Goal: Task Accomplishment & Management: Complete application form

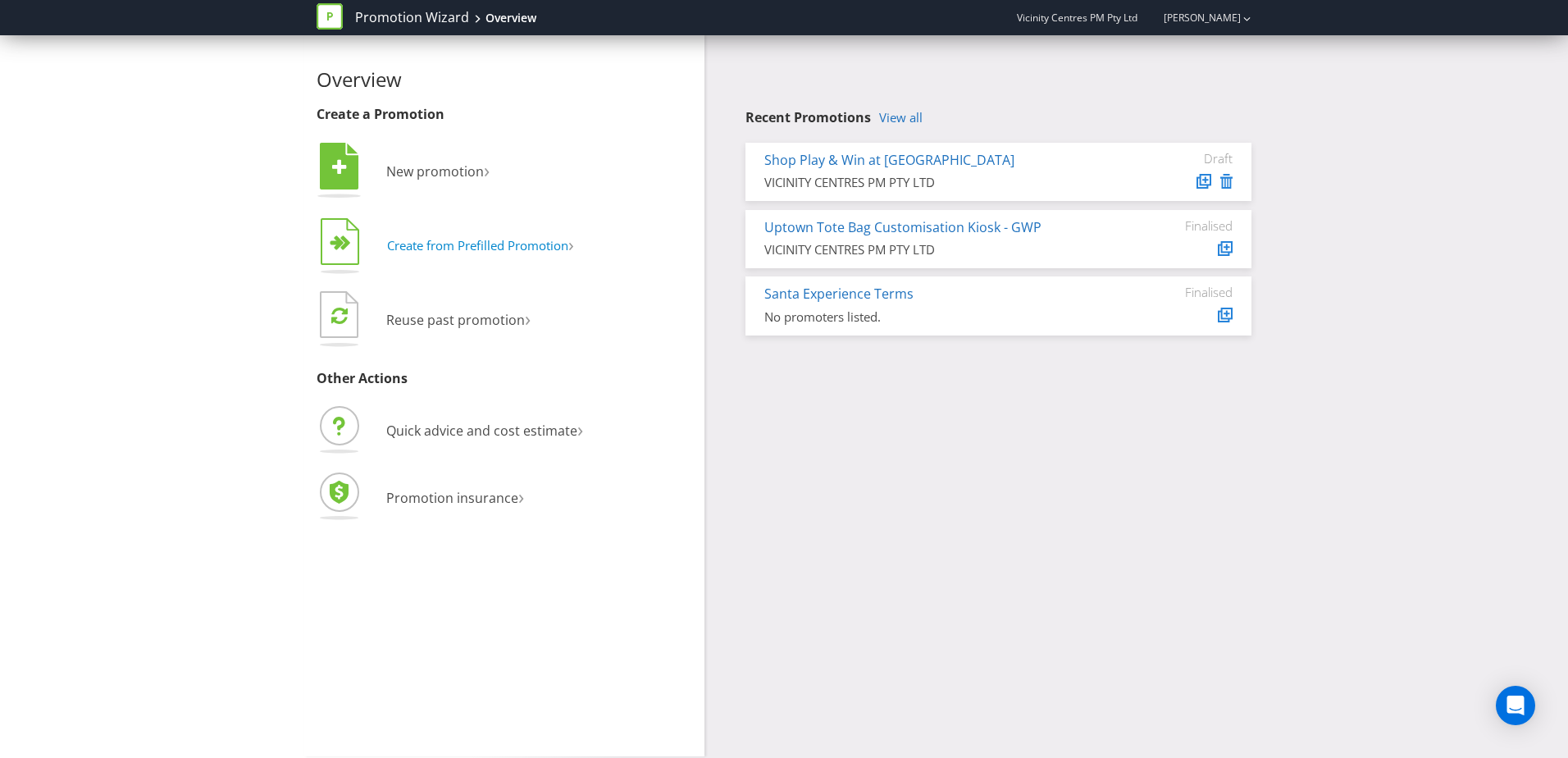
click at [470, 244] on span "Create from Prefilled Promotion" at bounding box center [478, 246] width 181 height 17
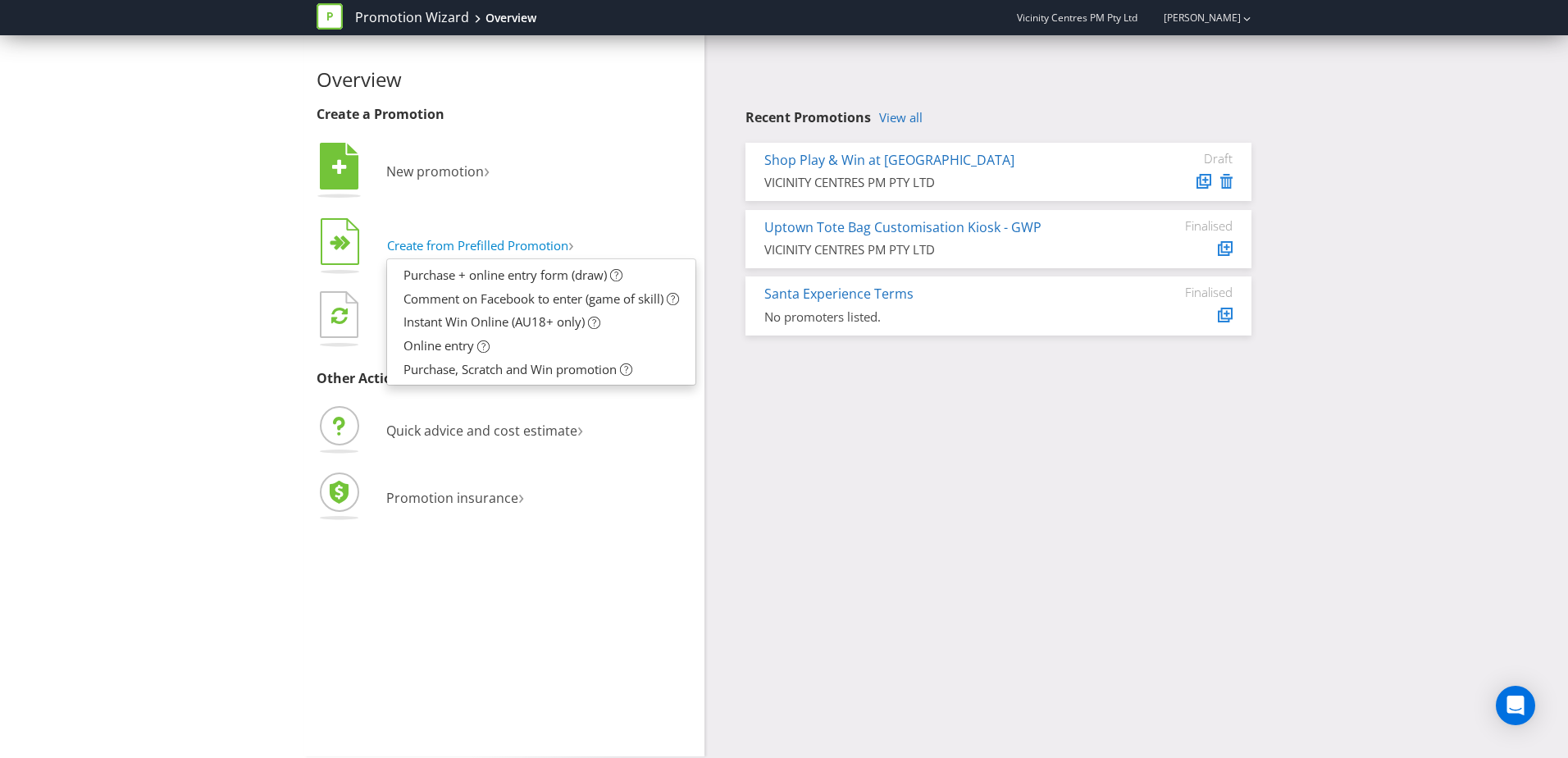
click at [470, 244] on span "Create from Prefilled Promotion" at bounding box center [478, 246] width 181 height 17
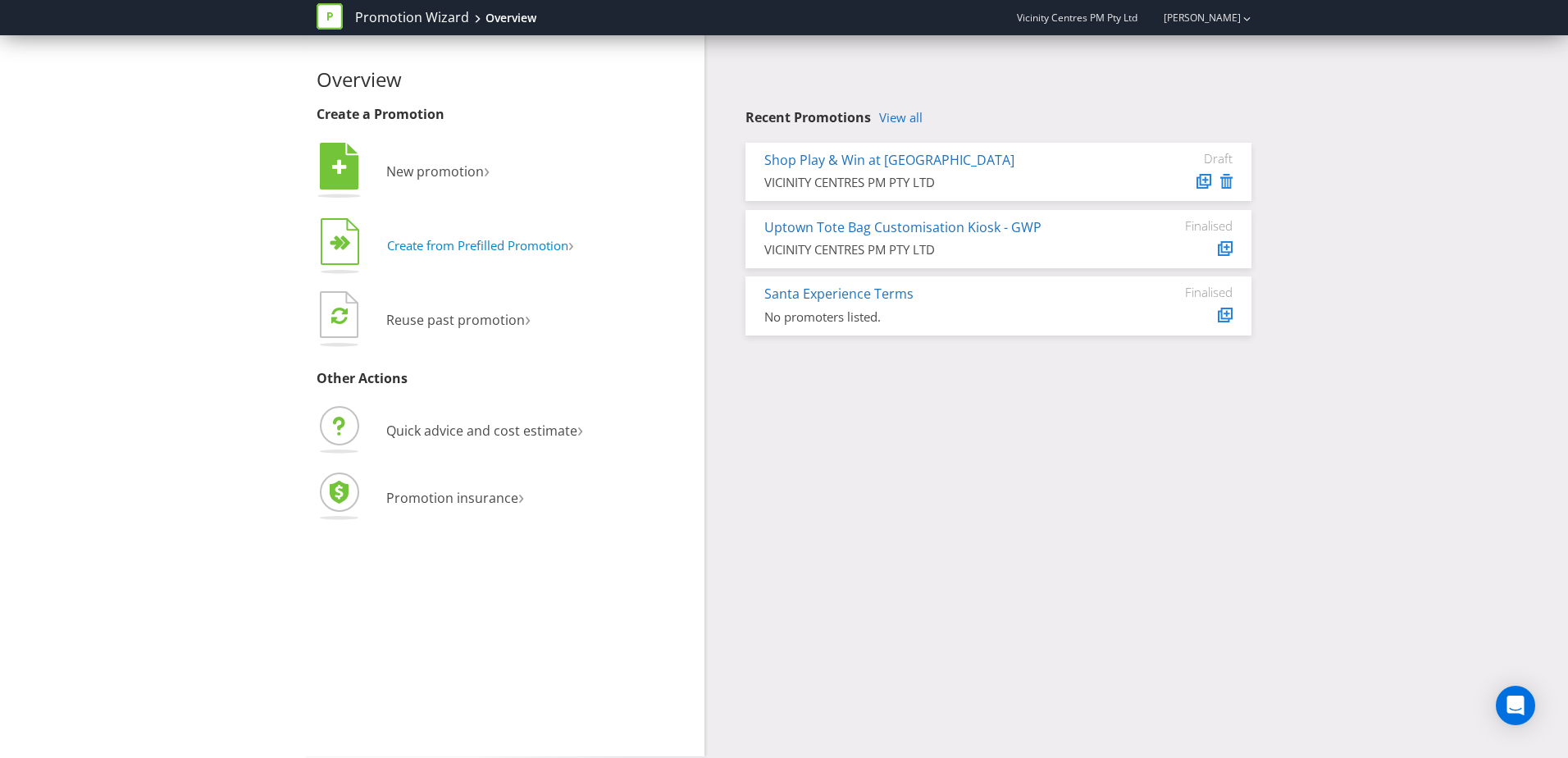
click at [416, 243] on span "Create from Prefilled Promotion" at bounding box center [478, 246] width 181 height 17
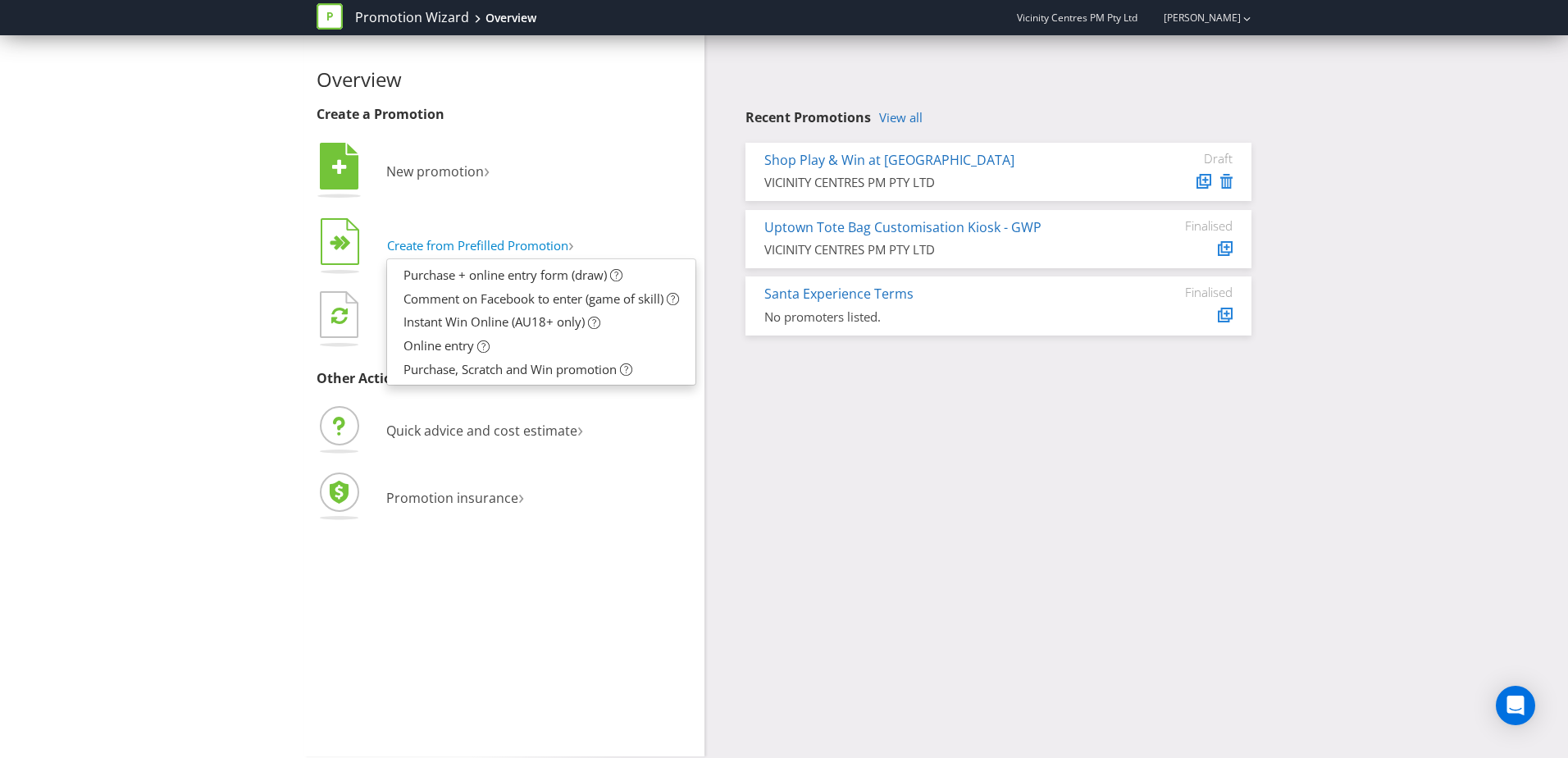
click at [333, 238] on use "button" at bounding box center [340, 241] width 39 height 47
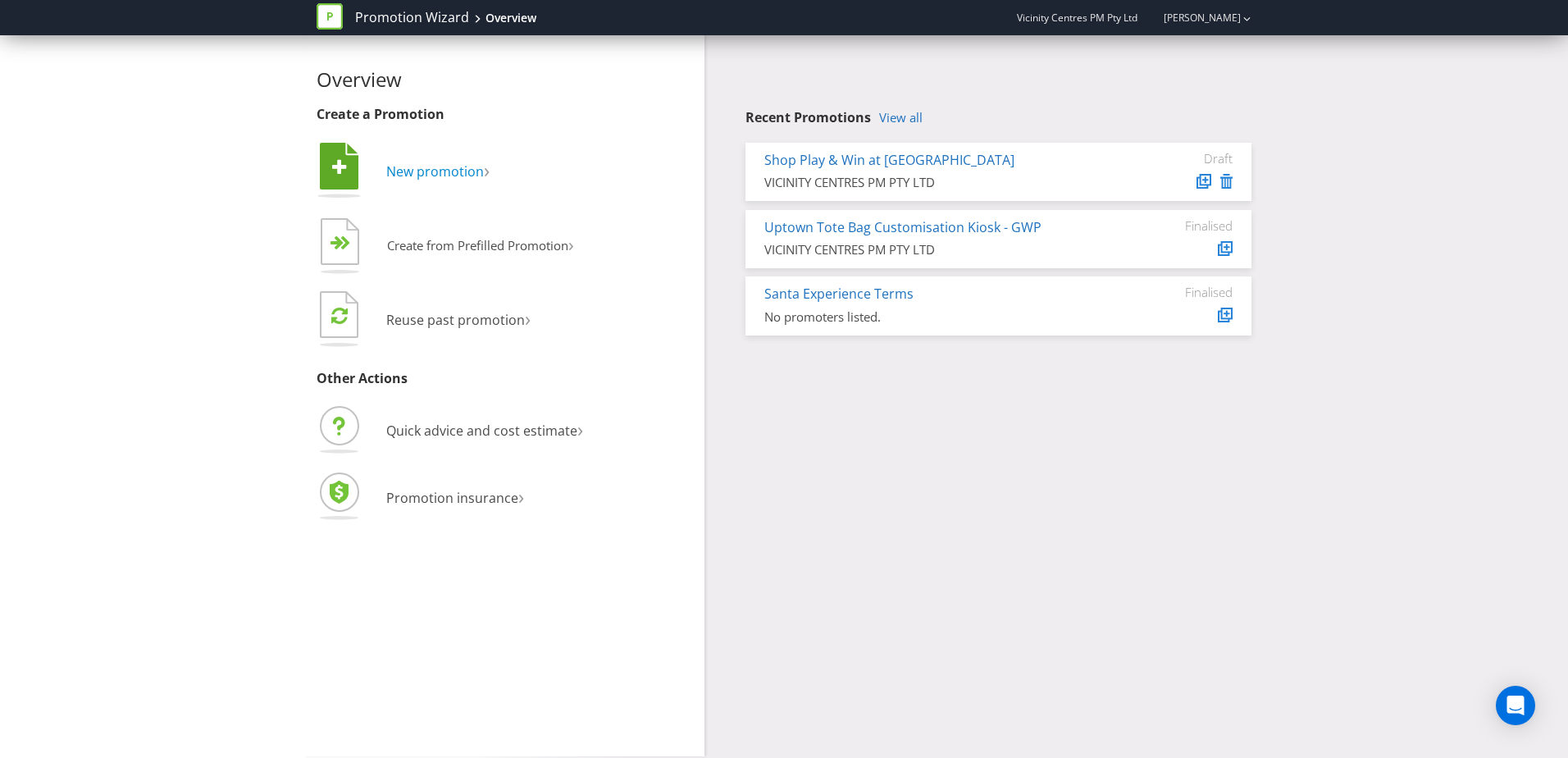
click at [449, 172] on span "New promotion" at bounding box center [435, 172] width 98 height 18
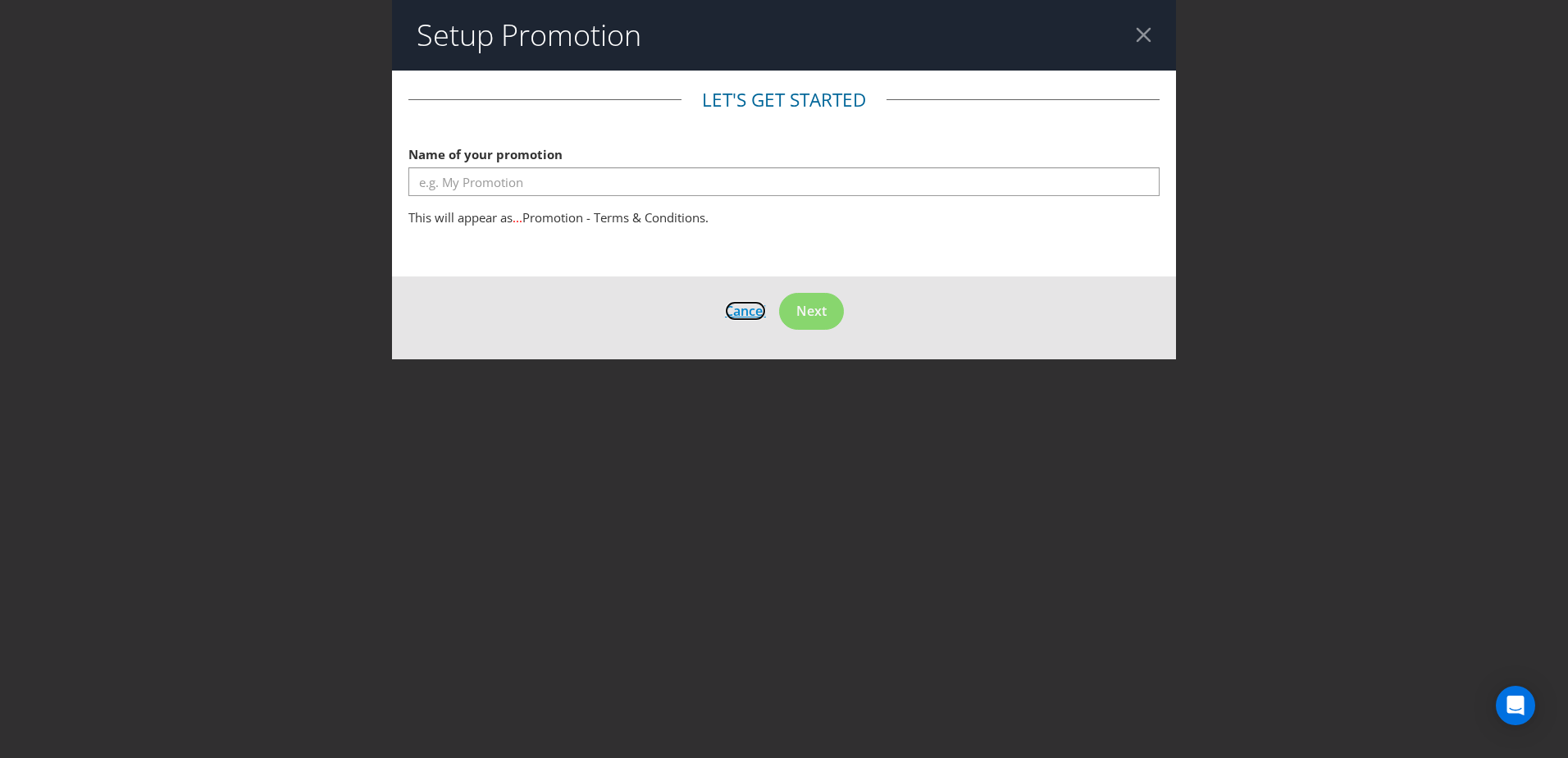
click at [748, 311] on span "Cancel" at bounding box center [746, 312] width 41 height 18
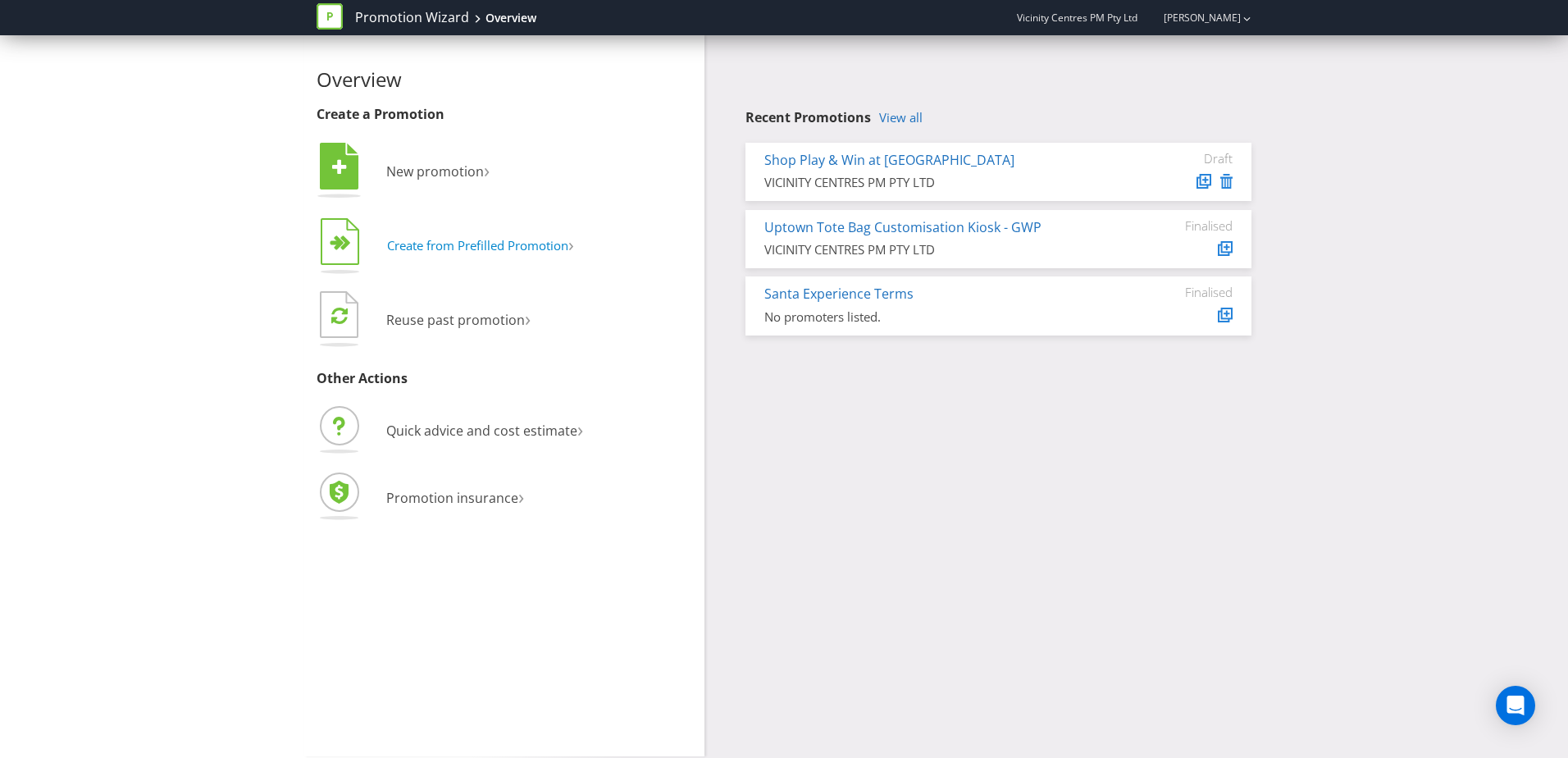
click at [574, 251] on span "›" at bounding box center [571, 244] width 6 height 26
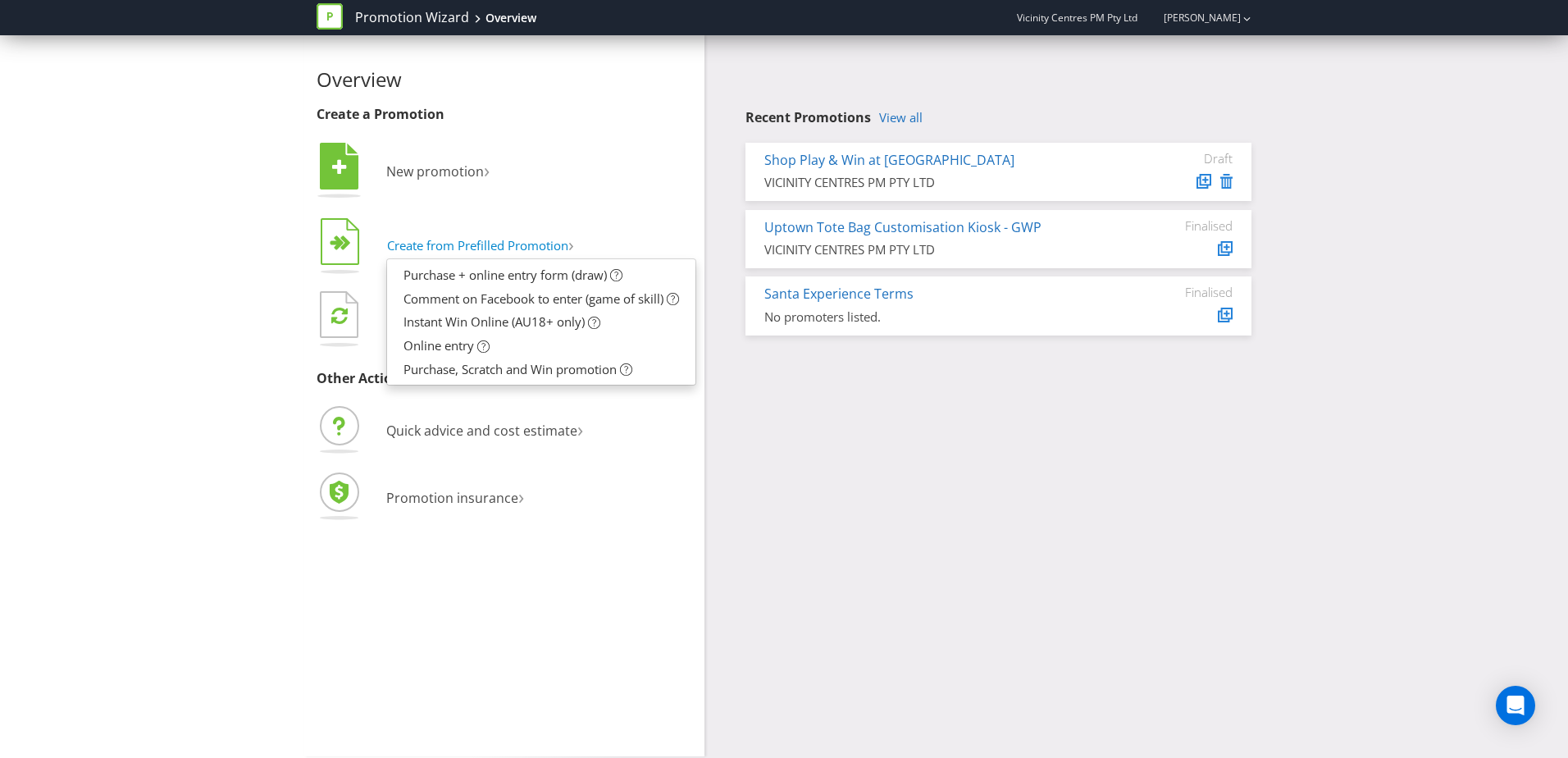
click at [341, 245] on tspan "" at bounding box center [339, 243] width 11 height 16
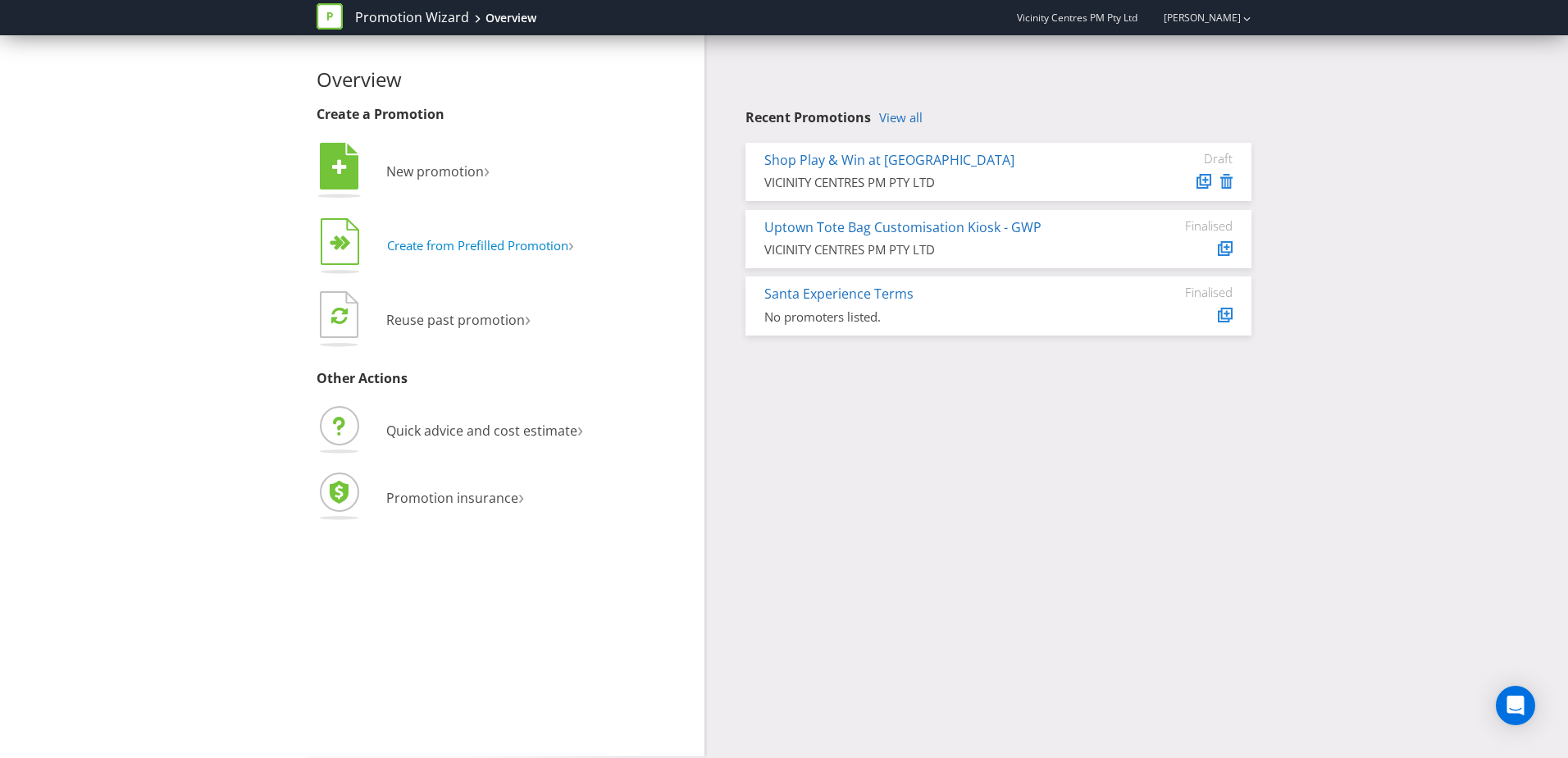
click at [340, 245] on tspan "" at bounding box center [339, 243] width 11 height 16
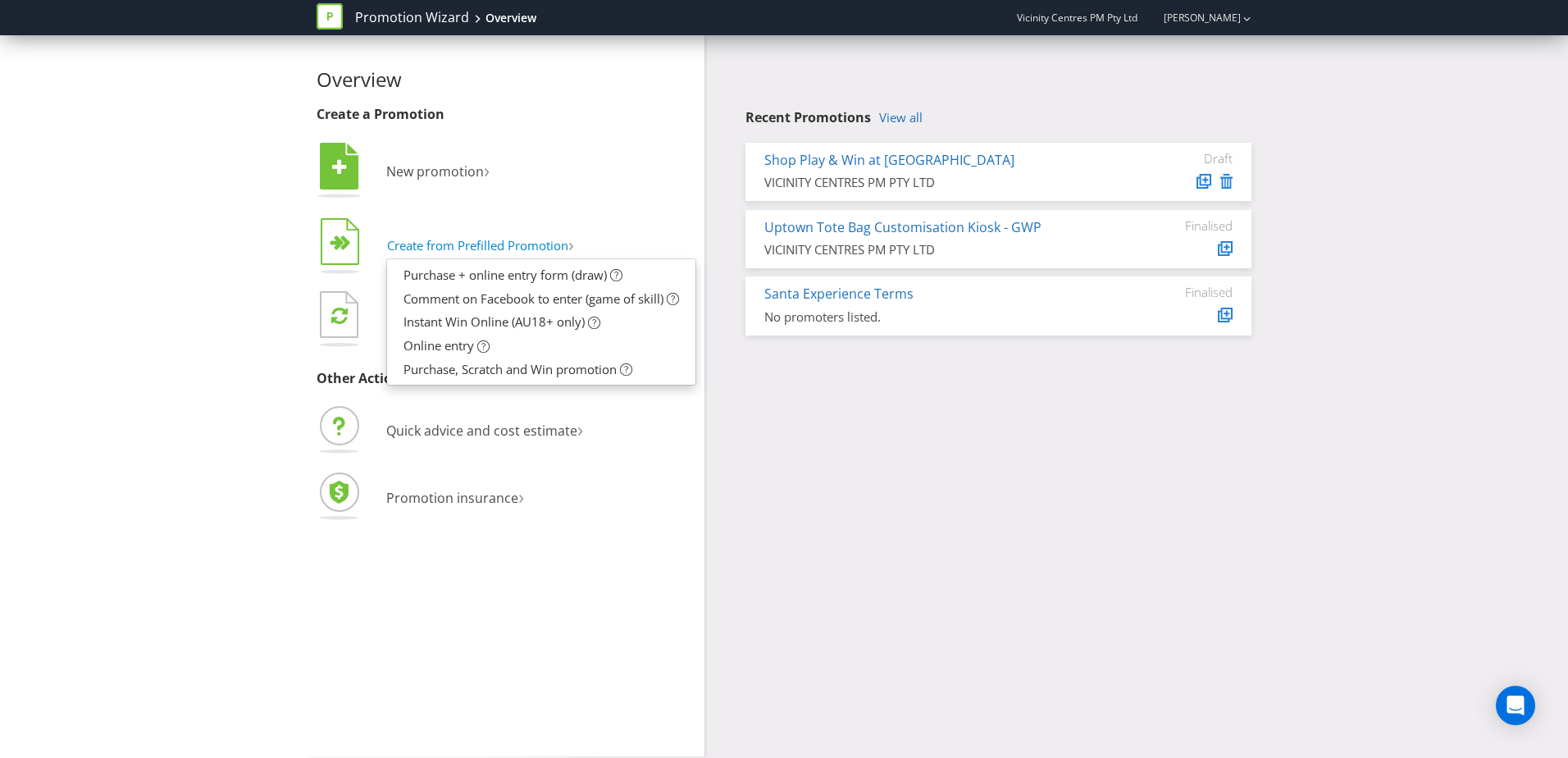
click at [340, 245] on tspan "" at bounding box center [339, 243] width 11 height 16
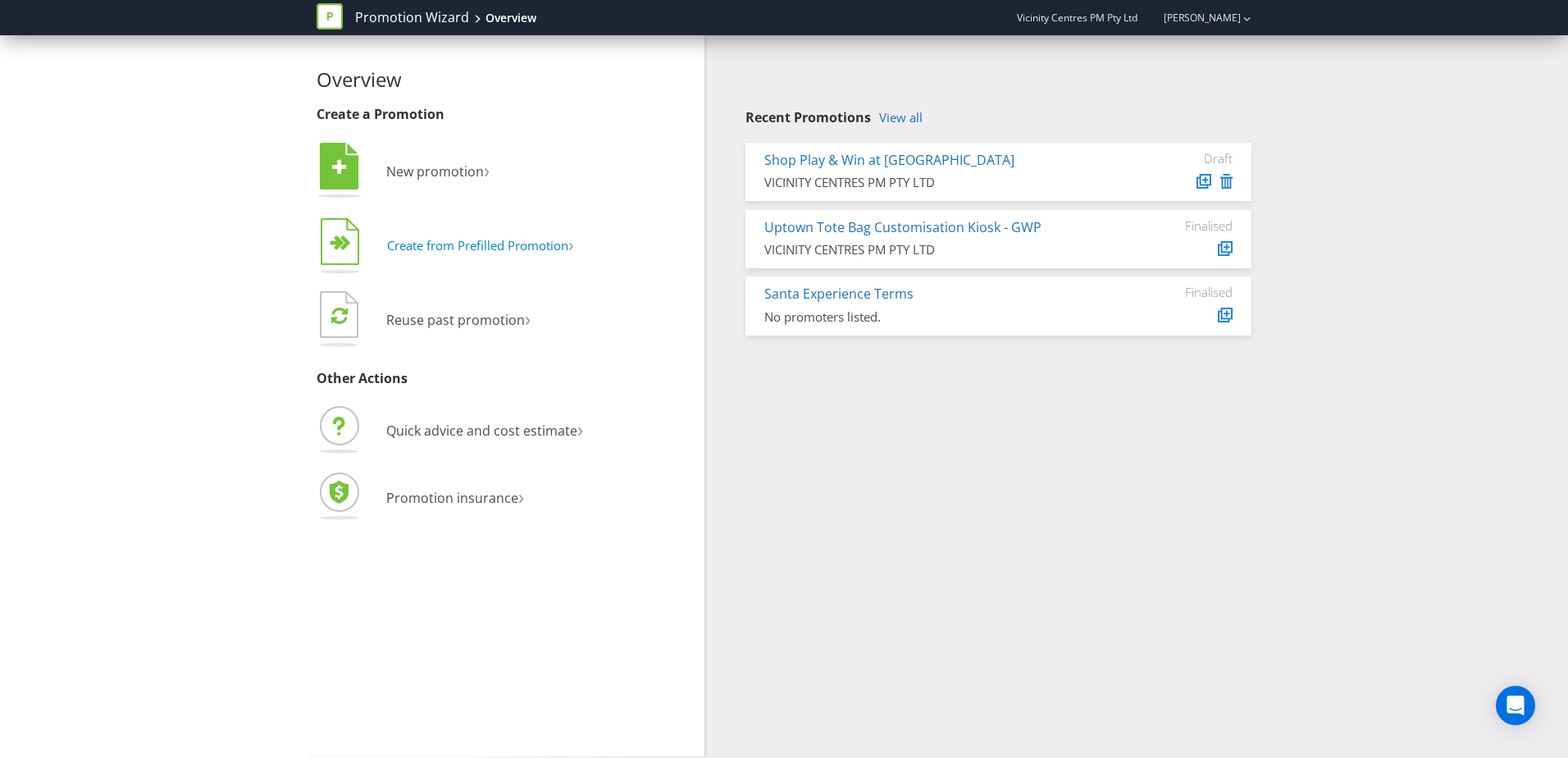
click at [340, 245] on tspan "" at bounding box center [339, 243] width 11 height 16
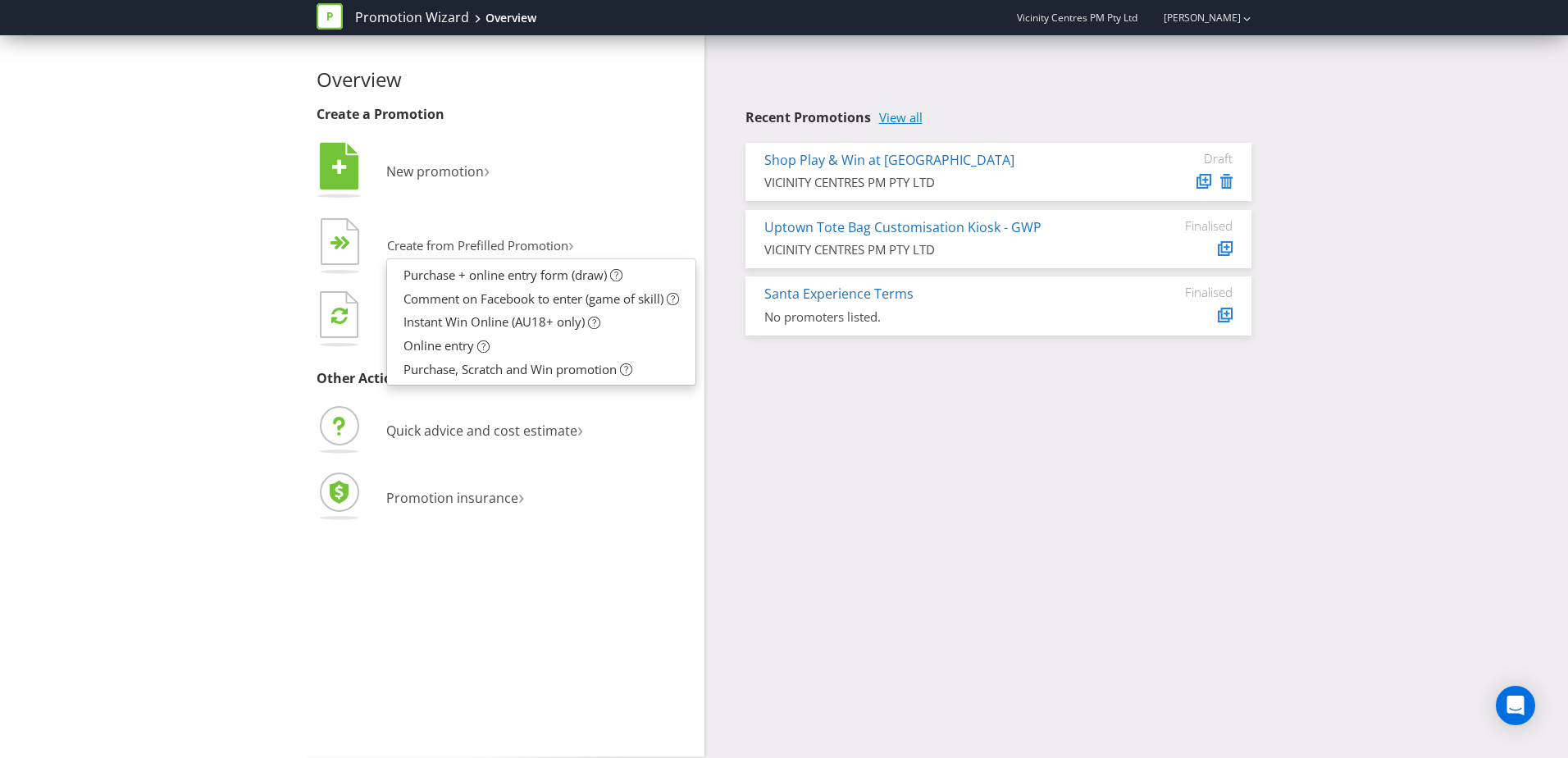
click at [905, 115] on link "View all" at bounding box center [901, 117] width 43 height 14
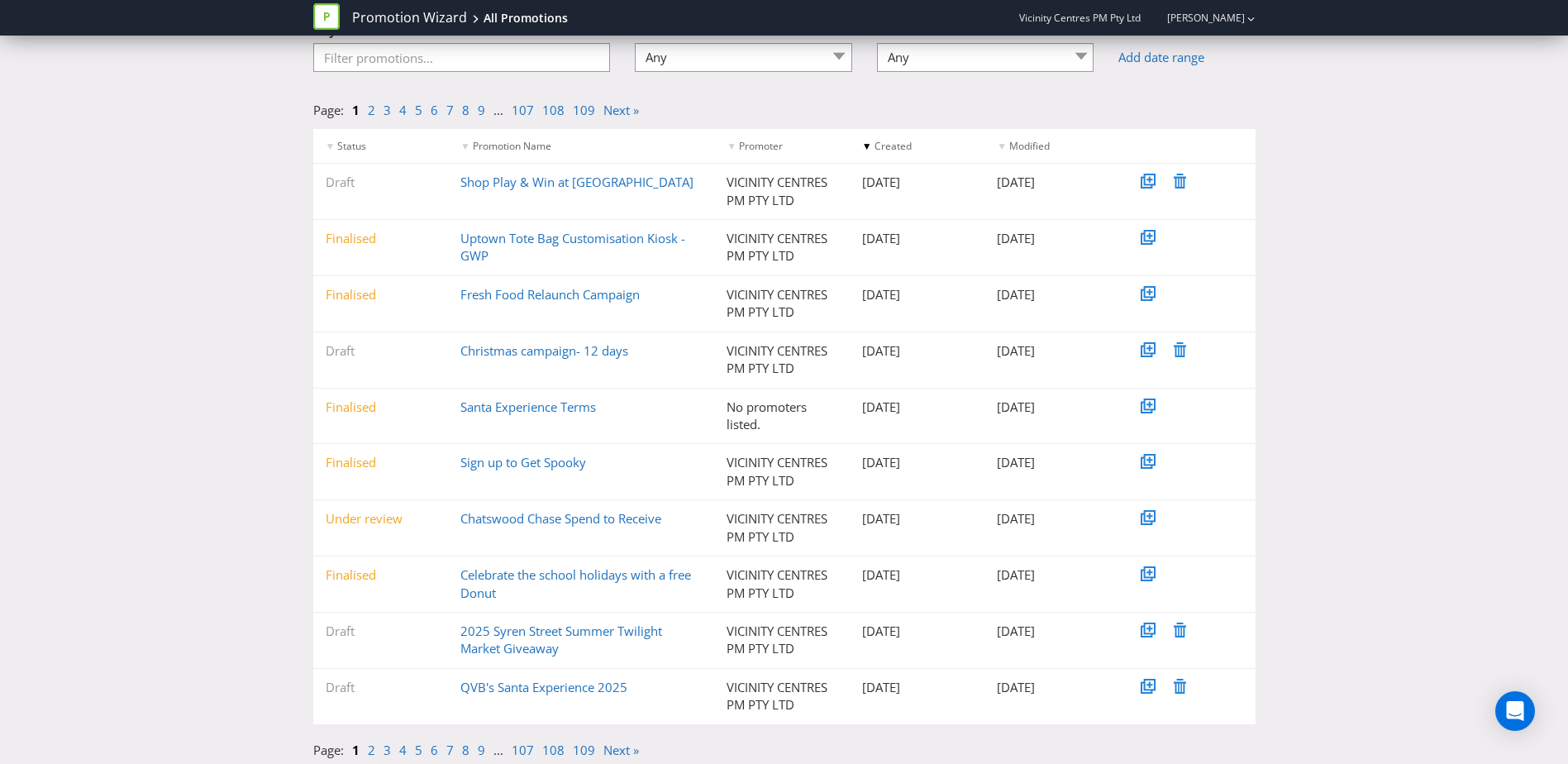
scroll to position [128, 0]
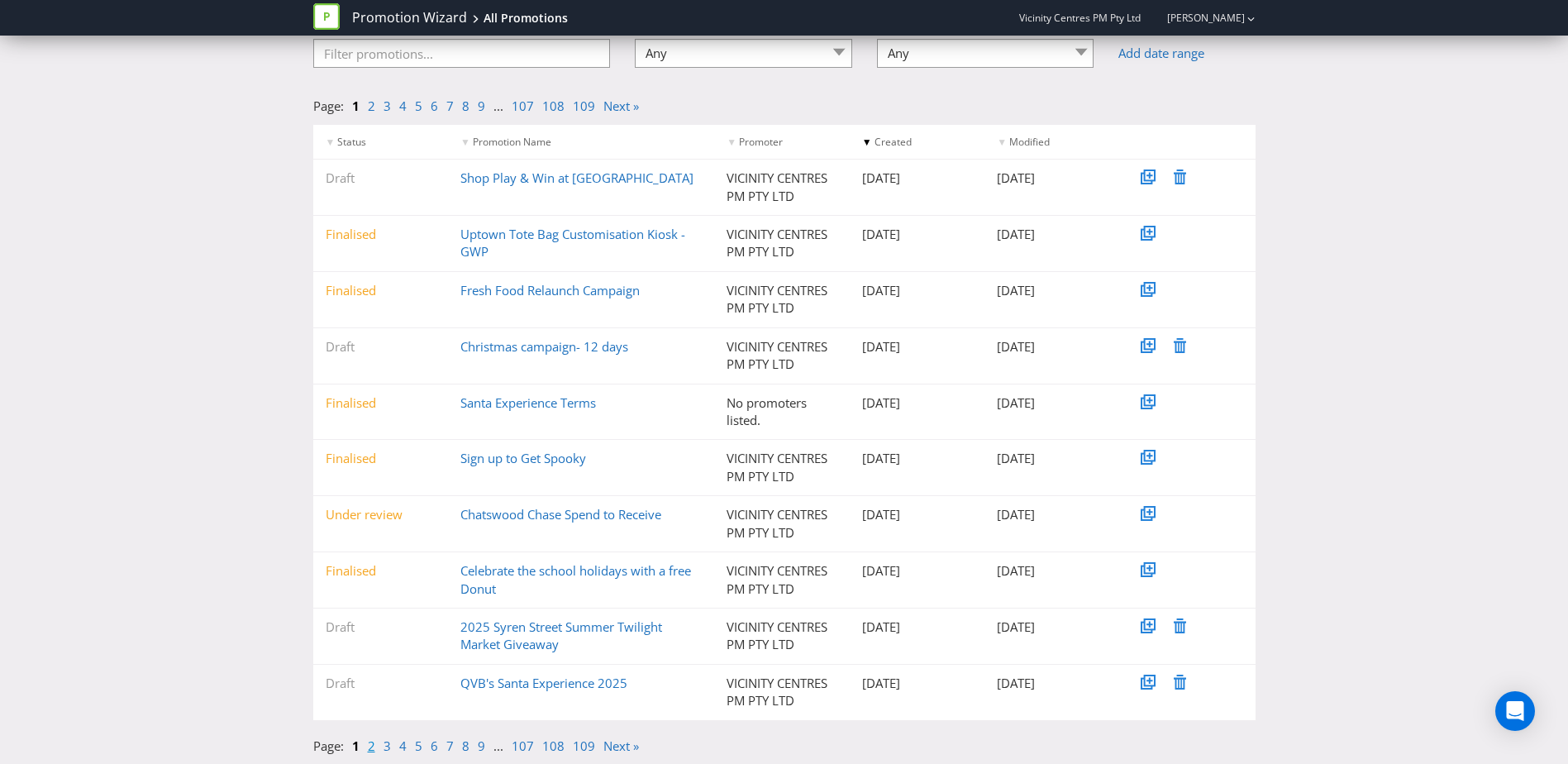
click at [372, 747] on link "2" at bounding box center [372, 746] width 7 height 17
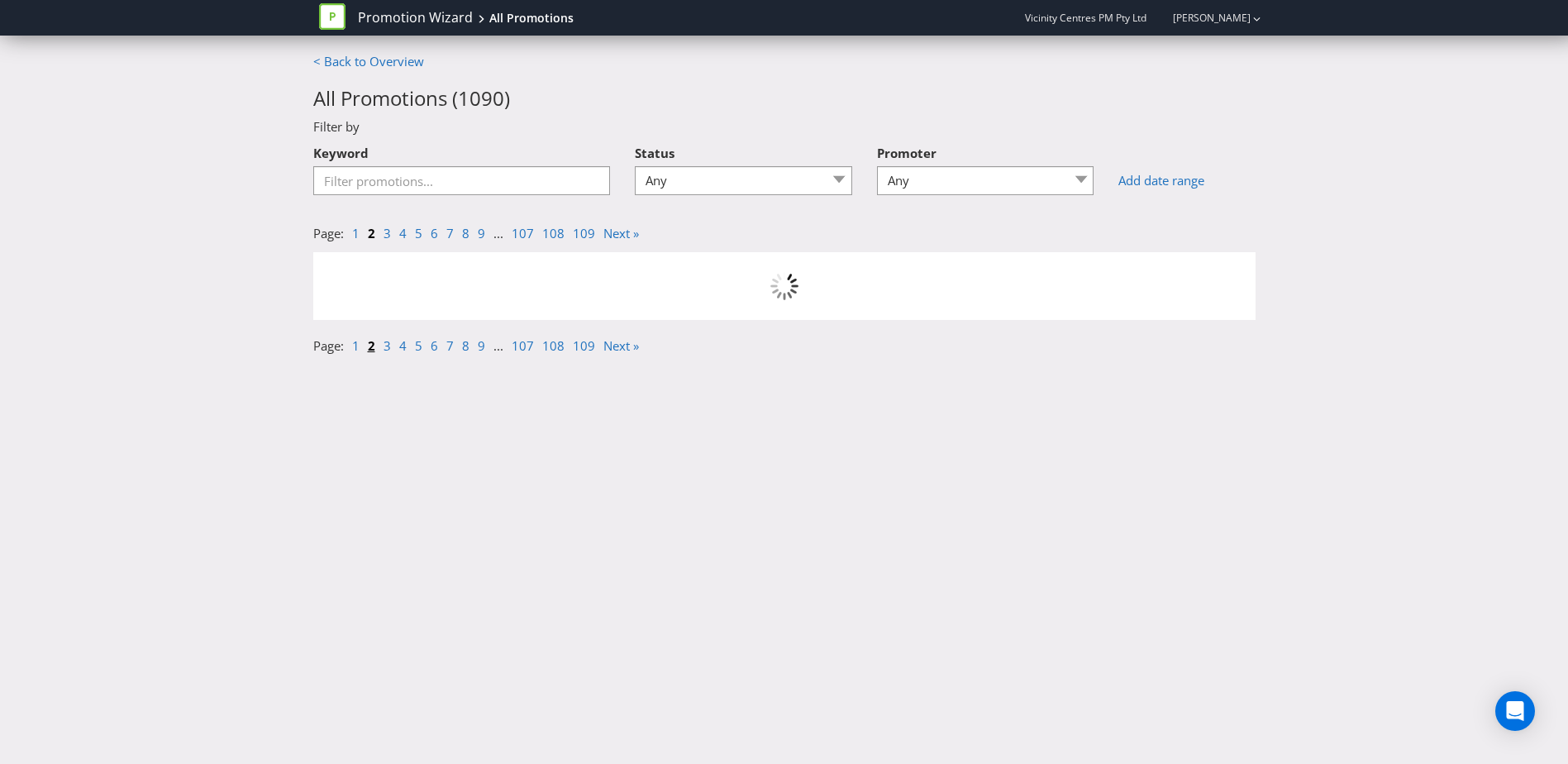
scroll to position [0, 0]
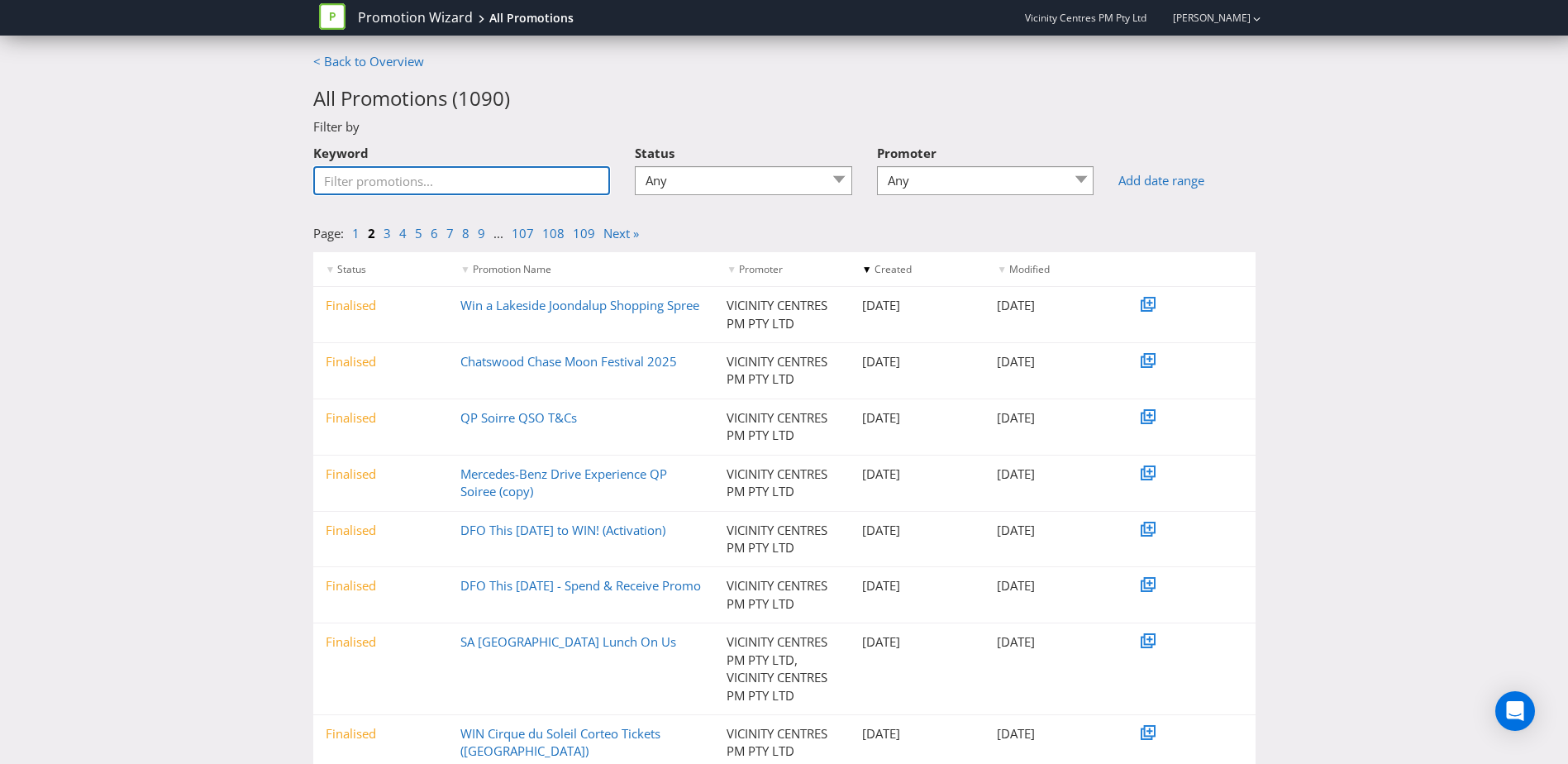
click at [363, 188] on input "Keyword" at bounding box center [462, 180] width 298 height 29
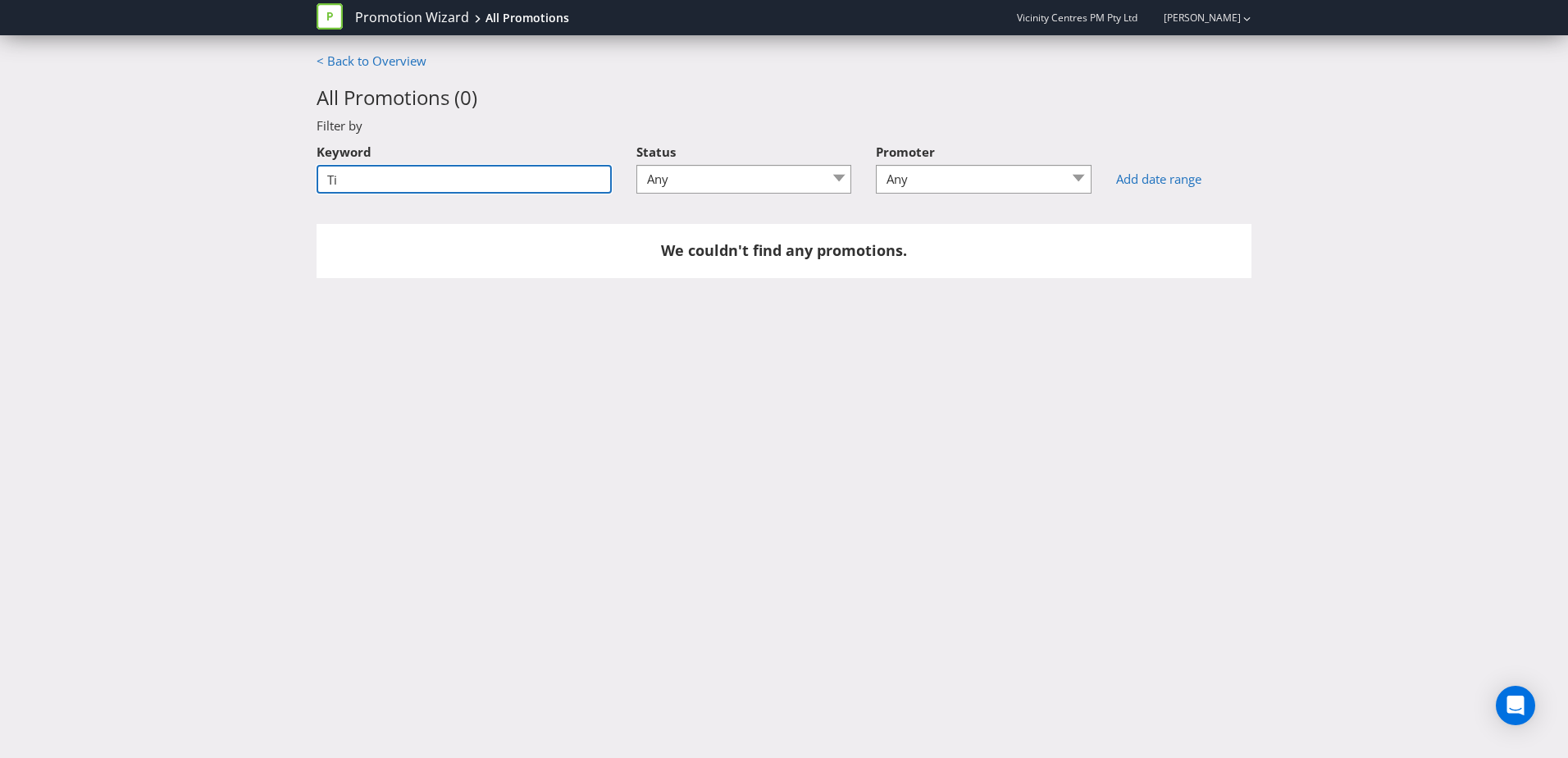
type input "T"
click at [529, 122] on div "Filter by" at bounding box center [784, 126] width 960 height 18
click at [339, 63] on link "< Back to Overview" at bounding box center [371, 61] width 110 height 17
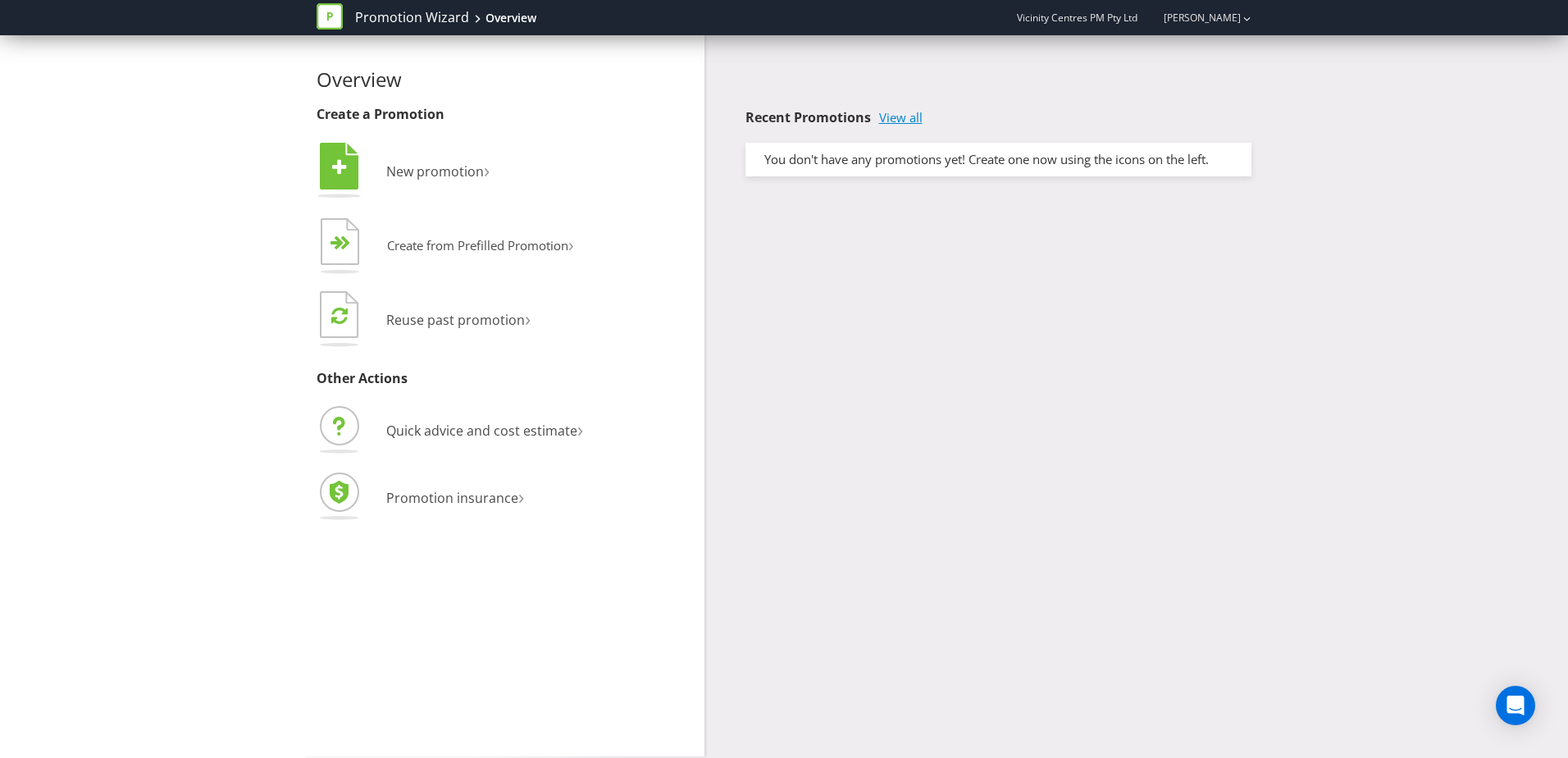
click at [894, 116] on link "View all" at bounding box center [901, 117] width 43 height 14
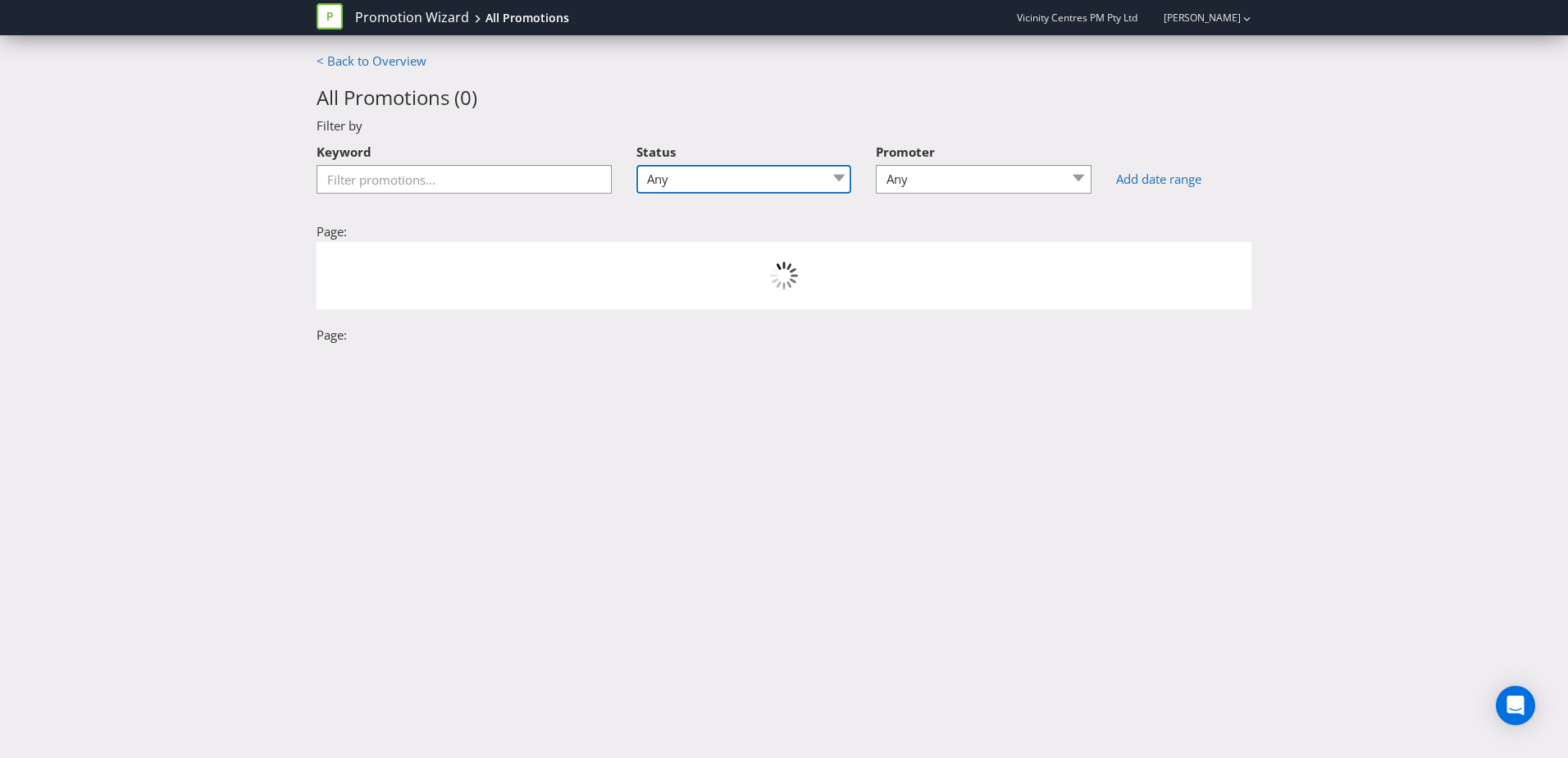
click at [836, 179] on select "Any Draft Under review Unlocked for amendments Amendments submitted Finalised" at bounding box center [744, 178] width 215 height 29
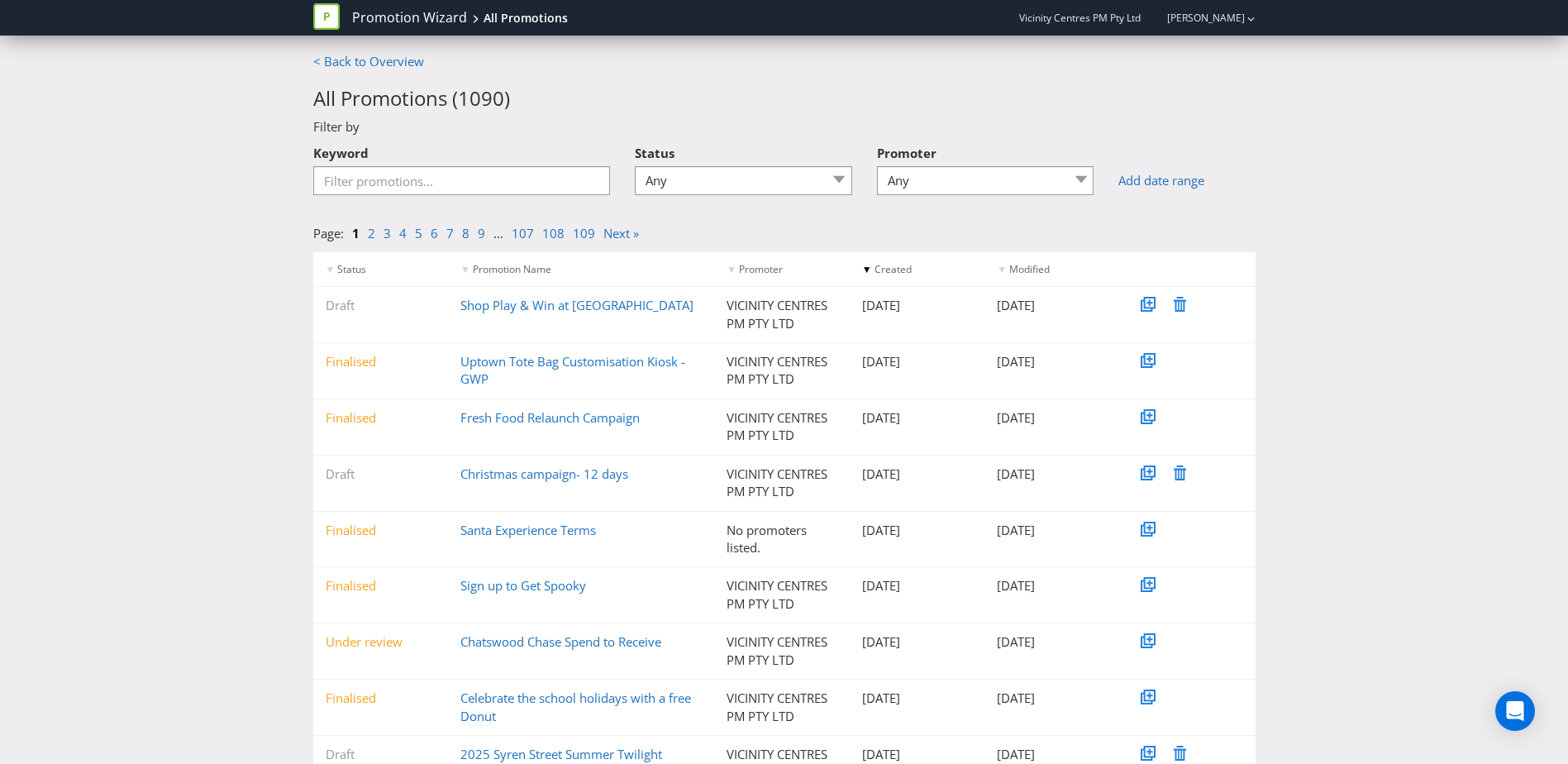
drag, startPoint x: 817, startPoint y: 100, endPoint x: 671, endPoint y: 95, distance: 146.1
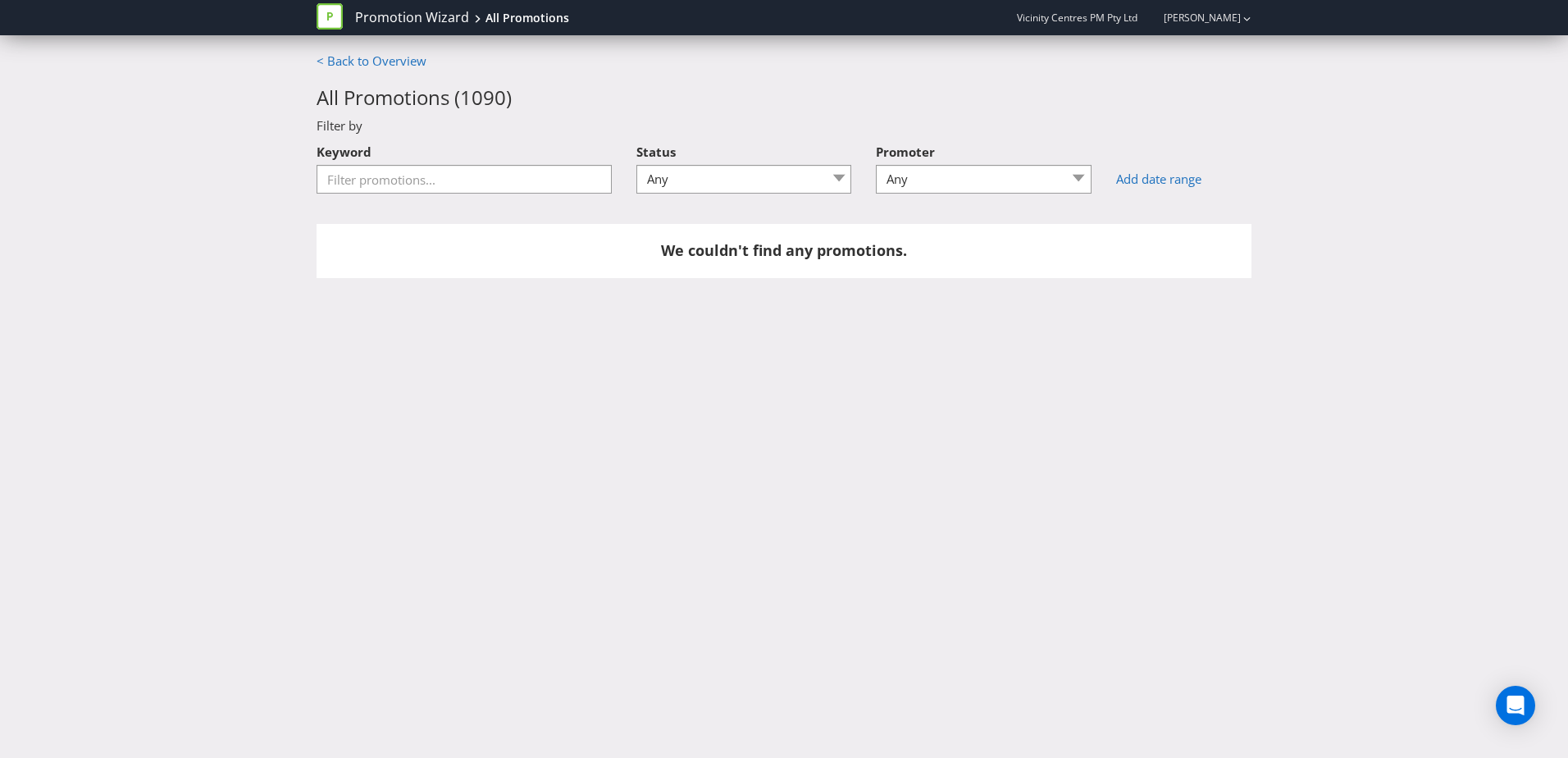
drag, startPoint x: 666, startPoint y: 94, endPoint x: 1522, endPoint y: 116, distance: 856.3
click at [1522, 116] on div "< Back to Overview All Promotions ( 1090 ) Filter by Keyword Status Any Draft U…" at bounding box center [784, 174] width 1568 height 243
click at [352, 65] on link "< Back to Overview" at bounding box center [371, 61] width 110 height 17
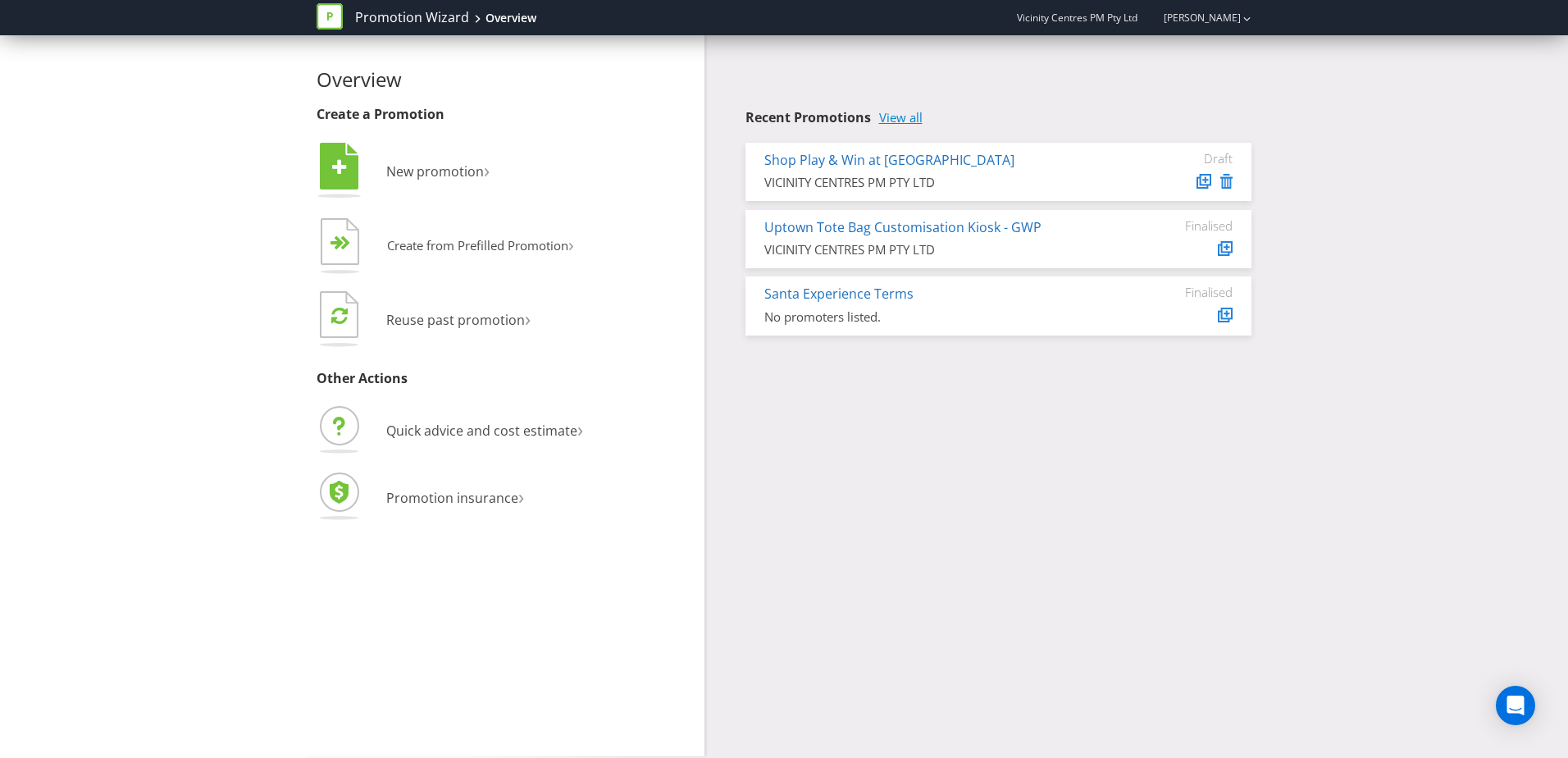
click at [909, 116] on link "View all" at bounding box center [901, 117] width 43 height 14
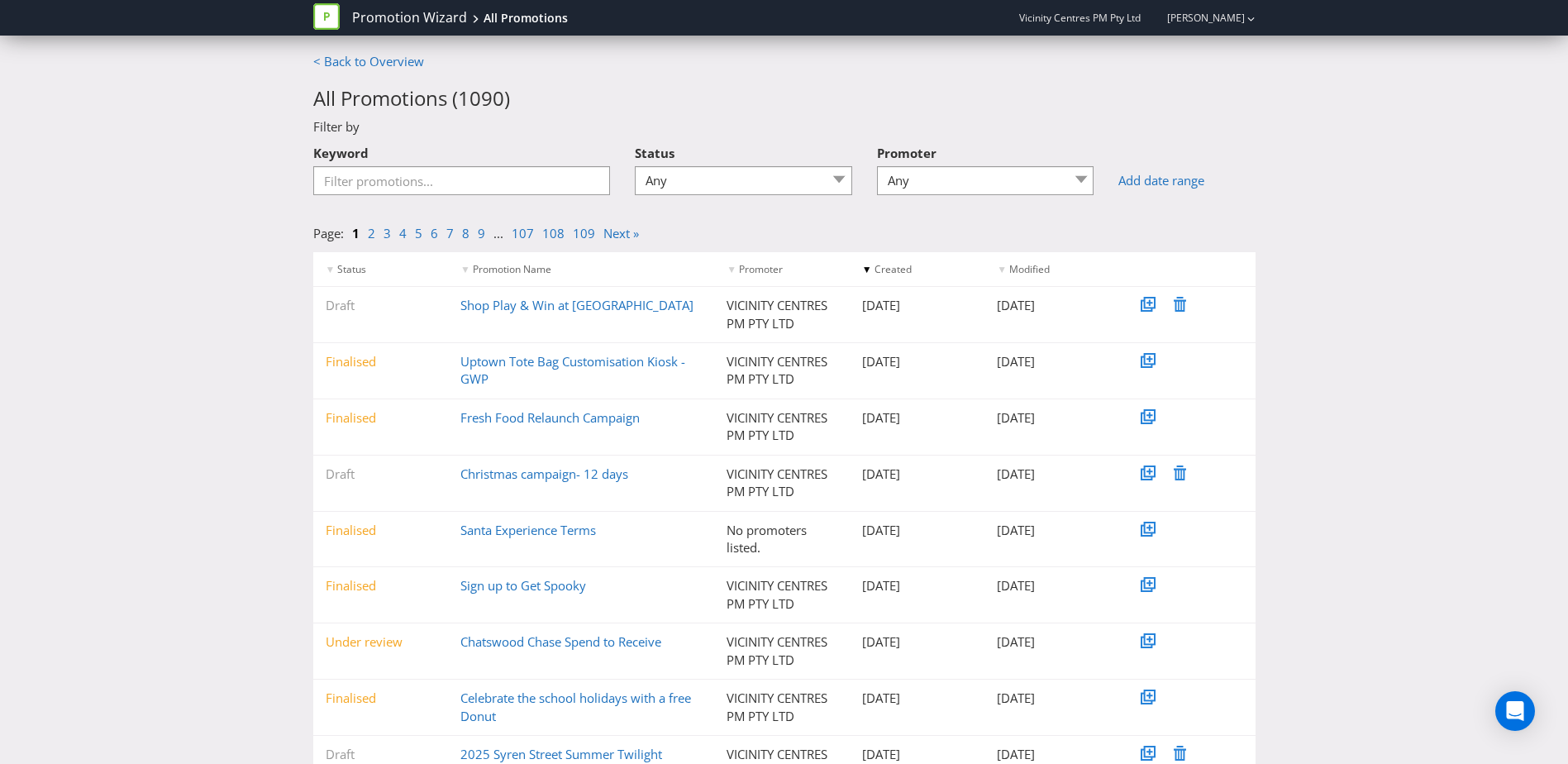
scroll to position [128, 0]
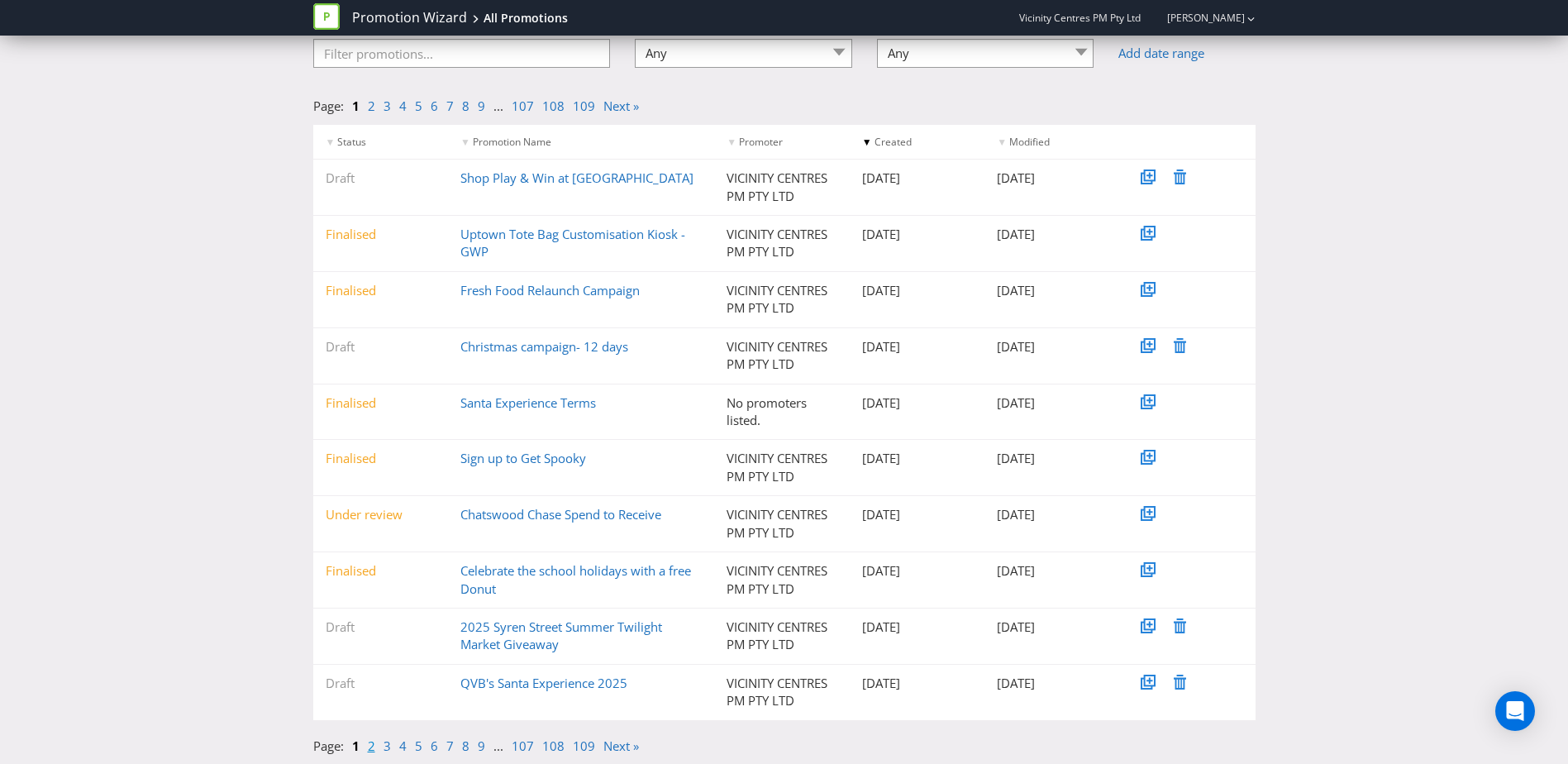
click at [370, 750] on link "2" at bounding box center [372, 746] width 7 height 17
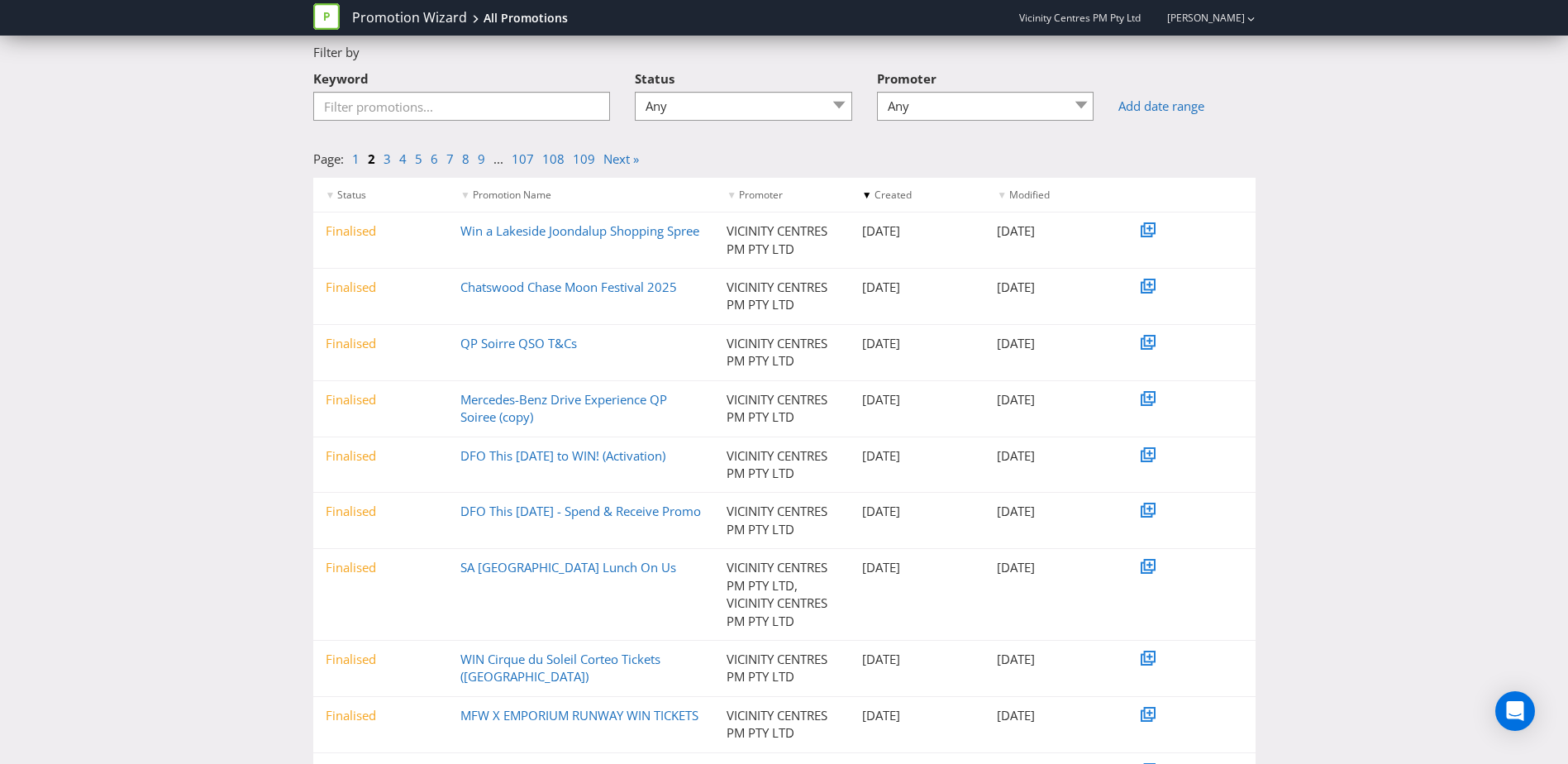
scroll to position [74, 0]
click at [1152, 231] on icon at bounding box center [1149, 228] width 8 height 8
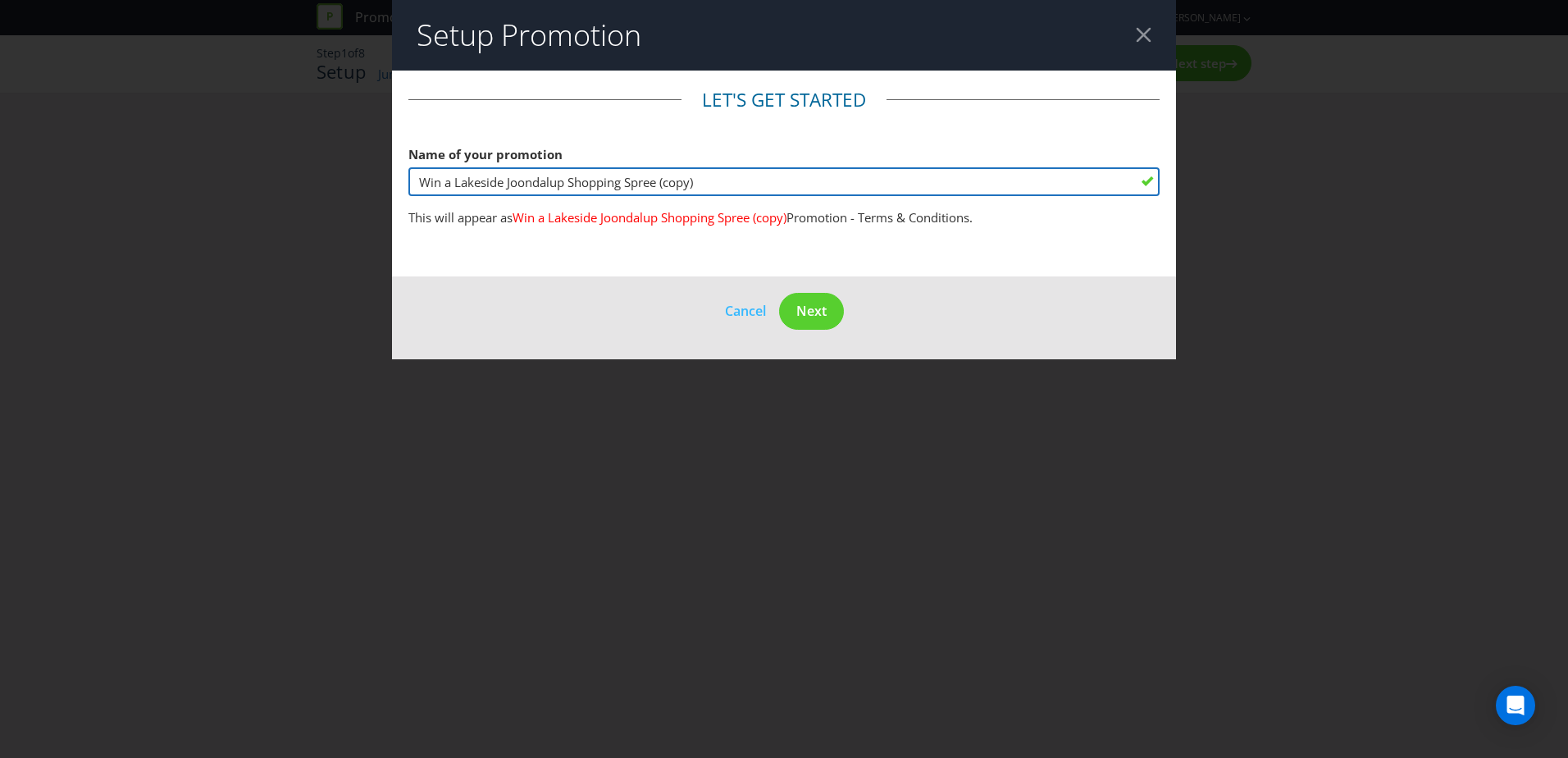
drag, startPoint x: 453, startPoint y: 183, endPoint x: 710, endPoint y: 181, distance: 257.0
click at [710, 181] on input "Win a Lakeside Joondalup Shopping Spree (copy)" at bounding box center [784, 181] width 751 height 29
click at [521, 181] on input "Win an Ultimate" at bounding box center [784, 181] width 751 height 29
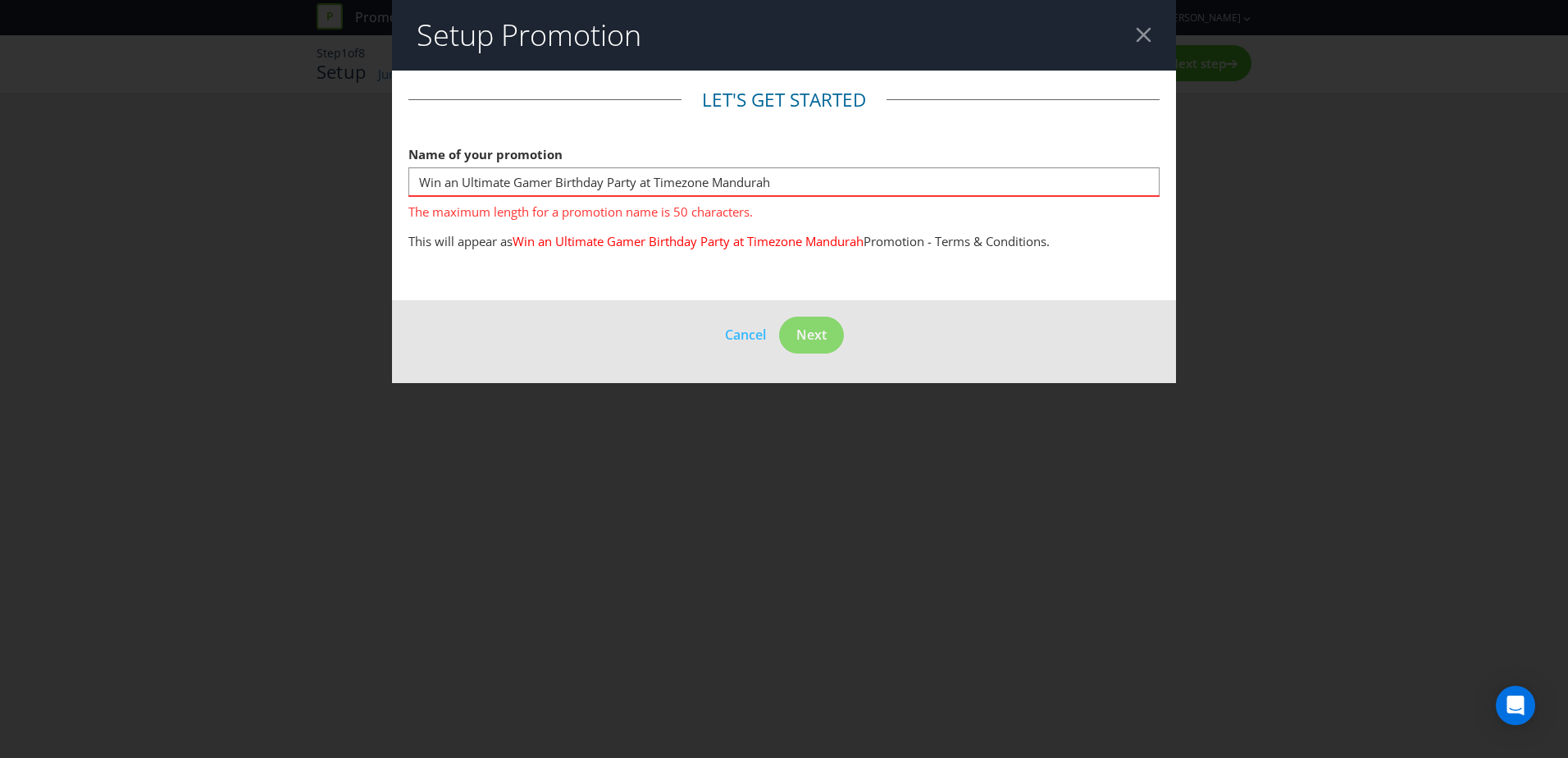
click at [779, 230] on fieldset "Let's get started Name of your promotion Win an Ultimate Gamer Birthday Party a…" at bounding box center [784, 173] width 751 height 172
click at [816, 346] on button "Next" at bounding box center [811, 336] width 65 height 37
click at [831, 285] on main "Let's get started Name of your promotion Win an Ultimate Gamer Birthday Party a…" at bounding box center [784, 185] width 784 height 230
click at [809, 334] on span "Next" at bounding box center [811, 335] width 30 height 18
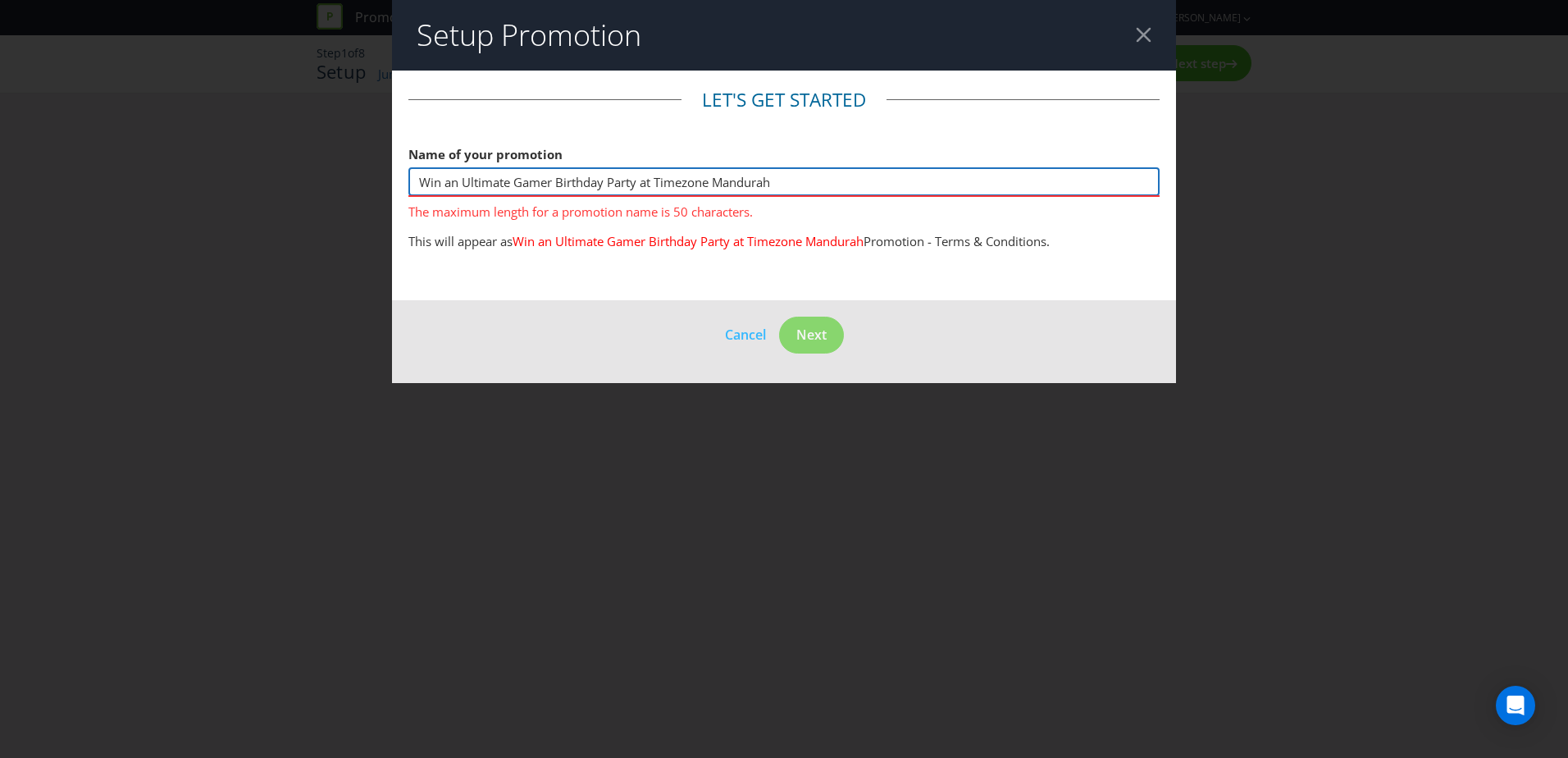
drag, startPoint x: 792, startPoint y: 182, endPoint x: 383, endPoint y: 200, distance: 409.4
click at [383, 200] on div "Setup Promotion Let's get started Name of your promotion Win an Ultimate Gamer …" at bounding box center [784, 379] width 1568 height 758
click at [778, 174] on input "Win an Ultimate Gamer Birthday Party at Timezone Mandurah" at bounding box center [784, 181] width 751 height 29
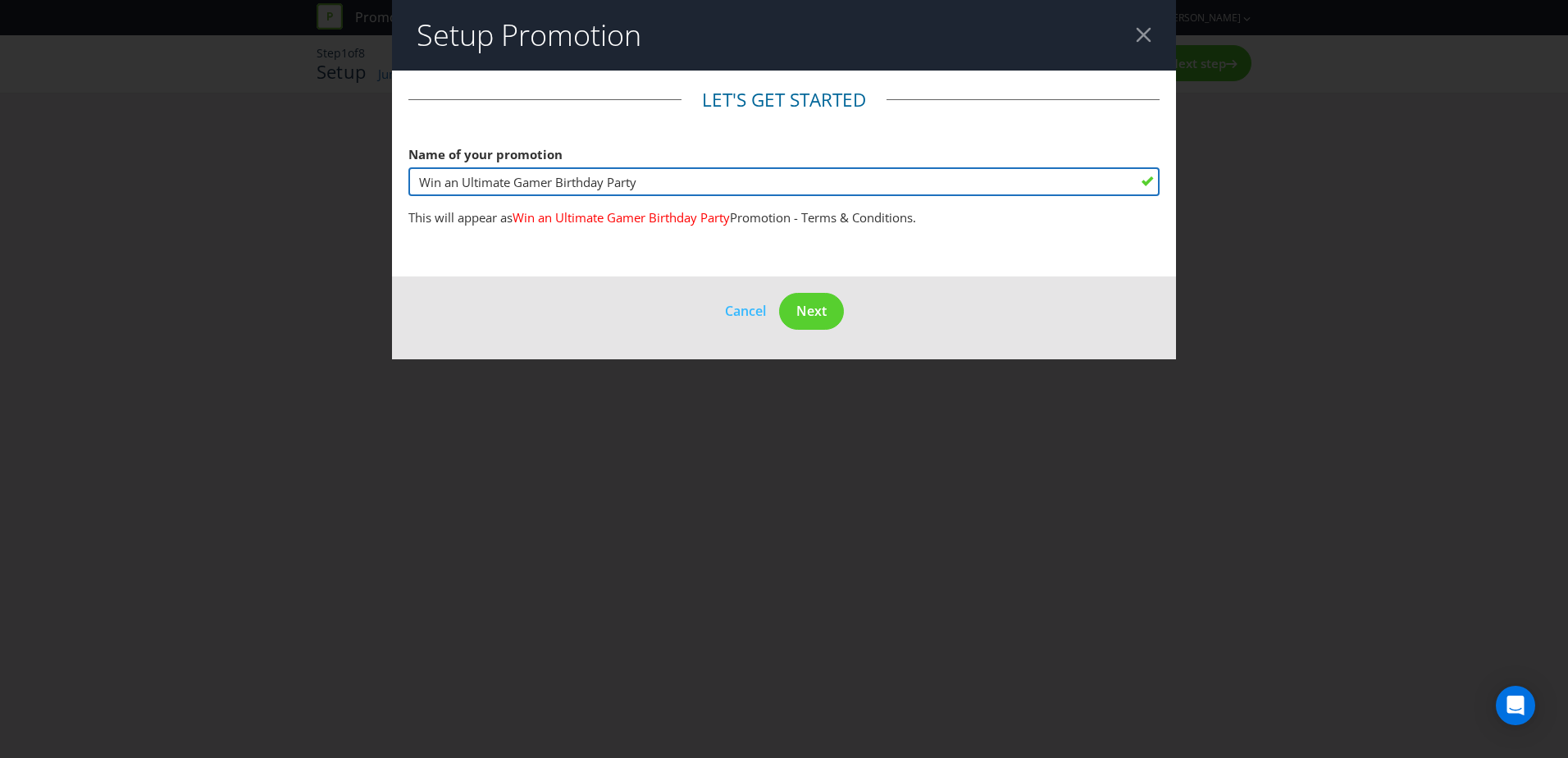
click at [456, 183] on input "Win an Ultimate Gamer Birthday Party" at bounding box center [784, 181] width 751 height 29
click at [642, 186] on input "Win an Ultimate Gamer Birthday Party" at bounding box center [784, 181] width 751 height 29
type input "Win an Ultimate Gamer Birthday Party at Timezone"
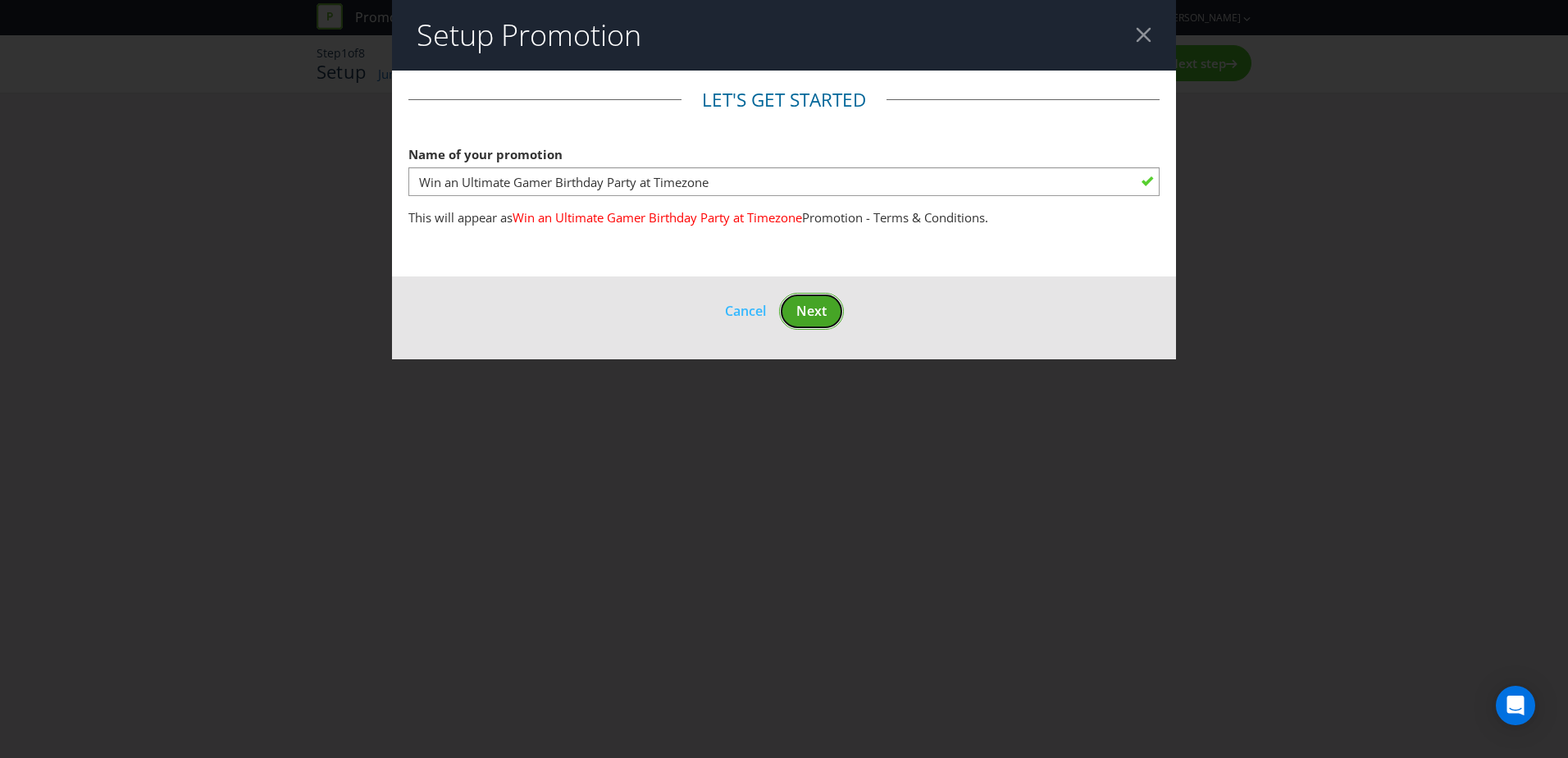
click at [808, 316] on span "Next" at bounding box center [811, 312] width 30 height 18
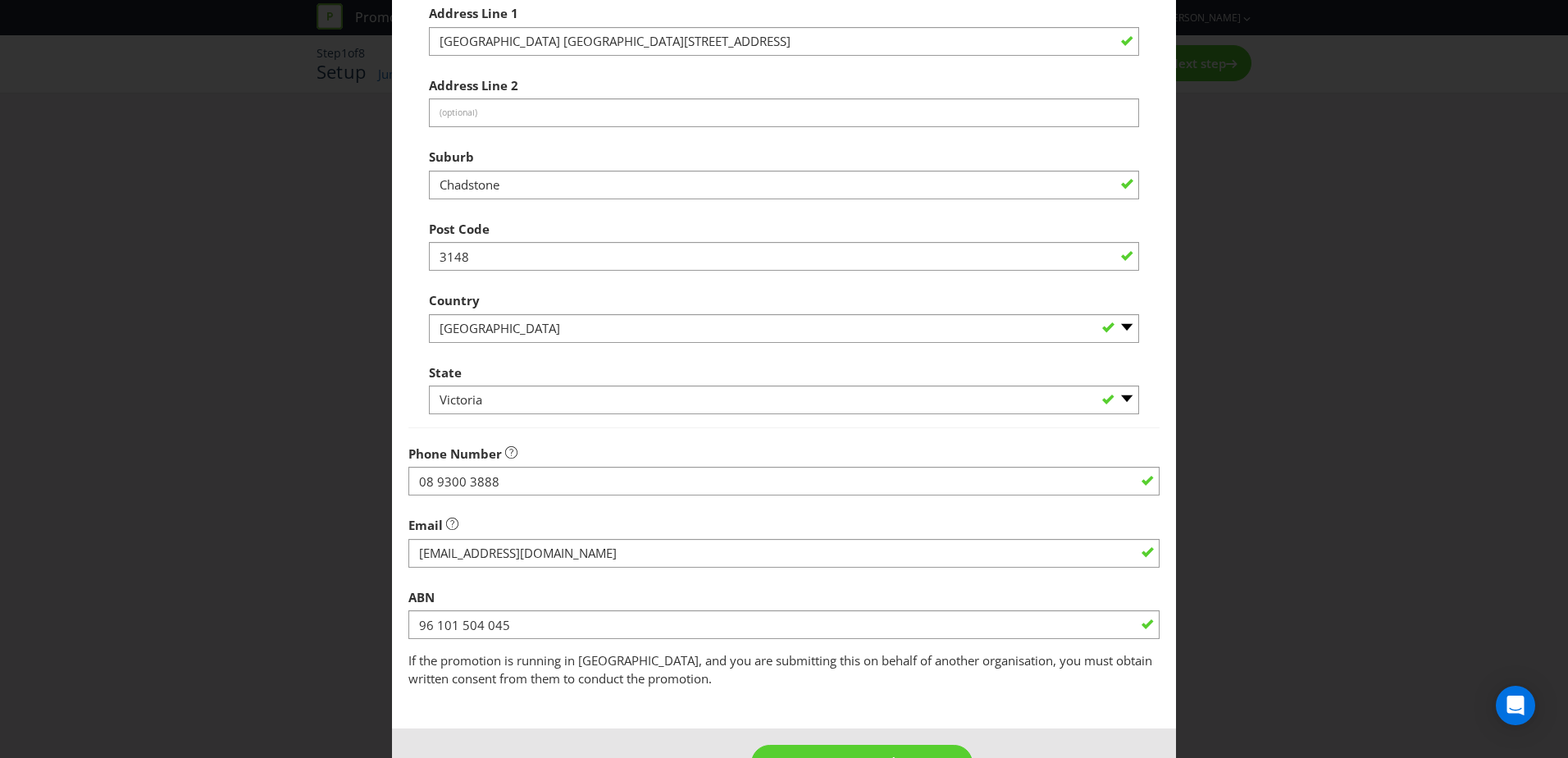
scroll to position [312, 0]
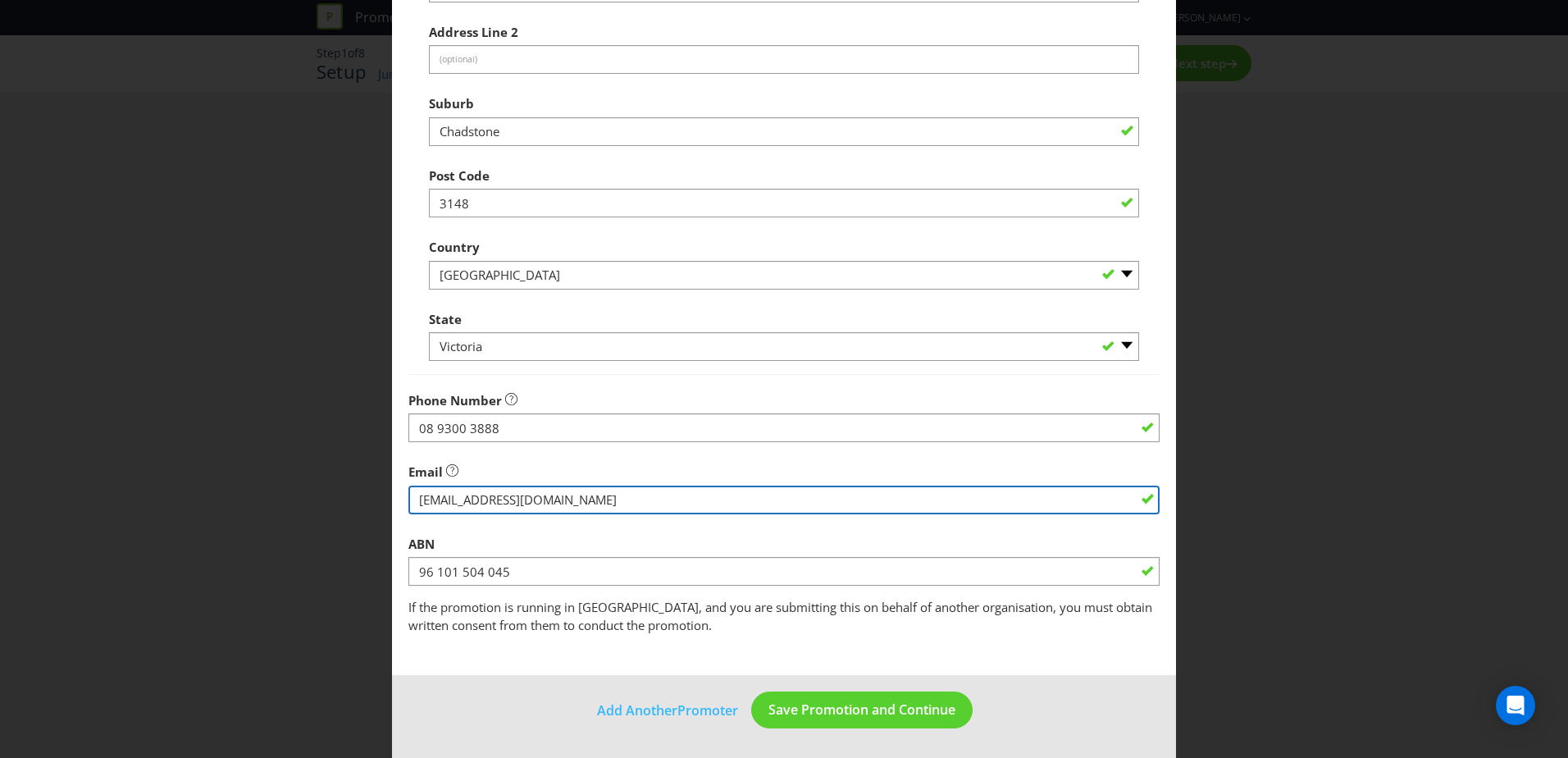
drag, startPoint x: 729, startPoint y: 505, endPoint x: 365, endPoint y: 514, distance: 364.1
click at [365, 514] on div "Edit Promoter Promoter Information Company Name VICINITY CENTRES PM PTY LTD Wha…" at bounding box center [784, 379] width 1568 height 758
type input "MandurahForum.info@vicinity.com.au"
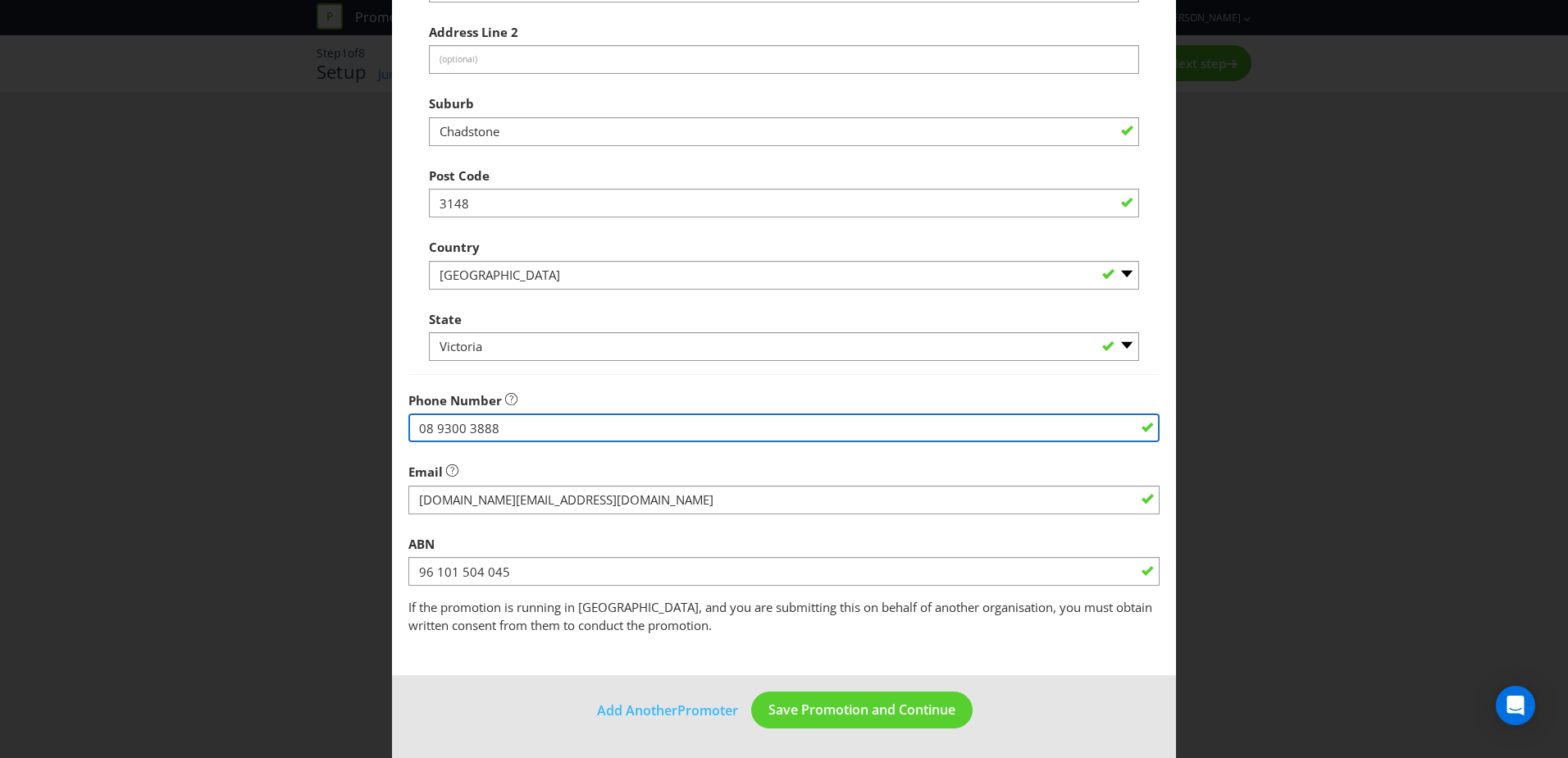
drag, startPoint x: 468, startPoint y: 433, endPoint x: 346, endPoint y: 443, distance: 122.4
click at [346, 443] on div "Edit Promoter Promoter Information Company Name VICINITY CENTRES PM PTY LTD Wha…" at bounding box center [784, 379] width 1568 height 758
type input "08 9535 5522"
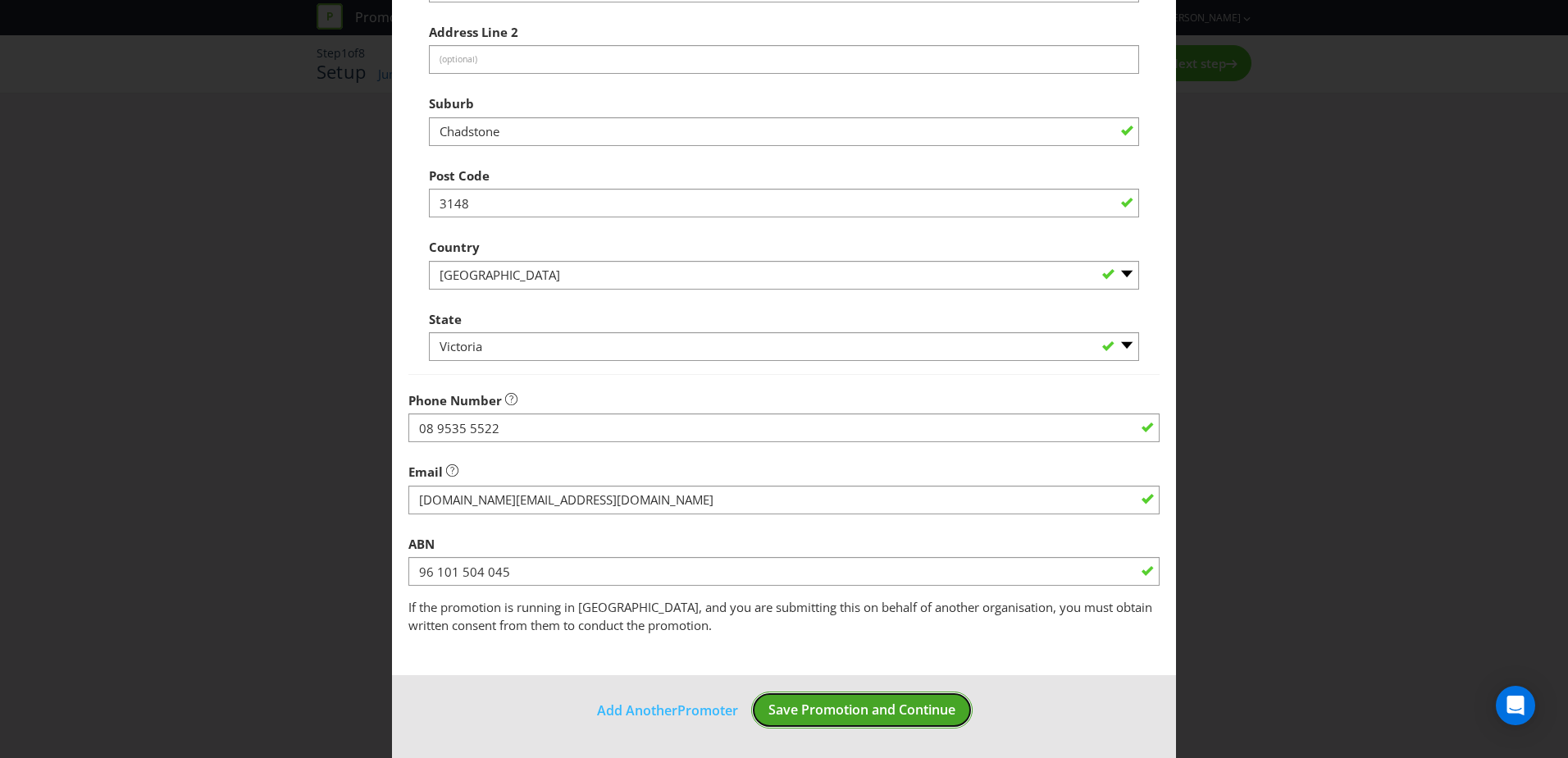
click at [842, 715] on span "Save Promotion and Continue" at bounding box center [862, 710] width 187 height 18
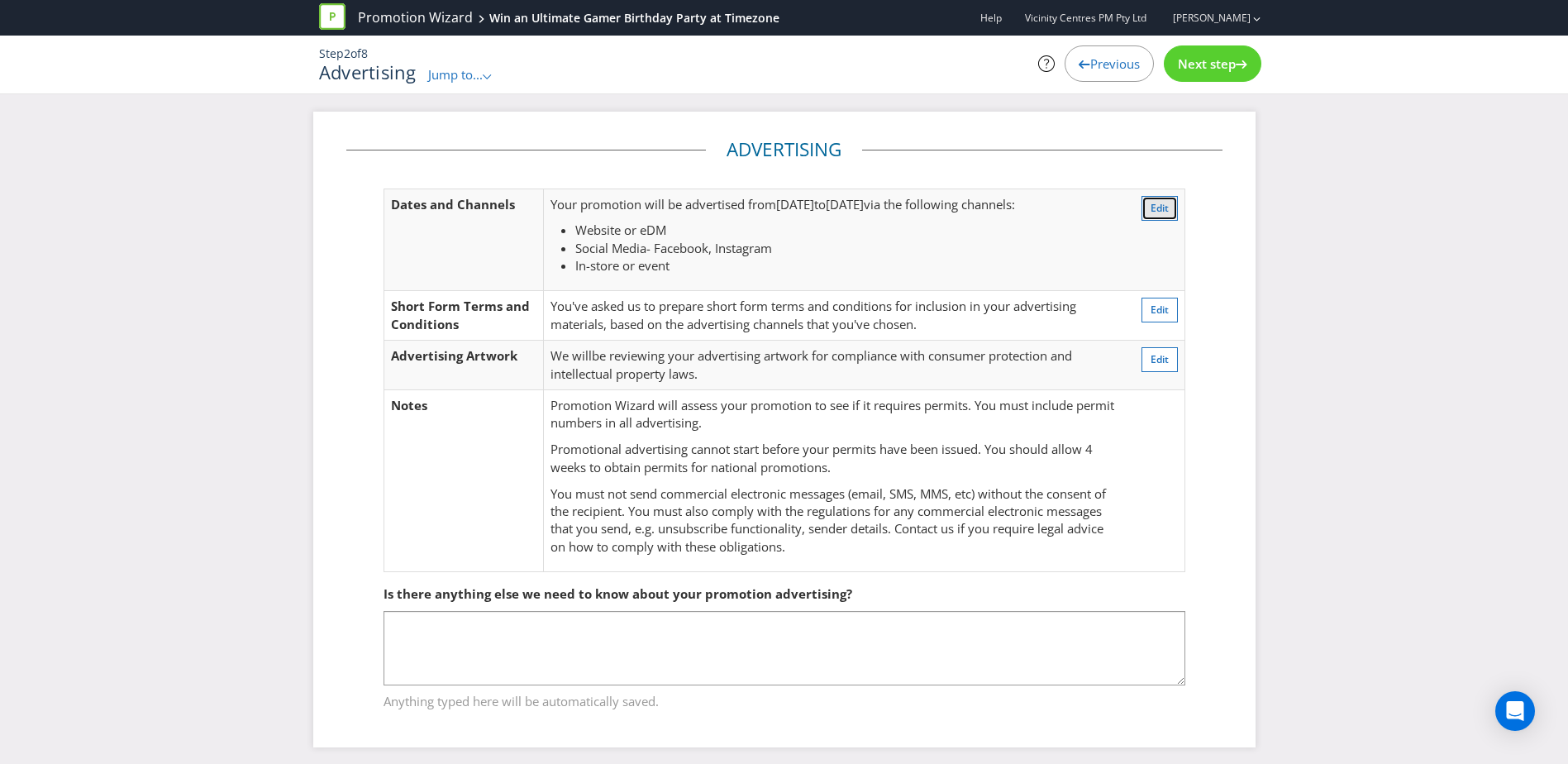
click at [1156, 212] on span "Edit" at bounding box center [1160, 208] width 19 height 14
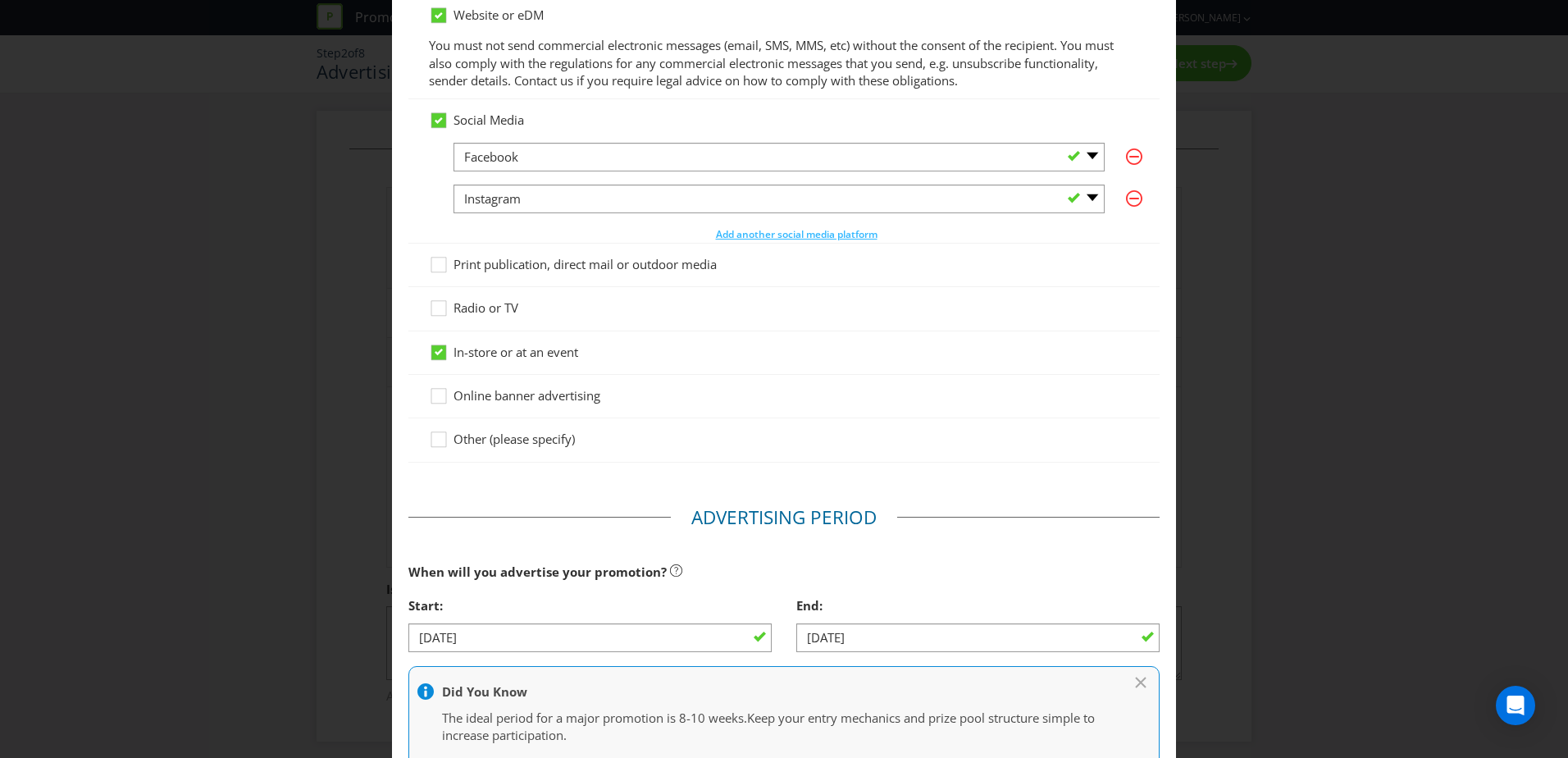
scroll to position [180, 0]
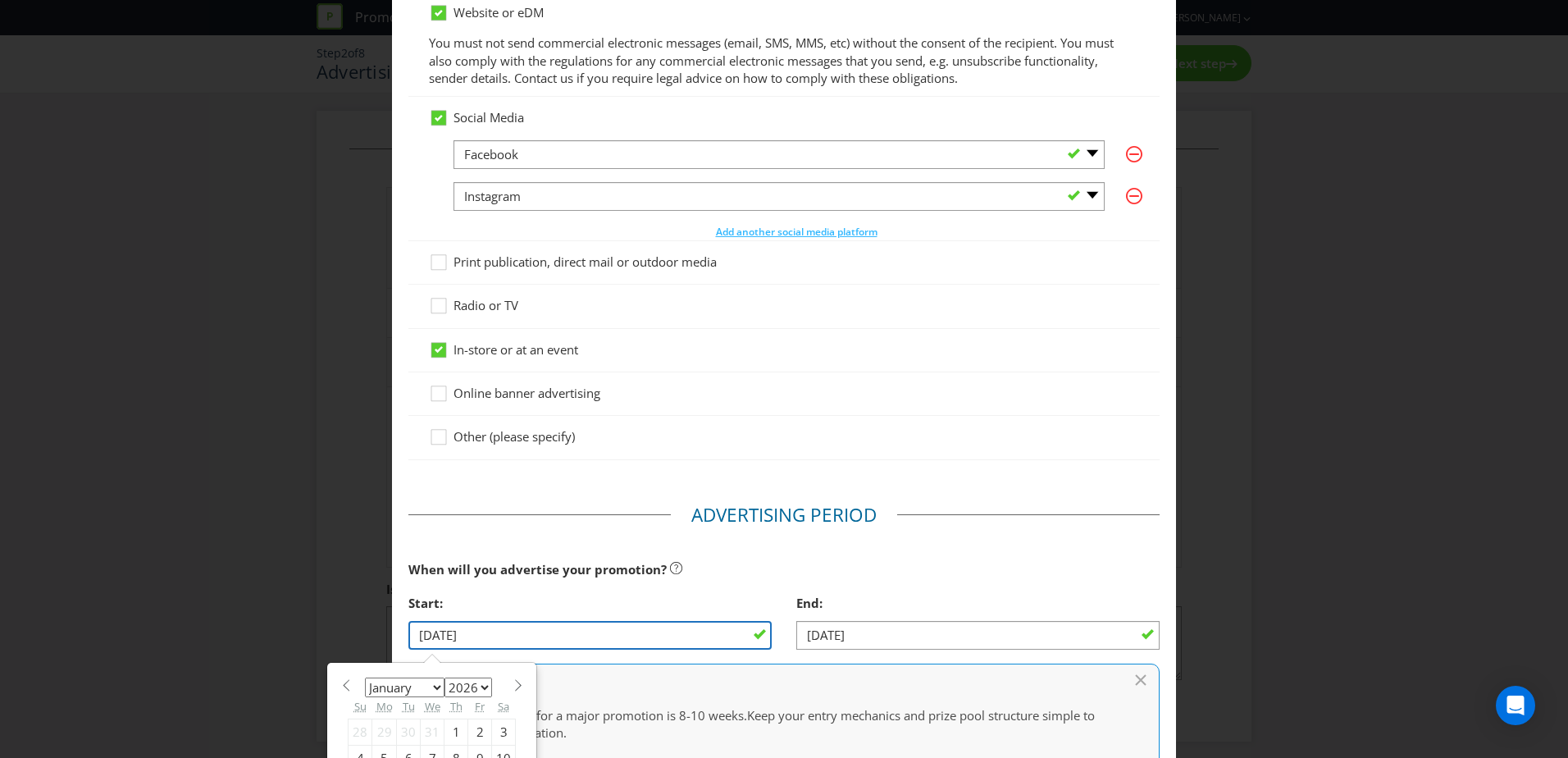
click at [474, 646] on input "07/01/26" at bounding box center [590, 635] width 363 height 29
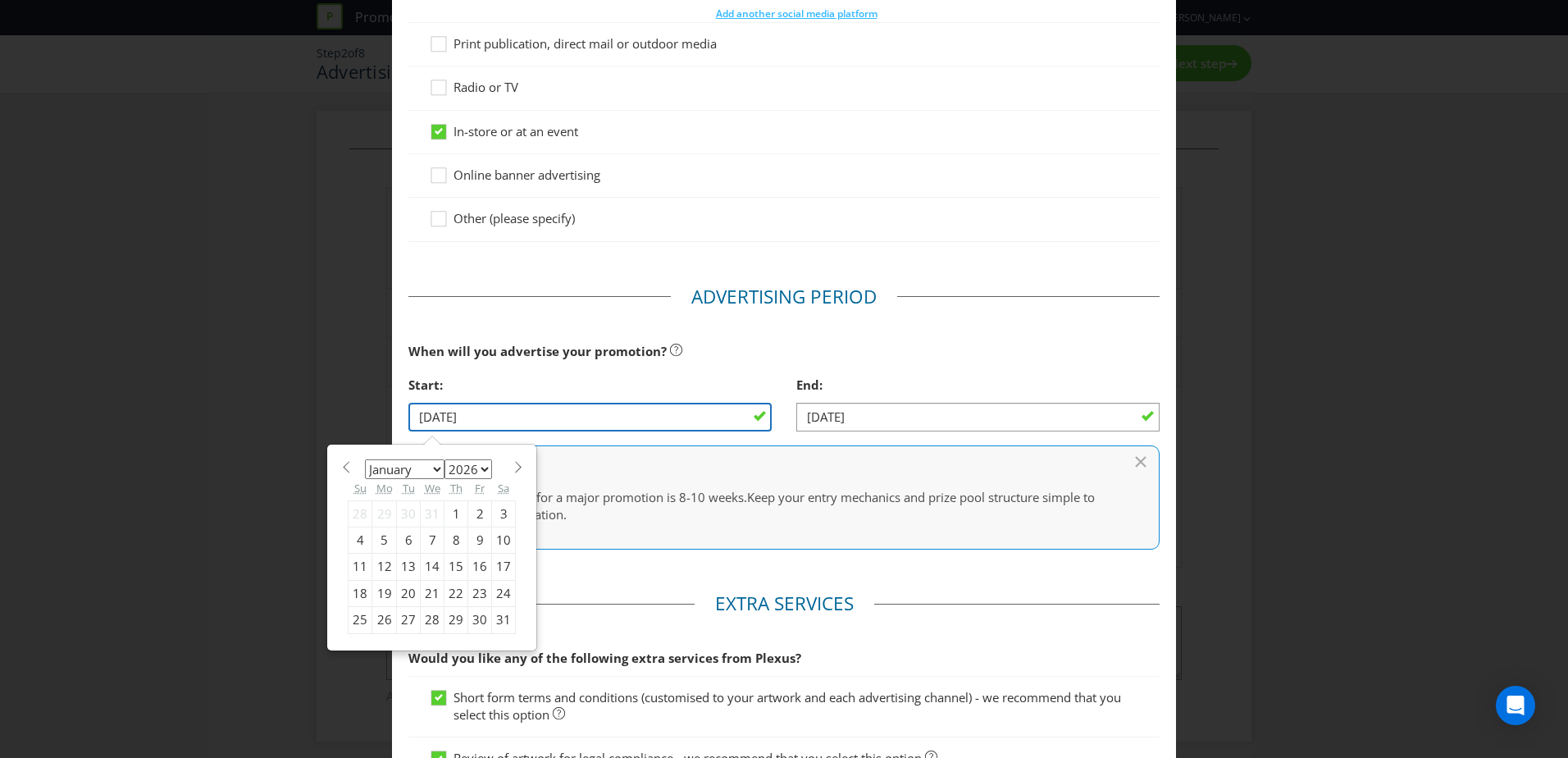
scroll to position [400, 0]
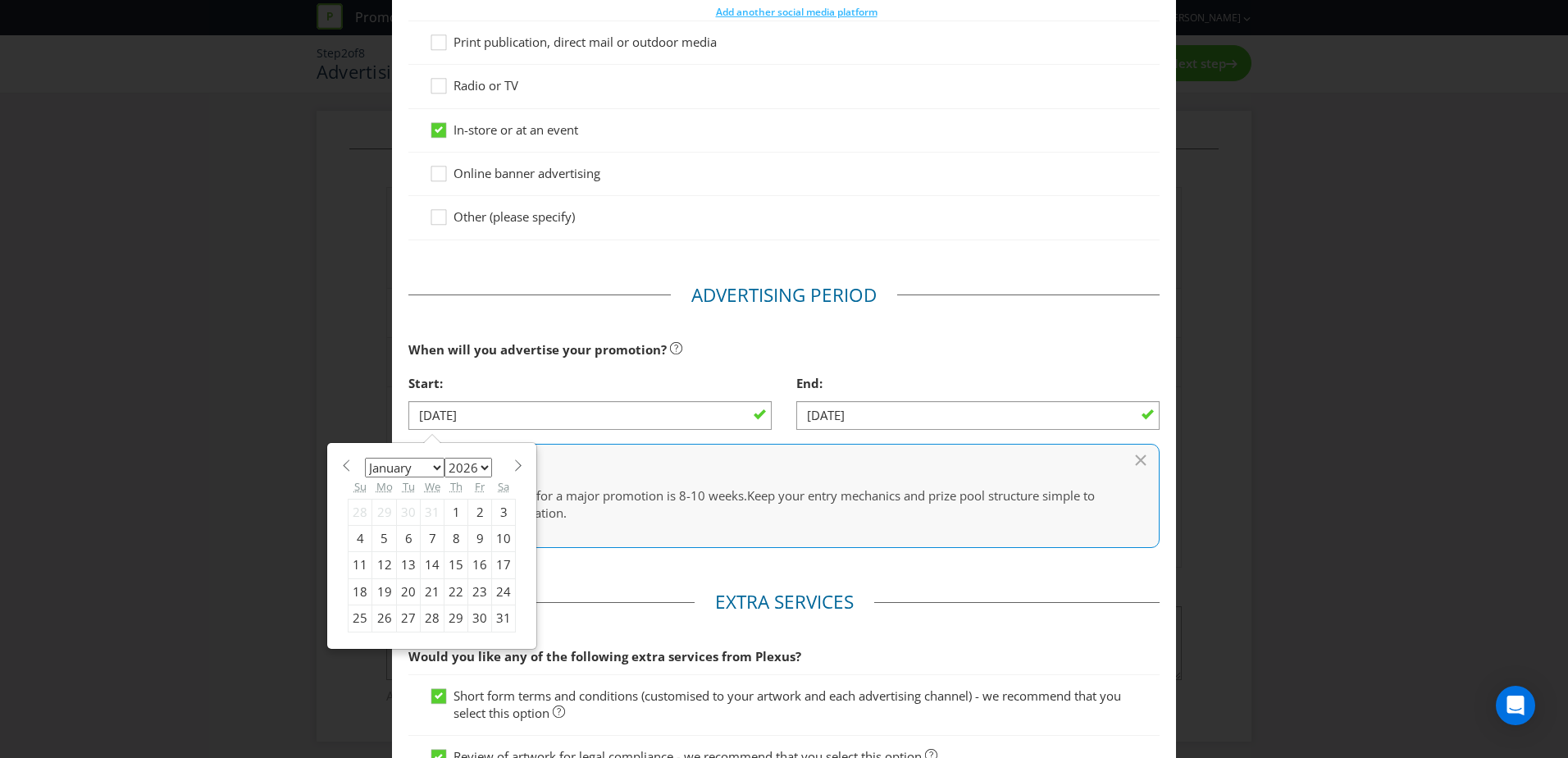
click at [344, 469] on span at bounding box center [346, 465] width 12 height 12
select select "11"
select select "2025"
click at [344, 469] on span at bounding box center [346, 465] width 12 height 12
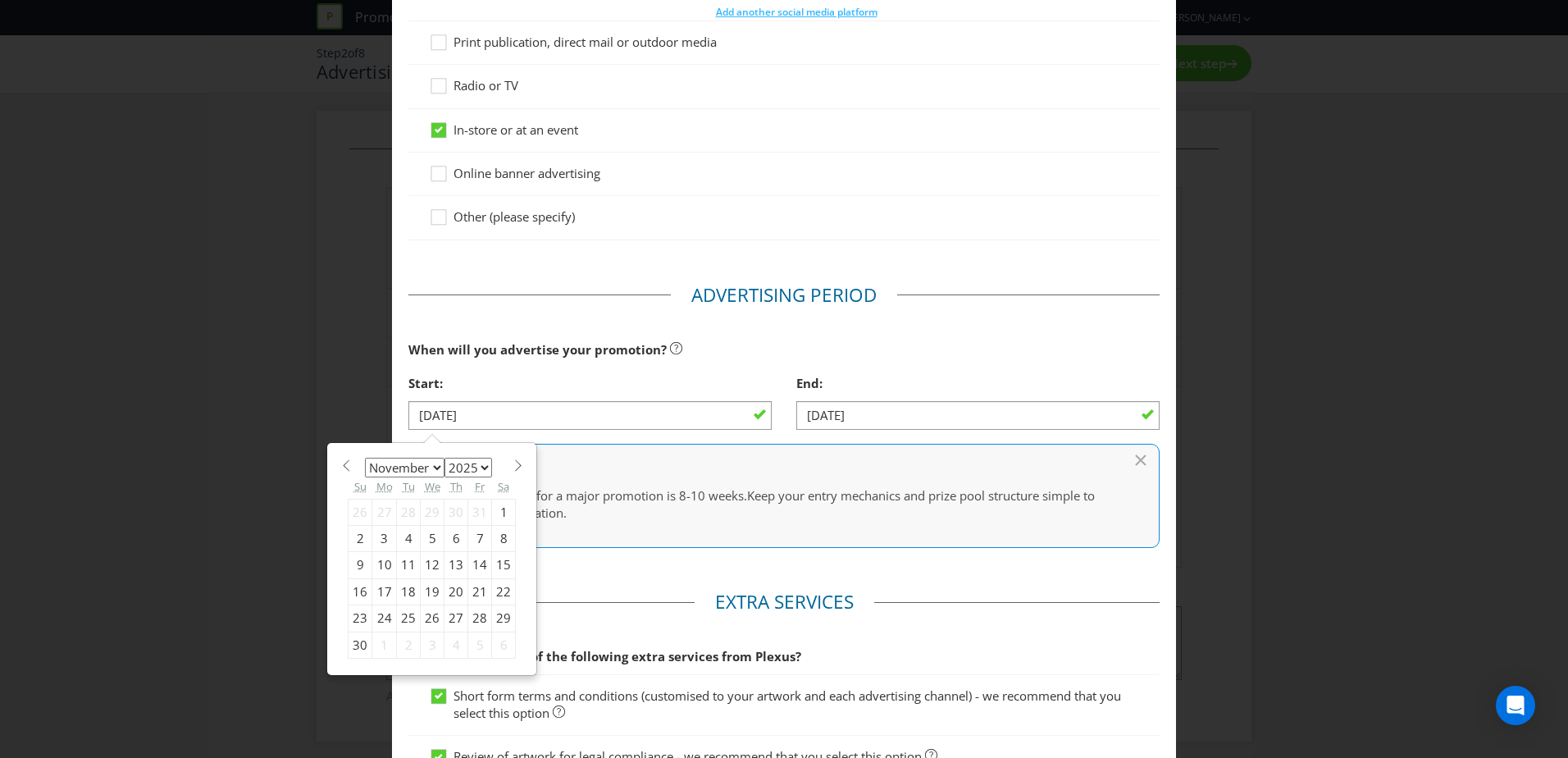
select select "9"
click at [381, 593] on div "20" at bounding box center [384, 592] width 25 height 26
type input "20/10/25"
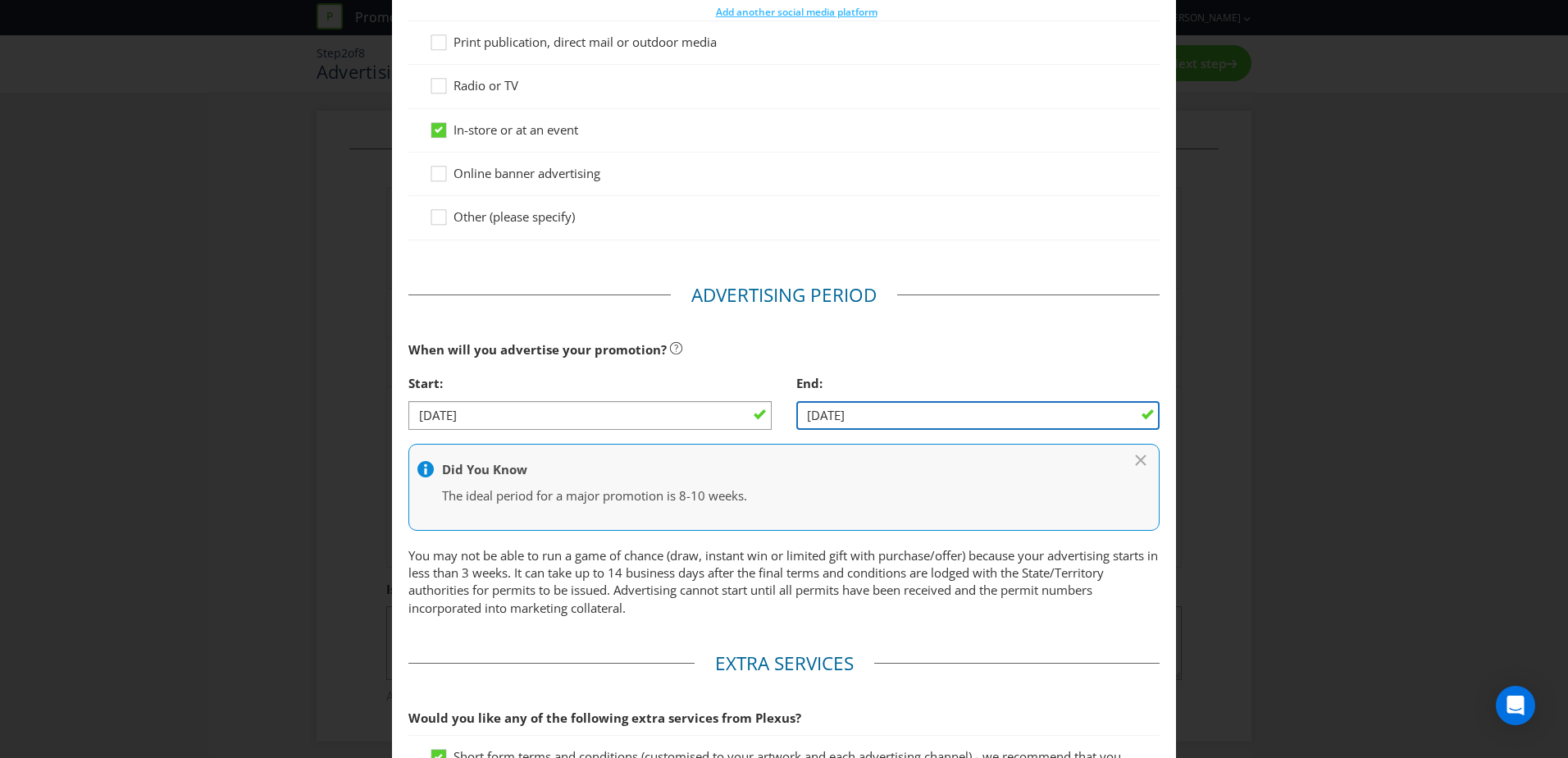
click at [846, 419] on input "01/02/26" at bounding box center [978, 415] width 363 height 29
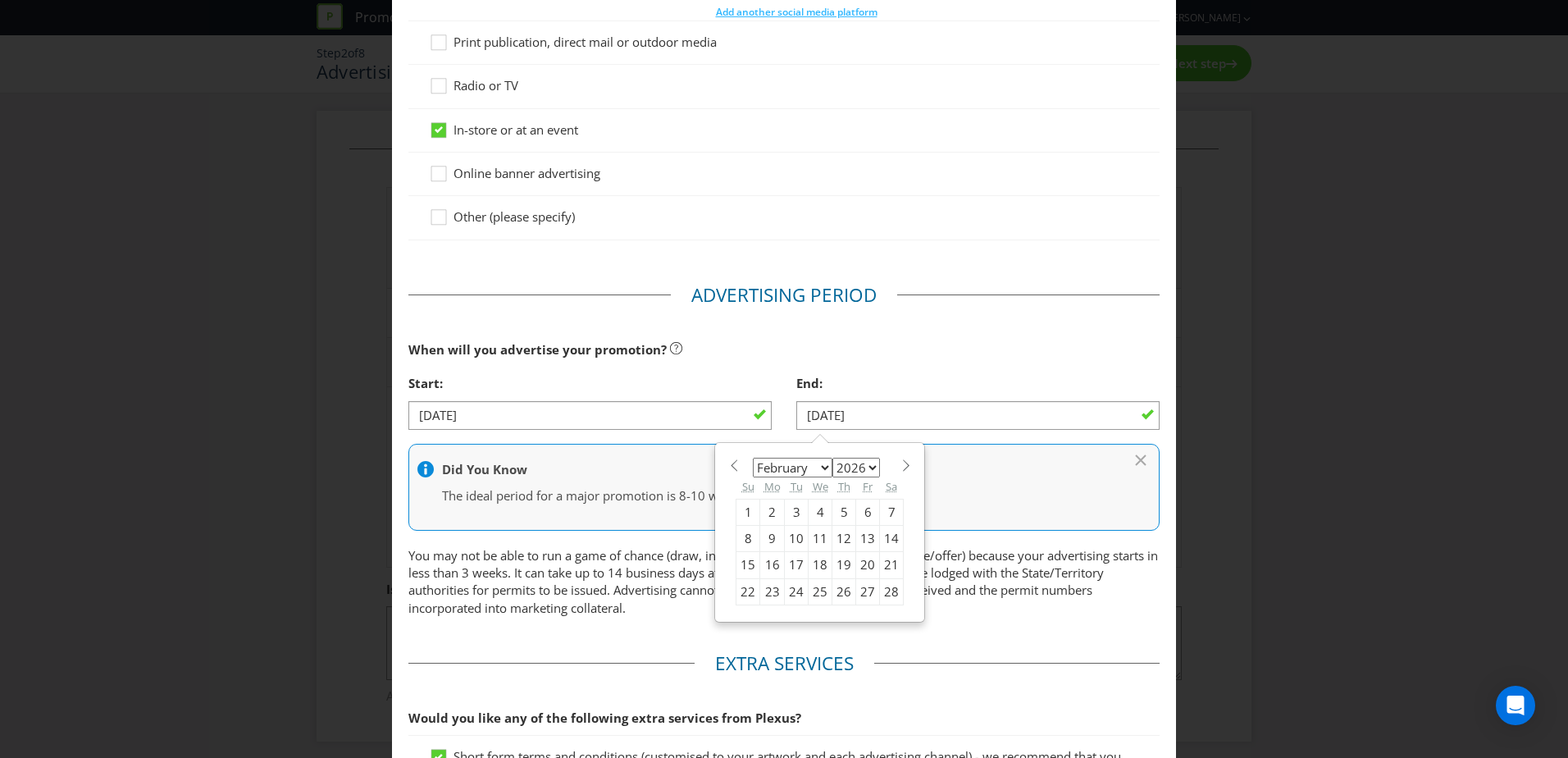
click at [728, 463] on span at bounding box center [733, 465] width 12 height 12
select select "11"
select select "2025"
click at [728, 463] on span at bounding box center [733, 465] width 12 height 12
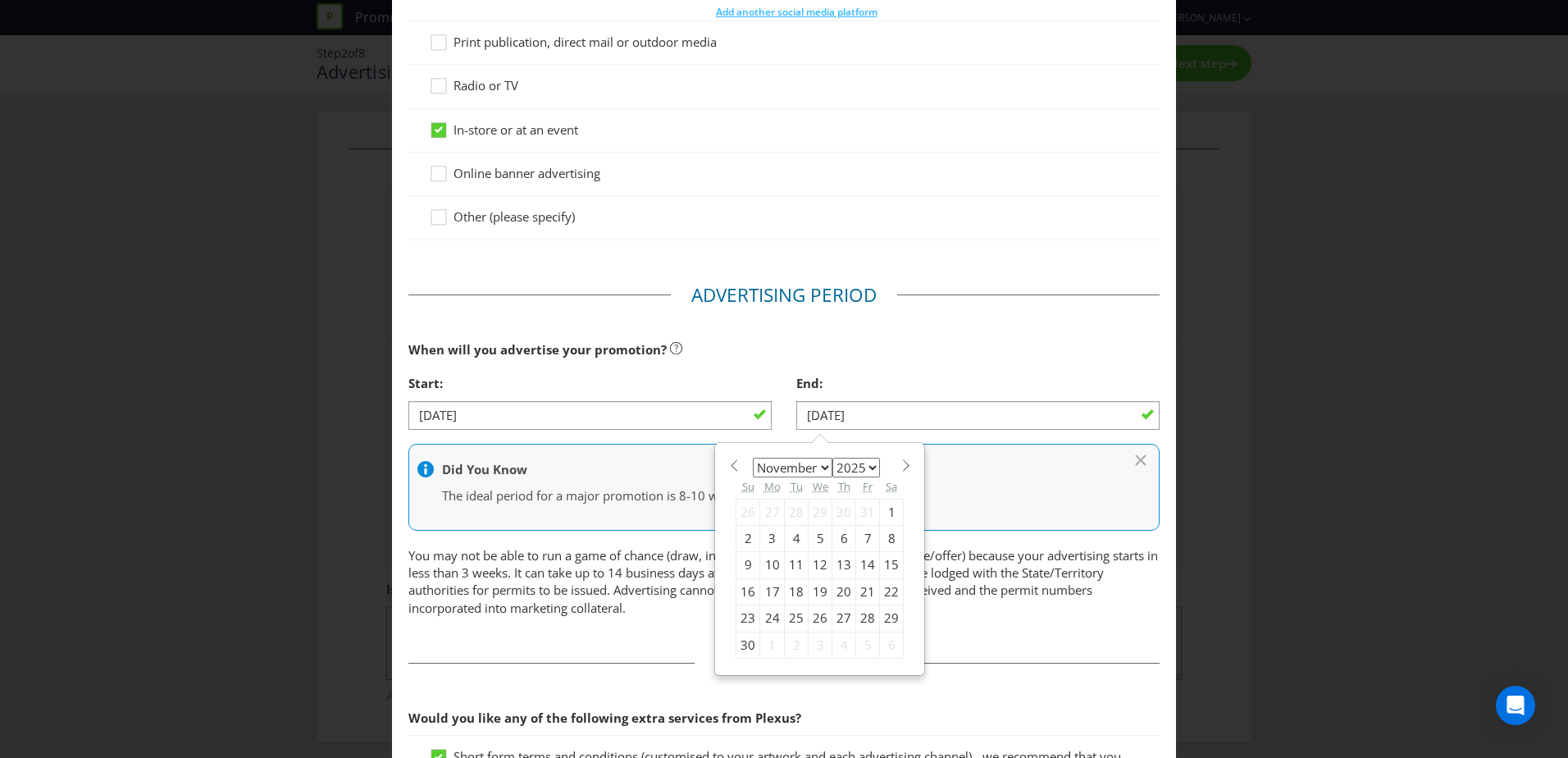
click at [728, 463] on span at bounding box center [733, 465] width 12 height 12
select select "9"
click at [736, 617] on div "26" at bounding box center [748, 618] width 24 height 26
type input "26/10/25"
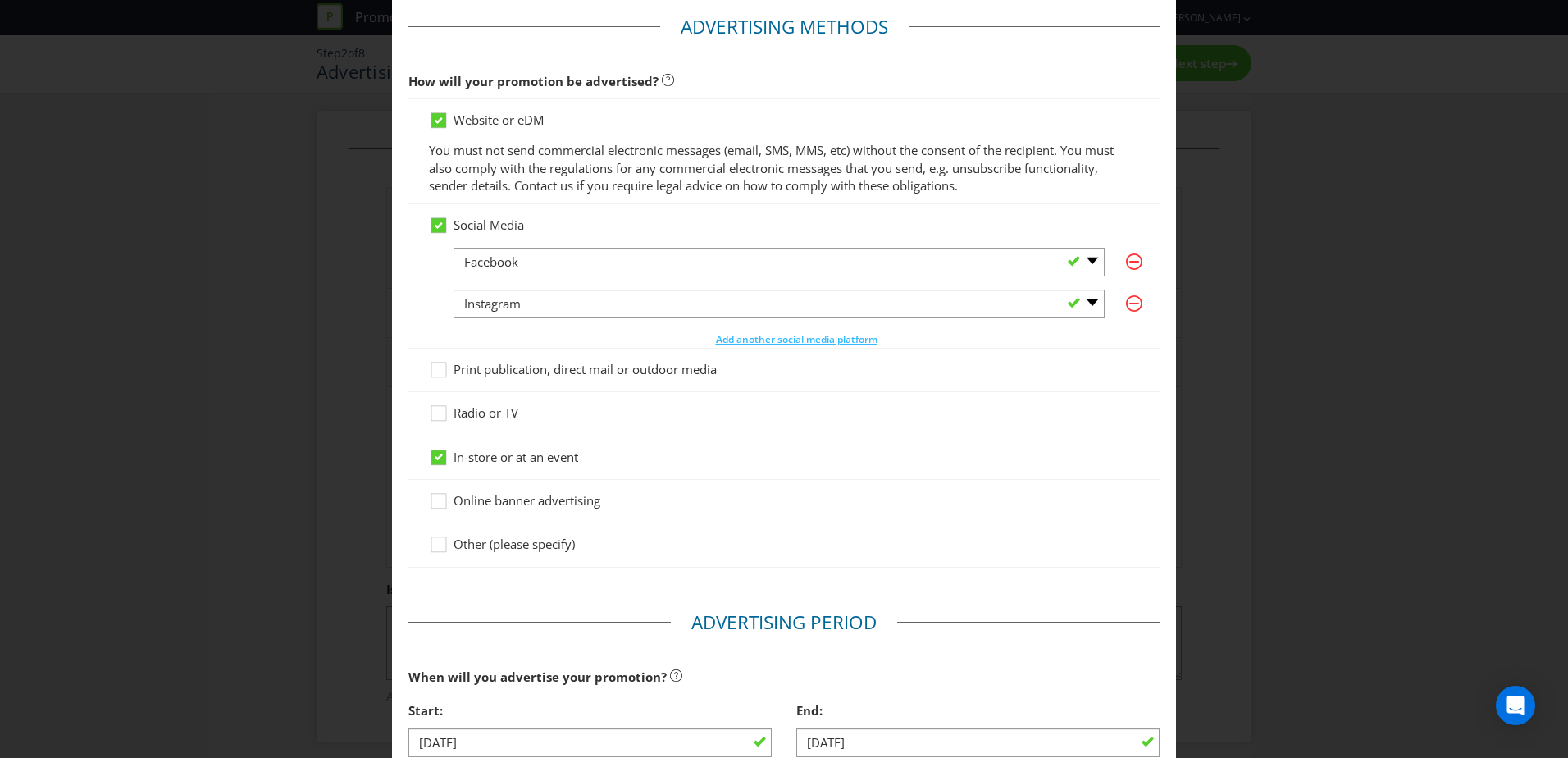
scroll to position [75, 0]
click at [435, 457] on icon at bounding box center [439, 455] width 8 height 6
click at [0, 0] on input "In-store or at an event" at bounding box center [0, 0] width 0 height 0
click at [433, 370] on icon at bounding box center [441, 372] width 25 height 25
click at [0, 0] on input "Print publication, direct mail or outdoor media" at bounding box center [0, 0] width 0 height 0
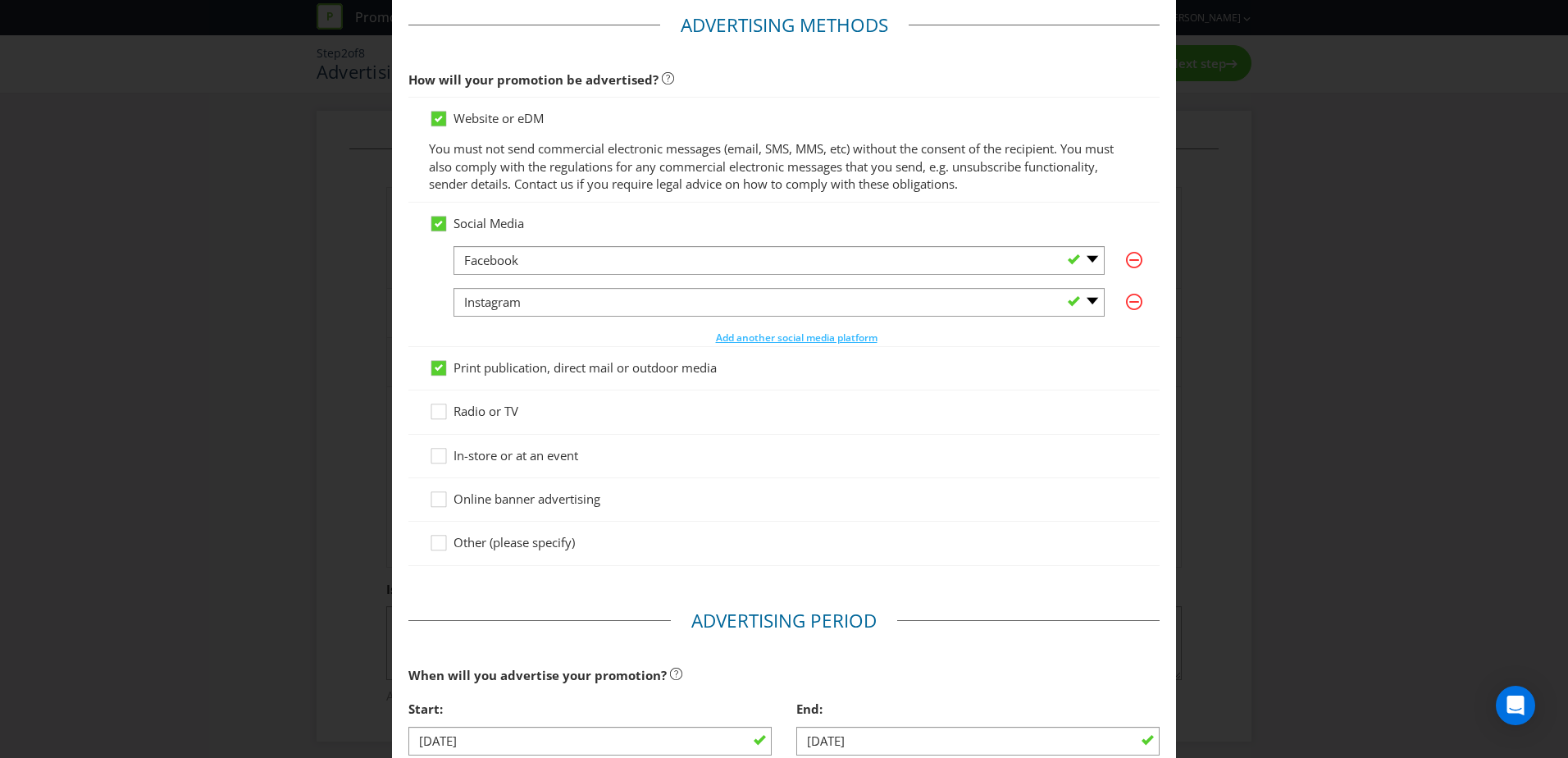
scroll to position [78, 0]
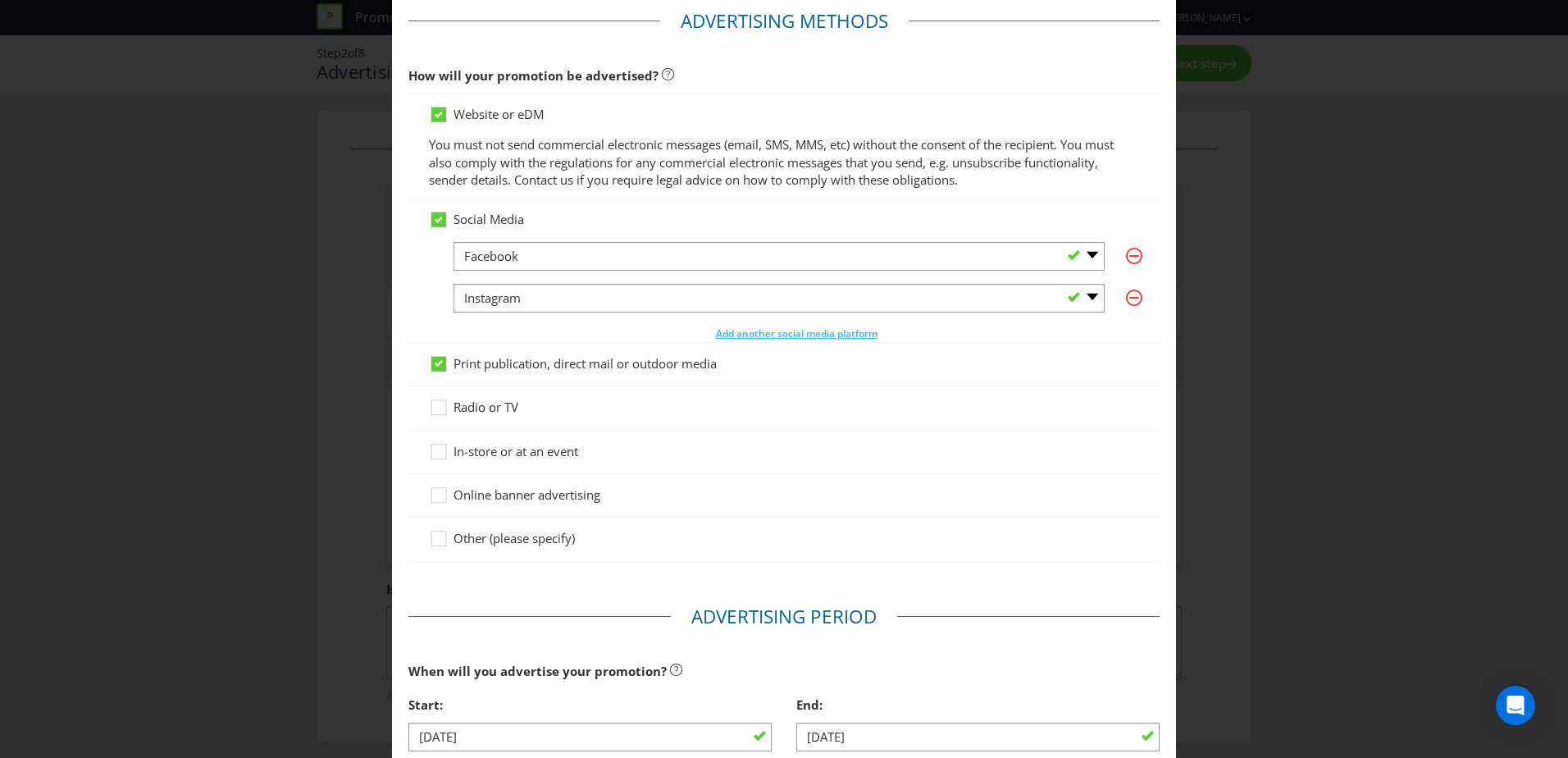
click at [765, 494] on div "Online banner advertising" at bounding box center [784, 495] width 711 height 18
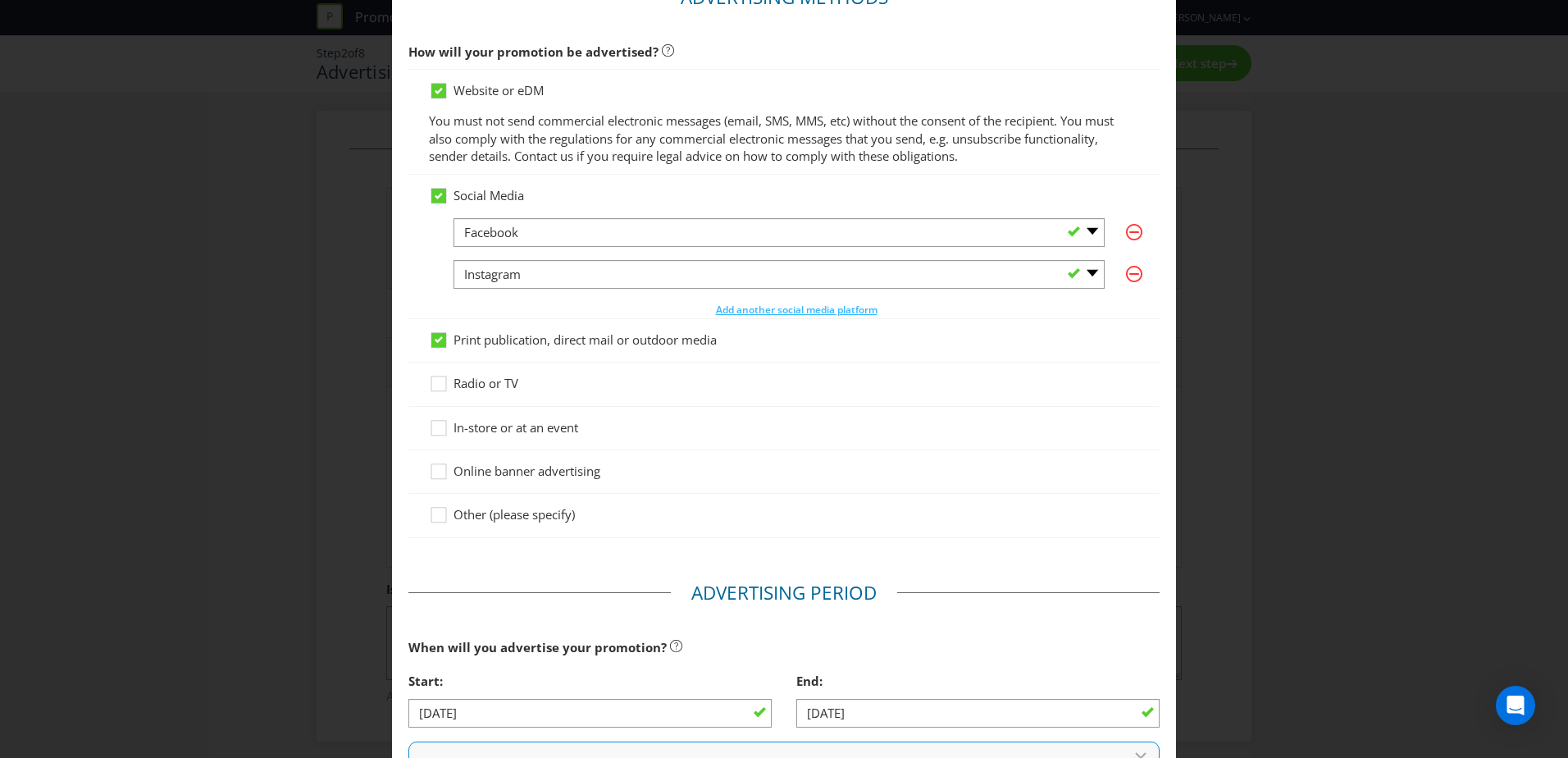
scroll to position [105, 0]
click at [436, 336] on icon at bounding box center [439, 336] width 8 height 6
click at [0, 0] on input "Print publication, direct mail or outdoor media" at bounding box center [0, 0] width 0 height 0
click at [435, 513] on icon at bounding box center [441, 516] width 25 height 25
click at [0, 0] on input "Other (please specify)" at bounding box center [0, 0] width 0 height 0
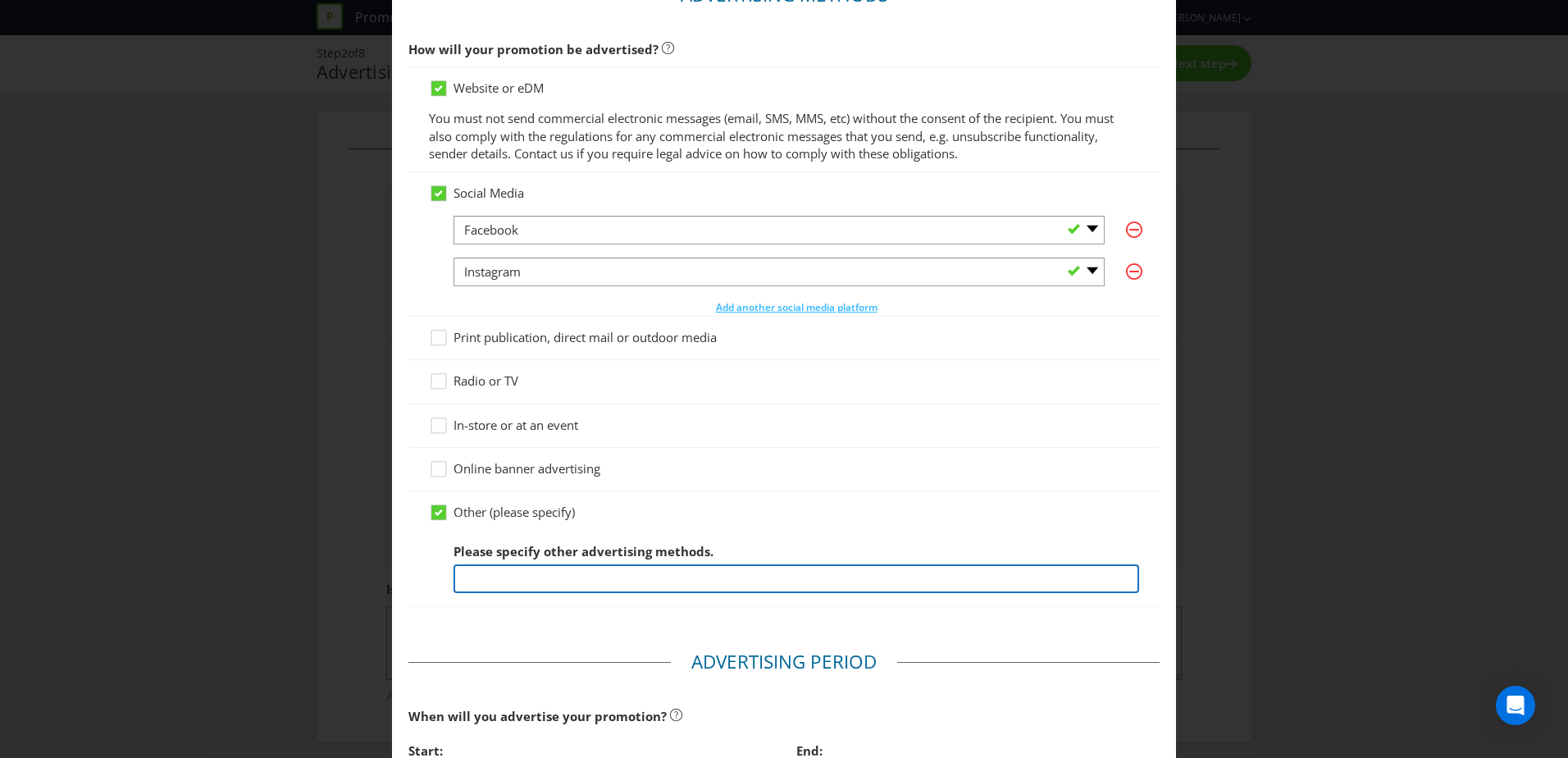
click at [472, 581] on input "text" at bounding box center [796, 579] width 686 height 29
click at [464, 581] on input "Digital Screens" at bounding box center [796, 579] width 686 height 29
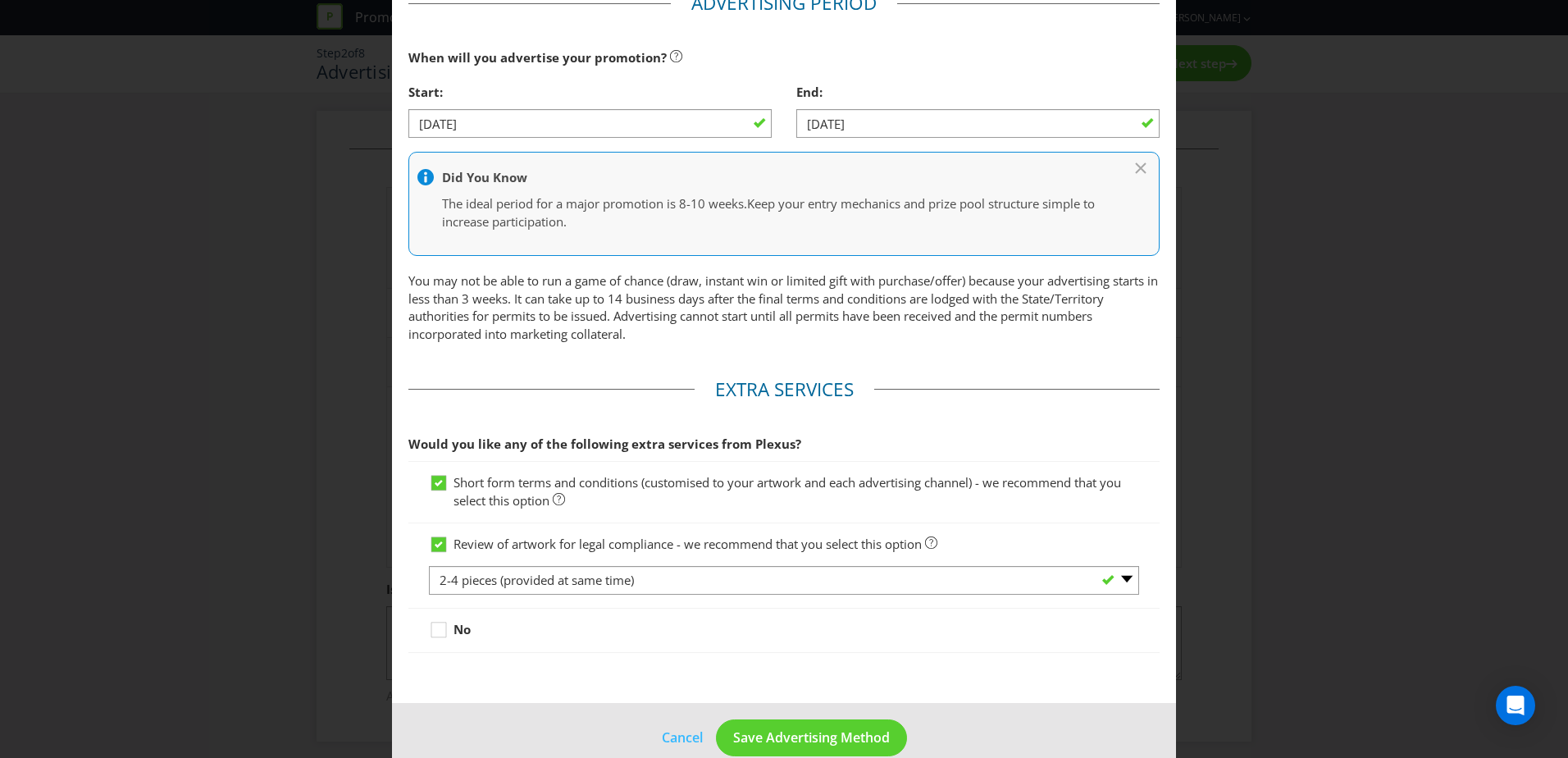
scroll to position [792, 0]
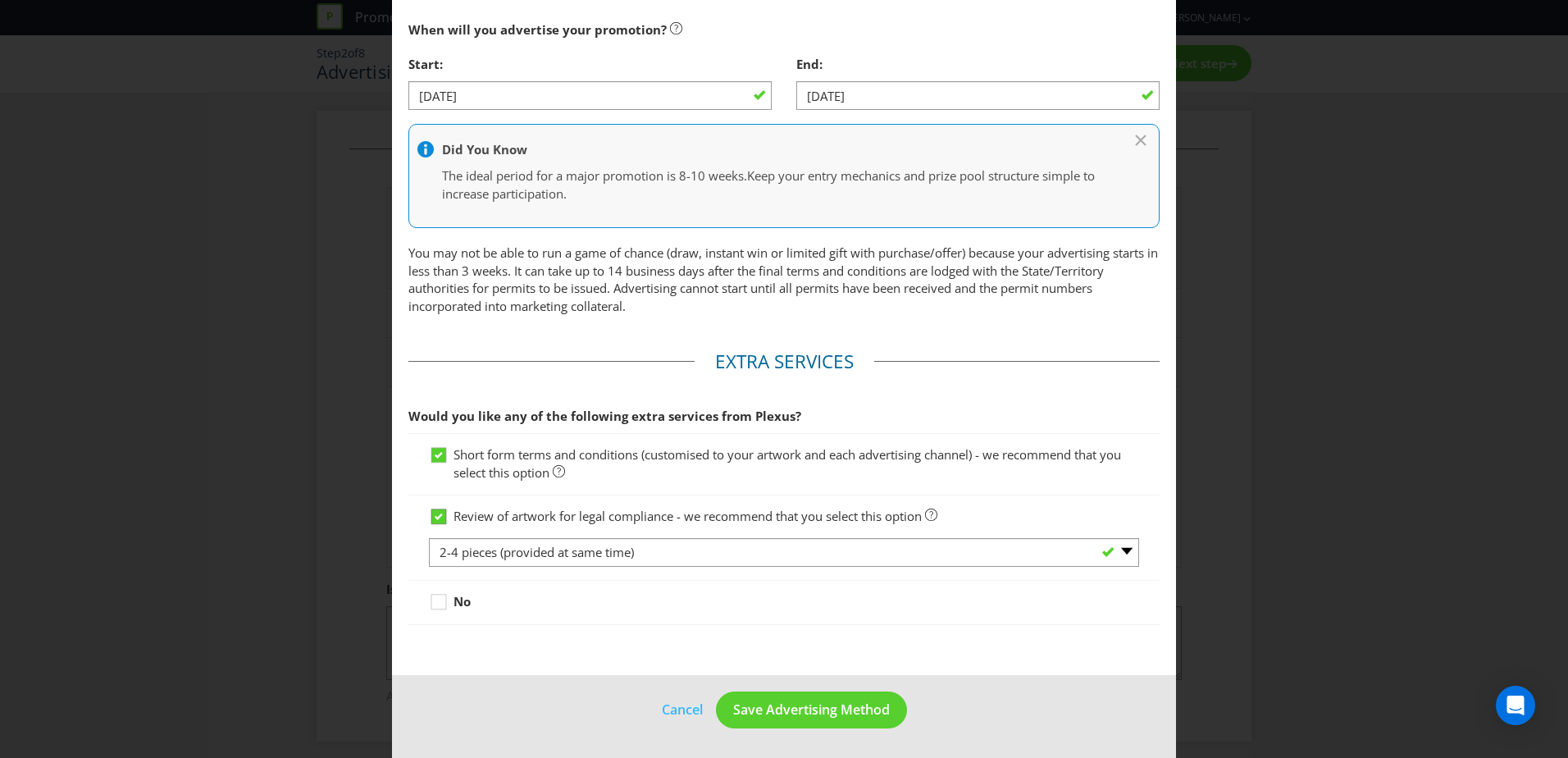
type input "In Centre Digital Screens"
click at [435, 520] on icon at bounding box center [439, 517] width 8 height 6
click at [0, 0] on input "Review of artwork for legal compliance - we recommend that you select this opti…" at bounding box center [0, 0] width 0 height 0
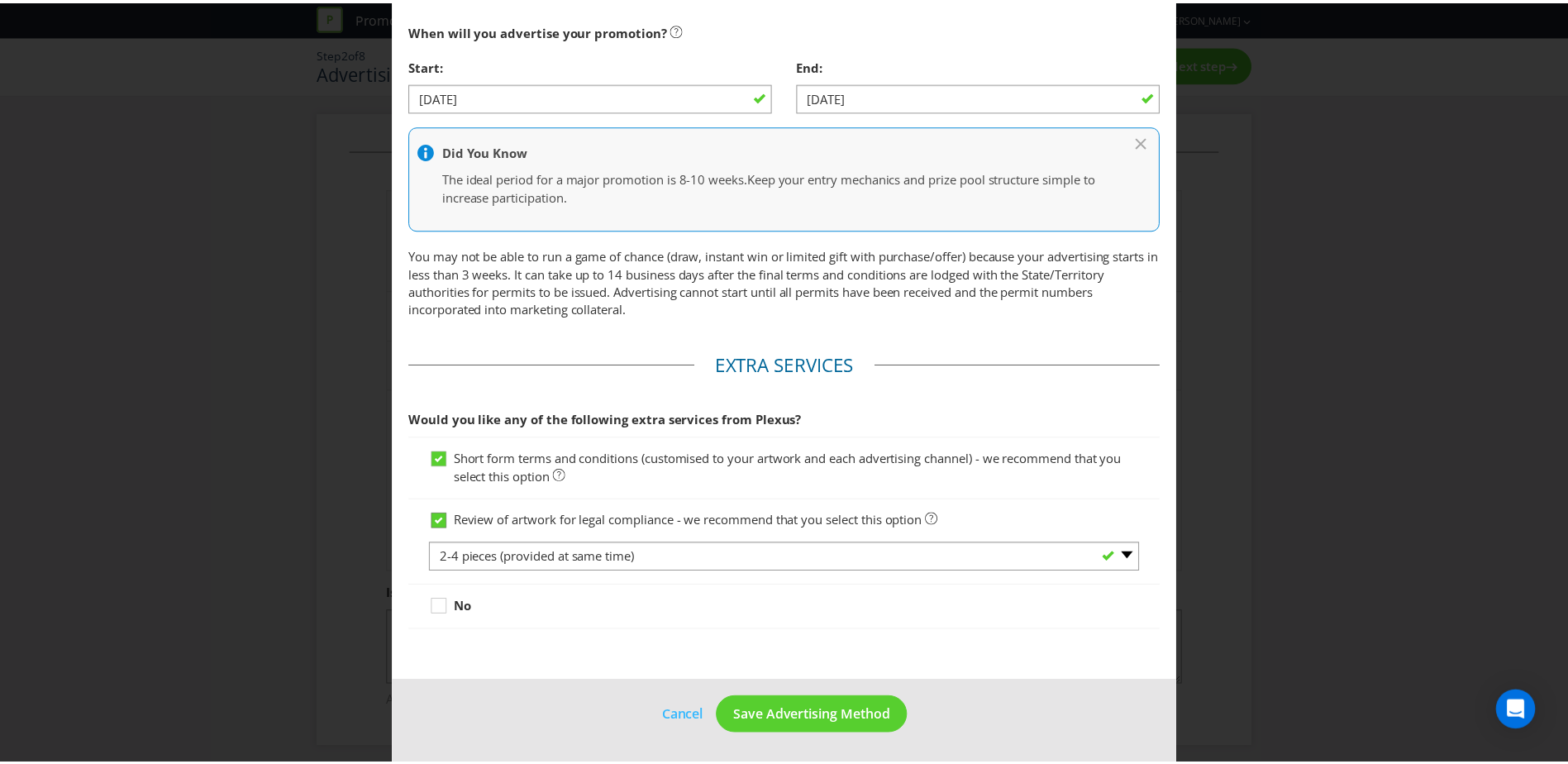
scroll to position [756, 0]
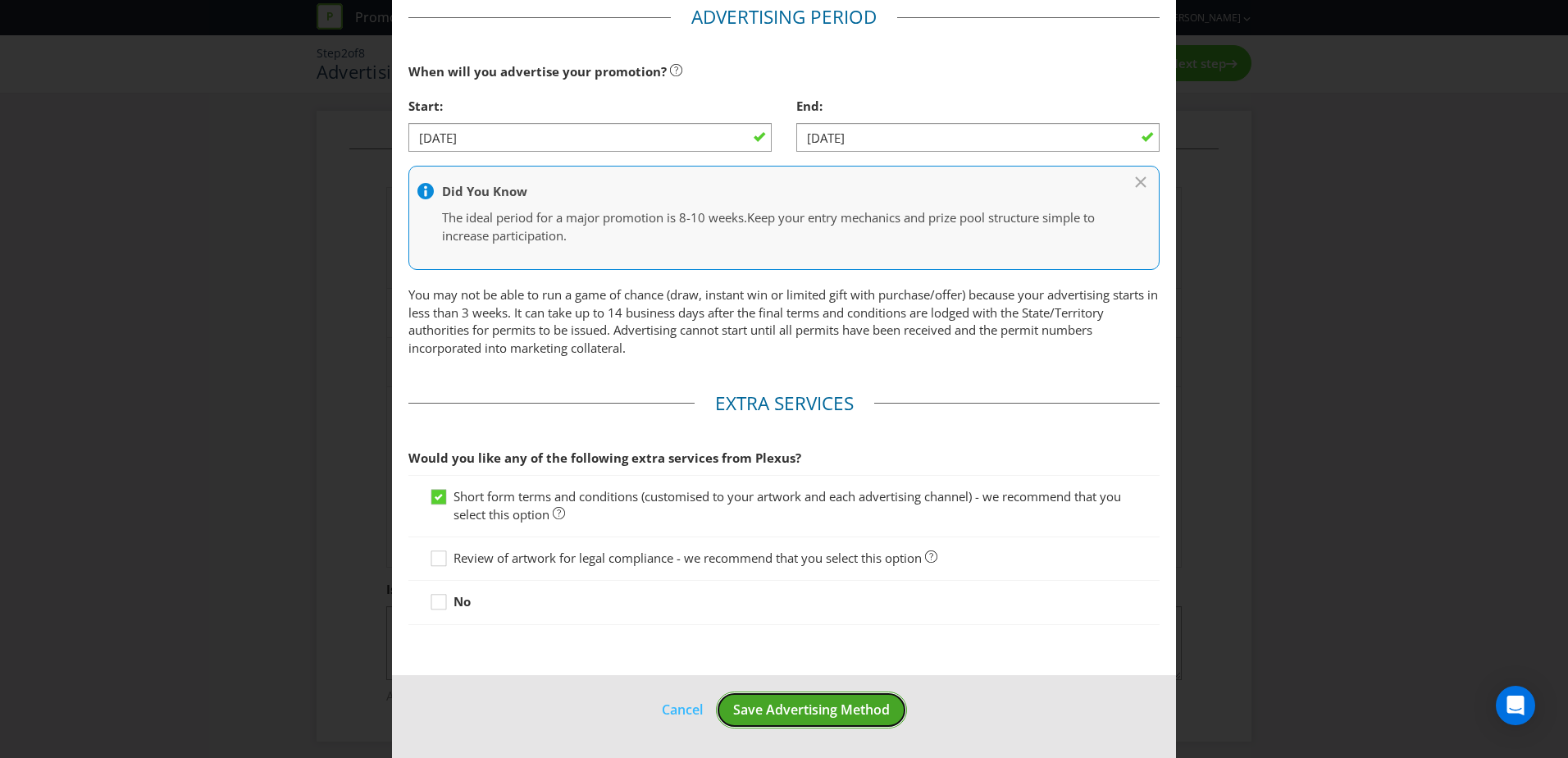
click at [795, 710] on span "Save Advertising Method" at bounding box center [812, 710] width 157 height 18
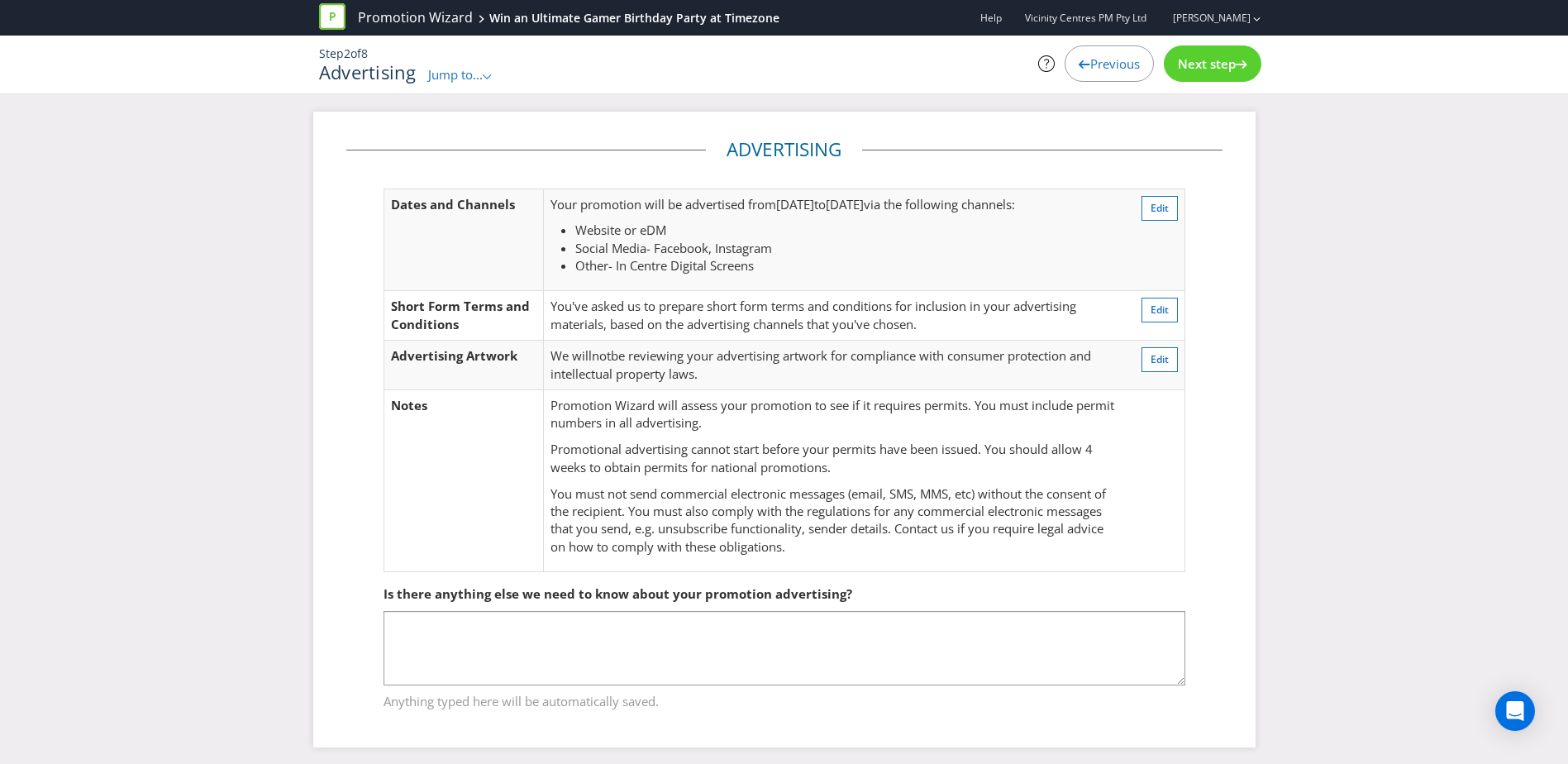
scroll to position [8, 0]
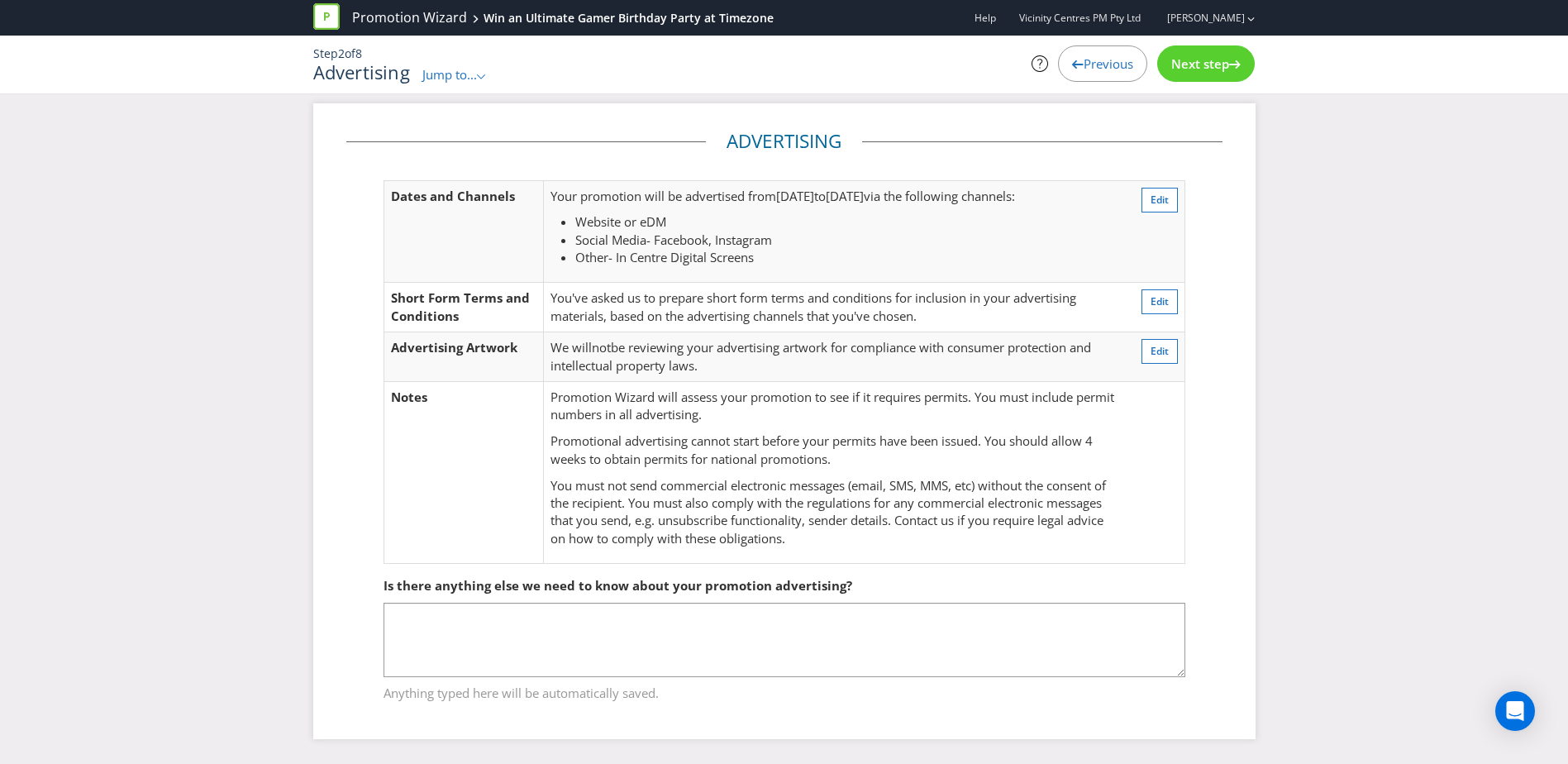
click at [1196, 67] on span "Next step" at bounding box center [1200, 63] width 58 height 17
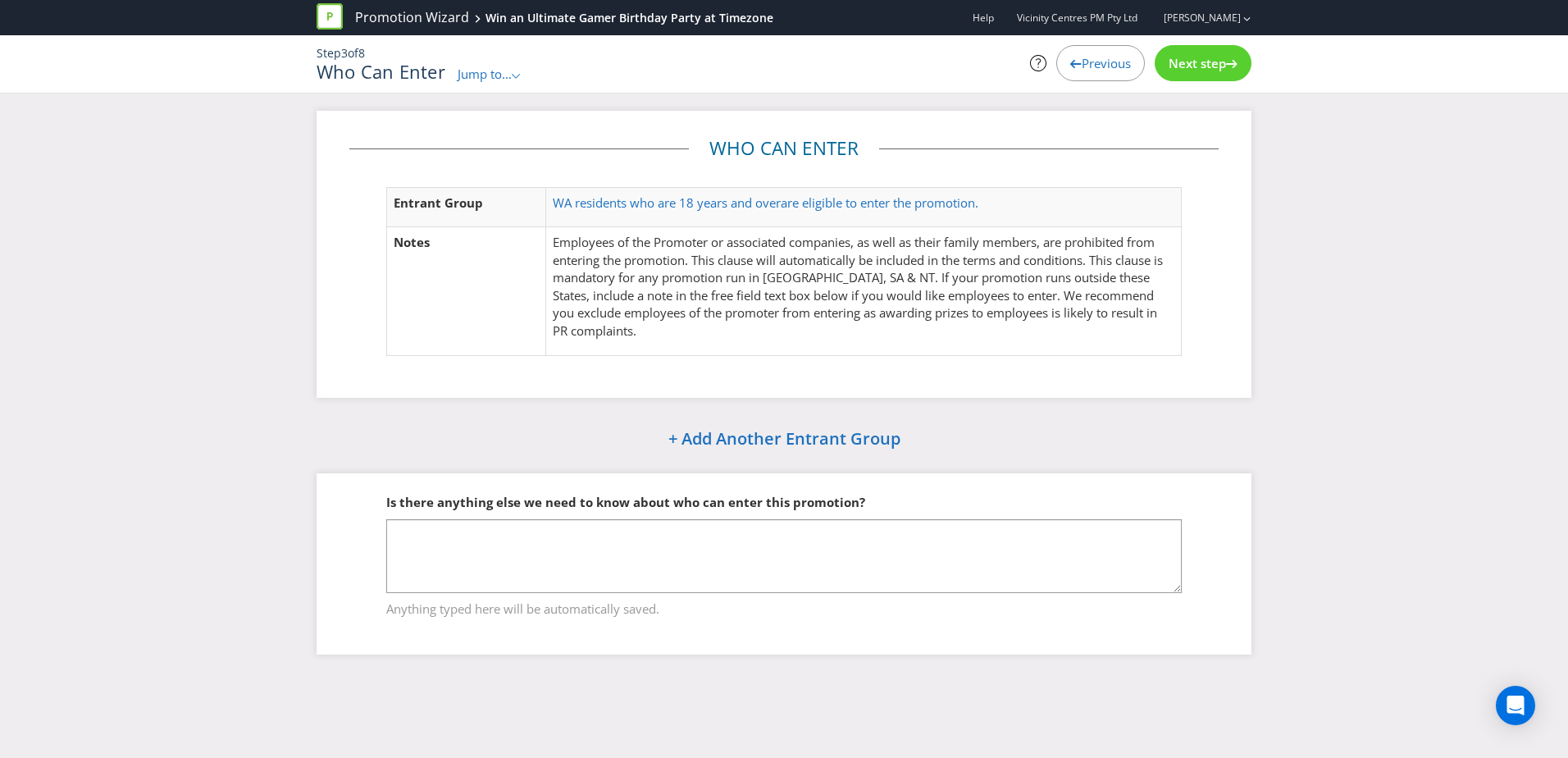
click at [1212, 55] on span "Next step" at bounding box center [1197, 63] width 57 height 17
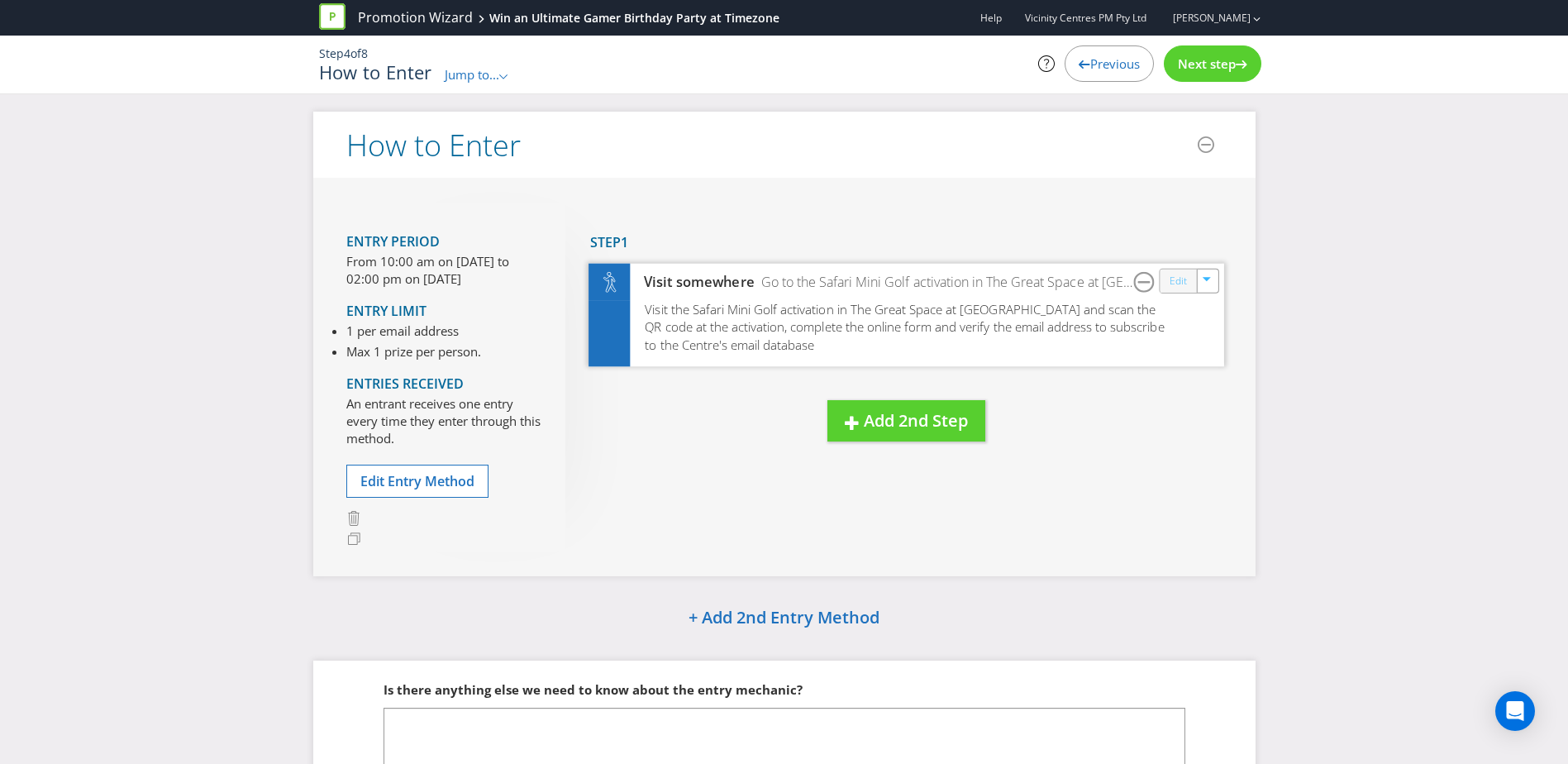
click at [1175, 283] on link "Edit" at bounding box center [1177, 280] width 18 height 19
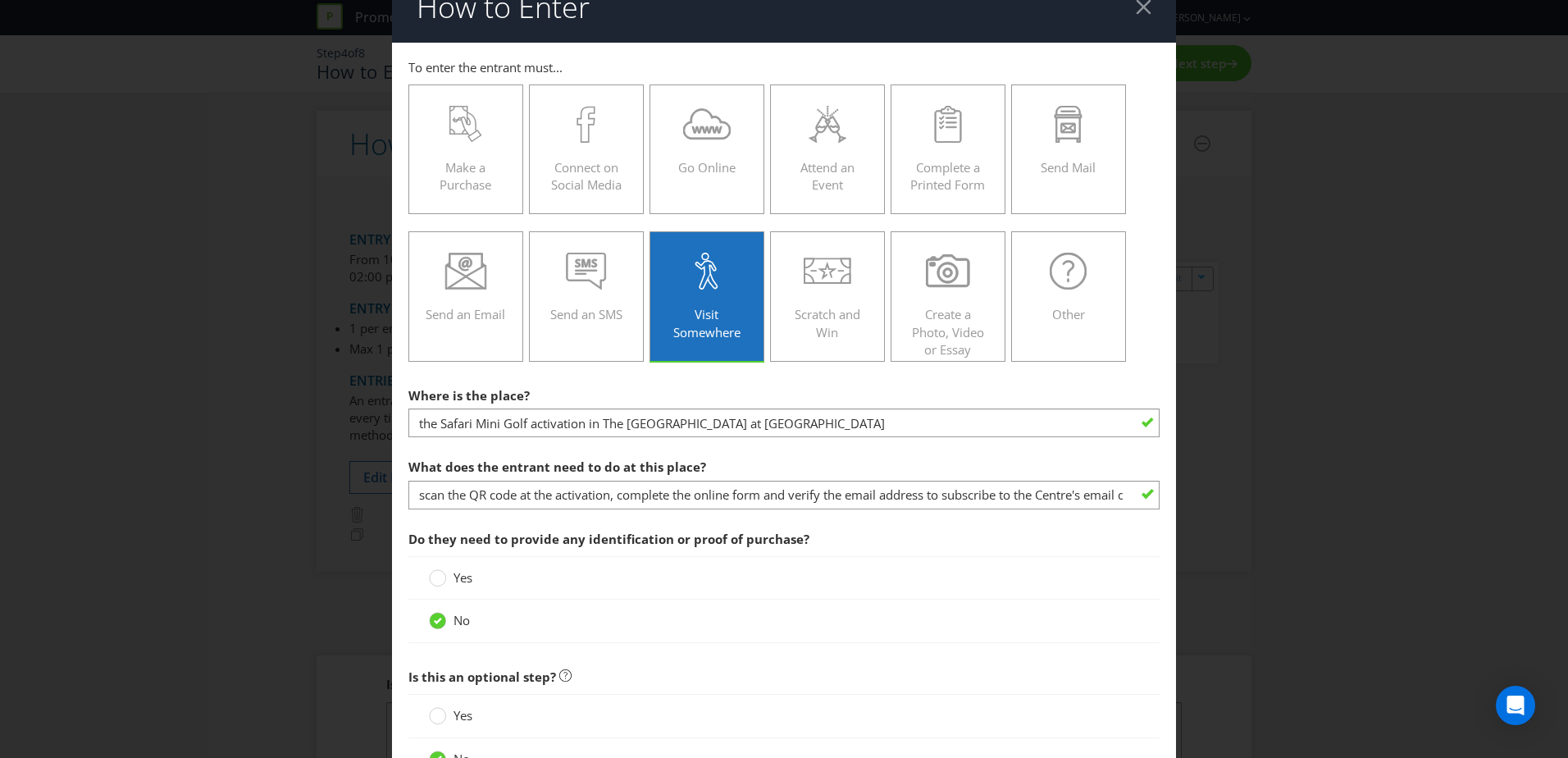
scroll to position [30, 0]
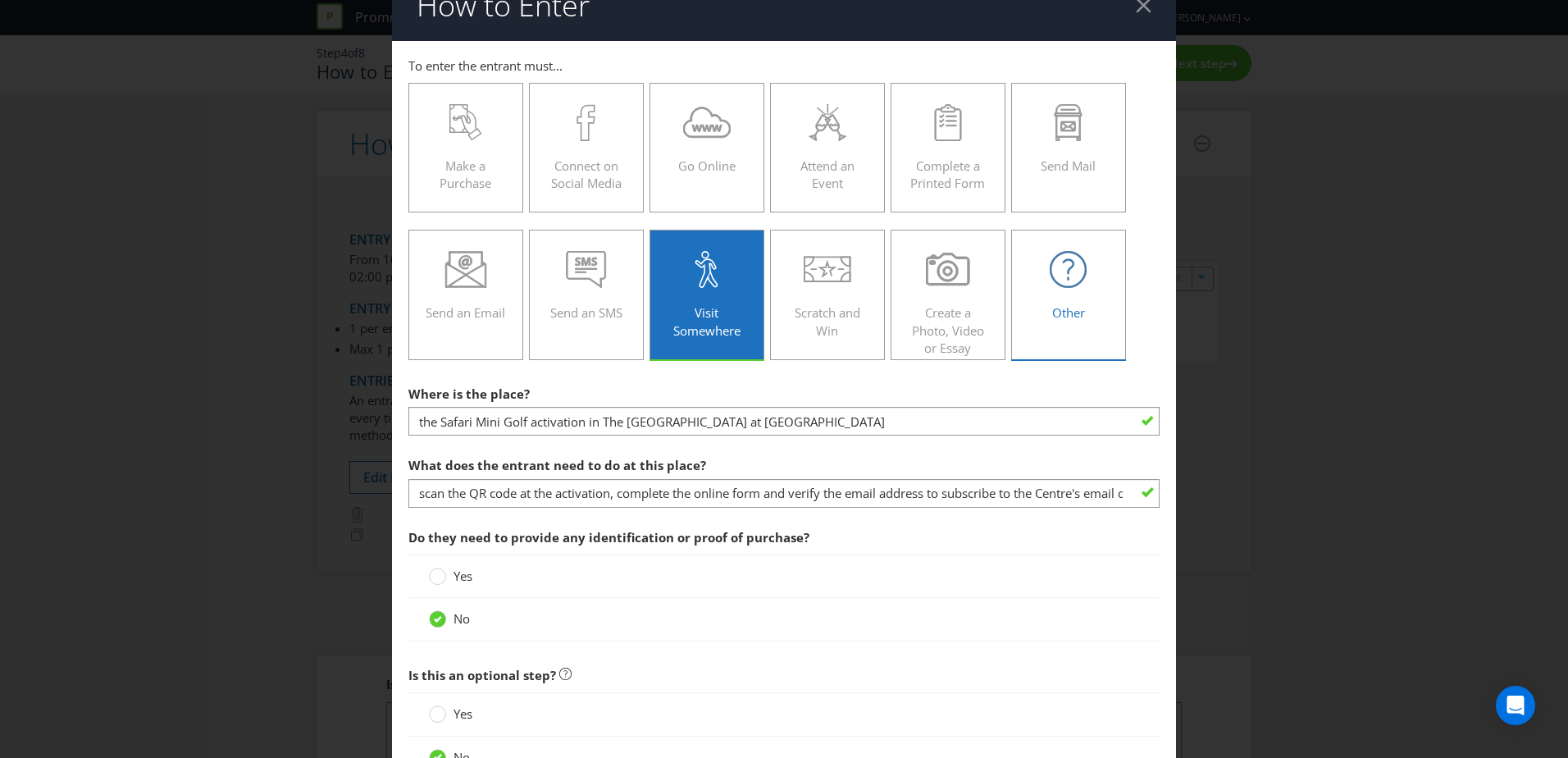
click at [1052, 312] on span "Other" at bounding box center [1069, 312] width 33 height 17
click at [0, 0] on input "Other" at bounding box center [0, 0] width 0 height 0
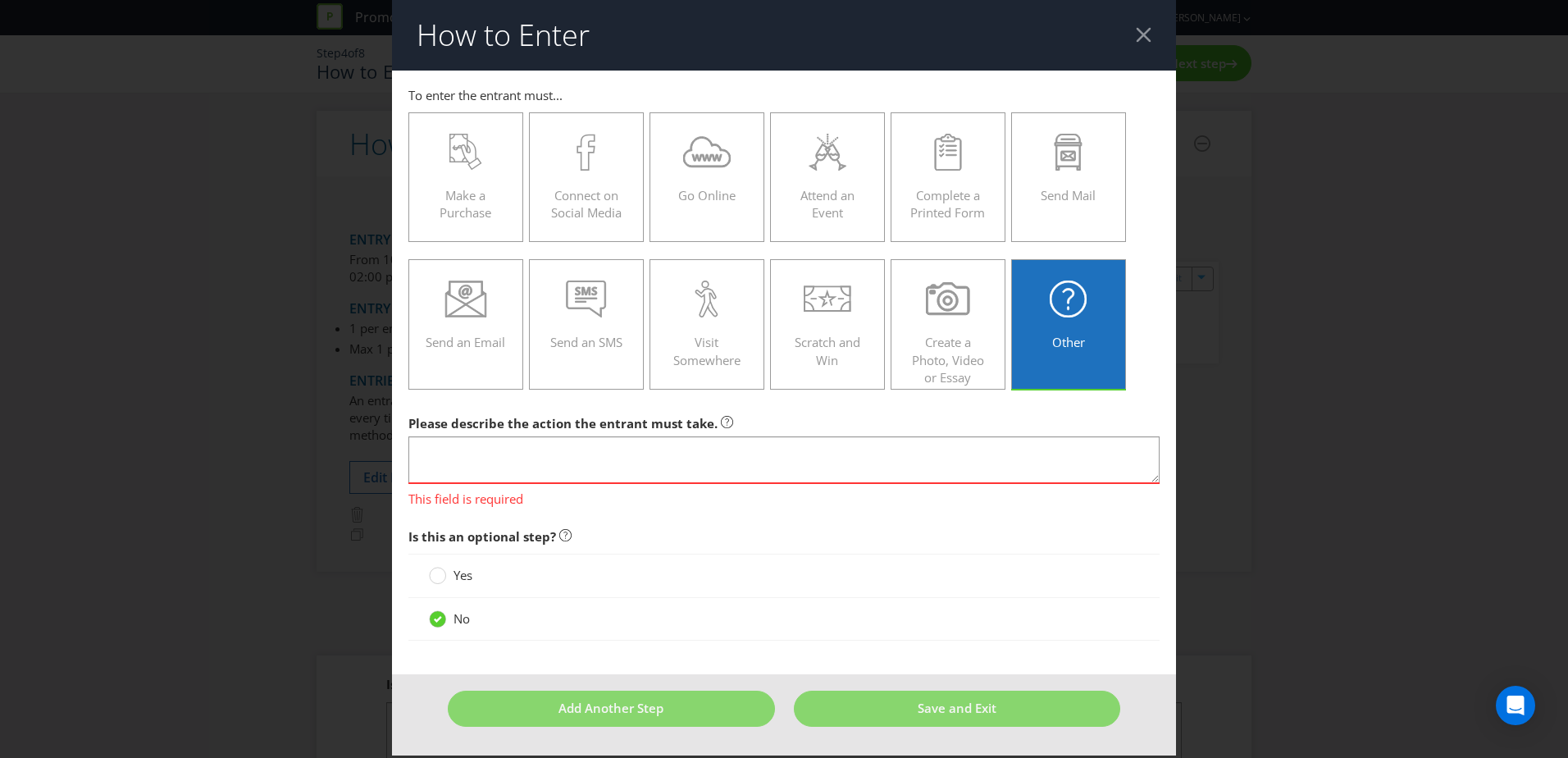
scroll to position [0, 0]
click at [705, 499] on span "This field is required" at bounding box center [784, 496] width 751 height 24
click at [506, 471] on textarea at bounding box center [784, 459] width 751 height 47
click at [684, 186] on div "Go Online" at bounding box center [707, 171] width 80 height 74
click at [0, 0] on input "Go Online" at bounding box center [0, 0] width 0 height 0
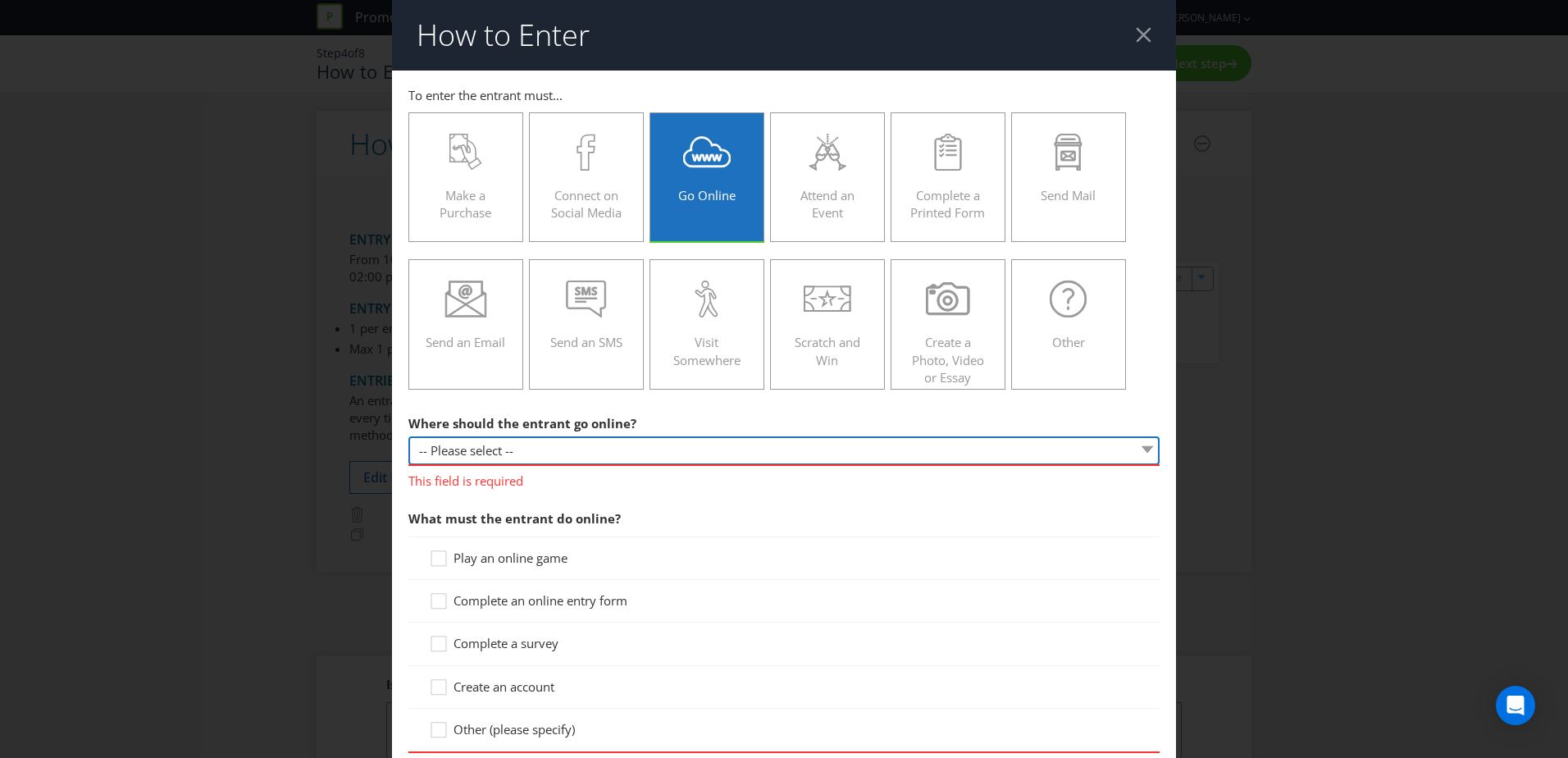
click at [499, 450] on select "-- Please select -- At a specific URL Using a direct link sent to the entrant b…" at bounding box center [784, 450] width 751 height 29
select select "SPECIFIC_URL"
click at [408, 436] on select "-- Please select -- At a specific URL Using a direct link sent to the entrant b…" at bounding box center [784, 450] width 751 height 29
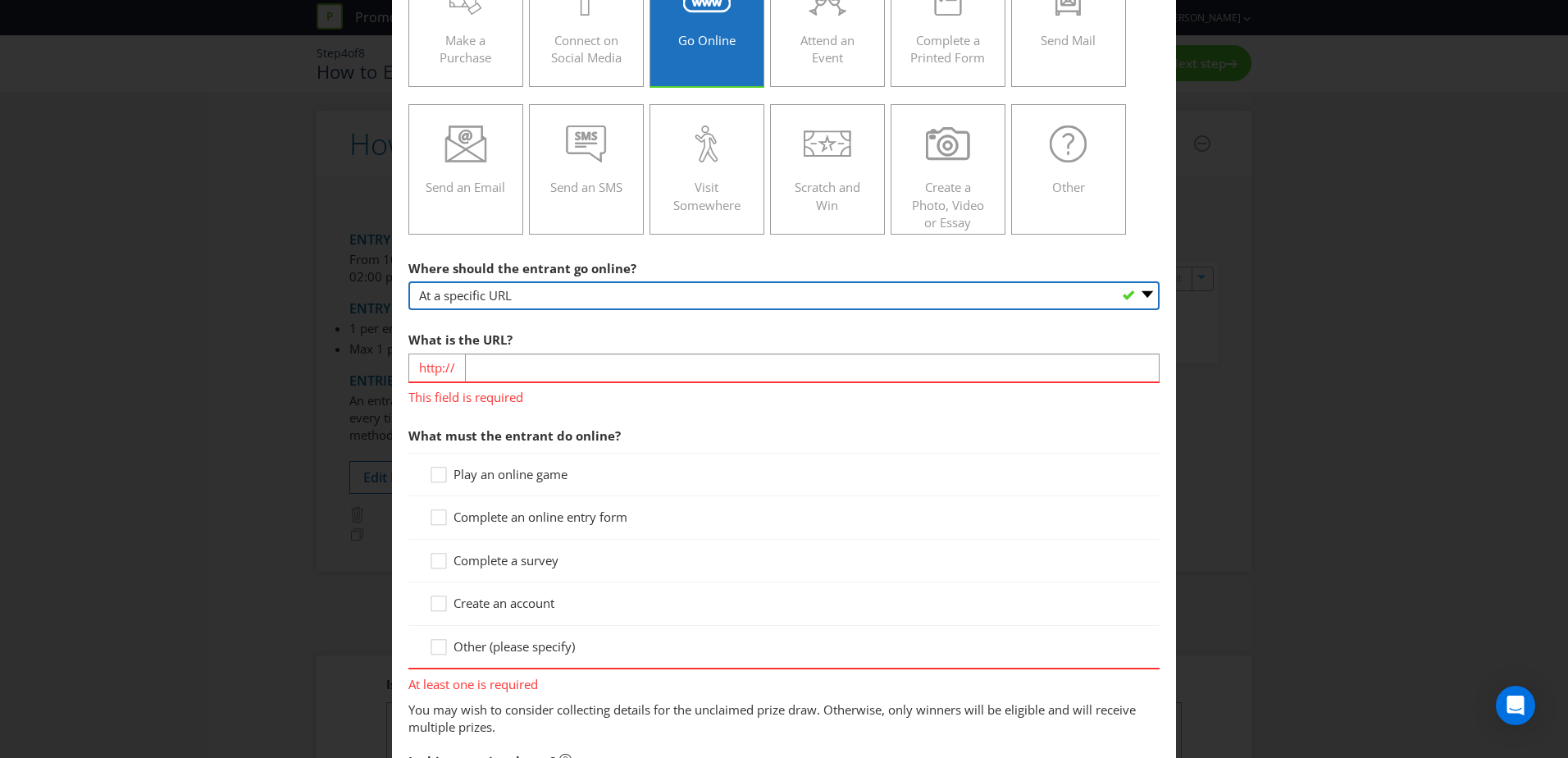
scroll to position [158, 0]
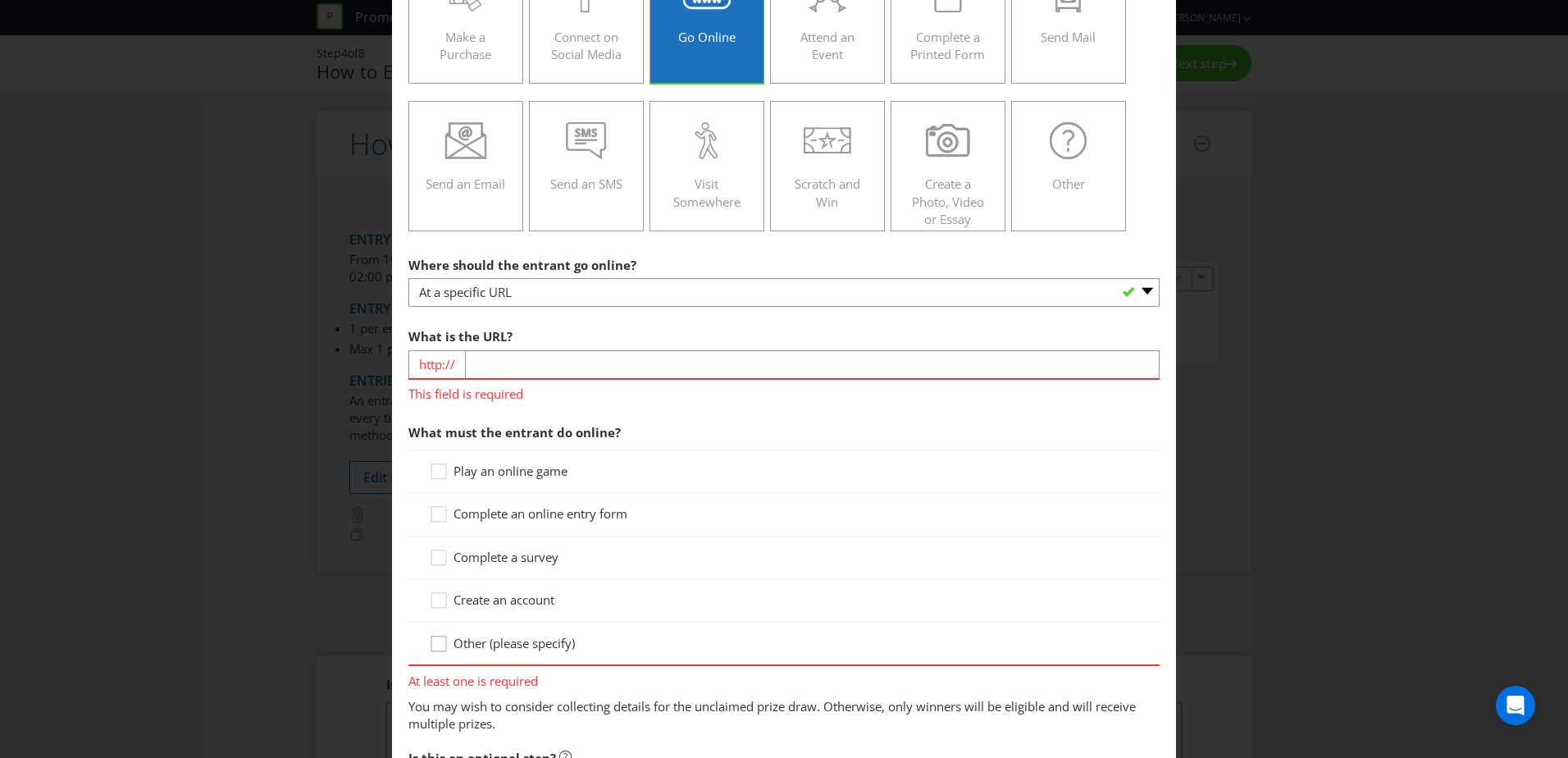
click at [430, 644] on icon at bounding box center [441, 647] width 25 height 25
click at [0, 0] on input "Other (please specify)" at bounding box center [0, 0] width 0 height 0
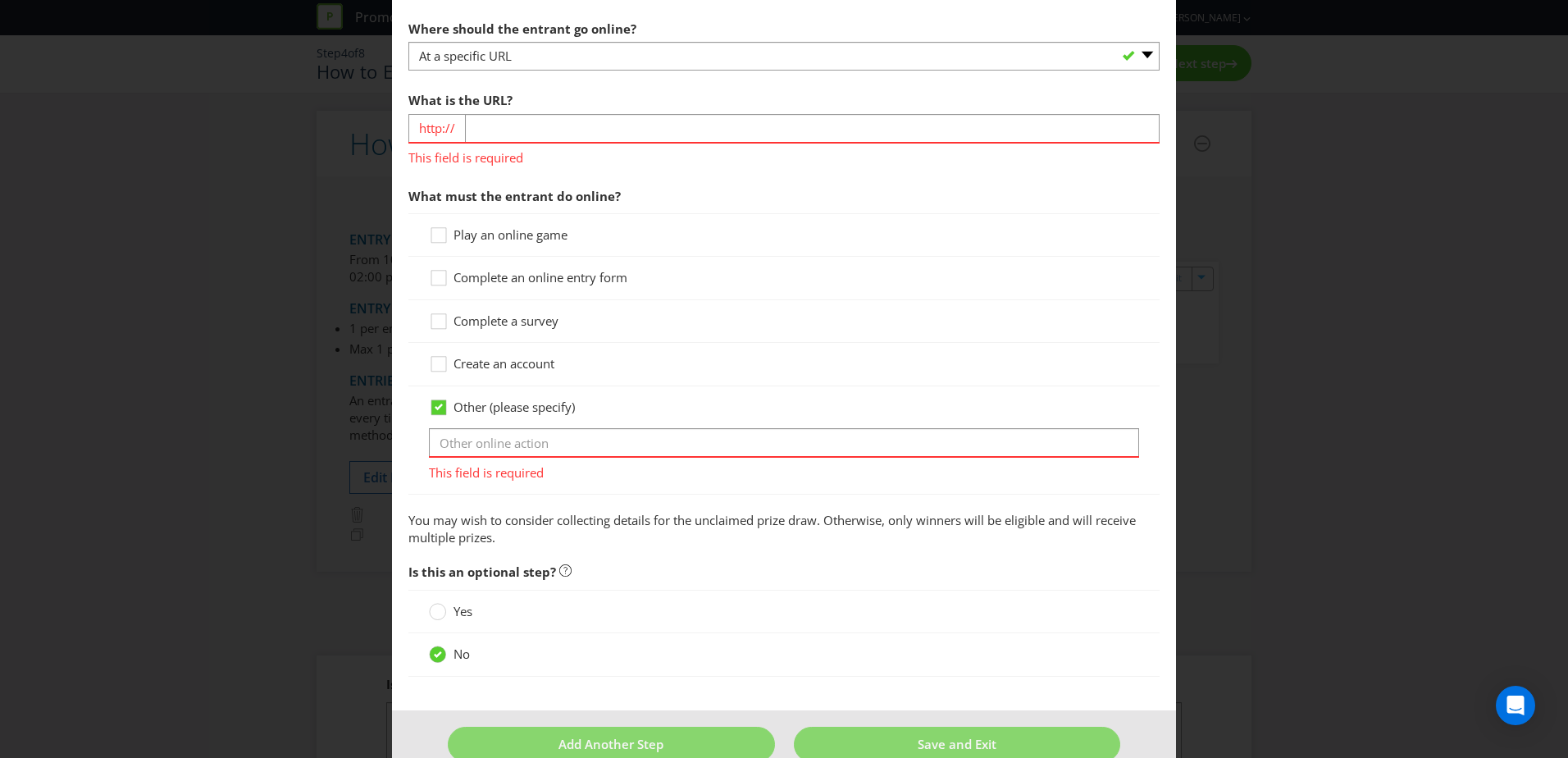
scroll to position [396, 0]
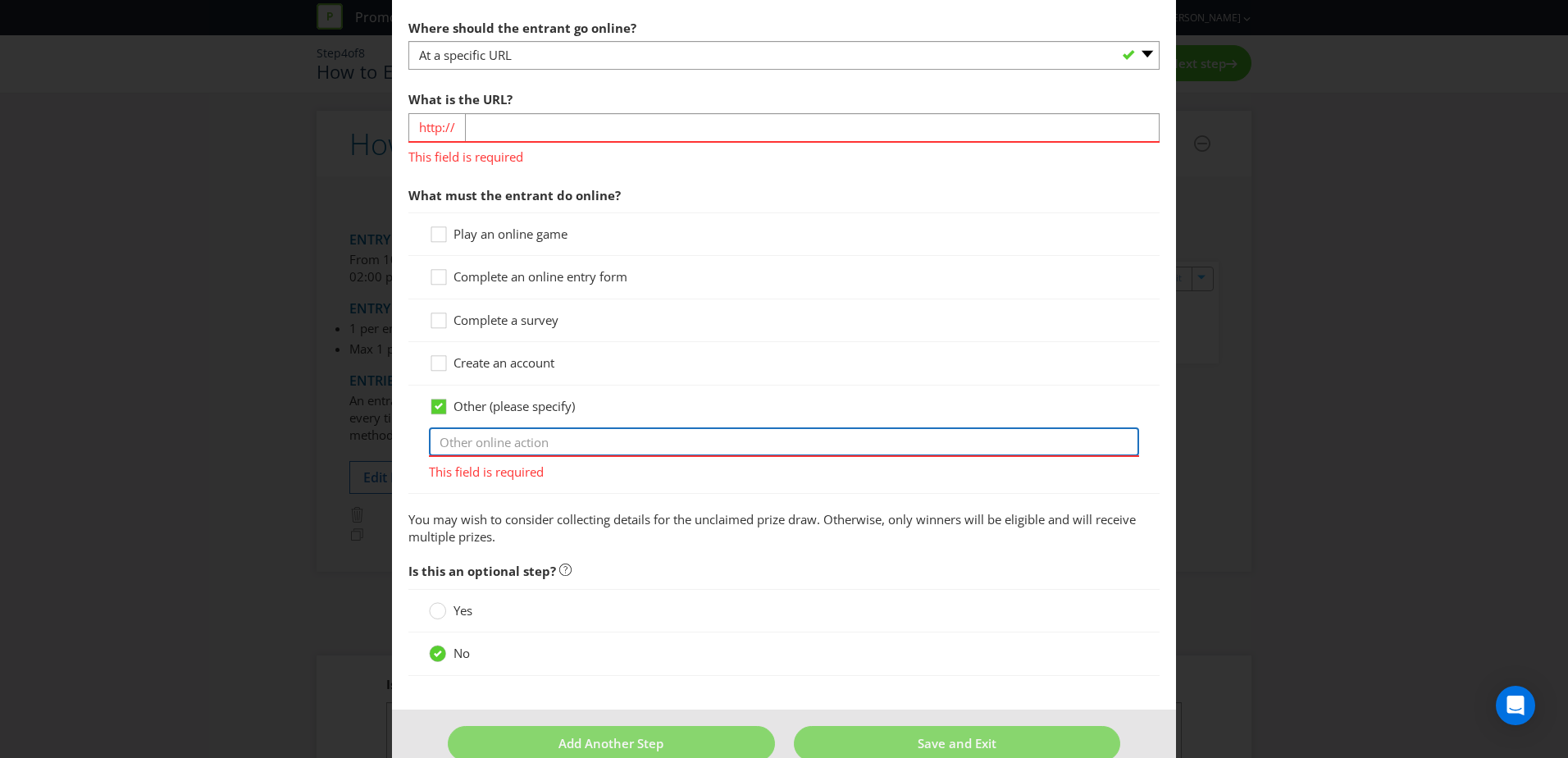
click at [464, 442] on input "text" at bounding box center [784, 442] width 711 height 29
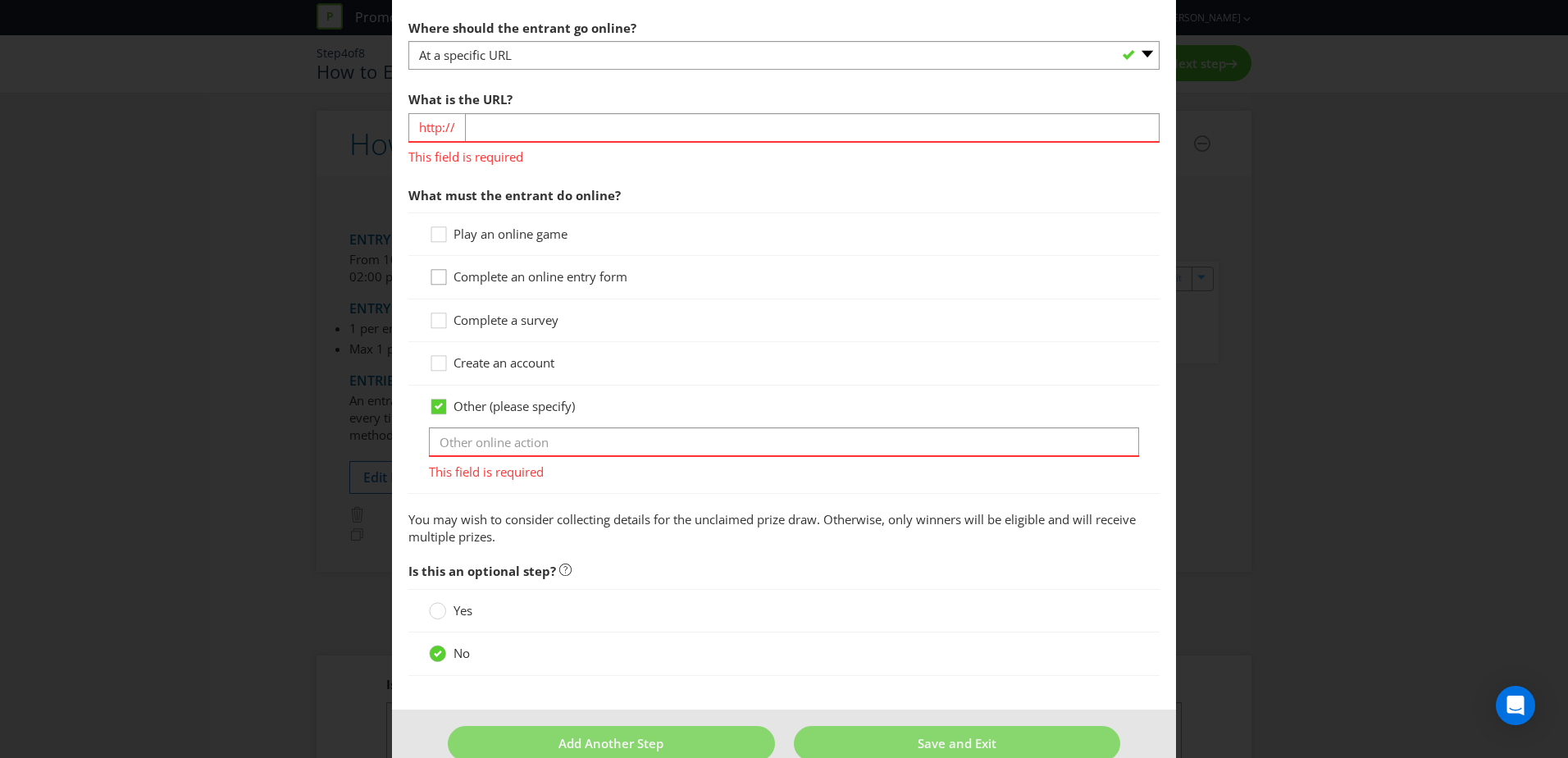
click at [442, 281] on icon at bounding box center [441, 280] width 25 height 25
click at [0, 0] on input "Complete an online entry form" at bounding box center [0, 0] width 0 height 0
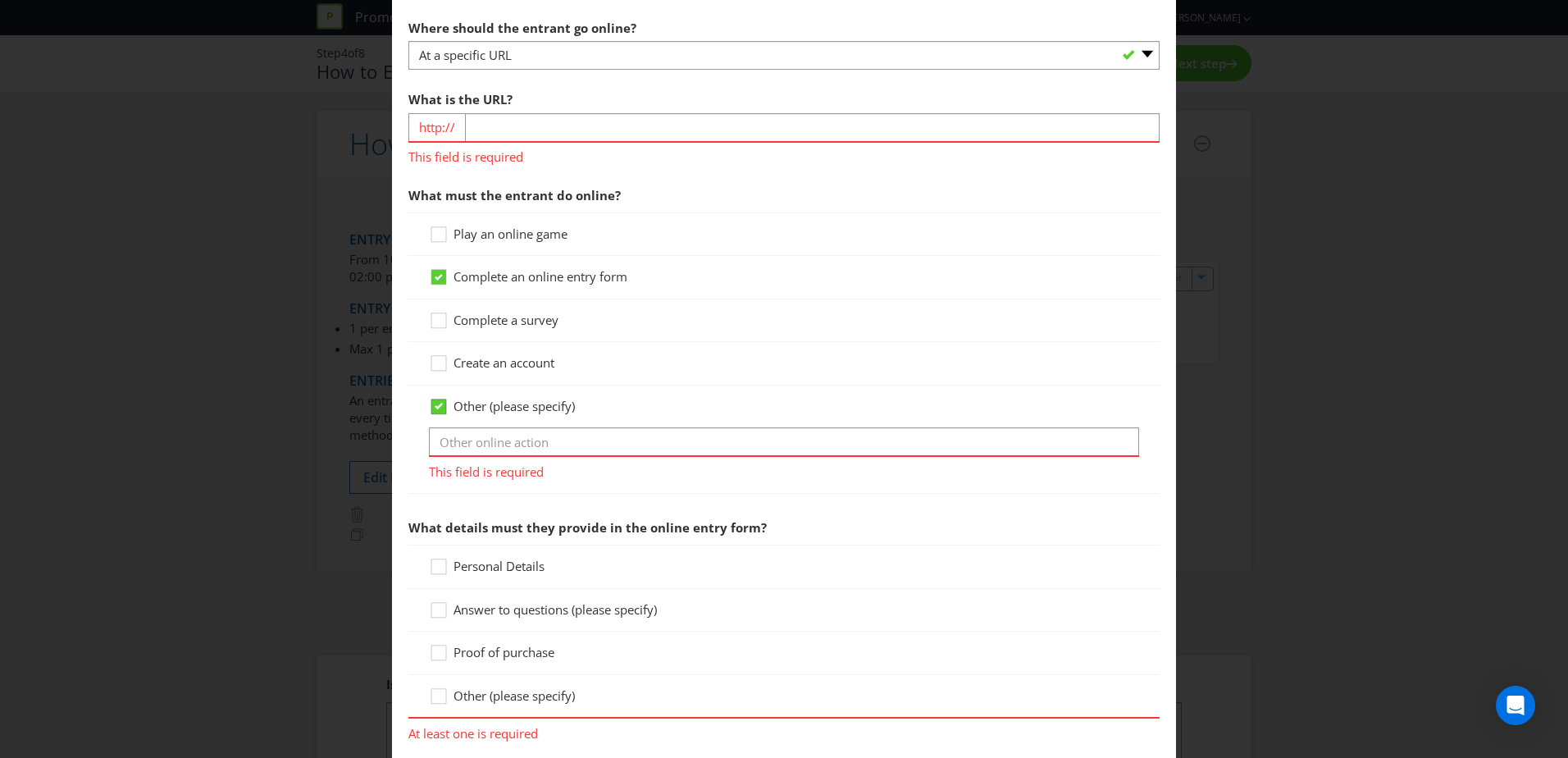
click at [435, 407] on icon at bounding box center [439, 406] width 8 height 6
click at [0, 0] on input "Other (please specify)" at bounding box center [0, 0] width 0 height 0
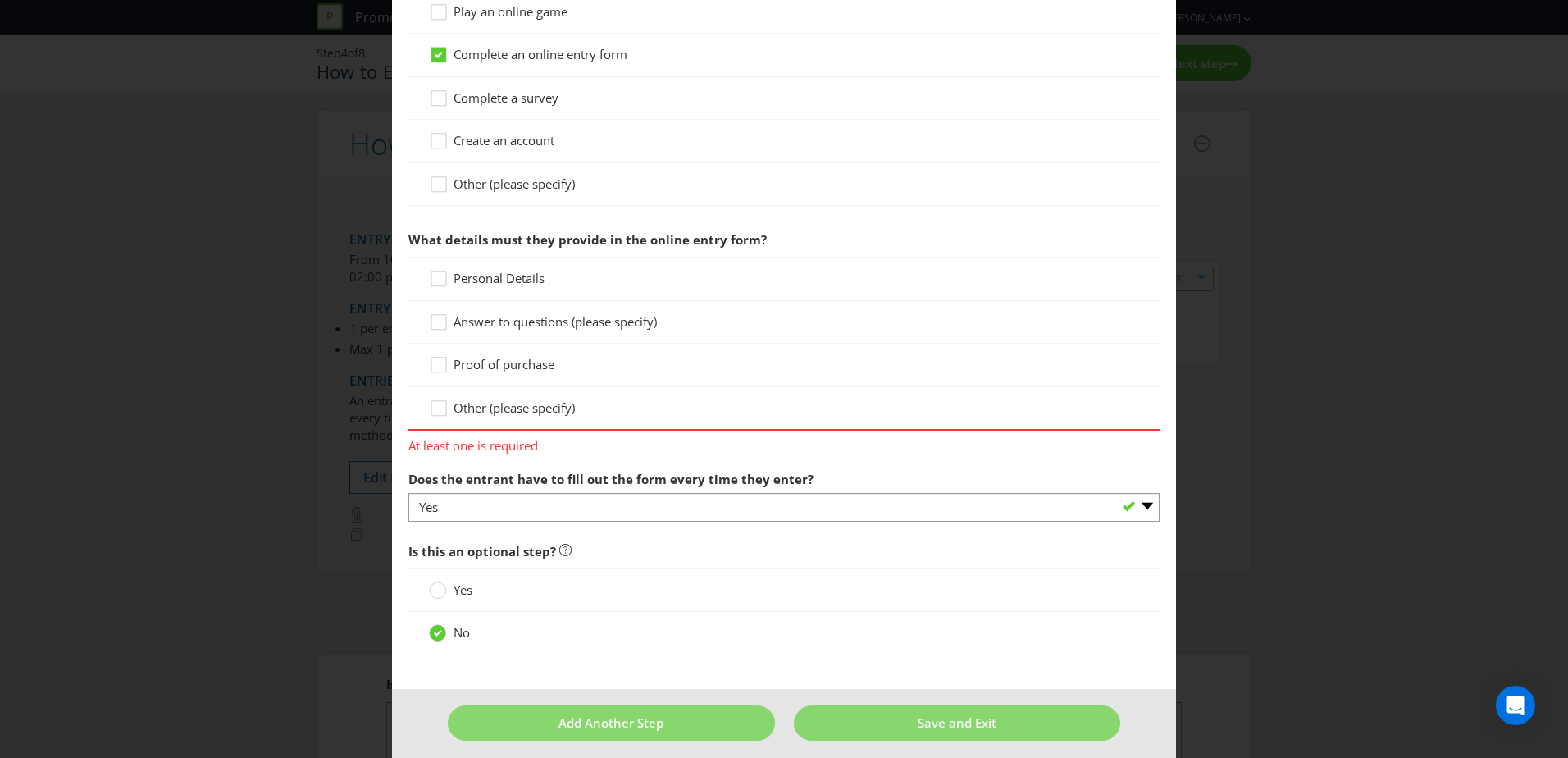
scroll to position [625, 0]
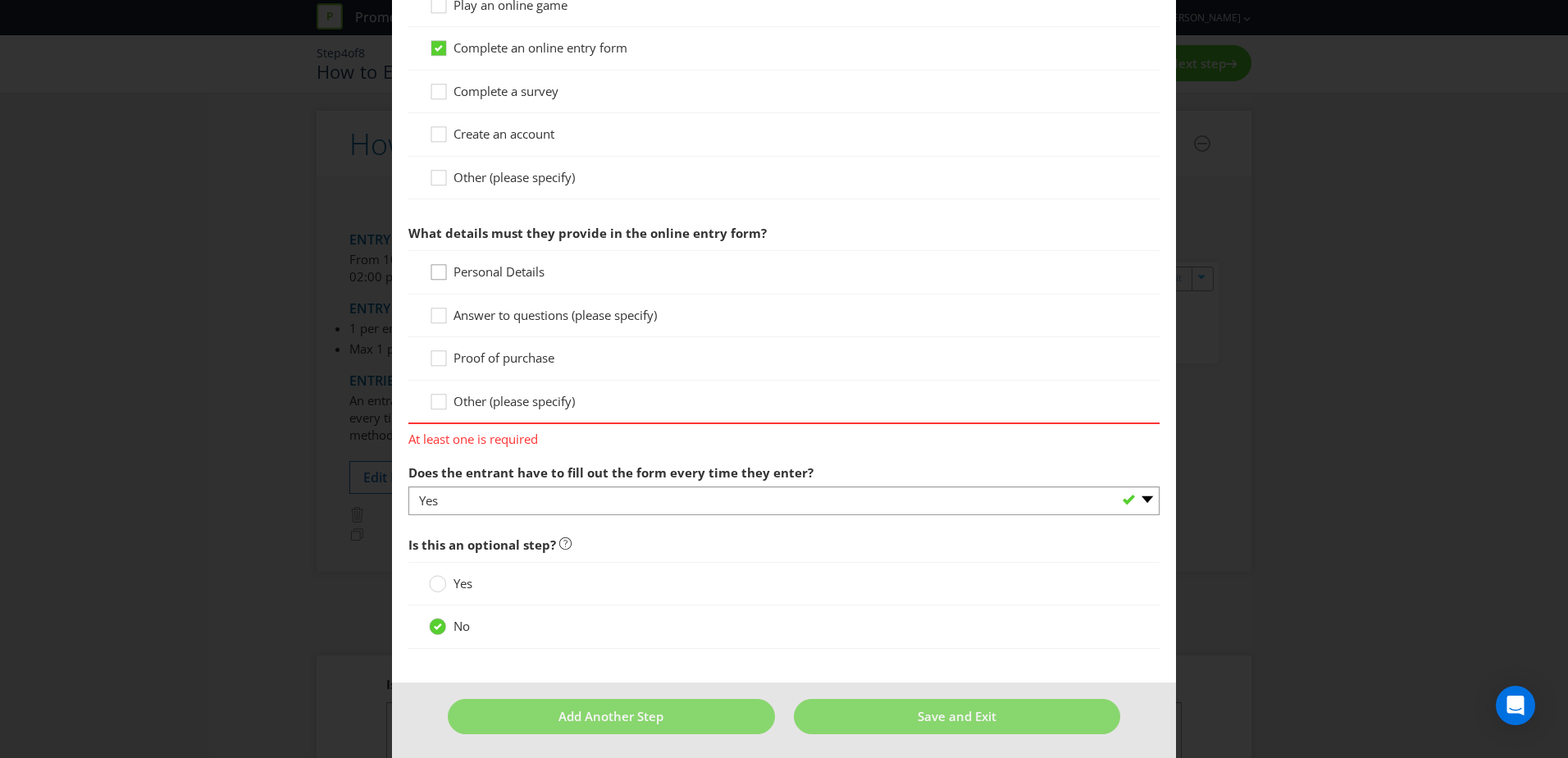
click at [435, 274] on icon at bounding box center [441, 275] width 25 height 25
click at [0, 0] on input "Personal Details" at bounding box center [0, 0] width 0 height 0
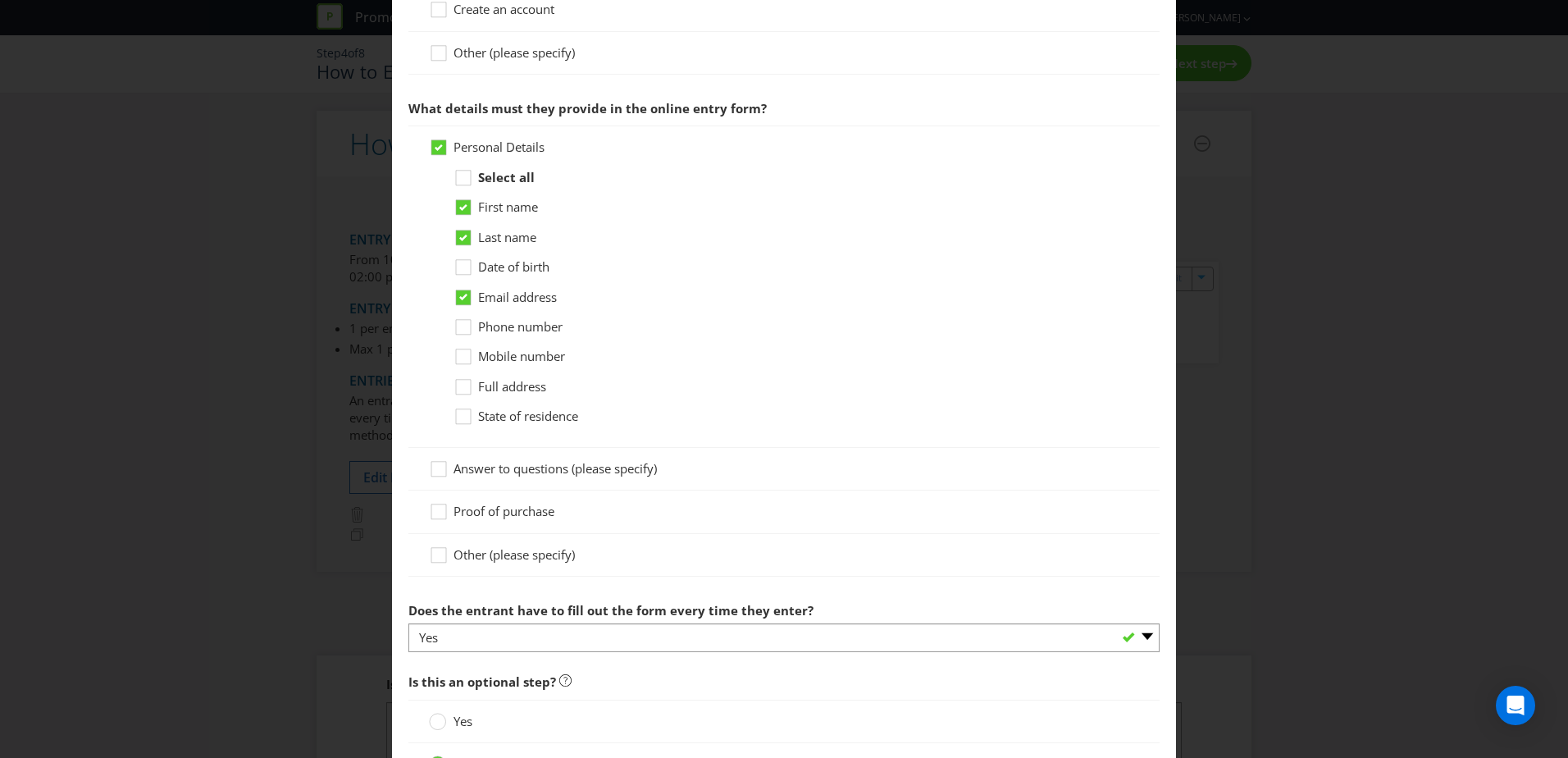
scroll to position [752, 0]
click at [456, 264] on icon at bounding box center [466, 268] width 25 height 25
click at [0, 0] on input "Date of birth" at bounding box center [0, 0] width 0 height 0
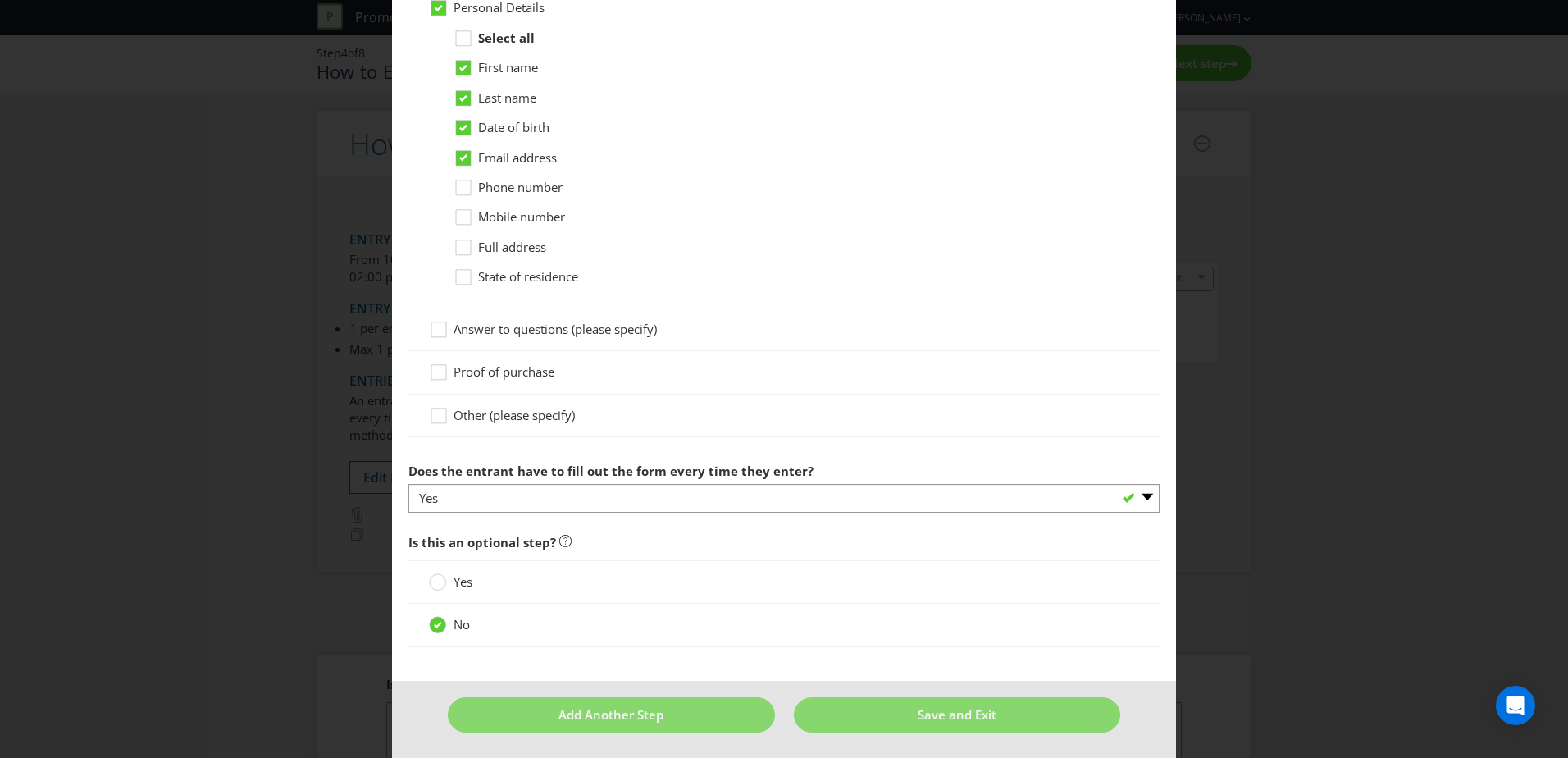
scroll to position [892, 0]
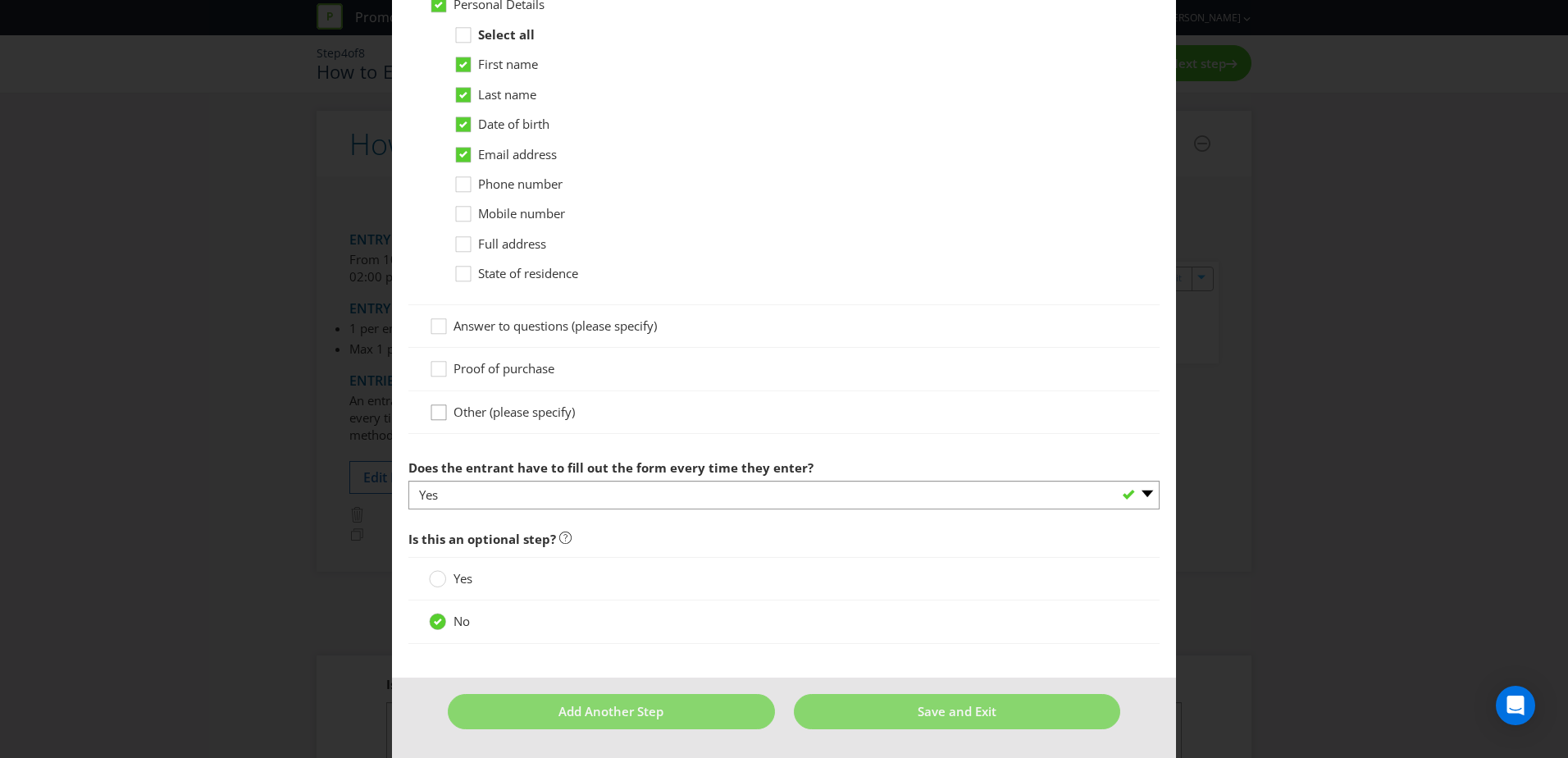
click at [439, 413] on icon at bounding box center [441, 416] width 25 height 25
click at [0, 0] on input "Other (please specify)" at bounding box center [0, 0] width 0 height 0
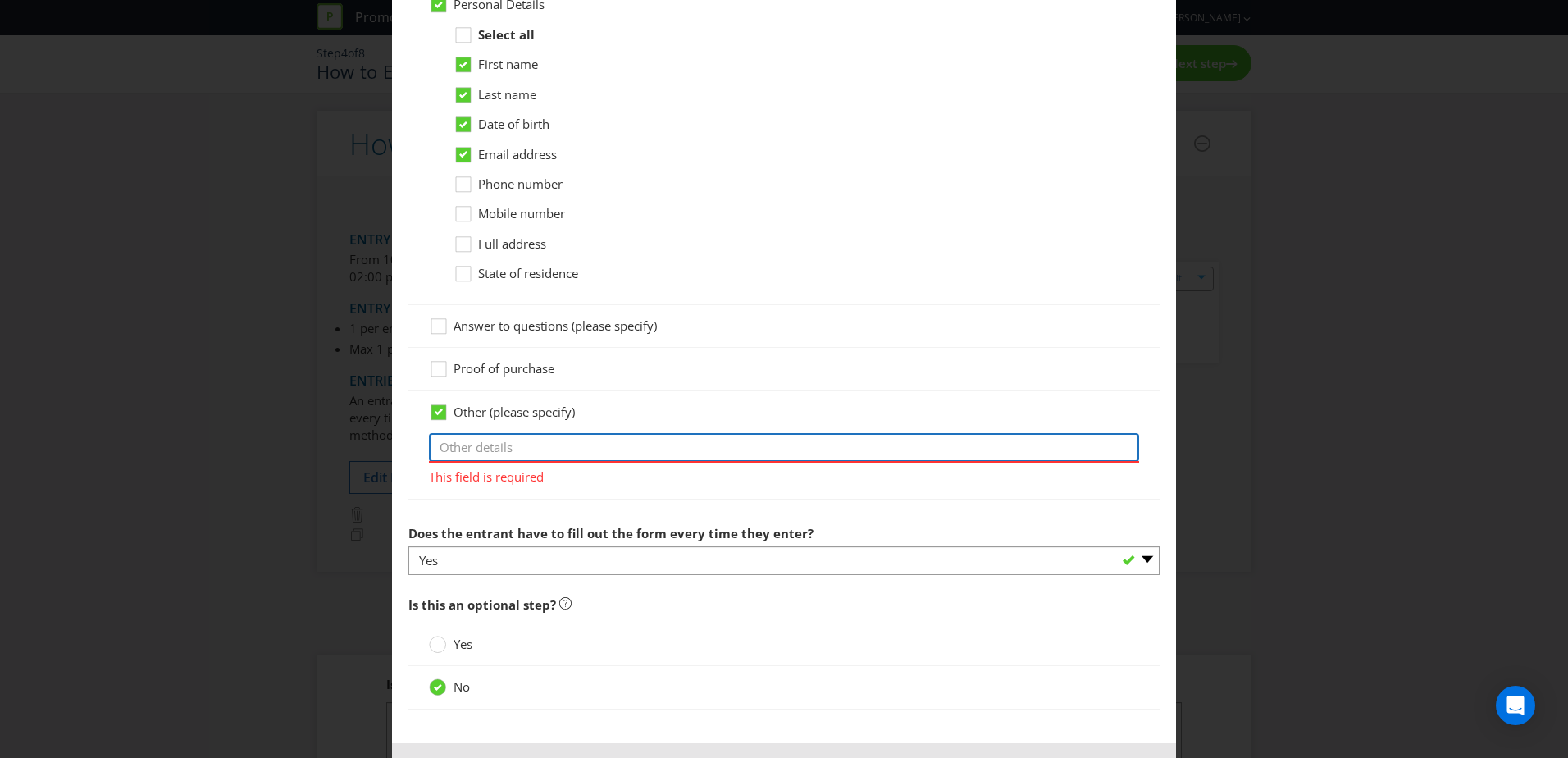
click at [444, 446] on input "text" at bounding box center [784, 447] width 711 height 29
click at [164, 228] on div "How to Enter To enter the entrant must... Make a Purchase Connect on Social Med…" at bounding box center [784, 379] width 1568 height 758
click at [447, 446] on input "text" at bounding box center [784, 447] width 711 height 29
click at [1055, 444] on input "Visit follow the prompts to the promotion page; fully complete and submit the o…" at bounding box center [784, 447] width 711 height 29
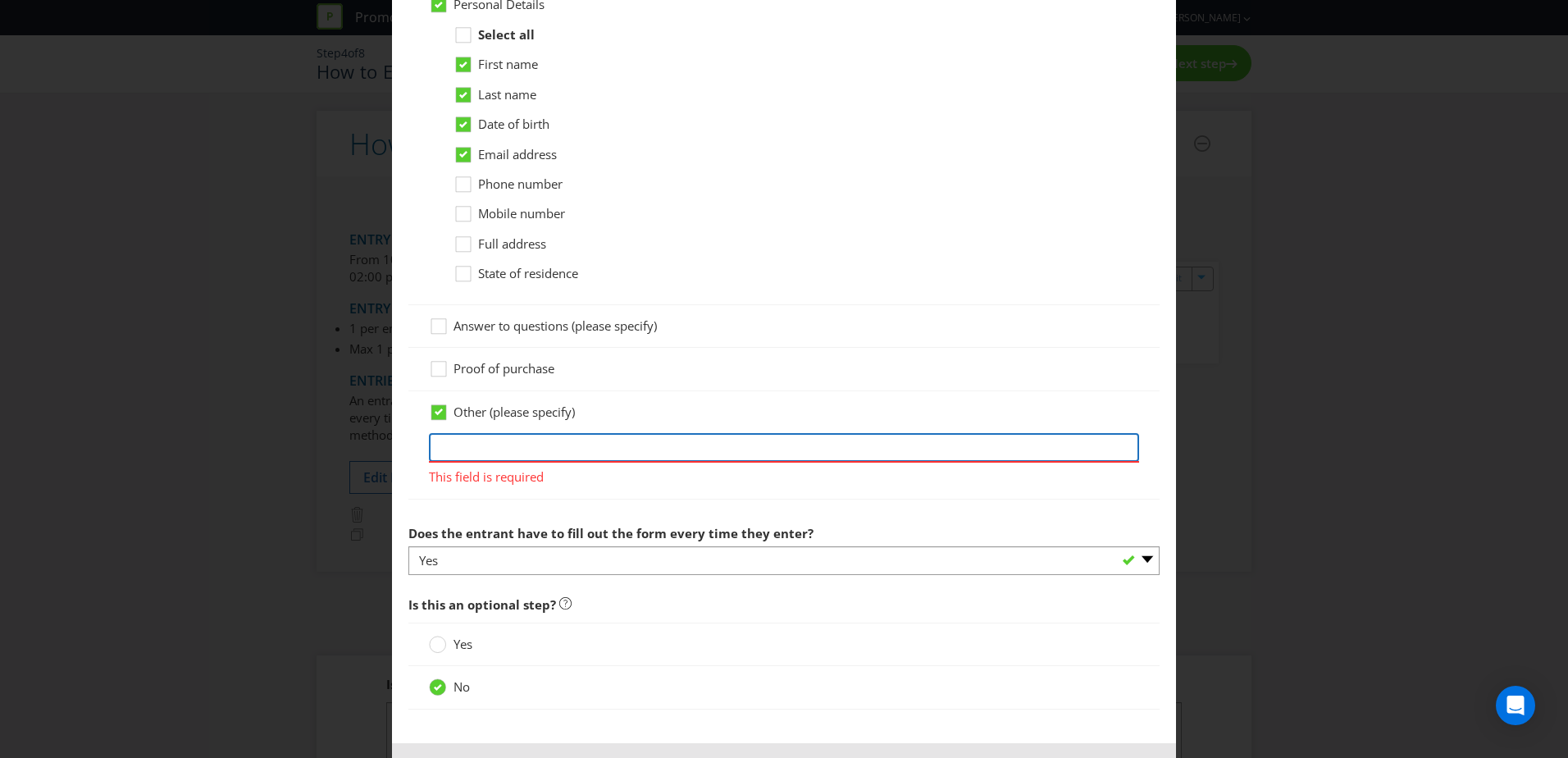
scroll to position [0, 727]
click at [1064, 444] on input "Visit follow the prompts to the promotion page; fully complete and submit the o…" at bounding box center [784, 447] width 711 height 29
click at [1123, 446] on input "Visit follow the prompts to the promotion page; fully complete and submit the o…" at bounding box center [784, 447] width 711 height 29
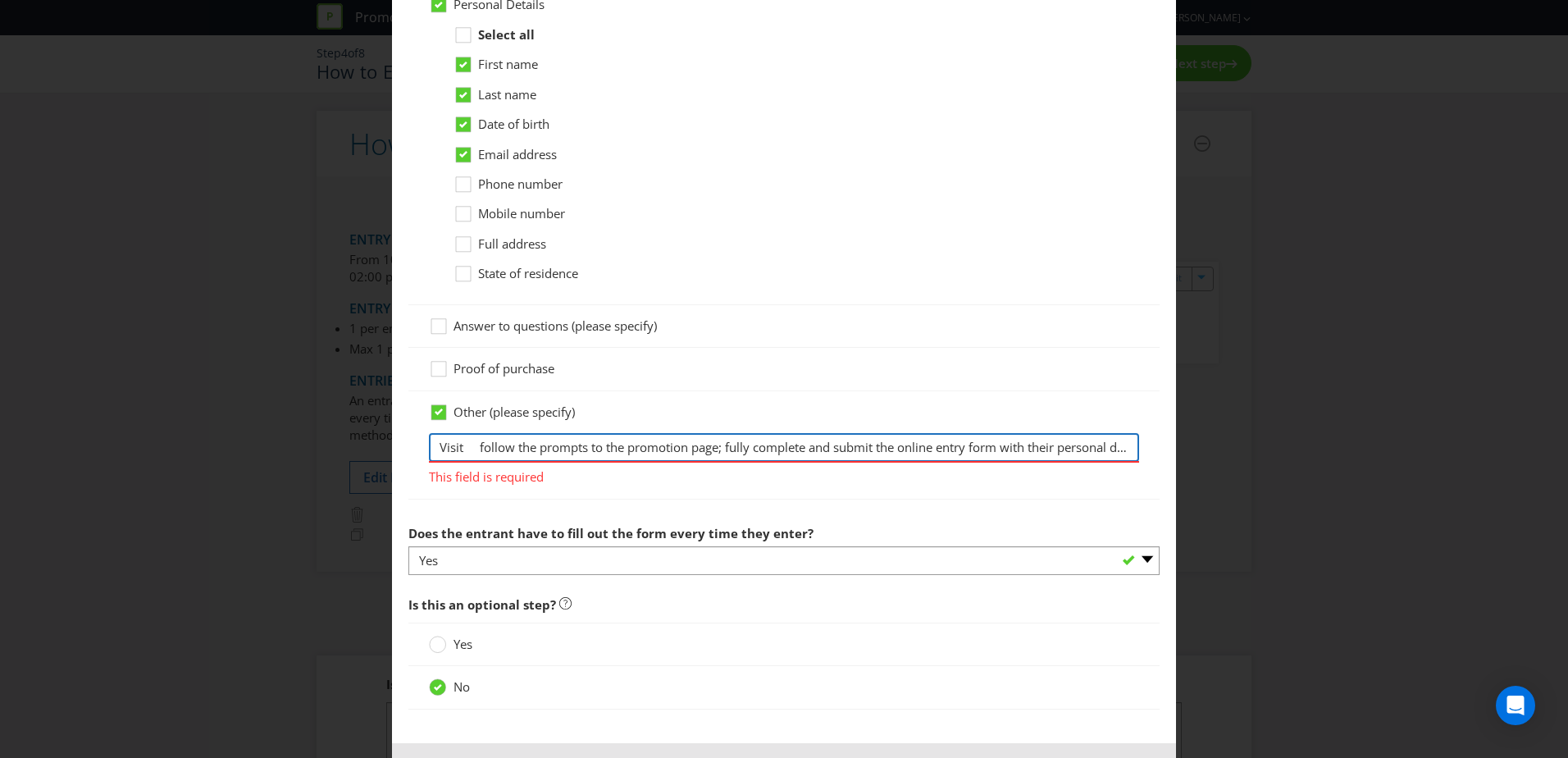
click at [473, 446] on input "Visit follow the prompts to the promotion page; fully complete and submit the o…" at bounding box center [784, 447] width 711 height 29
type input "Visit follow the prompts to the promotion page; fully complete and submit the o…"
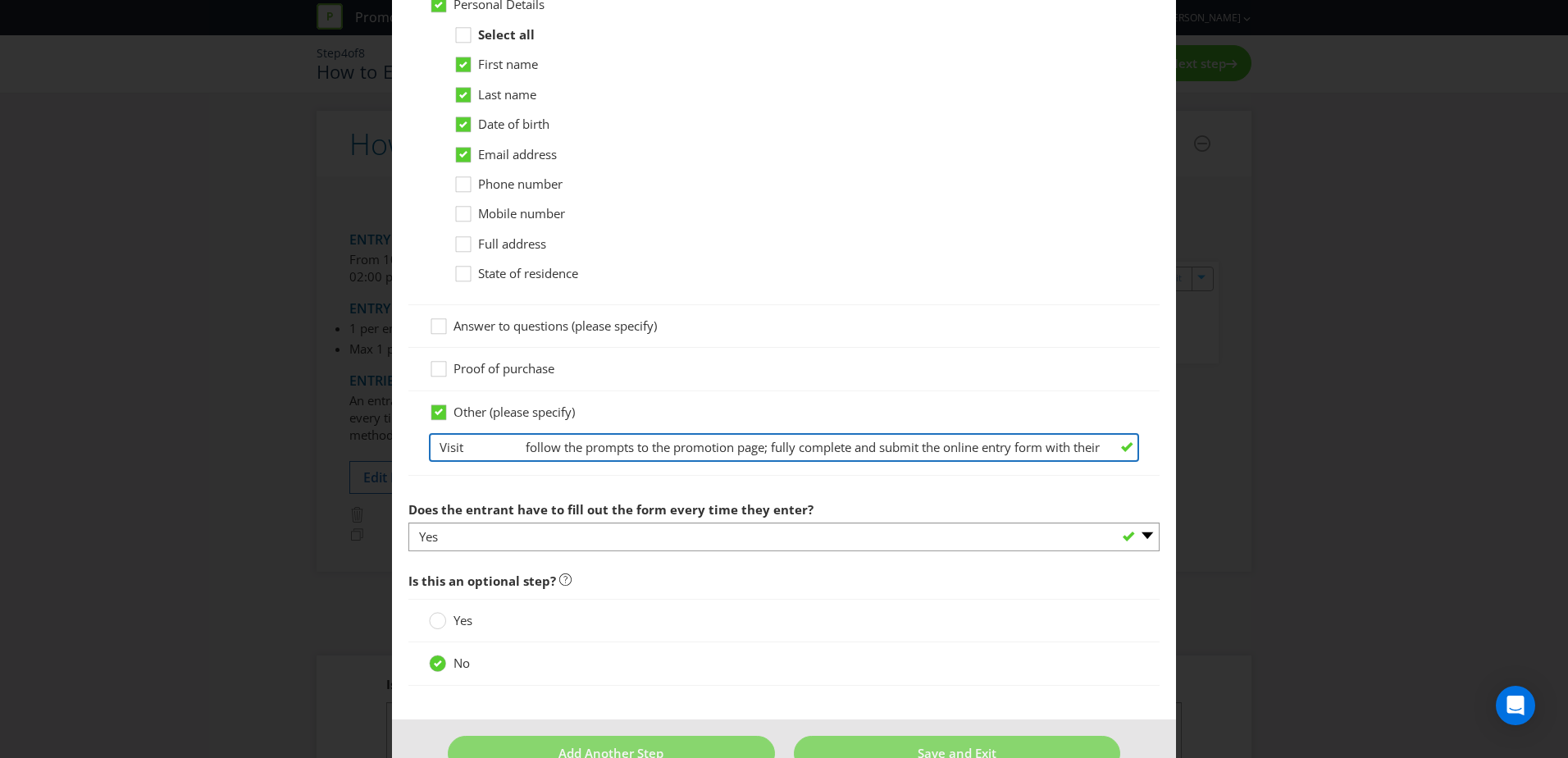
click at [471, 447] on input "Visit follow the prompts to the promotion page; fully complete and submit the o…" at bounding box center [784, 447] width 711 height 29
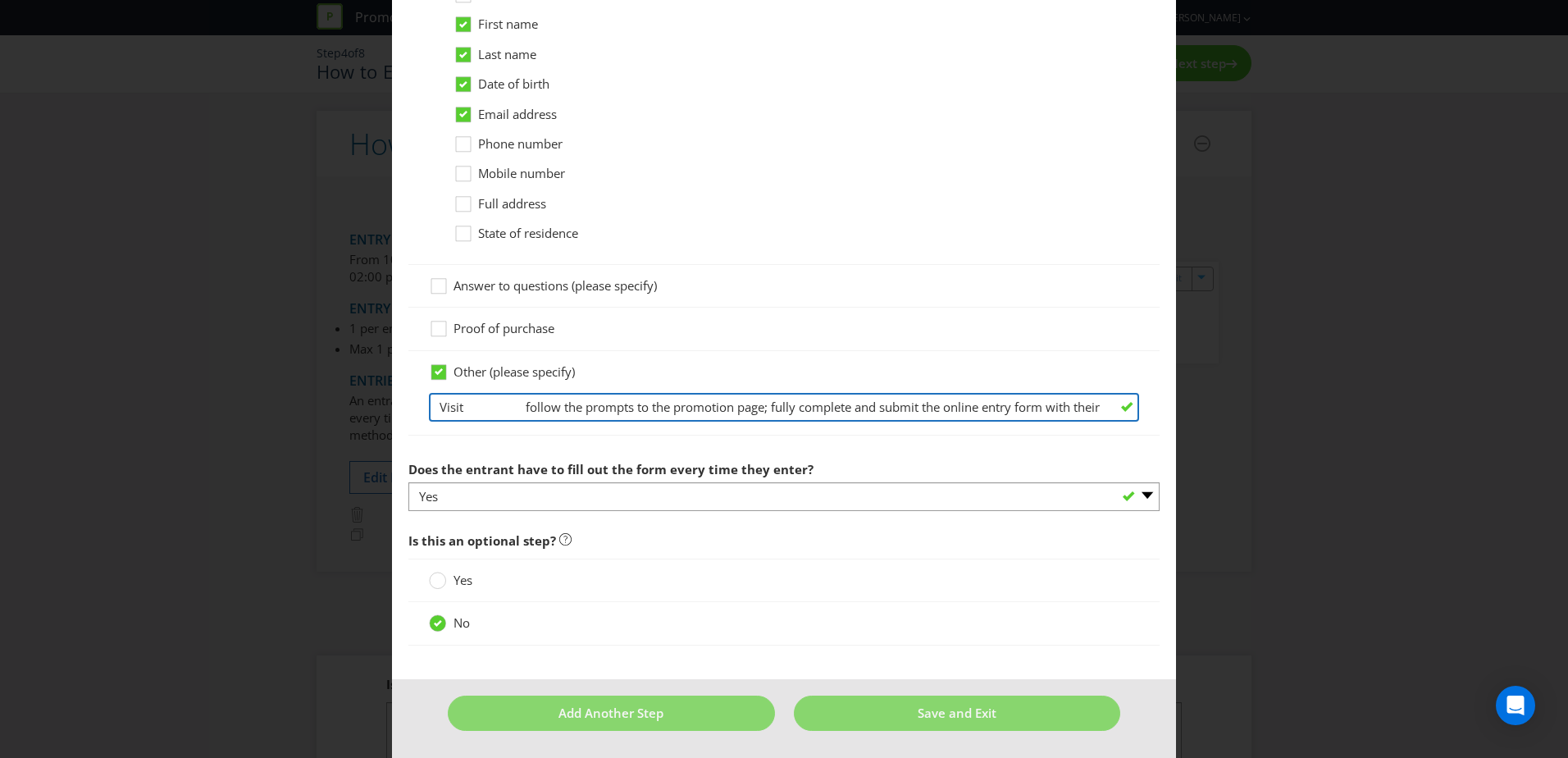
scroll to position [934, 0]
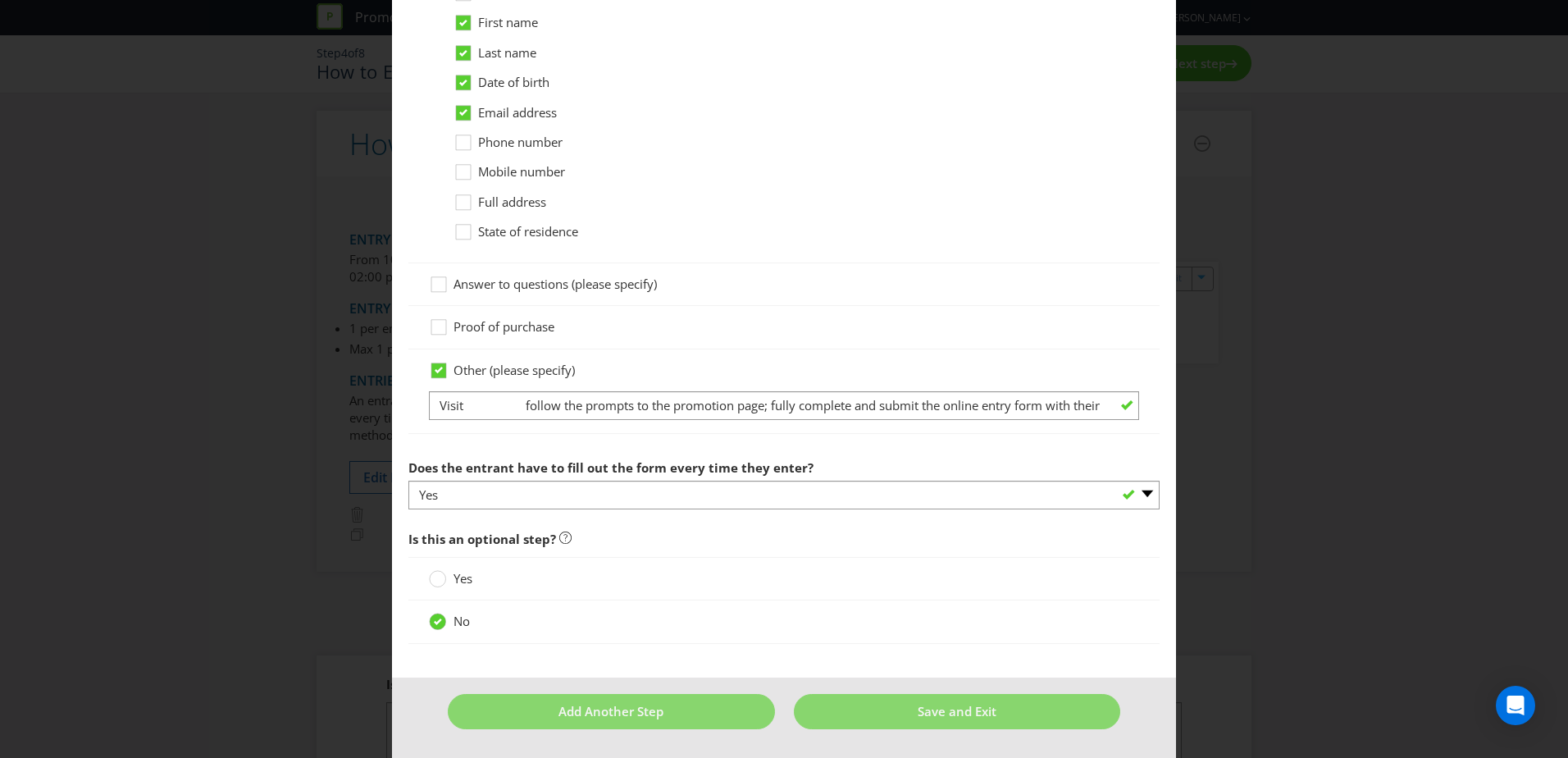
click at [952, 556] on span "Is this an optional step?" at bounding box center [784, 540] width 751 height 33
click at [946, 558] on div "Yes" at bounding box center [784, 579] width 751 height 43
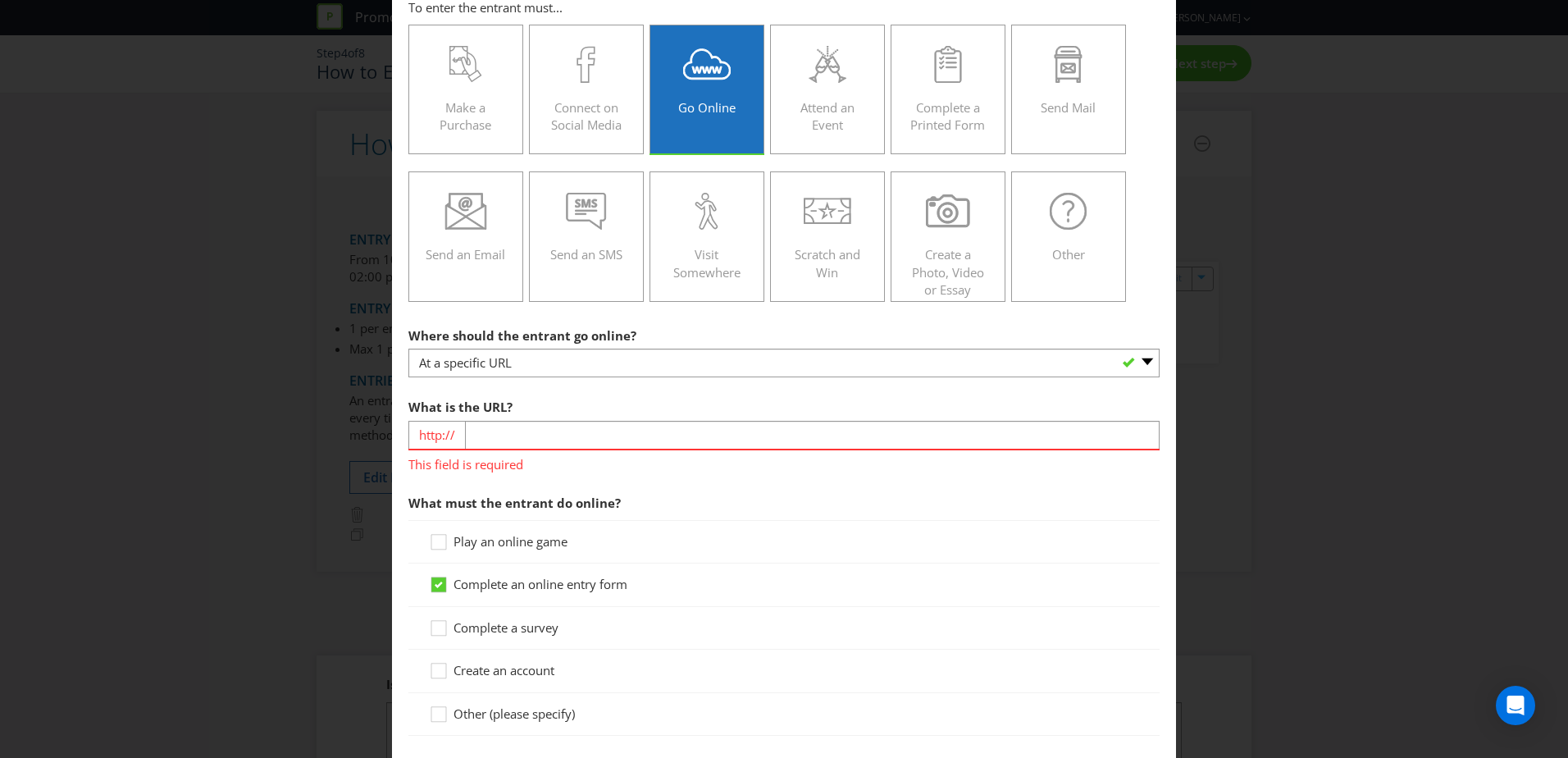
scroll to position [0, 0]
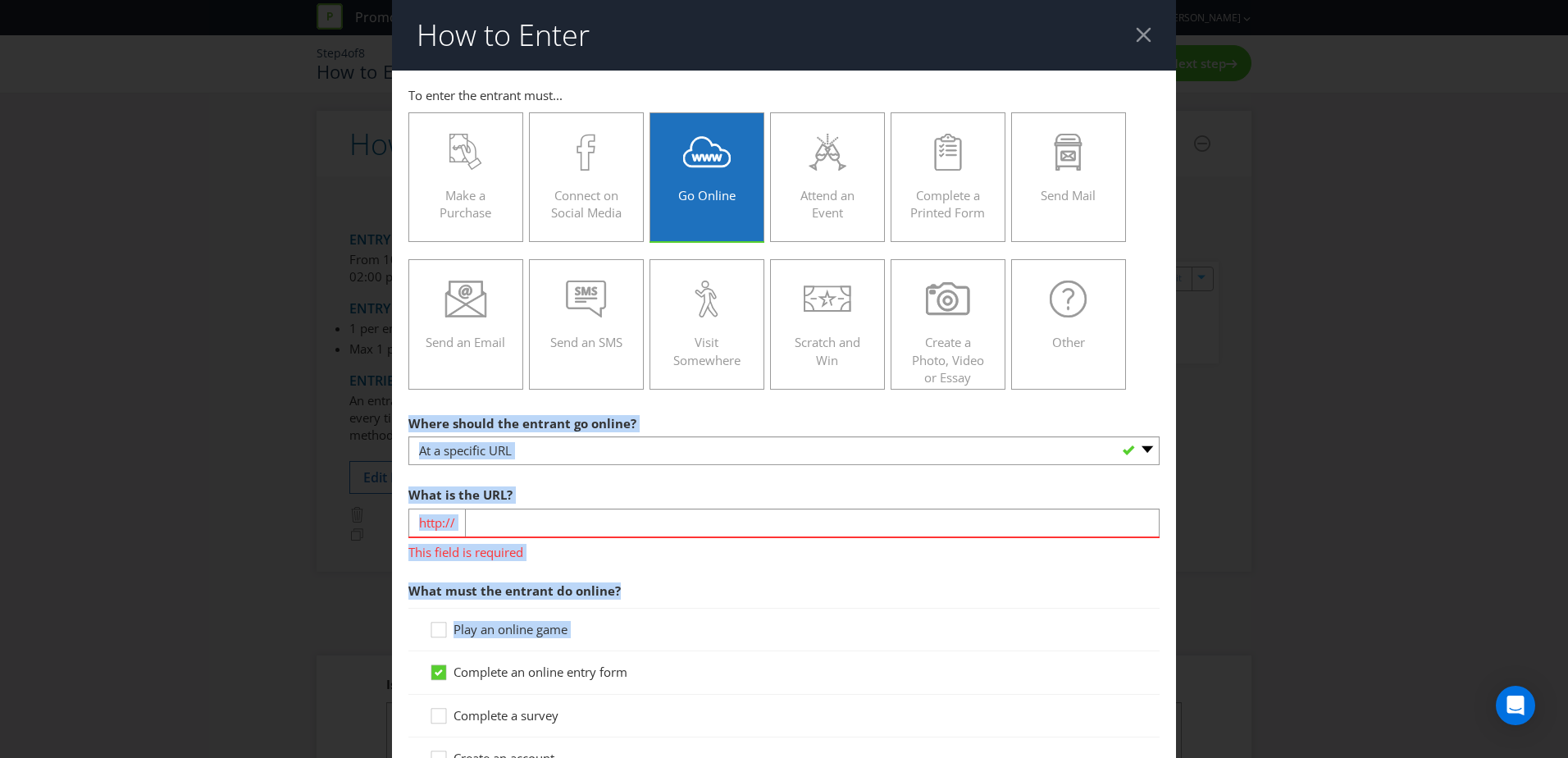
drag, startPoint x: 1258, startPoint y: 312, endPoint x: 67, endPoint y: 701, distance: 1252.9
click at [67, 701] on div "How to Enter To enter the entrant must... Make a Purchase Connect on Social Med…" at bounding box center [784, 379] width 1568 height 758
click at [839, 582] on span "What must the entrant do online?" at bounding box center [784, 591] width 751 height 33
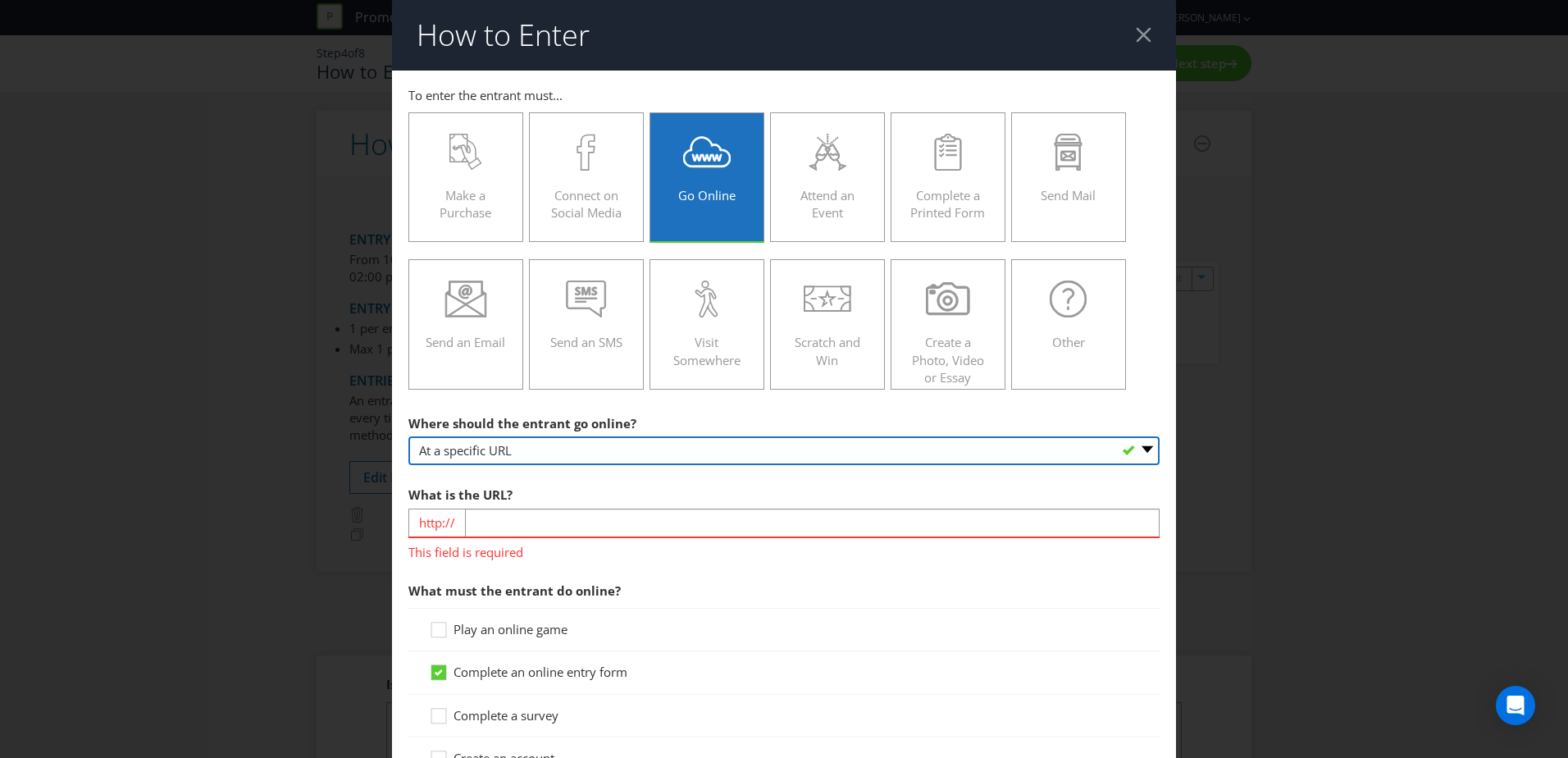
click at [1134, 447] on select "-- Please select -- At a specific URL Using a direct link sent to the entrant b…" at bounding box center [784, 450] width 751 height 29
select select "OTHER"
click at [408, 436] on select "-- Please select -- At a specific URL Using a direct link sent to the entrant b…" at bounding box center [784, 450] width 751 height 29
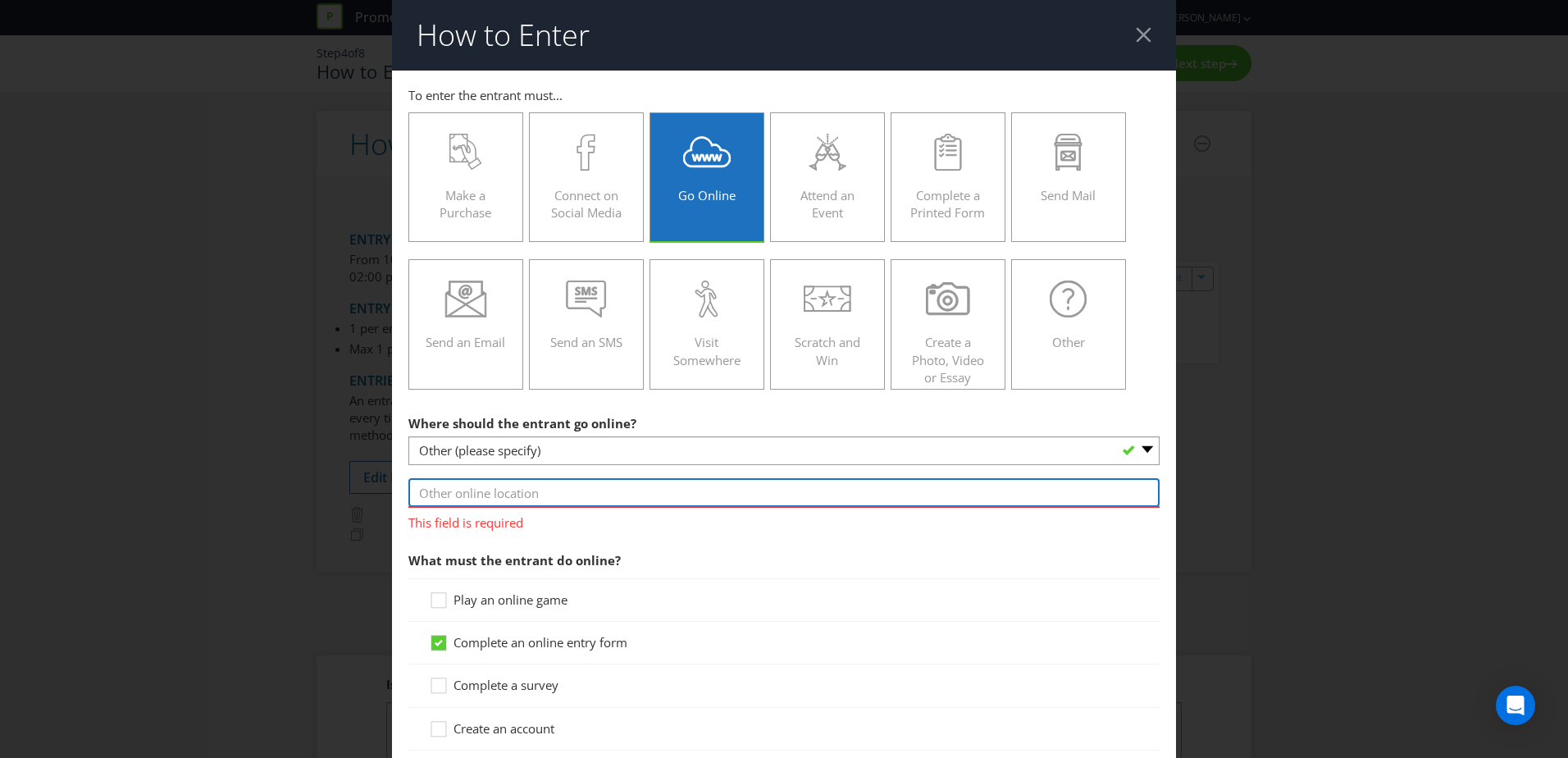
click at [463, 492] on input "text" at bounding box center [784, 493] width 751 height 29
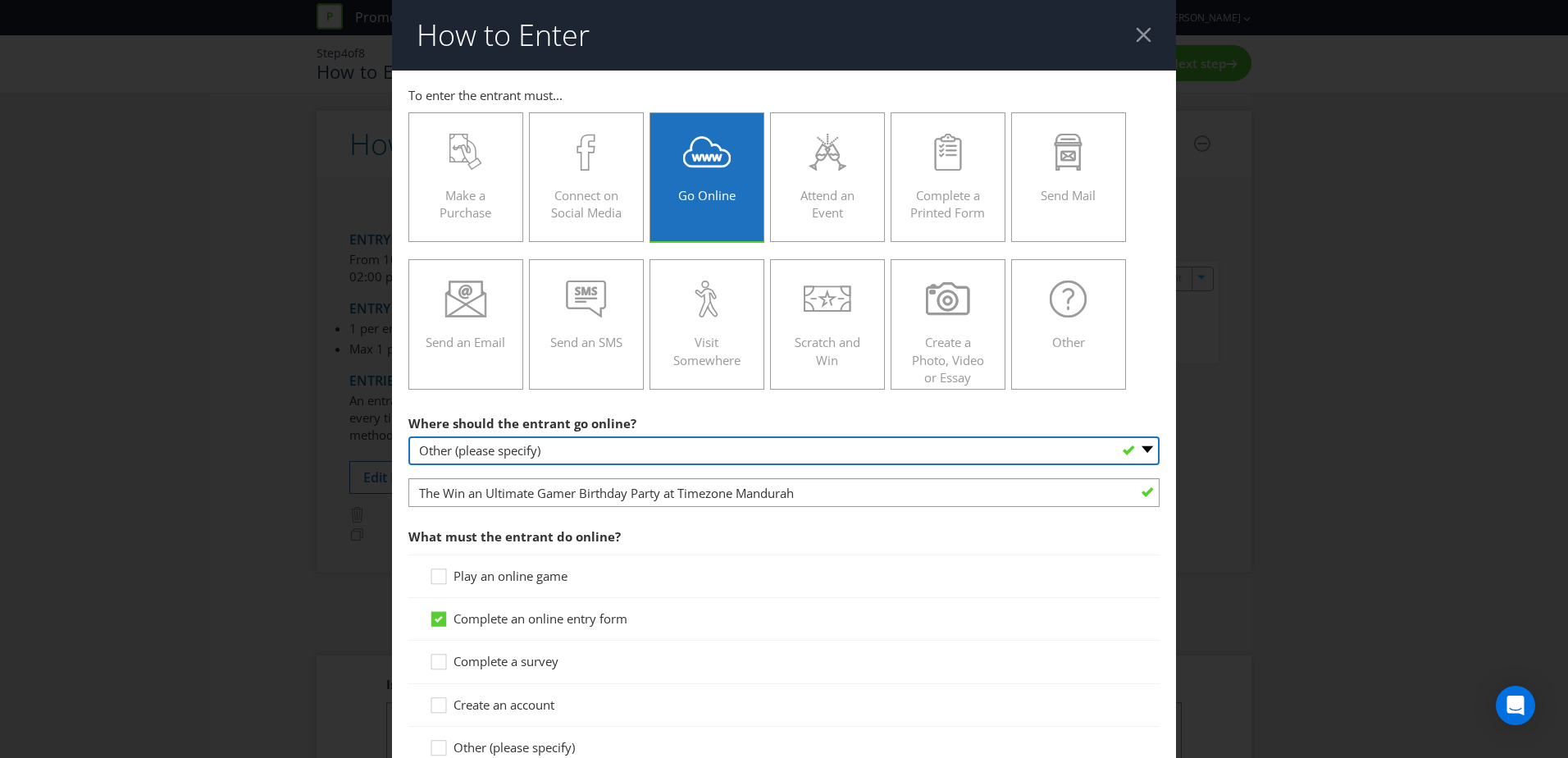
click at [638, 449] on select "-- Please select -- At a specific URL Using a direct link sent to the entrant b…" at bounding box center [784, 450] width 751 height 29
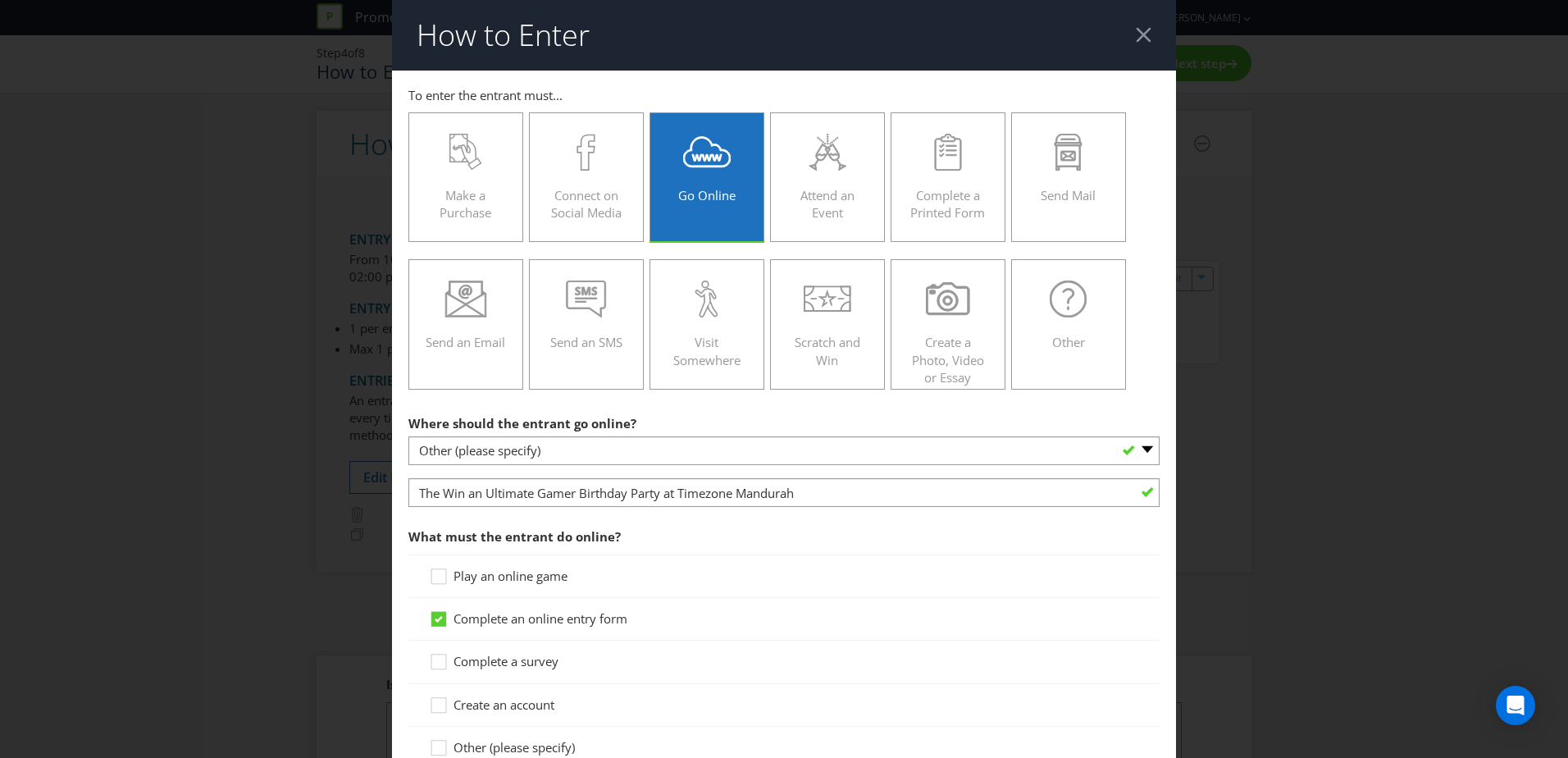
click at [699, 409] on div "Where should the entrant go online? -- Please select -- At a specific URL Using…" at bounding box center [784, 436] width 751 height 59
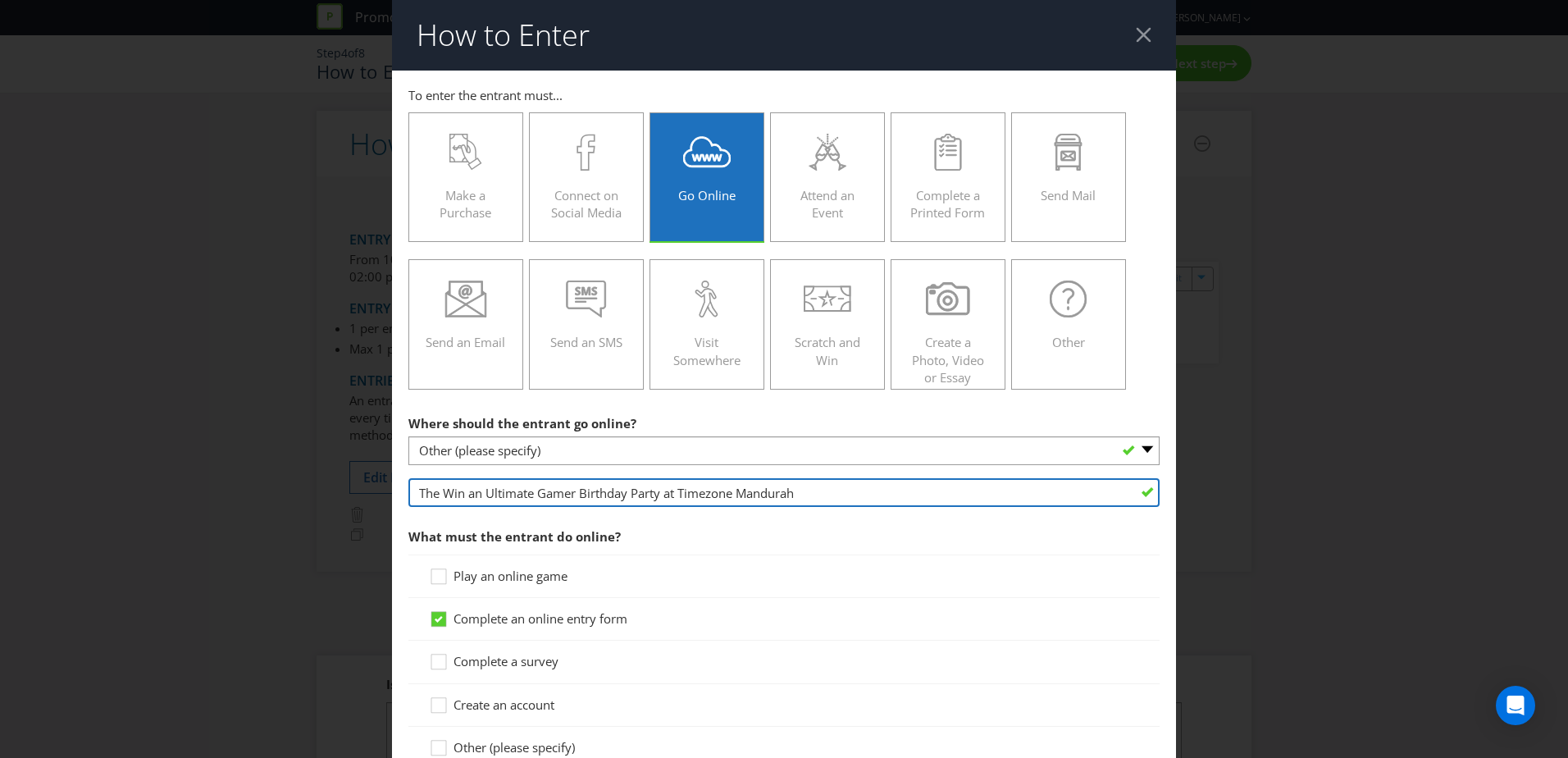
click at [413, 495] on input "The Win an Ultimate Gamer Birthday Party at Timezone Mandurah" at bounding box center [784, 493] width 751 height 29
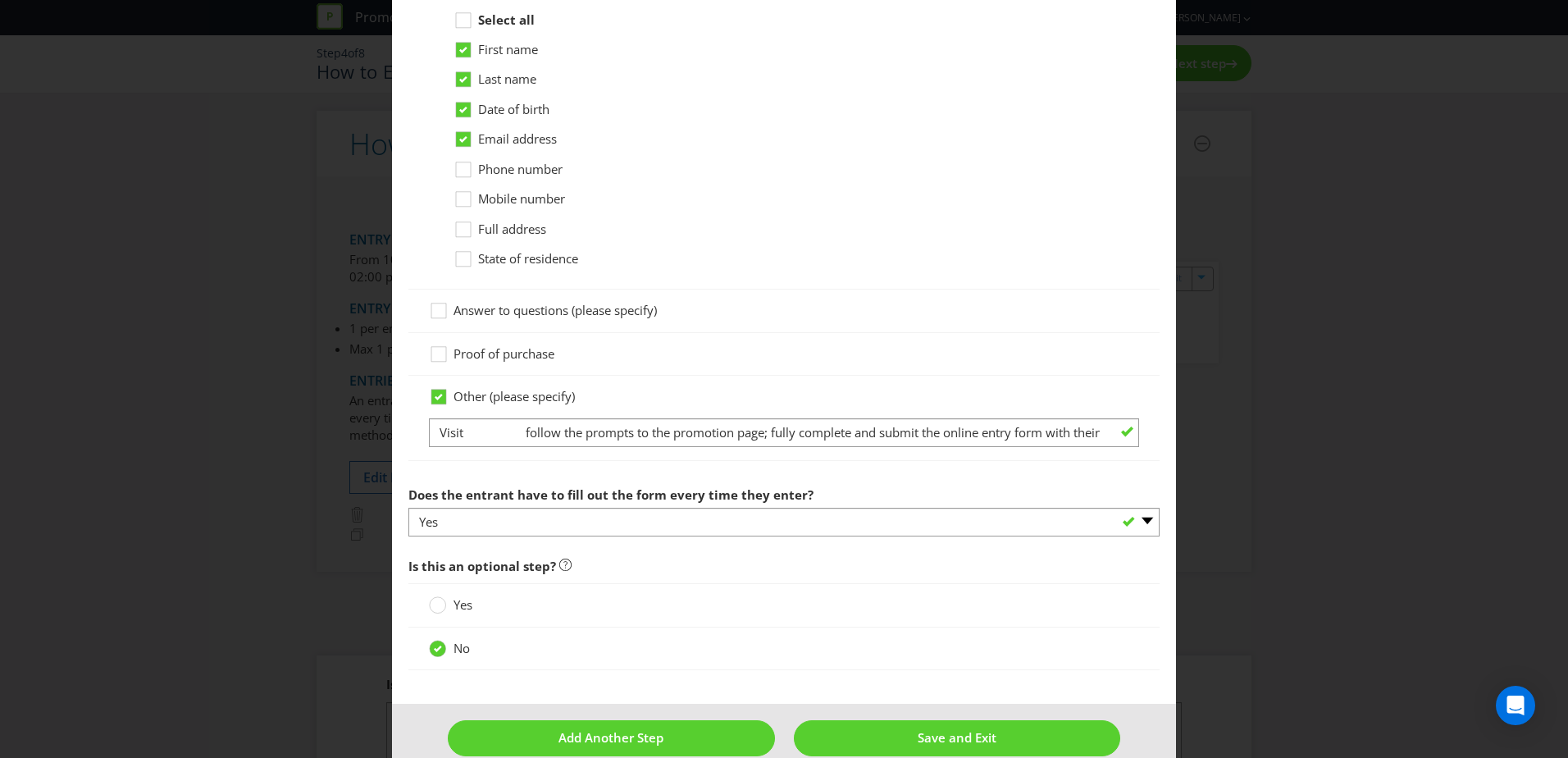
scroll to position [861, 0]
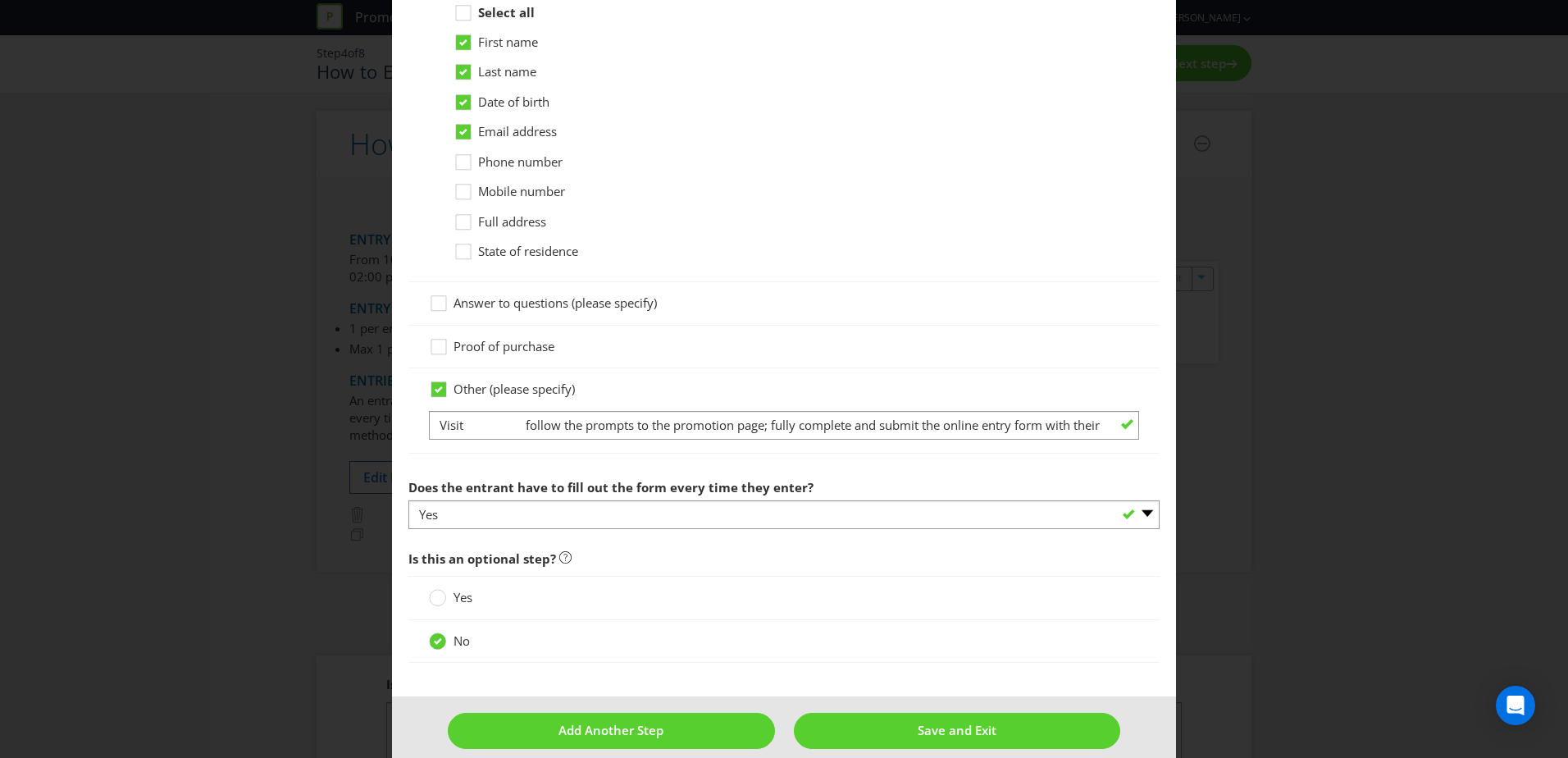
type input "Competition Entry Form on the Mandurah Forum Website"
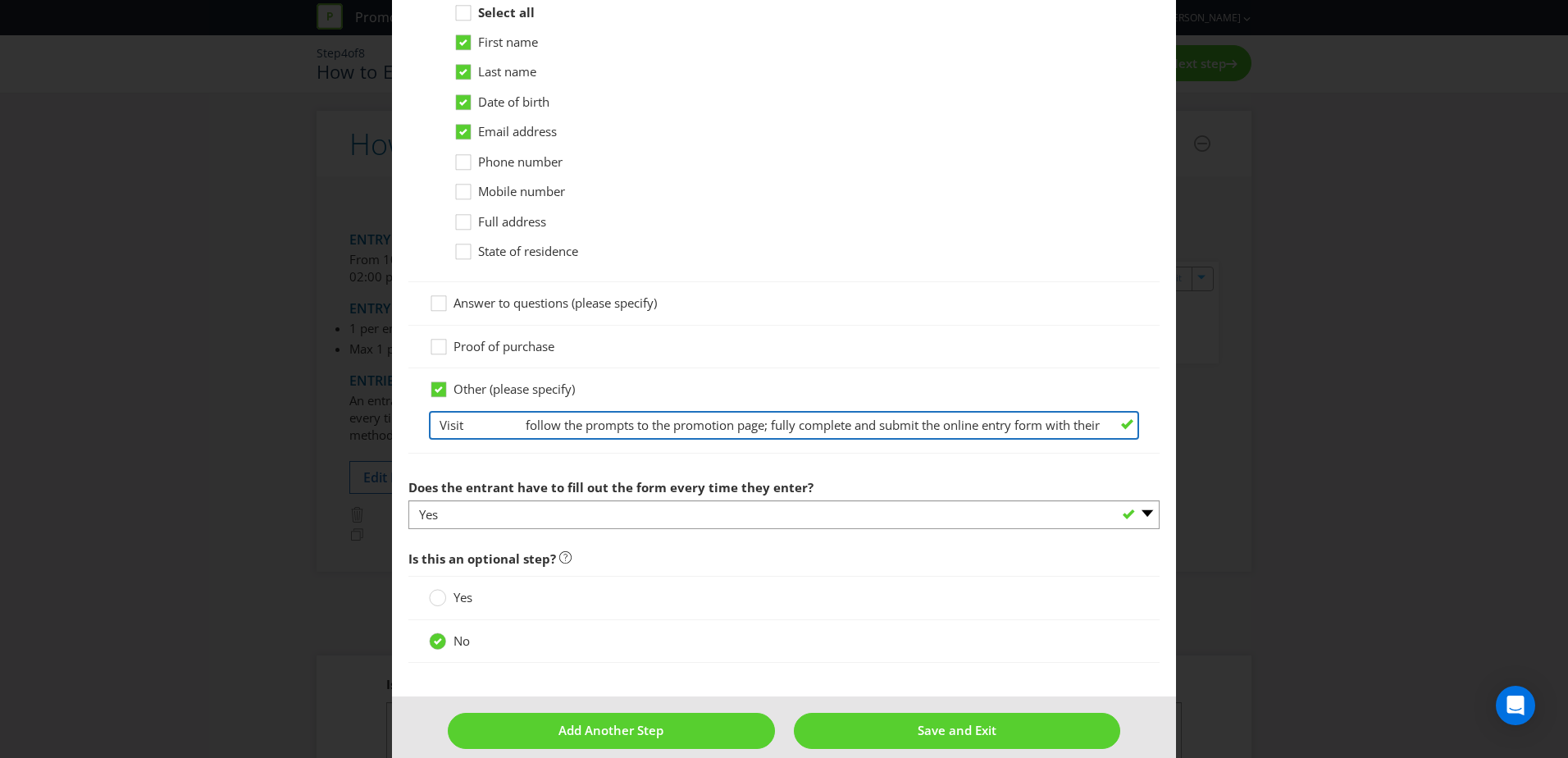
click at [462, 423] on input "Visit follow the prompts to the promotion page; fully complete and submit the o…" at bounding box center [784, 425] width 711 height 29
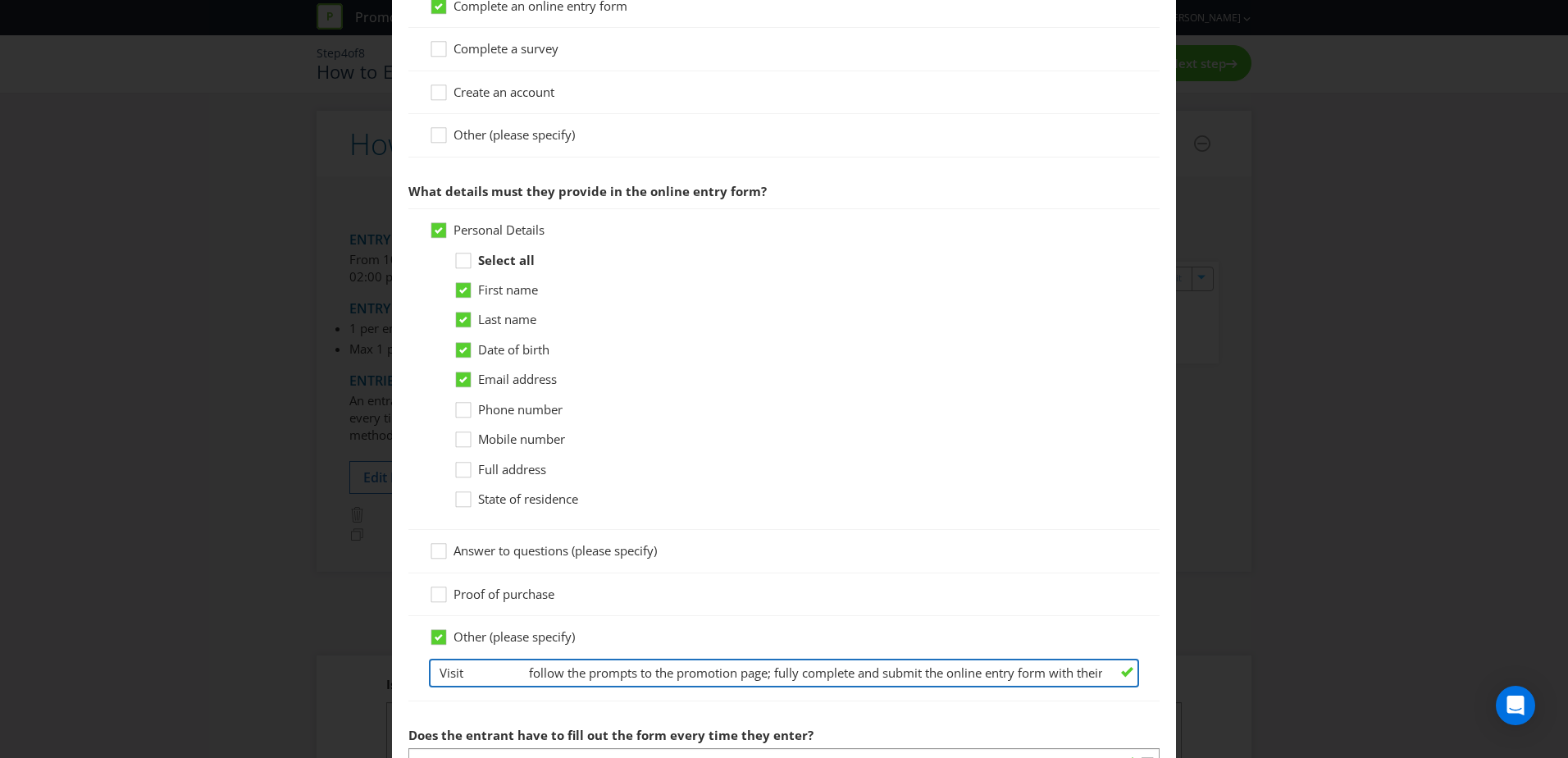
scroll to position [0, 0]
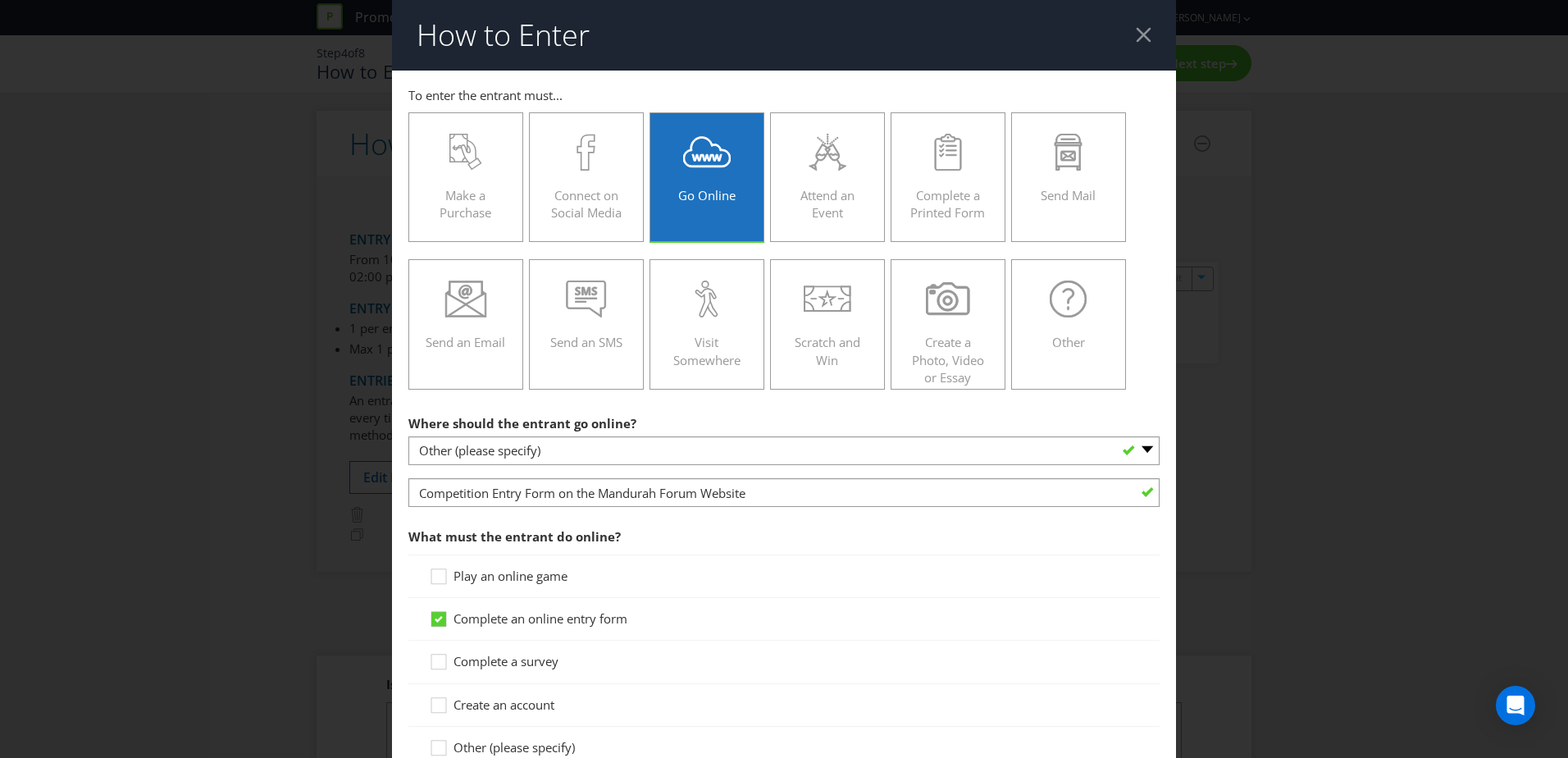
type input "Visit follow the prompts to the promotion page; fully complete and submit the o…"
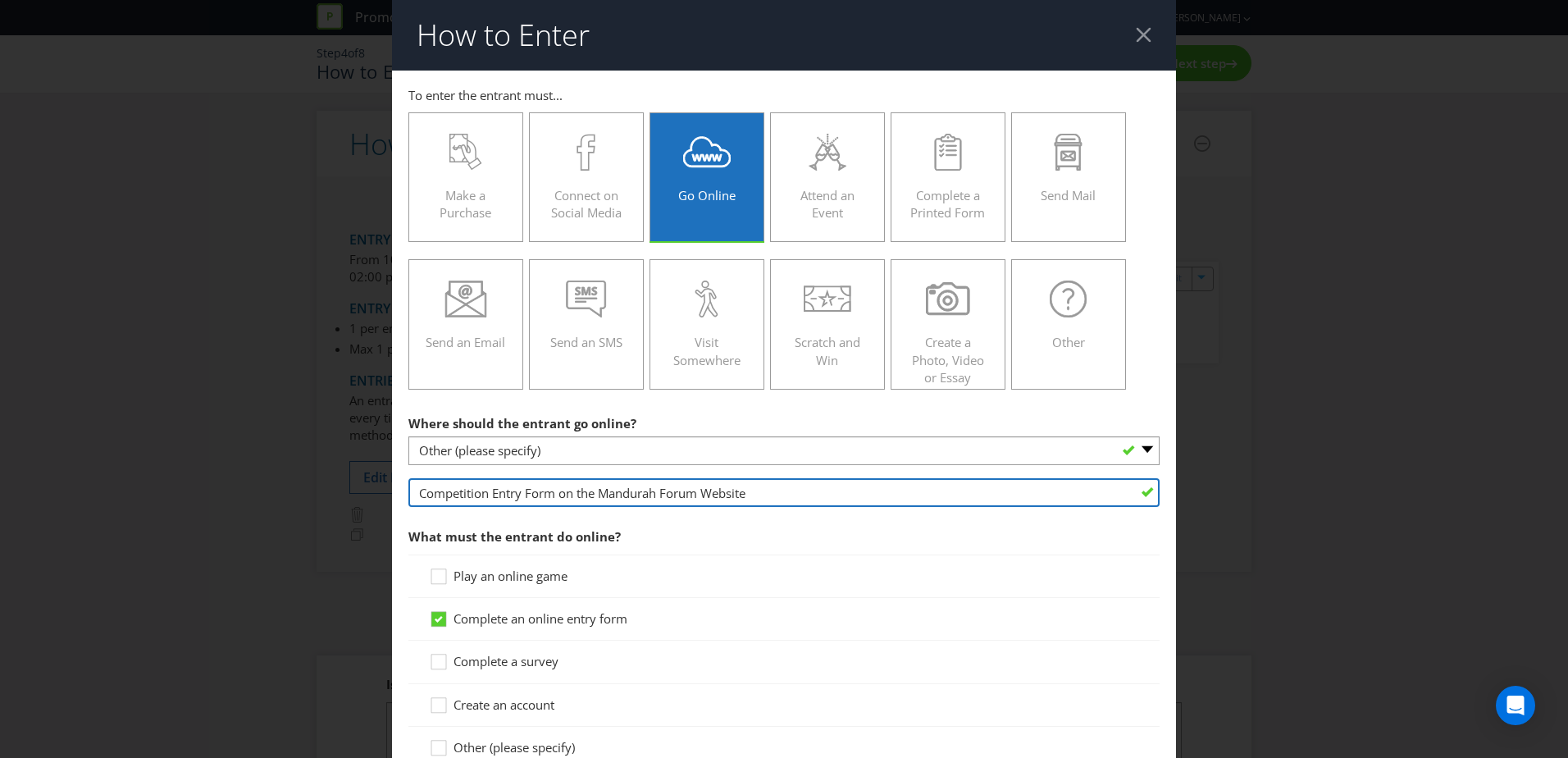
click at [574, 495] on input "Competition Entry Form on the Mandurah Forum Website" at bounding box center [784, 493] width 751 height 29
click at [1139, 490] on input "Competition Entry Form on the Mandurah Forum Website" at bounding box center [784, 493] width 751 height 29
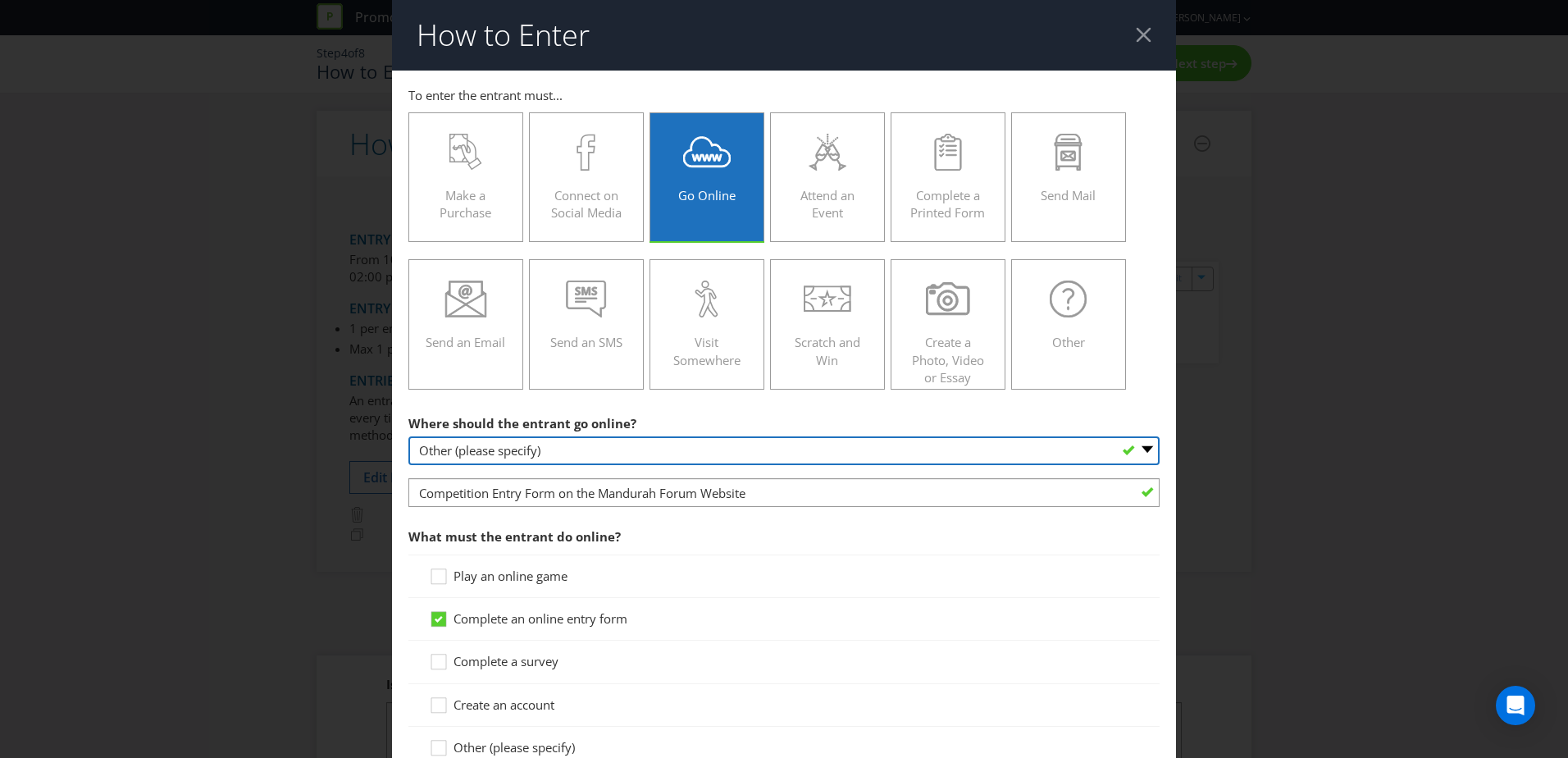
click at [745, 449] on select "-- Please select -- At a specific URL Using a direct link sent to the entrant b…" at bounding box center [784, 450] width 751 height 29
select select "SPECIFIC_URL"
click at [408, 436] on select "-- Please select -- At a specific URL Using a direct link sent to the entrant b…" at bounding box center [784, 450] width 751 height 29
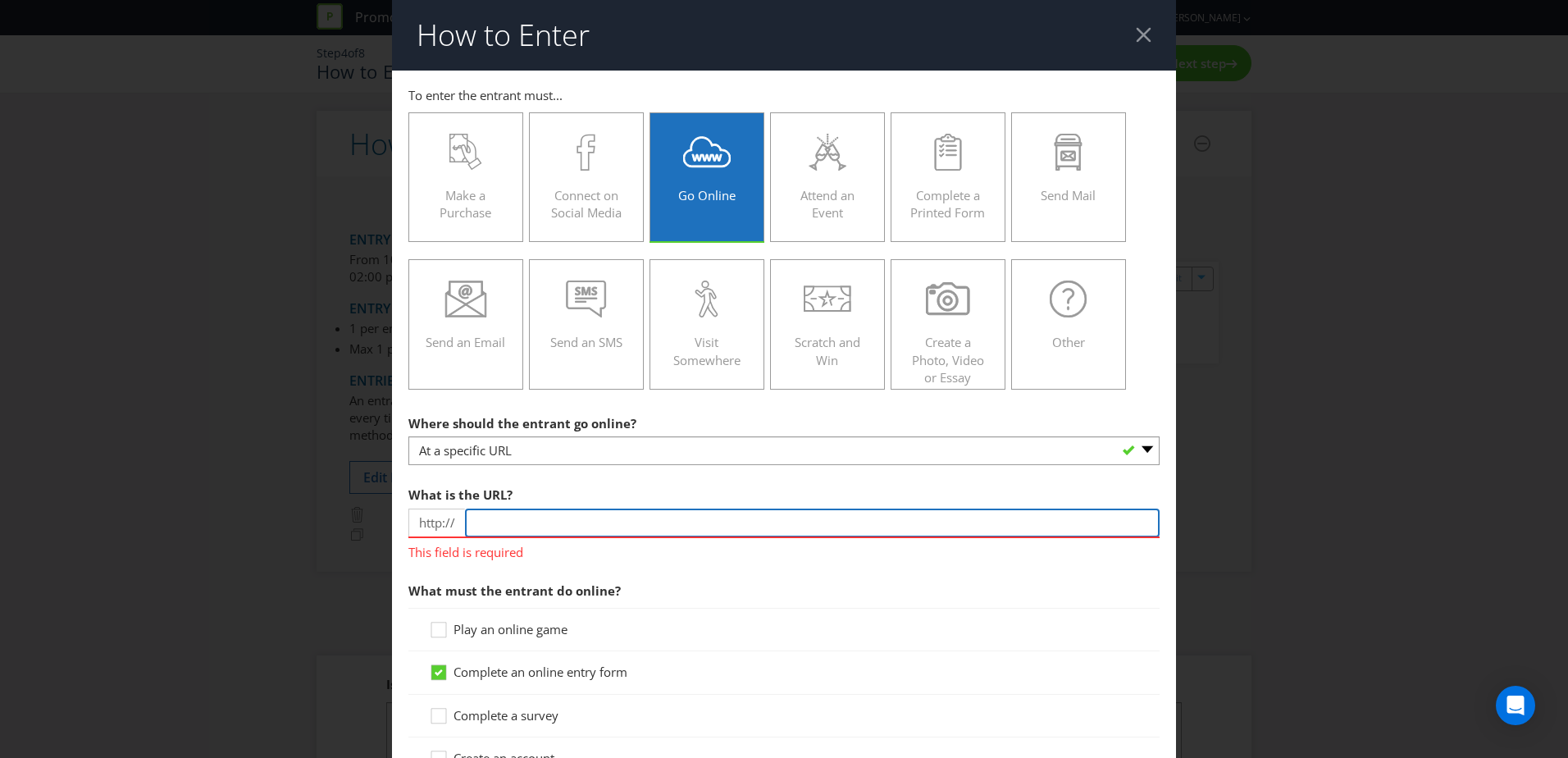
paste input "https://www.mandurahforum.com.au/shopping"
click at [514, 523] on input "https://www.mandurahforum.com.au/shopping" at bounding box center [812, 522] width 695 height 29
type input "www.mandurahforum.com.au/shopping"
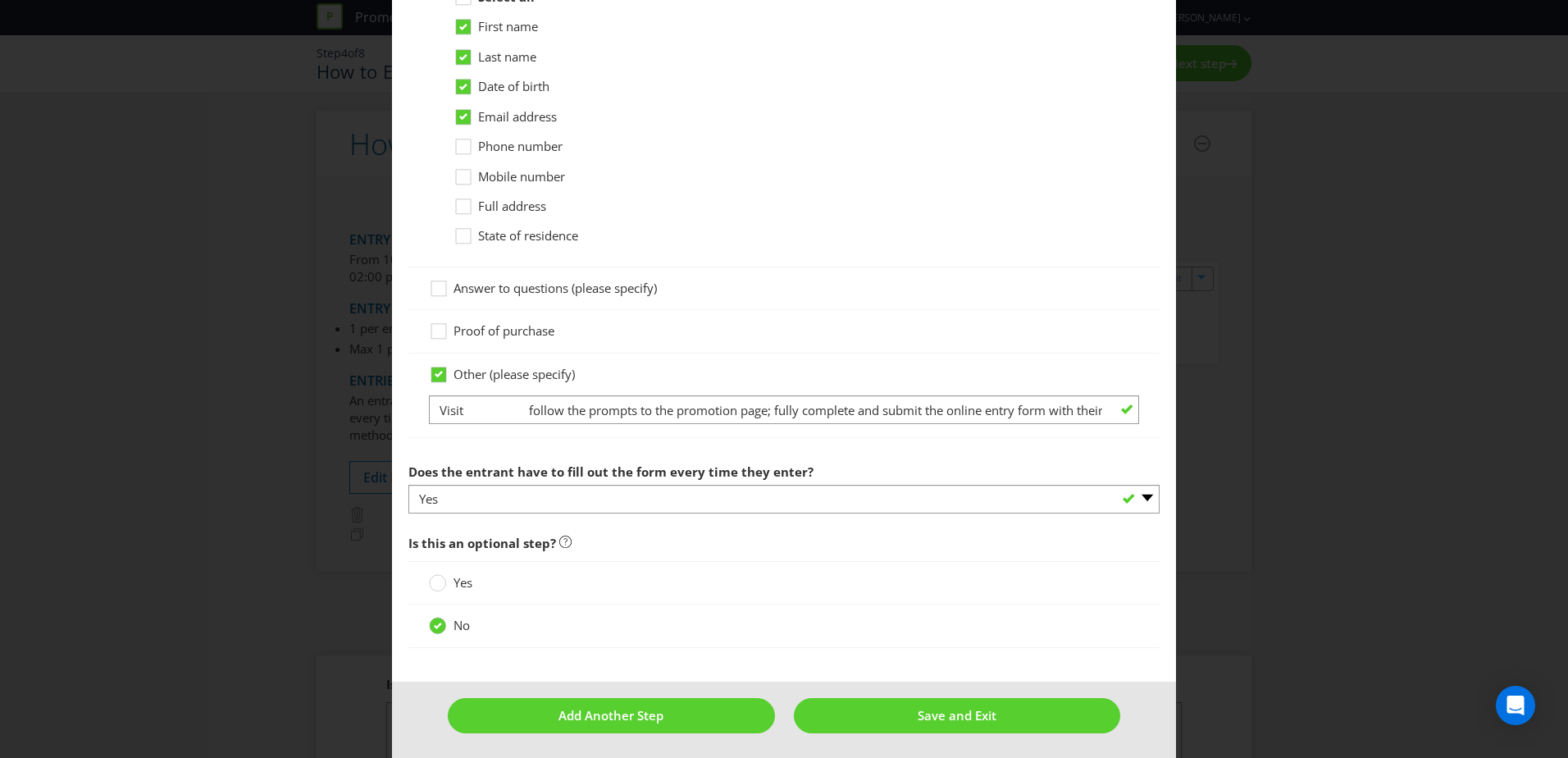
scroll to position [911, 0]
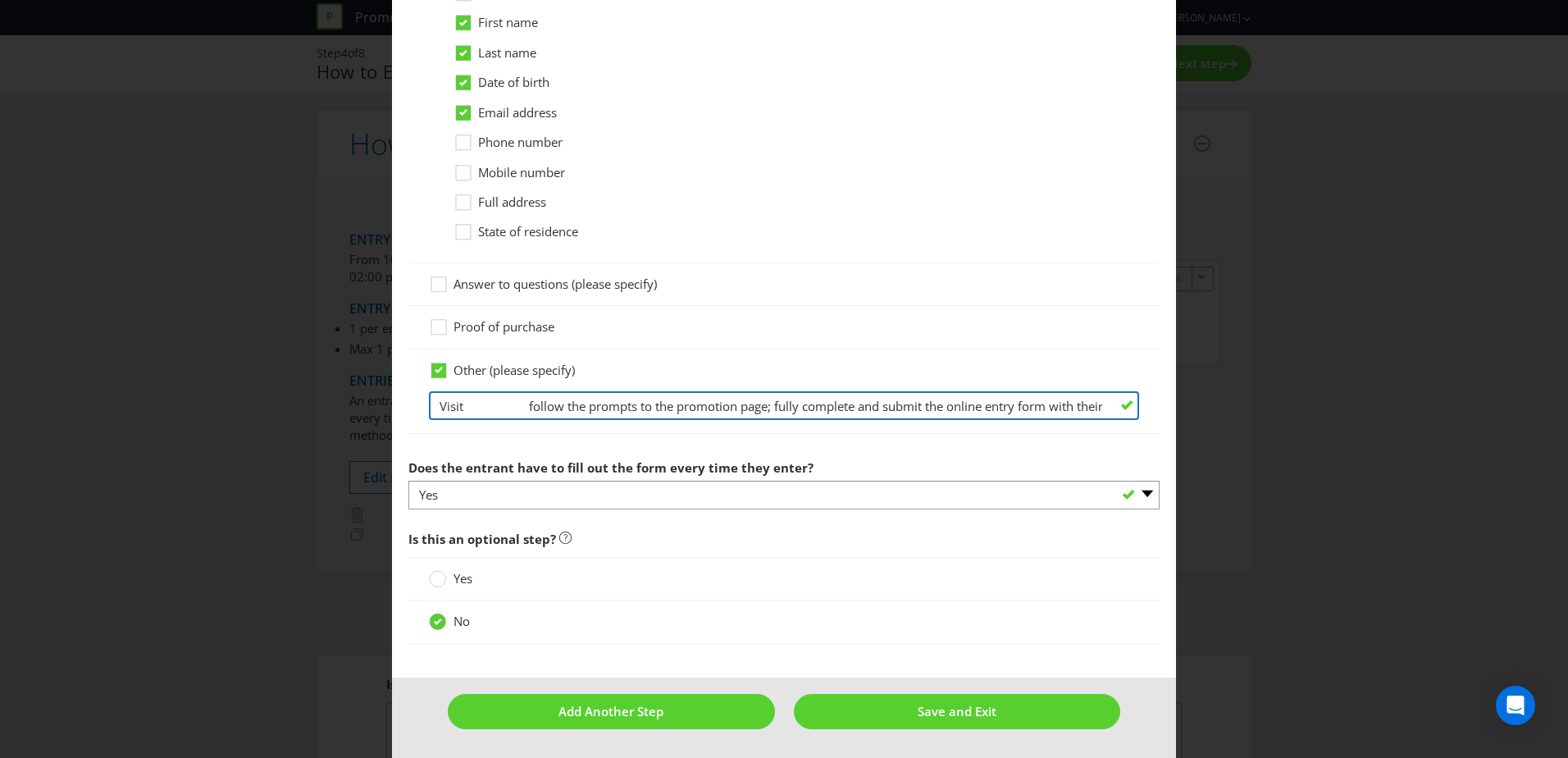
click at [468, 407] on input "Visit follow the prompts to the promotion page; fully complete and submit the o…" at bounding box center [784, 405] width 711 height 29
click at [559, 406] on input "Visit the competition follow the prompts to the promotion page; fully complete …" at bounding box center [784, 405] width 711 height 29
drag, startPoint x: 932, startPoint y: 407, endPoint x: 943, endPoint y: 406, distance: 11.0
click at [943, 406] on input "Visit the competition entry form on the Mandurah Forum website, follow the prom…" at bounding box center [784, 405] width 711 height 29
click at [464, 408] on input "Visit the competition entry form on the Mandurah Forum website, follow the prom…" at bounding box center [784, 405] width 711 height 29
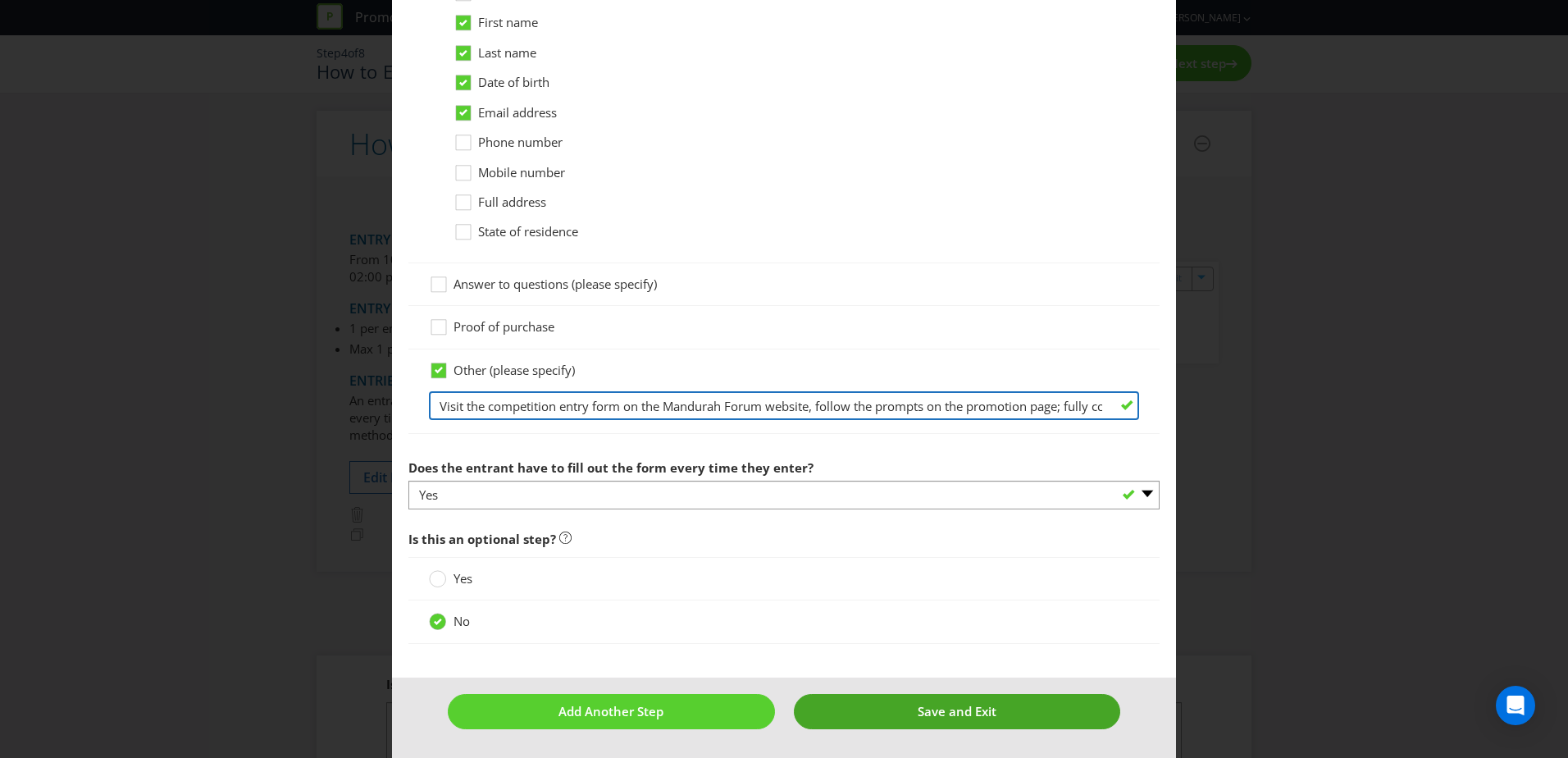
type input "Visit the competition entry form on the Mandurah Forum website, follow the prom…"
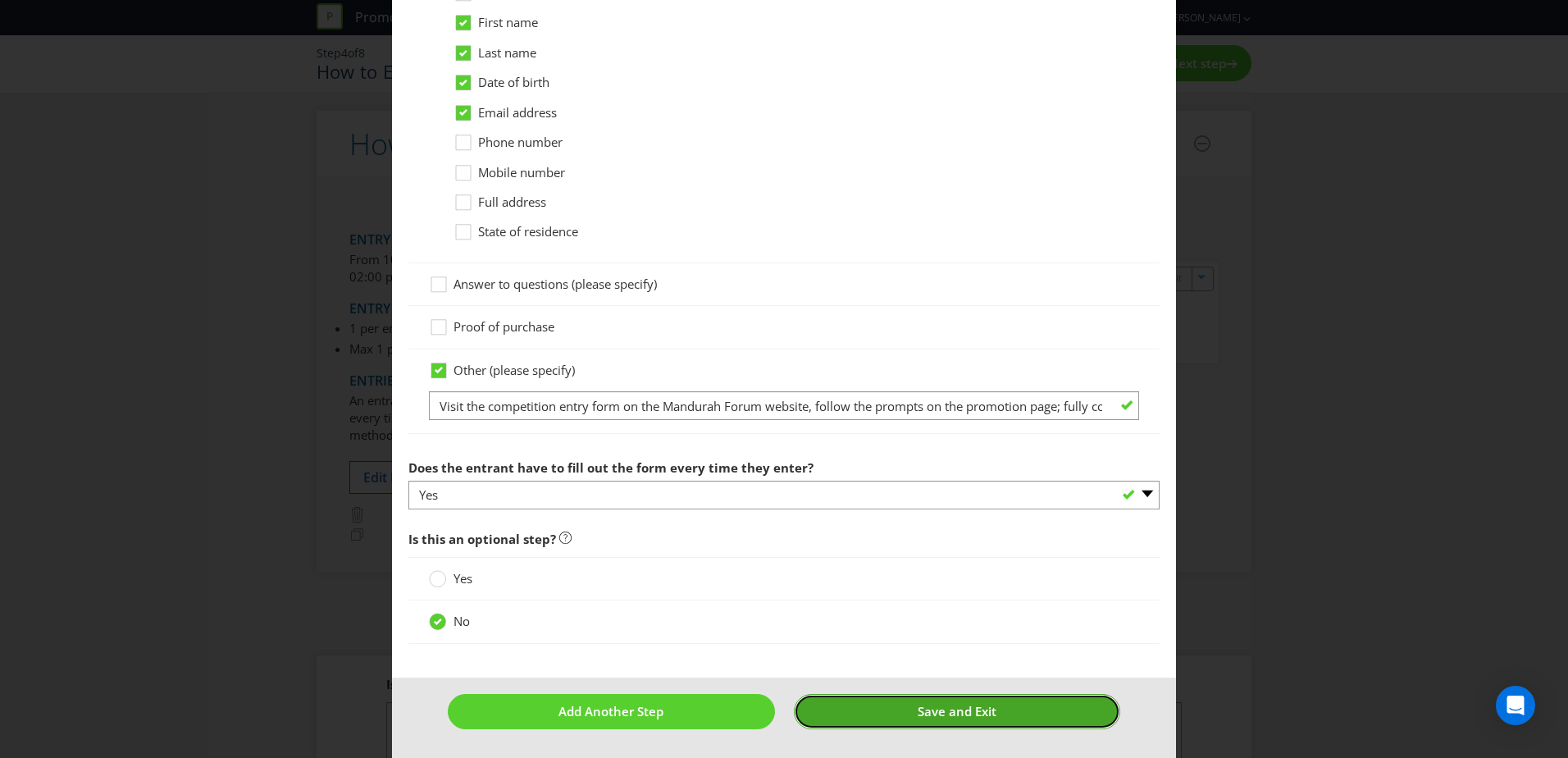
click at [935, 715] on span "Save and Exit" at bounding box center [956, 712] width 79 height 17
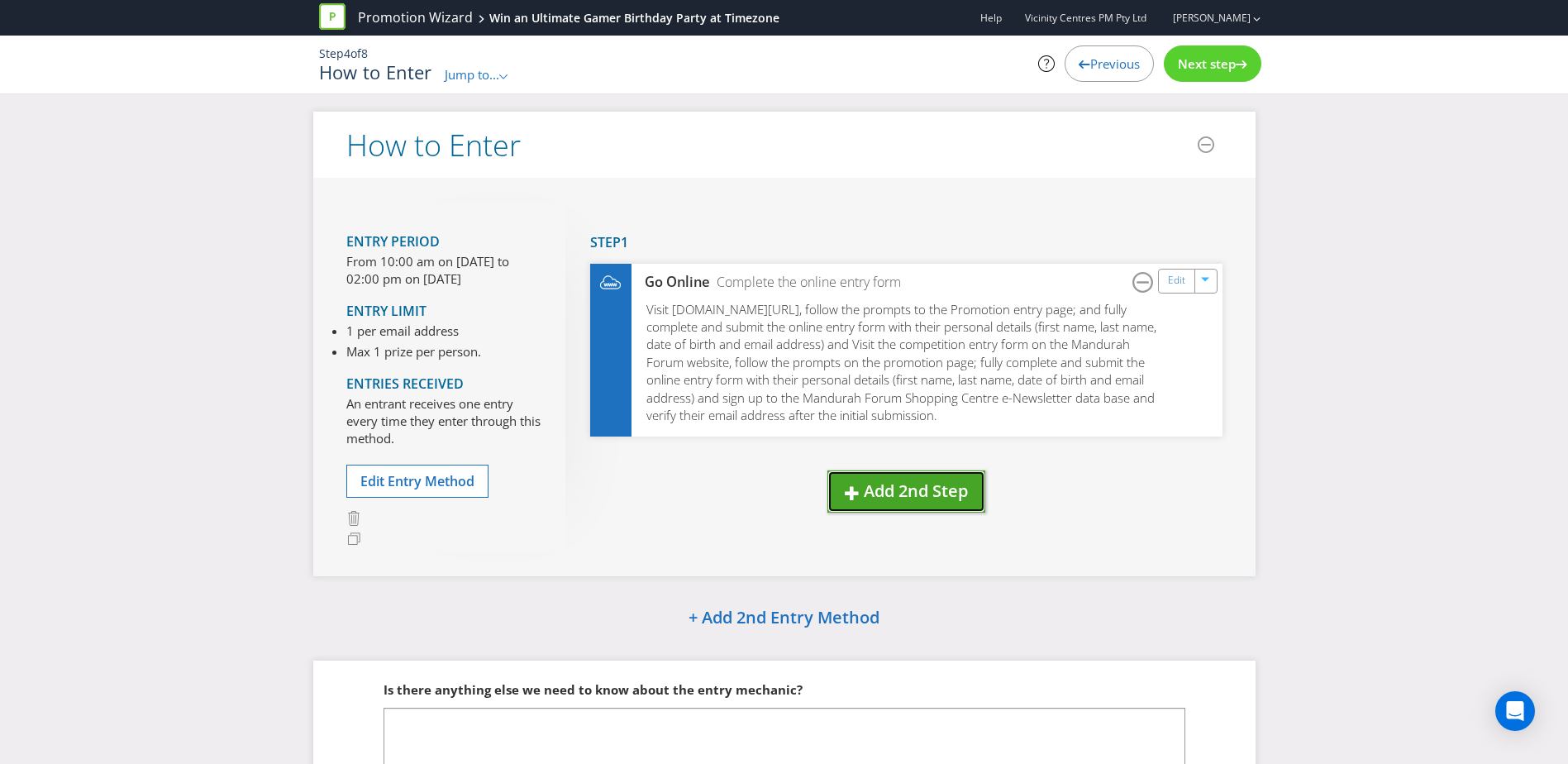
click at [921, 495] on span "Add 2nd Step" at bounding box center [916, 491] width 104 height 22
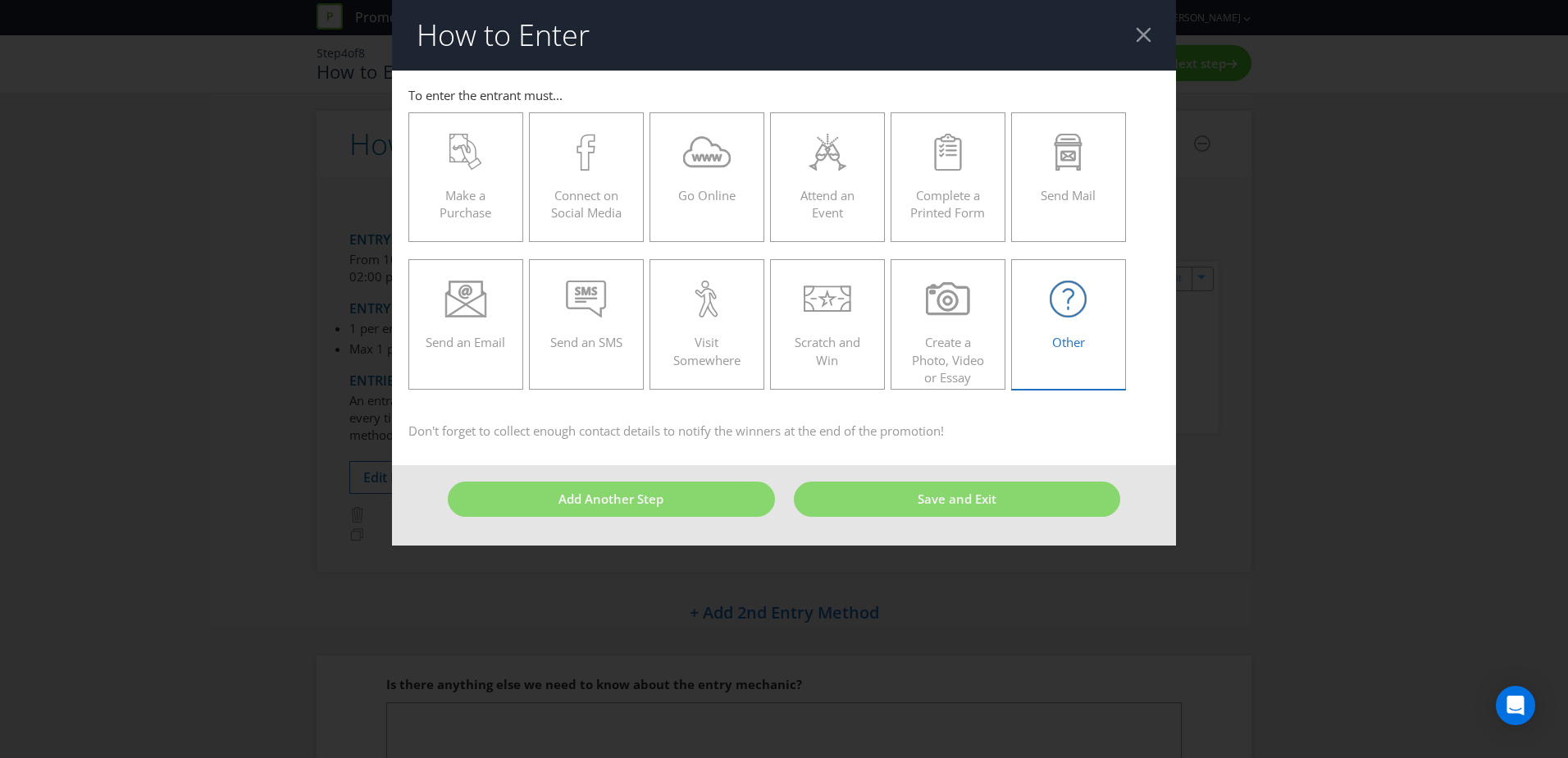
click at [1062, 296] on icon at bounding box center [1068, 300] width 37 height 37
click at [0, 0] on input "Other" at bounding box center [0, 0] width 0 height 0
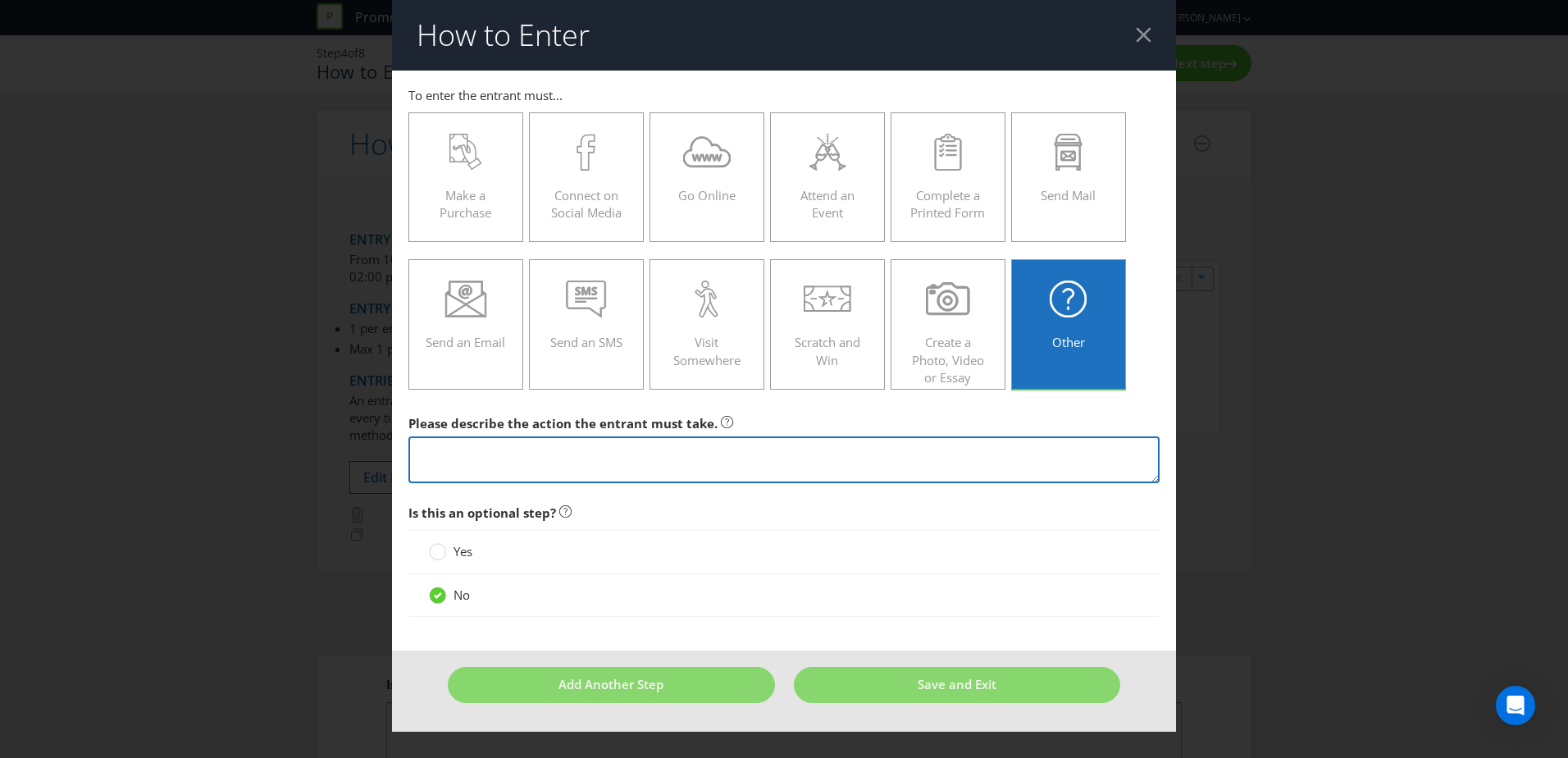
click at [458, 454] on textarea at bounding box center [784, 459] width 751 height 47
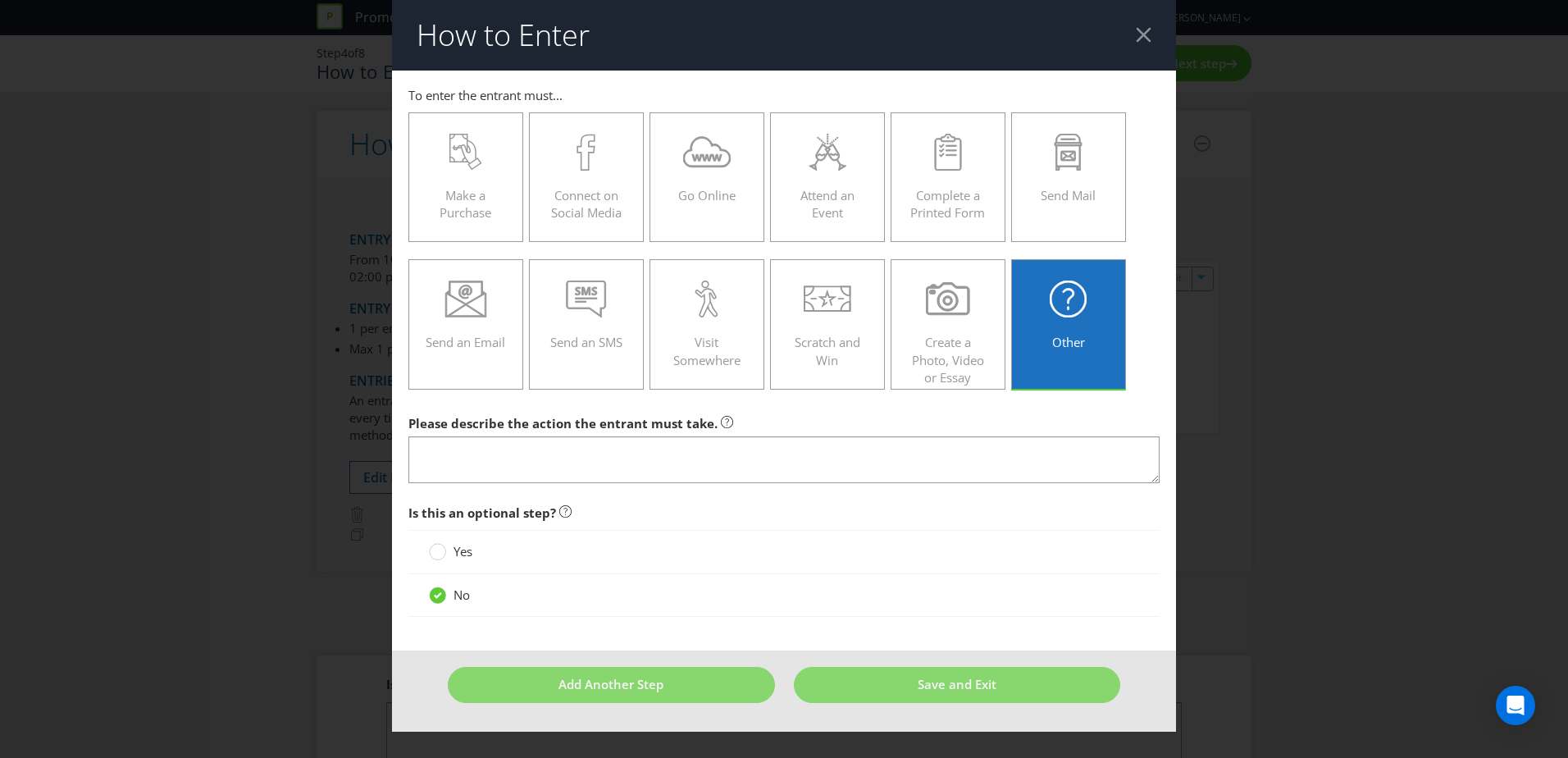
click at [1146, 35] on div at bounding box center [1144, 34] width 16 height 16
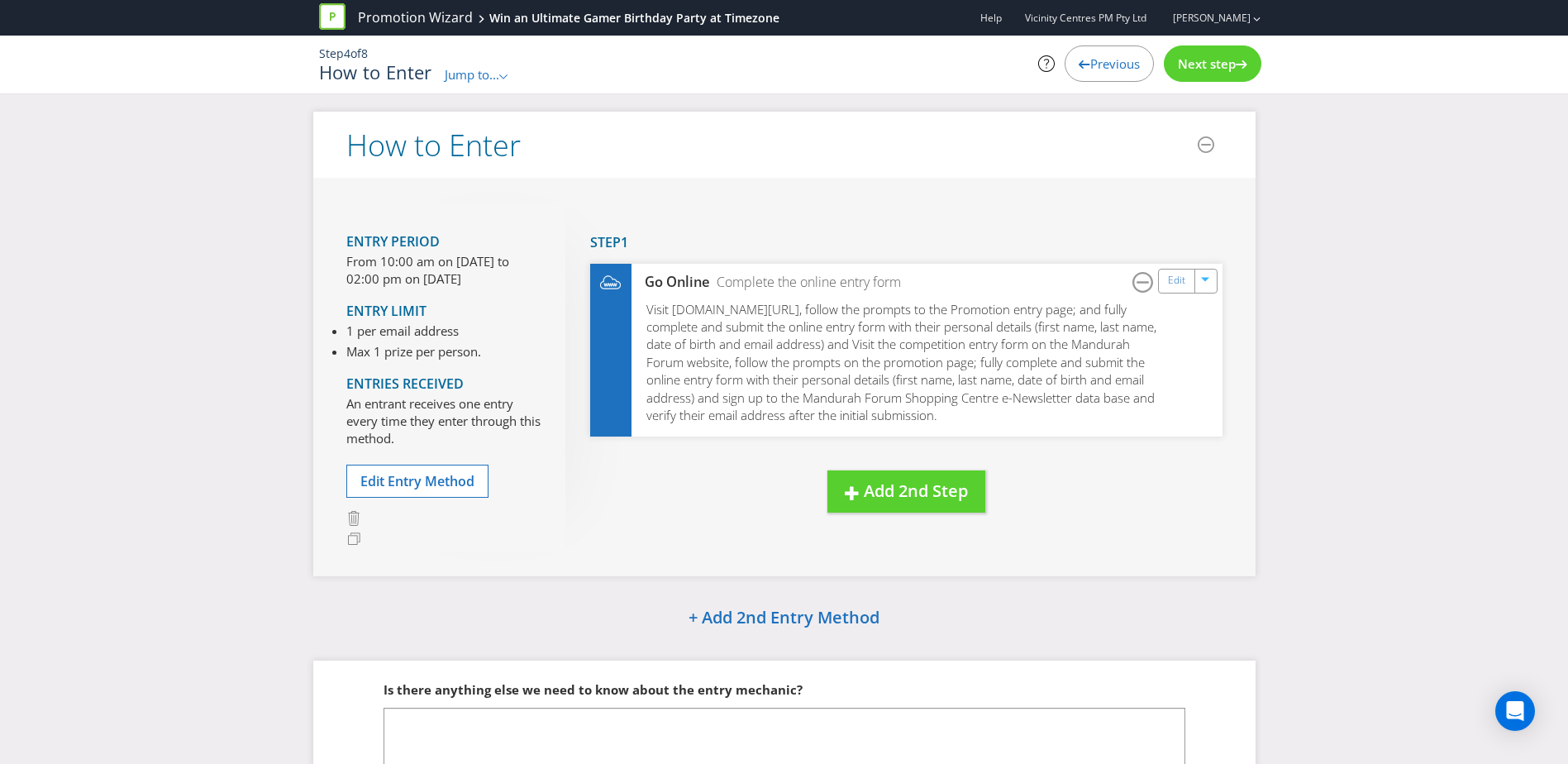
click at [1223, 64] on span "Next step" at bounding box center [1207, 63] width 58 height 17
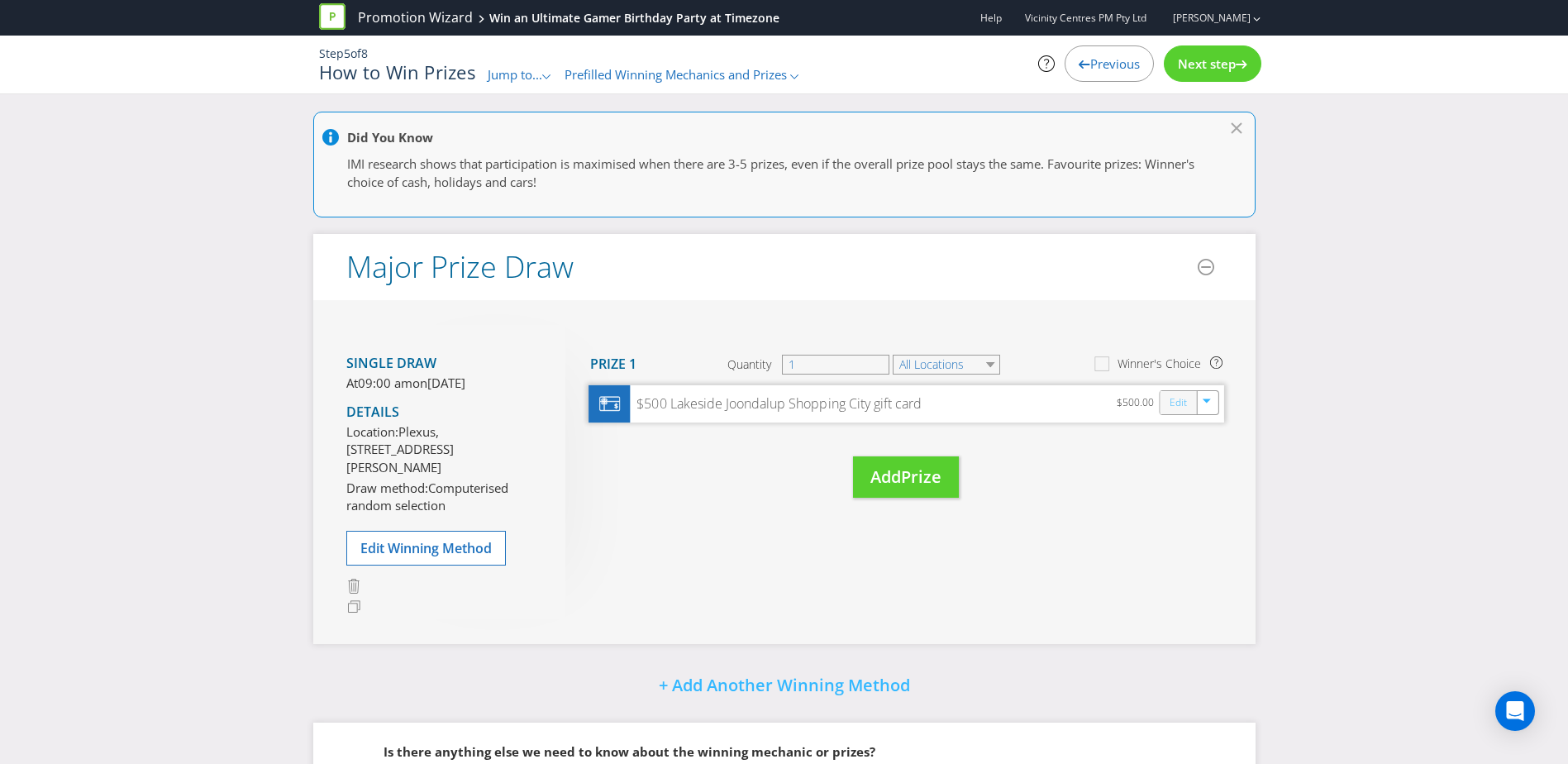
click at [1175, 404] on link "Edit" at bounding box center [1177, 402] width 18 height 19
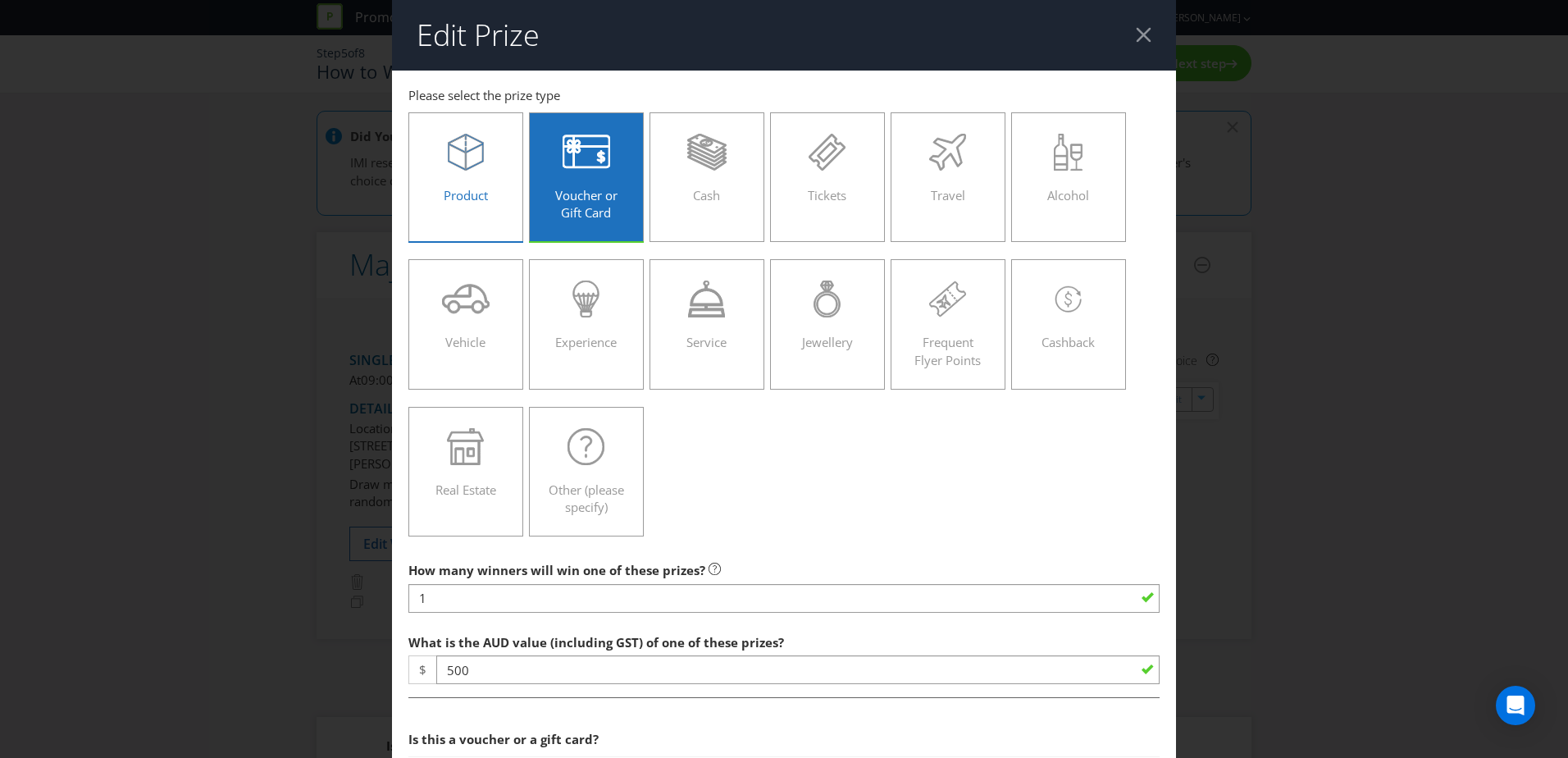
click at [483, 204] on div "Product" at bounding box center [466, 171] width 80 height 74
click at [0, 0] on input "Product" at bounding box center [0, 0] width 0 height 0
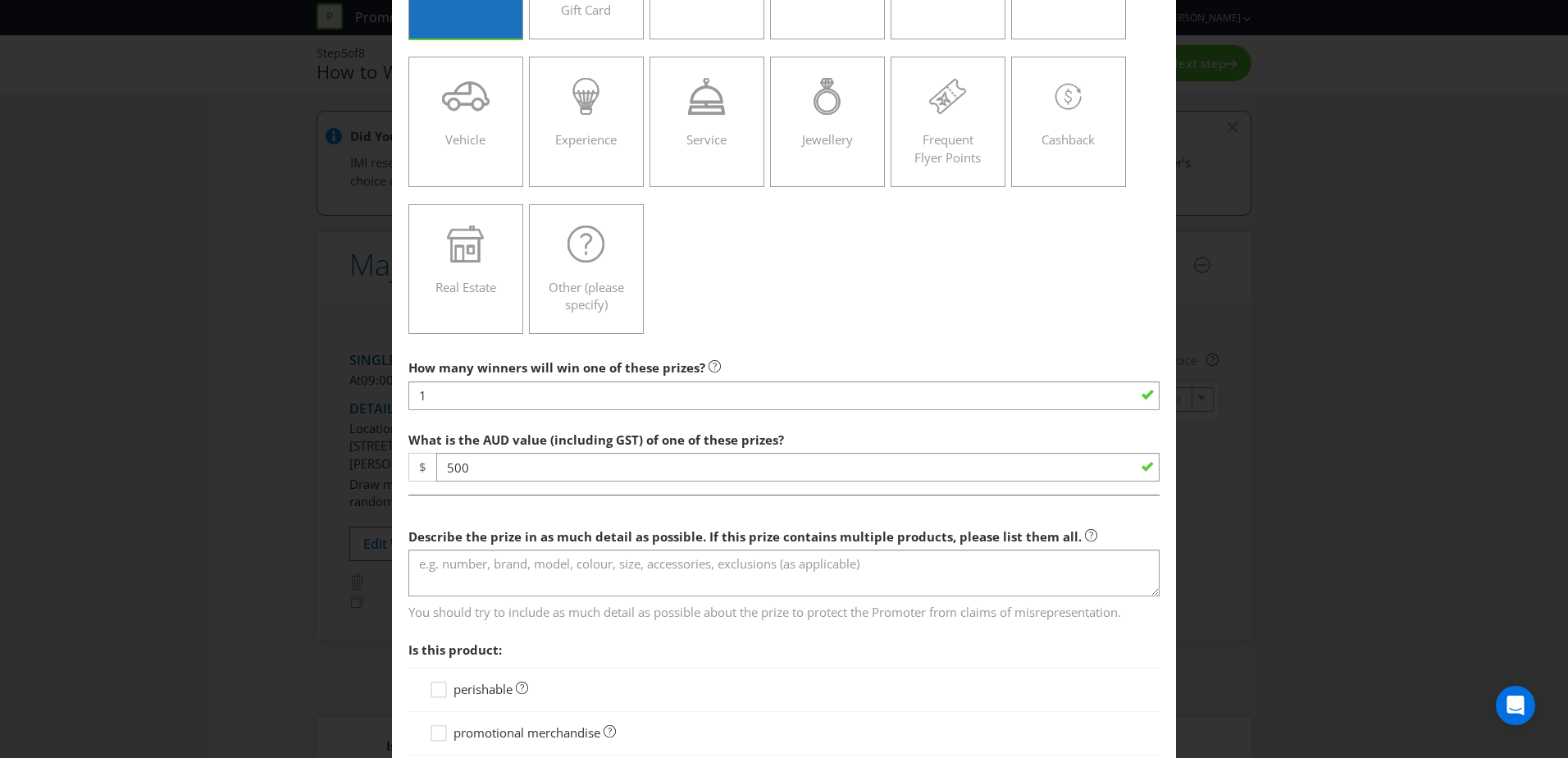
scroll to position [203, 0]
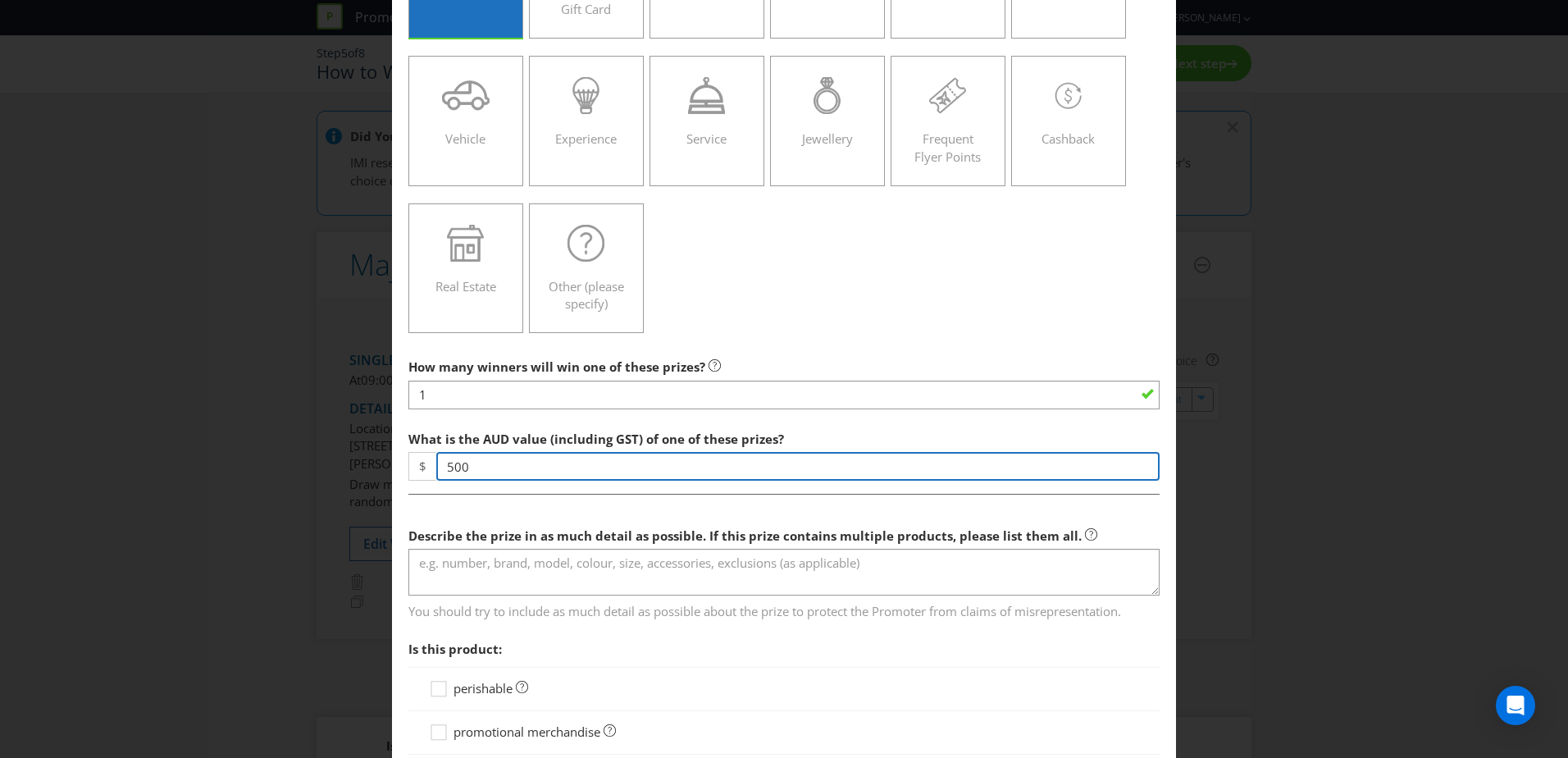
drag, startPoint x: 473, startPoint y: 466, endPoint x: 428, endPoint y: 473, distance: 45.5
click at [428, 473] on div "$ 500" at bounding box center [784, 466] width 751 height 29
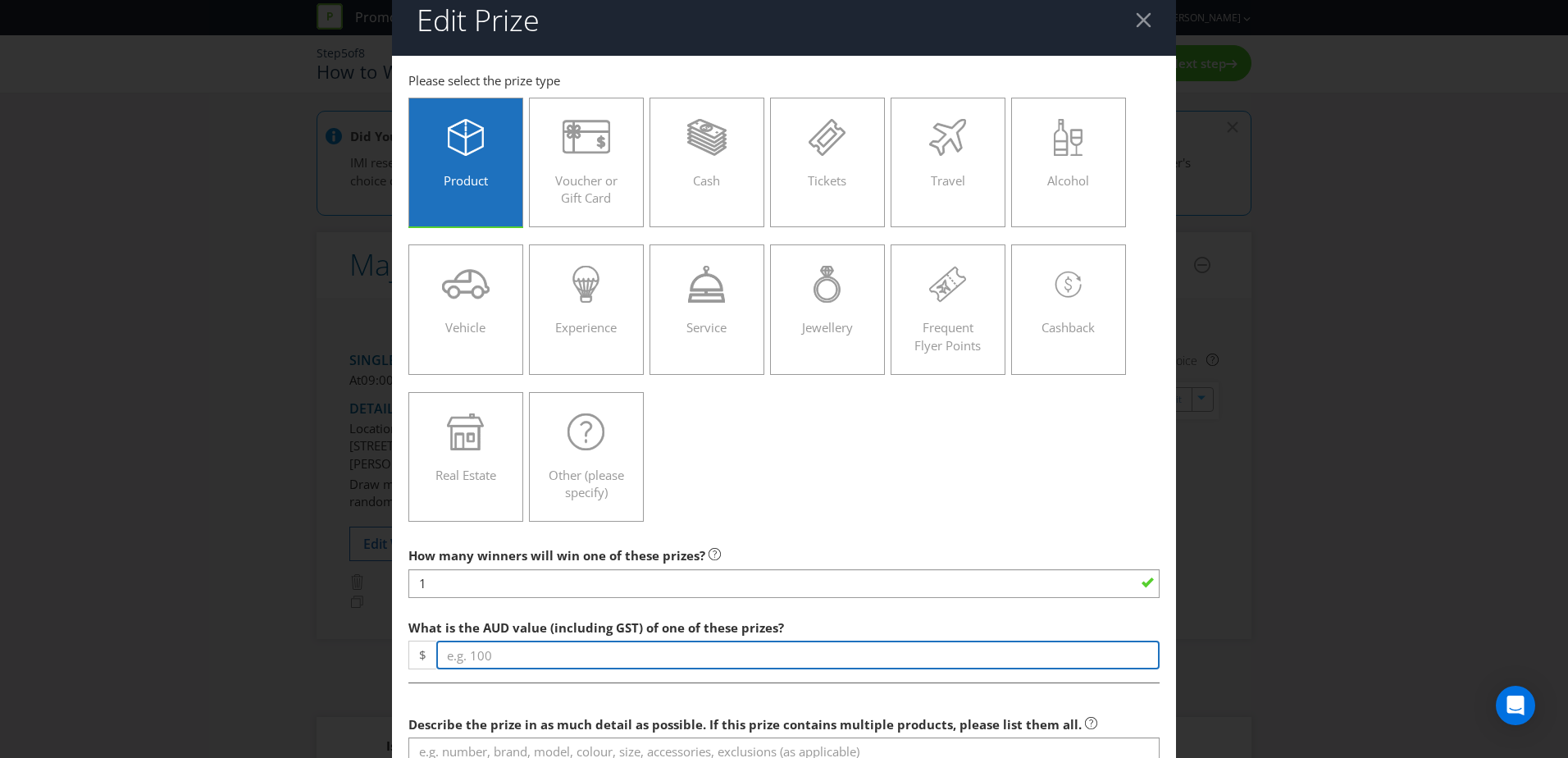
scroll to position [0, 0]
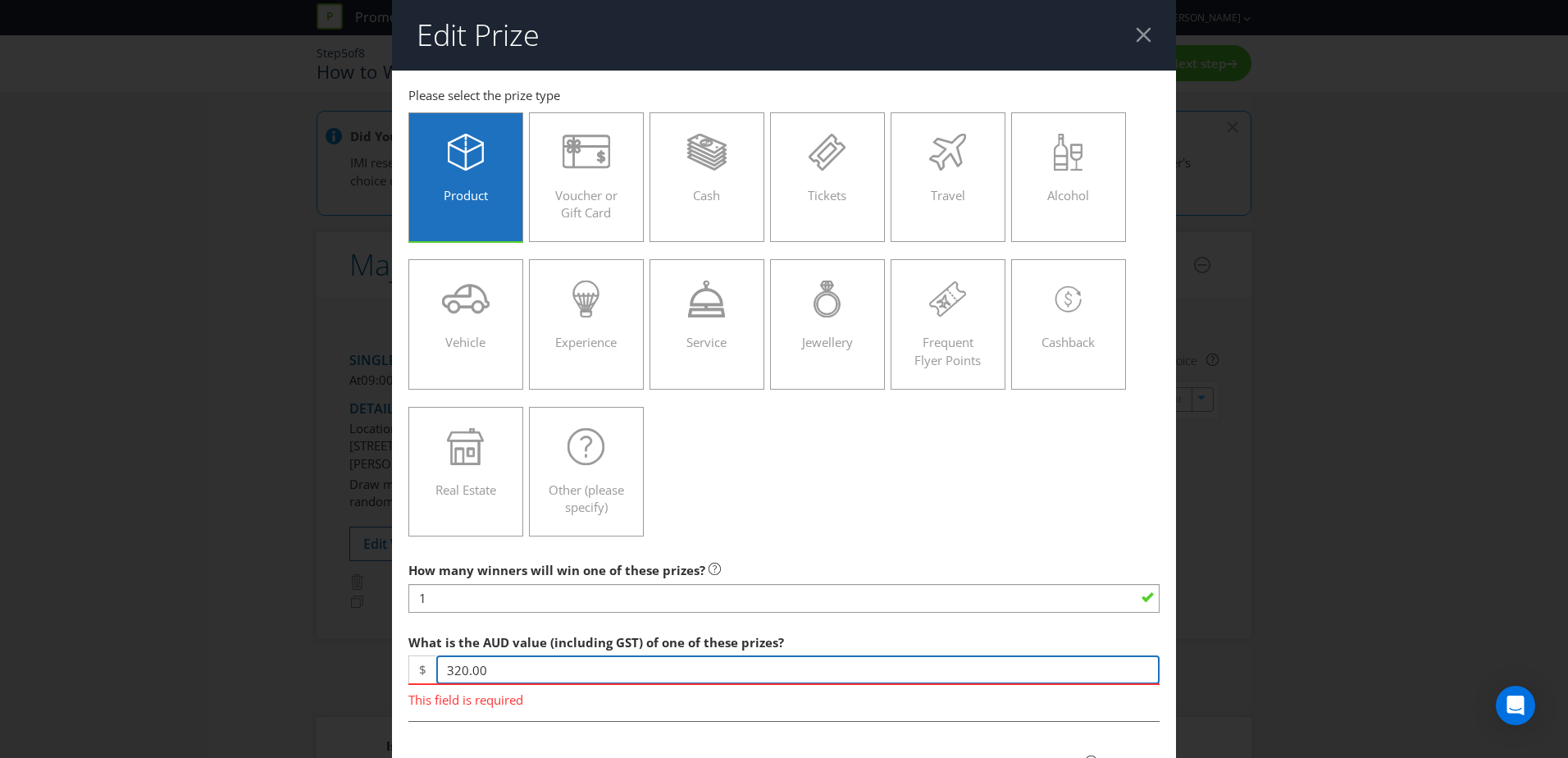
type input "320.00"
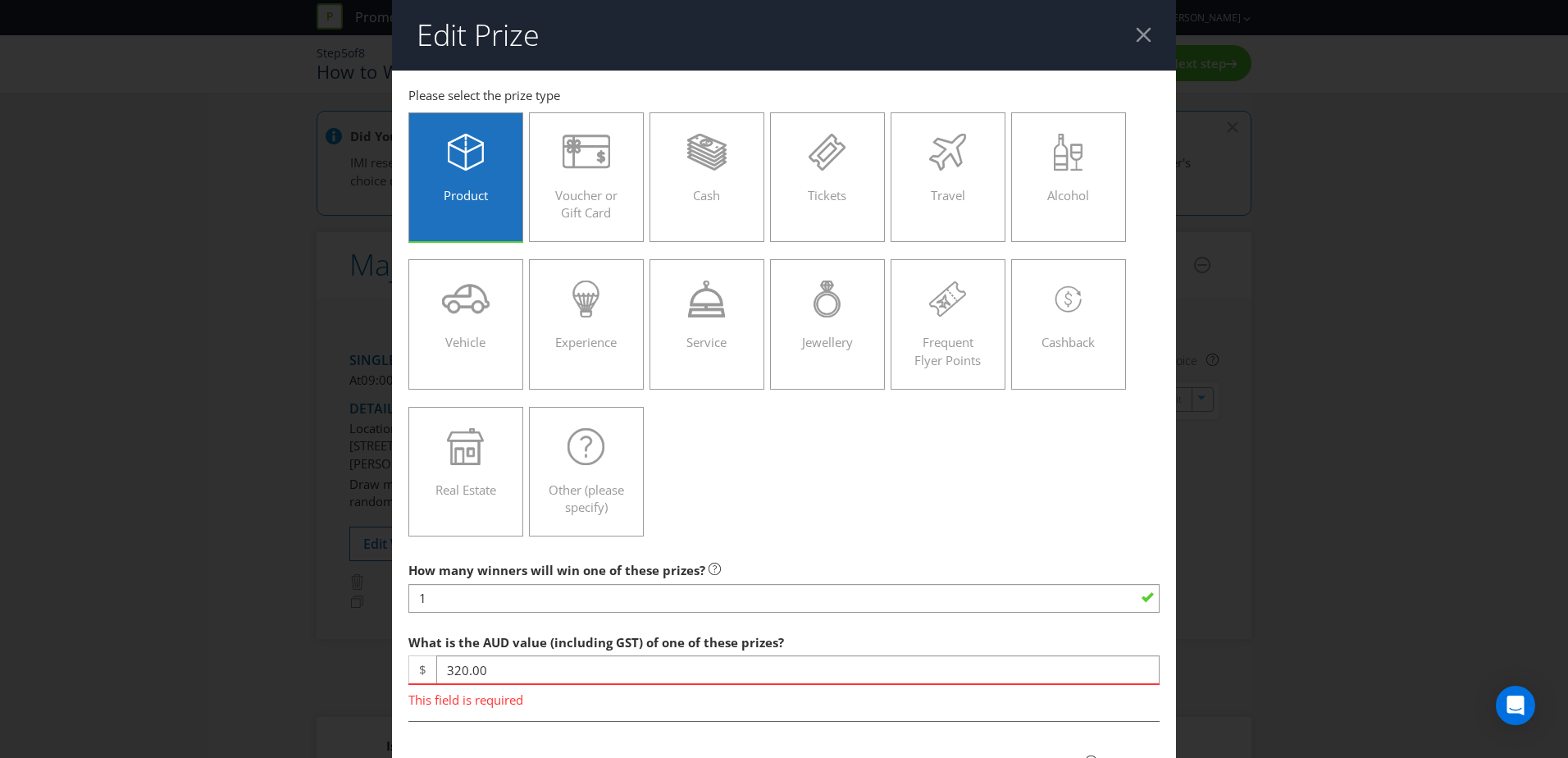
click at [886, 422] on div "Product Voucher or Gift Card Cash Tickets Travel Alcohol Vehicle Experience Ser…" at bounding box center [784, 325] width 751 height 442
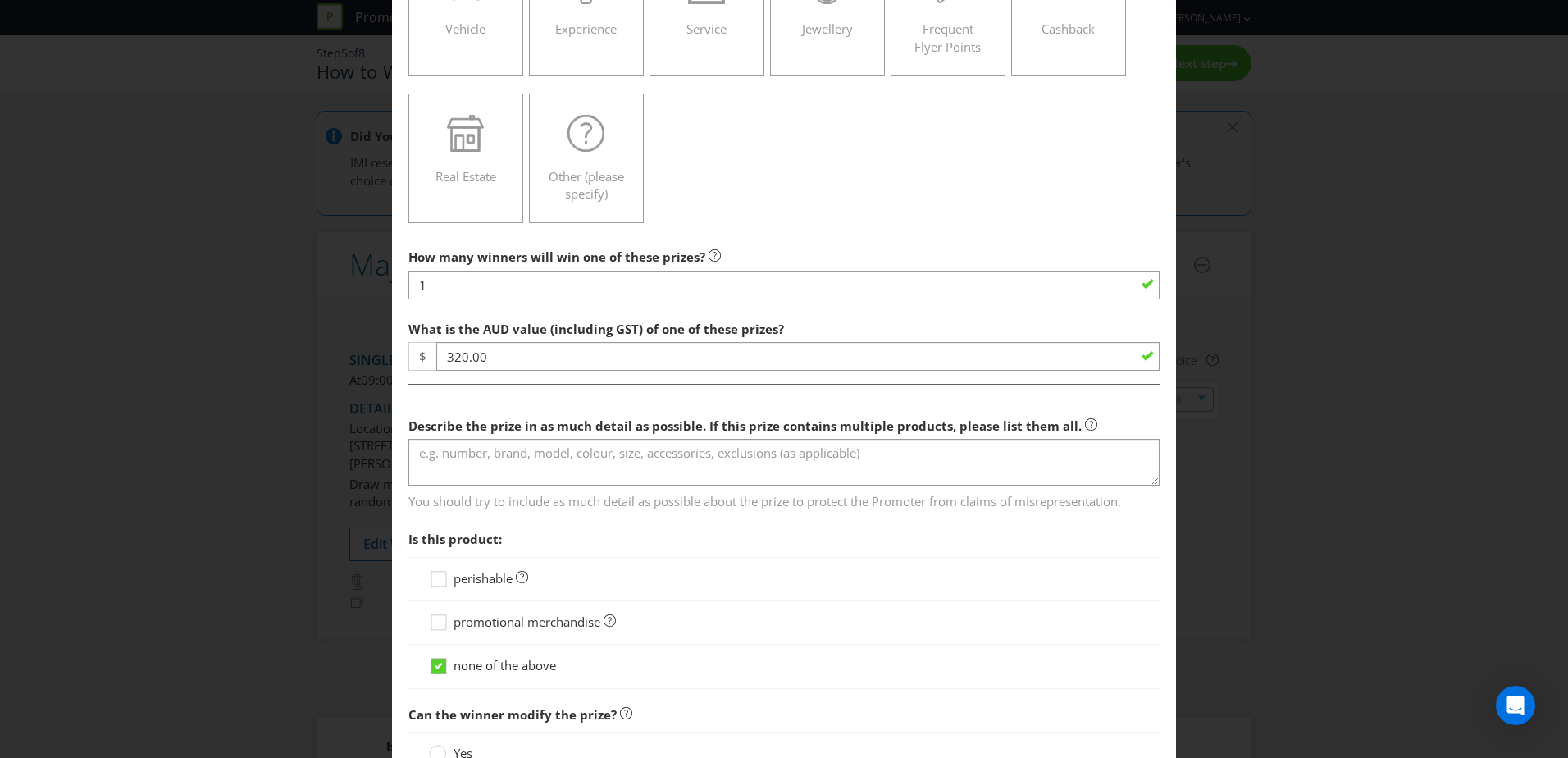
scroll to position [317, 0]
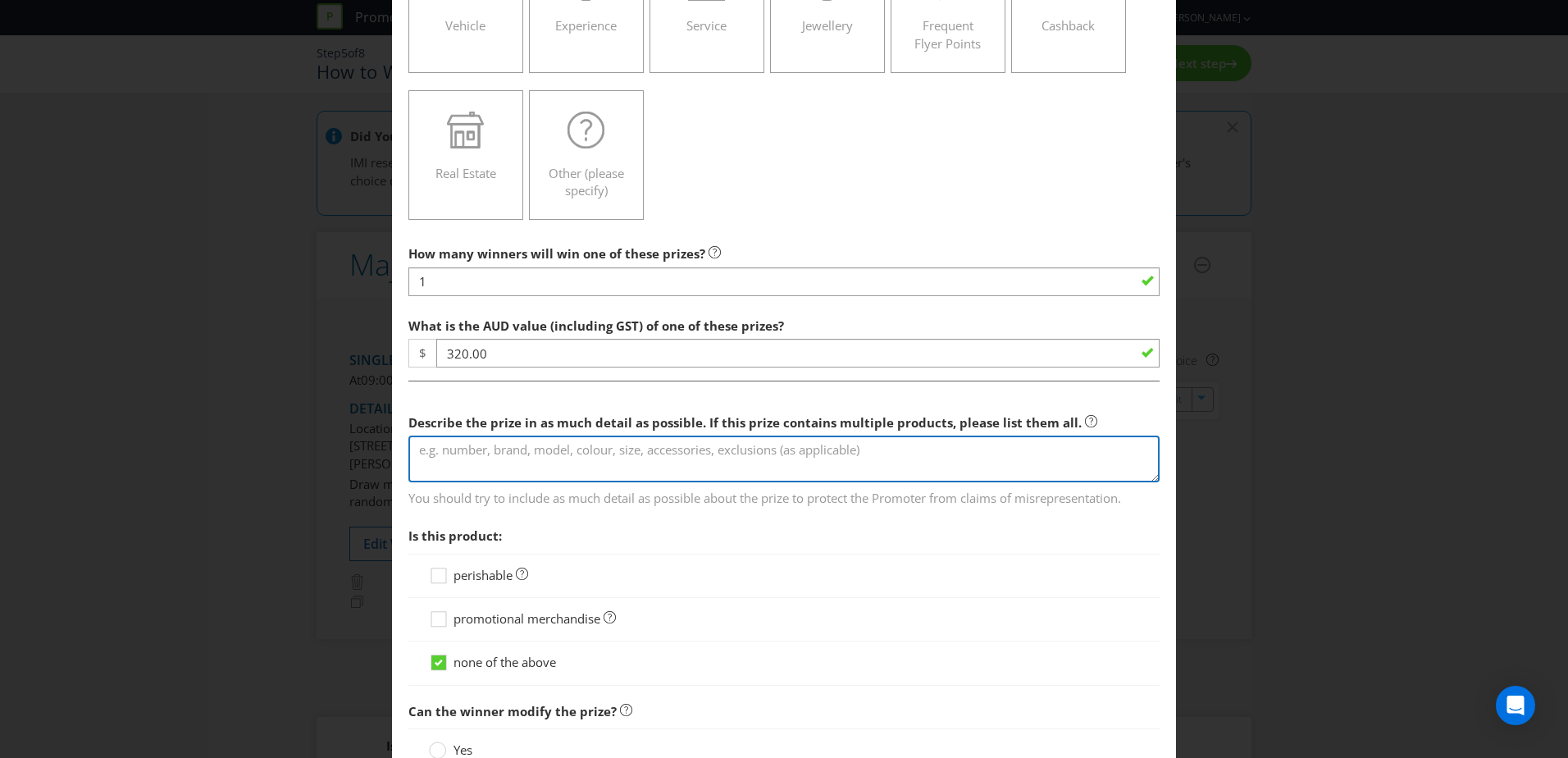
click at [432, 456] on textarea at bounding box center [784, 458] width 751 height 47
paste textarea "Ultimate Gamer Package."
paste textarea "Dedicated Party Host Party Area (45 Minutes) Time Play 1.5 hours 2 Claw Games 4…"
click at [600, 450] on textarea "Ultimate Gamer Package for 10 Dedicated Party Host Party Area (45 Minutes) Time…" at bounding box center [784, 458] width 751 height 47
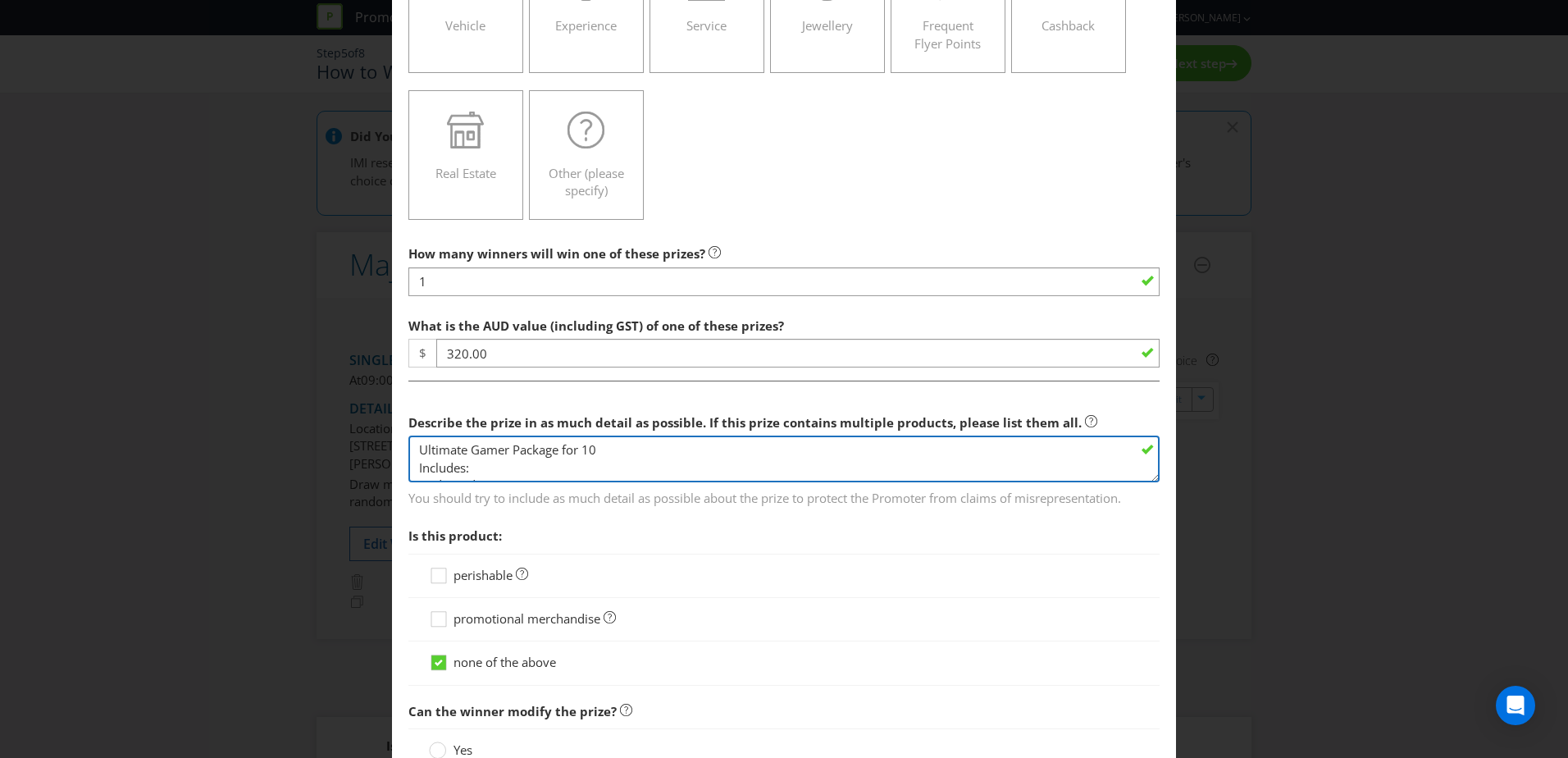
click at [608, 449] on textarea "Ultimate Gamer Package for 10 Includes: Dedicated Party Host Party Area (45 Min…" at bounding box center [784, 458] width 751 height 47
click at [442, 458] on textarea "Ultimate Gamer Package for 10 Includes: Dedicated Party Host Party Area (45 Min…" at bounding box center [784, 458] width 751 height 47
click at [421, 468] on textarea "Ultimate Gamer Package for 10 Includes: Dedicated Party Host Party Area (45 Min…" at bounding box center [784, 458] width 751 height 47
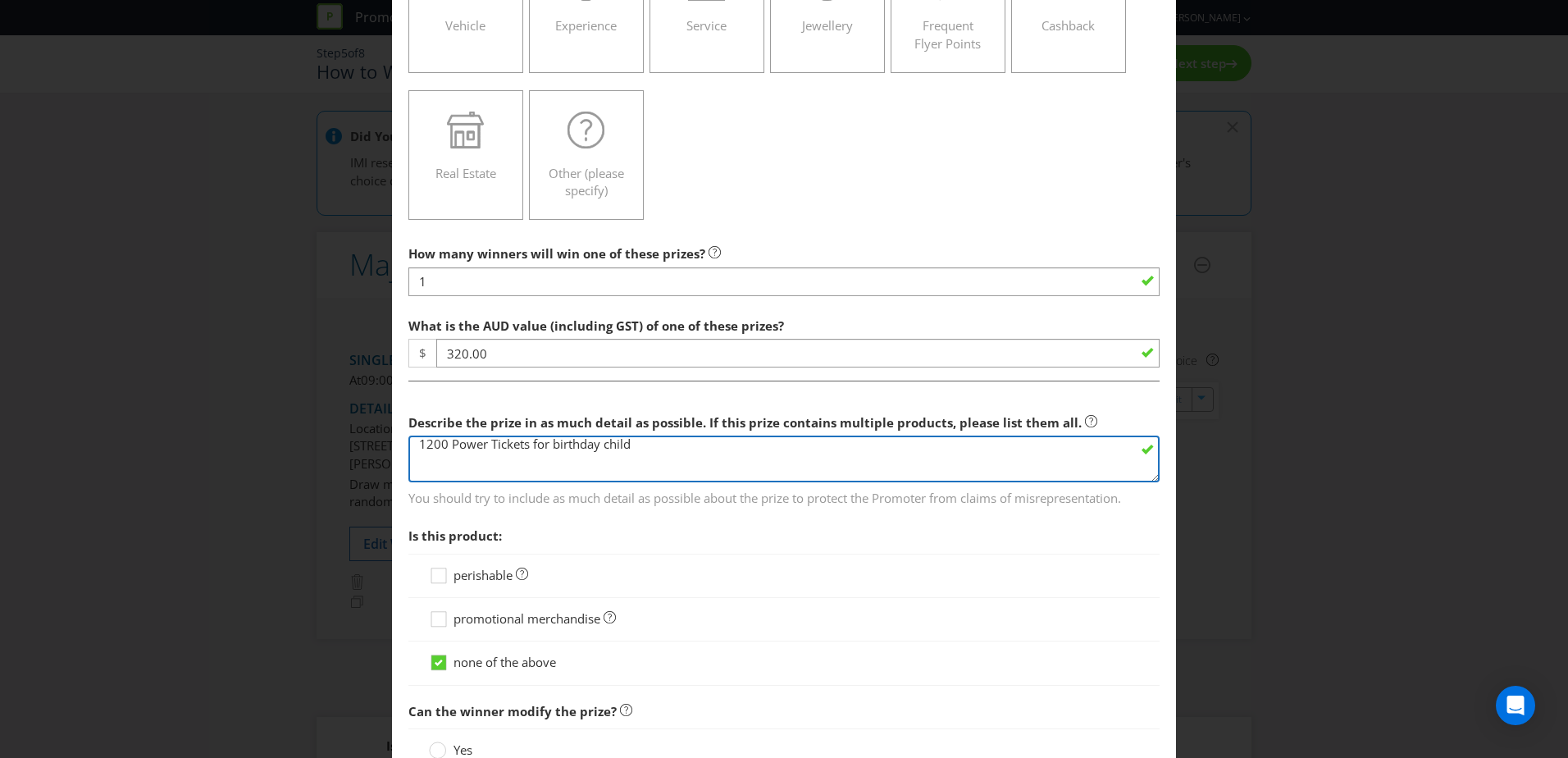
scroll to position [129, 0]
click at [421, 468] on textarea "Ultimate Gamer Package for 10 Includes: Dedicated Party Host Party Area (45 Min…" at bounding box center [784, 458] width 751 height 47
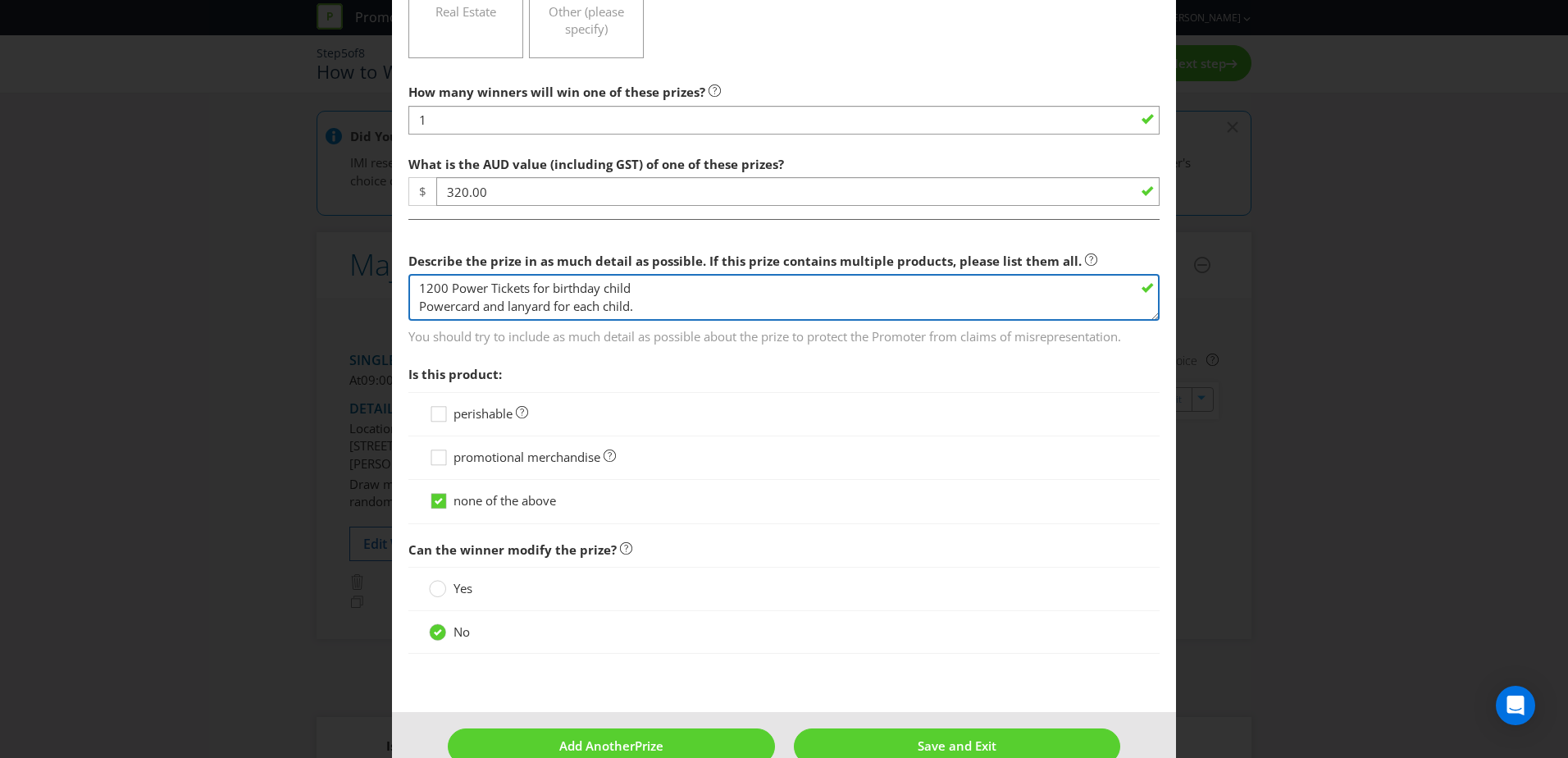
scroll to position [514, 0]
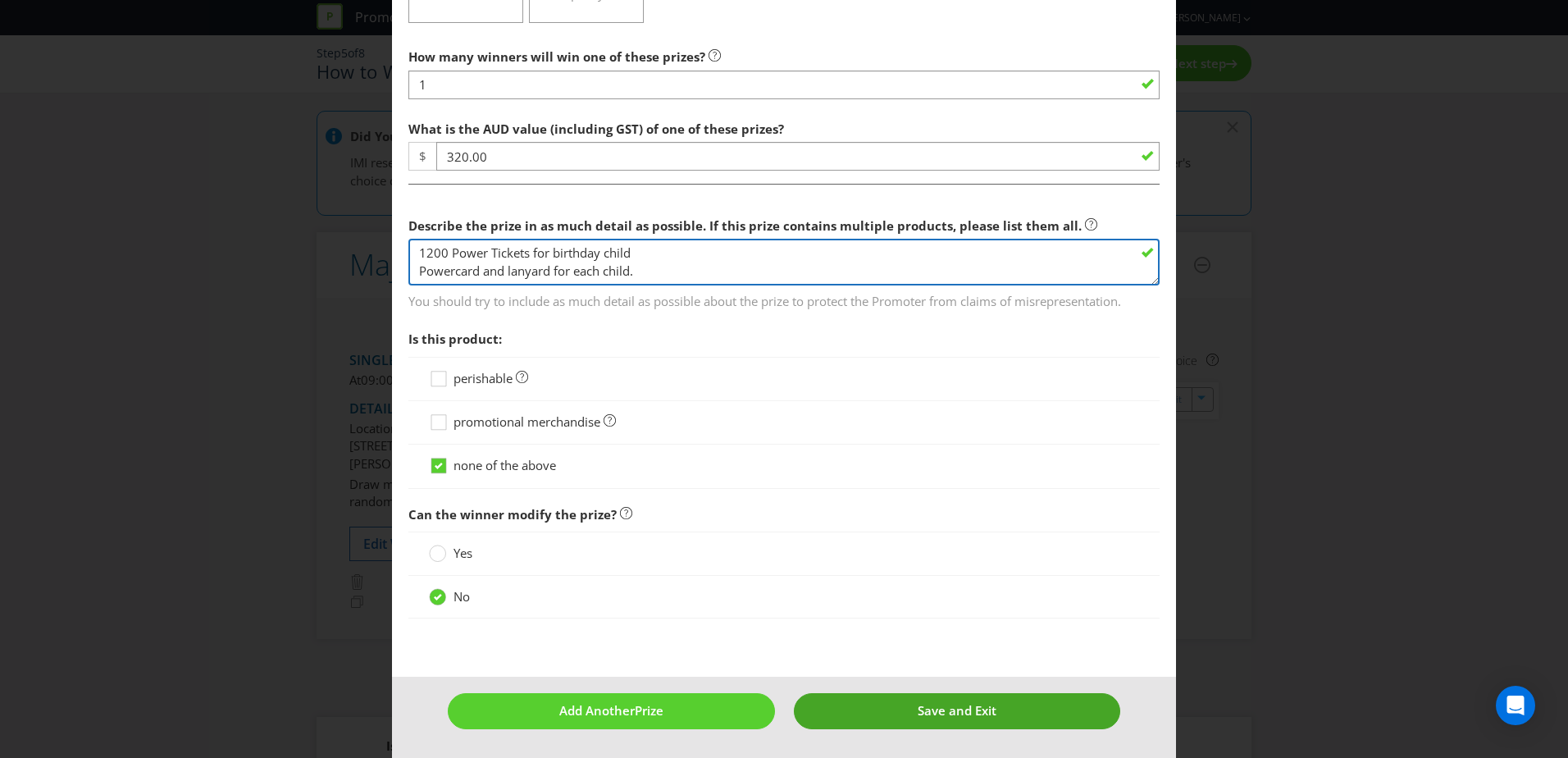
type textarea "Ultimate Gamer Package for 10 Includes: Dedicated Party Host Party Area (45 Min…"
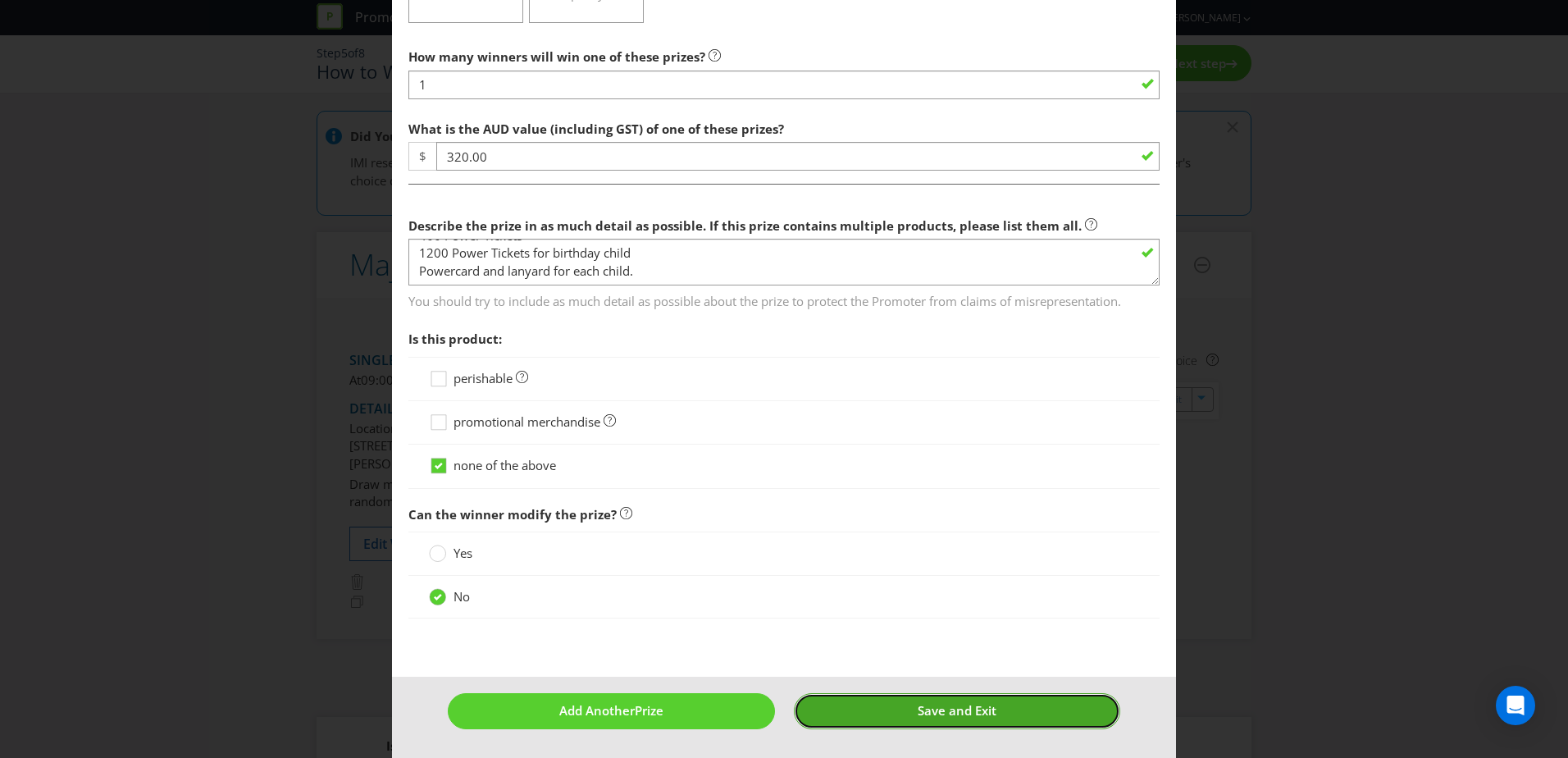
click at [862, 708] on button "Save and Exit" at bounding box center [957, 711] width 327 height 35
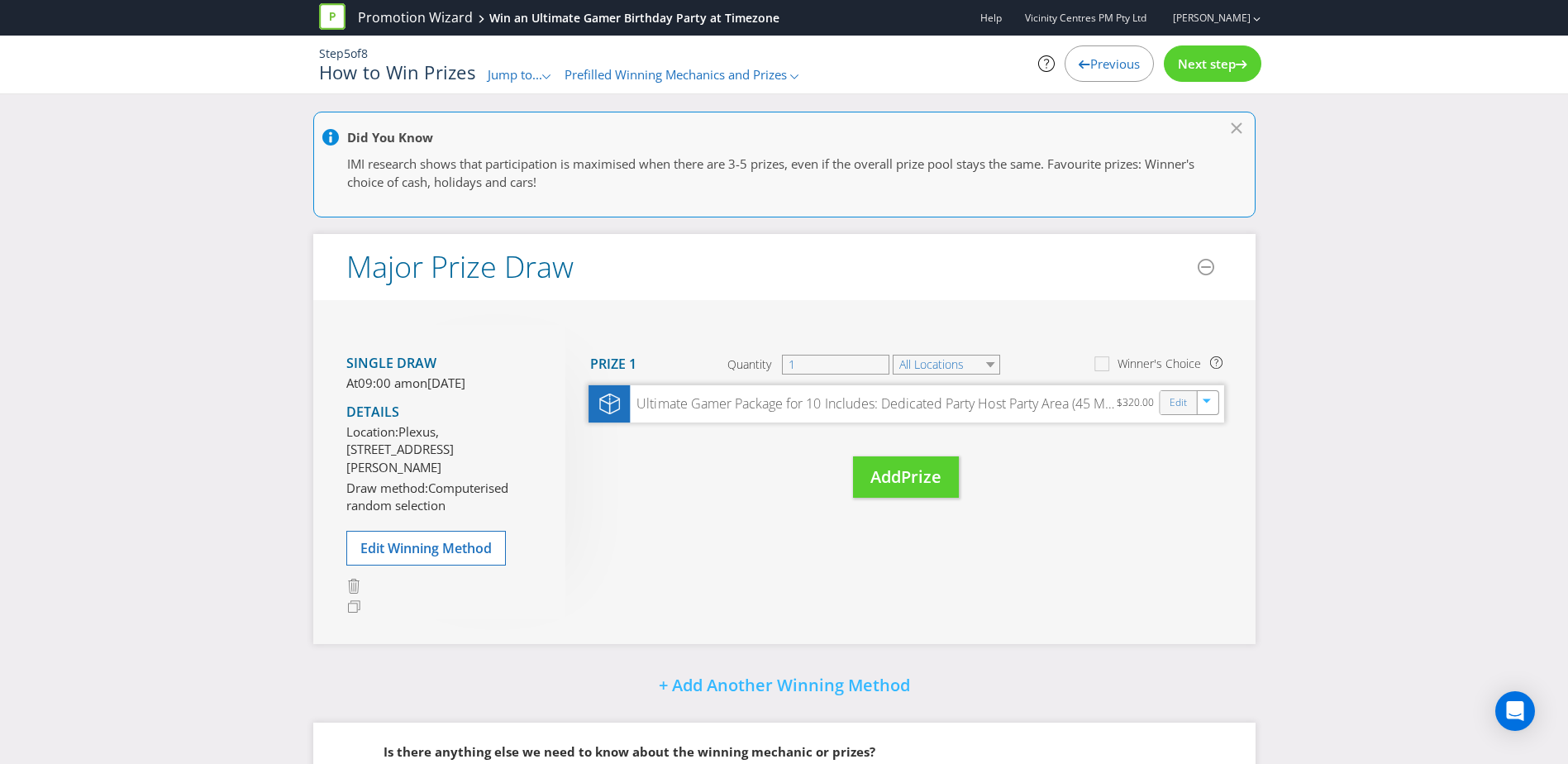
click at [1166, 410] on div "Edit" at bounding box center [1179, 402] width 37 height 23
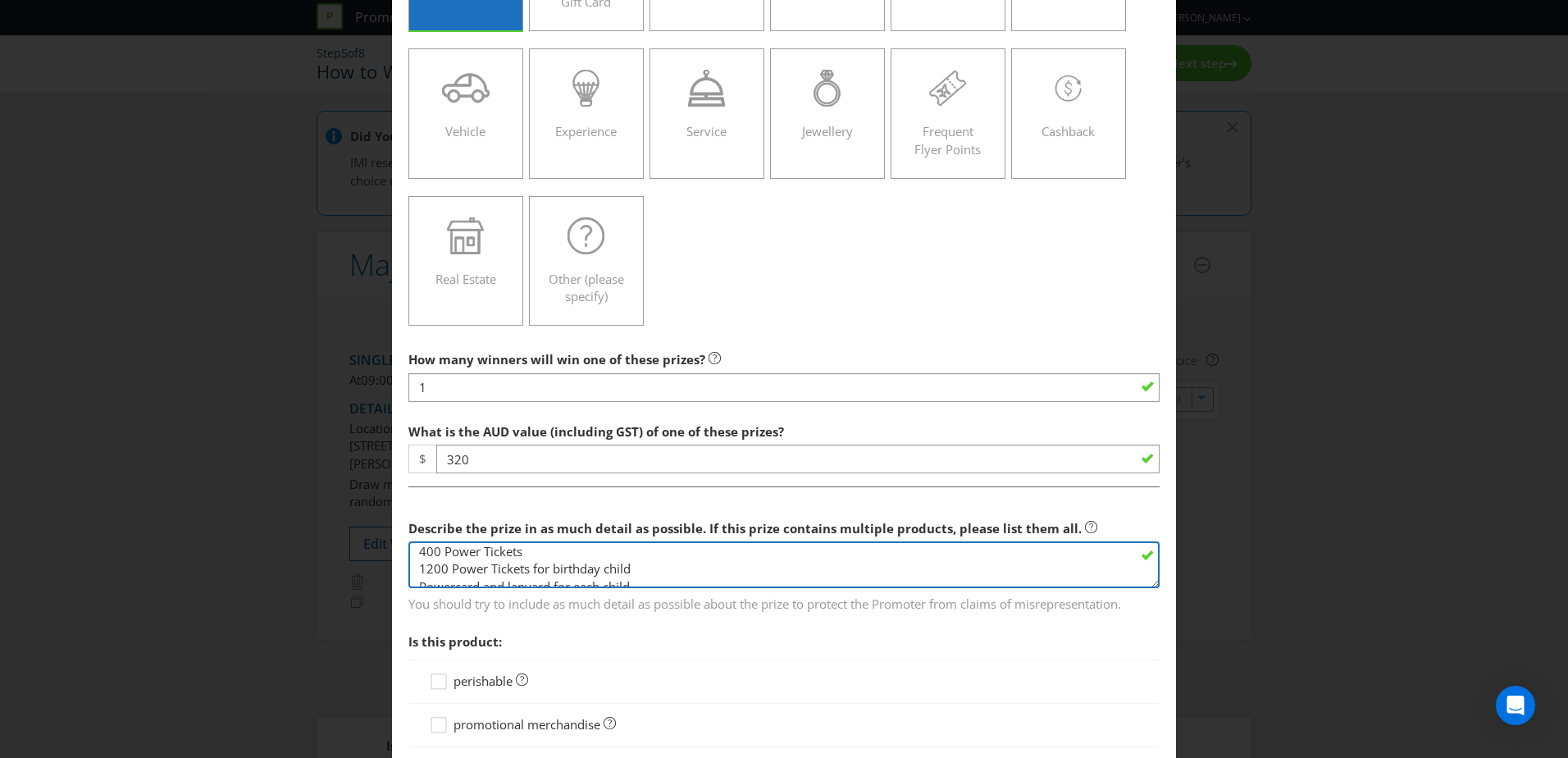
scroll to position [123, 0]
drag, startPoint x: 432, startPoint y: 574, endPoint x: 728, endPoint y: 592, distance: 296.5
click at [728, 592] on div "Describe the prize in as much detail as possible. If this prize contains multip…" at bounding box center [784, 562] width 751 height 101
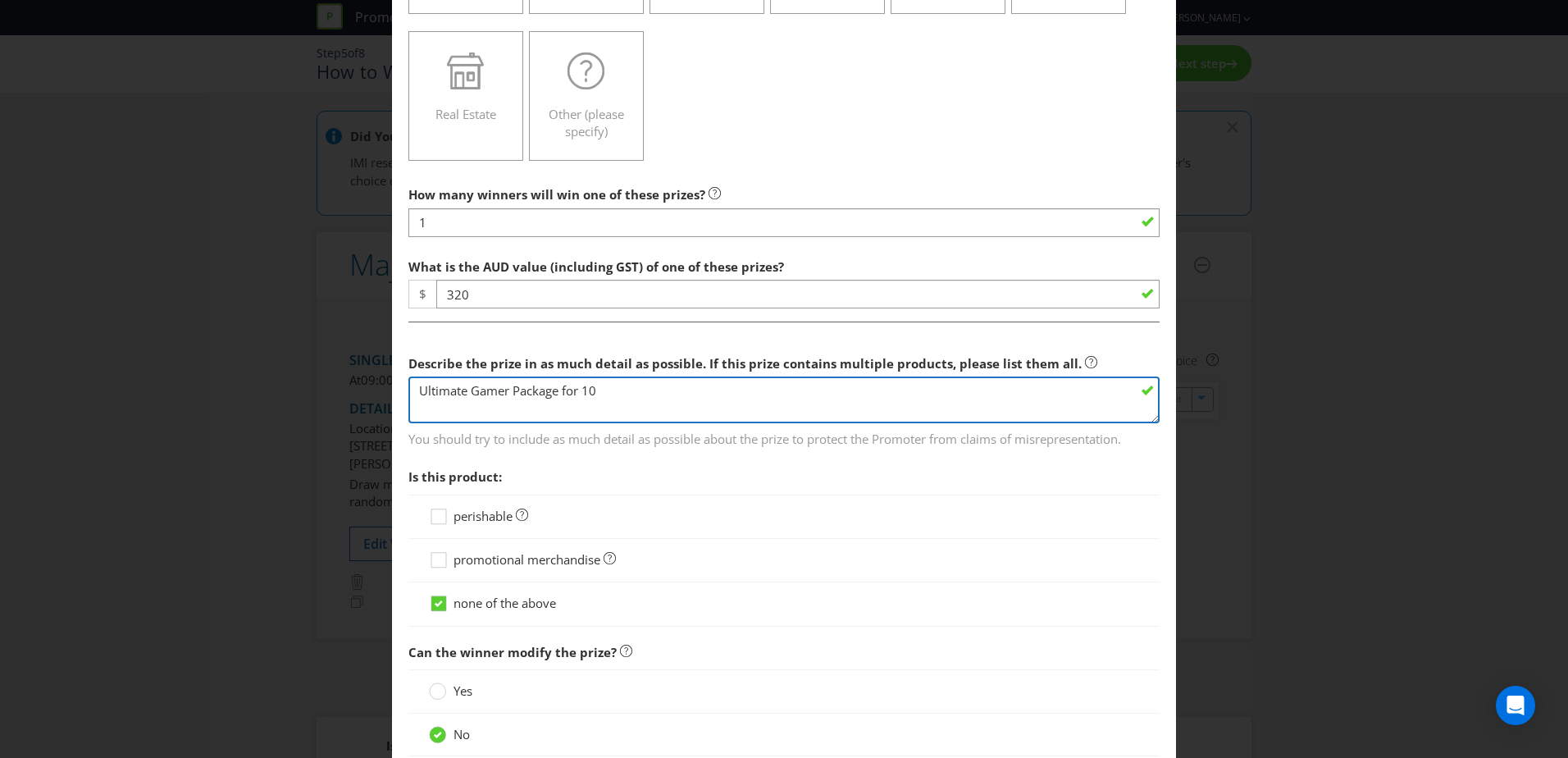
scroll to position [514, 0]
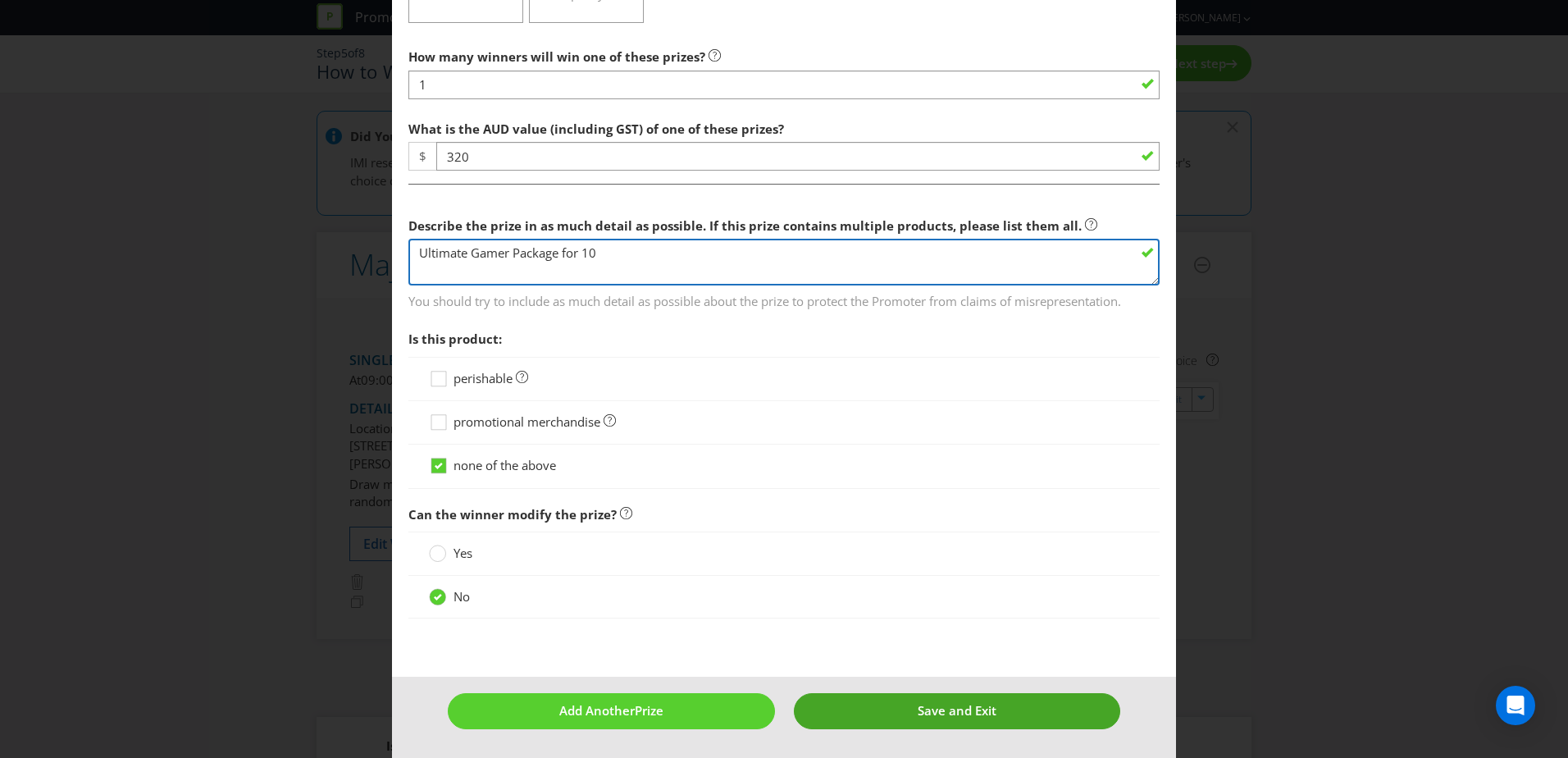
type textarea "Ultimate Gamer Package for 10"
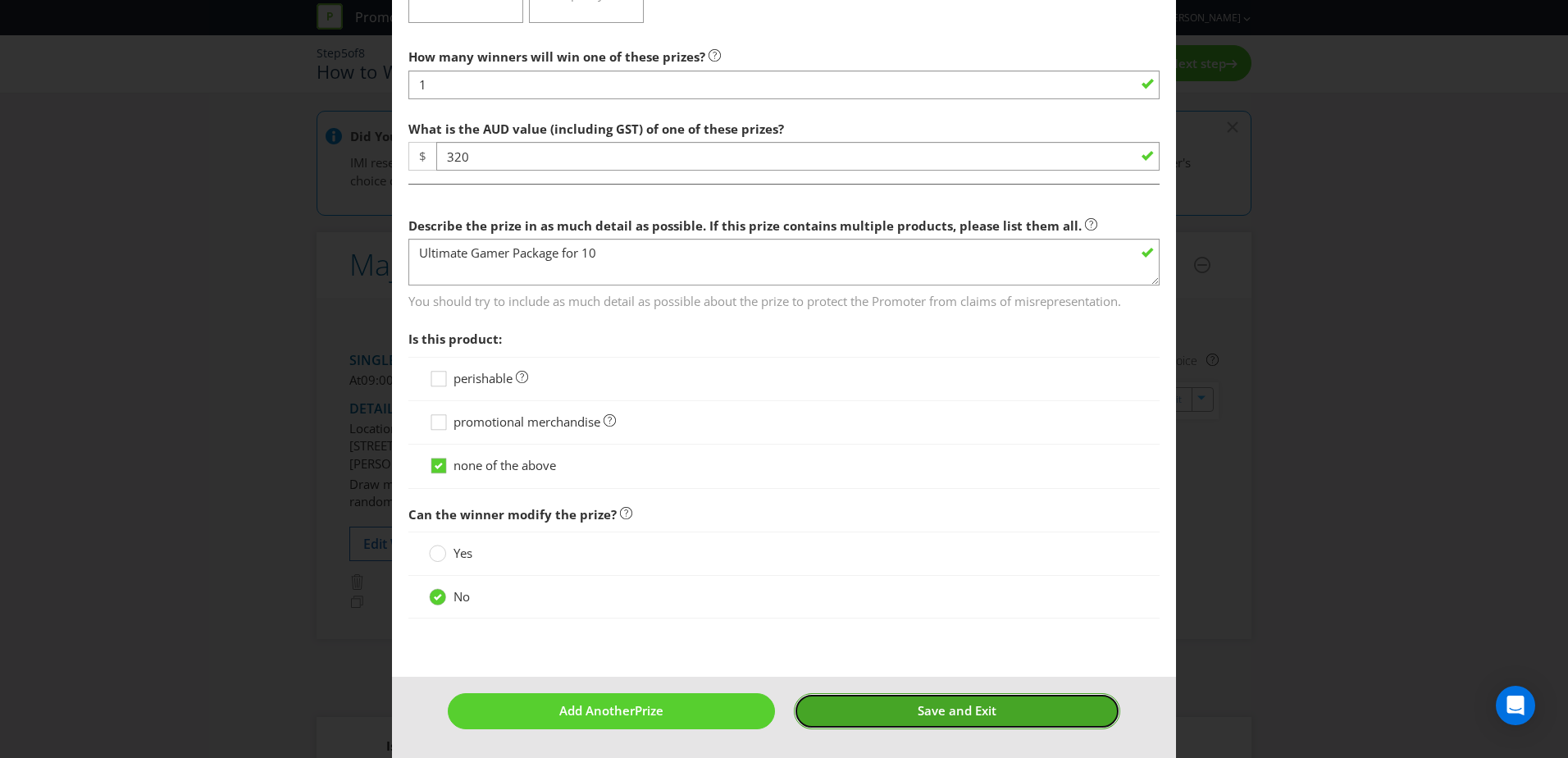
click at [845, 710] on button "Save and Exit" at bounding box center [957, 711] width 327 height 35
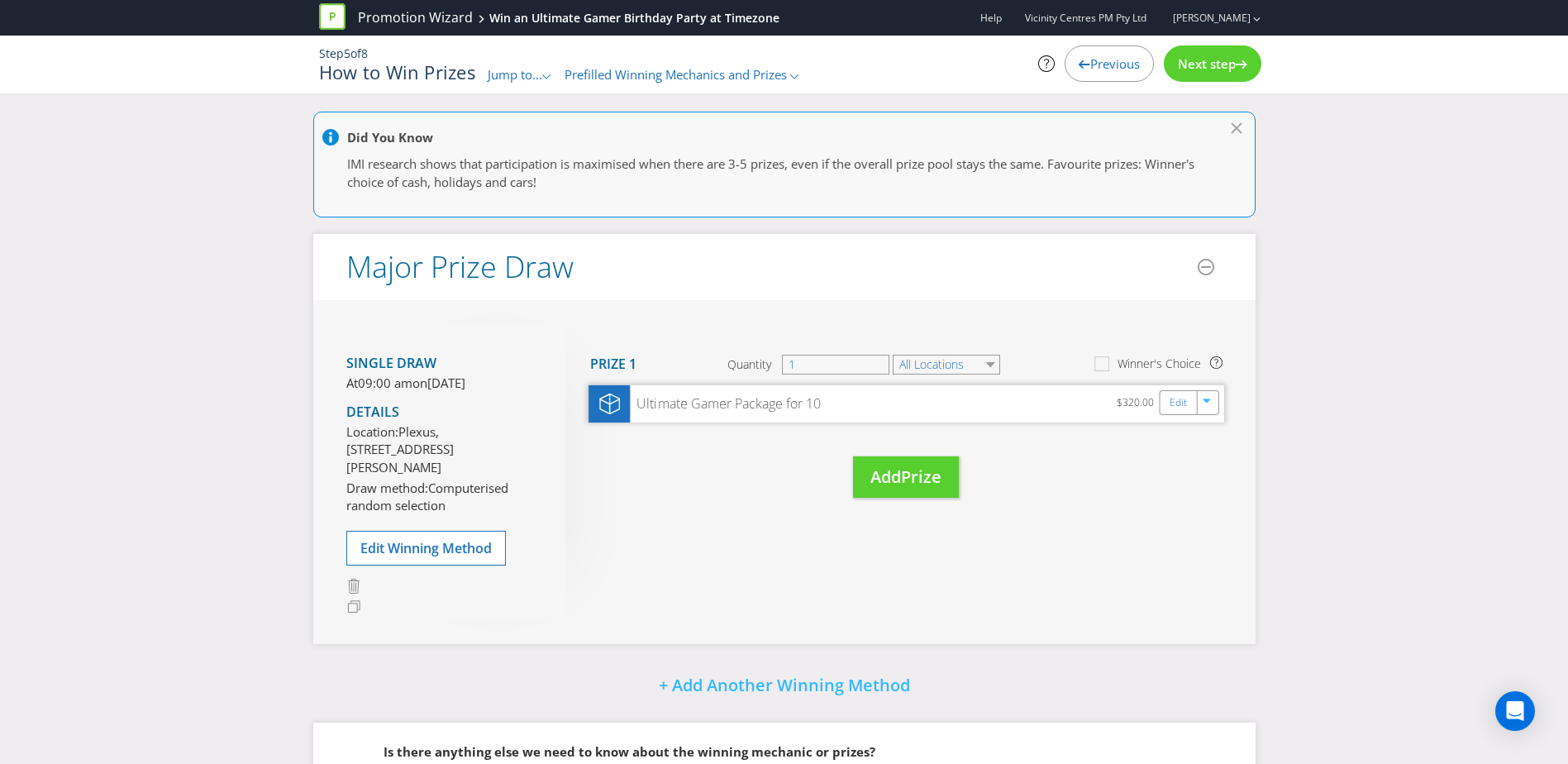
click at [798, 409] on div "Ultimate Gamer Package for 10" at bounding box center [724, 403] width 191 height 19
click at [1167, 404] on div "Edit" at bounding box center [1179, 402] width 37 height 23
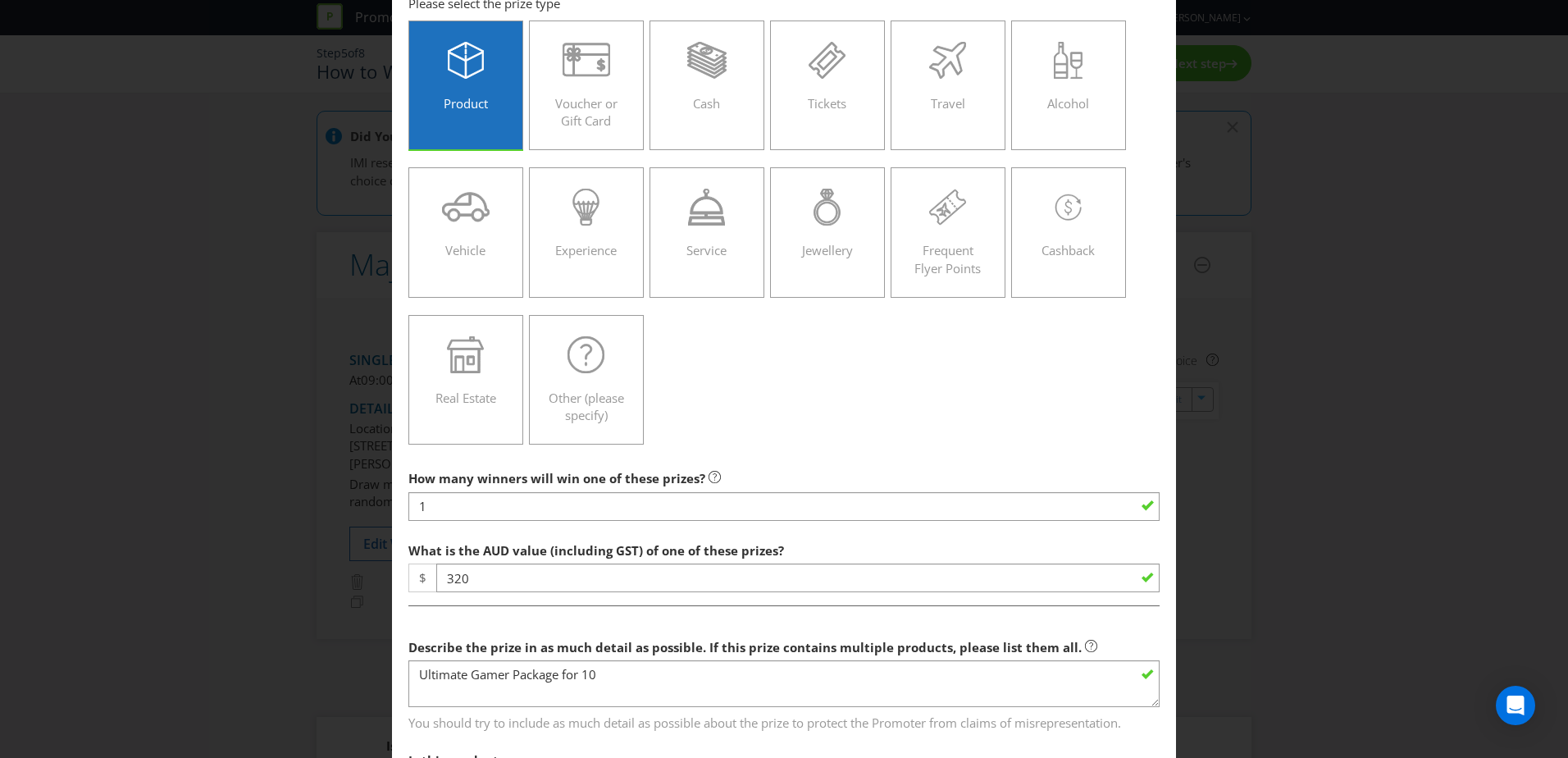
scroll to position [121, 0]
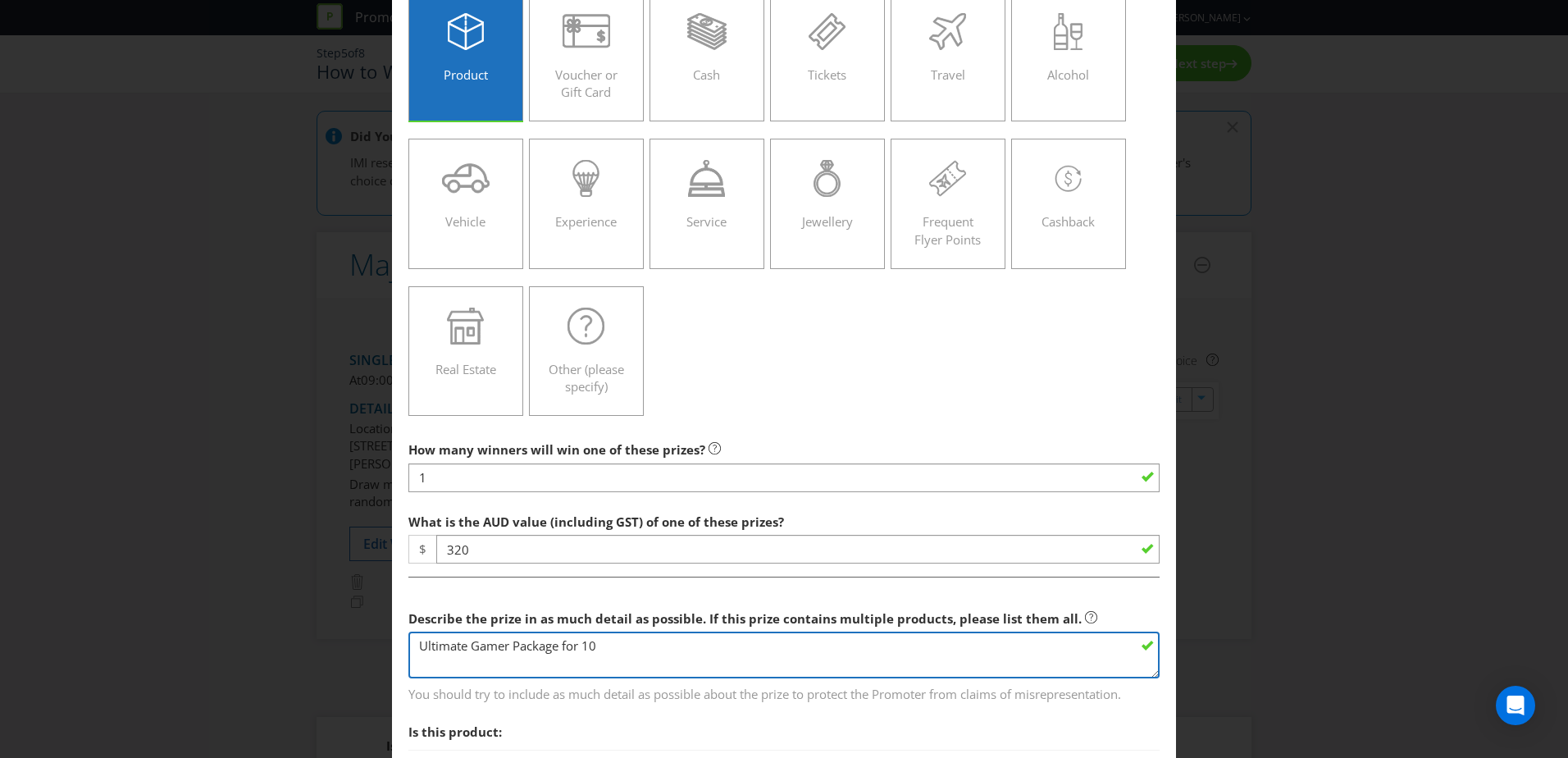
click at [612, 649] on textarea "Ultimate Gamer Package for 10" at bounding box center [784, 655] width 751 height 47
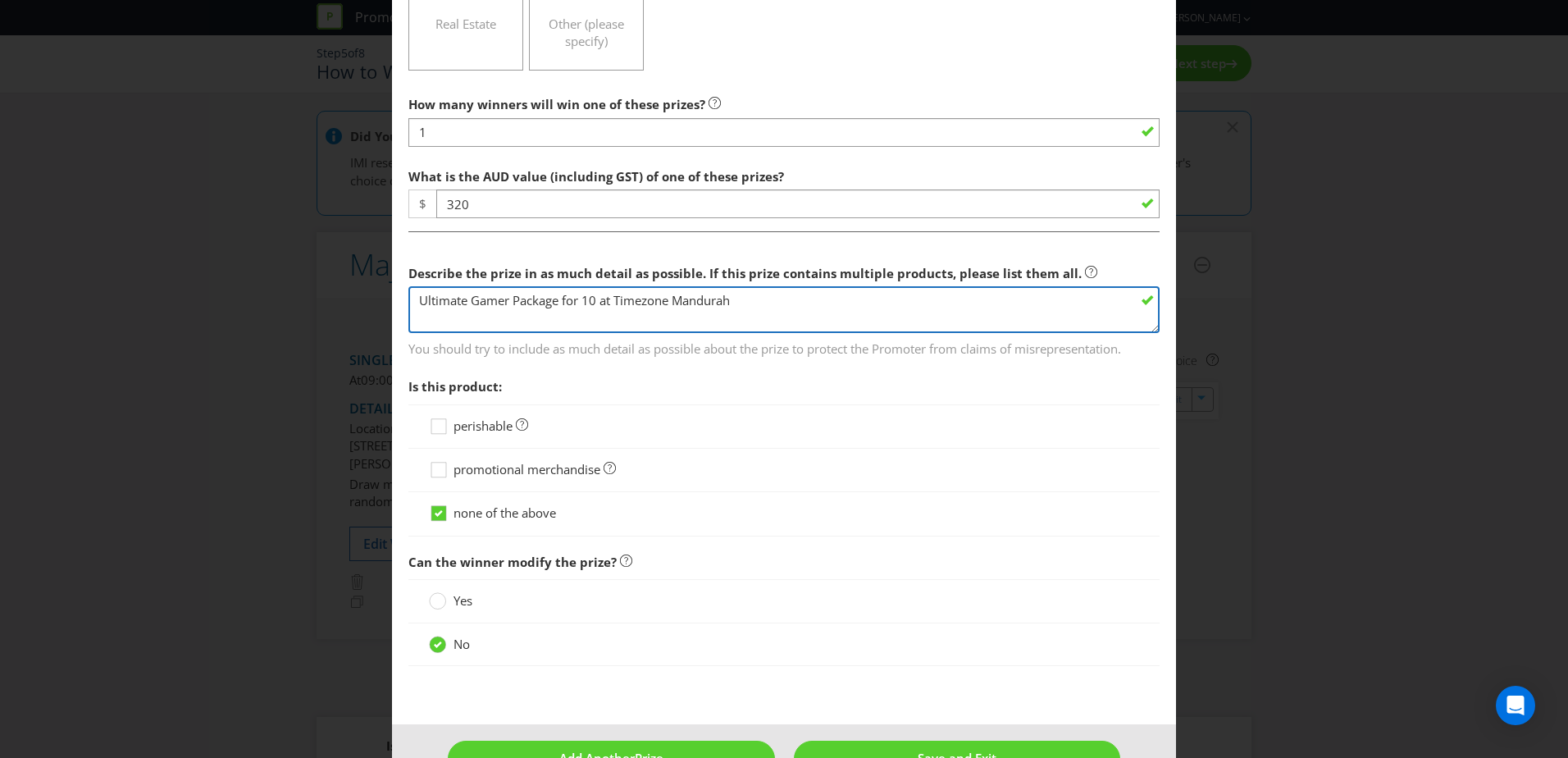
scroll to position [514, 0]
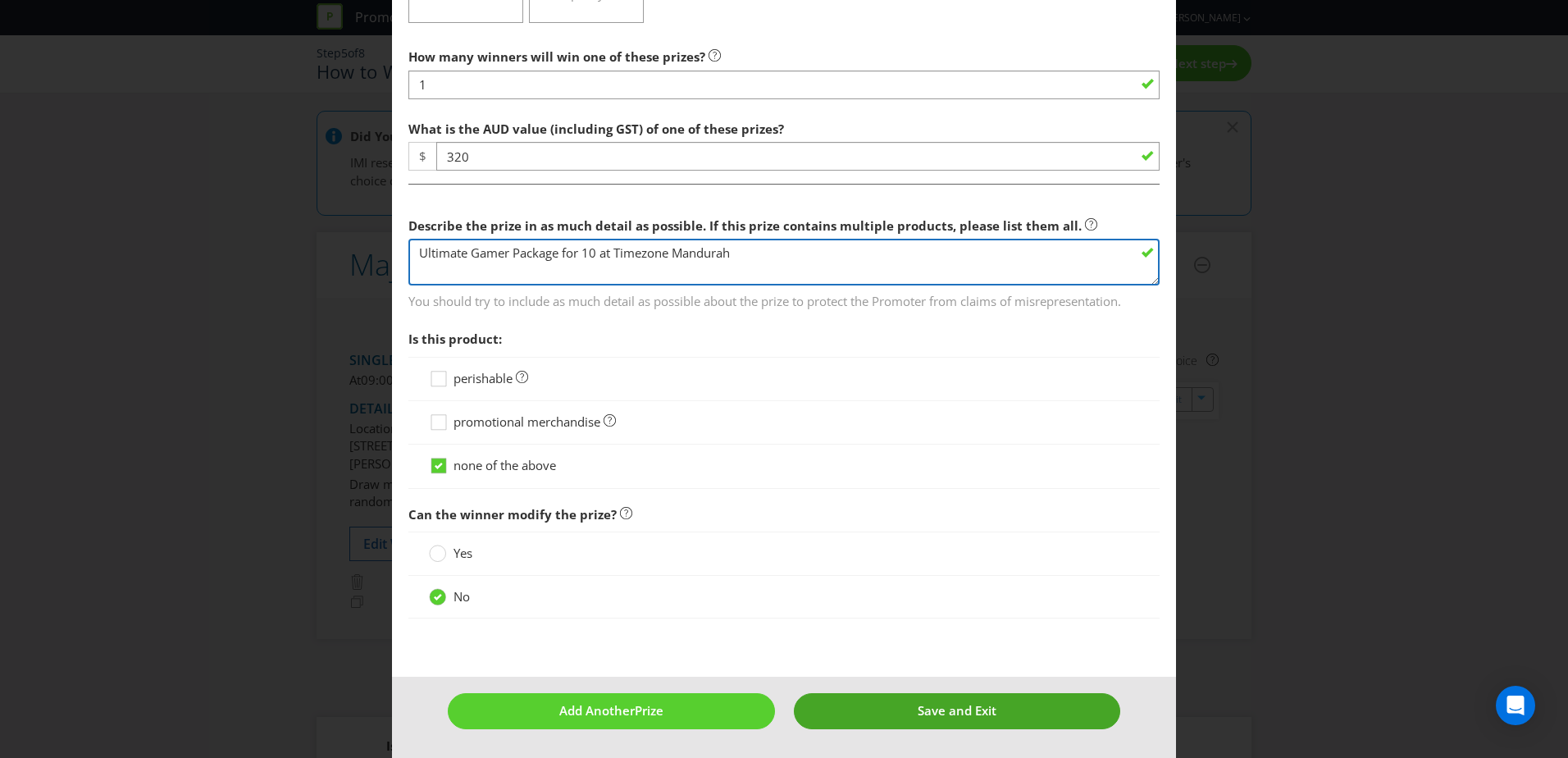
type textarea "Ultimate Gamer Package for 10 at Timezone Mandurah"
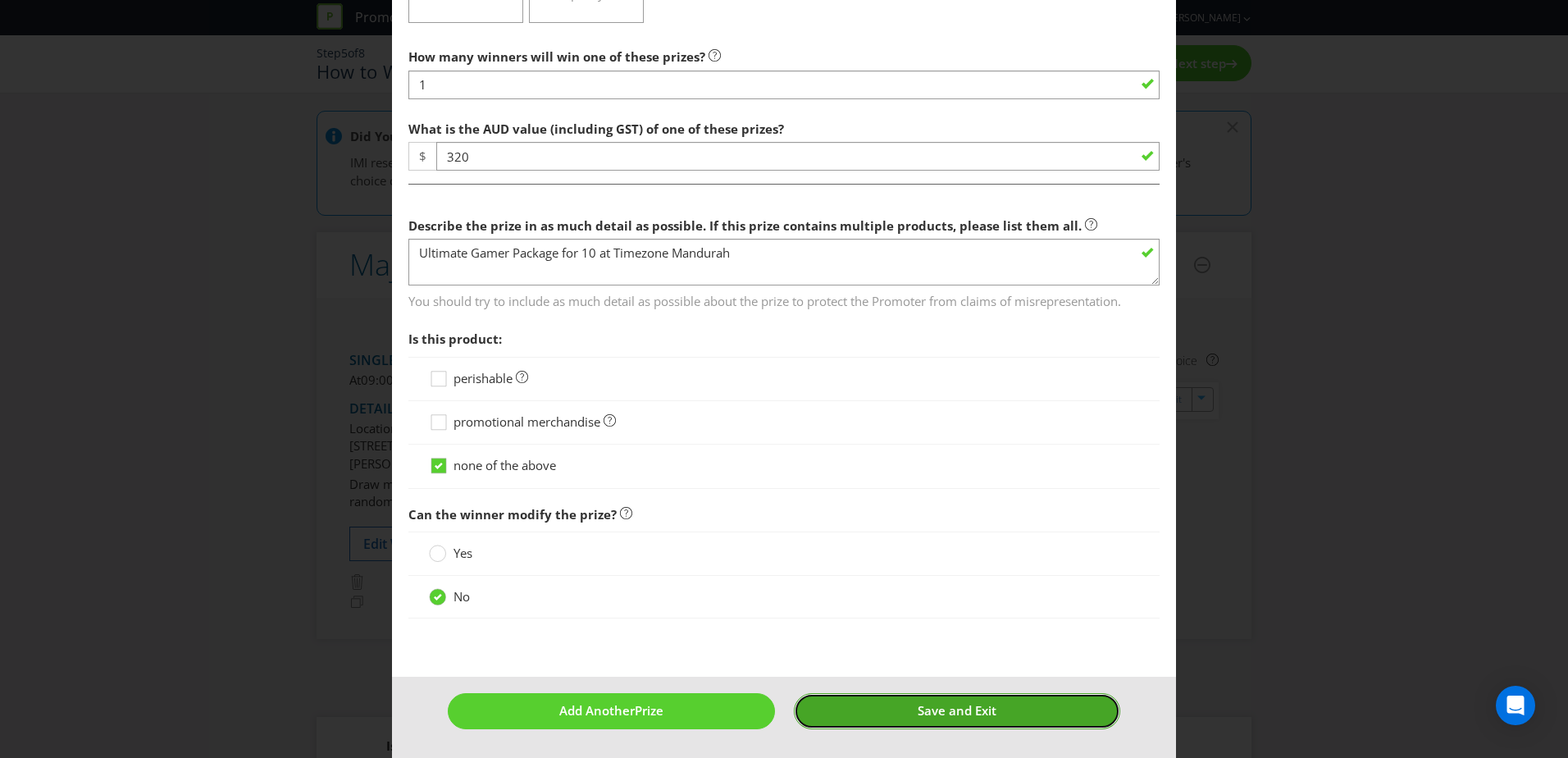
click at [866, 712] on button "Save and Exit" at bounding box center [957, 711] width 327 height 35
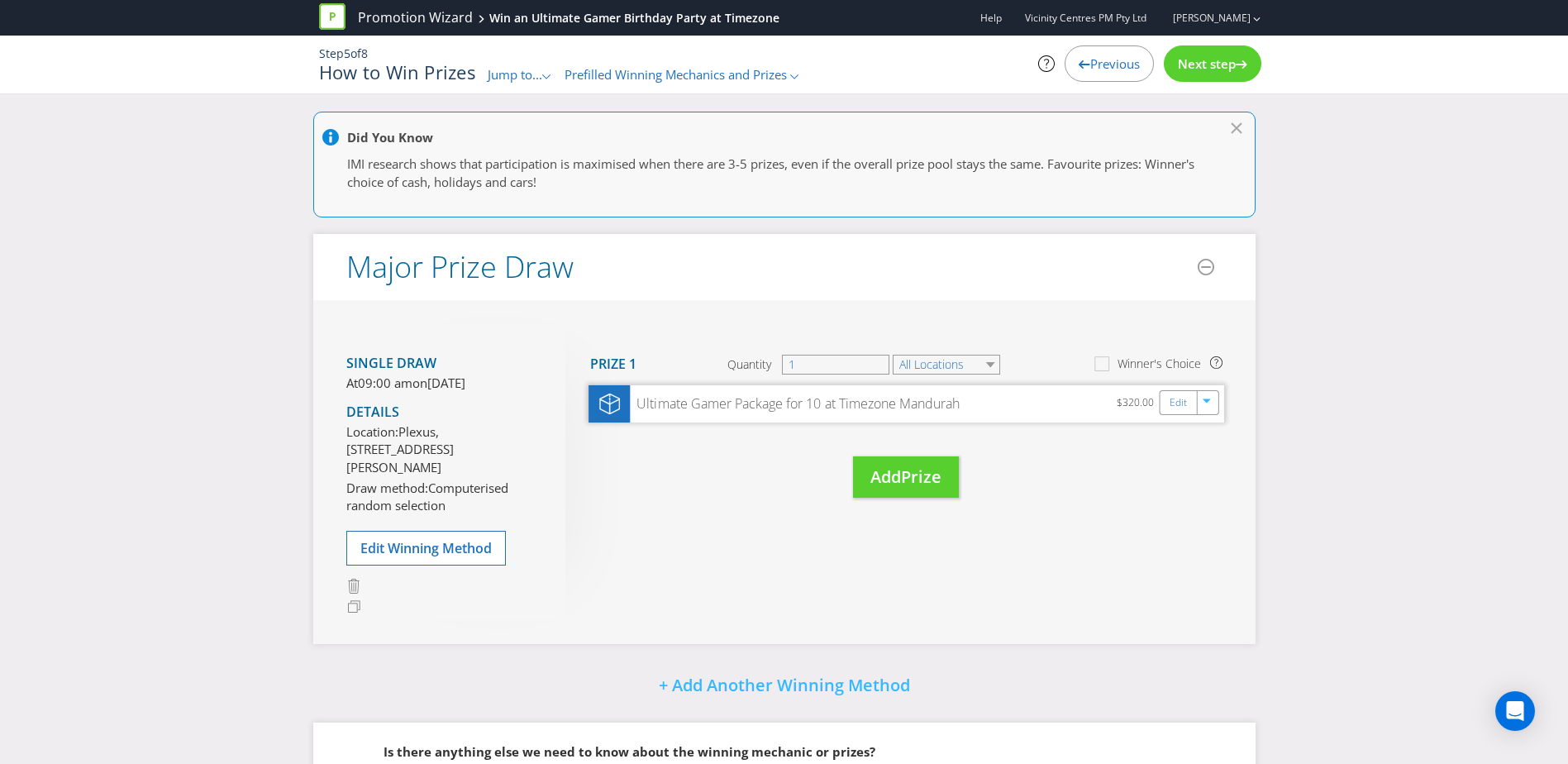
click at [825, 409] on div "Ultimate Gamer Package for 10 at Timezone Mandurah" at bounding box center [794, 403] width 330 height 19
click at [1173, 409] on link "Edit" at bounding box center [1177, 402] width 18 height 19
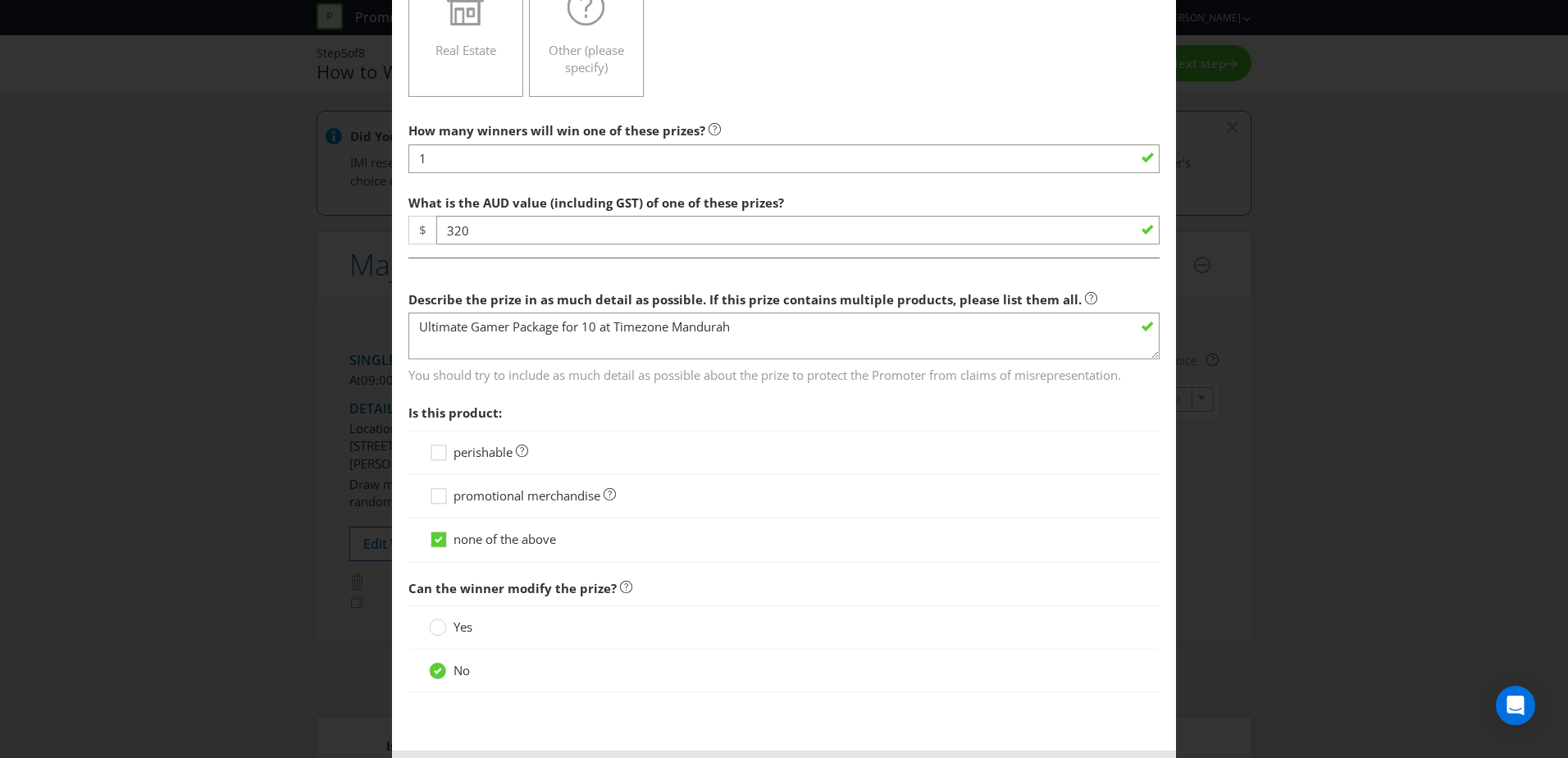
scroll to position [441, 0]
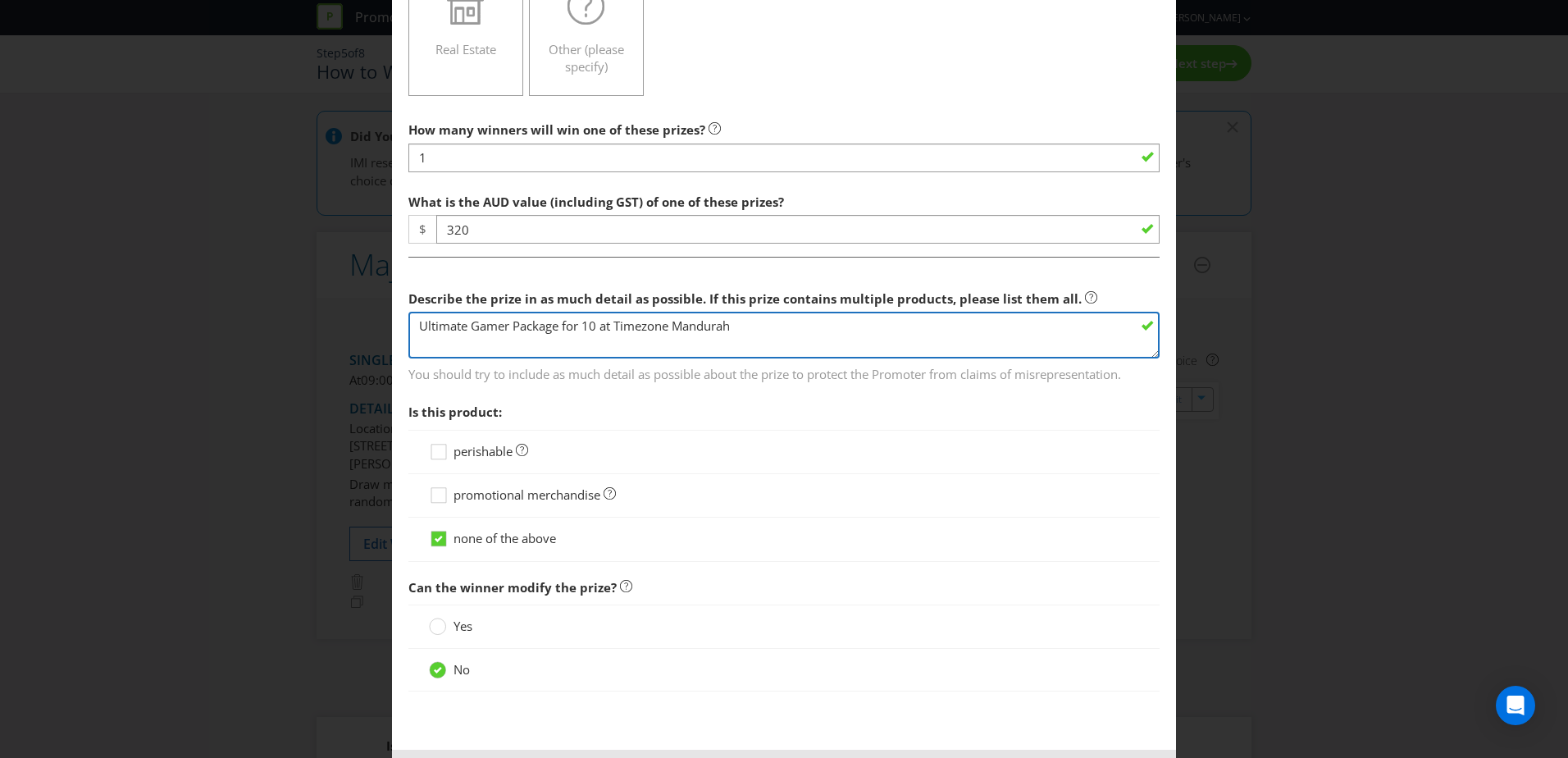
drag, startPoint x: 593, startPoint y: 325, endPoint x: 565, endPoint y: 339, distance: 31.3
click at [565, 339] on textarea "Ultimate Gamer Package for 10 at Timezone Mandurah" at bounding box center [784, 335] width 751 height 47
click at [603, 328] on textarea "Ultimate Gamer Package for 10 at Timezone Mandurah" at bounding box center [784, 335] width 751 height 47
click at [597, 326] on textarea "Ultimate Gamer Package for 10 at Timezone Mandurah" at bounding box center [784, 335] width 751 height 47
click at [566, 325] on textarea "Ultimate Gamer Package for 10 at Timezone Mandurah" at bounding box center [784, 335] width 751 height 47
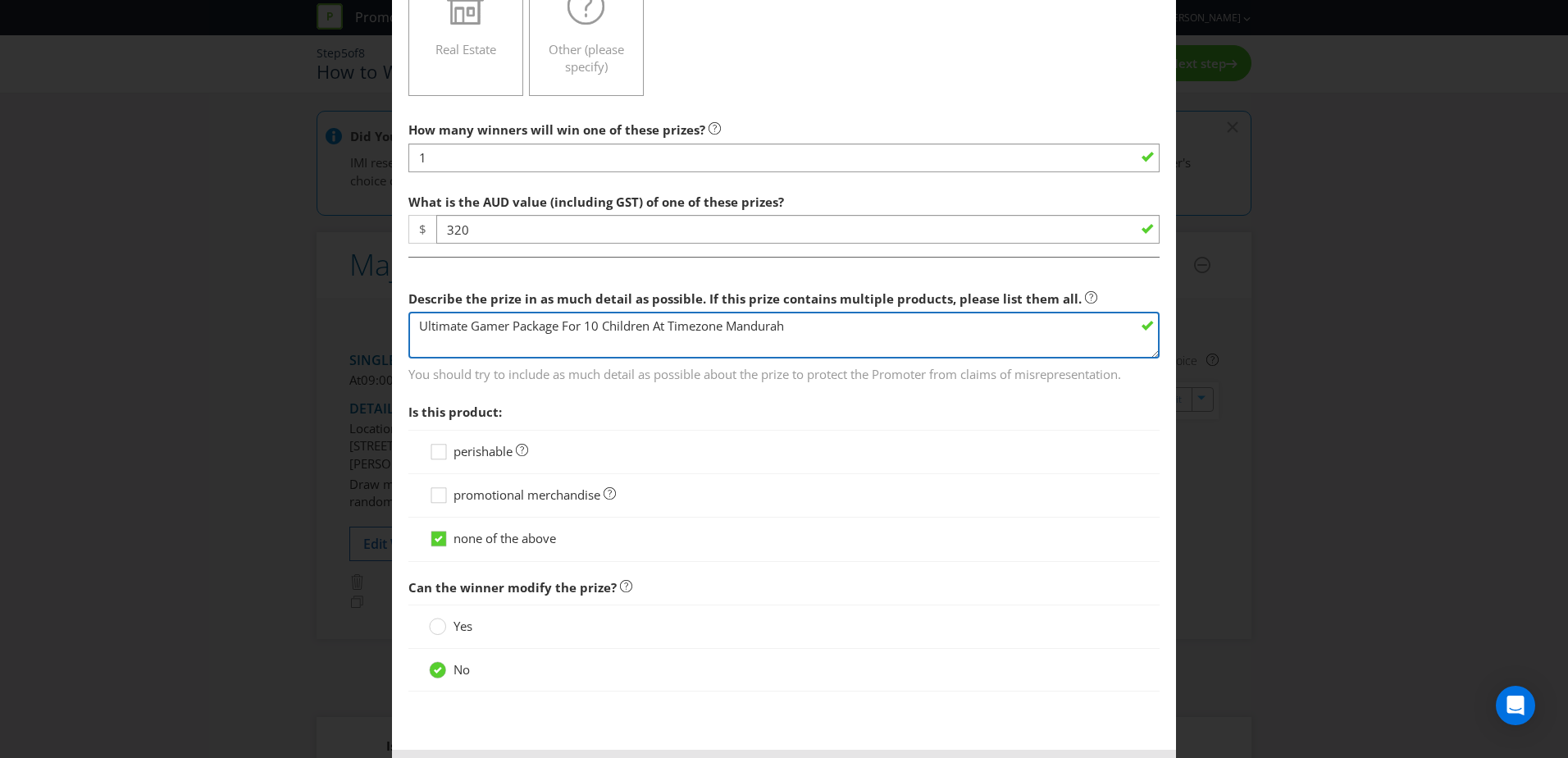
type textarea "Ultimate Gamer Package For 10 Children At Timezone Mandurah"
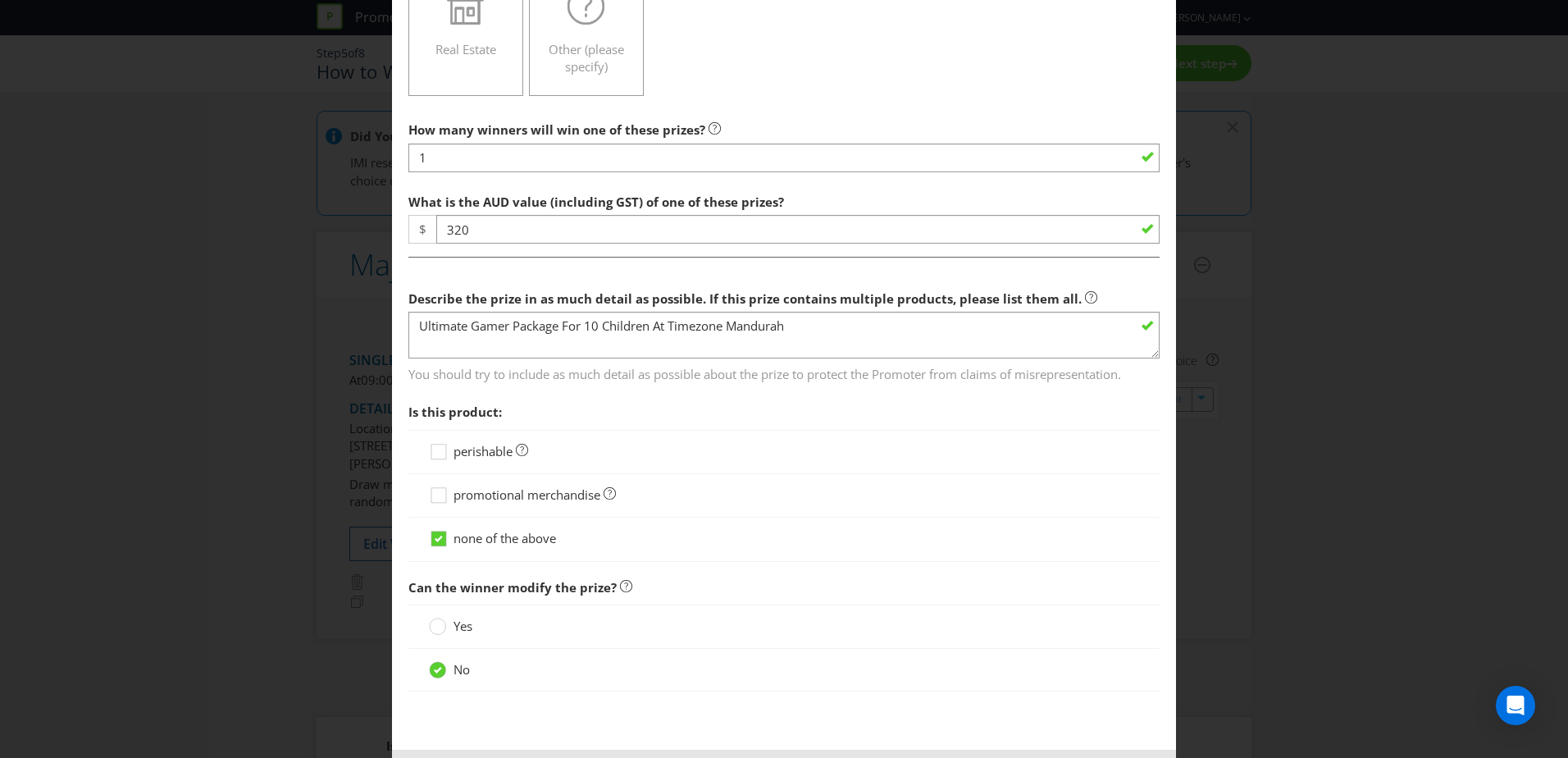
click at [642, 359] on div "You should try to include as much detail as possible about the prize to protect…" at bounding box center [784, 371] width 751 height 26
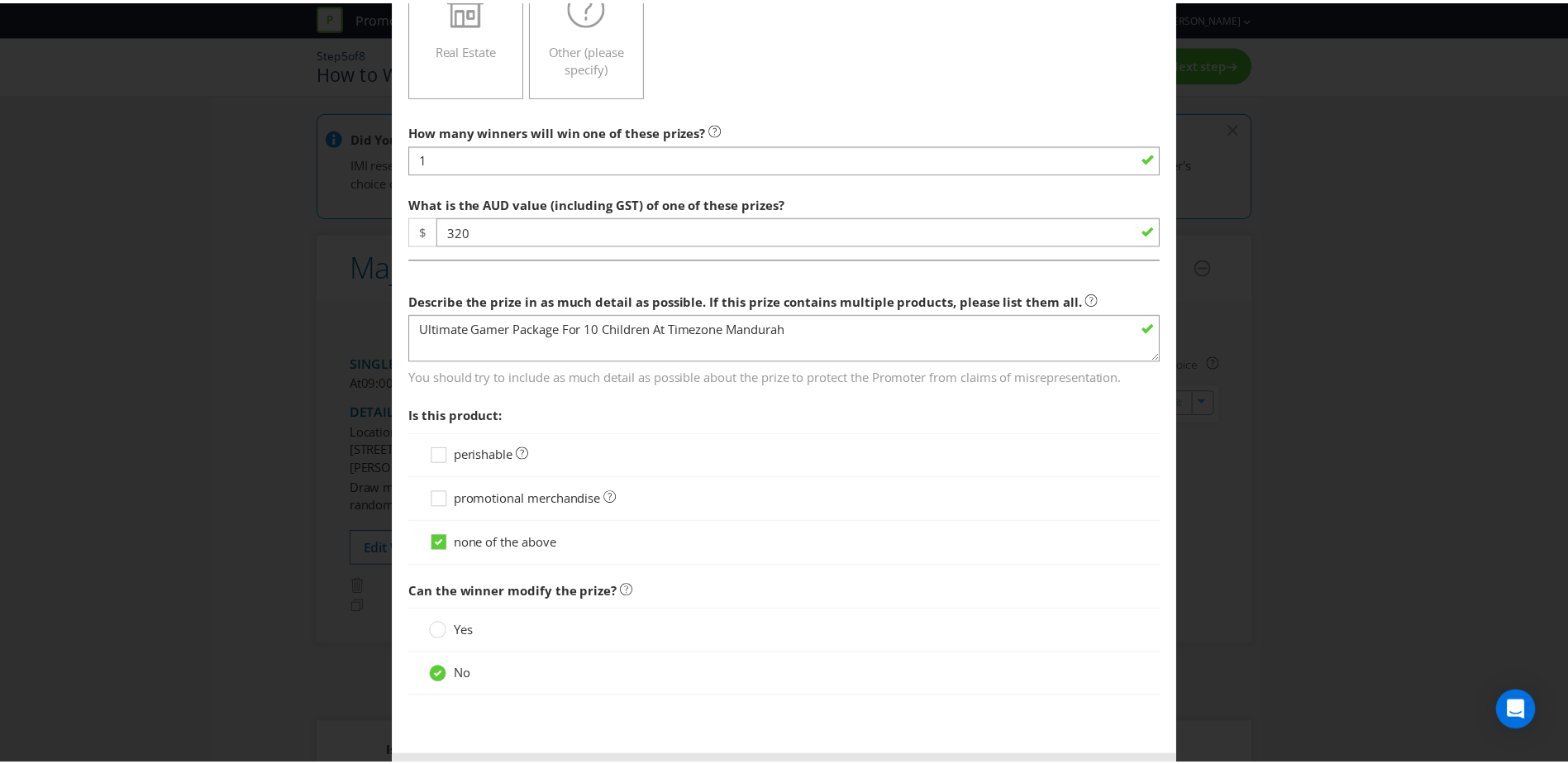
scroll to position [518, 0]
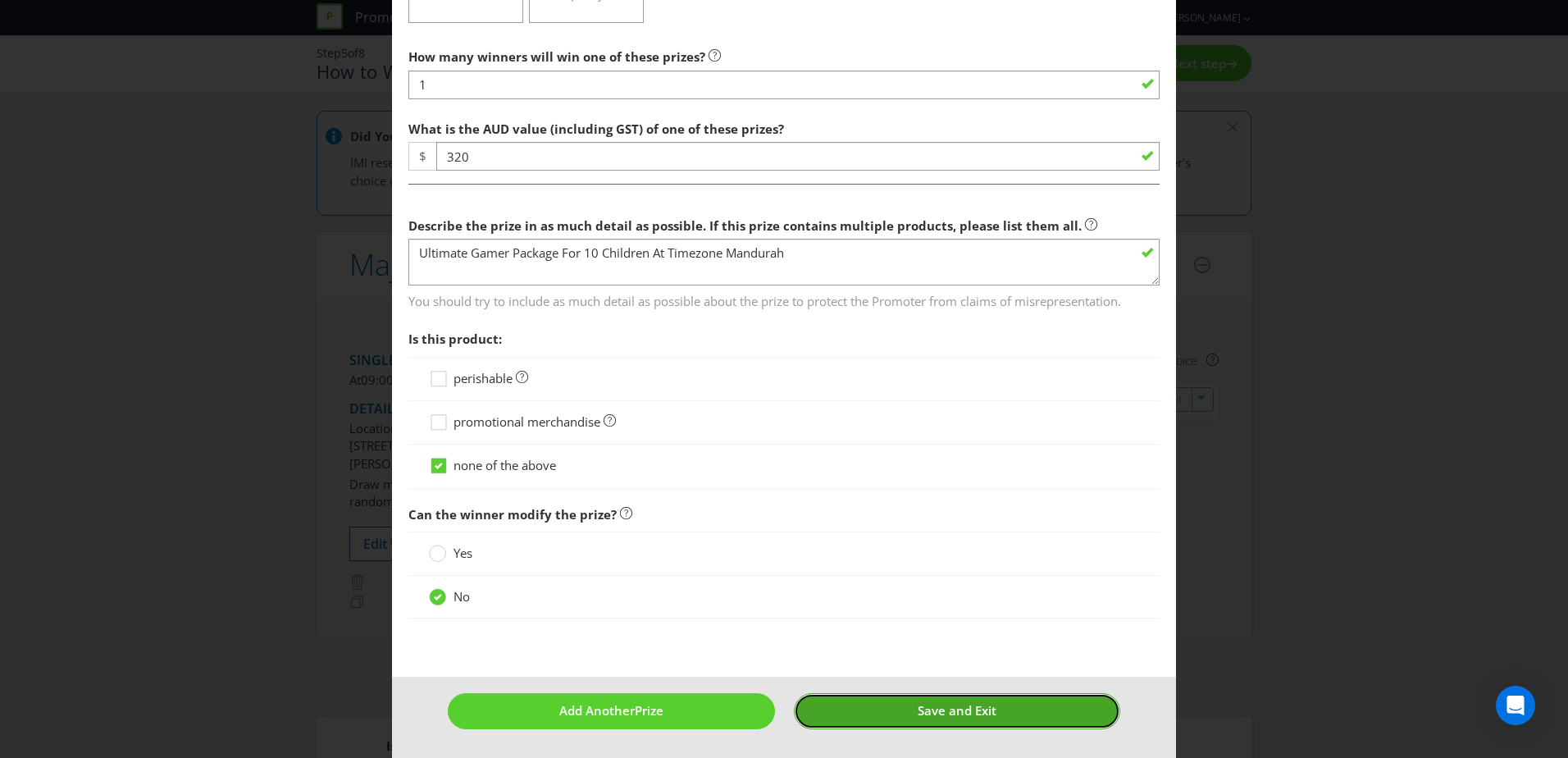
click at [903, 714] on button "Save and Exit" at bounding box center [957, 711] width 327 height 35
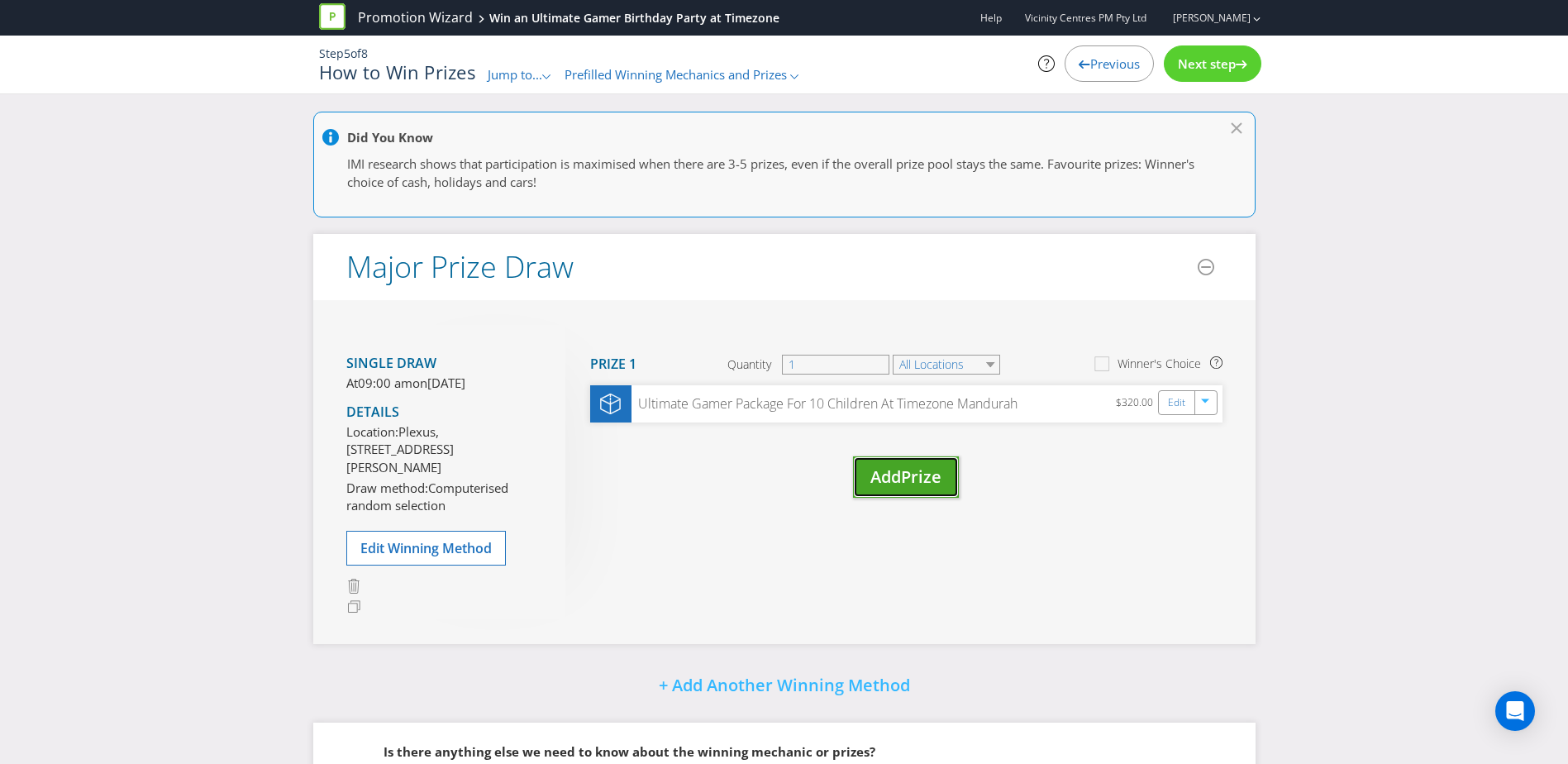
click at [919, 480] on span "Prize" at bounding box center [922, 477] width 41 height 22
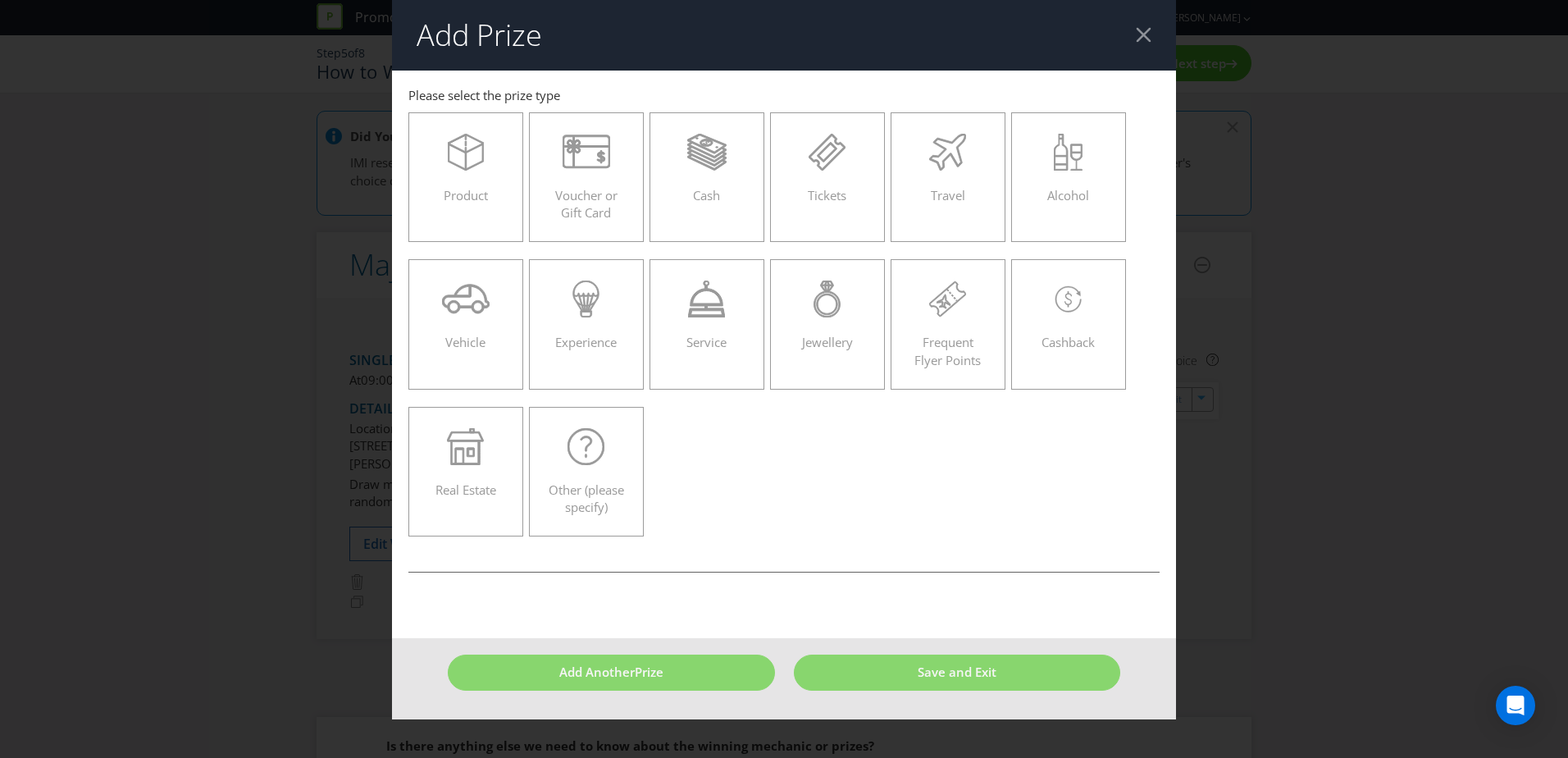
click at [1138, 36] on div at bounding box center [1144, 34] width 16 height 16
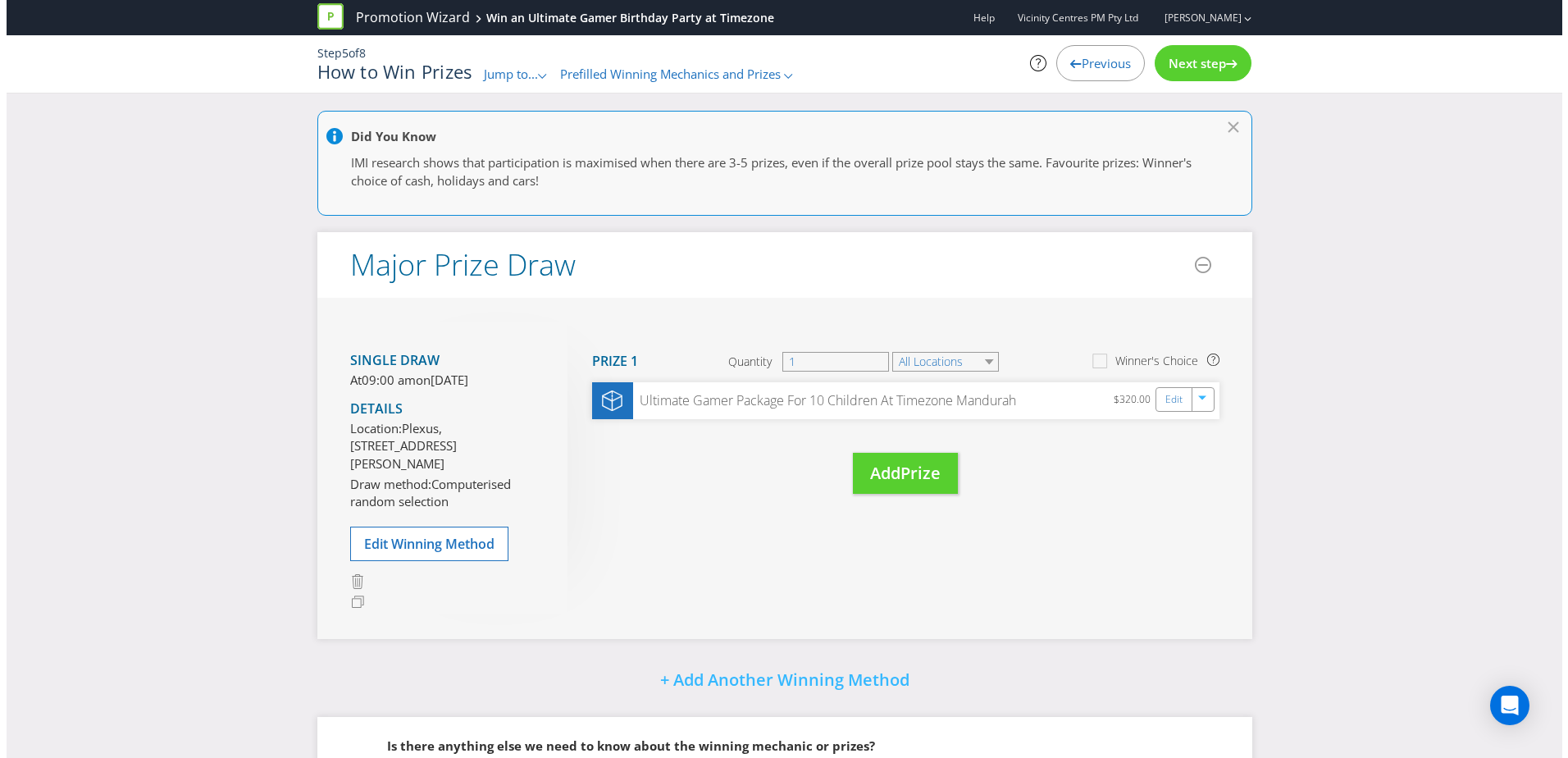
scroll to position [35, 0]
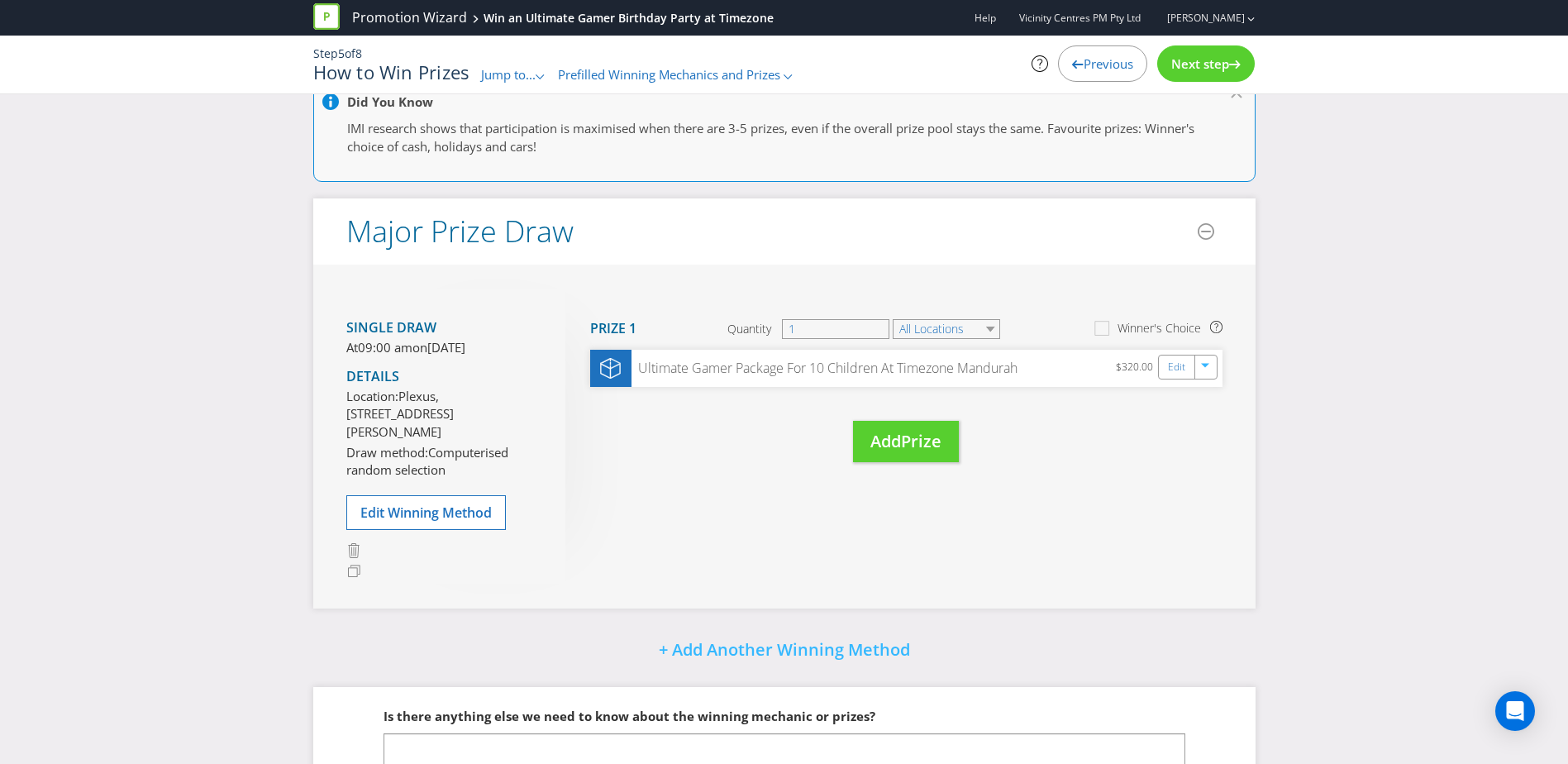
click at [1186, 61] on span "Next step" at bounding box center [1200, 63] width 58 height 17
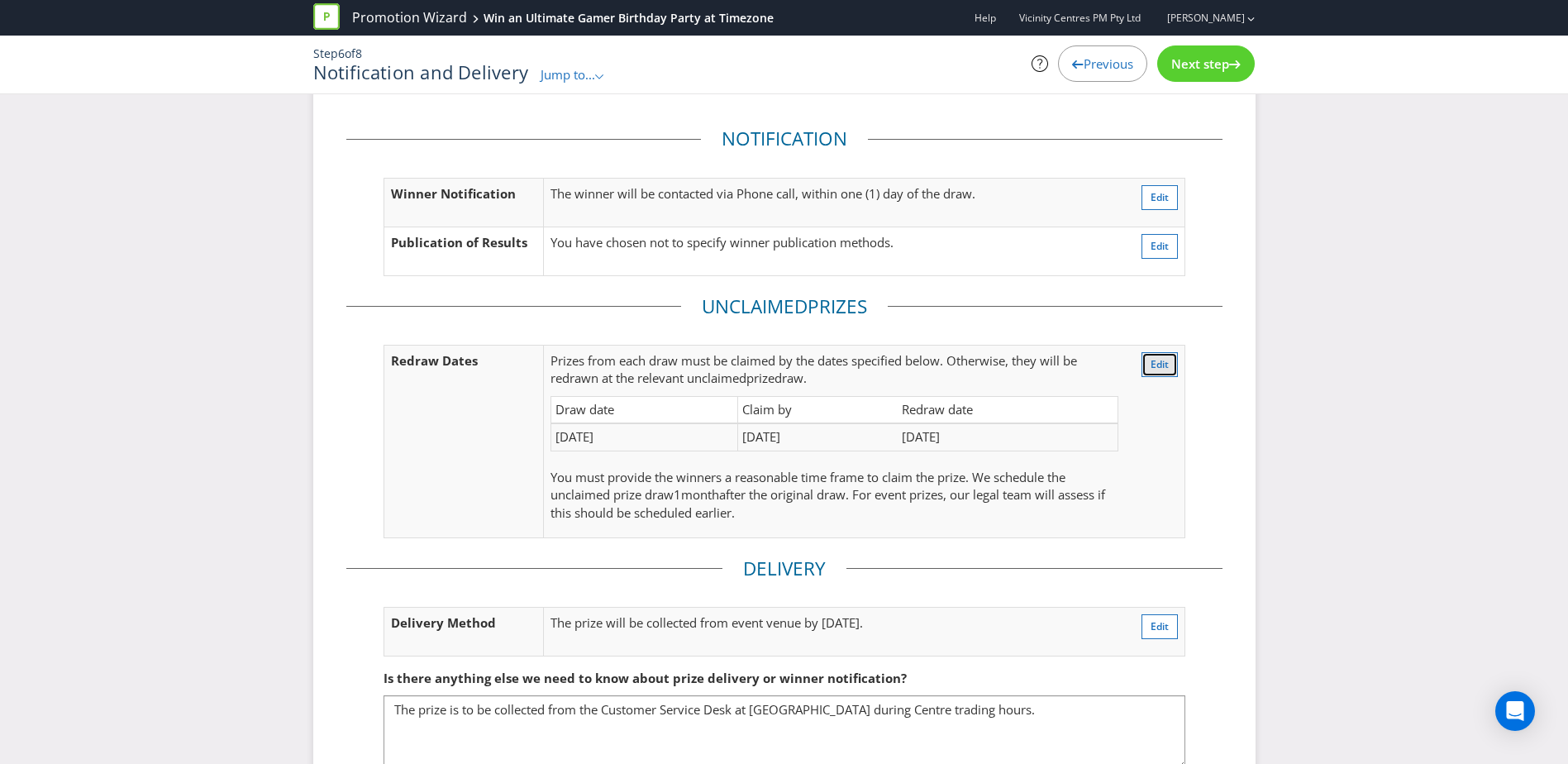
click at [1160, 362] on span "Edit" at bounding box center [1160, 364] width 19 height 14
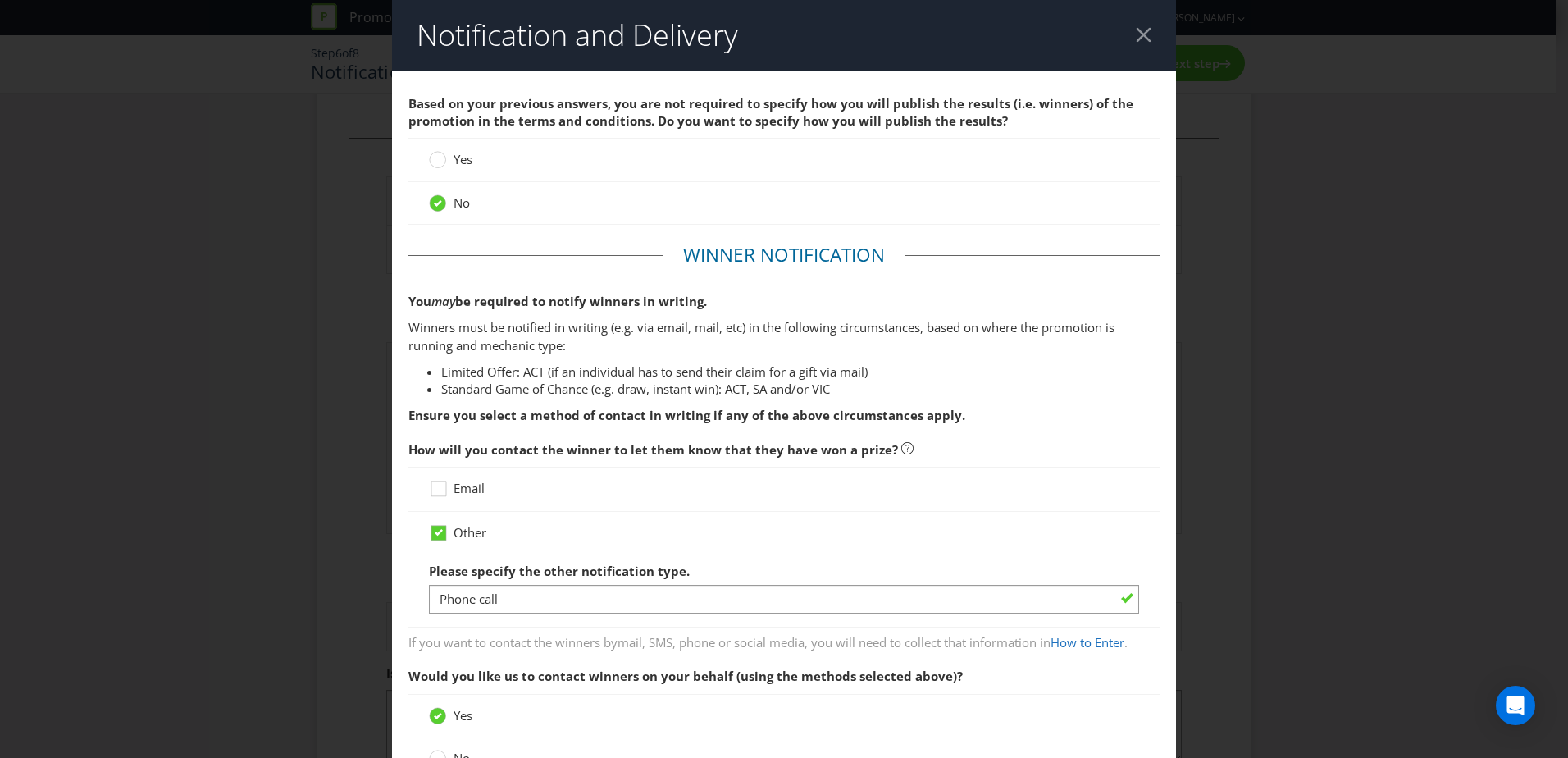
click at [1136, 33] on div at bounding box center [1144, 34] width 16 height 16
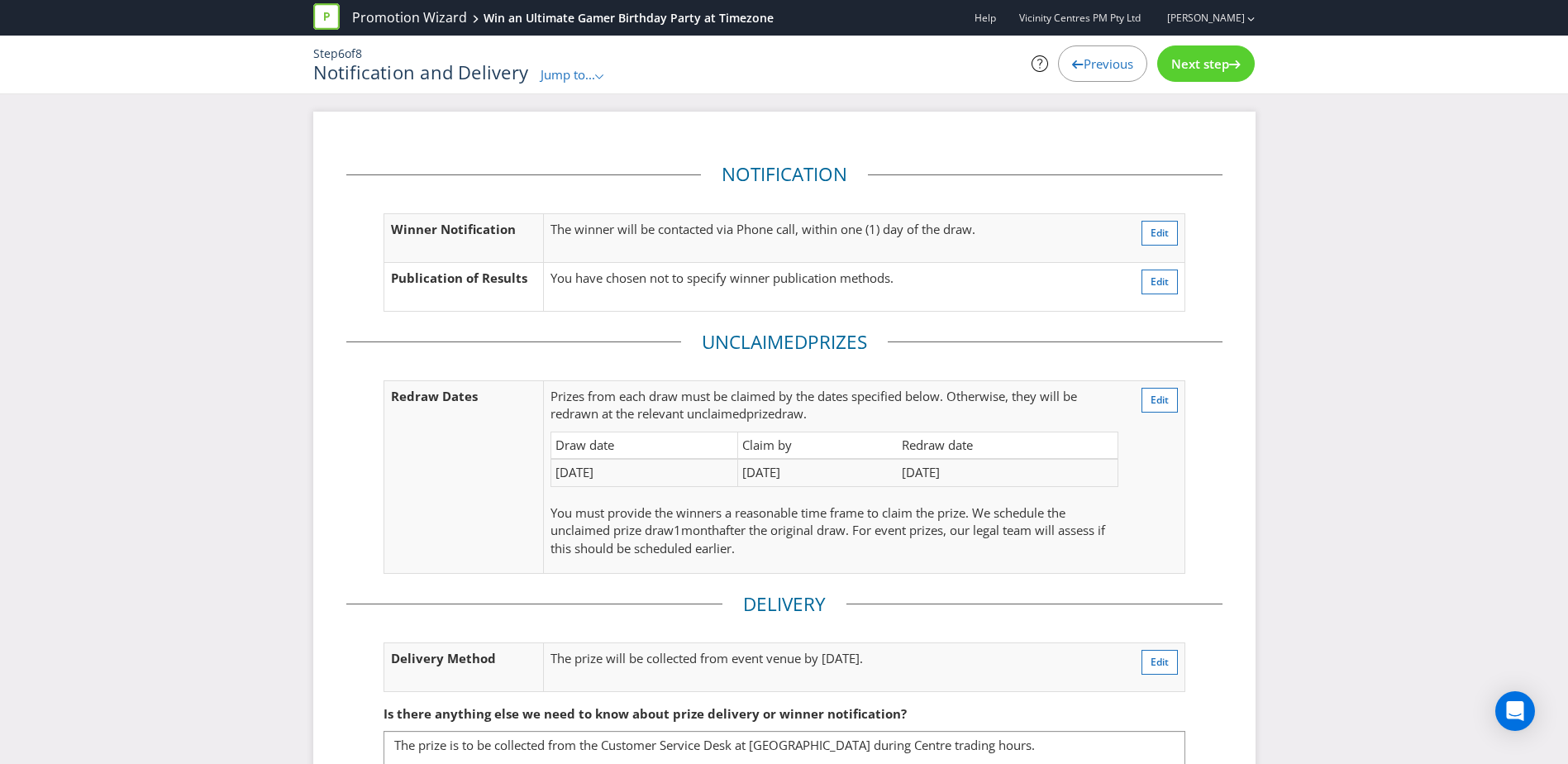
scroll to position [129, 0]
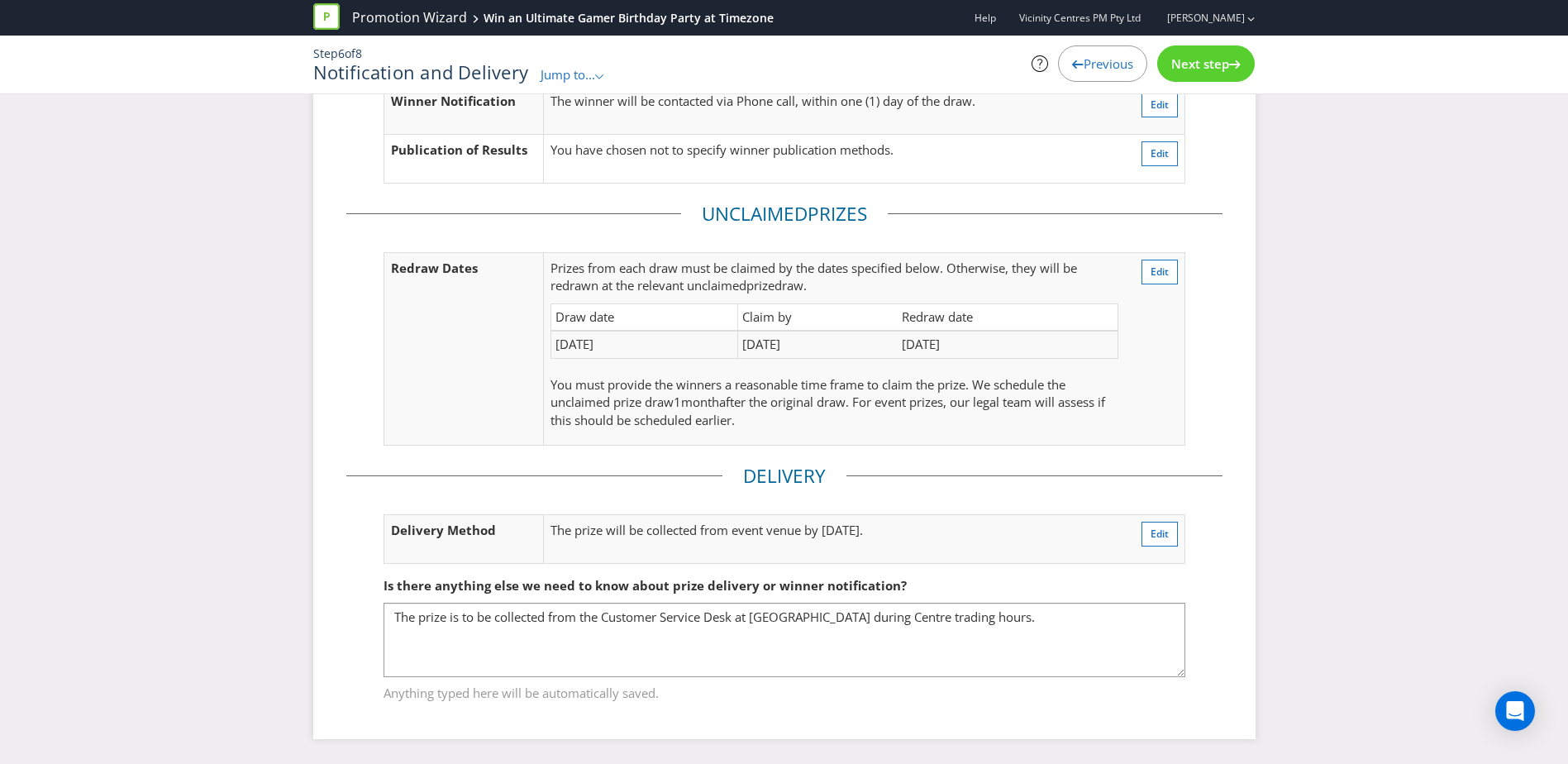
click at [1084, 63] on span "Previous" at bounding box center [1108, 63] width 49 height 17
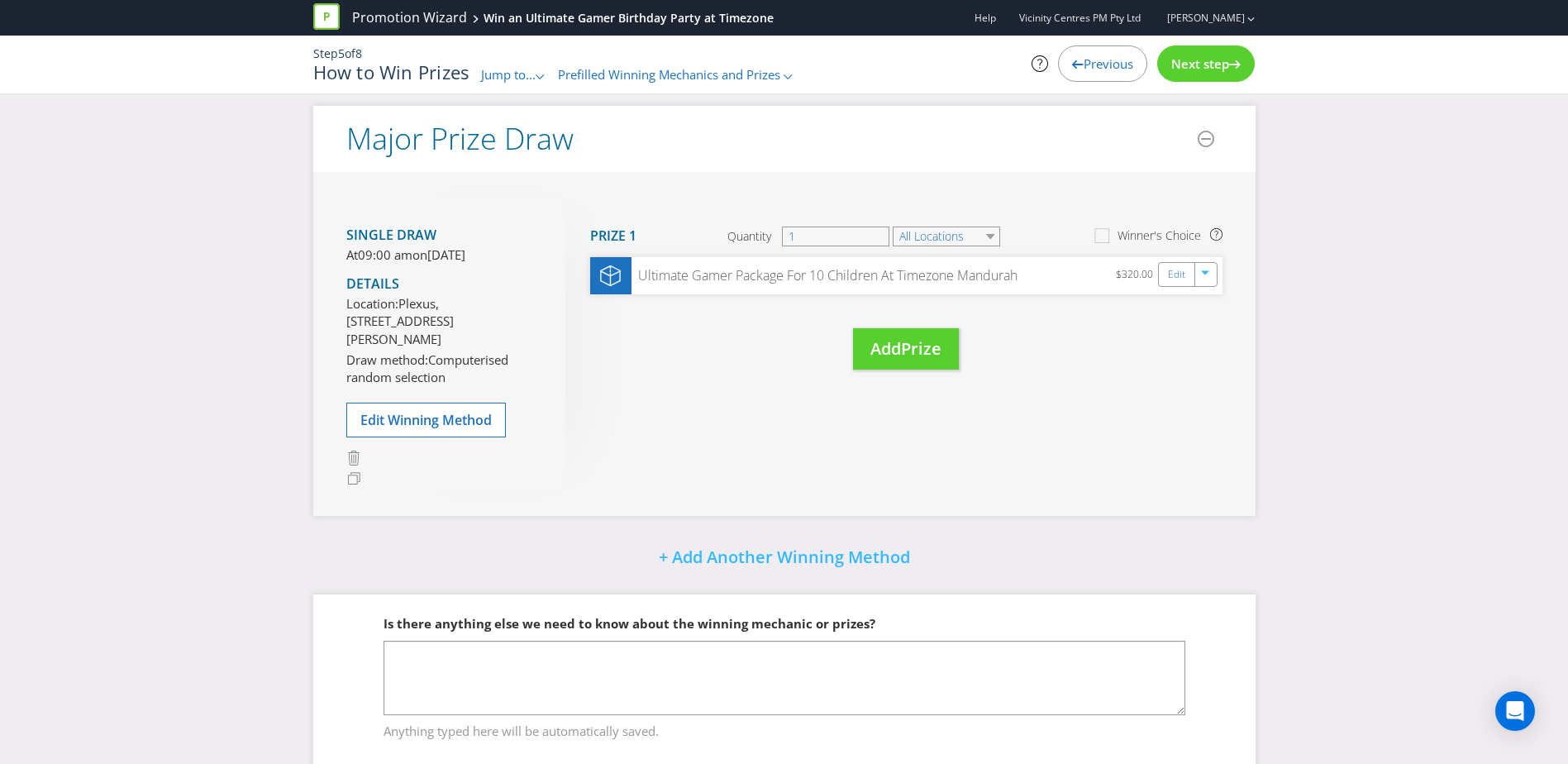
click at [1084, 63] on span "Previous" at bounding box center [1108, 63] width 49 height 17
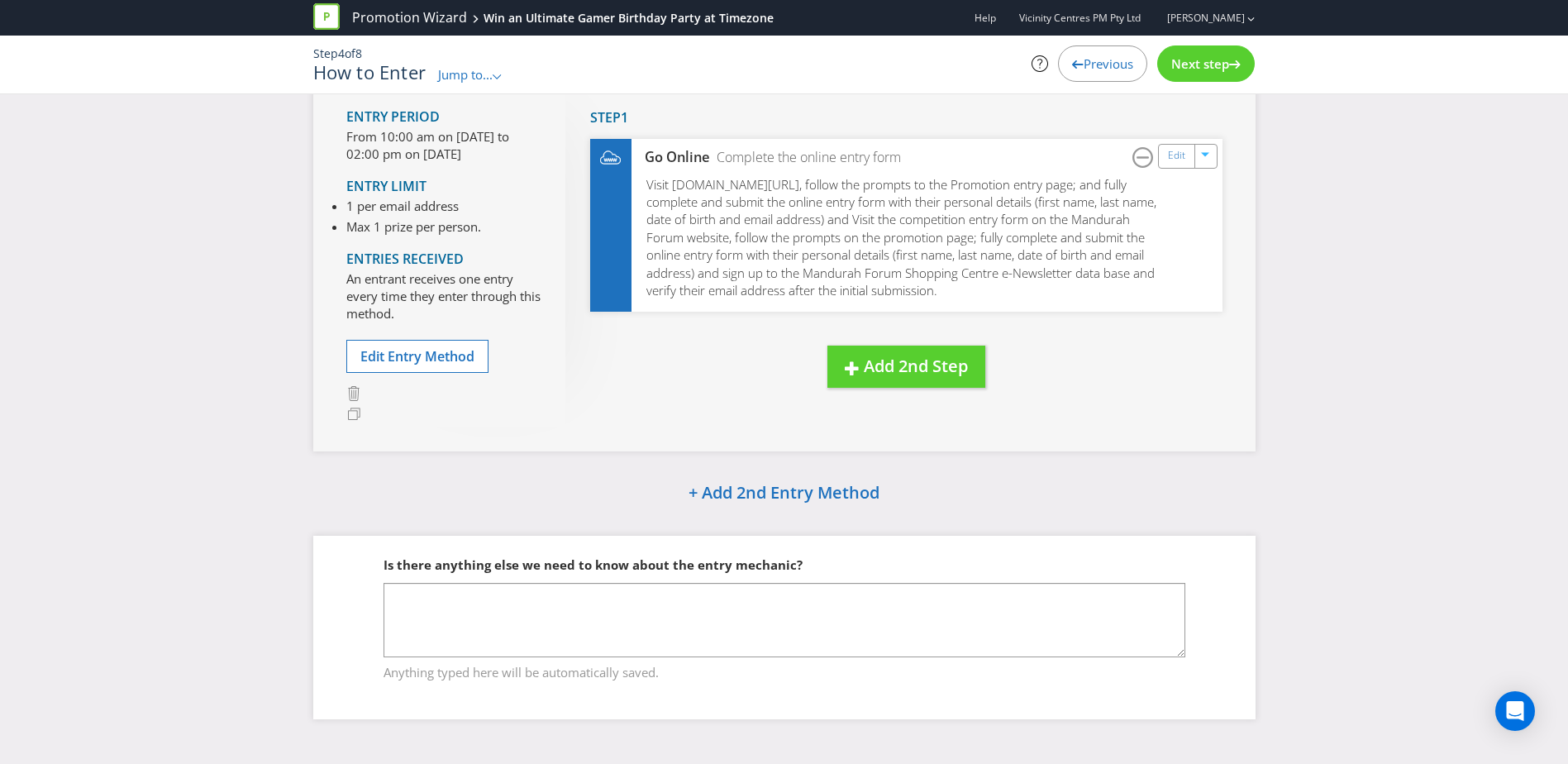
scroll to position [125, 0]
click at [1084, 62] on span "Previous" at bounding box center [1108, 63] width 49 height 17
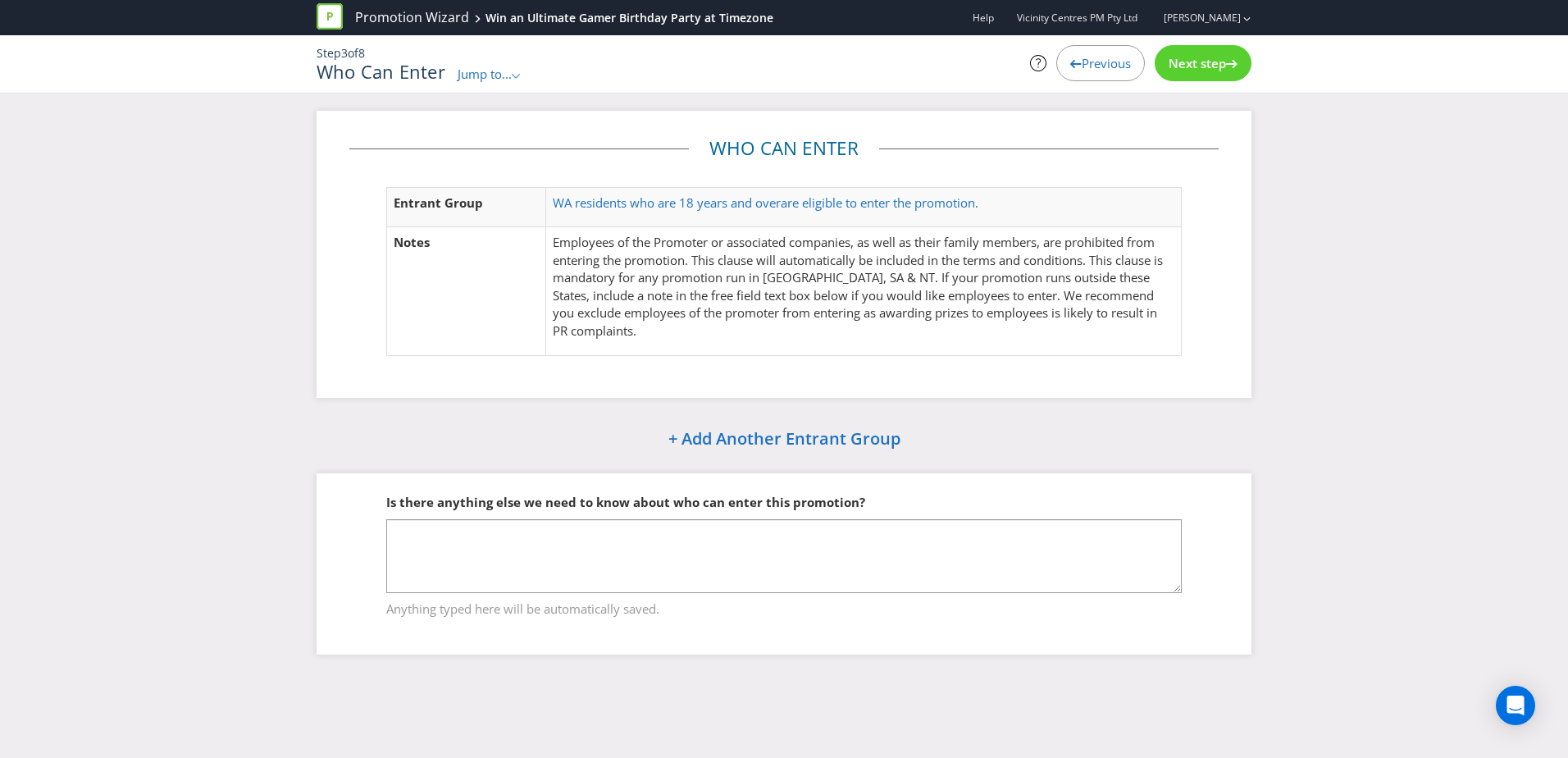
click at [1071, 62] on icon at bounding box center [1076, 64] width 11 height 8
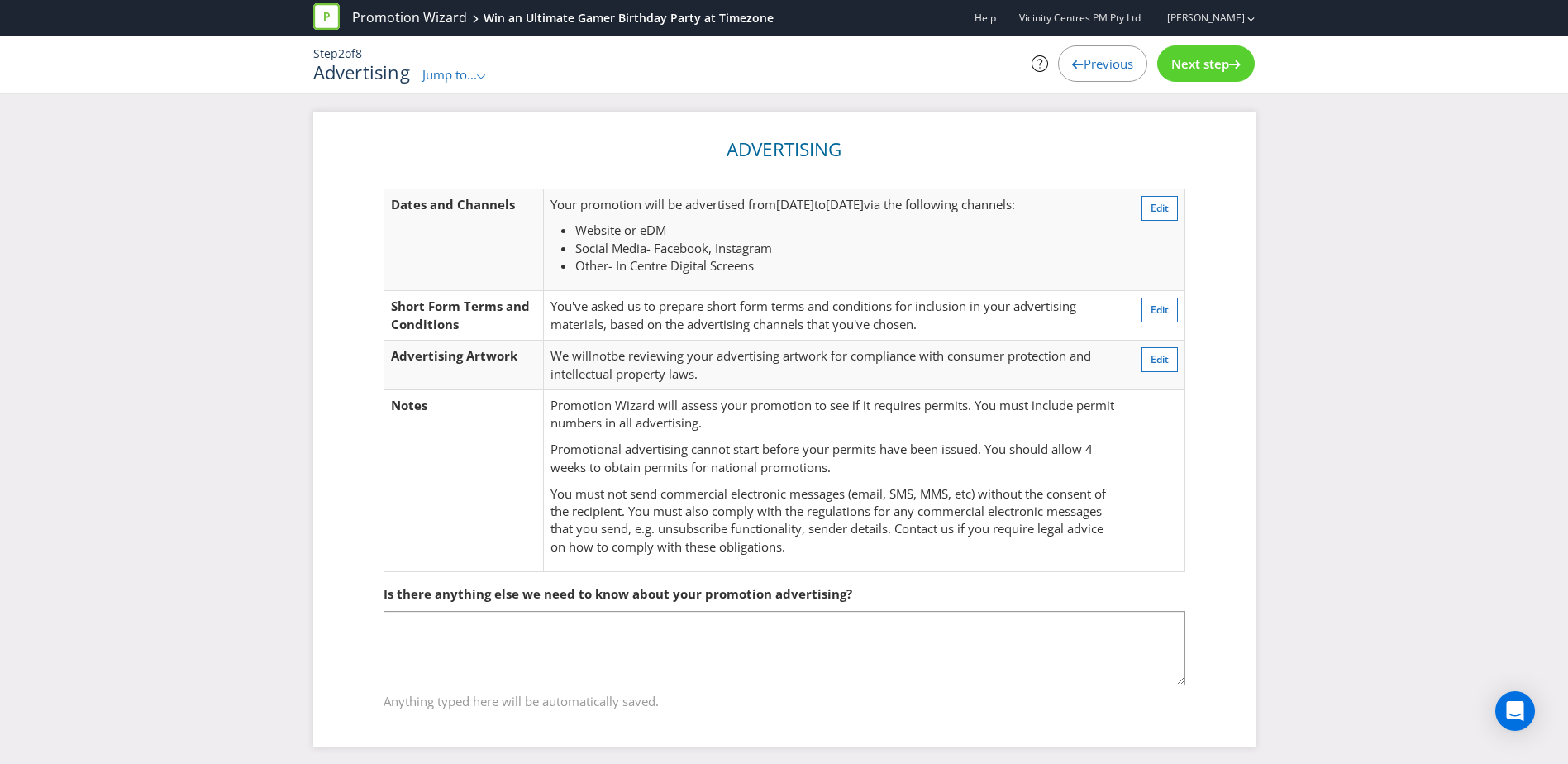
scroll to position [8, 0]
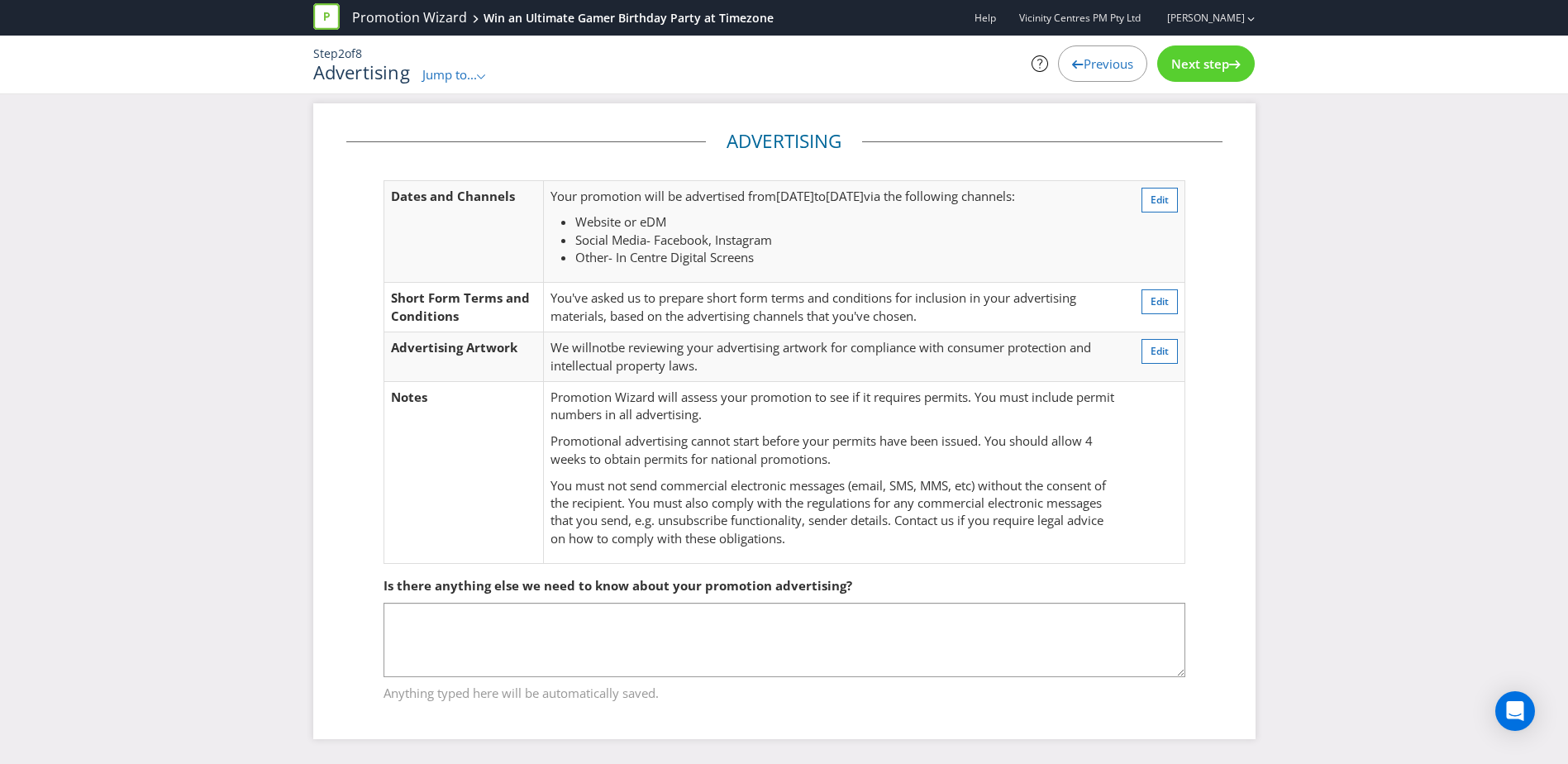
click at [1193, 72] on div "Next step" at bounding box center [1206, 63] width 98 height 36
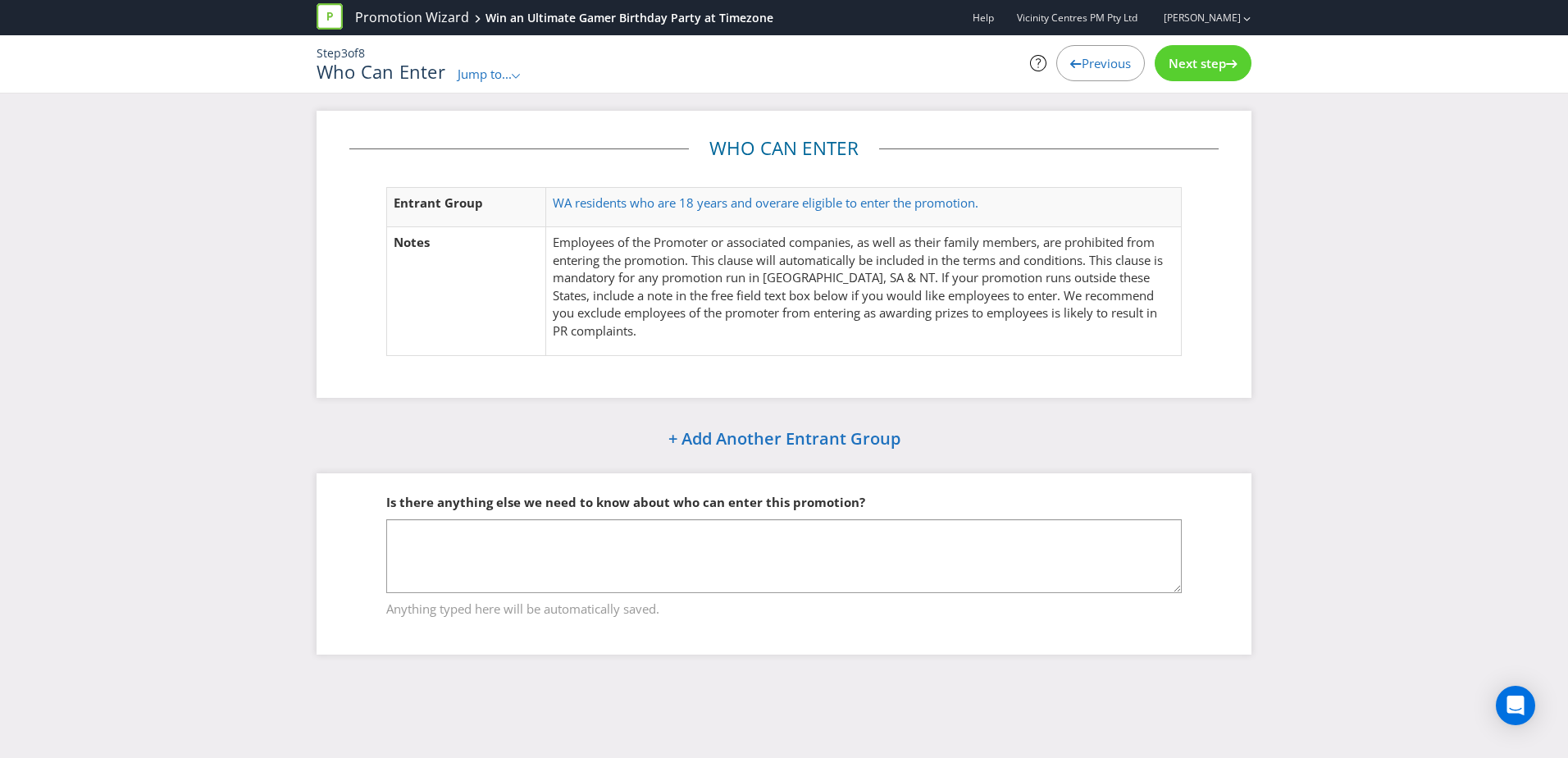
click at [1184, 71] on div "Next step" at bounding box center [1203, 63] width 97 height 36
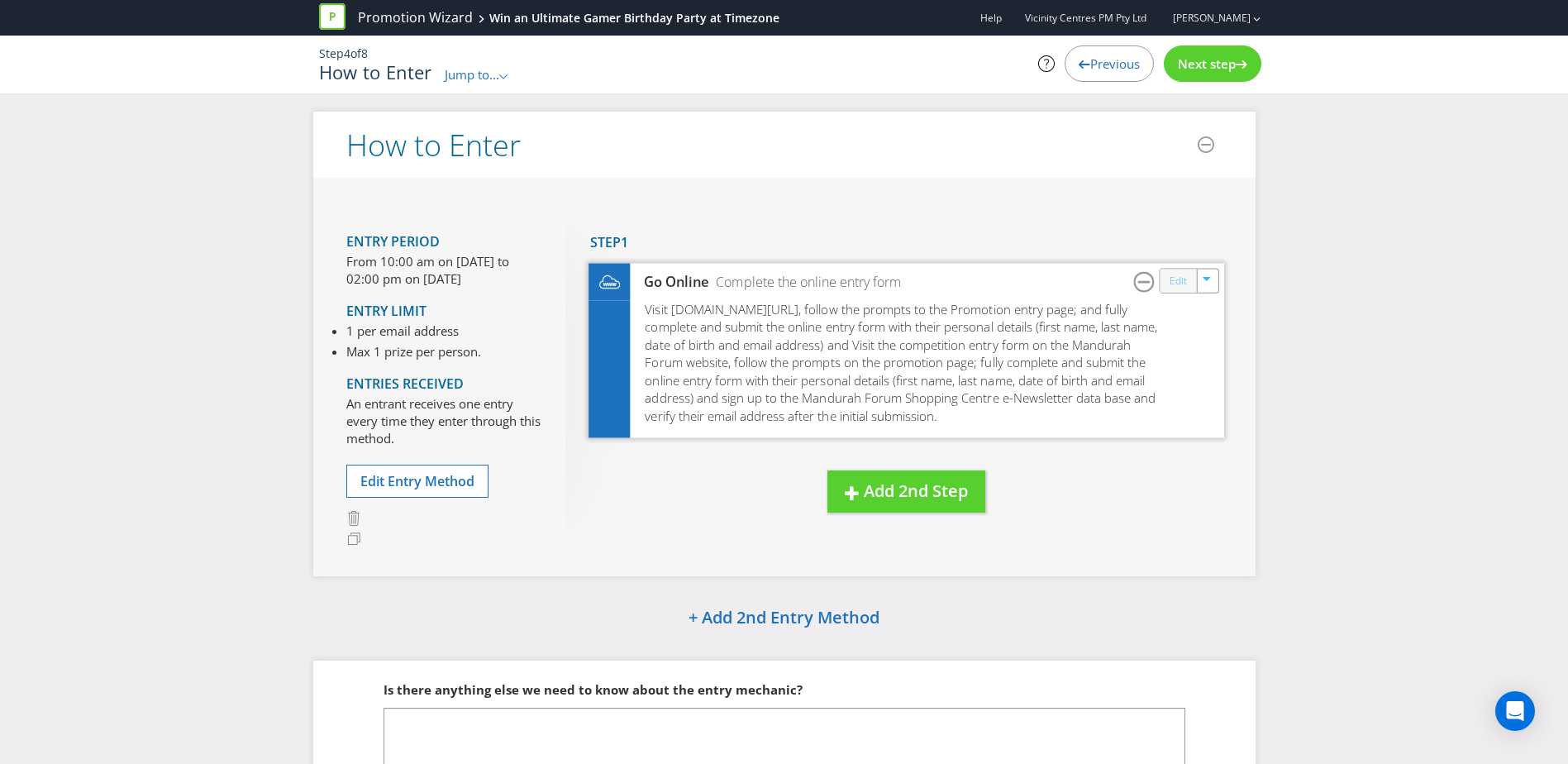
click at [1177, 287] on link "Edit" at bounding box center [1177, 280] width 18 height 19
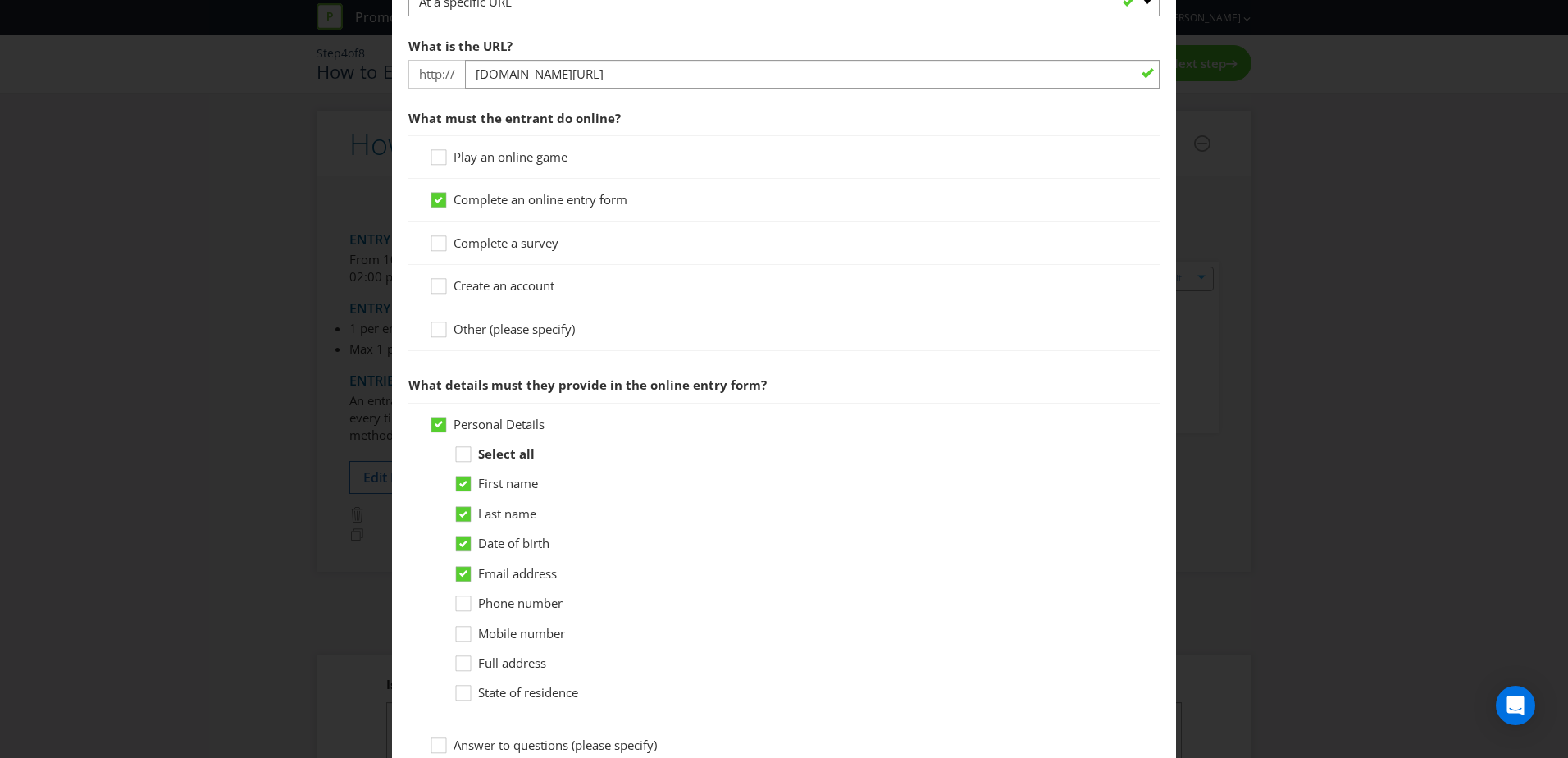
scroll to position [474, 0]
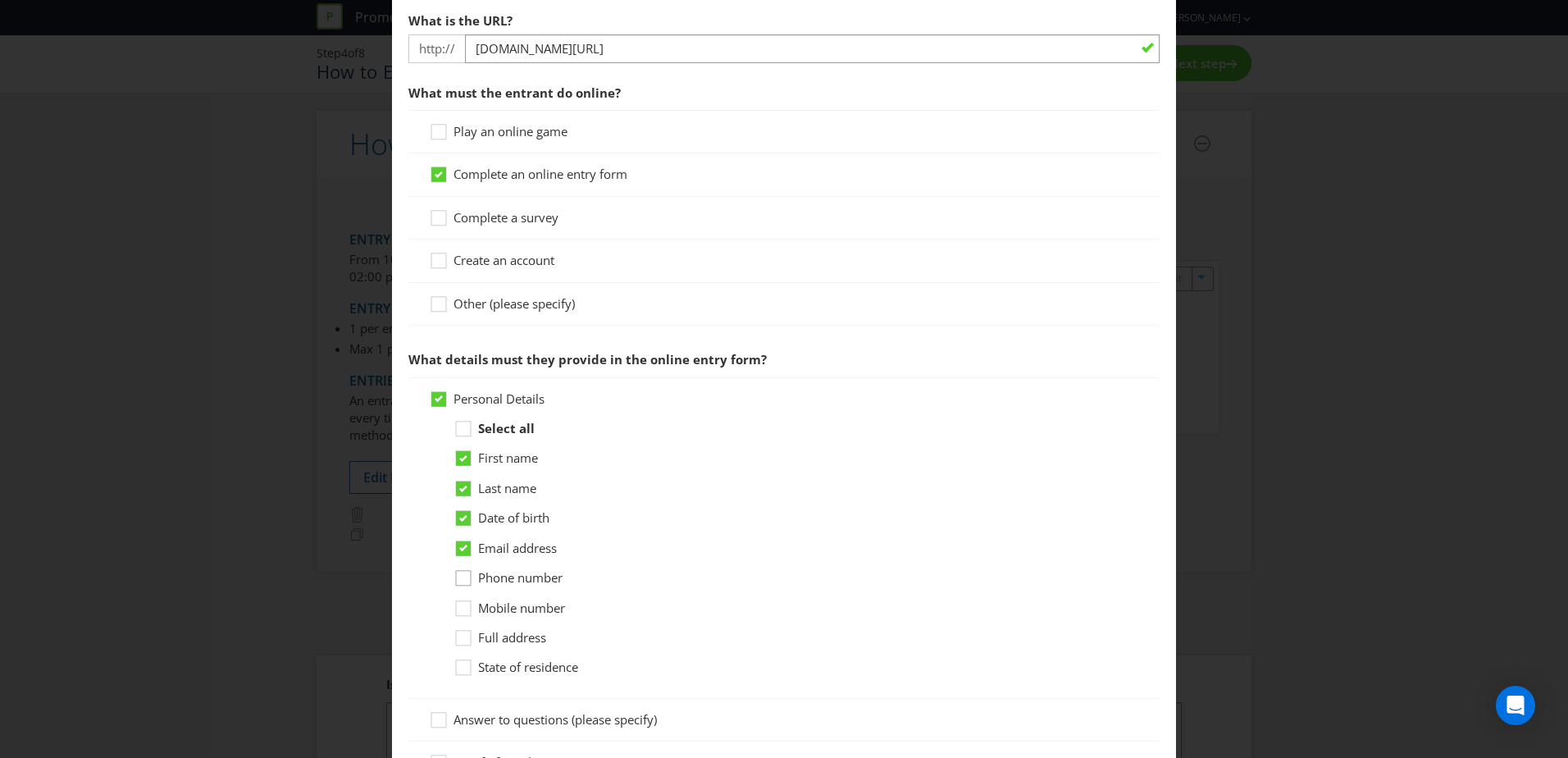
click at [461, 577] on div at bounding box center [463, 572] width 8 height 8
click at [0, 0] on input "Phone number" at bounding box center [0, 0] width 0 height 0
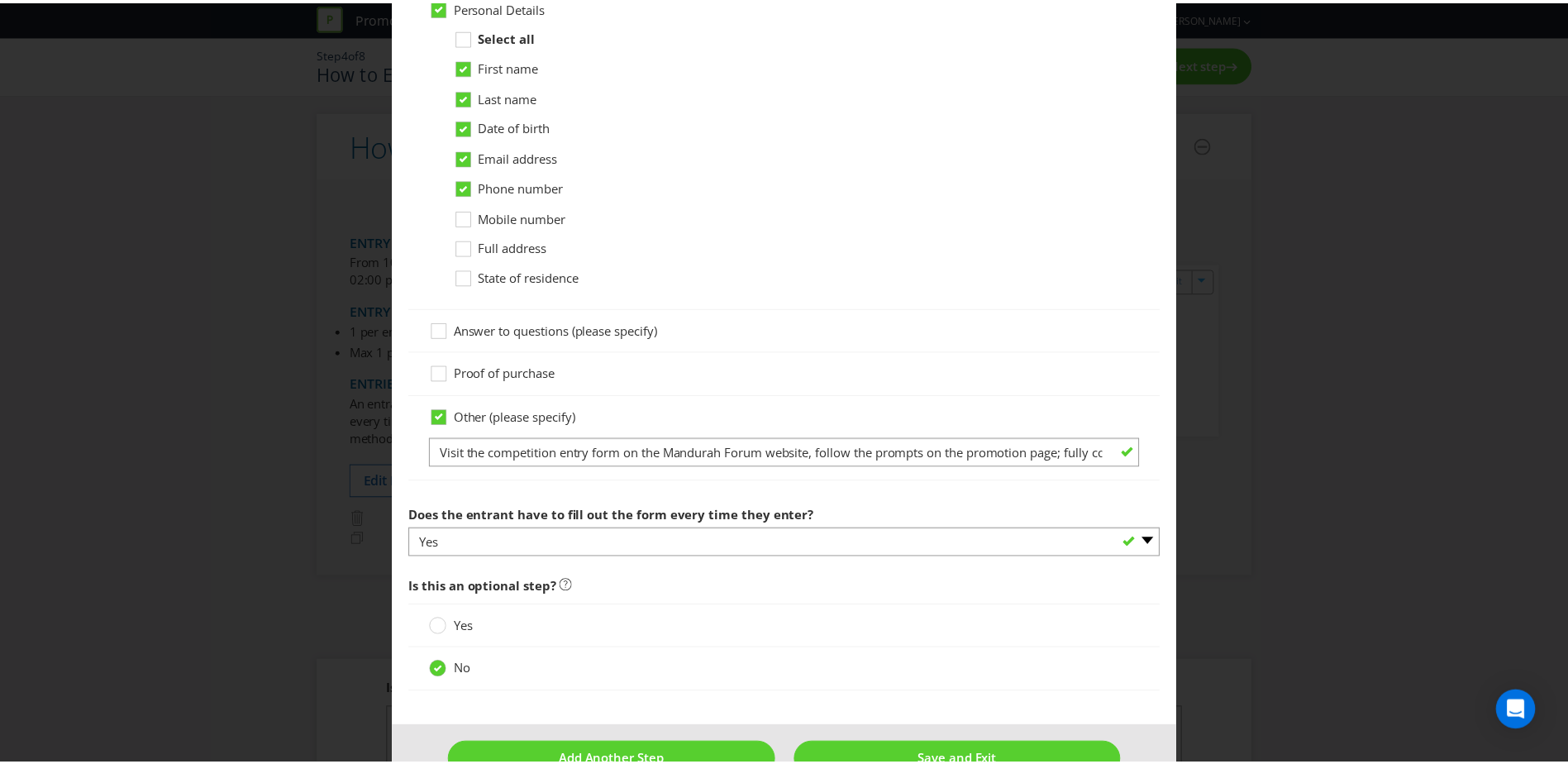
scroll to position [918, 0]
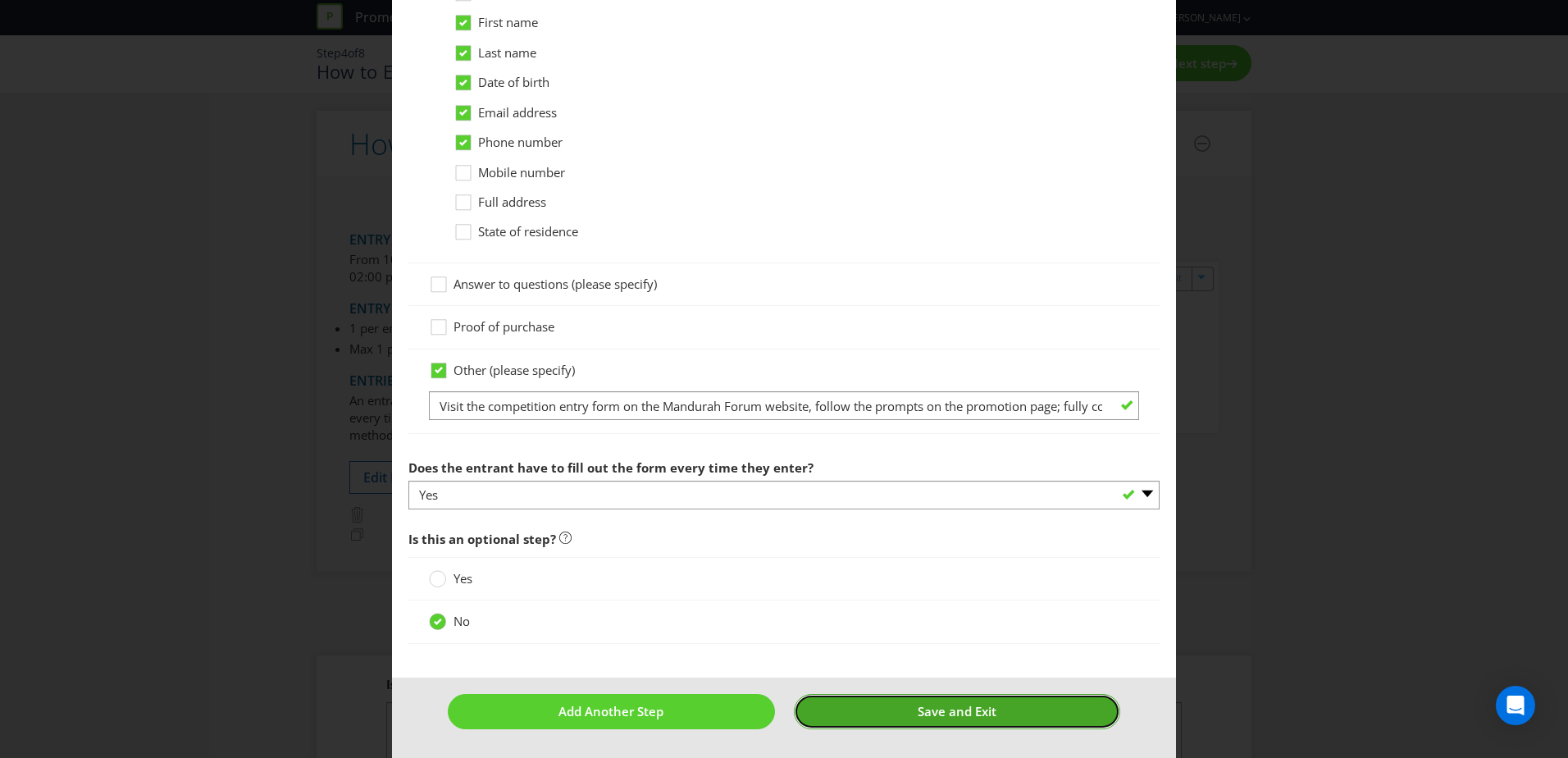
click at [902, 709] on button "Save and Exit" at bounding box center [957, 712] width 327 height 35
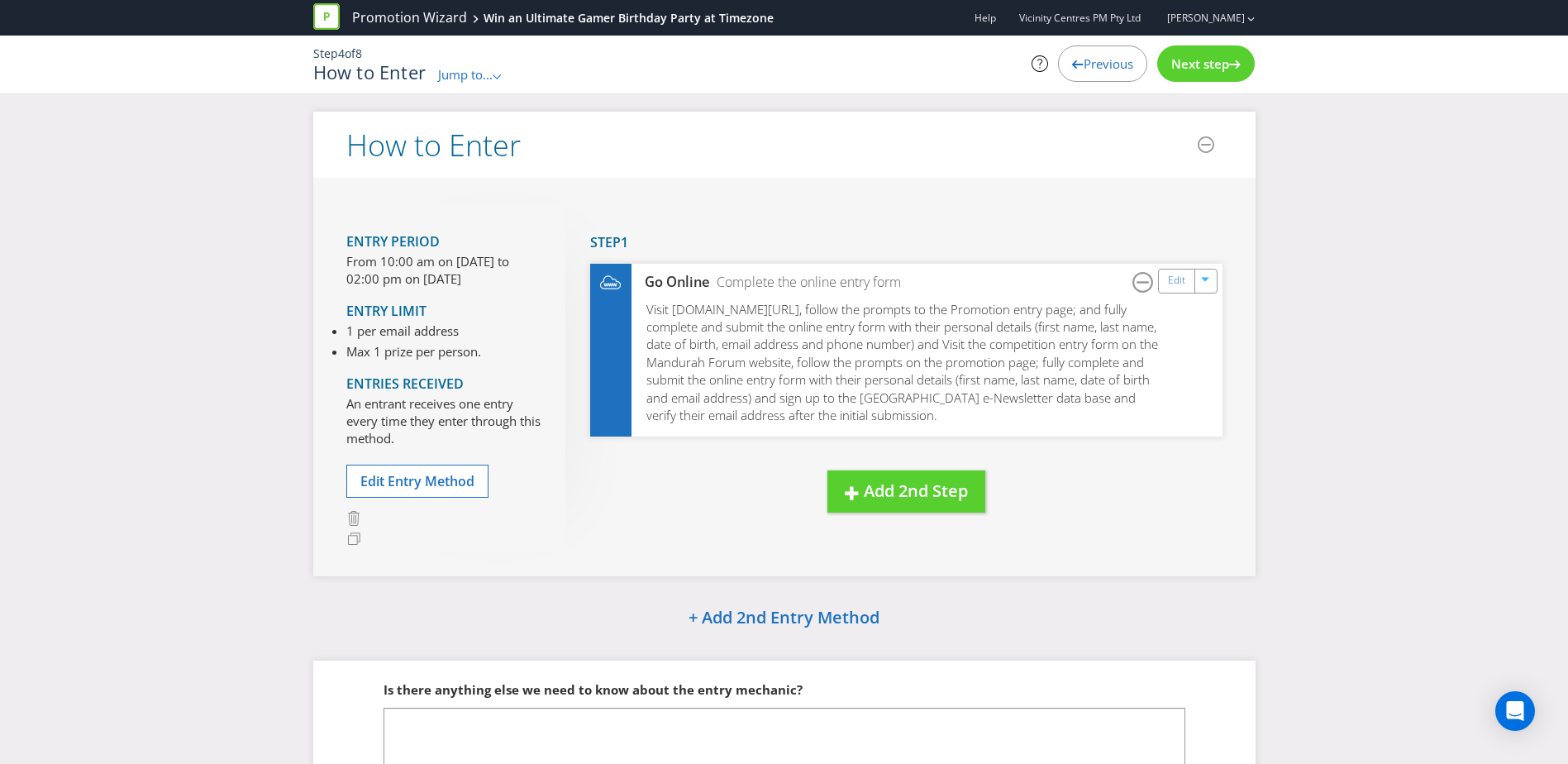
scroll to position [125, 0]
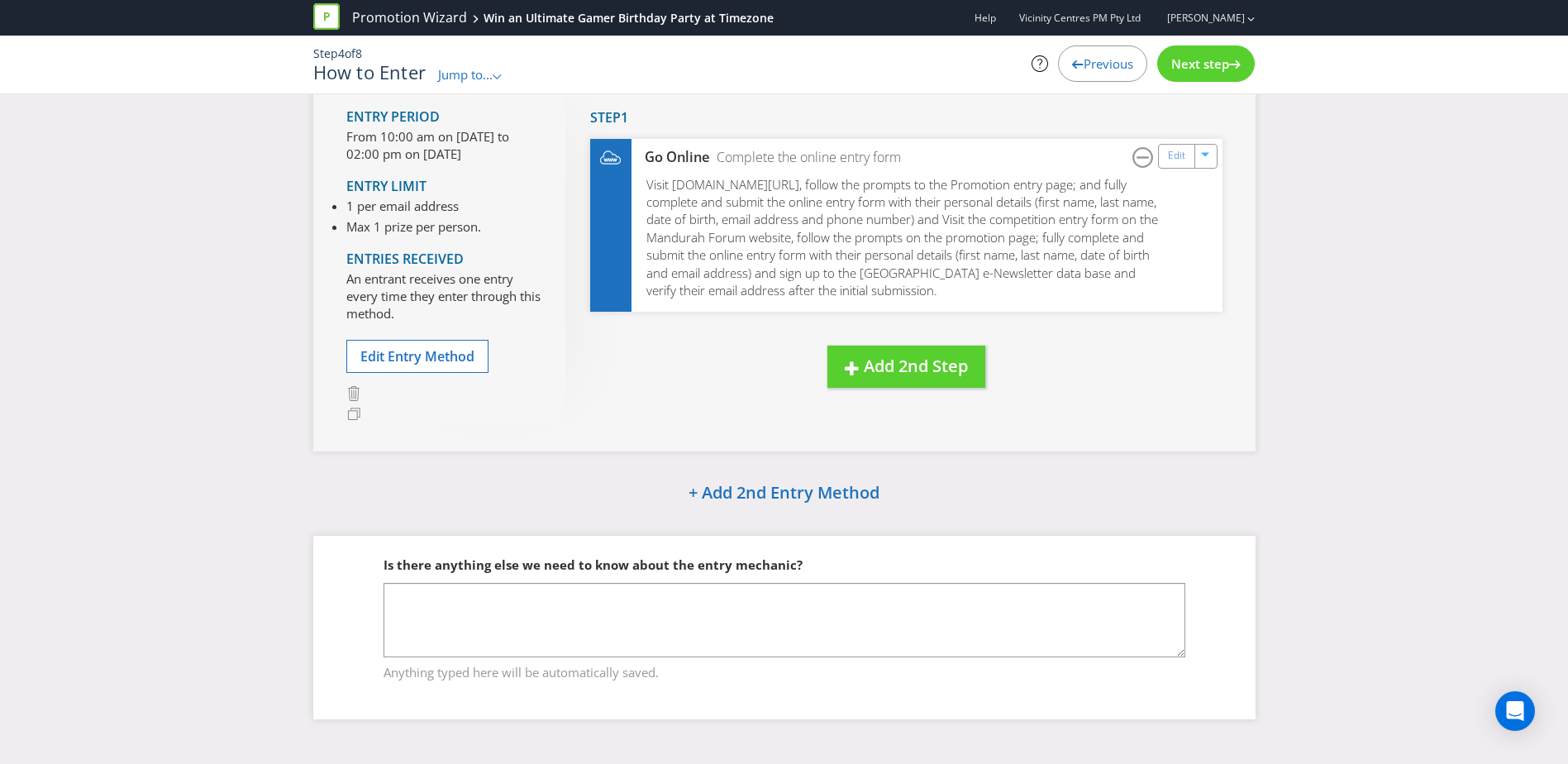
click at [1195, 56] on span "Next step" at bounding box center [1200, 63] width 58 height 17
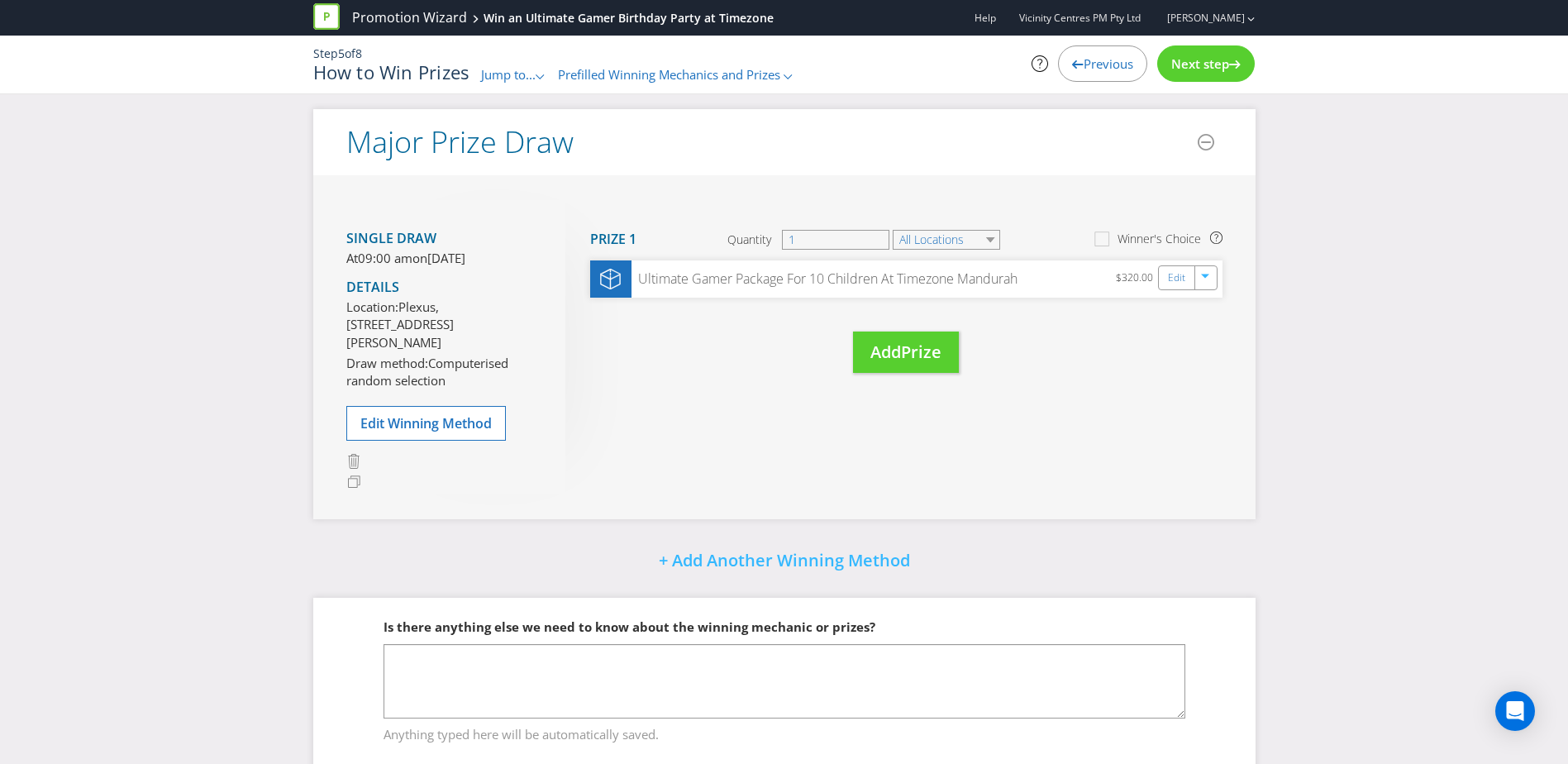
scroll to position [184, 0]
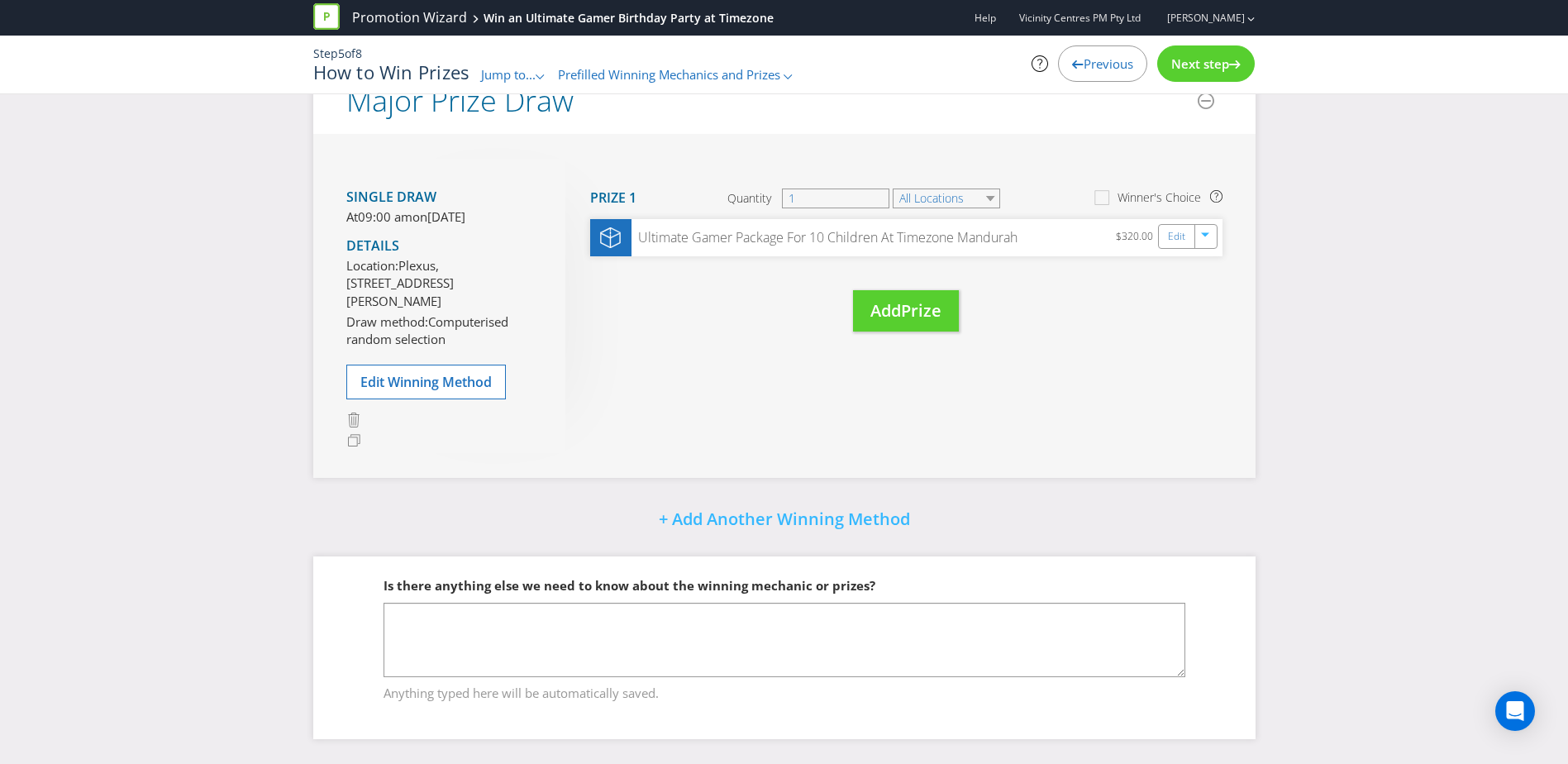
click at [1189, 70] on span "Next step" at bounding box center [1200, 63] width 58 height 17
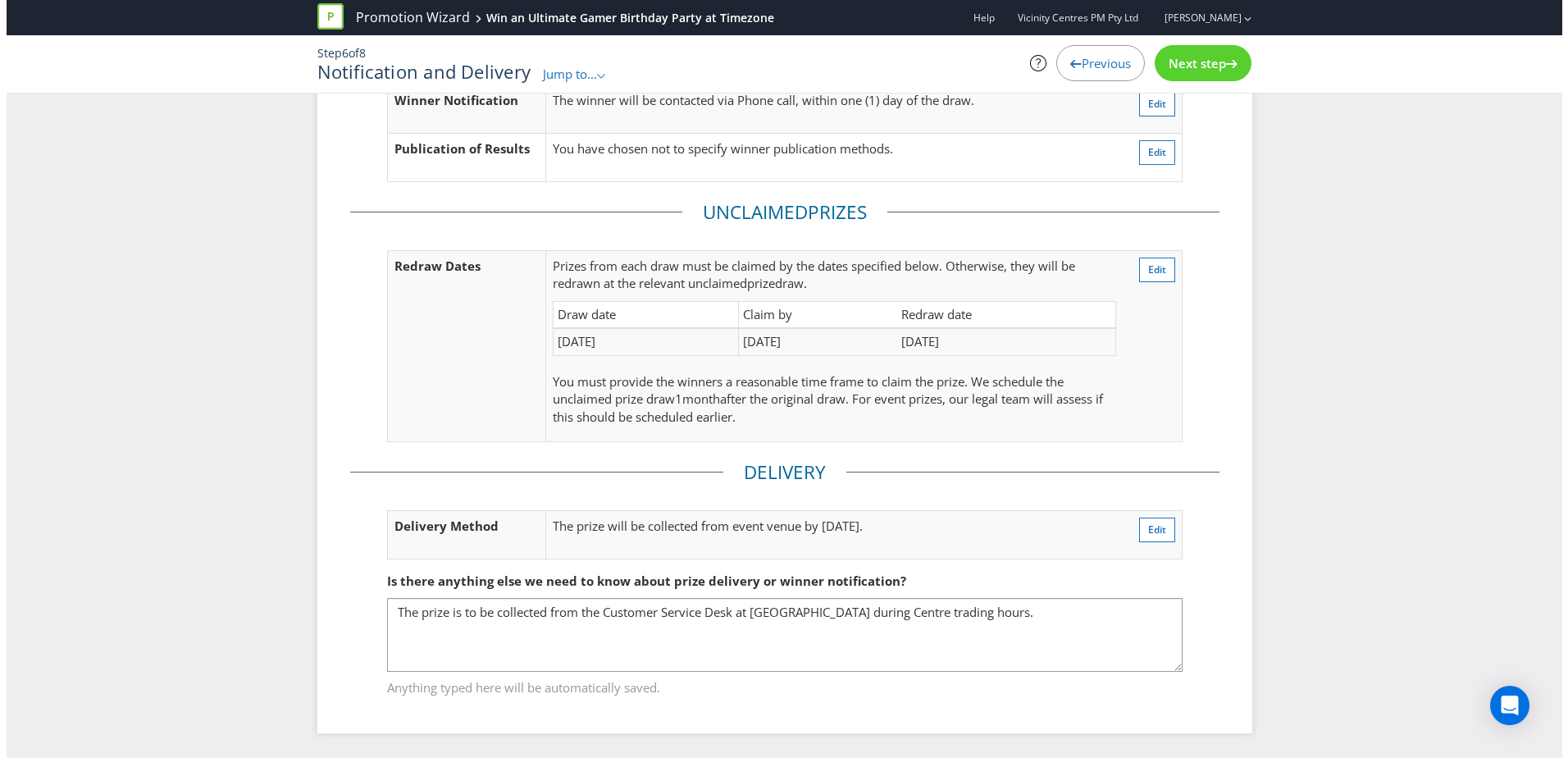
scroll to position [128, 0]
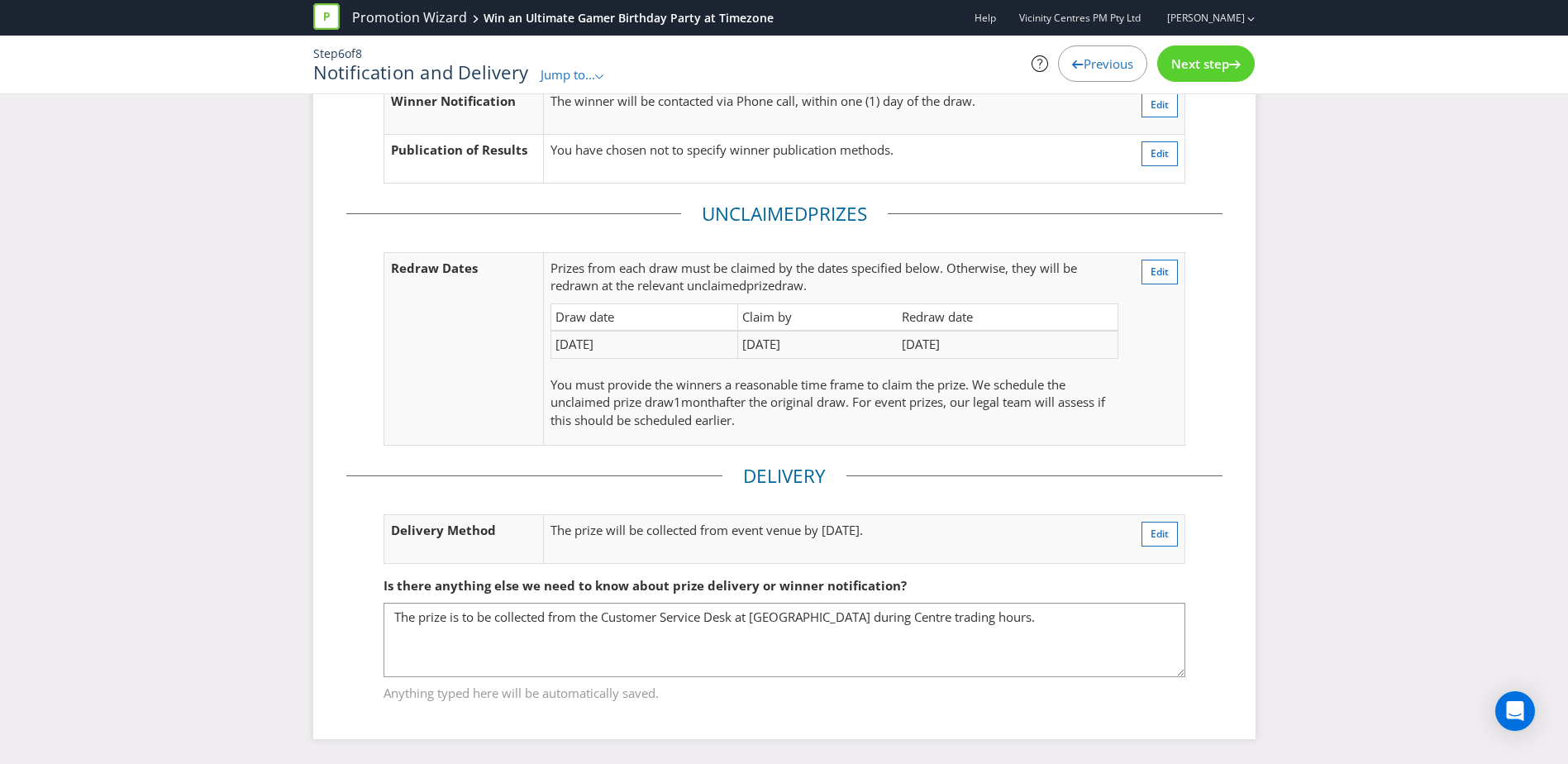
click at [565, 342] on td "02/02/26" at bounding box center [644, 344] width 187 height 27
click at [1167, 266] on span "Edit" at bounding box center [1160, 271] width 19 height 14
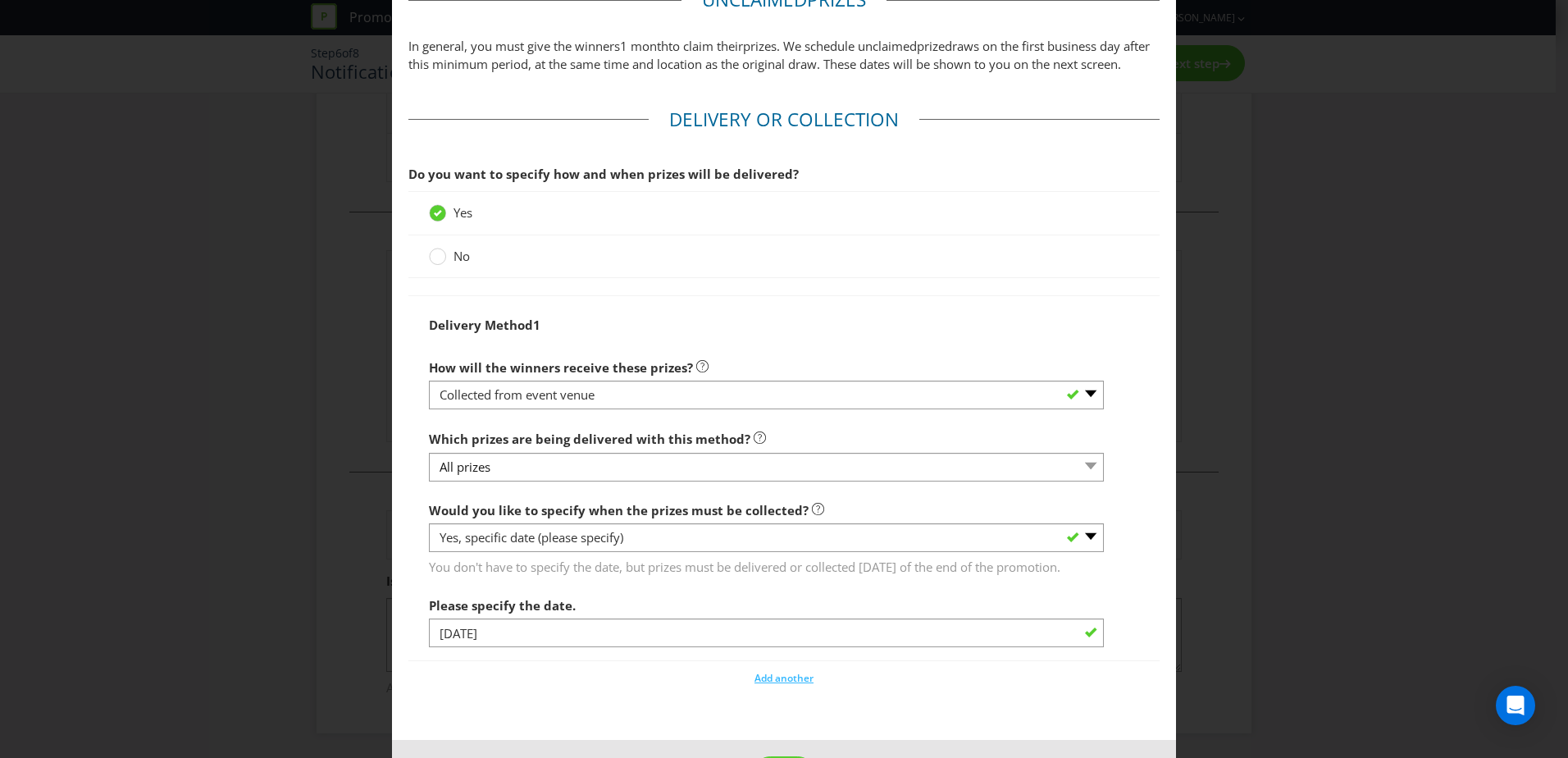
scroll to position [1096, 0]
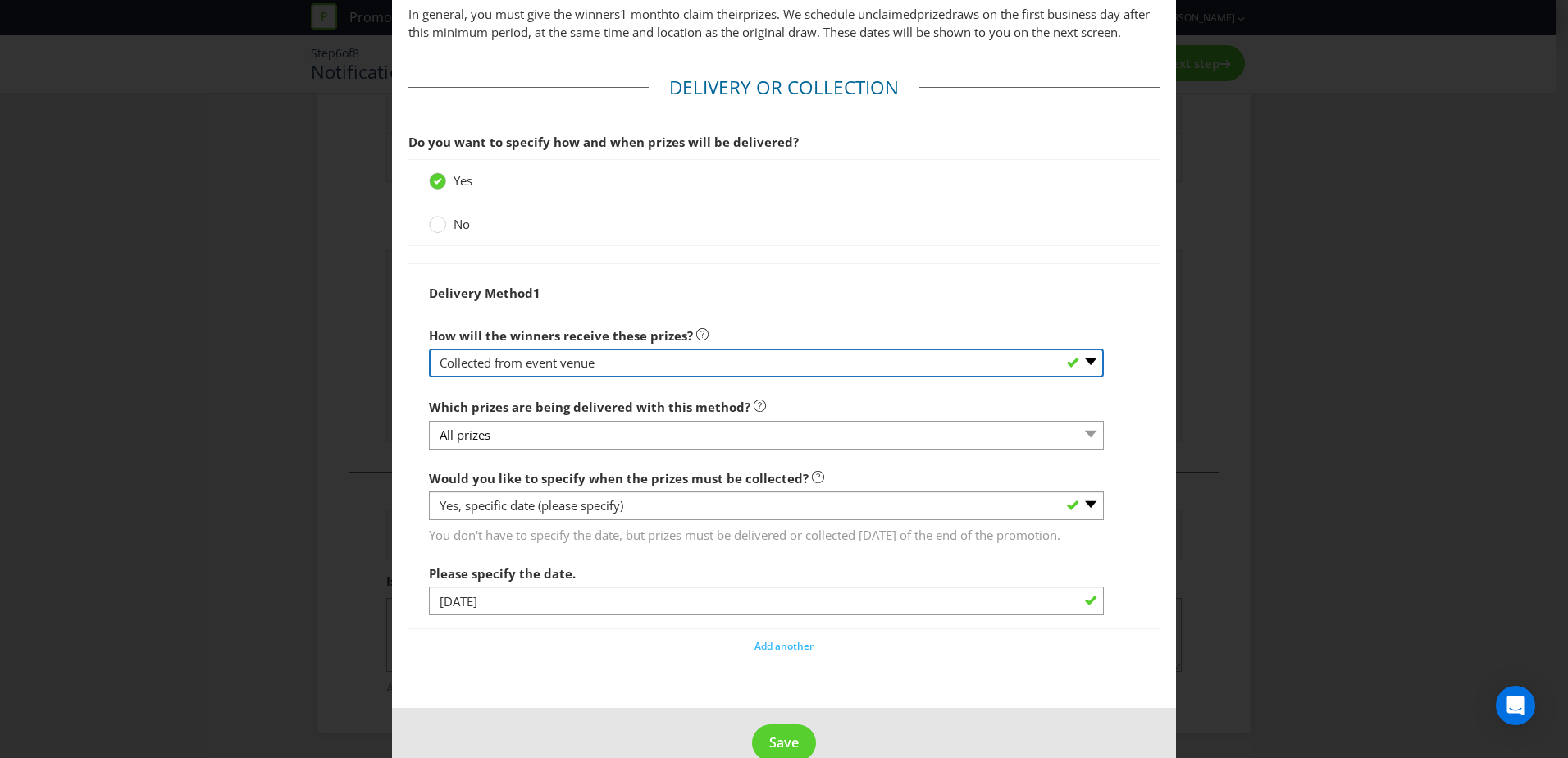
click at [589, 377] on select "-- Please select -- Delivered by mail Delivered by email Delivered in-person Co…" at bounding box center [766, 362] width 675 height 29
select select "OTHER"
click at [429, 366] on select "-- Please select -- Delivered by mail Delivered by email Delivered in-person Co…" at bounding box center [766, 362] width 675 height 29
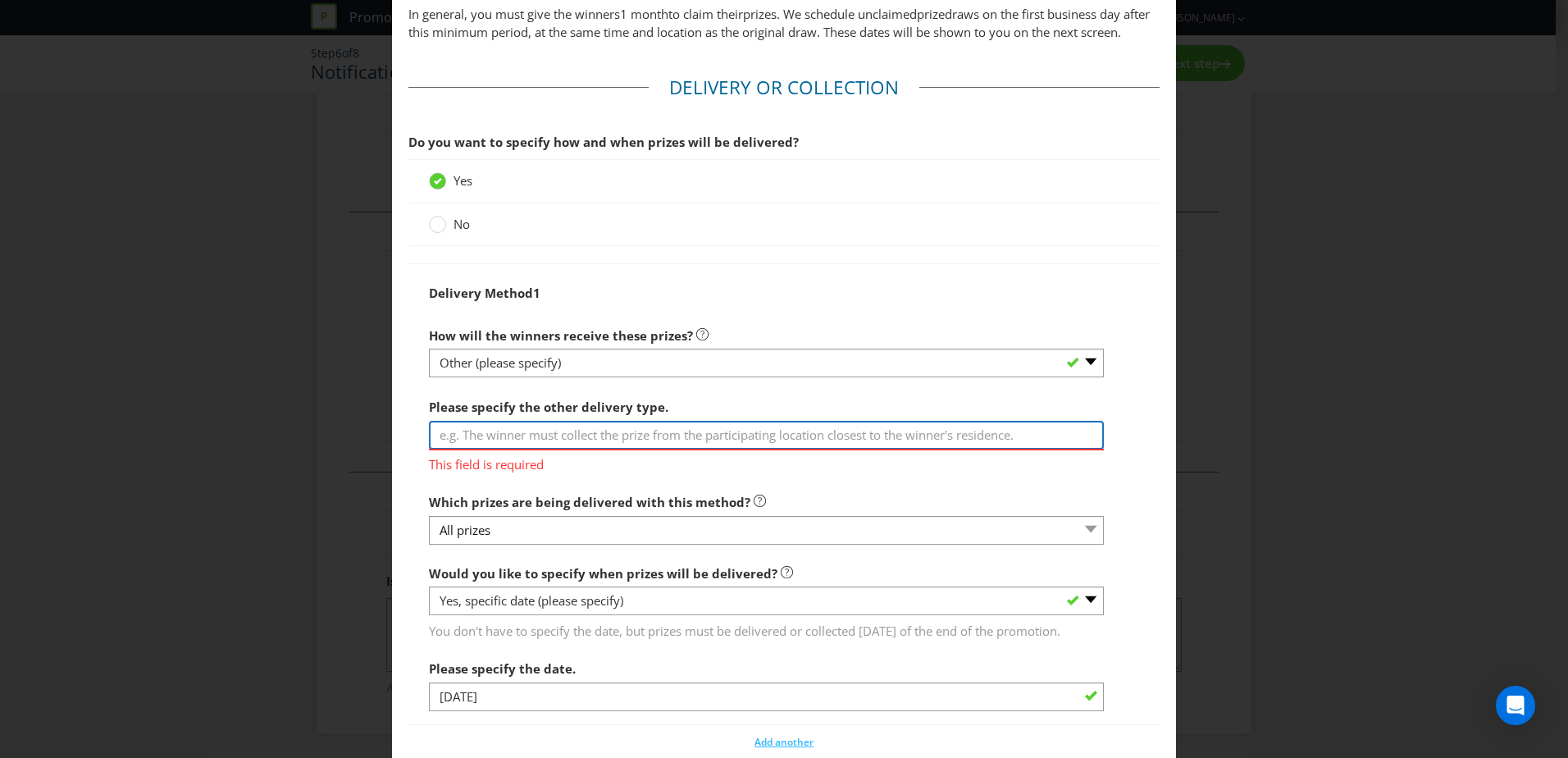
click at [444, 449] on input "text" at bounding box center [766, 434] width 675 height 29
type input "P"
click at [705, 474] on span "This field is required" at bounding box center [766, 462] width 675 height 24
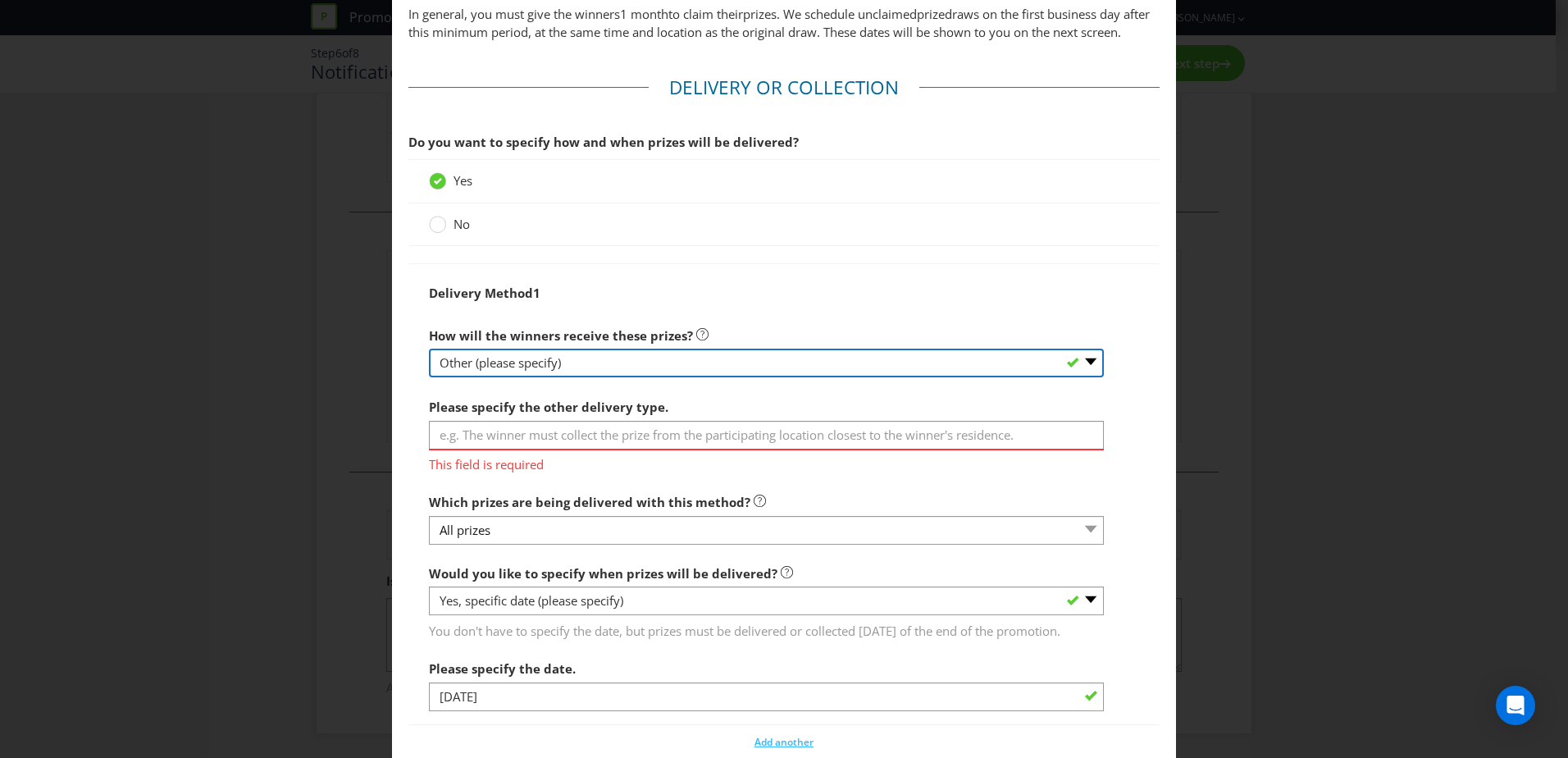
click at [631, 374] on select "-- Please select -- Delivered by mail Delivered by email Delivered in-person Co…" at bounding box center [766, 362] width 675 height 29
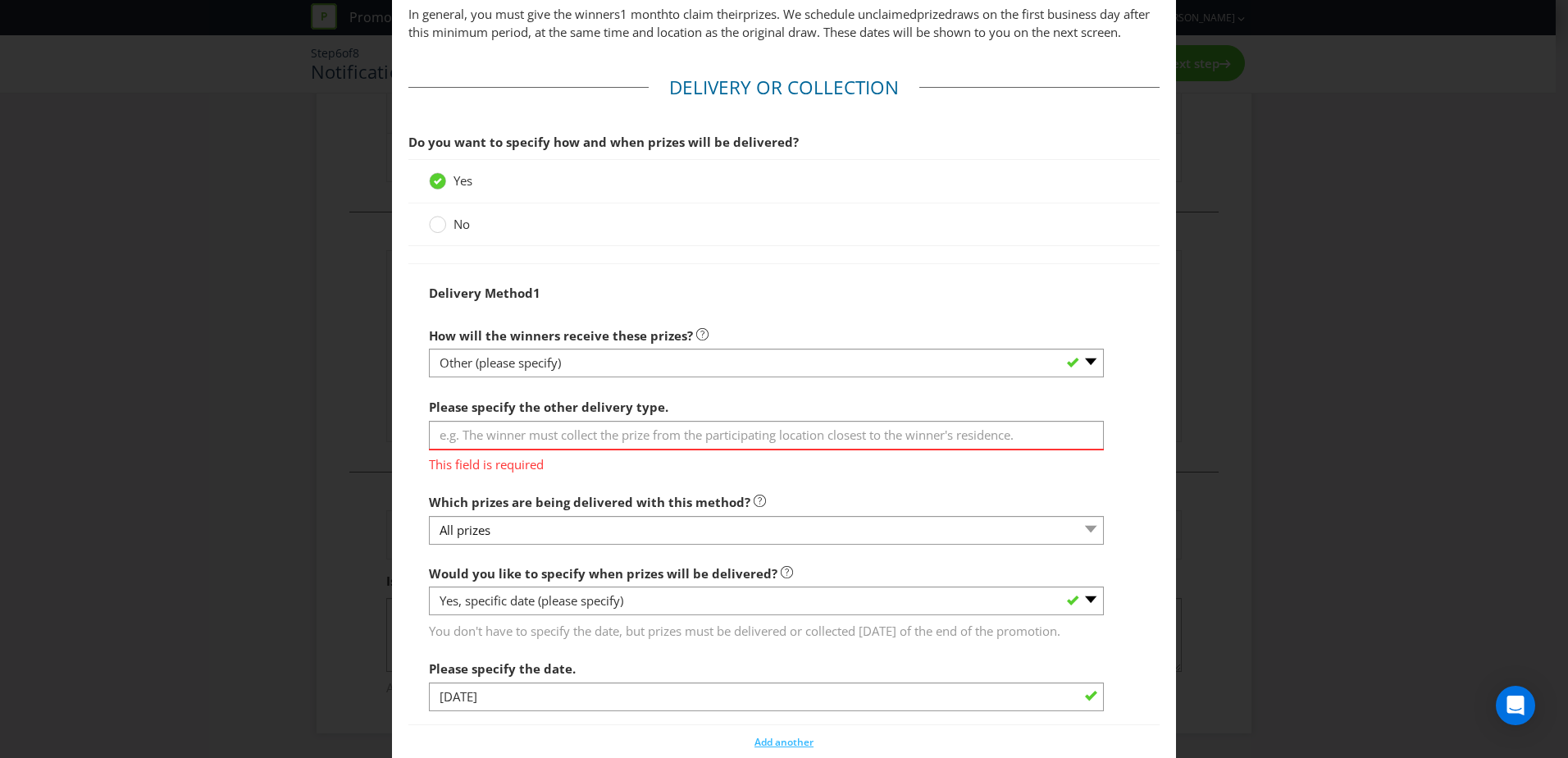
click at [674, 311] on div "Delivery Method 1" at bounding box center [784, 293] width 711 height 33
click at [508, 449] on input "text" at bounding box center [766, 434] width 675 height 29
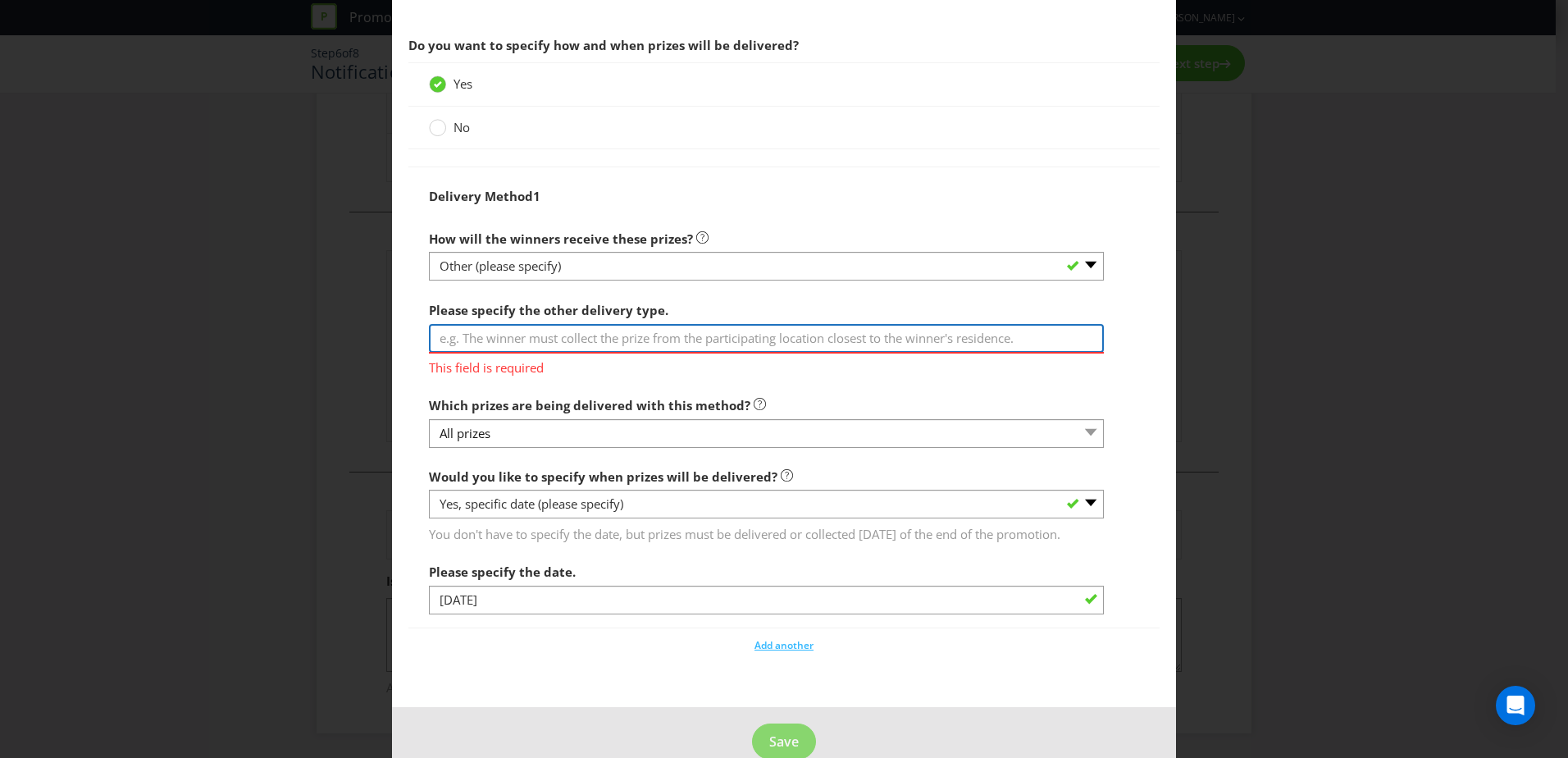
scroll to position [1204, 0]
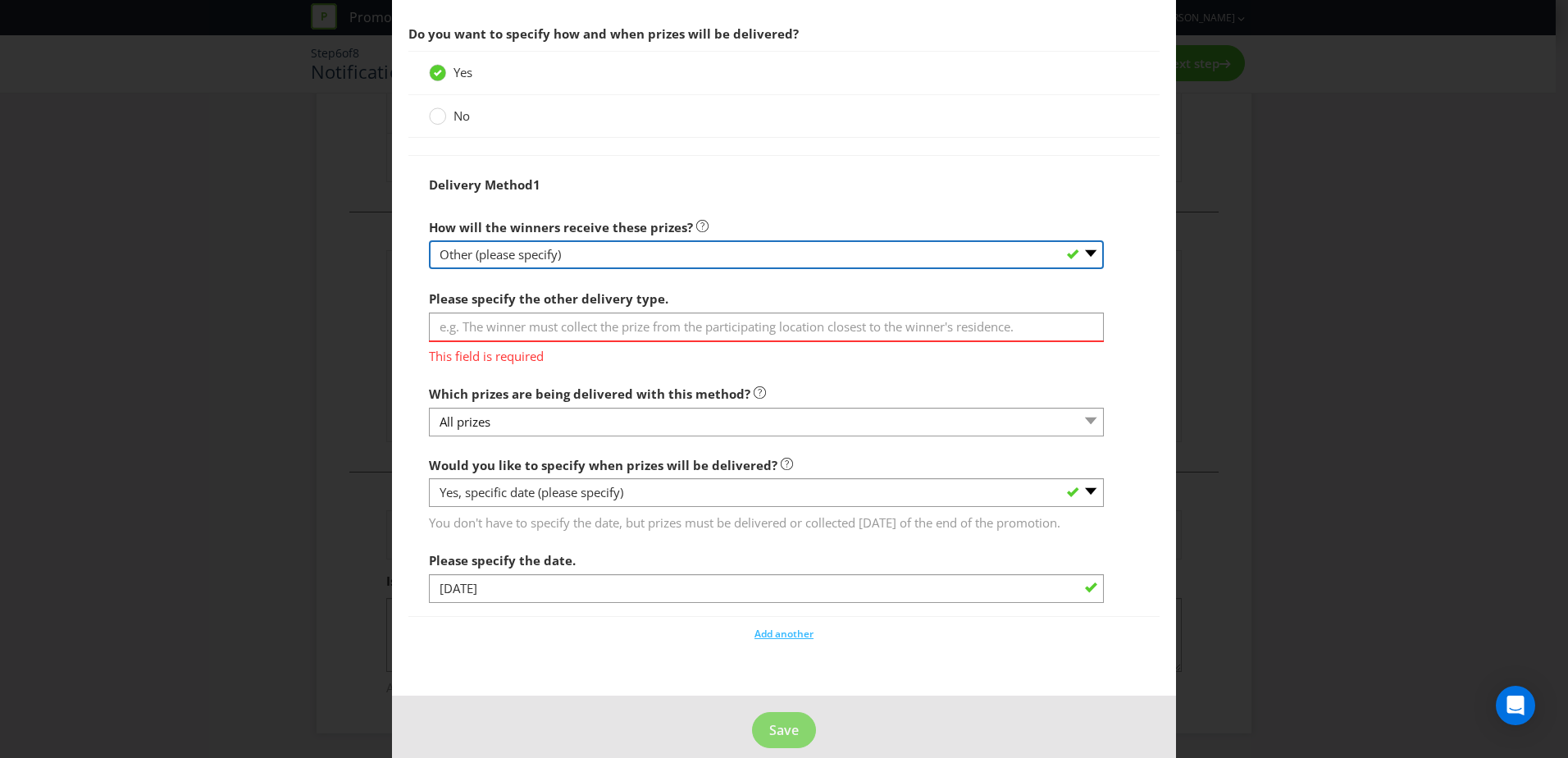
click at [599, 269] on select "-- Please select -- Delivered by mail Delivered by email Delivered in-person Co…" at bounding box center [766, 254] width 675 height 29
select select "ADDRESS"
click at [429, 258] on select "-- Please select -- Delivered by mail Delivered by email Delivered in-person Co…" at bounding box center [766, 254] width 675 height 29
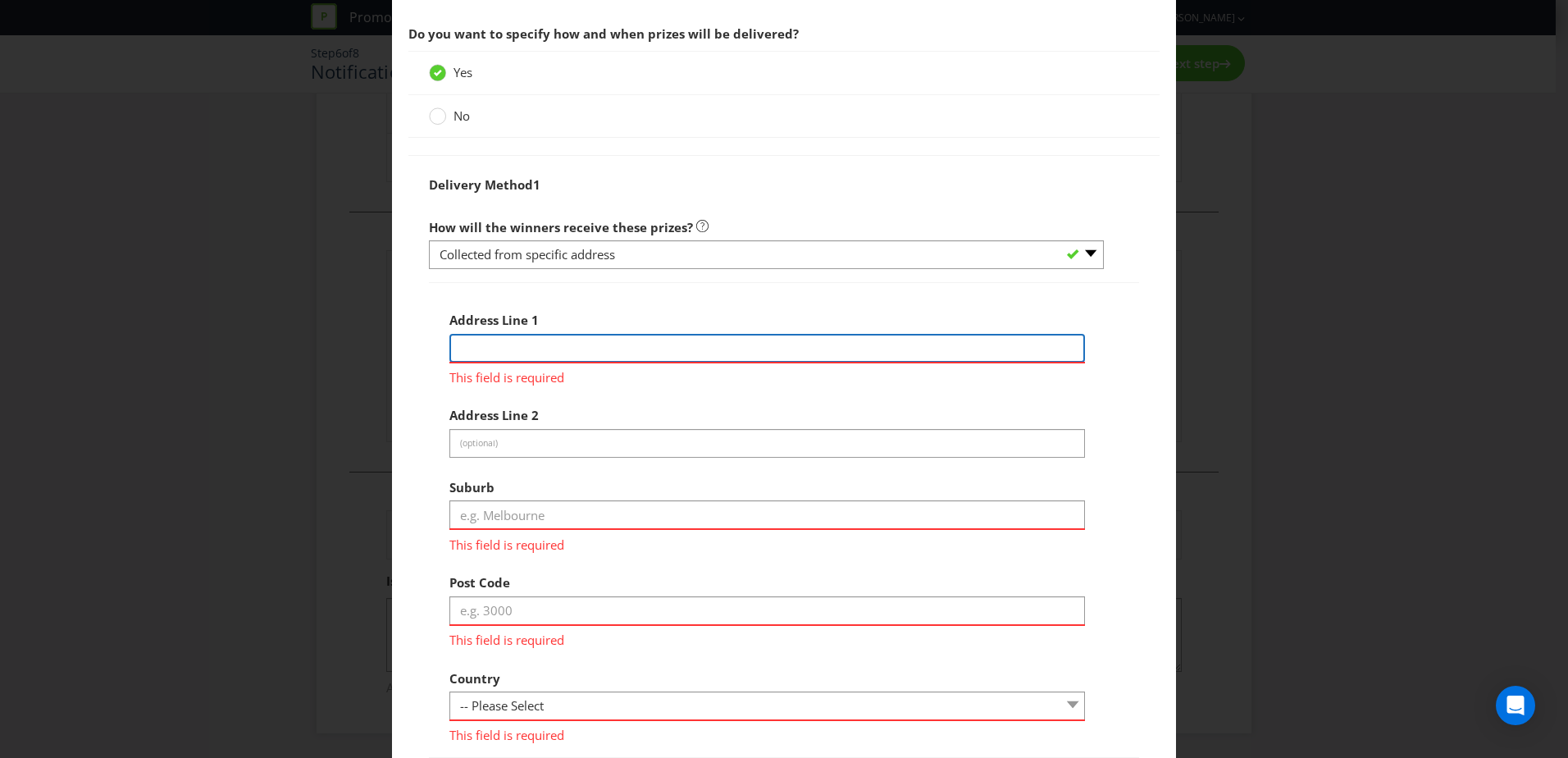
click at [494, 362] on input "text" at bounding box center [767, 348] width 636 height 29
type input "Timezone Mandurah"
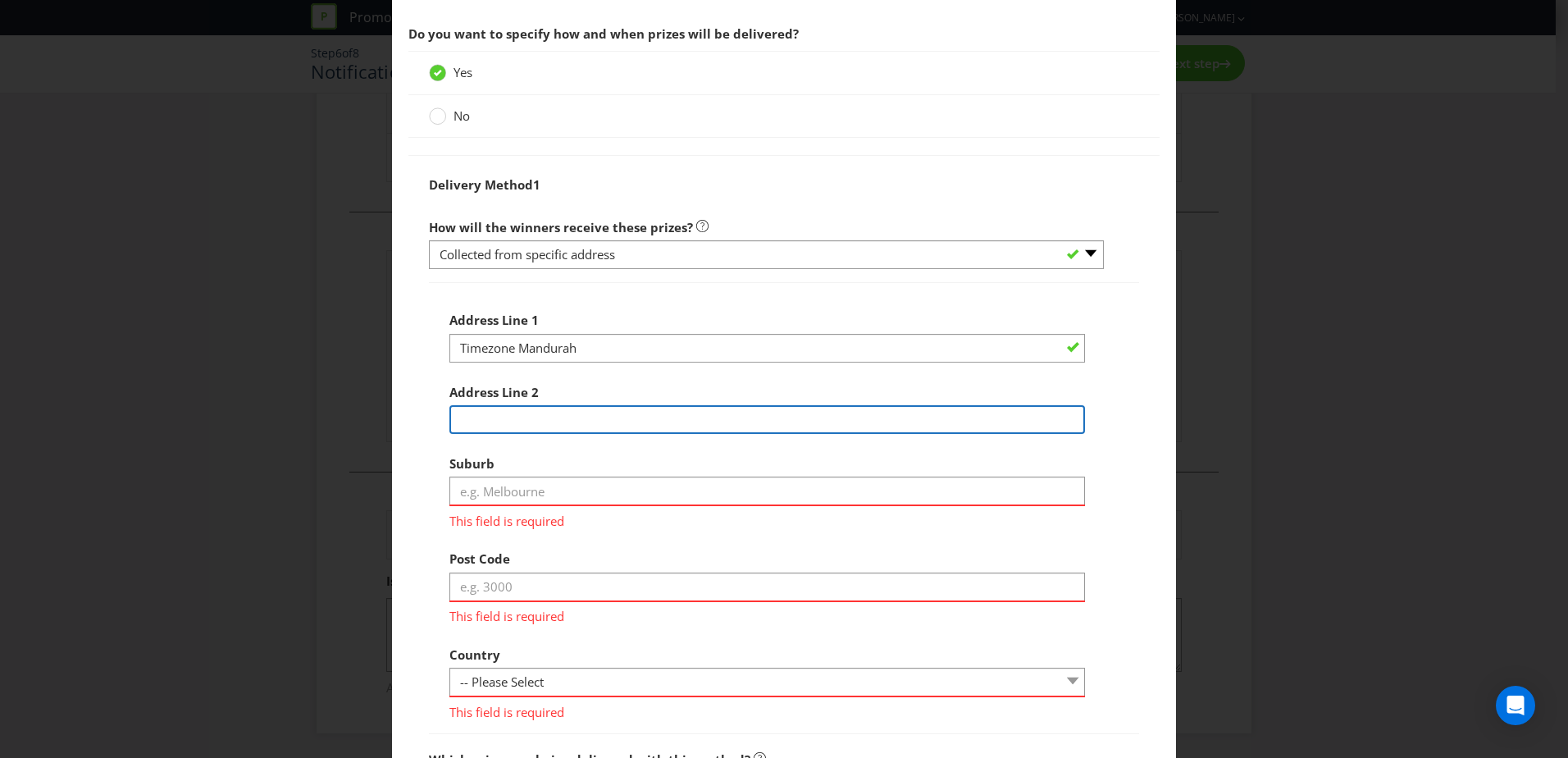
click at [492, 460] on div "Address Line 1 Timezone Mandurah Address Line 2 Suburb This field is required P…" at bounding box center [784, 512] width 669 height 418
type input "330 Pinjarra Road"
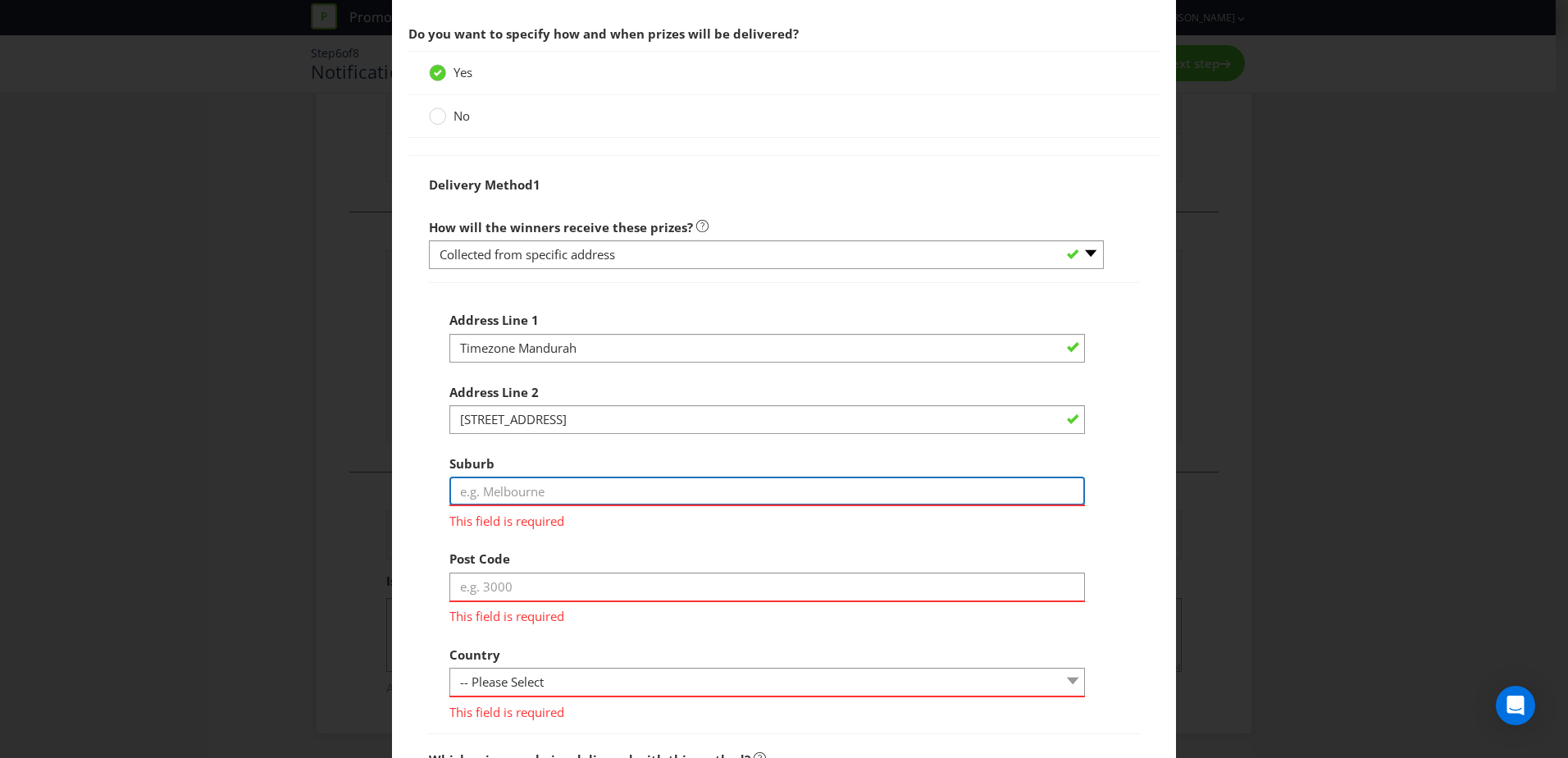
click at [500, 506] on input "text" at bounding box center [767, 491] width 636 height 29
click at [471, 506] on input "text" at bounding box center [767, 491] width 636 height 29
type input "Mandurah"
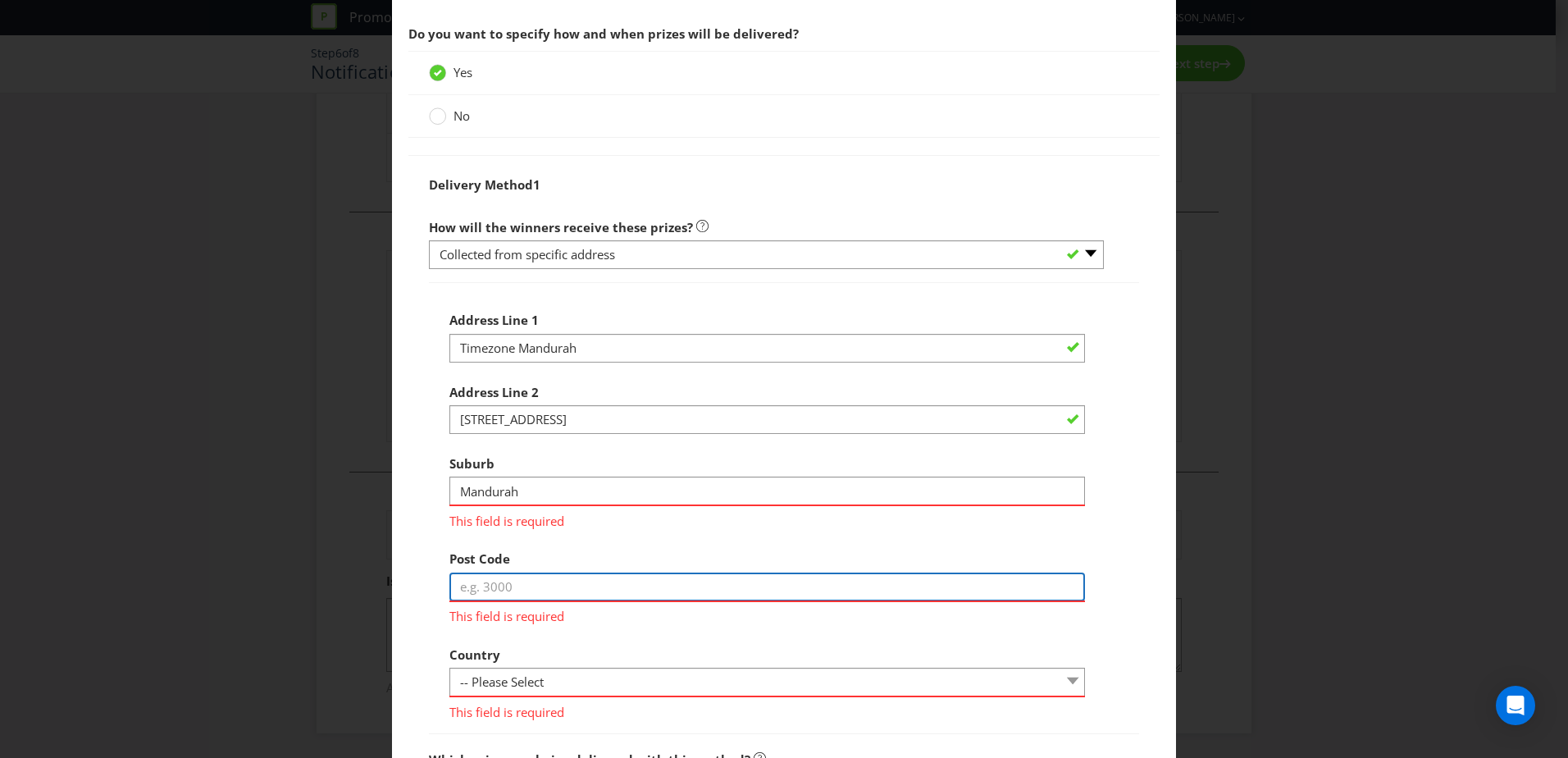
type input "6210"
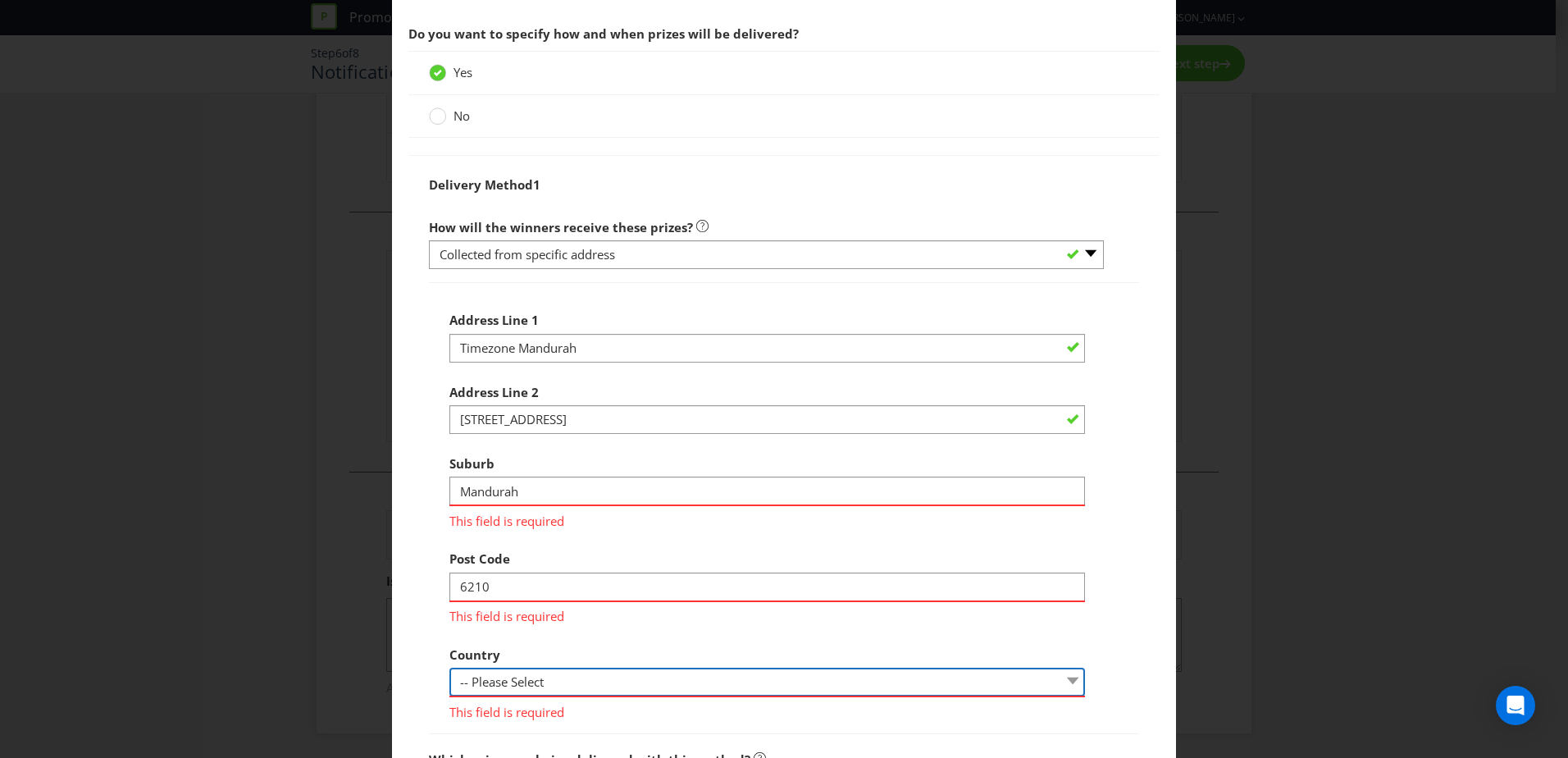
select select "AU"
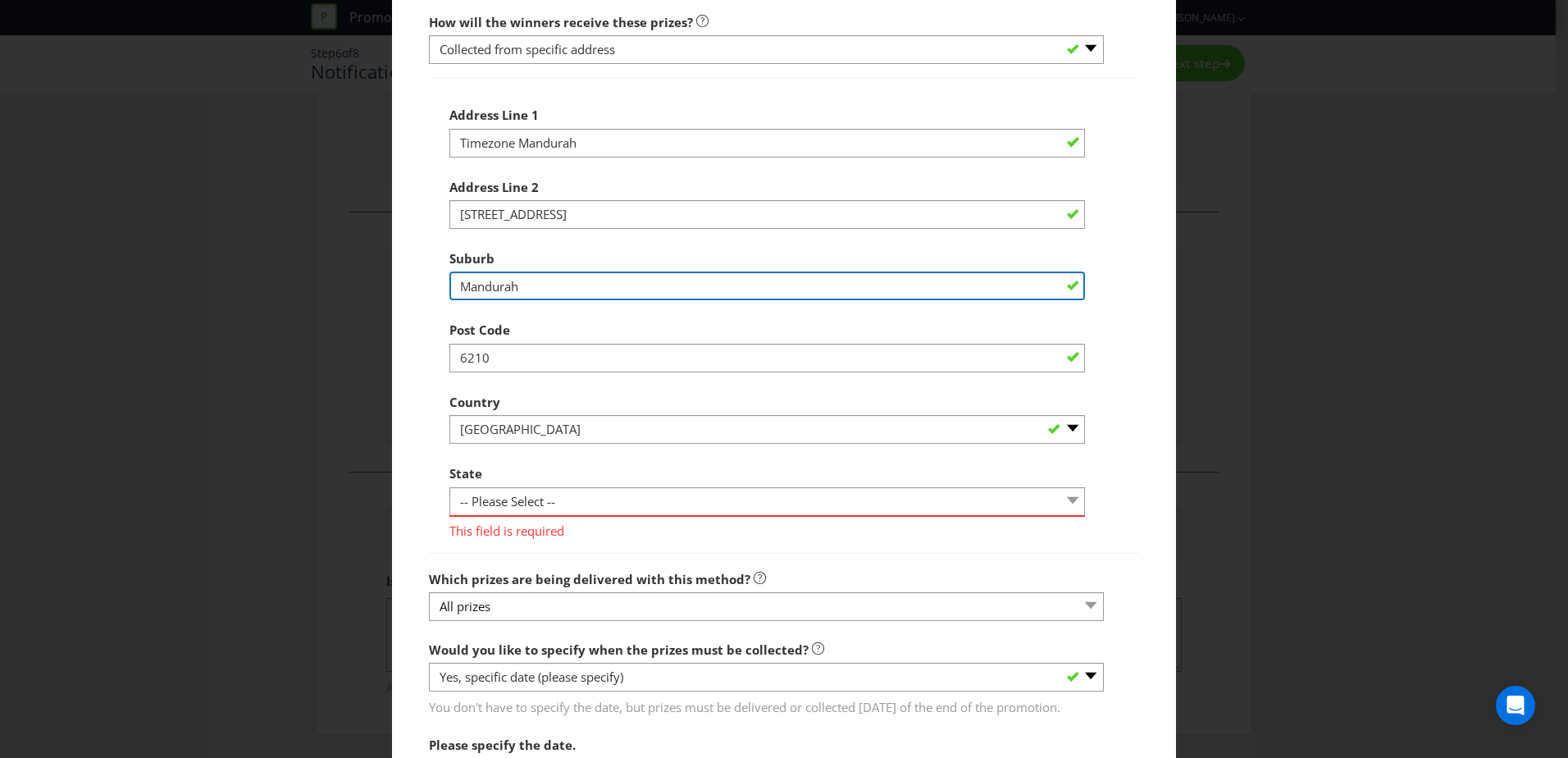
scroll to position [1413, 0]
type input "Mandurah"
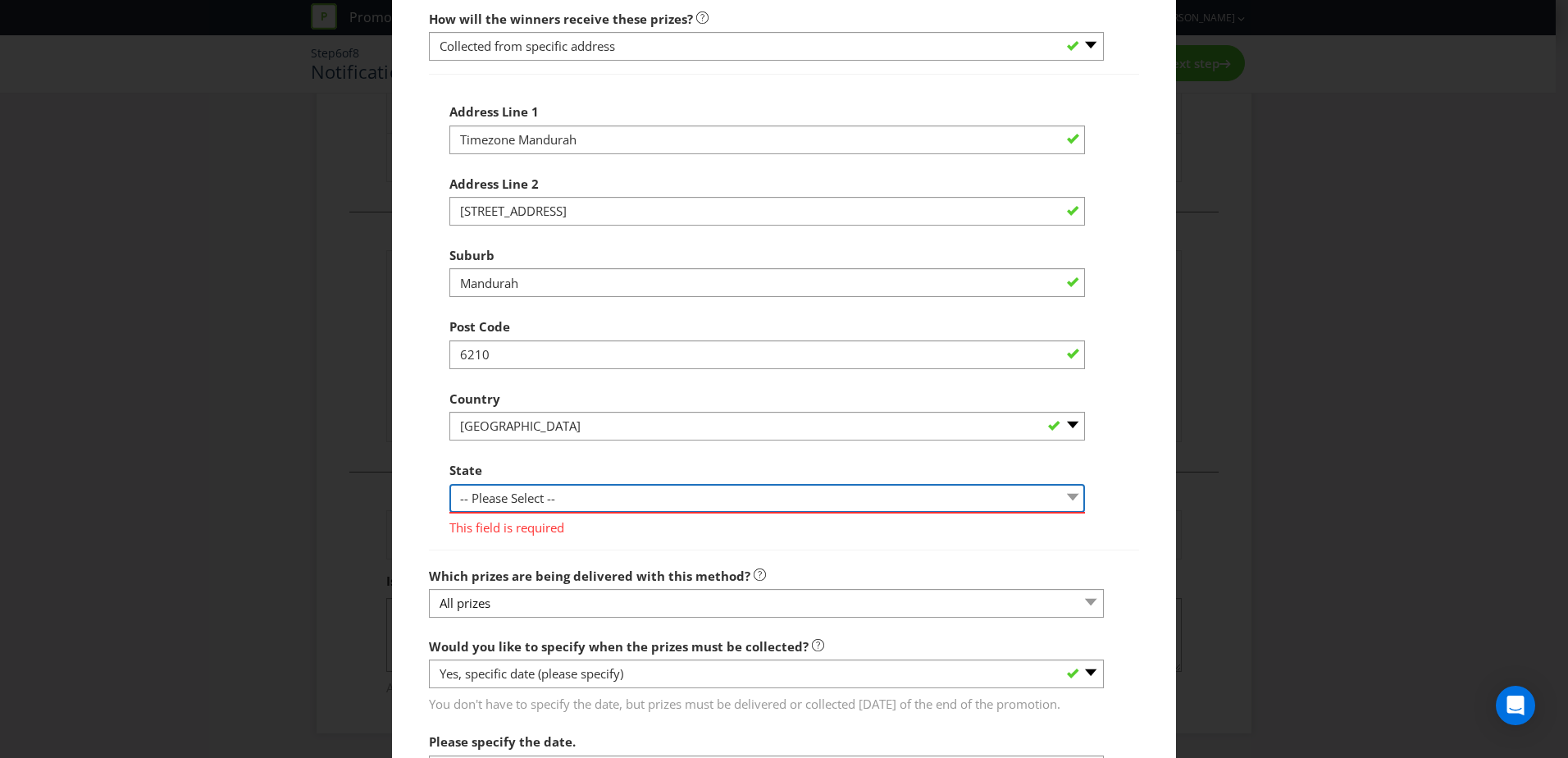
click at [558, 513] on select "-- Please Select -- Australian Capital Territory New South Wales Northern Terri…" at bounding box center [767, 498] width 636 height 29
select select "WA"
click at [449, 501] on select "-- Please Select -- Australian Capital Territory New South Wales Northern Terri…" at bounding box center [767, 498] width 636 height 29
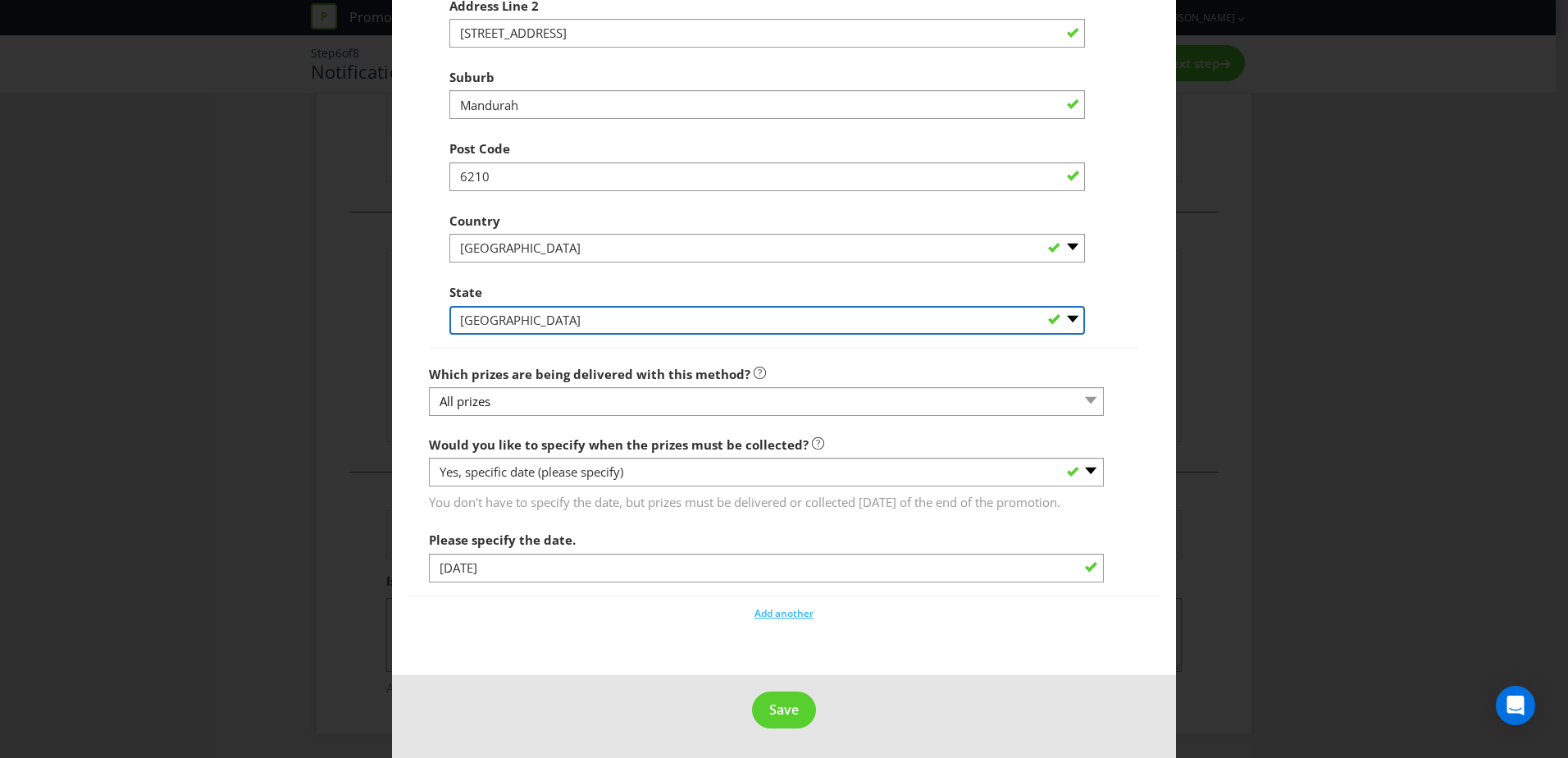
scroll to position [1597, 0]
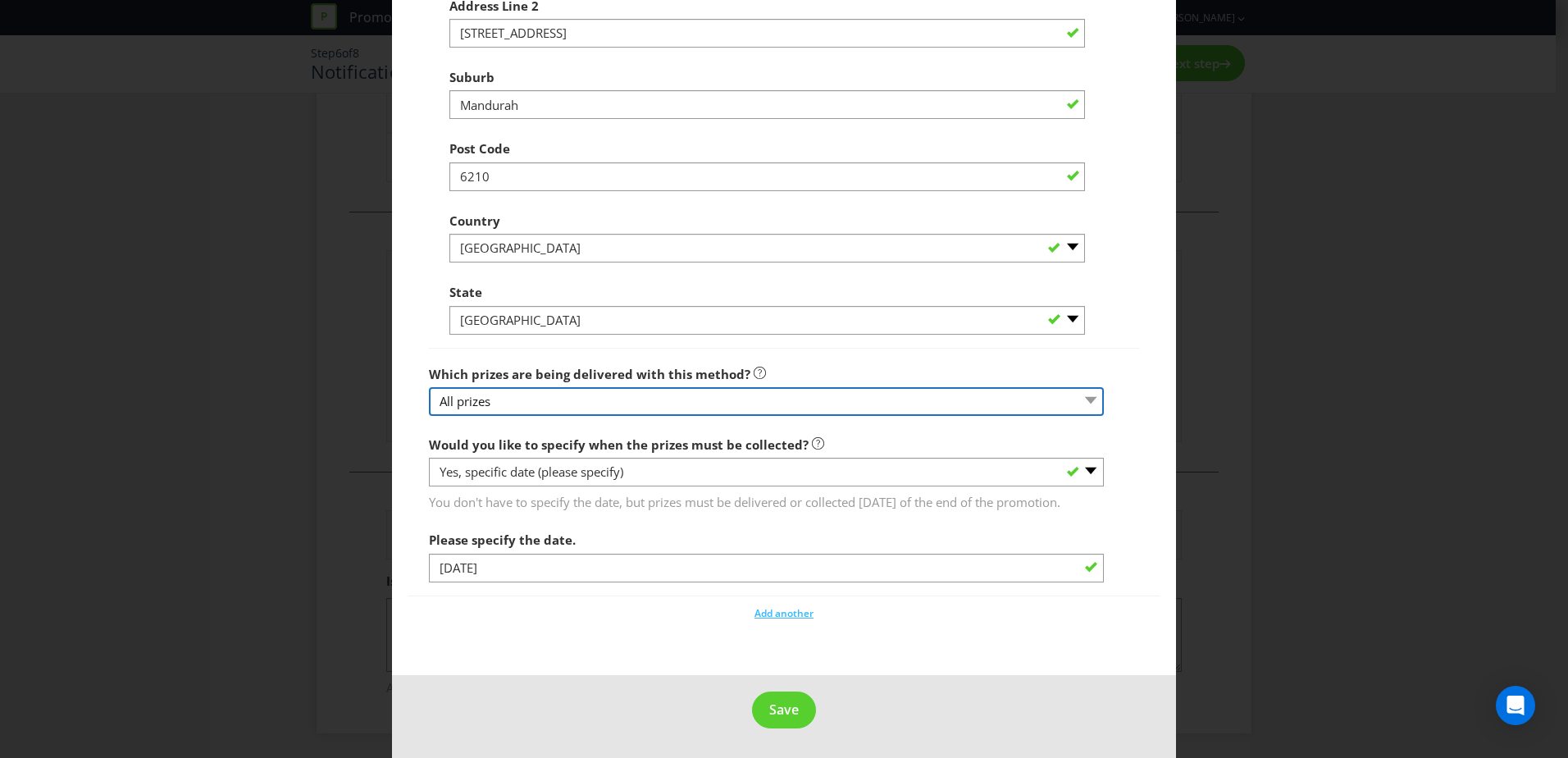
click at [757, 413] on select "All prizes" at bounding box center [766, 401] width 675 height 29
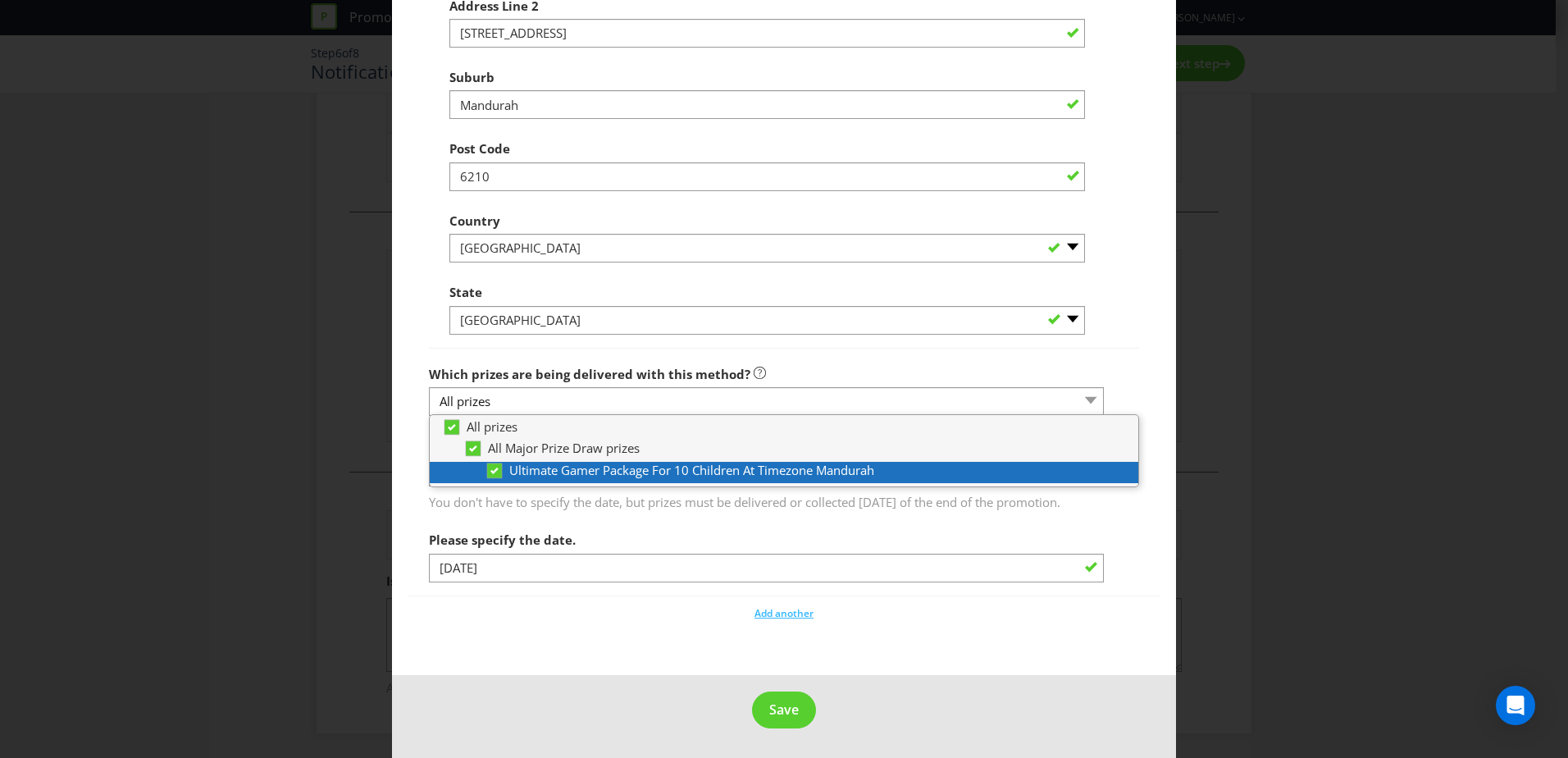
click at [678, 479] on span "Ultimate Gamer Package For 10 Children At Timezone Mandurah" at bounding box center [691, 471] width 365 height 17
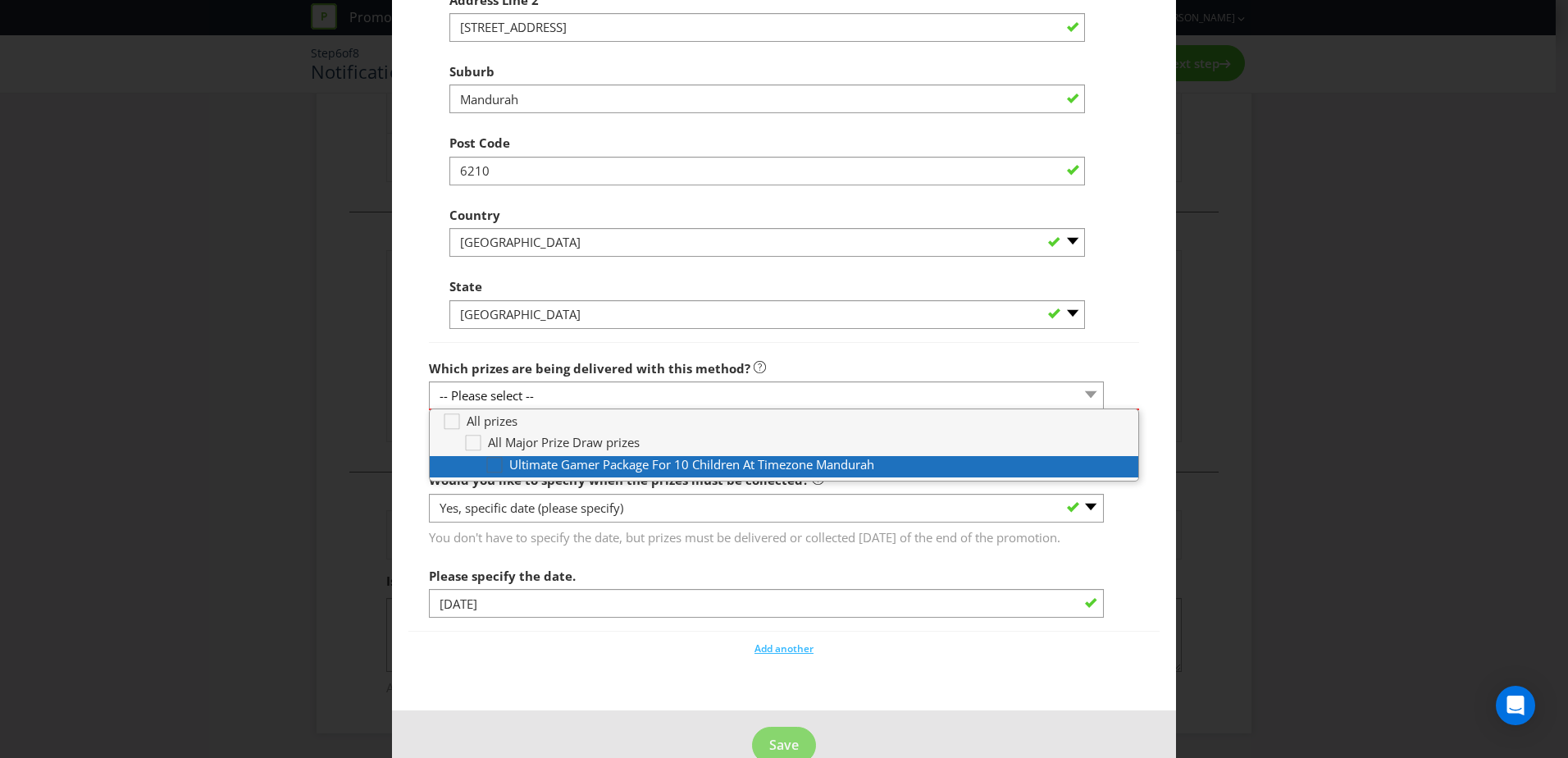
click at [495, 464] on div at bounding box center [494, 459] width 8 height 8
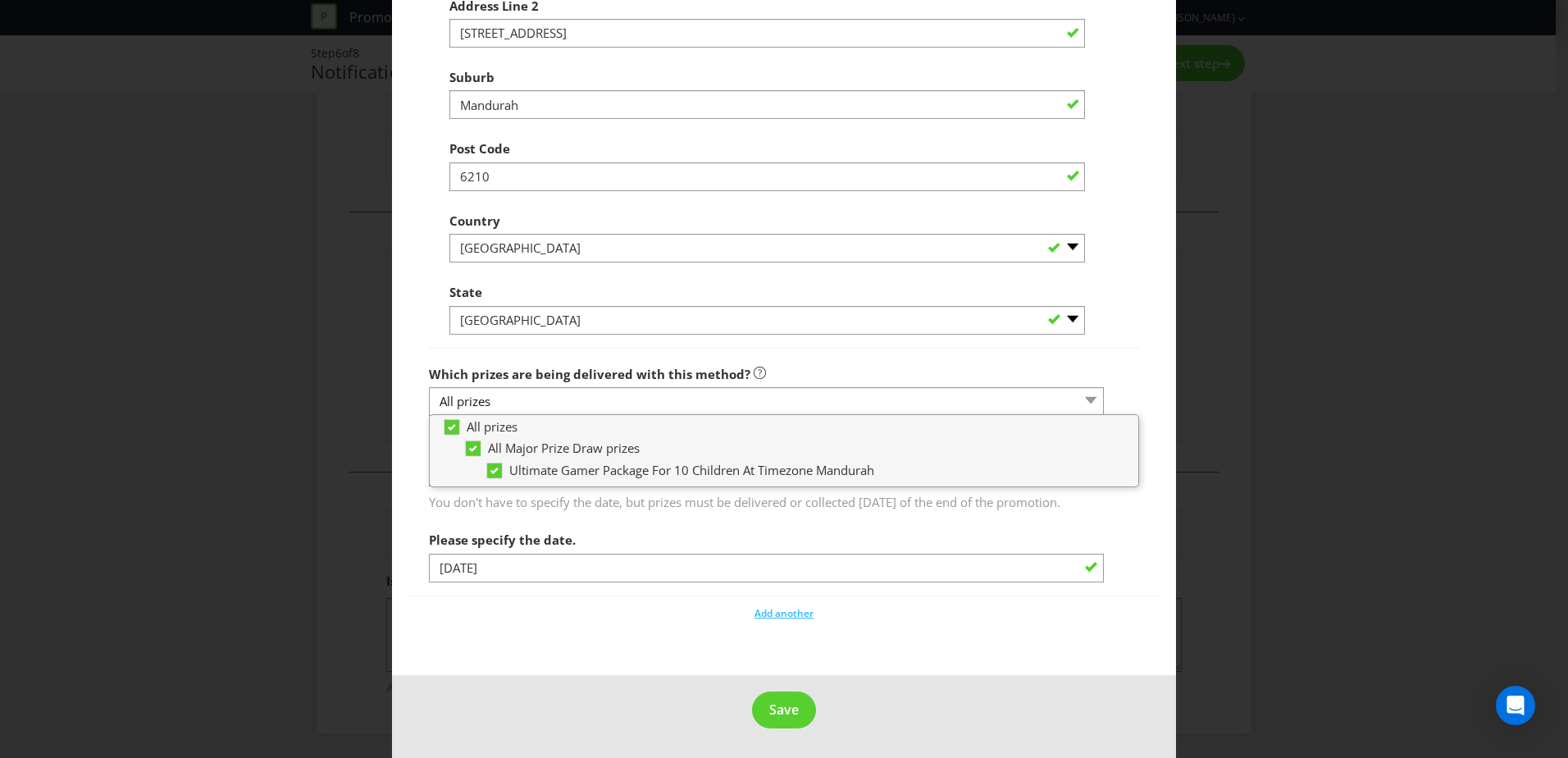
click at [441, 349] on div at bounding box center [784, 348] width 711 height 2
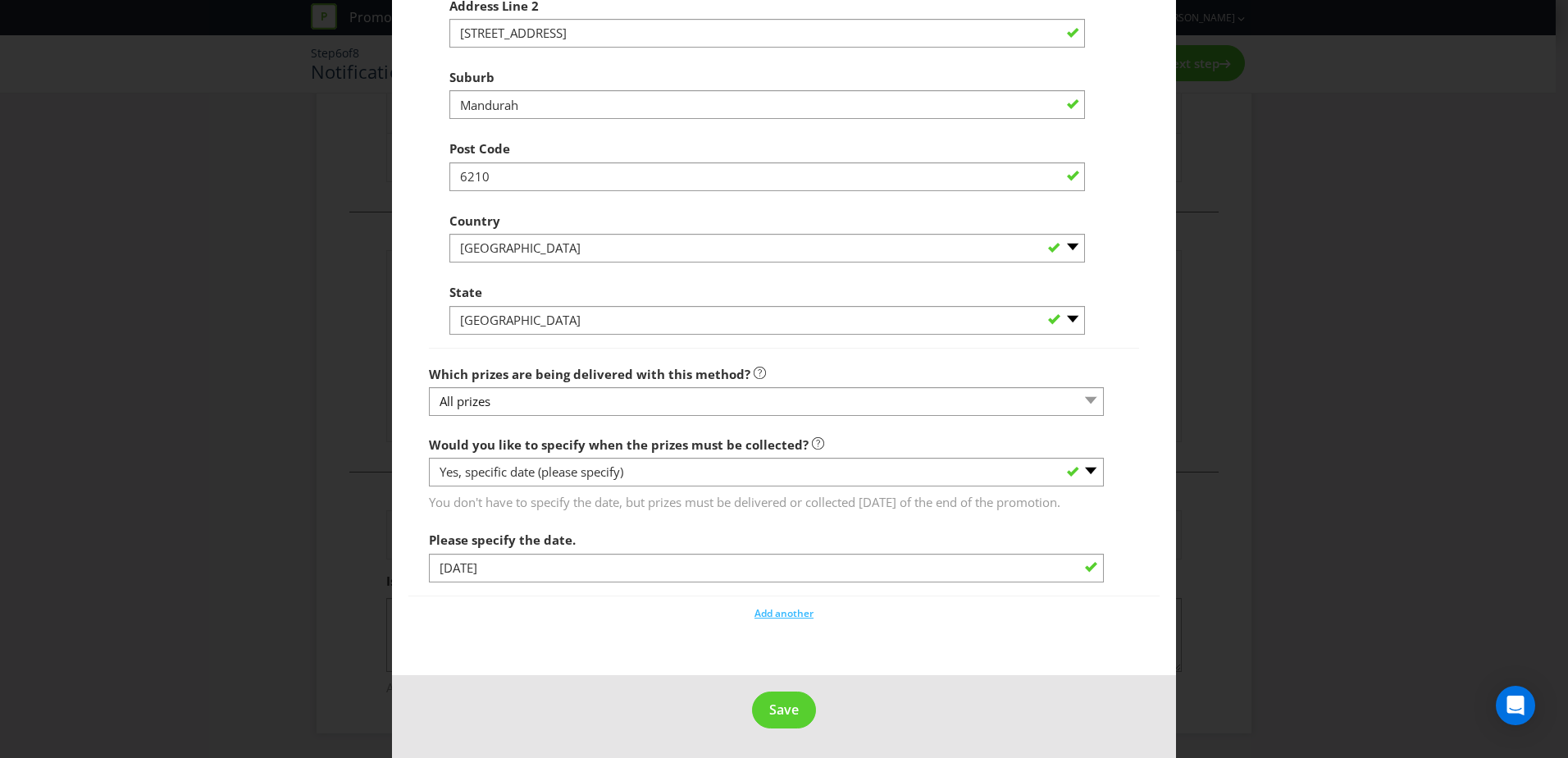
scroll to position [1626, 0]
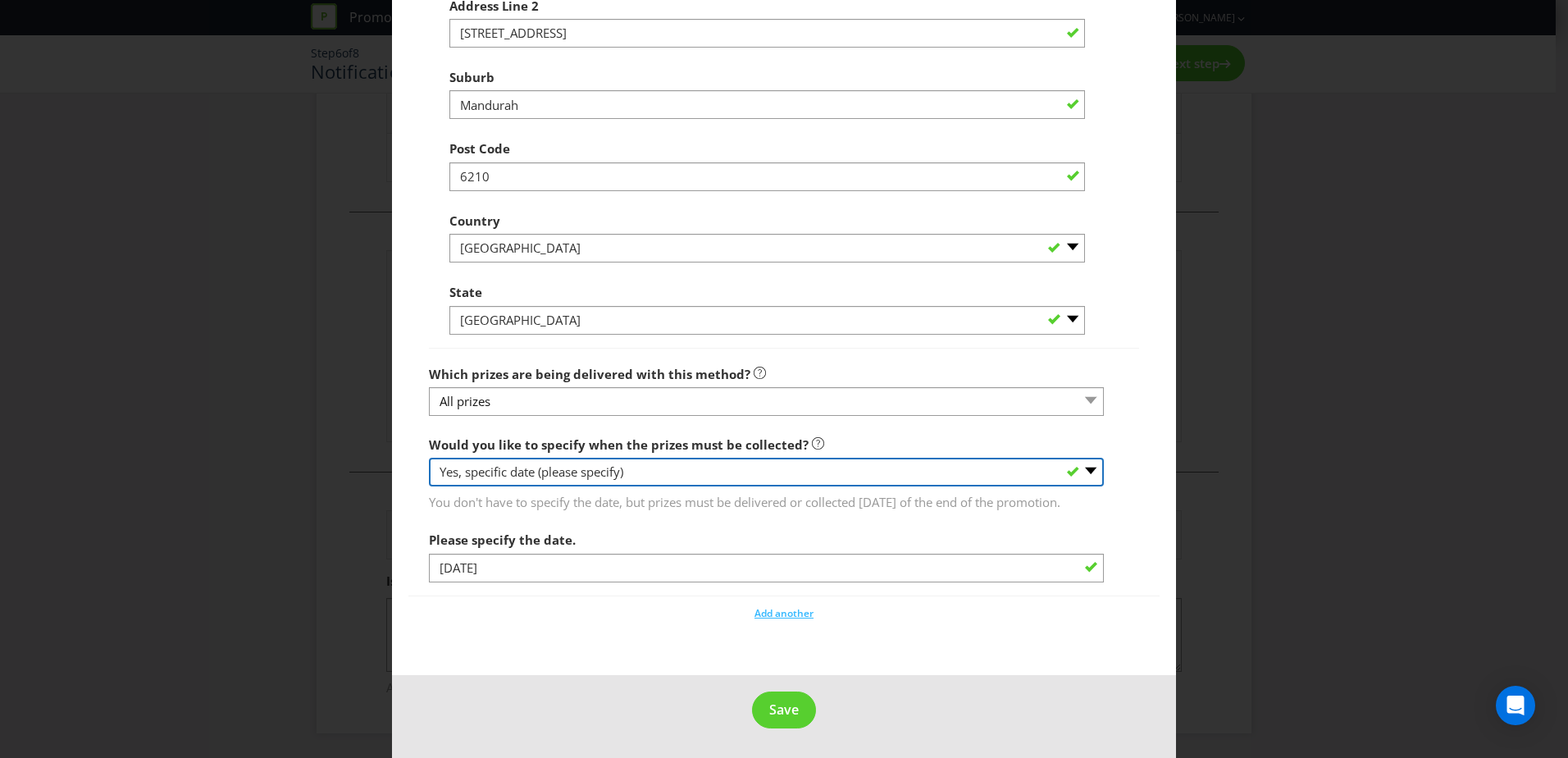
click at [522, 463] on select "-- Please select -- Yes, specific date (please specify) Yes, within a certain p…" at bounding box center [766, 471] width 675 height 29
select select "YES_PERIOD"
click at [429, 458] on select "-- Please select -- Yes, specific date (please specify) Yes, within a certain p…" at bounding box center [766, 471] width 675 height 29
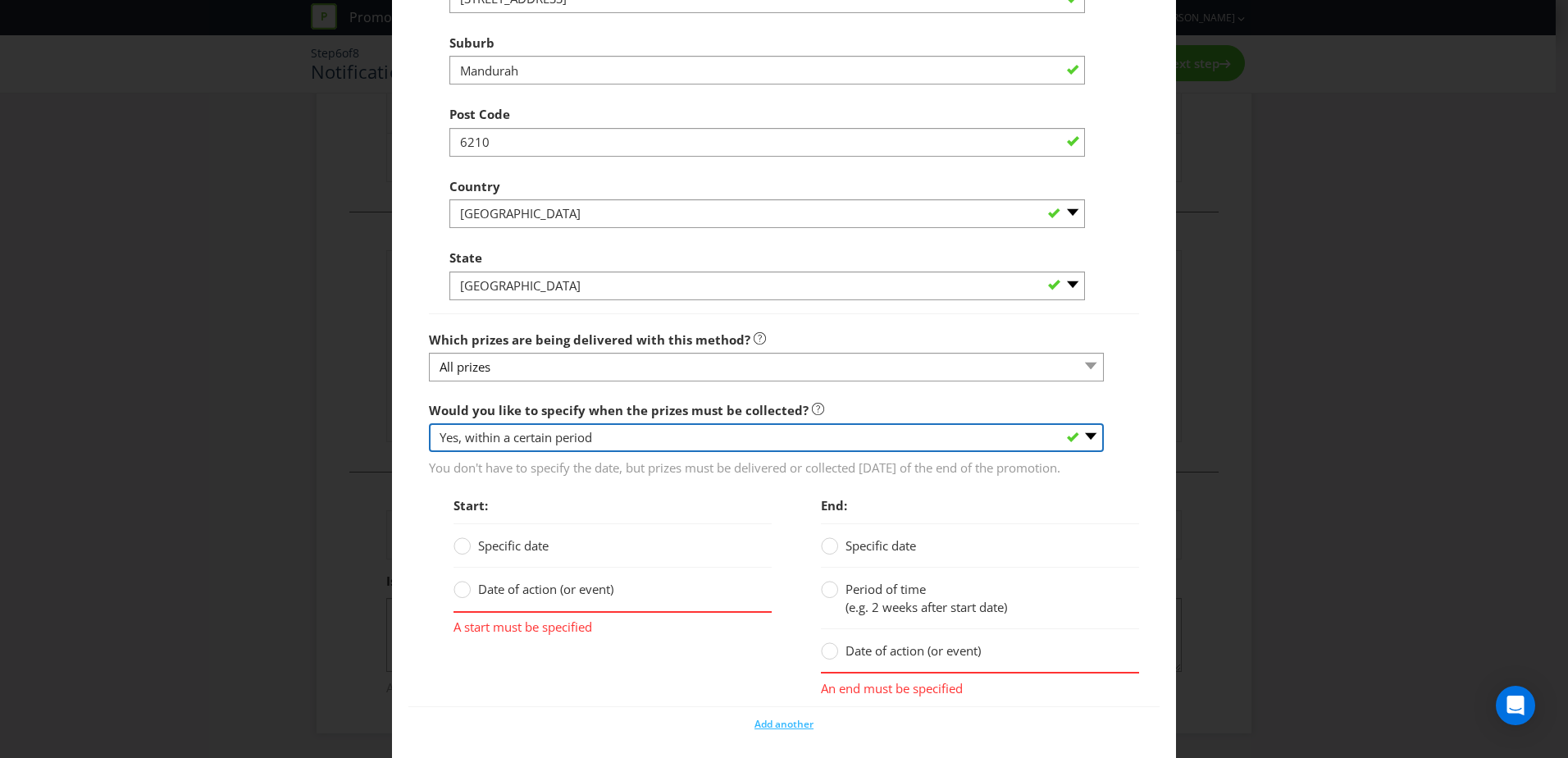
scroll to position [1772, 0]
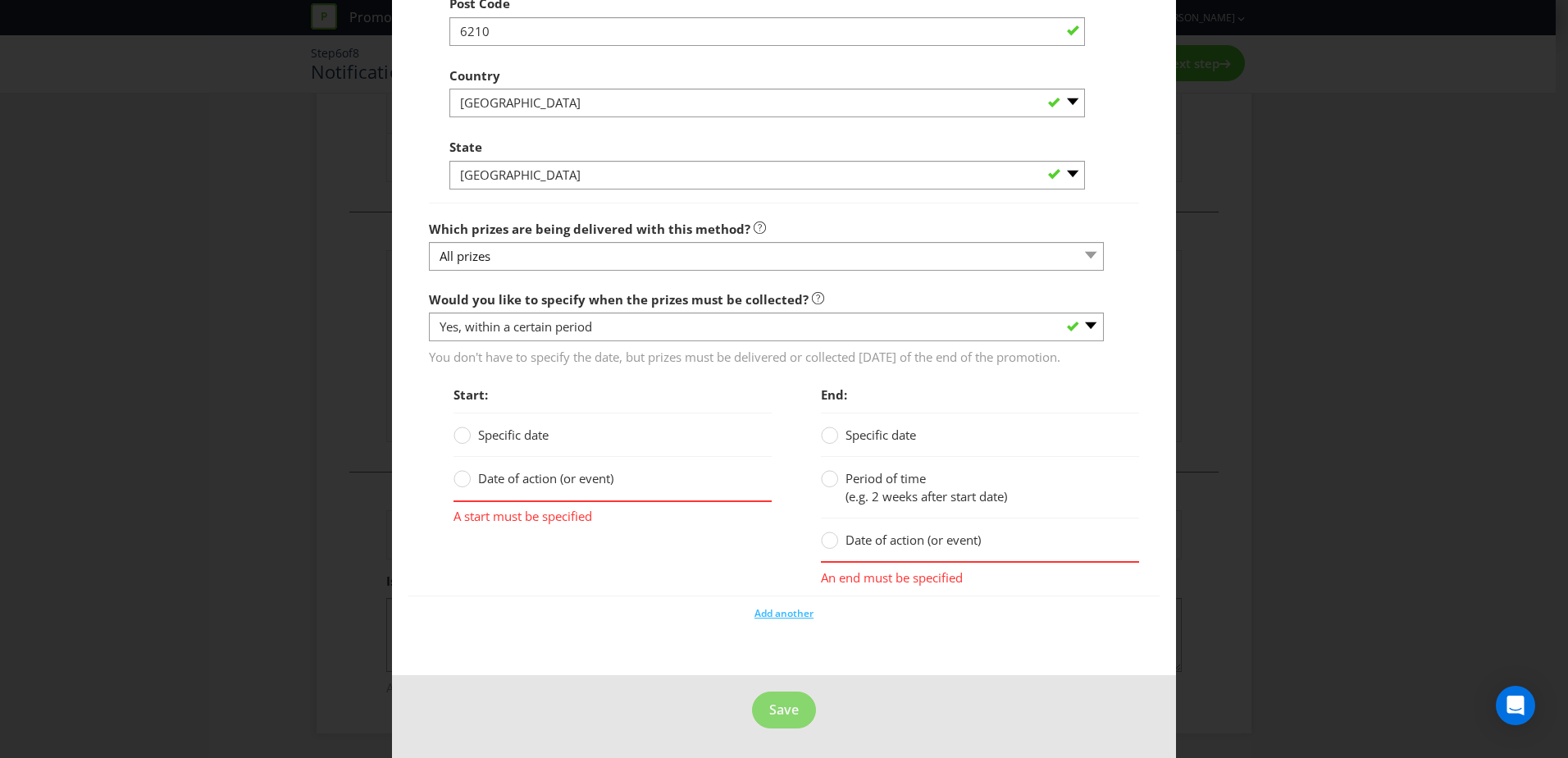
click at [485, 437] on span "Specific date" at bounding box center [514, 435] width 70 height 17
click at [0, 0] on input "Specific date" at bounding box center [0, 0] width 0 height 0
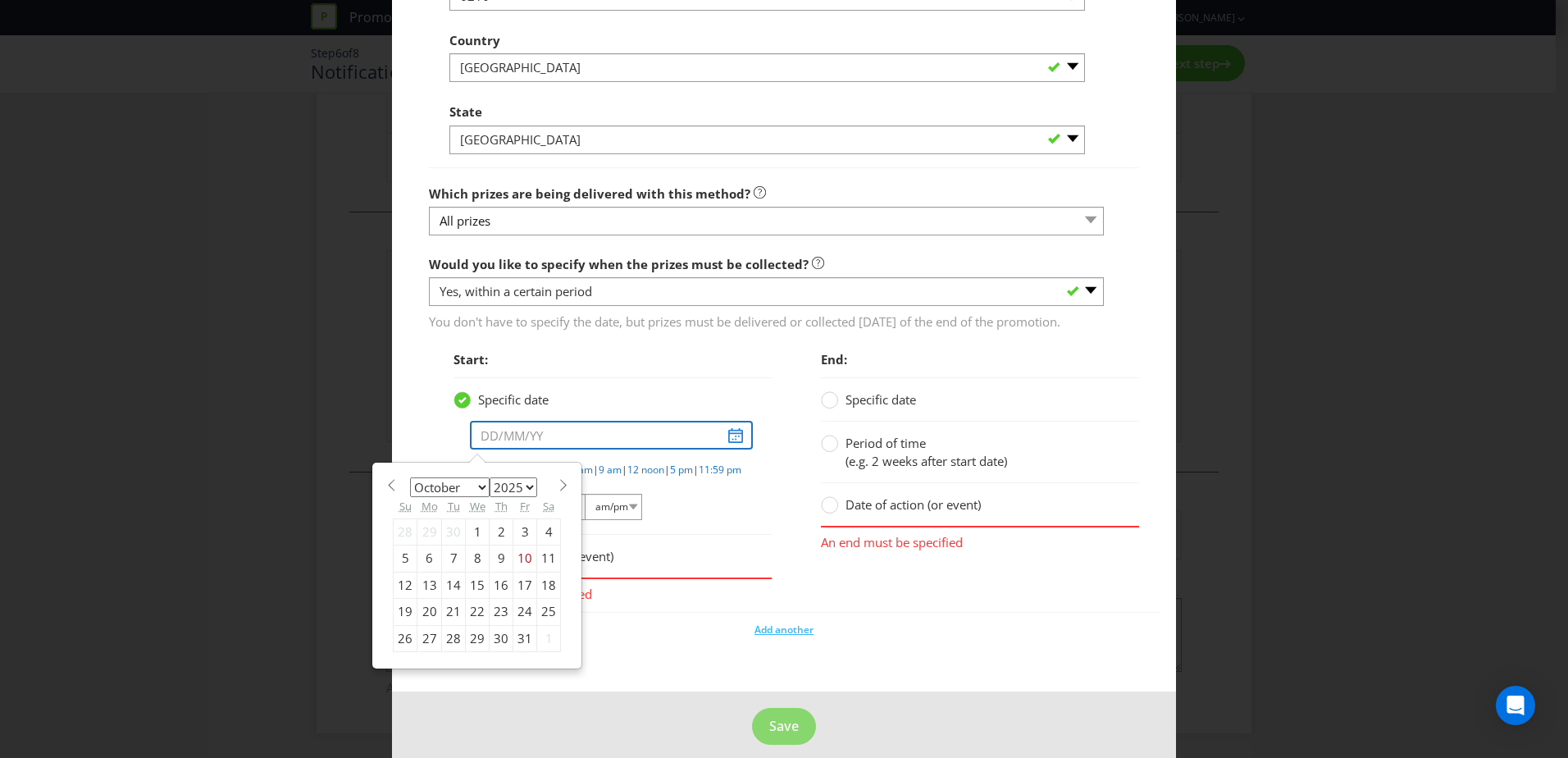
click at [488, 449] on input "text" at bounding box center [612, 434] width 283 height 29
click at [520, 652] on div "31" at bounding box center [526, 638] width 24 height 26
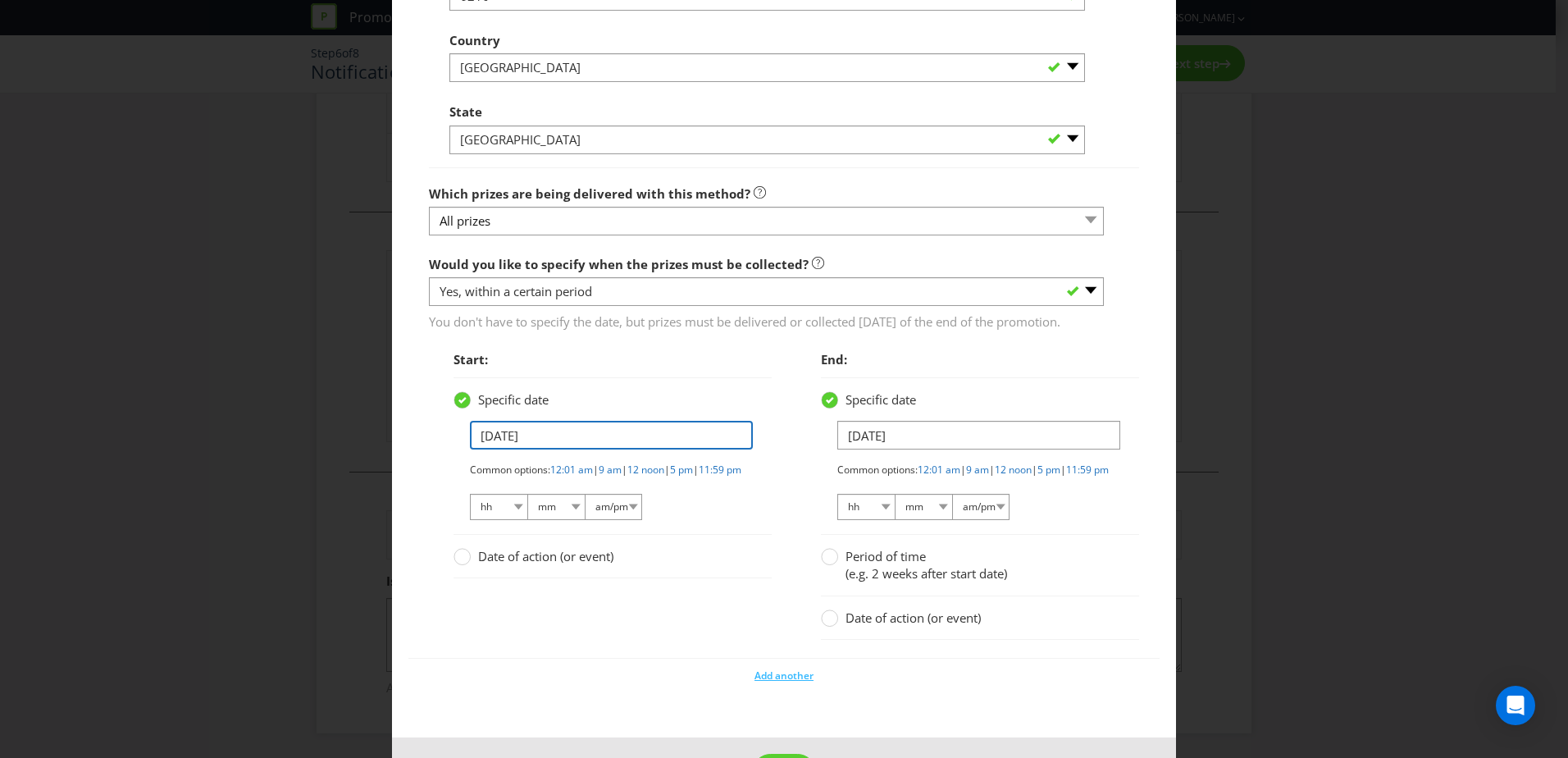
click at [555, 449] on input "31/10/25" at bounding box center [612, 434] width 283 height 29
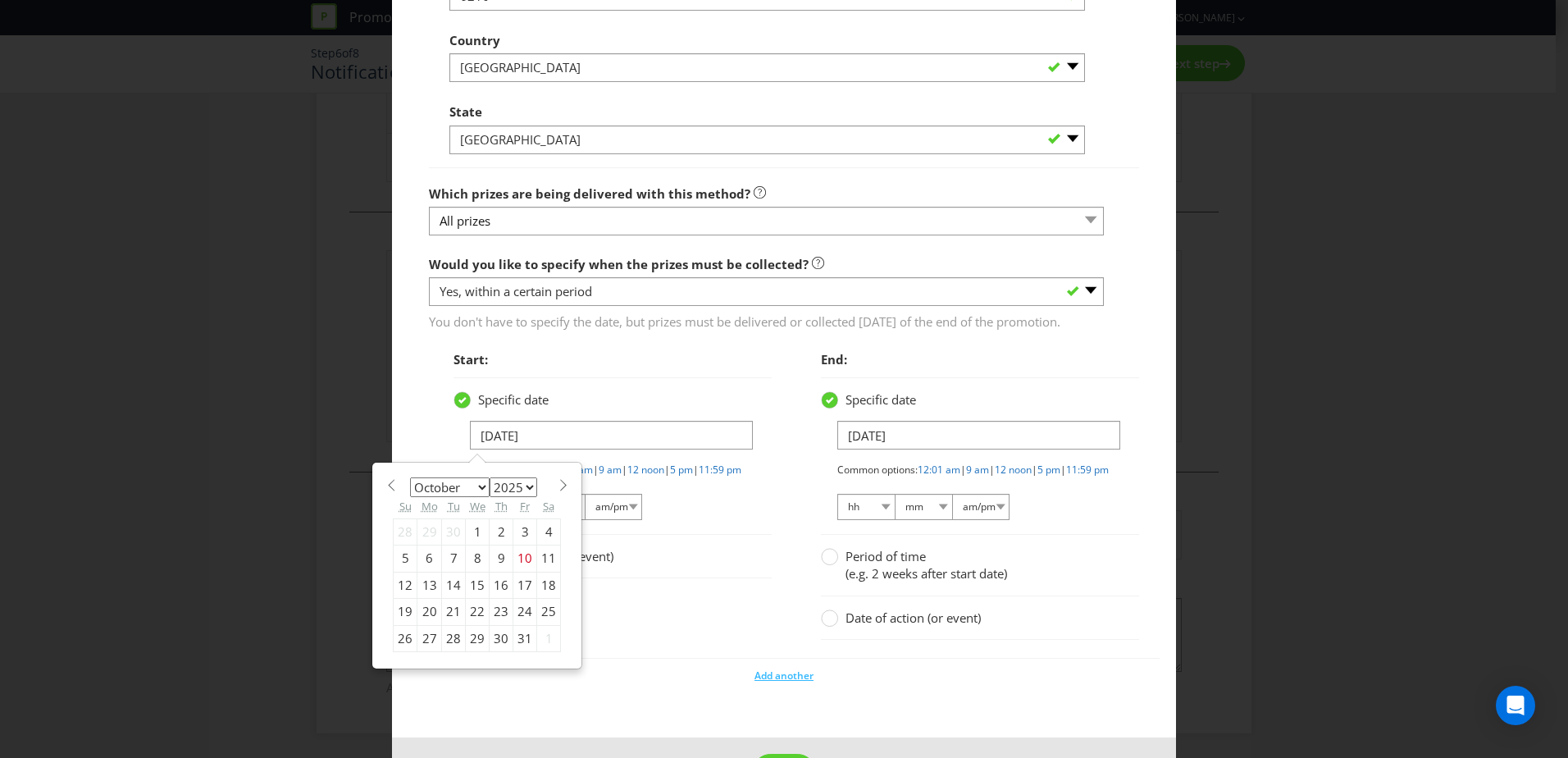
click at [451, 652] on div "28" at bounding box center [455, 638] width 24 height 26
type input "28/10/25"
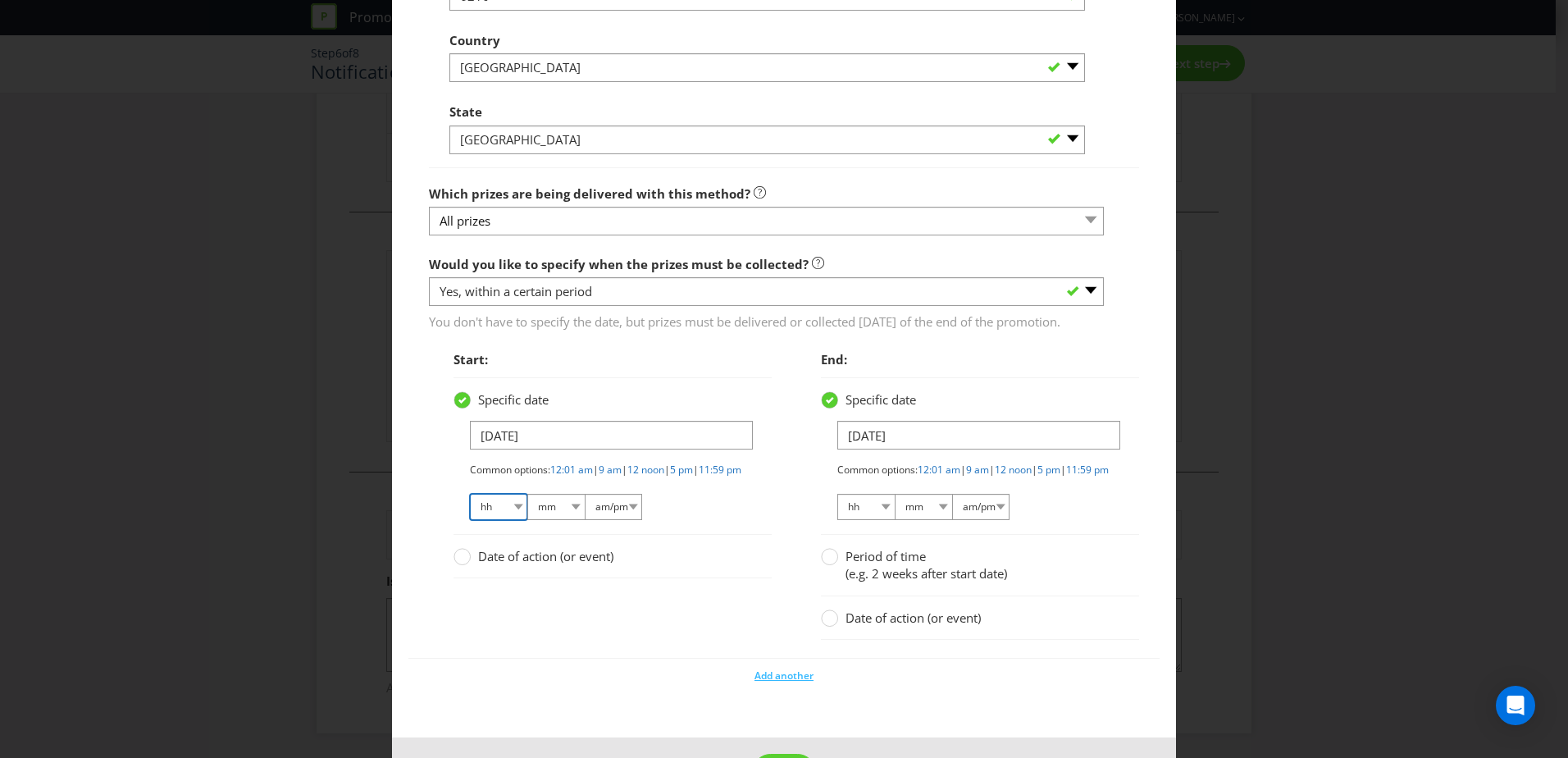
click at [510, 520] on select "hh 01 02 03 04 05 06 07 08 09 10 11 12" at bounding box center [499, 507] width 57 height 26
select select "09"
click at [470, 520] on select "hh 01 02 03 04 05 06 07 08 09 10 11 12" at bounding box center [499, 507] width 57 height 26
click at [553, 520] on select "mm 00 01 05 10 15 20 25 29 30 35 40 45 50 55 59" at bounding box center [556, 507] width 57 height 26
select select "00"
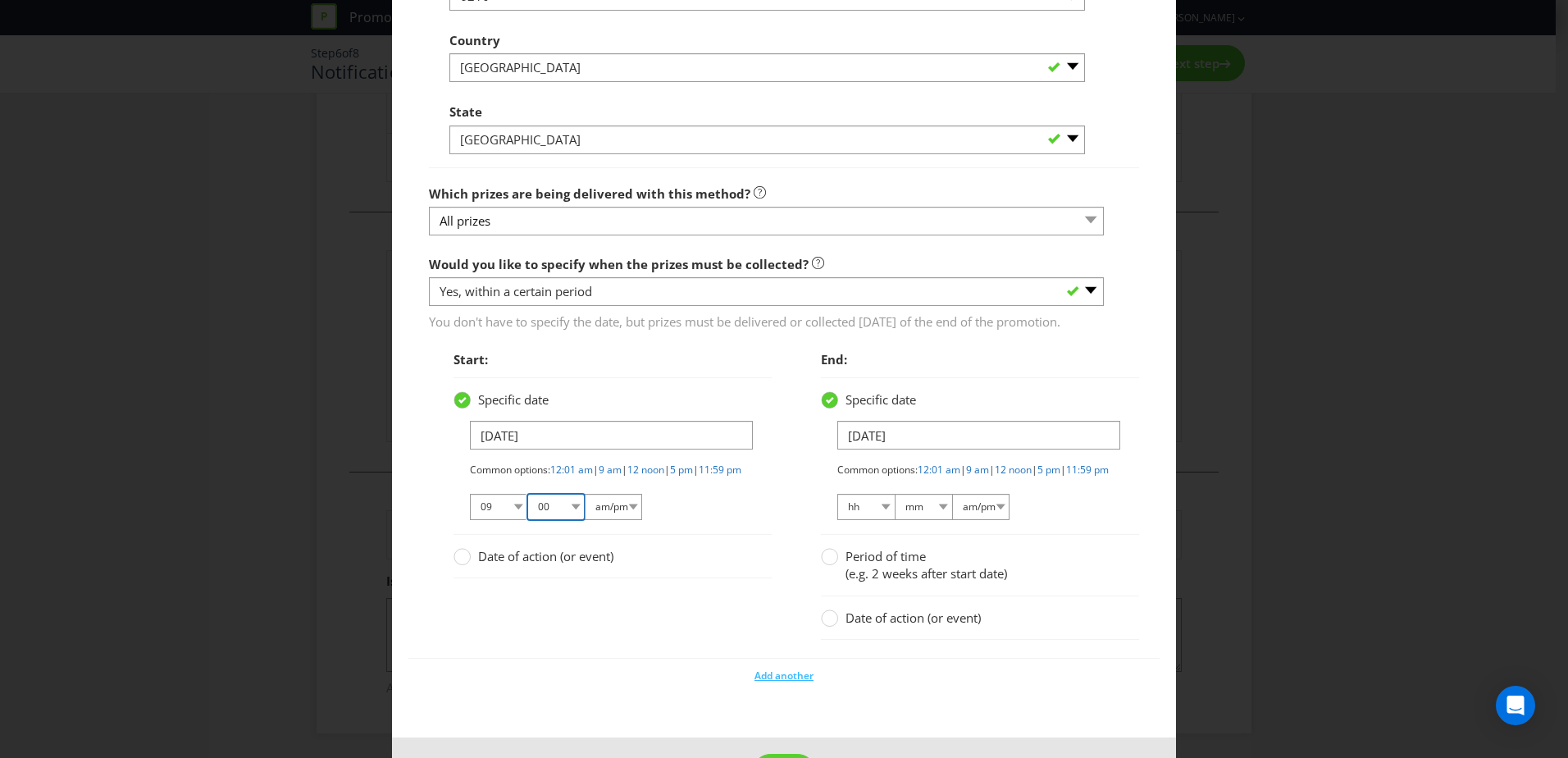
click at [528, 520] on select "mm 00 01 05 10 15 20 25 29 30 35 40 45 50 55 59" at bounding box center [556, 507] width 57 height 26
click at [601, 520] on select "am/pm am pm" at bounding box center [614, 507] width 57 height 26
select select "am"
click at [585, 520] on select "am/pm am pm" at bounding box center [614, 507] width 57 height 26
click at [879, 520] on select "hh 01 02 03 04 05 06 07 08 09 10 11 12" at bounding box center [866, 507] width 57 height 26
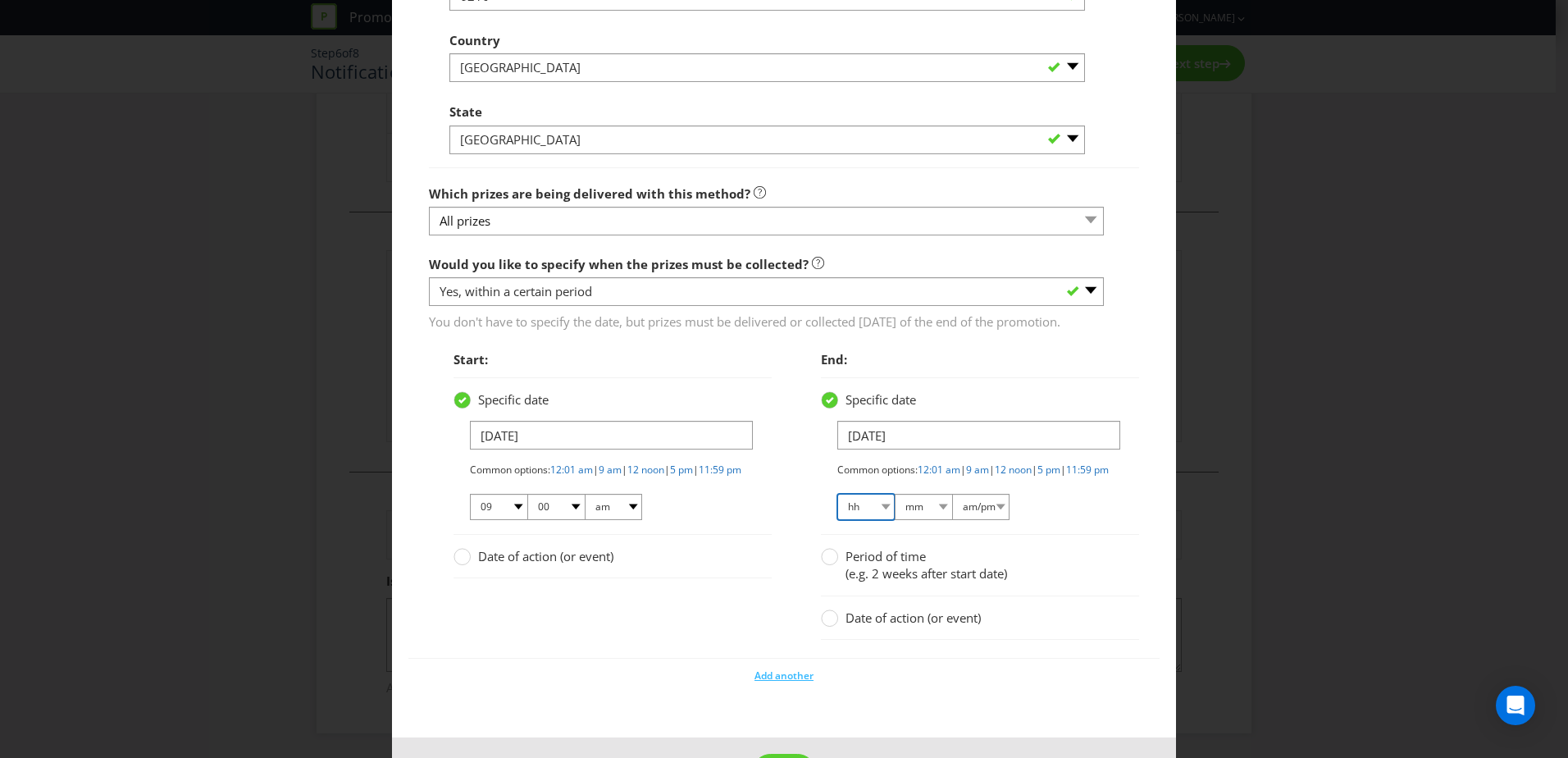
select select "09"
click at [837, 520] on select "hh 01 02 03 04 05 06 07 08 09 10 11 12" at bounding box center [866, 507] width 57 height 26
click at [937, 520] on select "mm 00 01 05 10 15 20 25 29 30 35 40 45 50 55 59" at bounding box center [924, 507] width 57 height 26
select select "00"
click at [895, 520] on select "mm 00 01 05 10 15 20 25 29 30 35 40 45 50 55 59" at bounding box center [924, 507] width 57 height 26
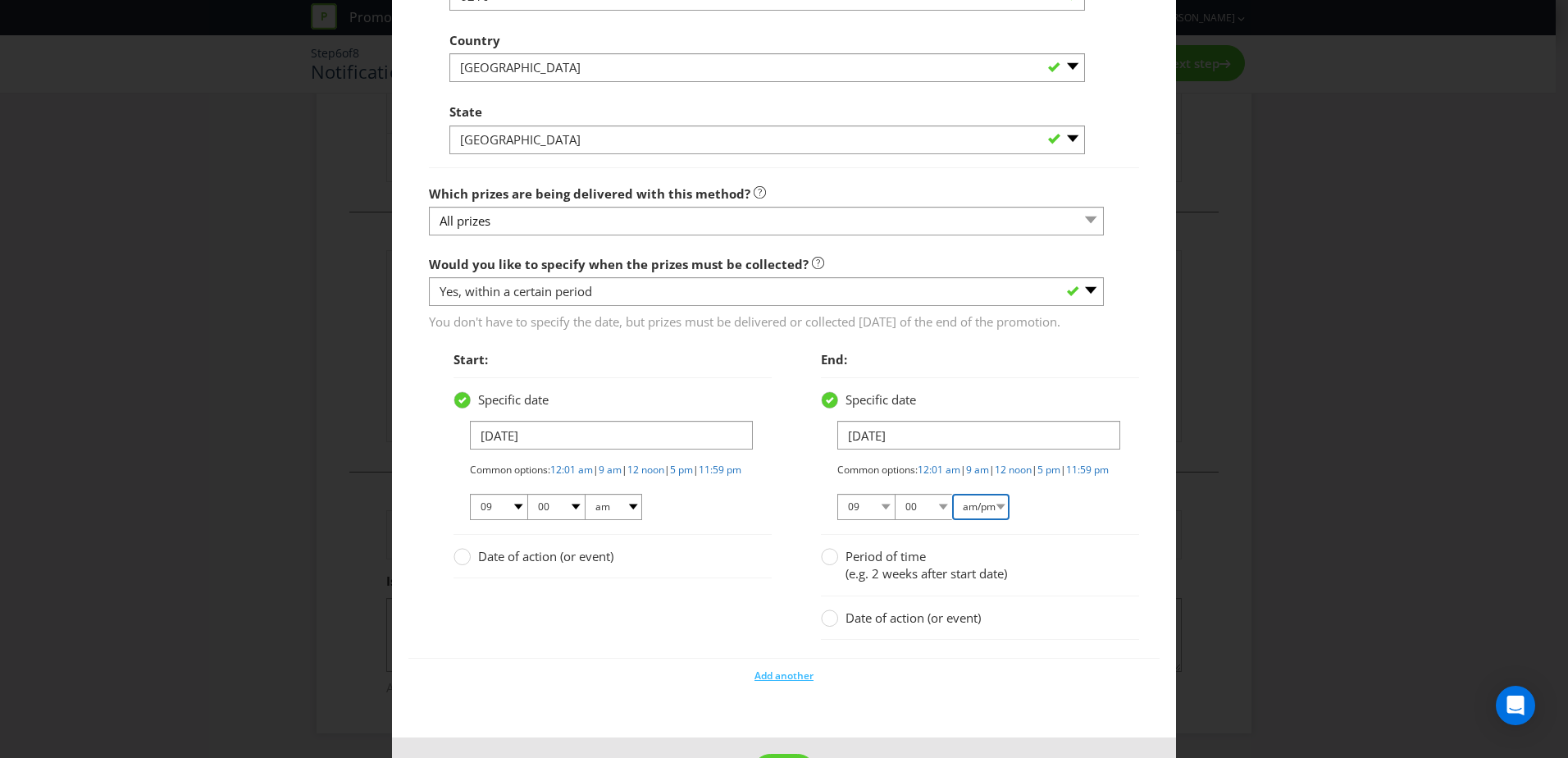
click at [992, 520] on select "am/pm am pm" at bounding box center [981, 507] width 57 height 26
select select "pm"
click at [953, 520] on select "am/pm am pm" at bounding box center [981, 507] width 57 height 26
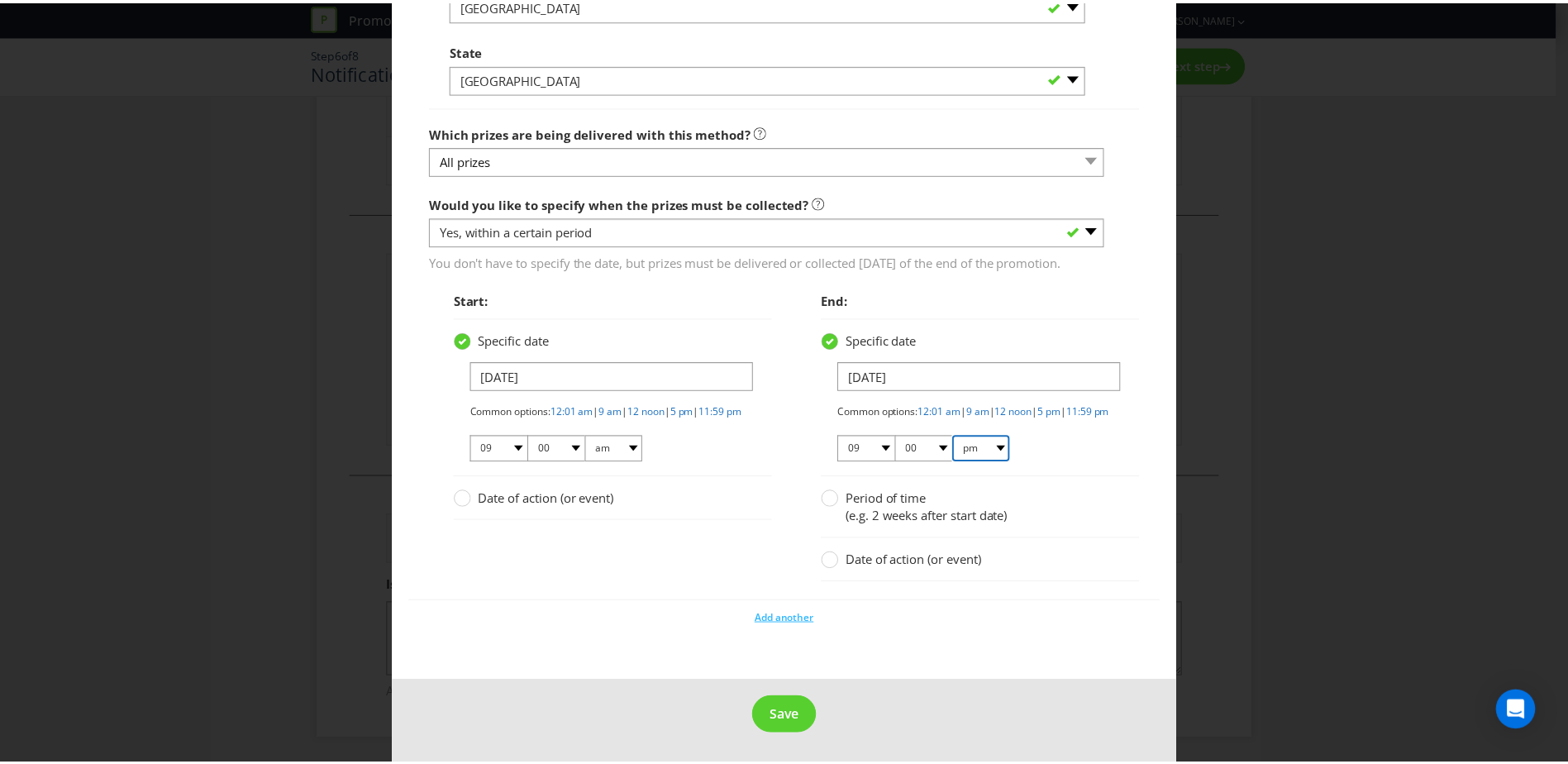
scroll to position [1898, 0]
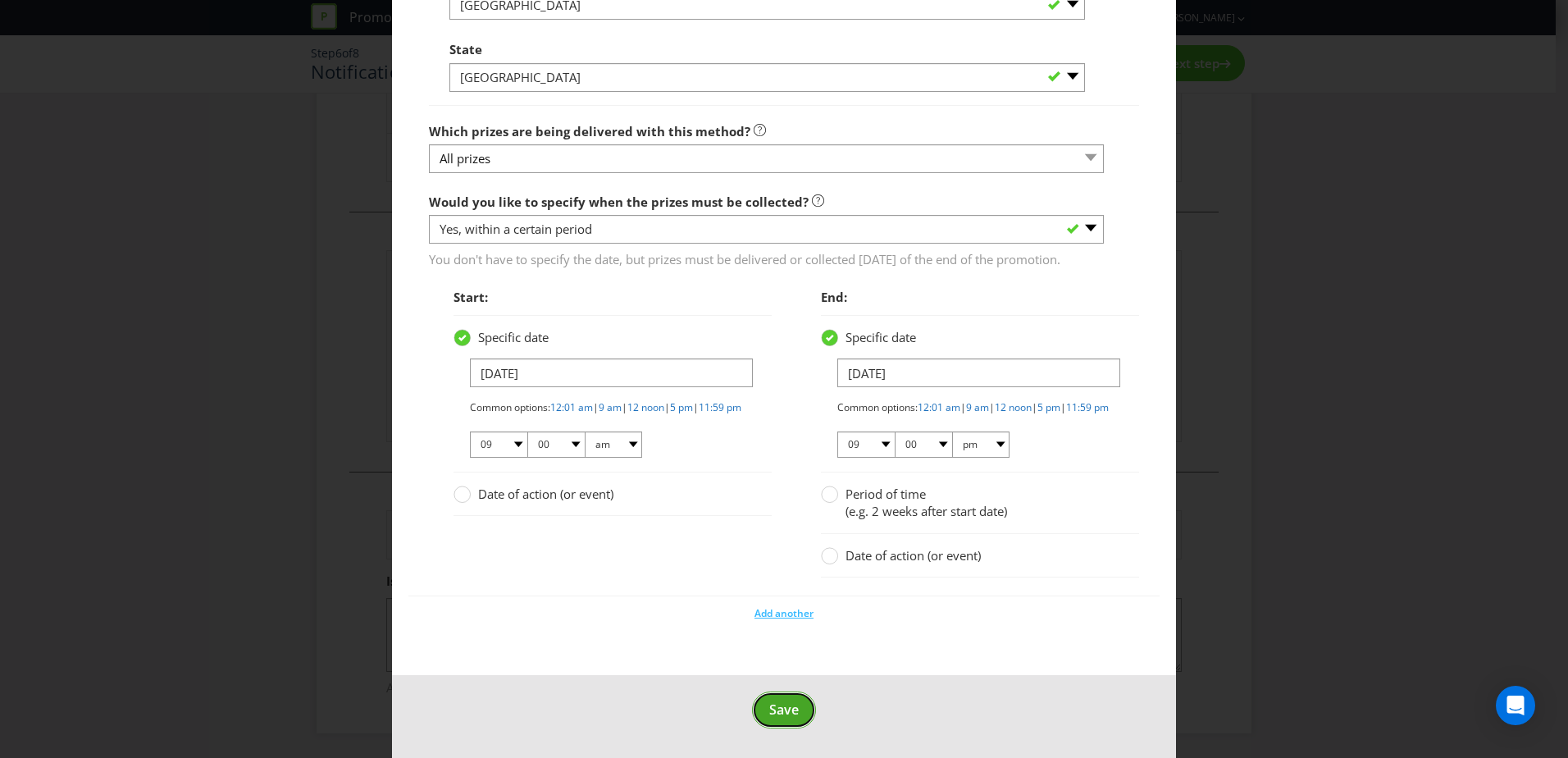
click at [785, 717] on span "Save" at bounding box center [784, 710] width 30 height 18
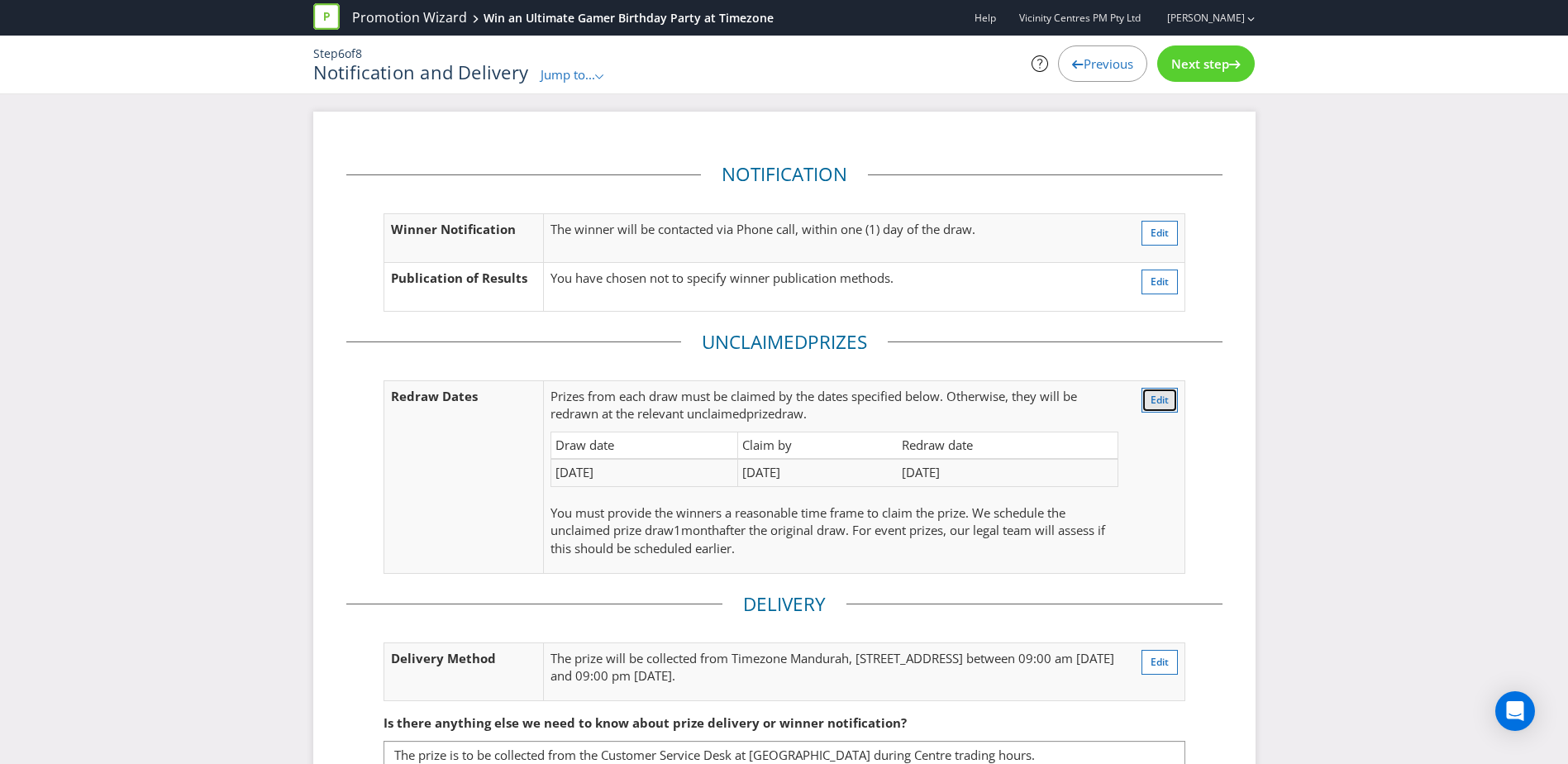
click at [1156, 405] on span "Edit" at bounding box center [1160, 400] width 19 height 14
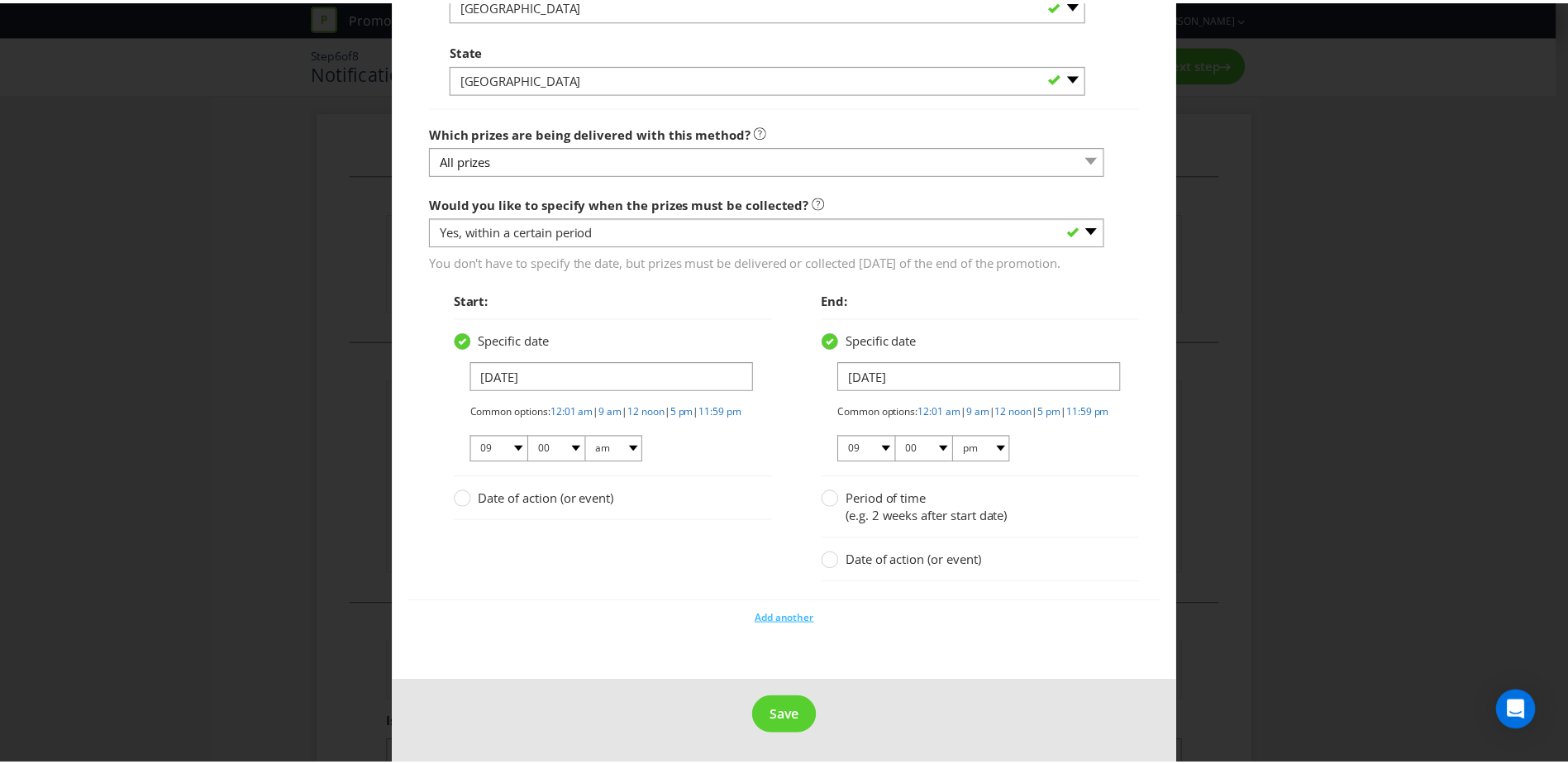
scroll to position [1898, 0]
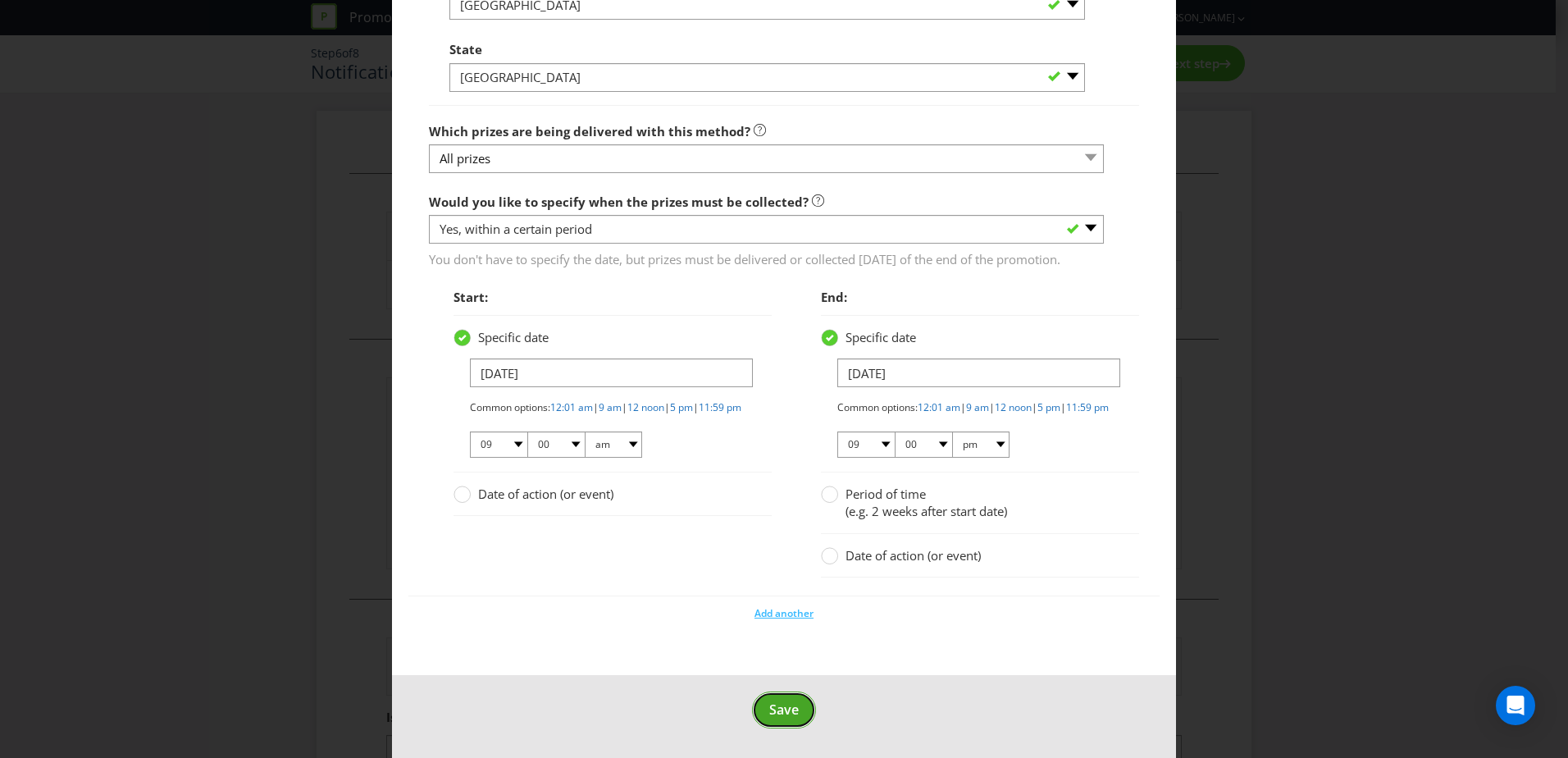
click at [777, 713] on span "Save" at bounding box center [784, 710] width 30 height 18
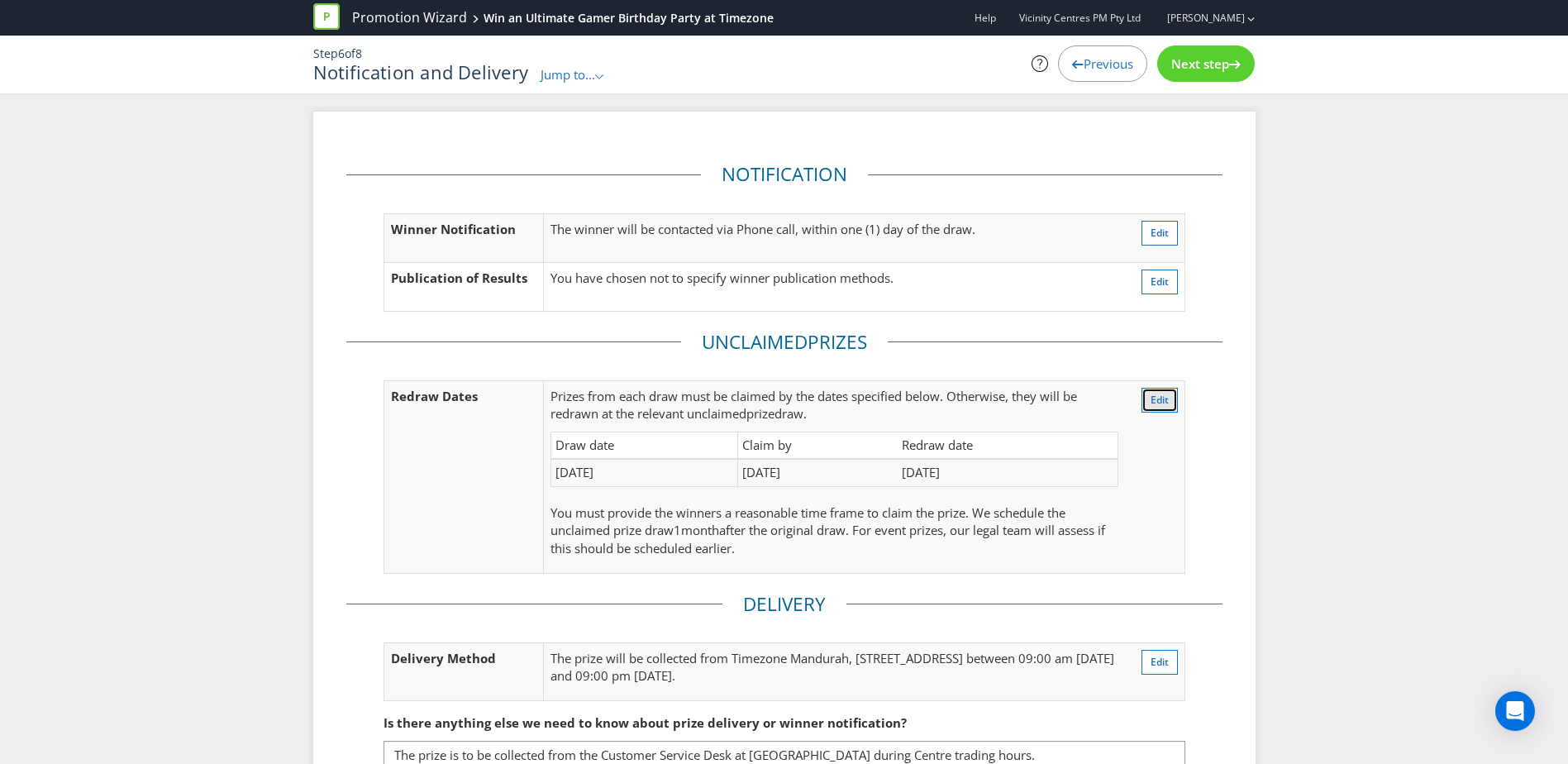
click at [1168, 400] on span "Edit" at bounding box center [1160, 400] width 19 height 14
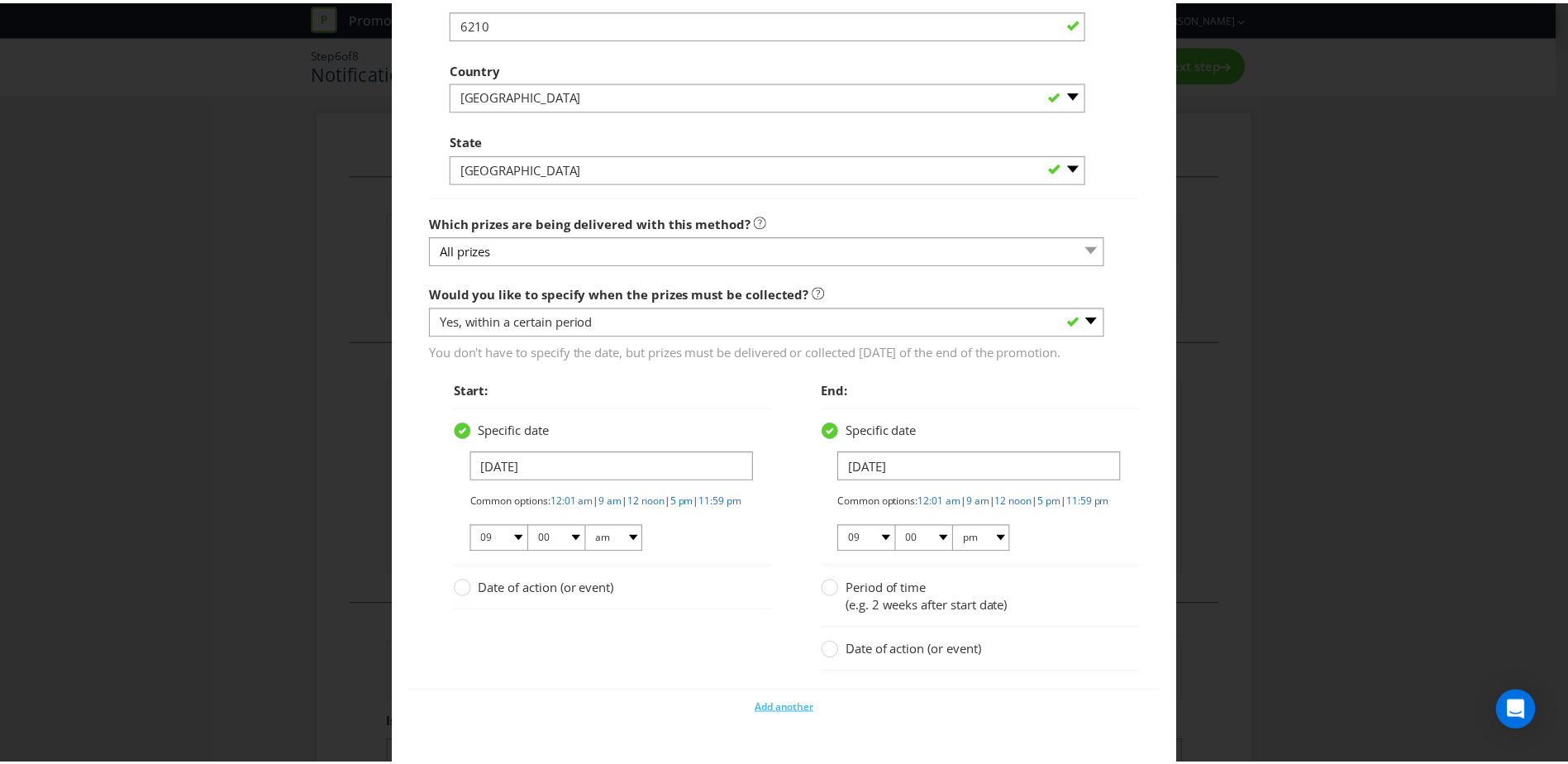
scroll to position [1898, 0]
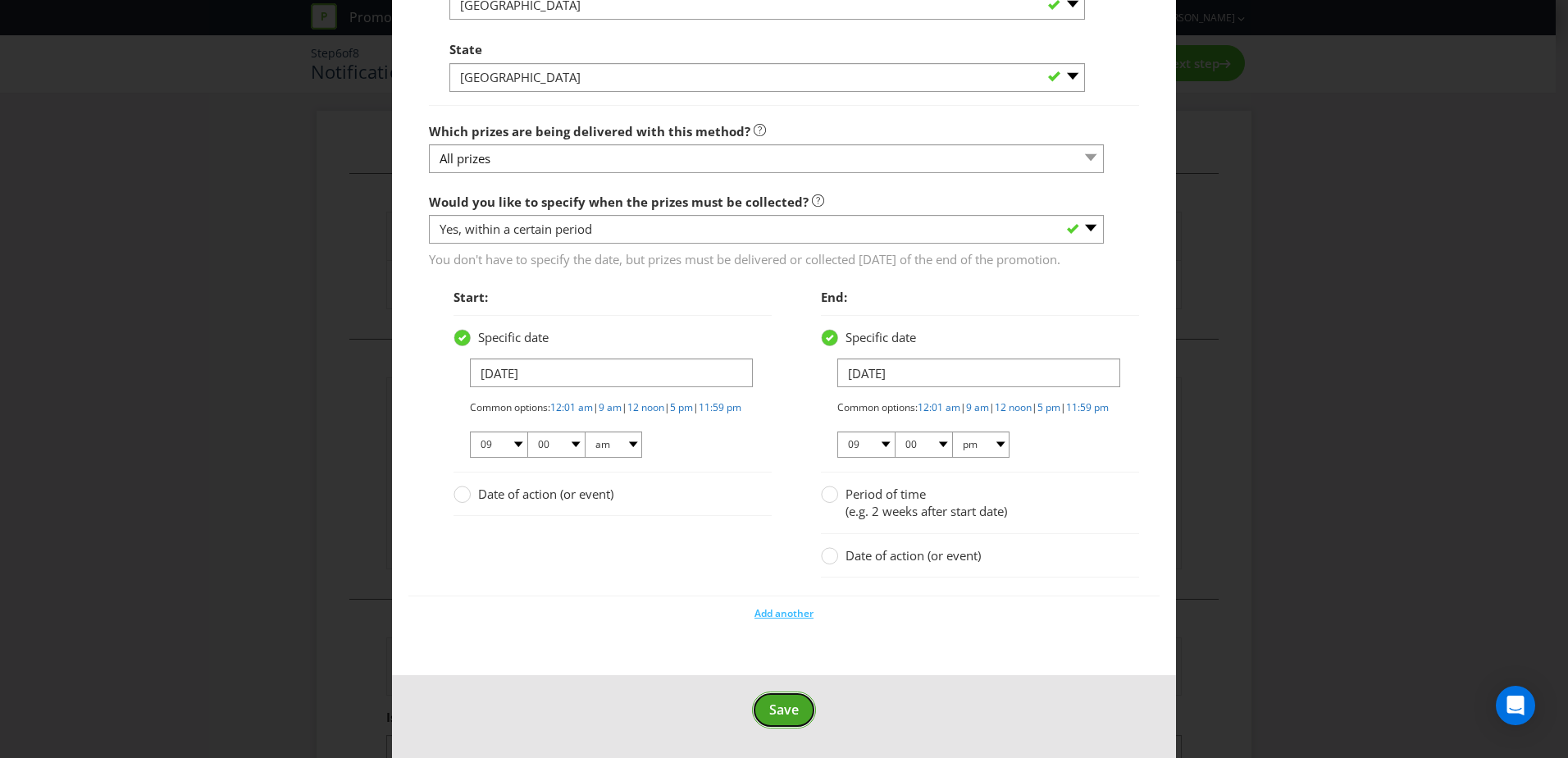
click at [786, 707] on span "Save" at bounding box center [784, 710] width 30 height 18
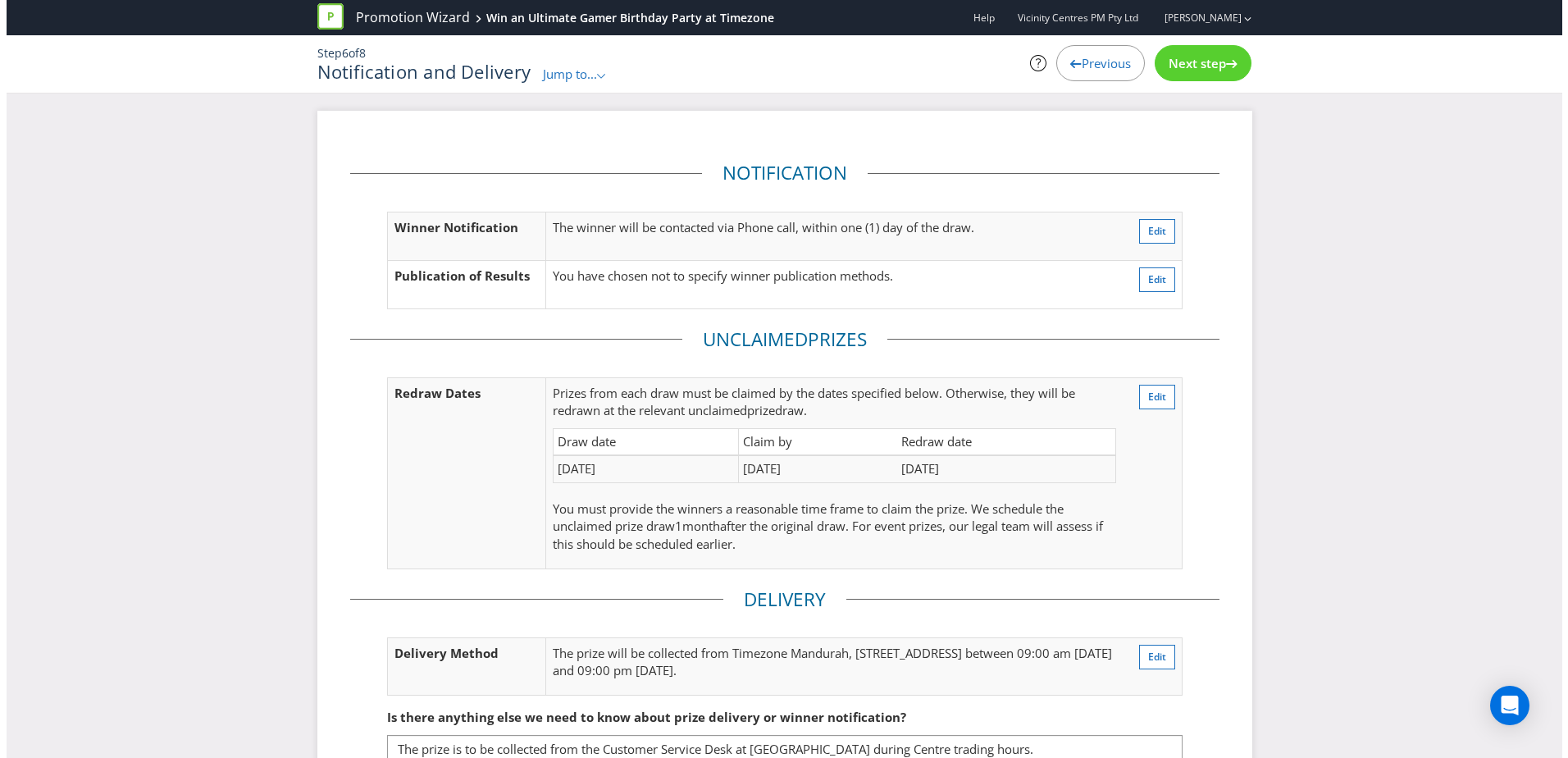
scroll to position [2, 0]
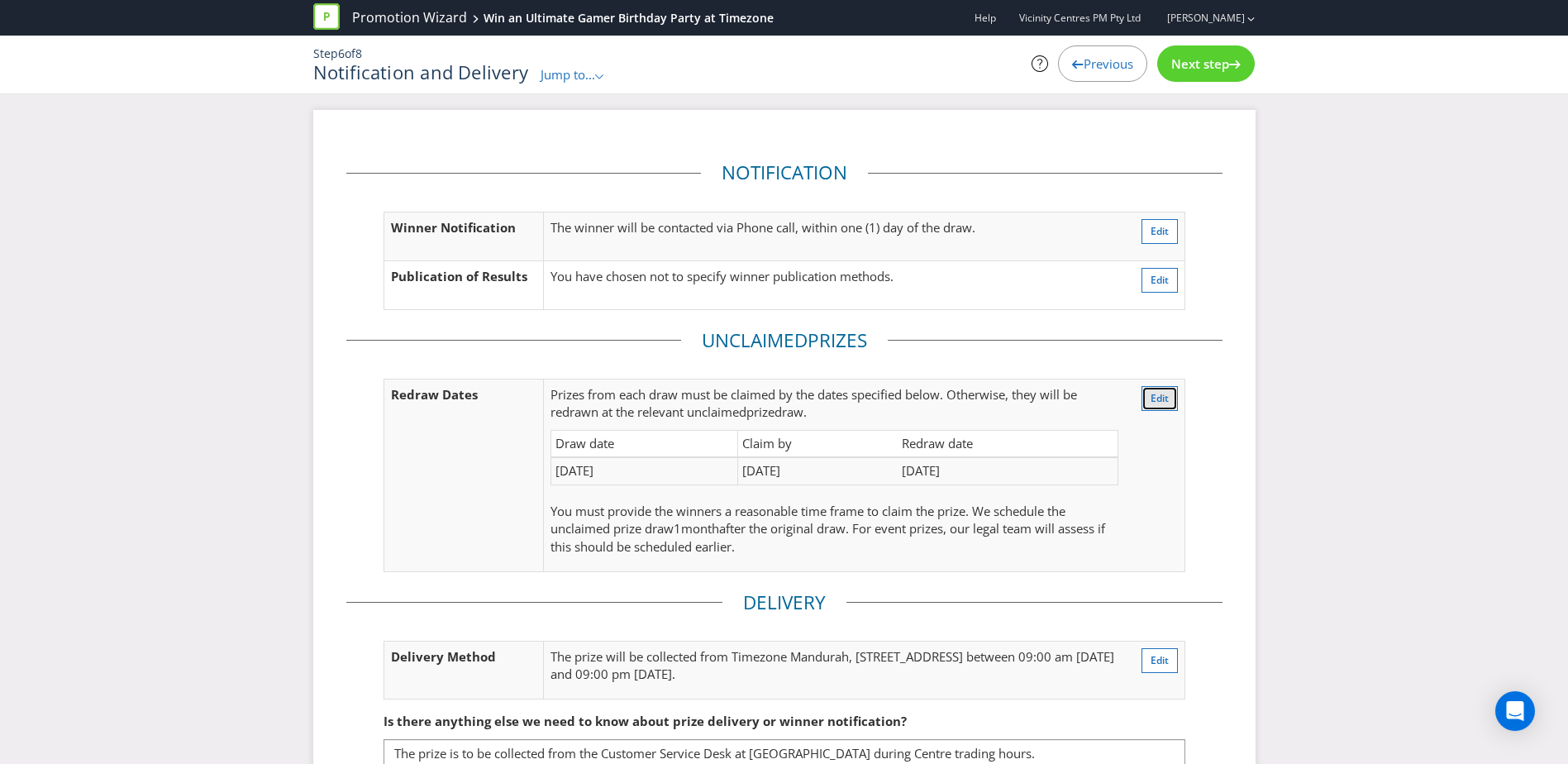
click at [1152, 402] on span "Edit" at bounding box center [1160, 398] width 19 height 14
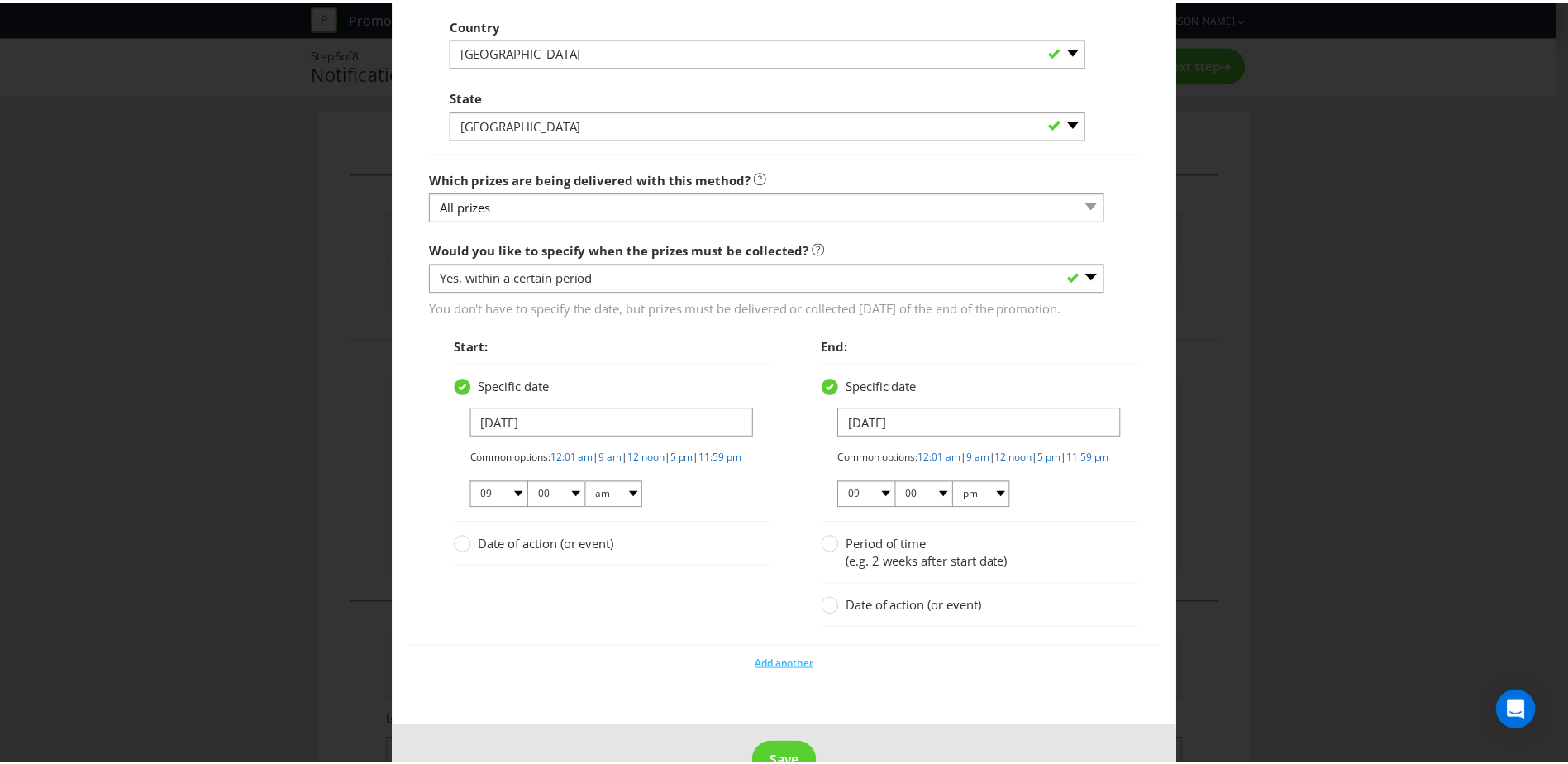
scroll to position [1898, 0]
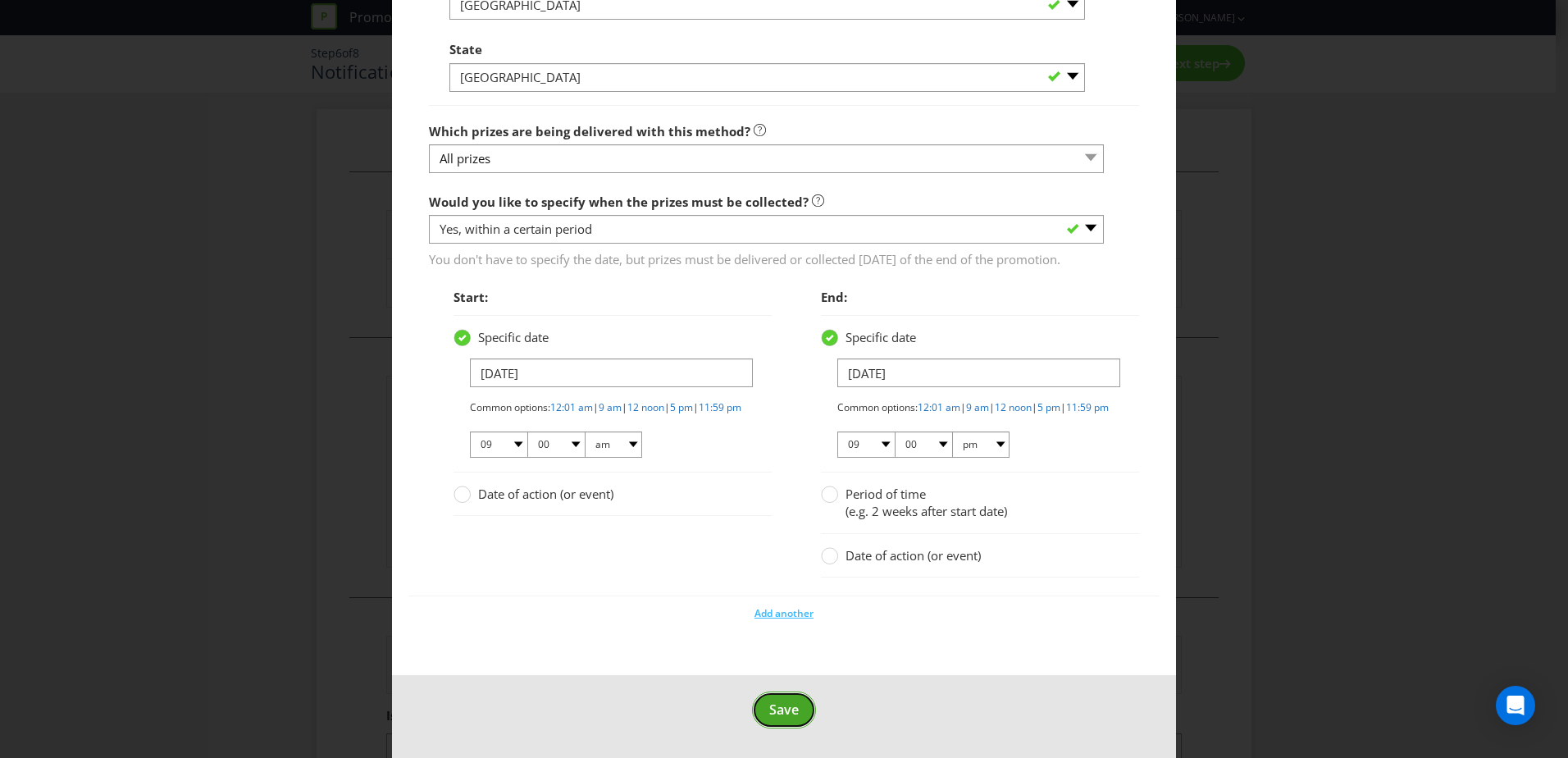
click at [786, 713] on span "Save" at bounding box center [784, 710] width 30 height 18
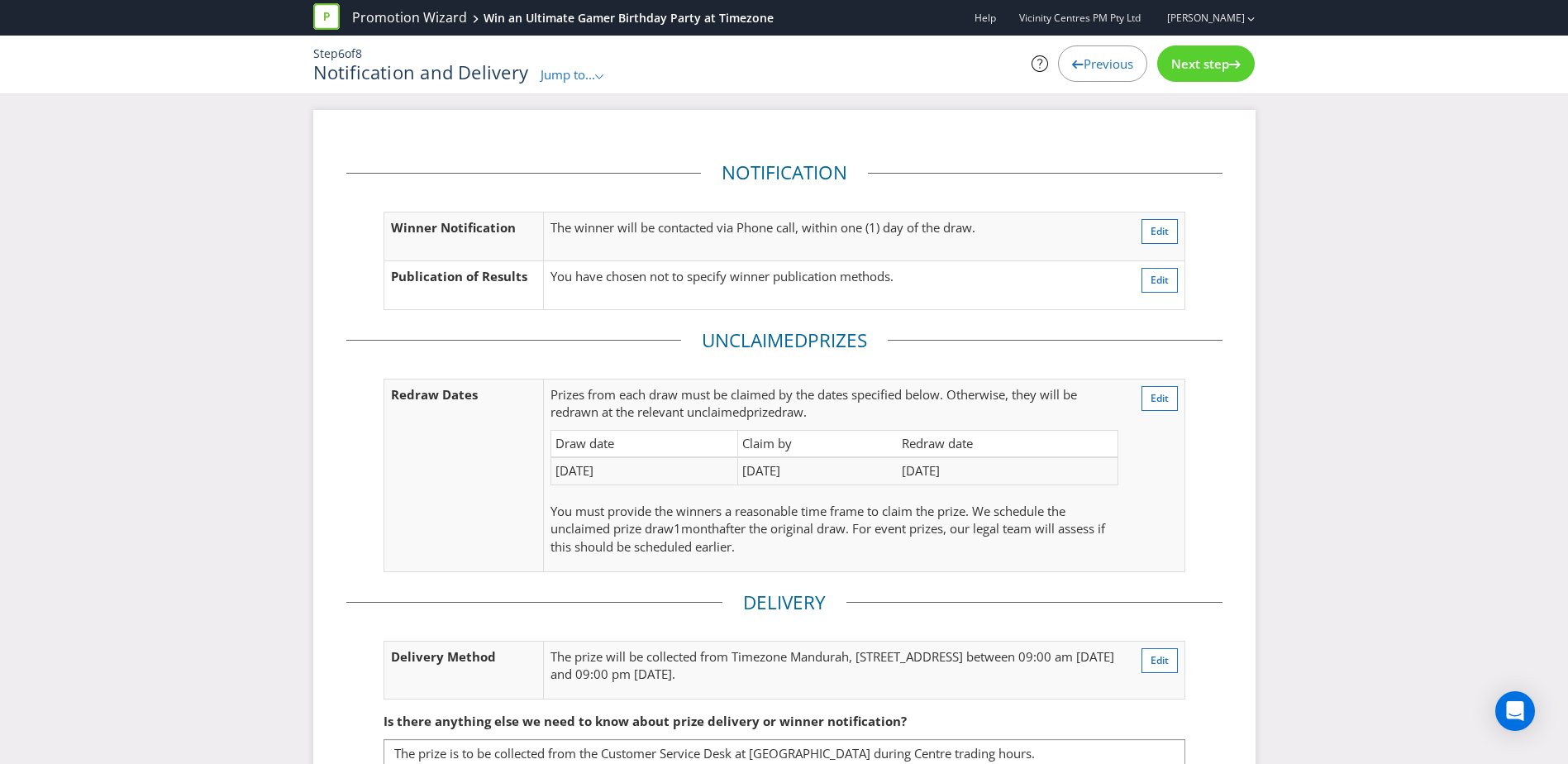
click at [1186, 64] on span "Next step" at bounding box center [1200, 63] width 58 height 17
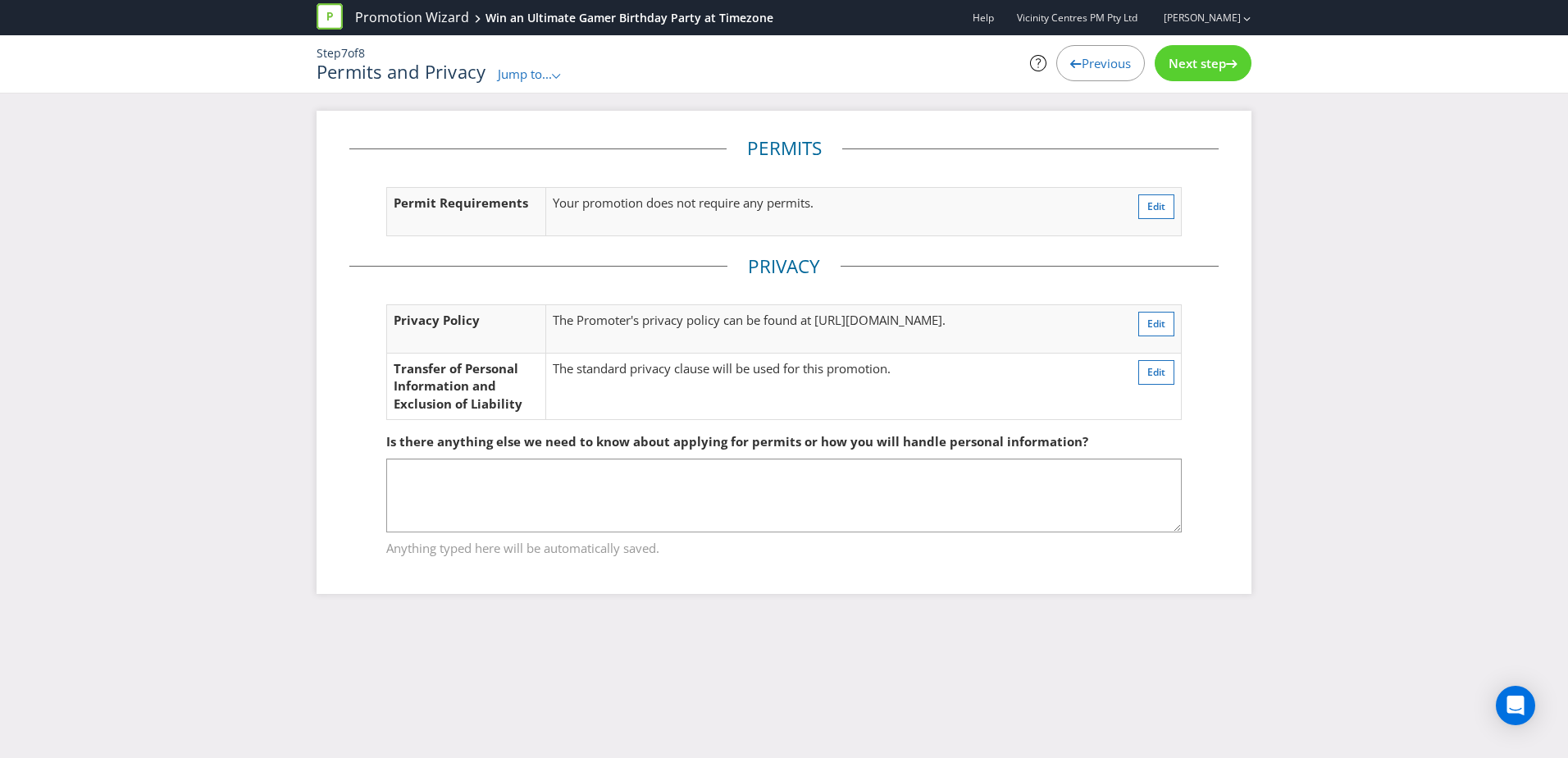
click at [1207, 58] on span "Next step" at bounding box center [1197, 63] width 57 height 17
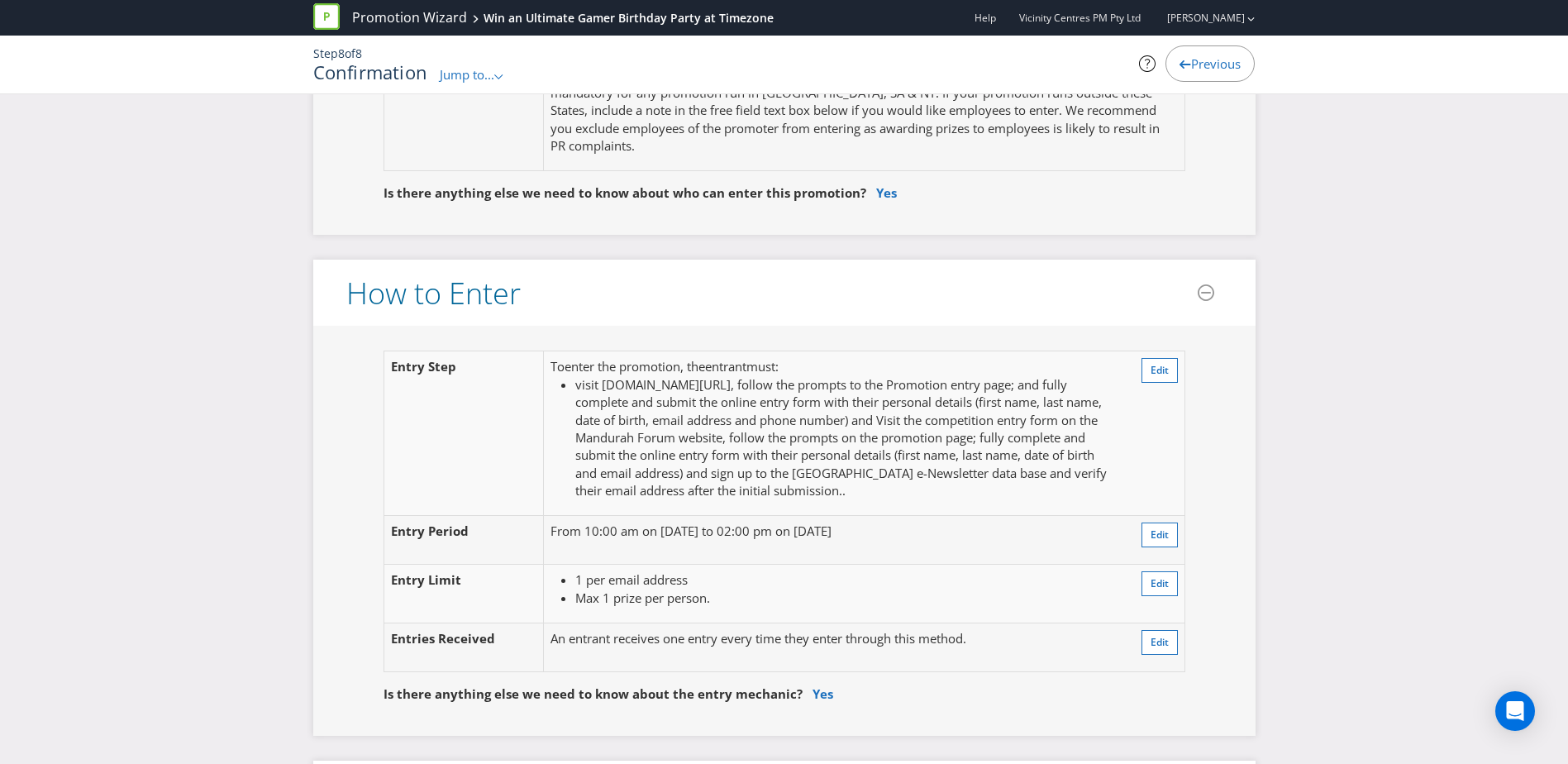
scroll to position [1175, 0]
click at [1152, 531] on span "Edit" at bounding box center [1160, 534] width 19 height 14
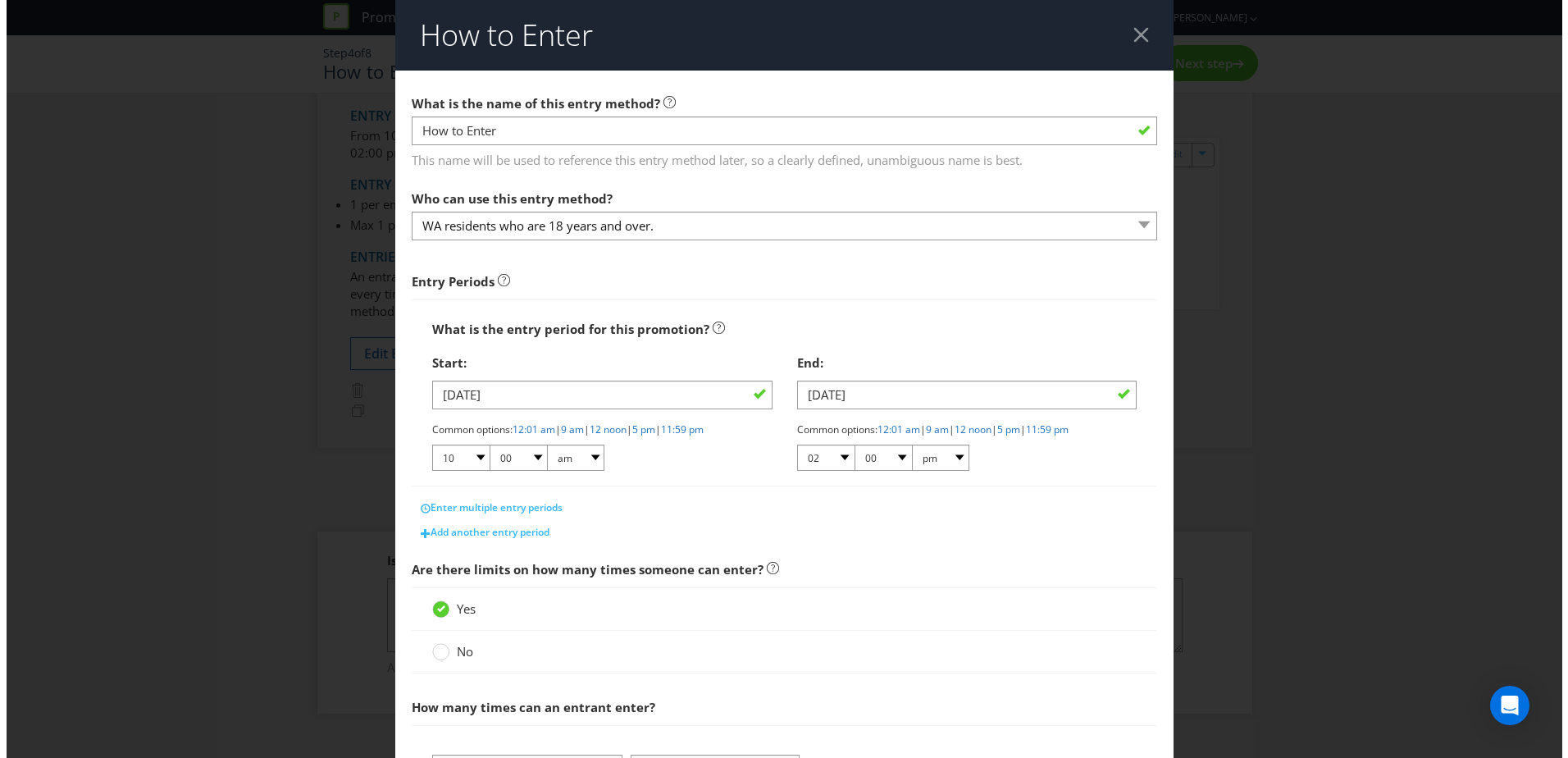
scroll to position [124, 0]
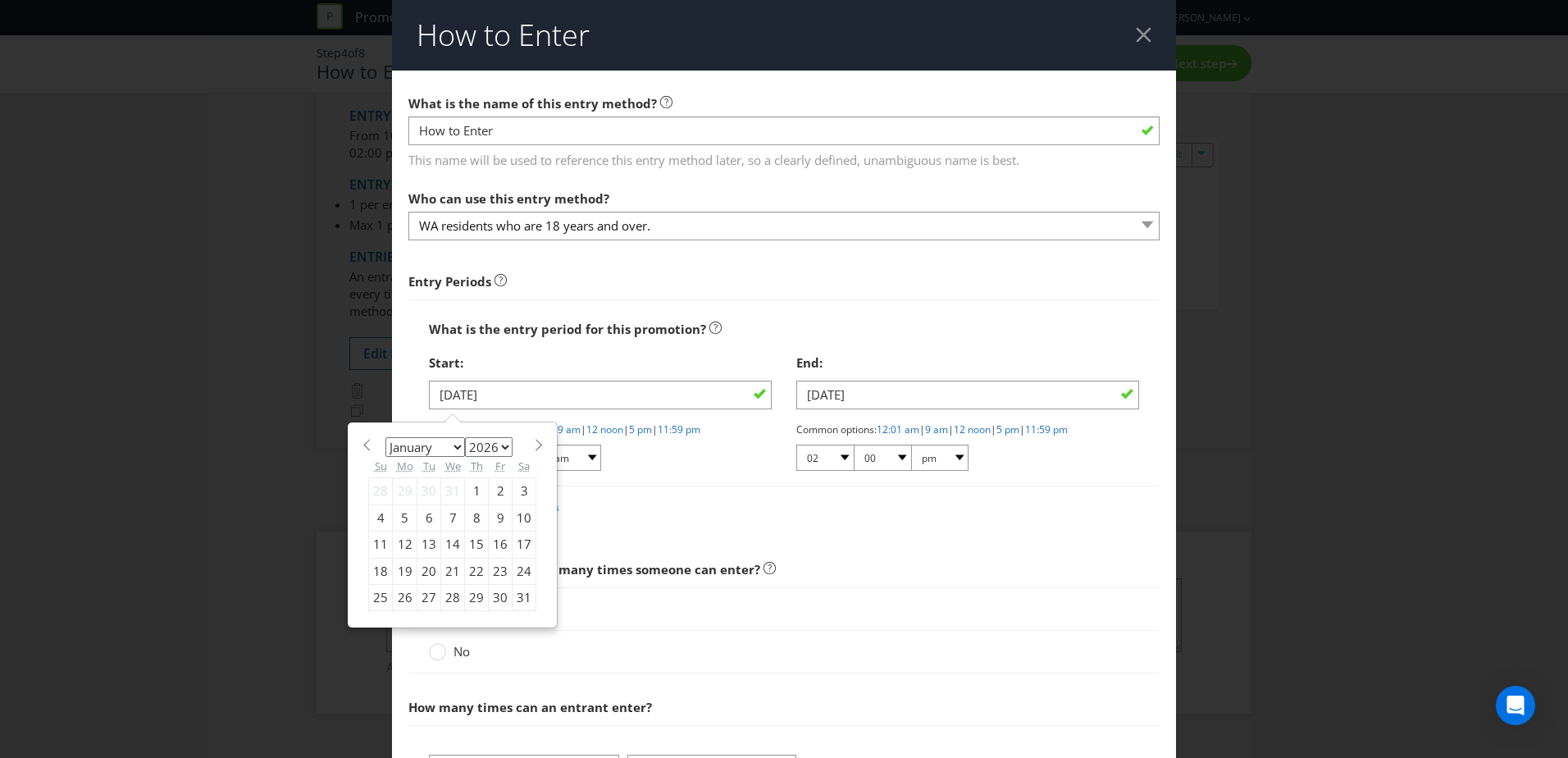
drag, startPoint x: 492, startPoint y: 394, endPoint x: 362, endPoint y: 446, distance: 140.0
click at [362, 446] on span at bounding box center [366, 445] width 12 height 12
select select "11"
select select "2025"
click at [362, 446] on span at bounding box center [366, 445] width 12 height 12
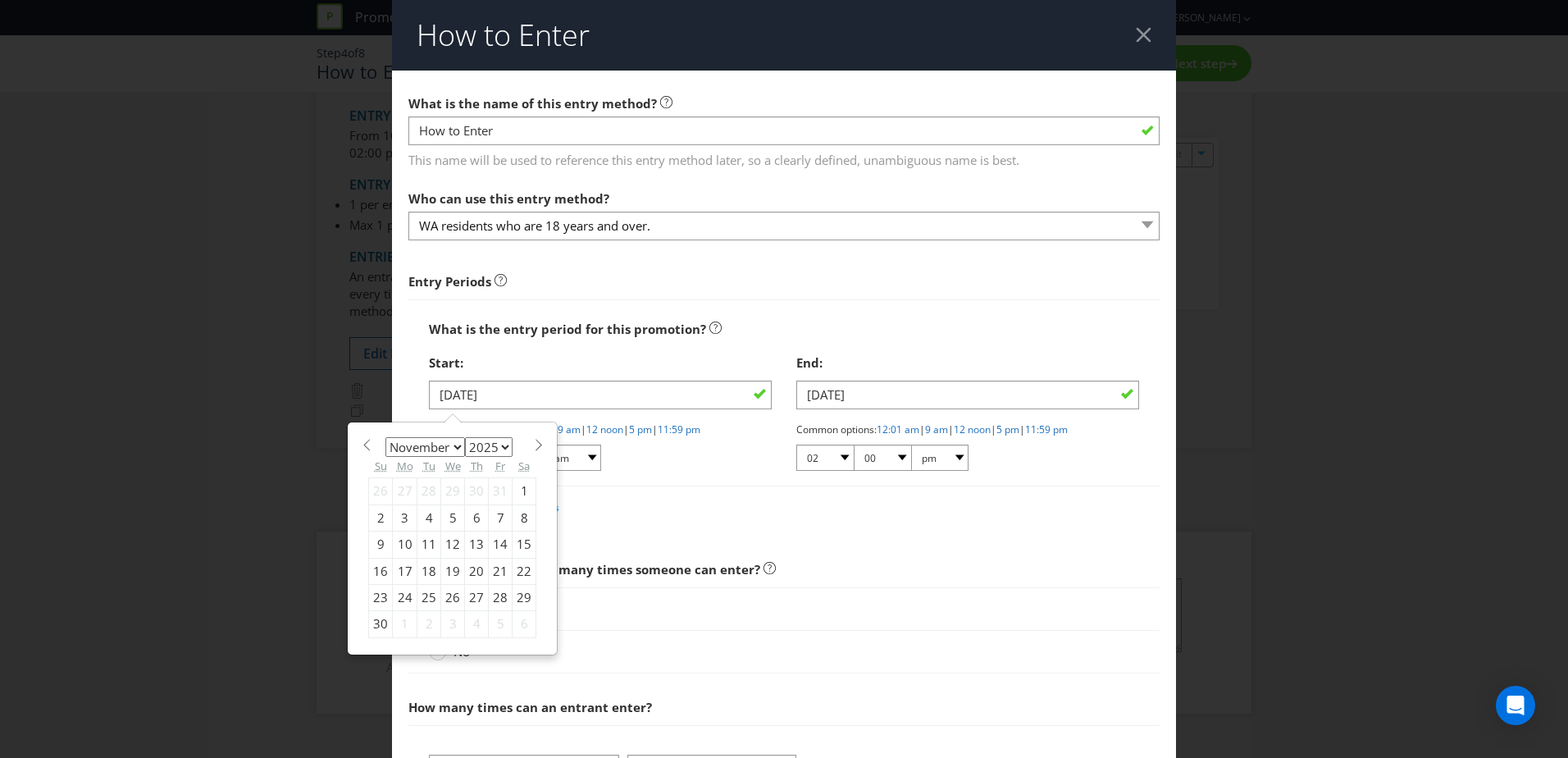
click at [362, 446] on span at bounding box center [366, 445] width 12 height 12
select select "9"
click at [401, 573] on div "20" at bounding box center [405, 571] width 25 height 26
type input "20/10/25"
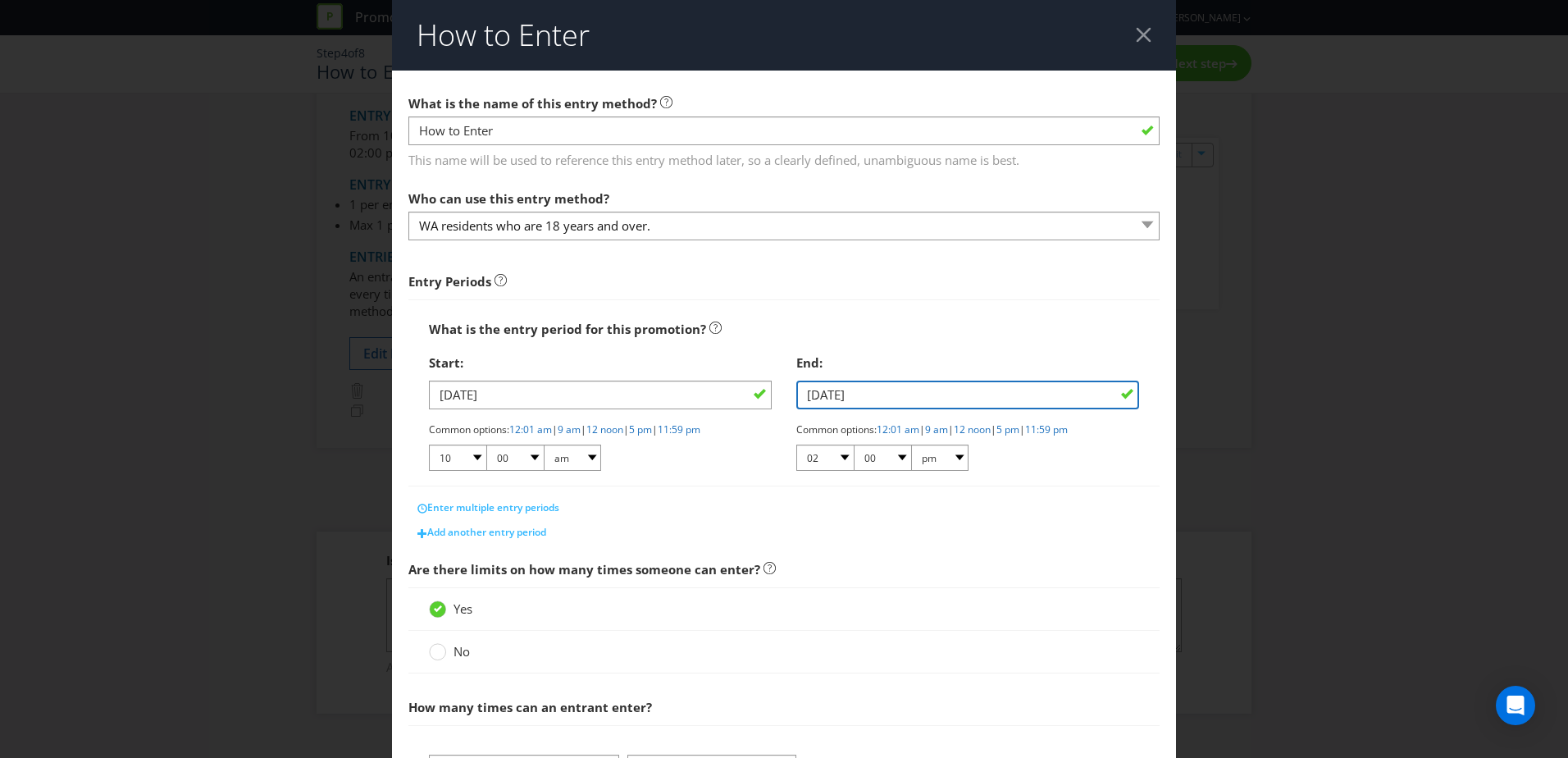
click at [820, 398] on input "01/02/26" at bounding box center [967, 395] width 343 height 29
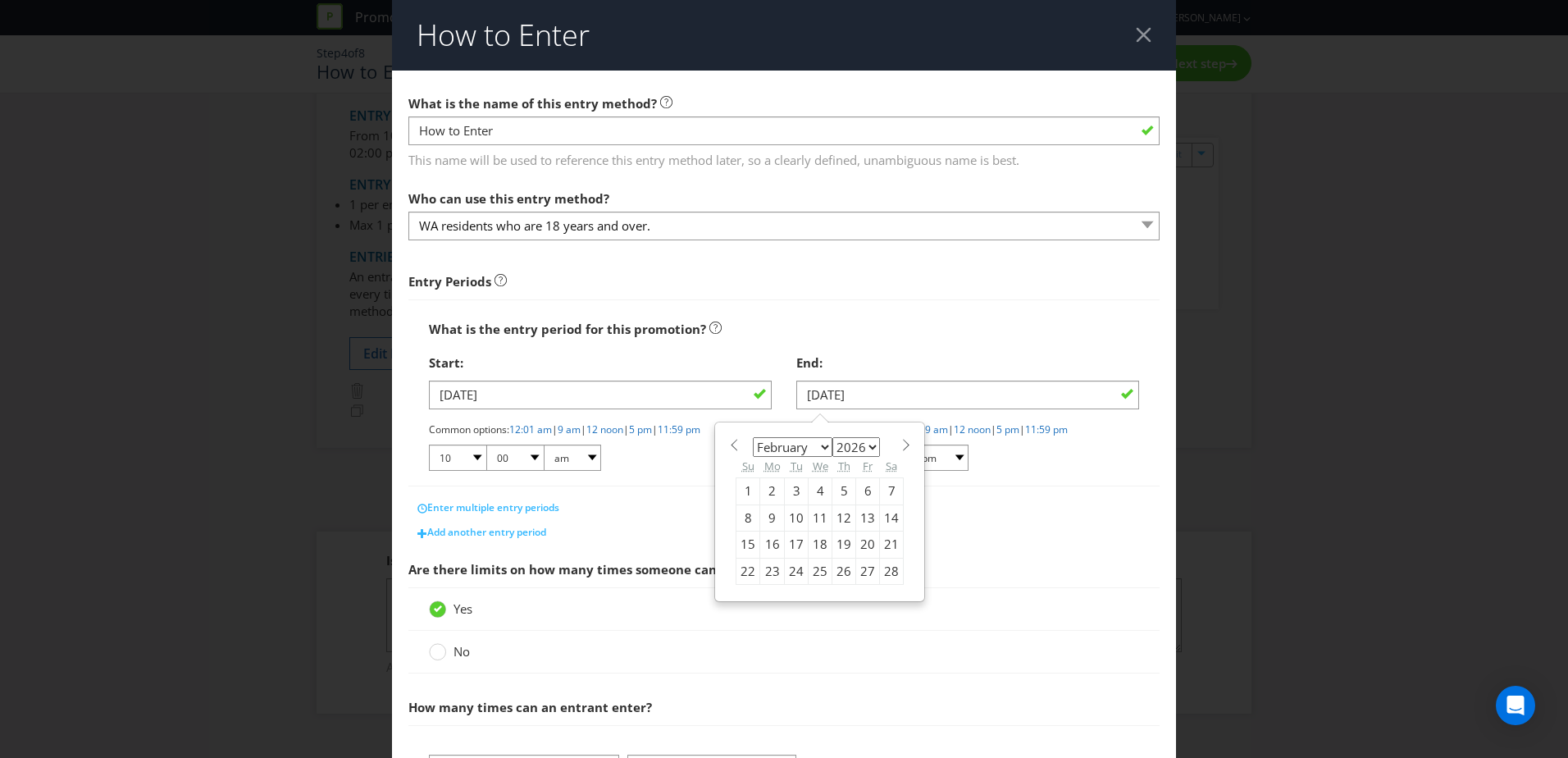
click at [734, 447] on span at bounding box center [733, 445] width 12 height 12
select select "11"
select select "2025"
click at [734, 447] on span at bounding box center [733, 445] width 12 height 12
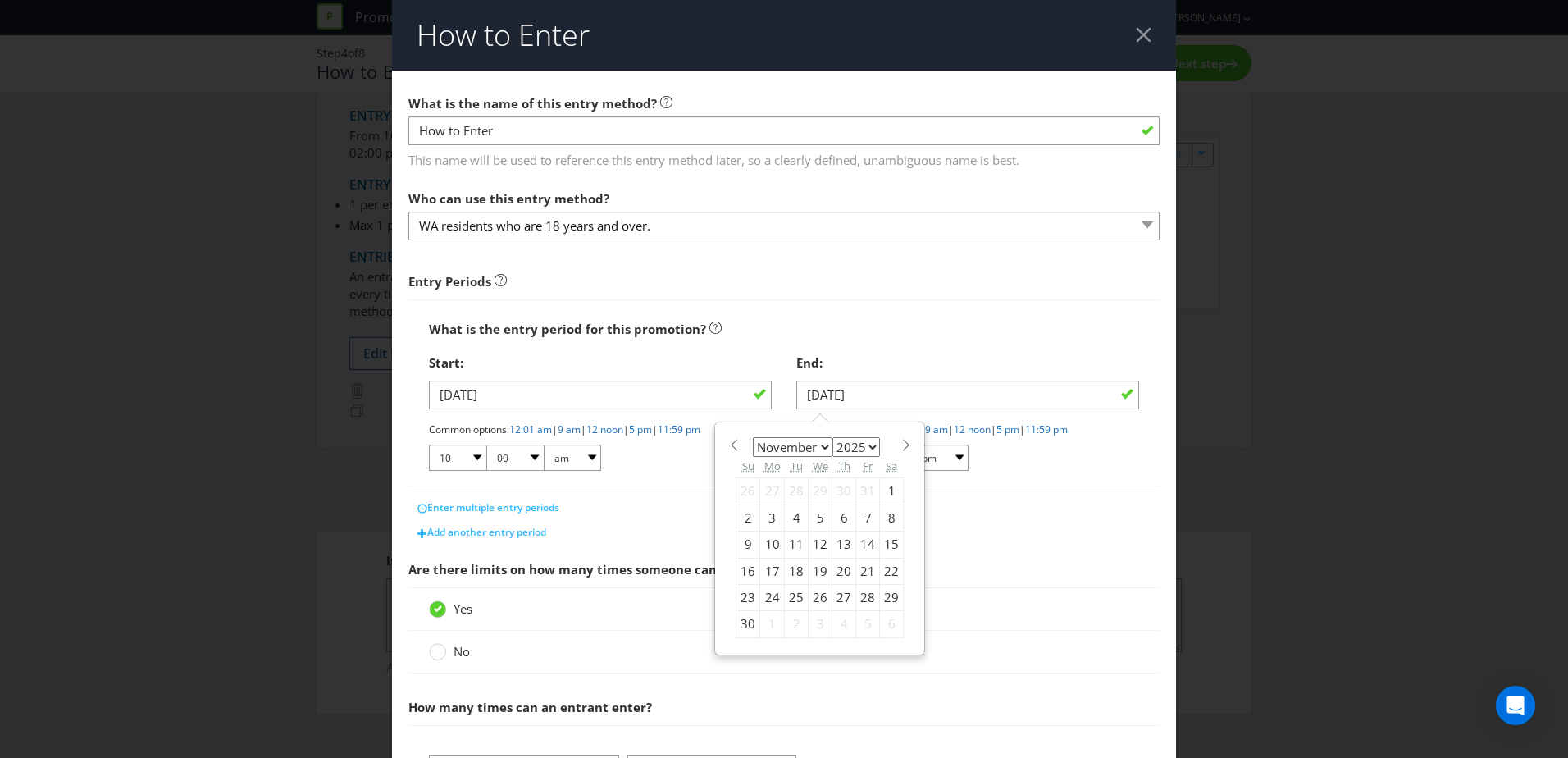
click at [734, 447] on span at bounding box center [733, 445] width 12 height 12
select select "9"
click at [736, 599] on div "26" at bounding box center [748, 597] width 24 height 26
type input "26/10/25"
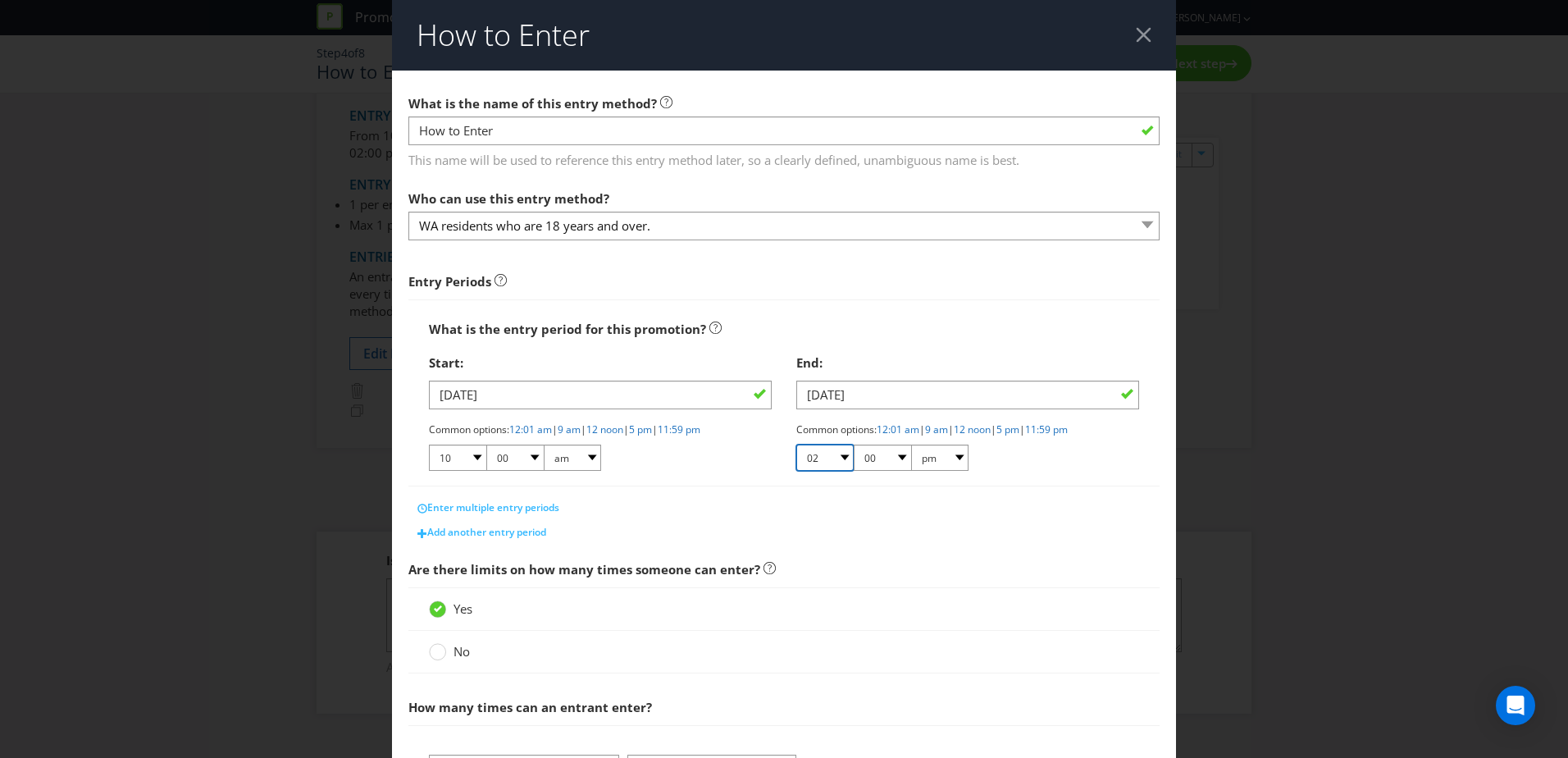
click at [834, 461] on select "01 02 03 04 05 06 07 08 09 10 11 12" at bounding box center [825, 458] width 57 height 26
select select "04"
click at [796, 445] on select "01 02 03 04 05 06 07 08 09 10 11 12" at bounding box center [825, 458] width 57 height 26
click at [470, 459] on select "01 02 03 04 05 06 07 08 09 10 11 12" at bounding box center [457, 458] width 57 height 26
select select "08"
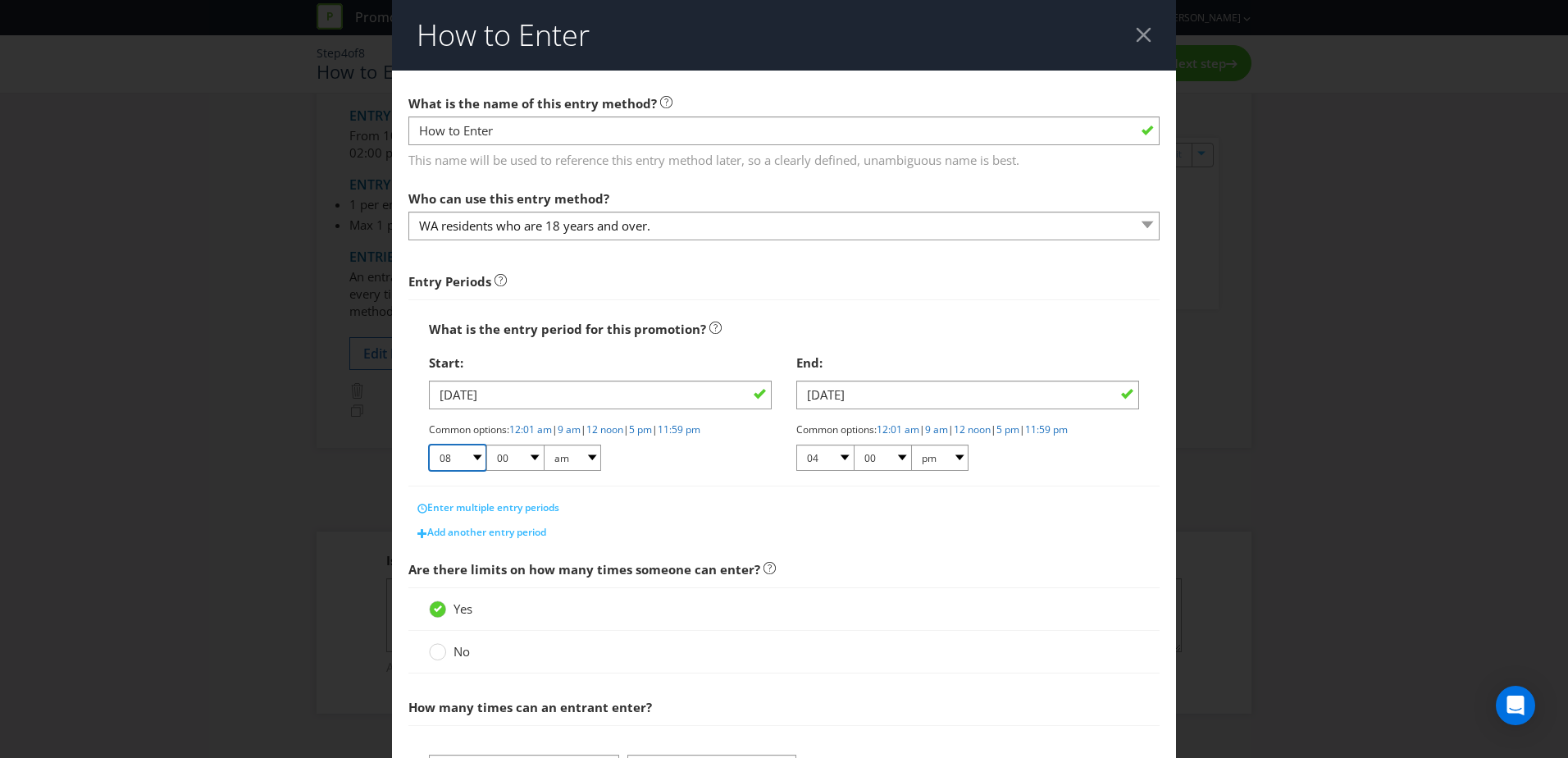
click at [429, 445] on select "01 02 03 04 05 06 07 08 09 10 11 12" at bounding box center [457, 458] width 57 height 26
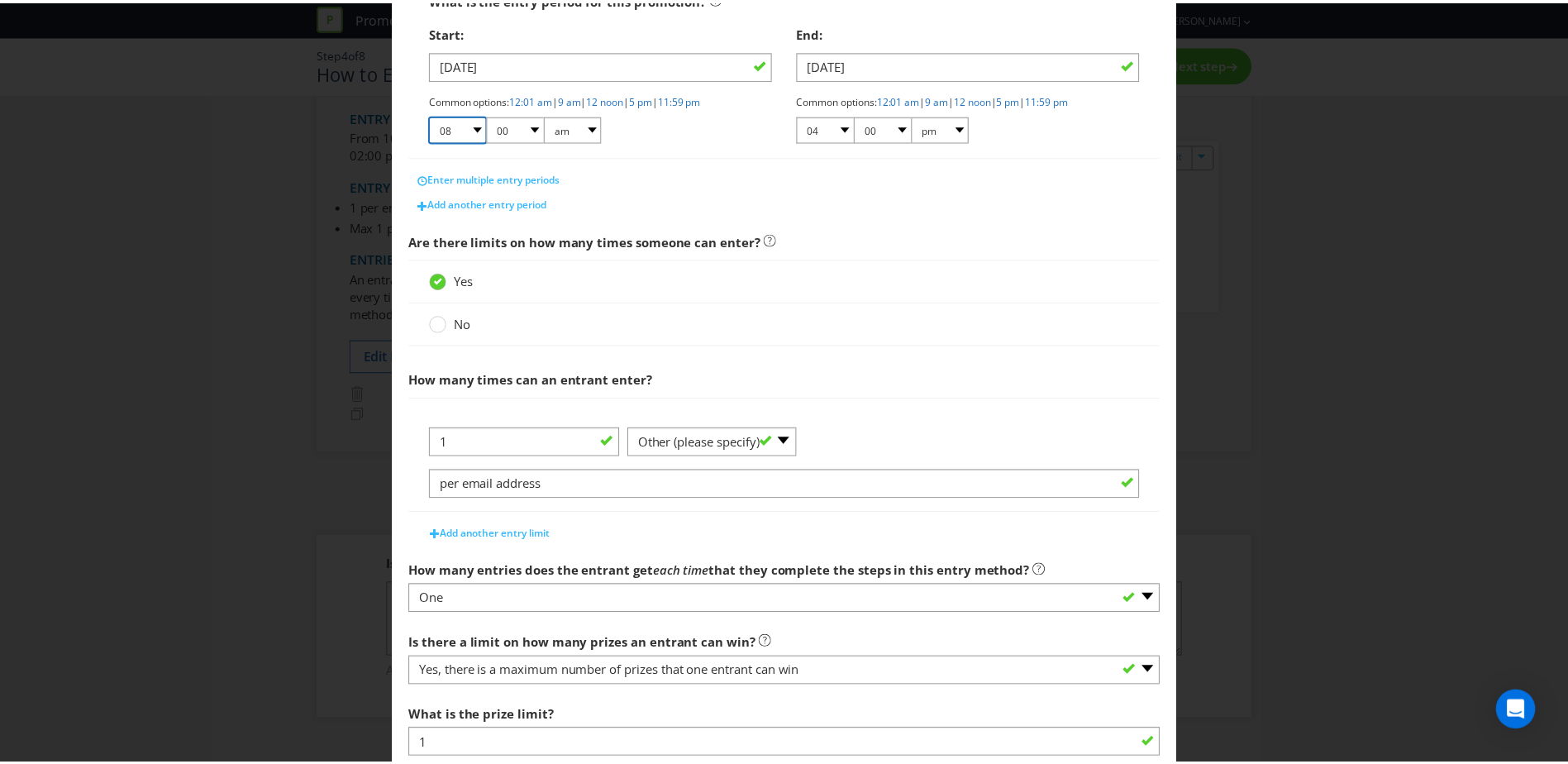
scroll to position [441, 0]
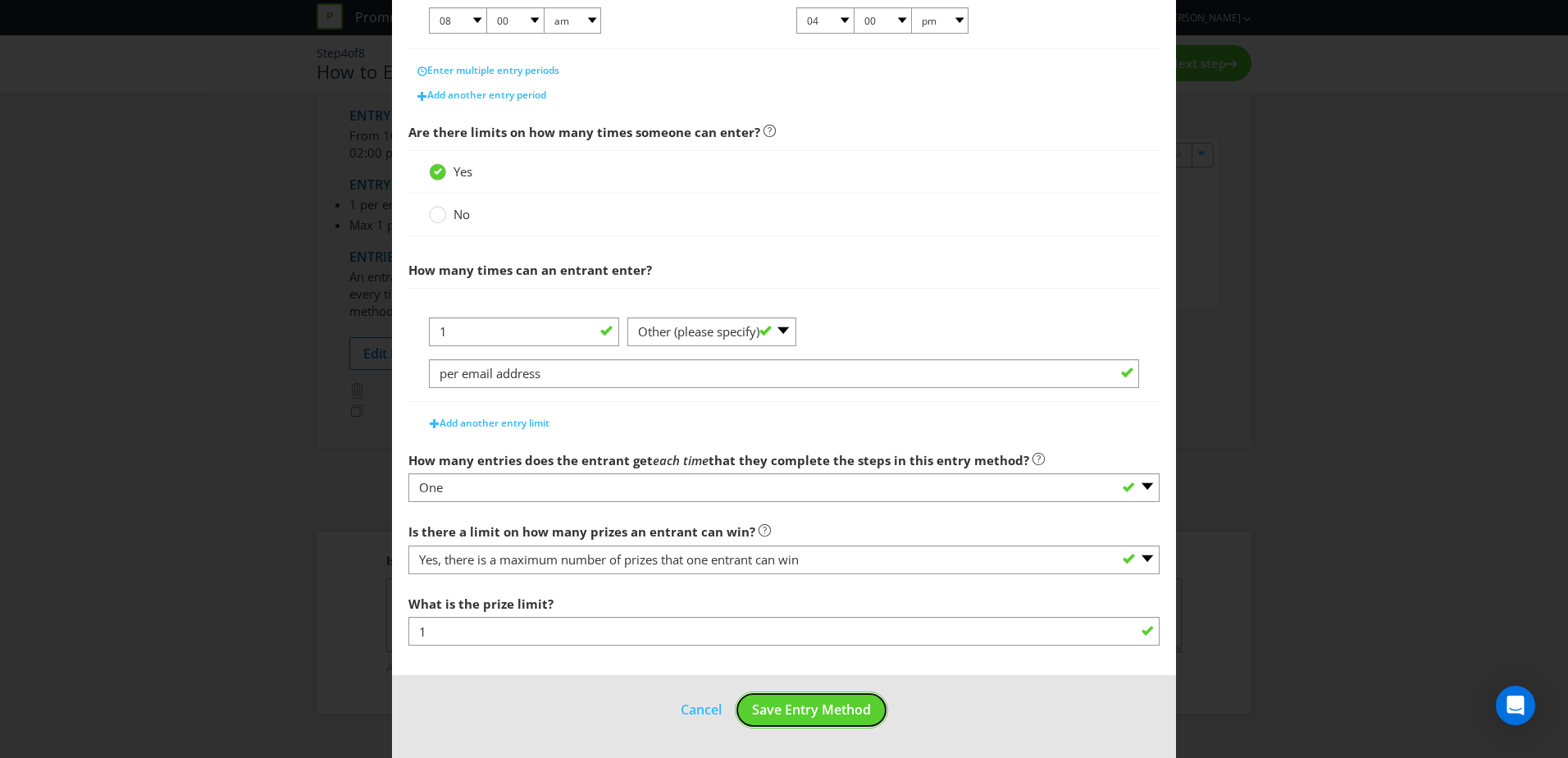
drag, startPoint x: 784, startPoint y: 720, endPoint x: 767, endPoint y: 715, distance: 17.7
click at [767, 715] on span "Save Entry Method" at bounding box center [811, 710] width 119 height 18
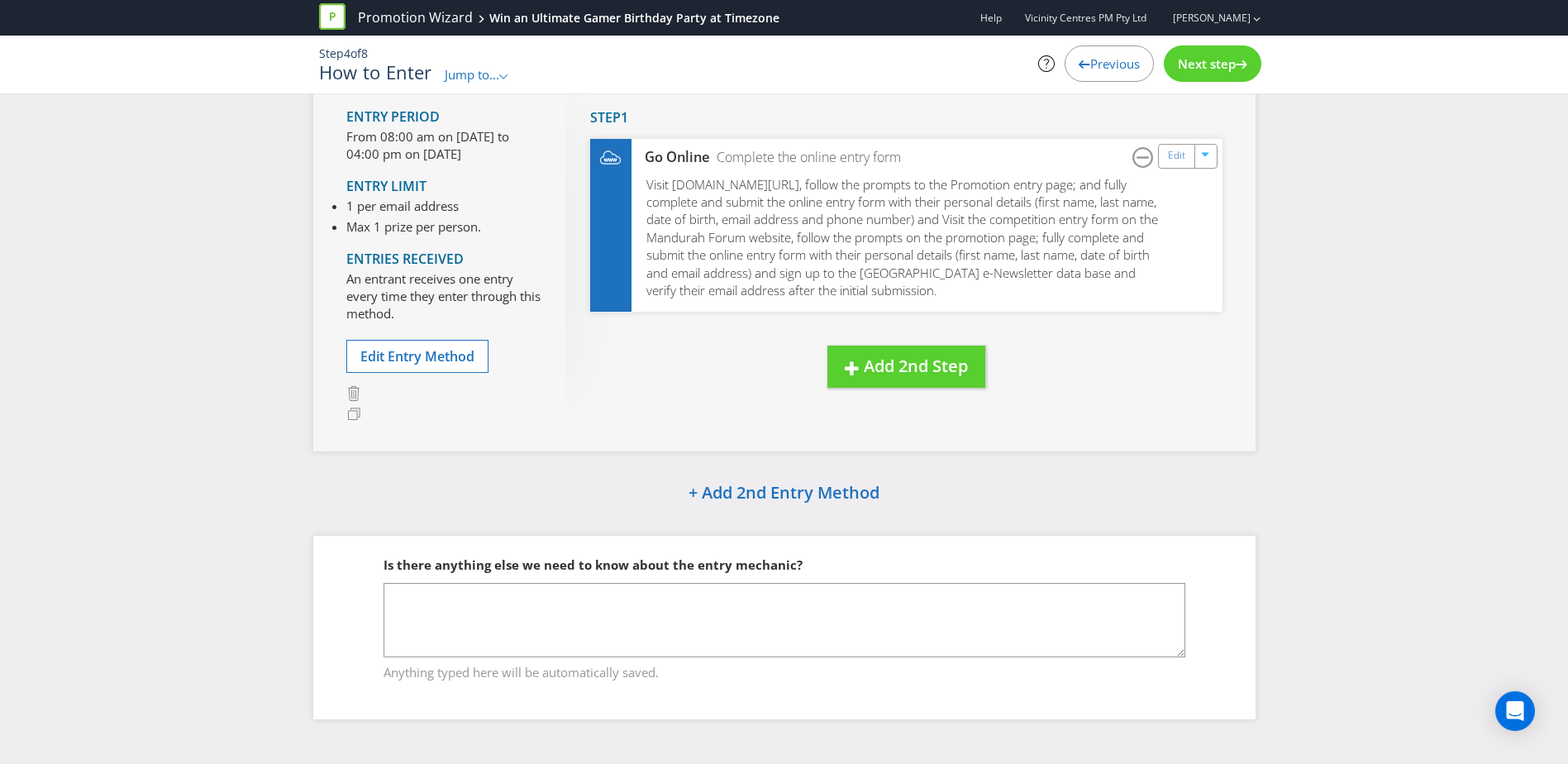
click at [1189, 73] on div "Next step" at bounding box center [1212, 63] width 98 height 36
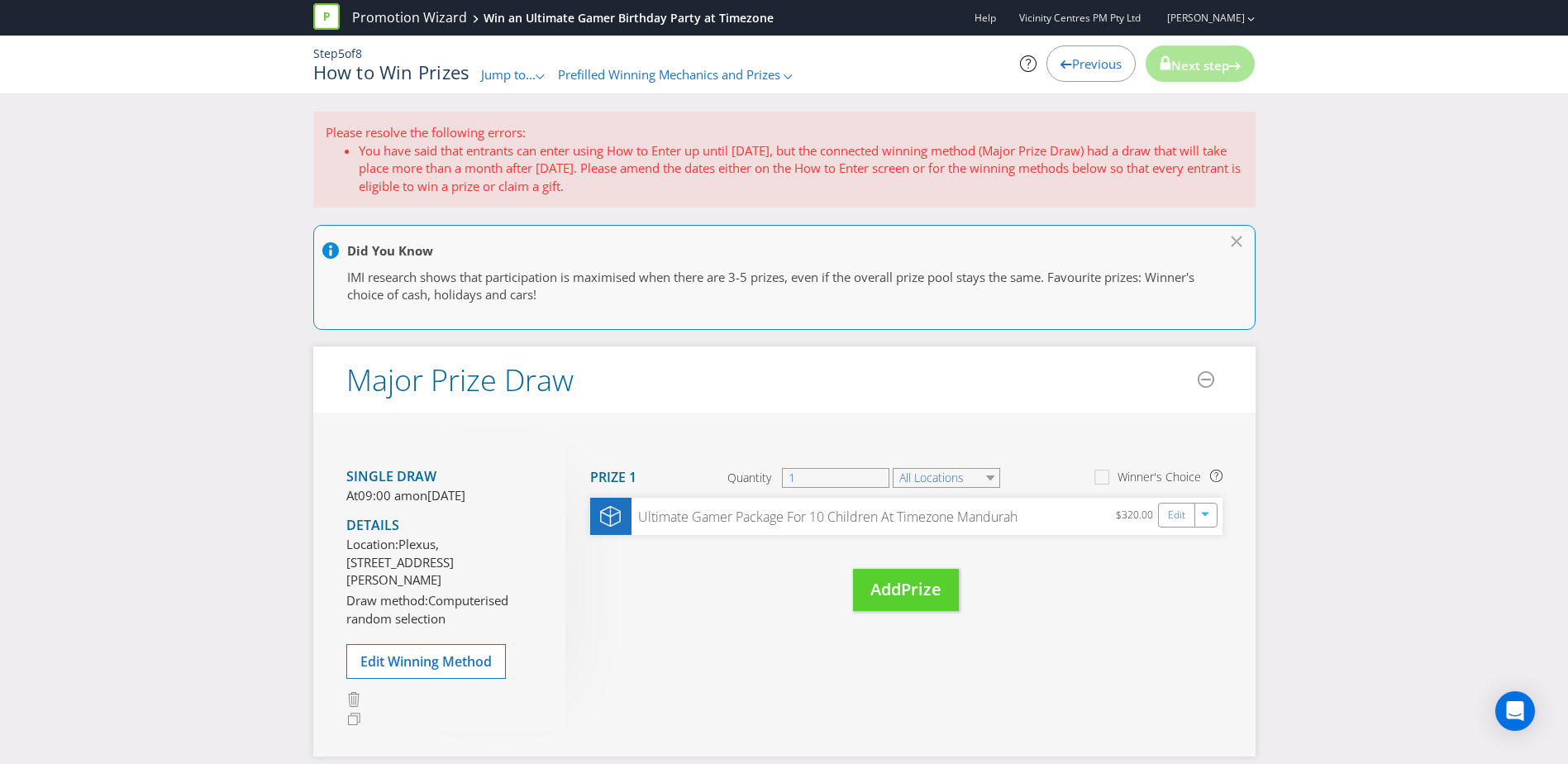
click at [1067, 53] on div "Previous" at bounding box center [1091, 63] width 89 height 36
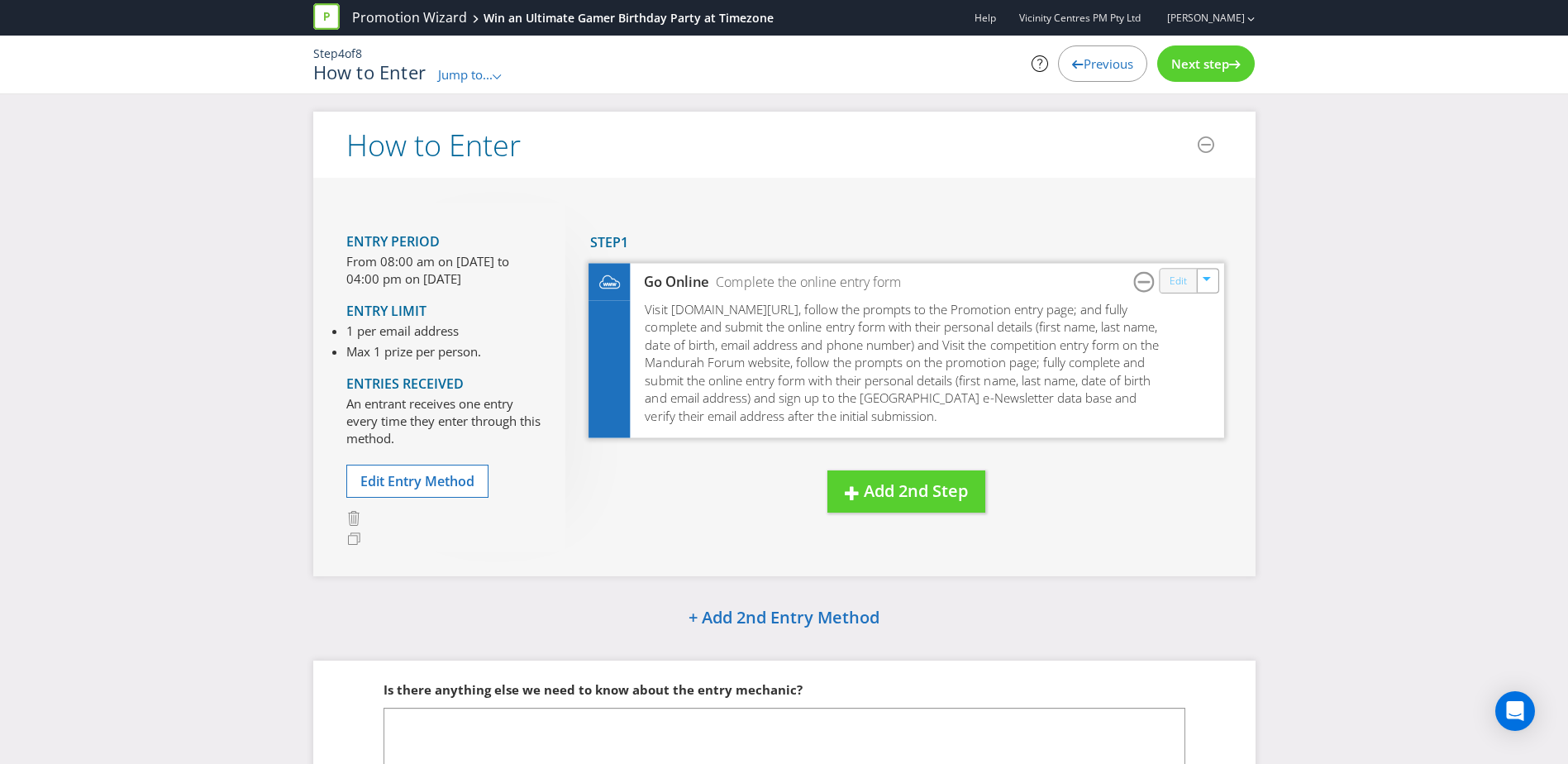
click at [1171, 282] on link "Edit" at bounding box center [1177, 280] width 18 height 19
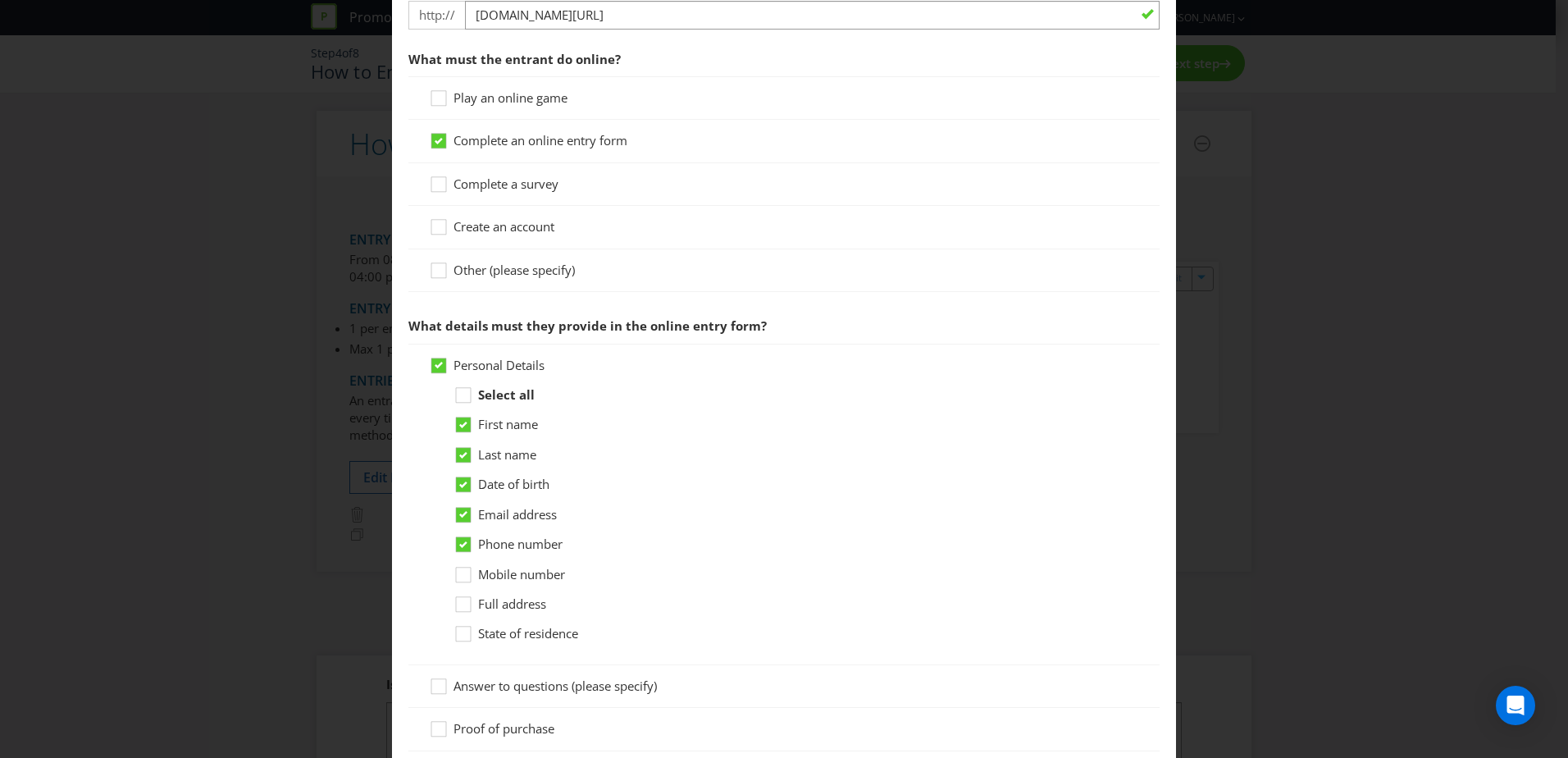
scroll to position [507, 0]
click at [464, 575] on icon at bounding box center [466, 579] width 25 height 25
click at [0, 0] on input "Mobile number" at bounding box center [0, 0] width 0 height 0
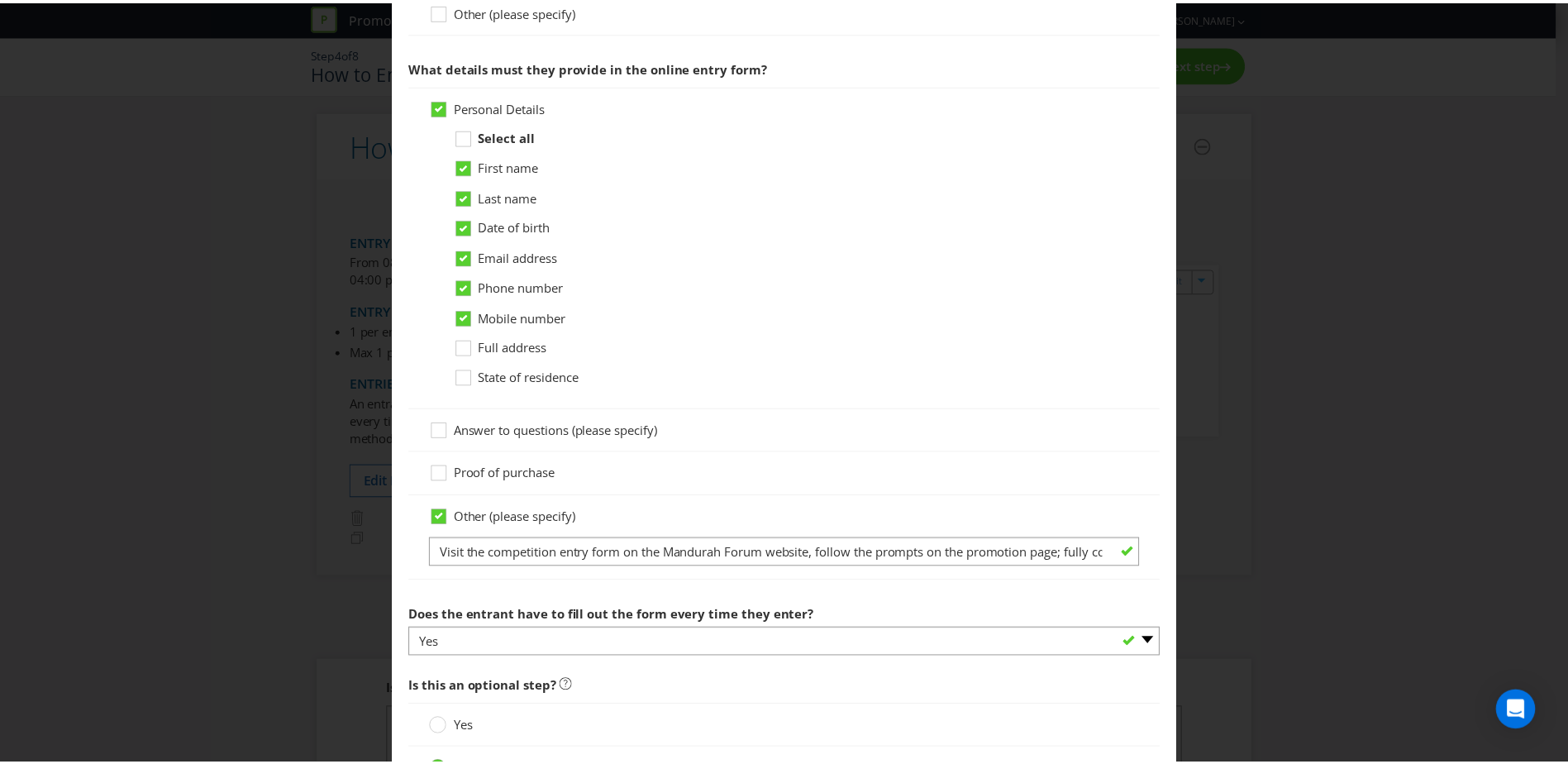
scroll to position [918, 0]
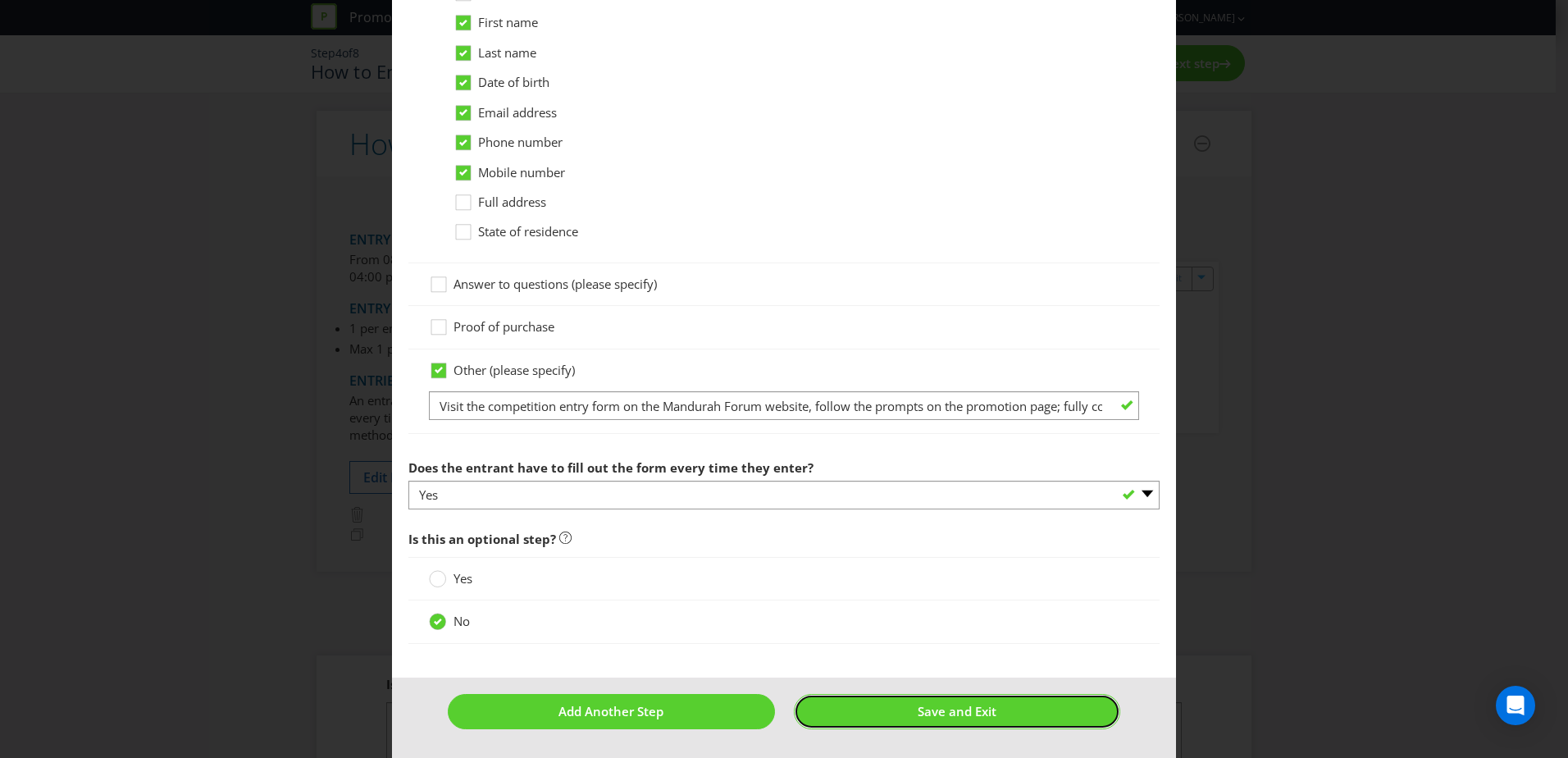
drag, startPoint x: 879, startPoint y: 712, endPoint x: 830, endPoint y: 720, distance: 49.6
click at [830, 720] on button "Save and Exit" at bounding box center [957, 712] width 327 height 35
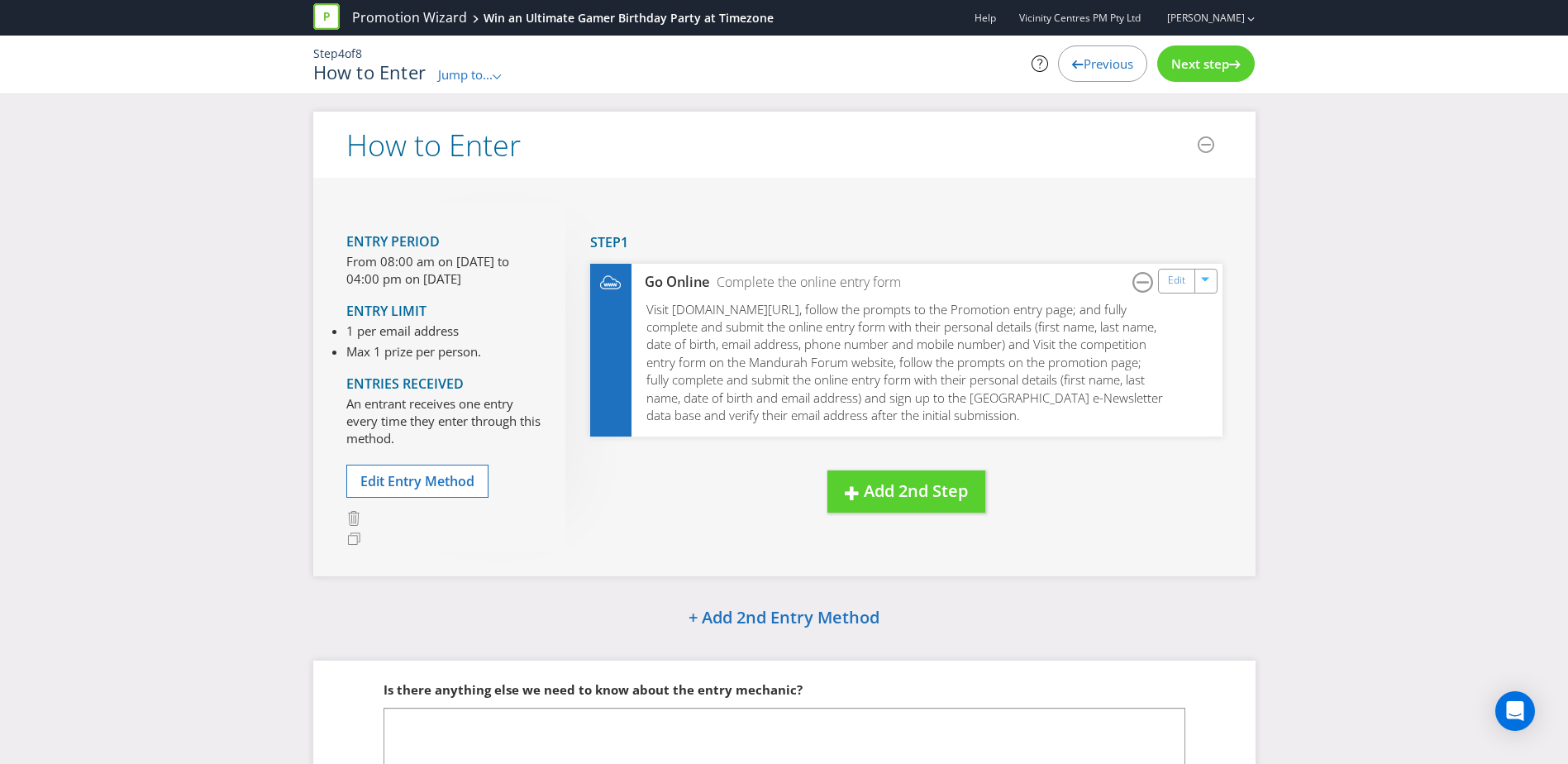
click at [1211, 59] on span "Next step" at bounding box center [1200, 63] width 58 height 17
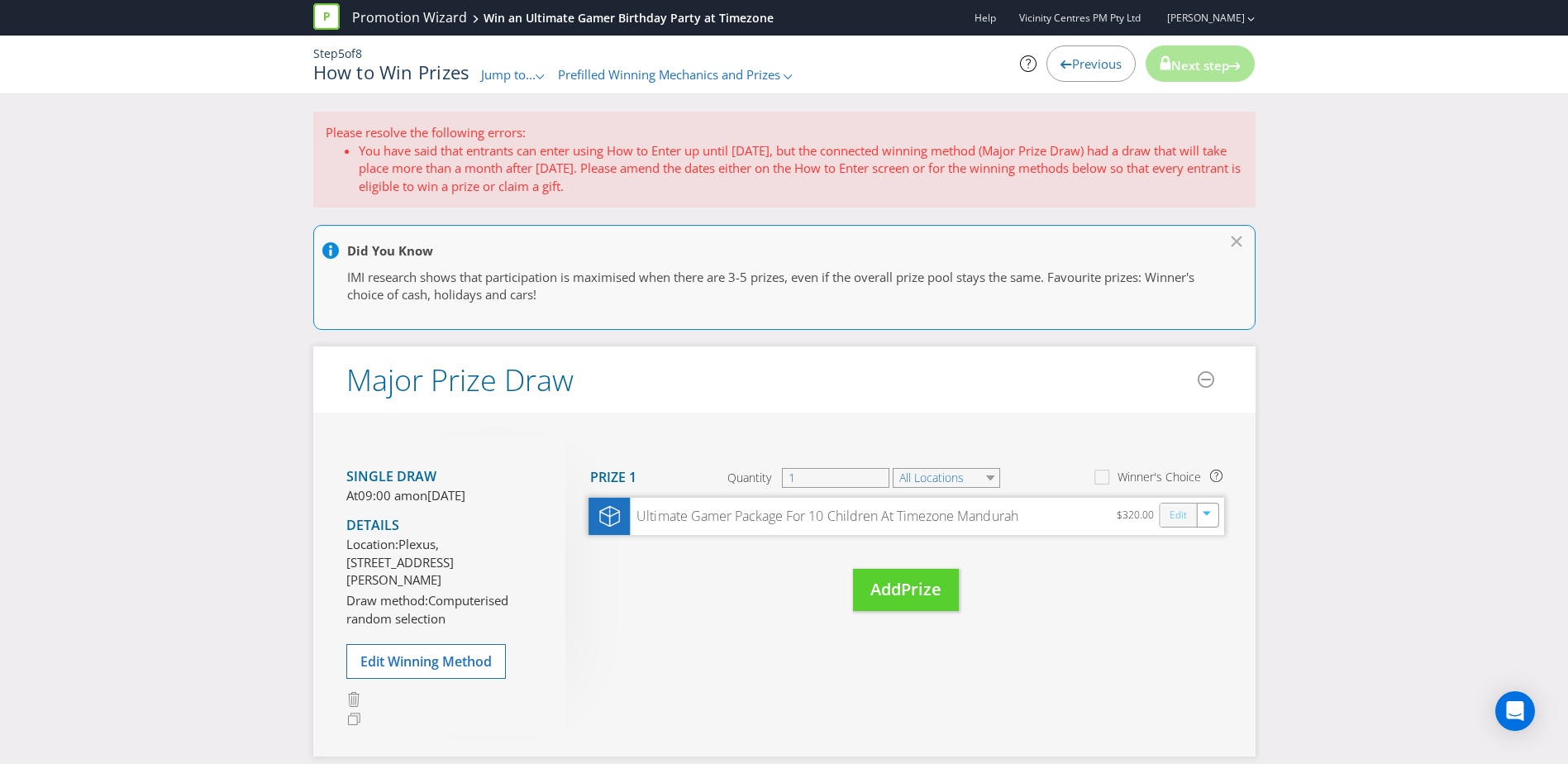
click at [1173, 513] on link "Edit" at bounding box center [1177, 515] width 18 height 19
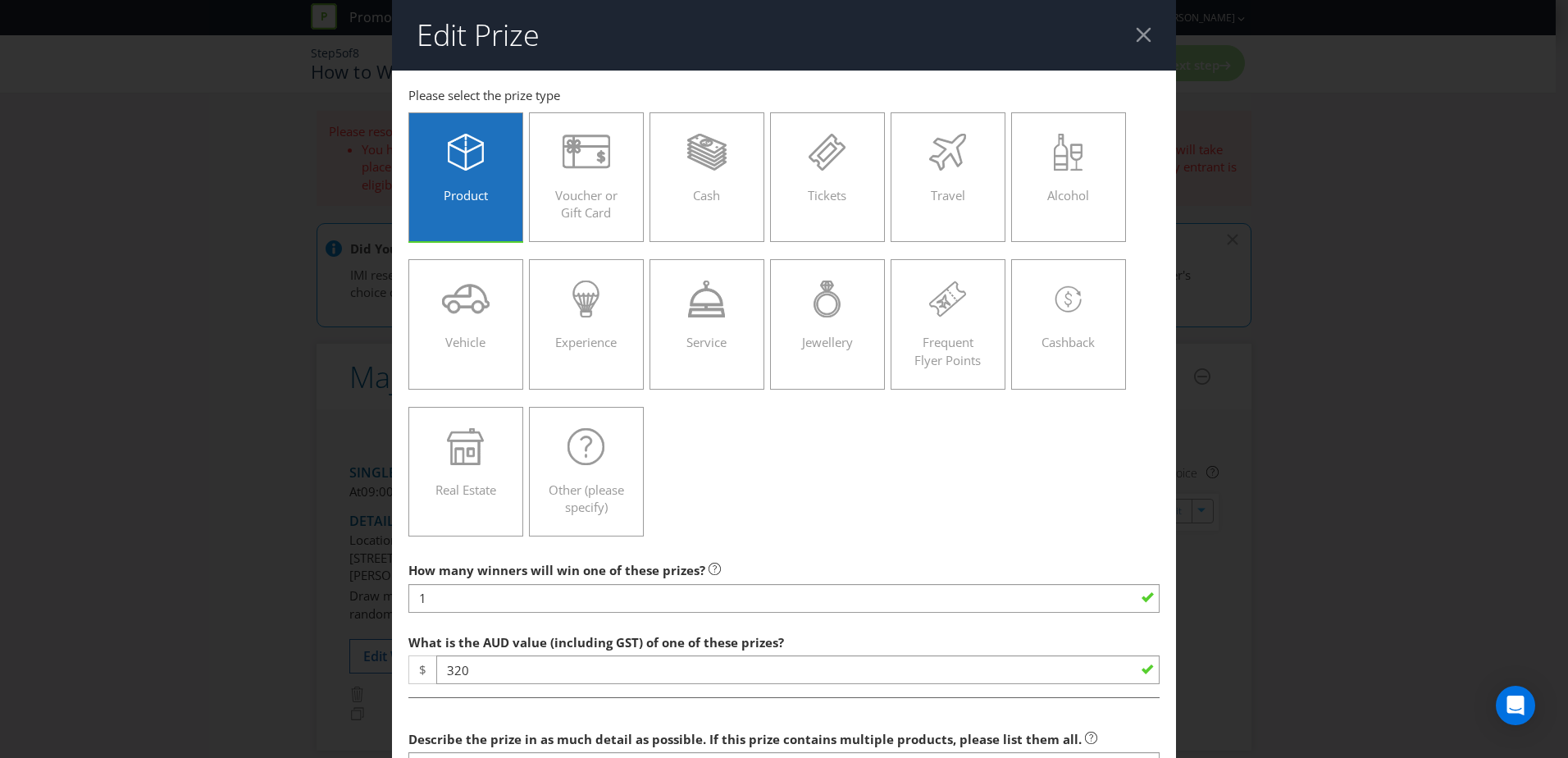
scroll to position [514, 0]
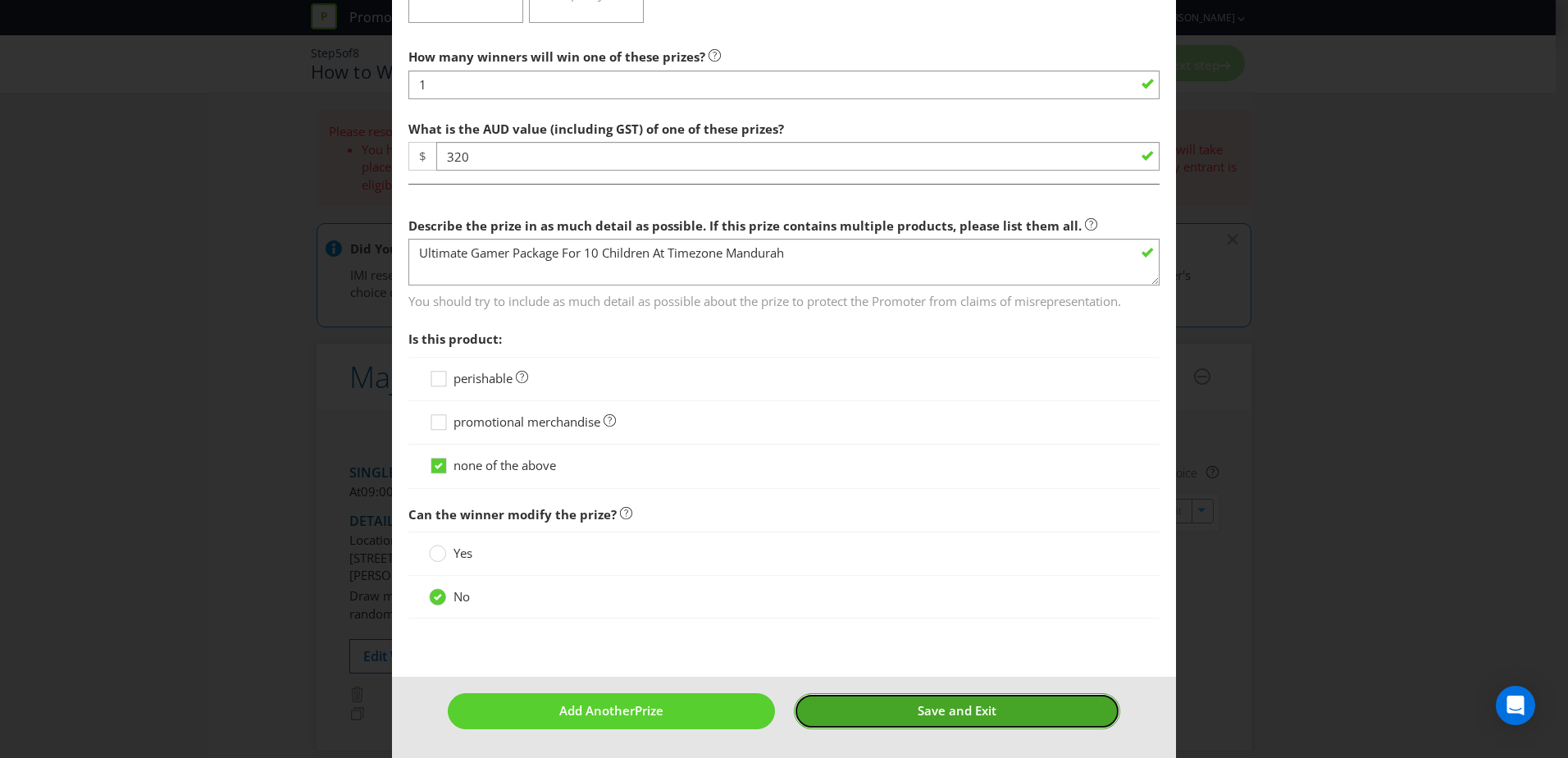
click at [918, 713] on span "Save and Exit" at bounding box center [956, 711] width 79 height 17
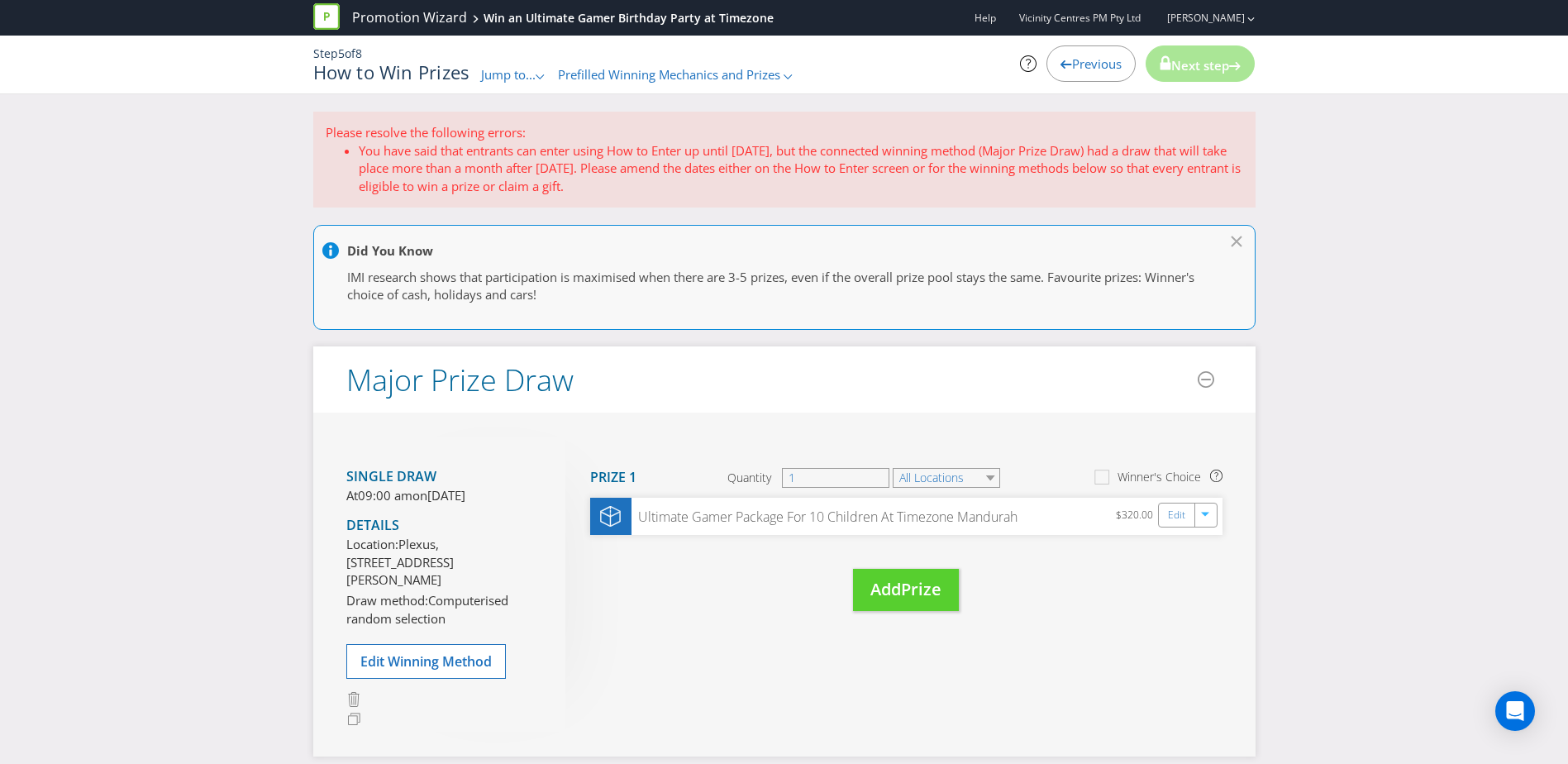
click at [523, 75] on span "Jump to..." at bounding box center [508, 75] width 55 height 17
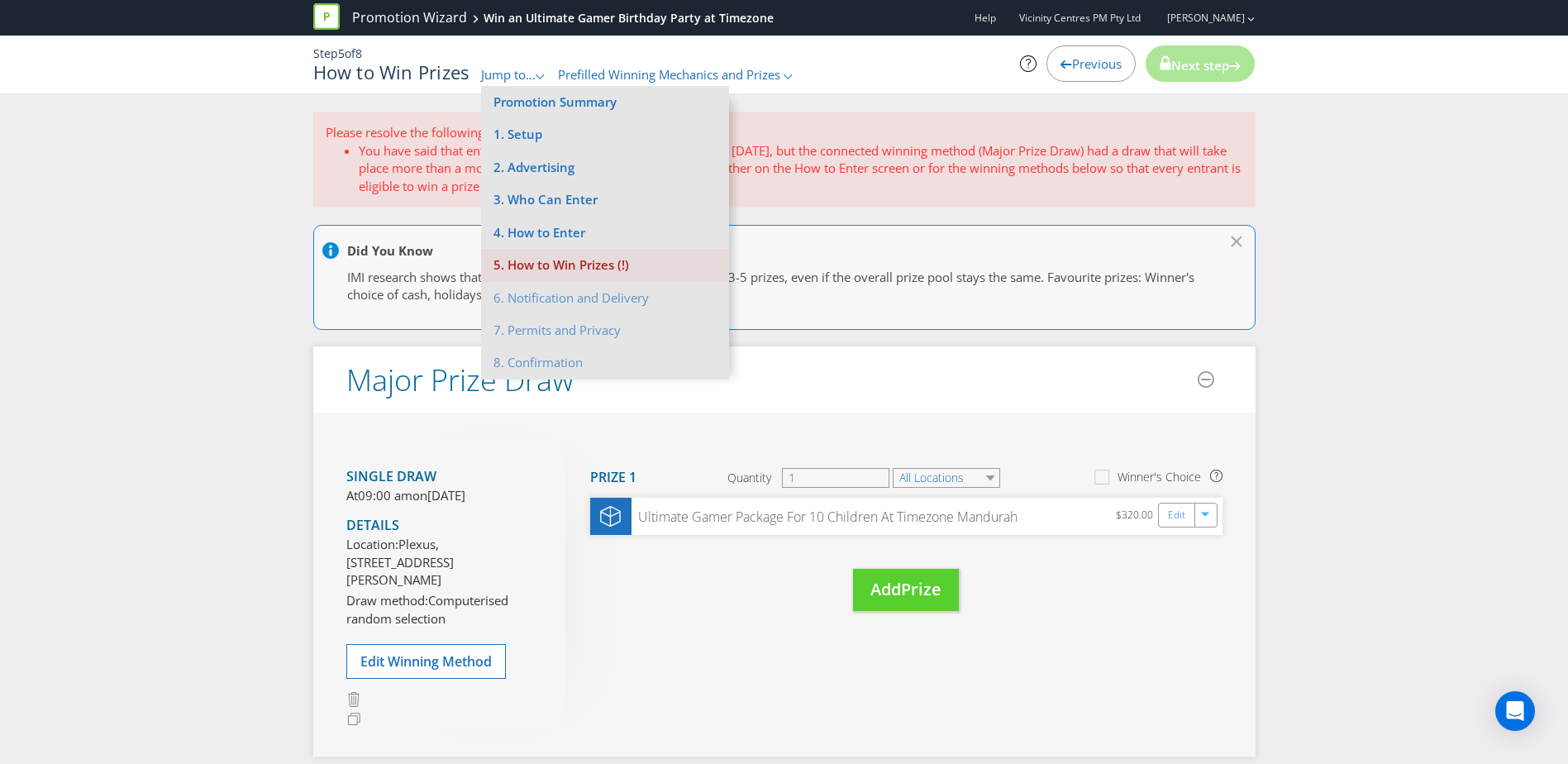
click at [515, 270] on li "5. How to Win Prizes (!)" at bounding box center [605, 265] width 248 height 33
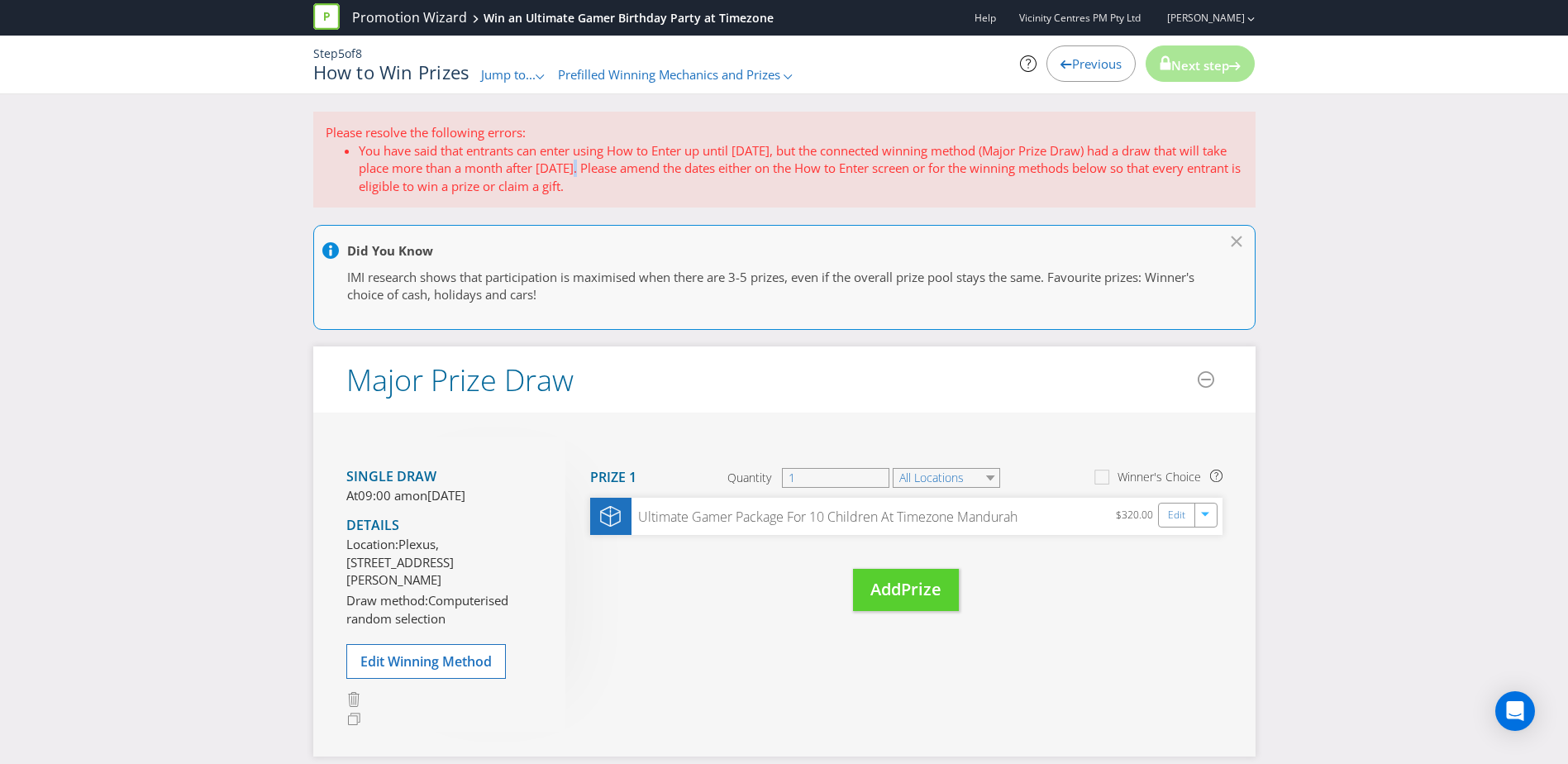
click at [601, 164] on li "You have said that entrants can enter using How to Enter up until 26/10/25, but…" at bounding box center [801, 169] width 885 height 53
drag, startPoint x: 601, startPoint y: 164, endPoint x: 588, endPoint y: 130, distance: 36.4
click at [588, 130] on p "Please resolve the following errors:" at bounding box center [784, 132] width 917 height 18
click at [1175, 520] on link "Edit" at bounding box center [1177, 515] width 18 height 19
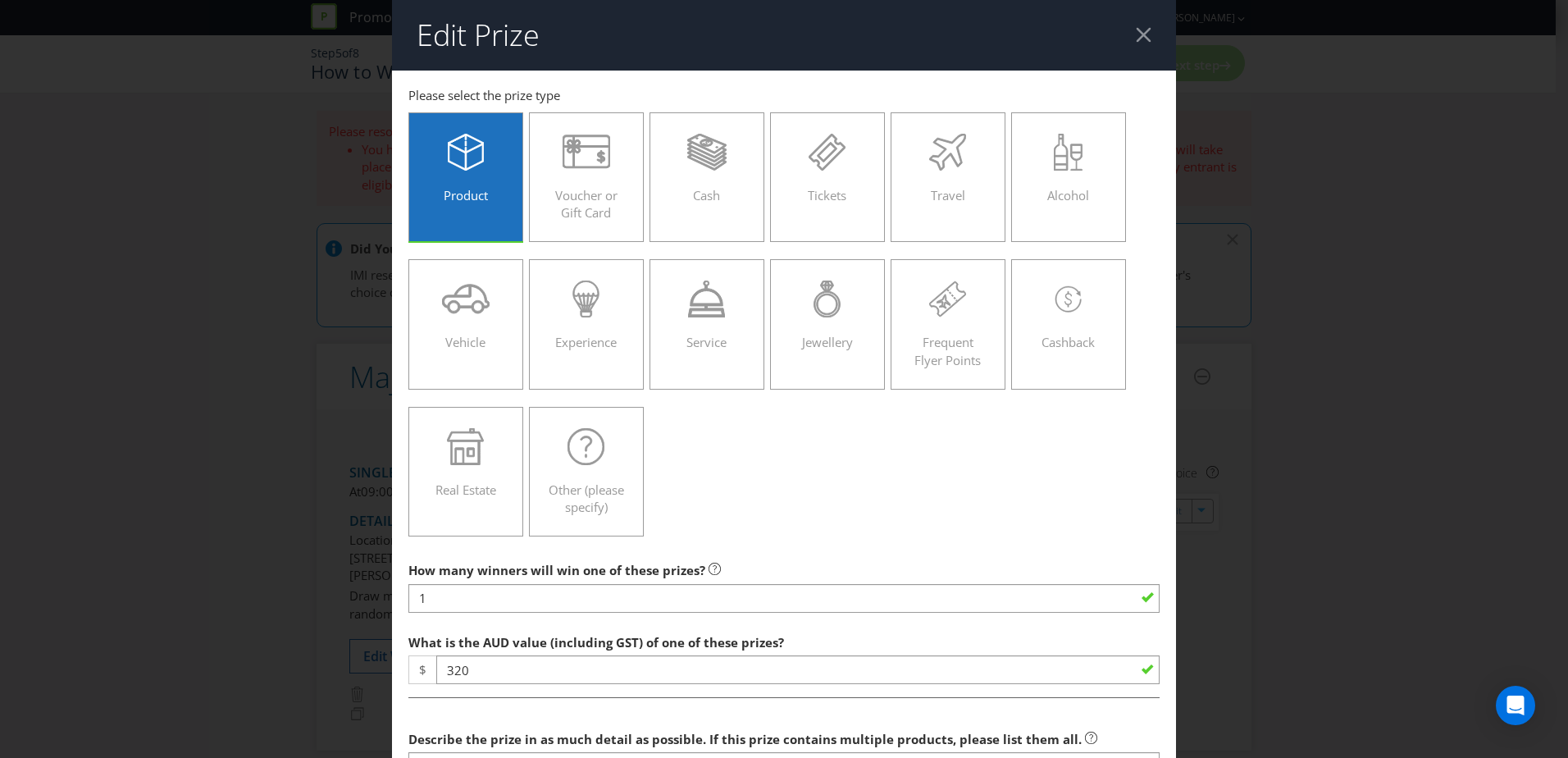
click at [1136, 37] on div at bounding box center [1144, 34] width 16 height 16
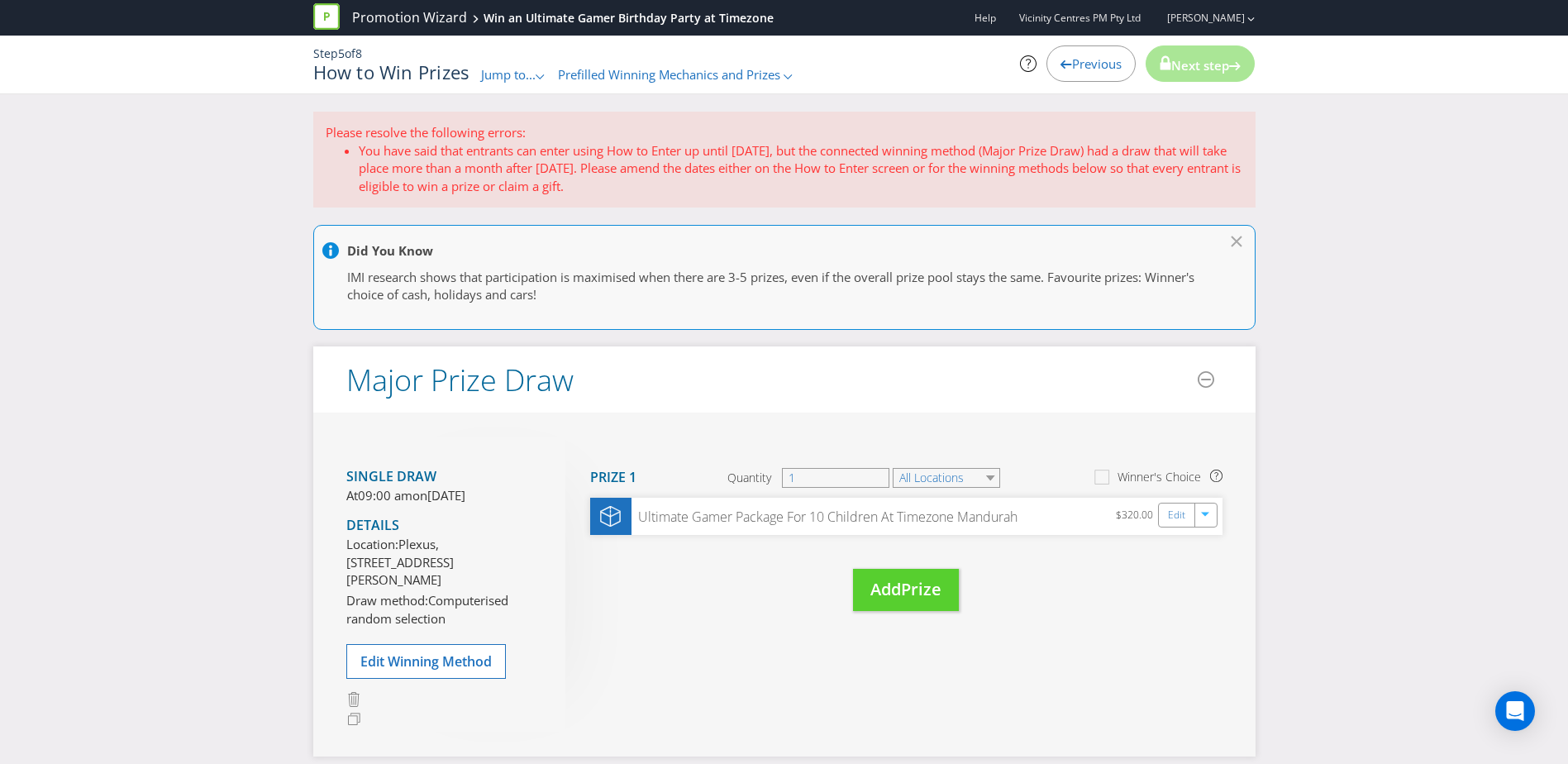
click at [390, 504] on span "09:00 am" at bounding box center [385, 496] width 55 height 17
click at [395, 671] on span "Edit Winning Method" at bounding box center [426, 662] width 131 height 19
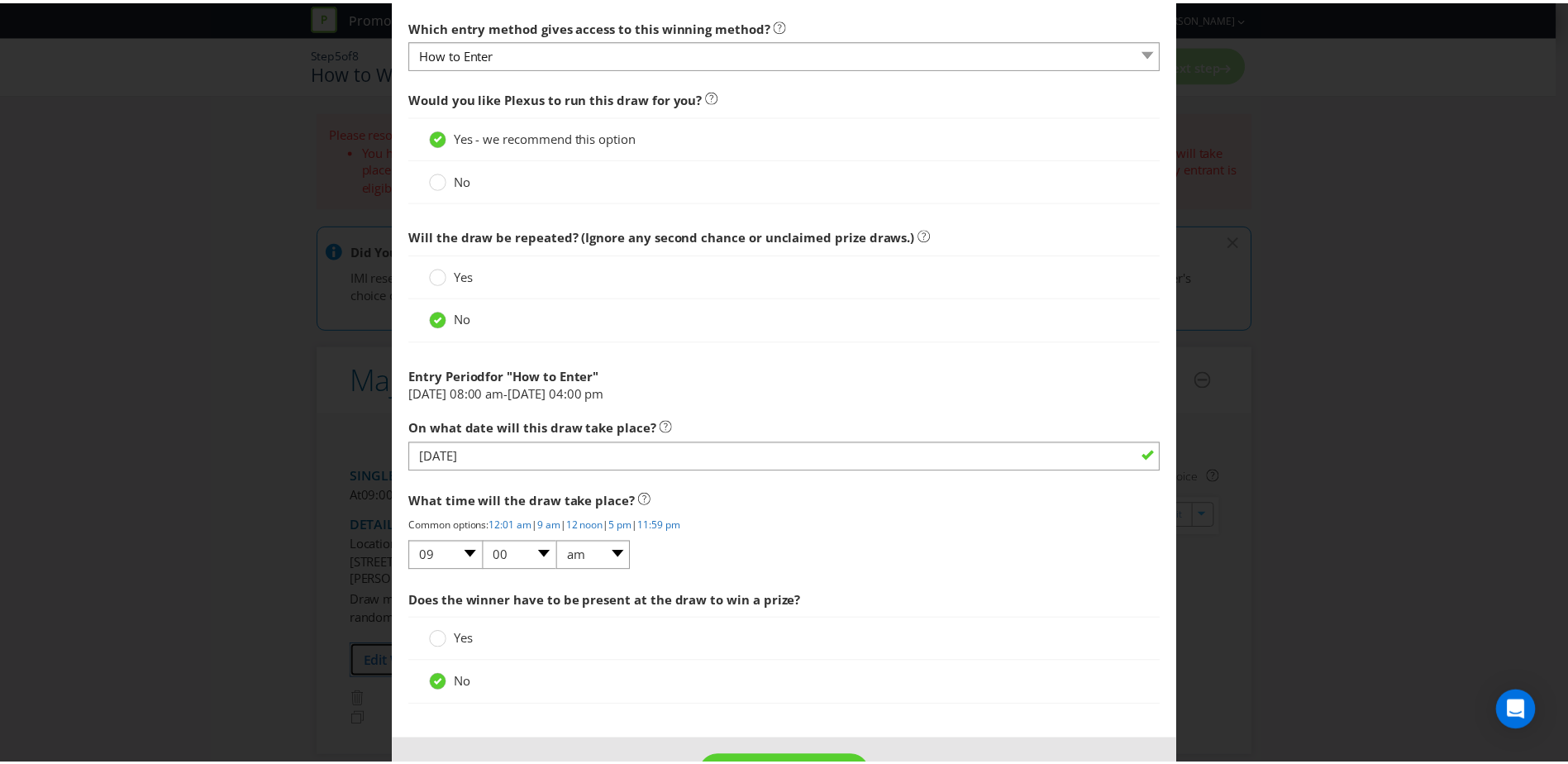
scroll to position [634, 0]
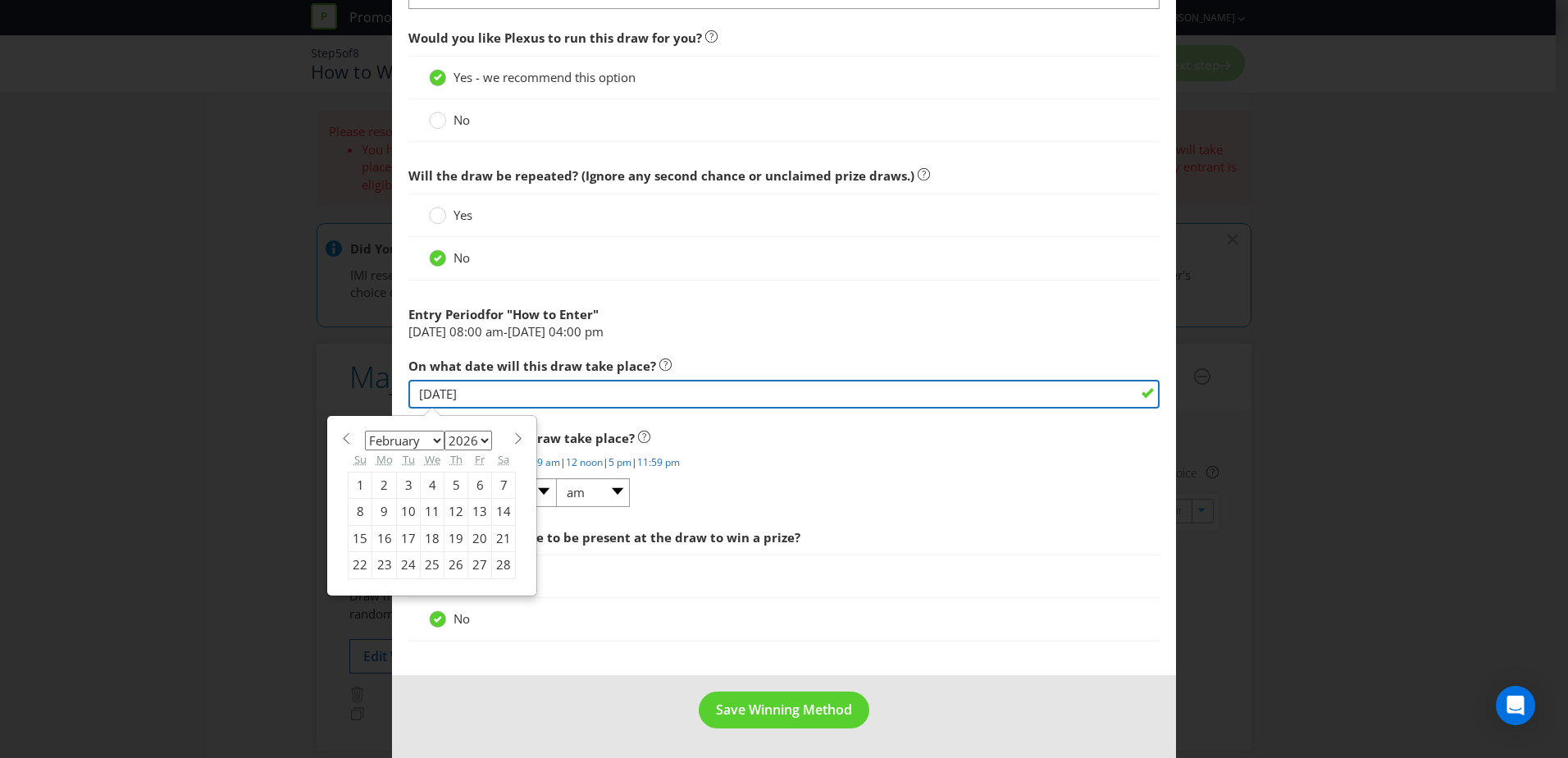
click at [489, 394] on input "02/02/26" at bounding box center [784, 394] width 751 height 29
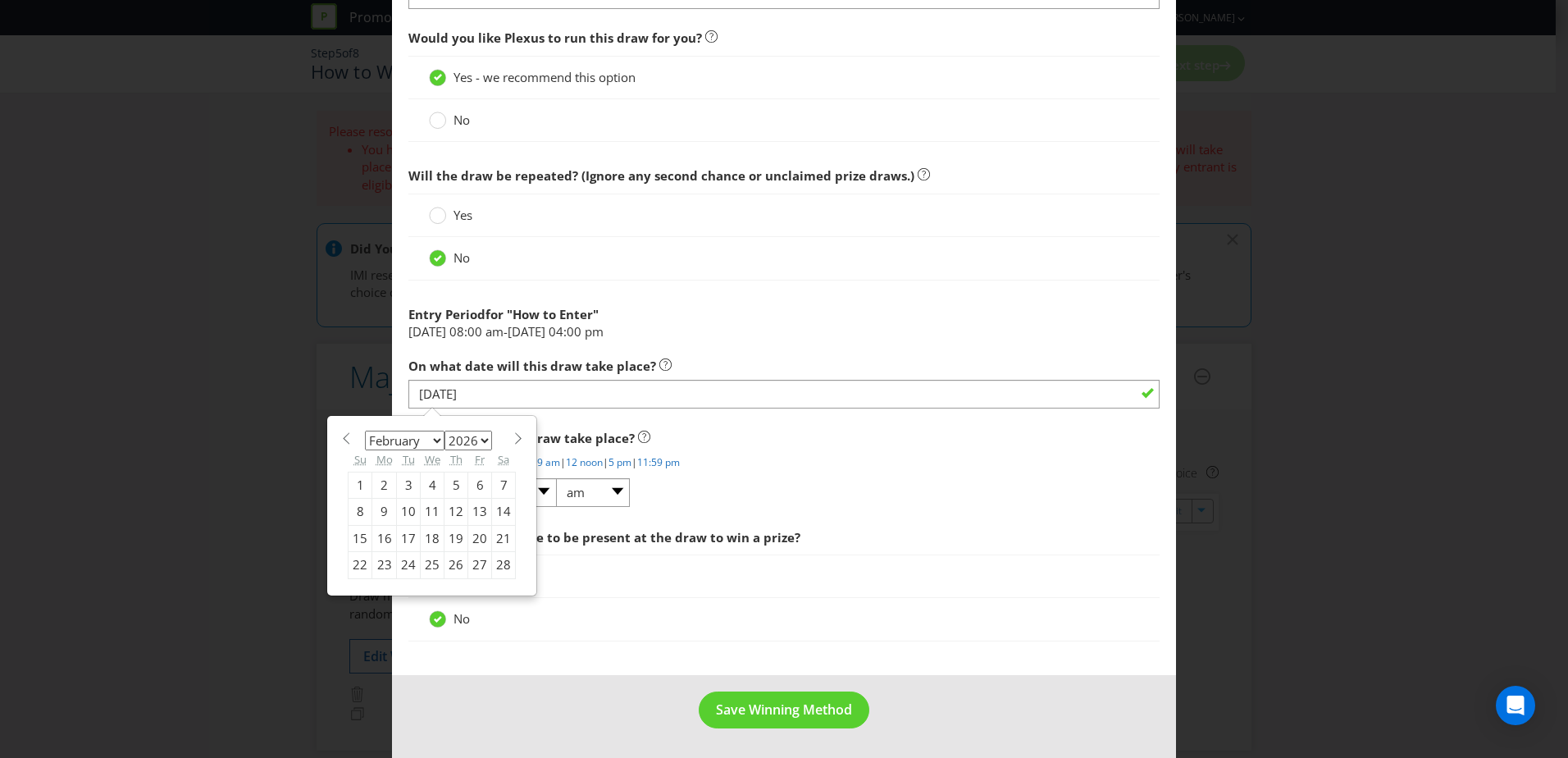
click at [340, 442] on span at bounding box center [346, 438] width 12 height 12
select select "11"
select select "2025"
click at [340, 442] on span at bounding box center [346, 438] width 12 height 12
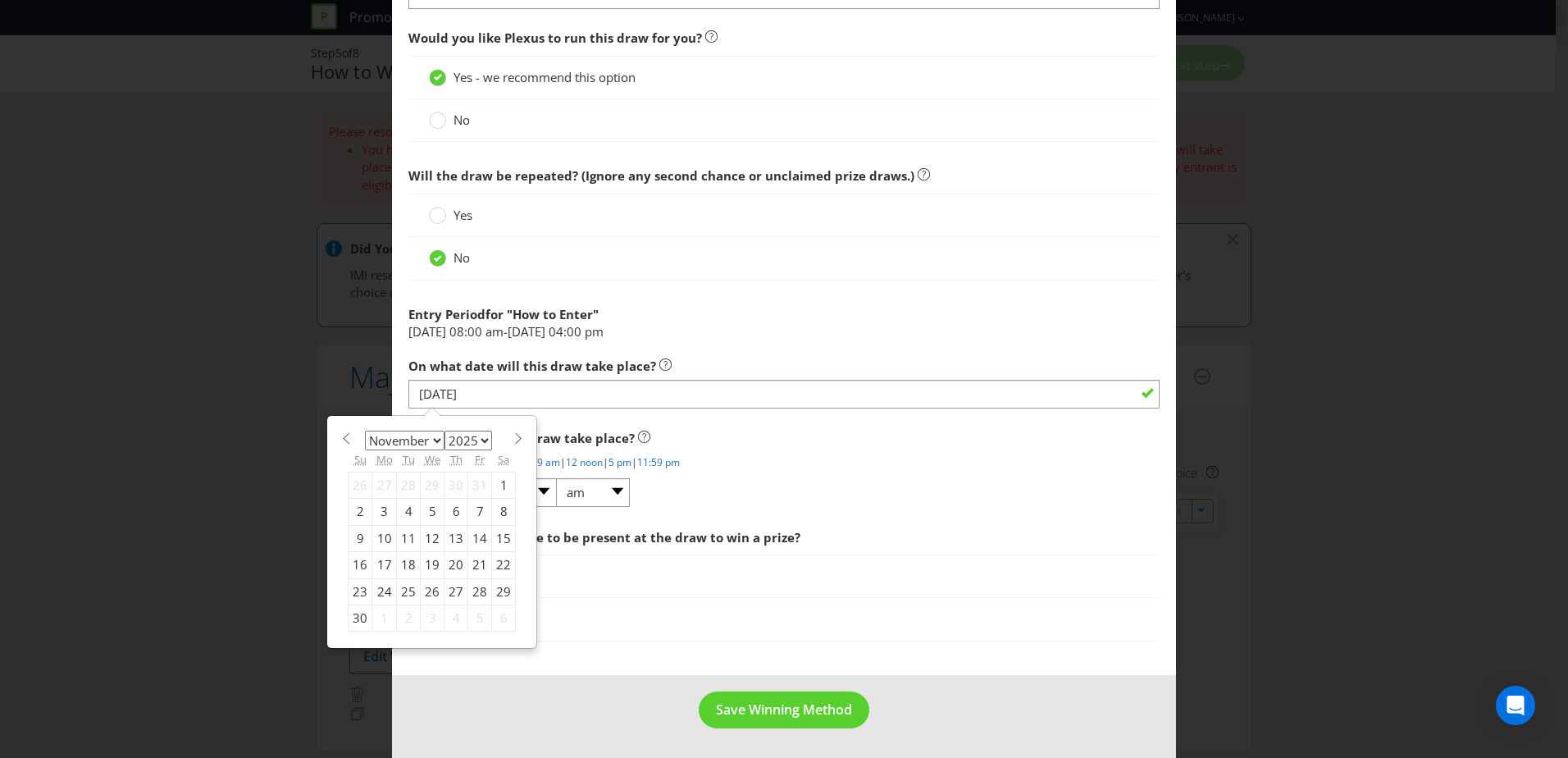
click at [340, 442] on span at bounding box center [346, 438] width 12 height 12
select select "9"
click at [379, 592] on div "27" at bounding box center [384, 592] width 25 height 26
type input "27/10/25"
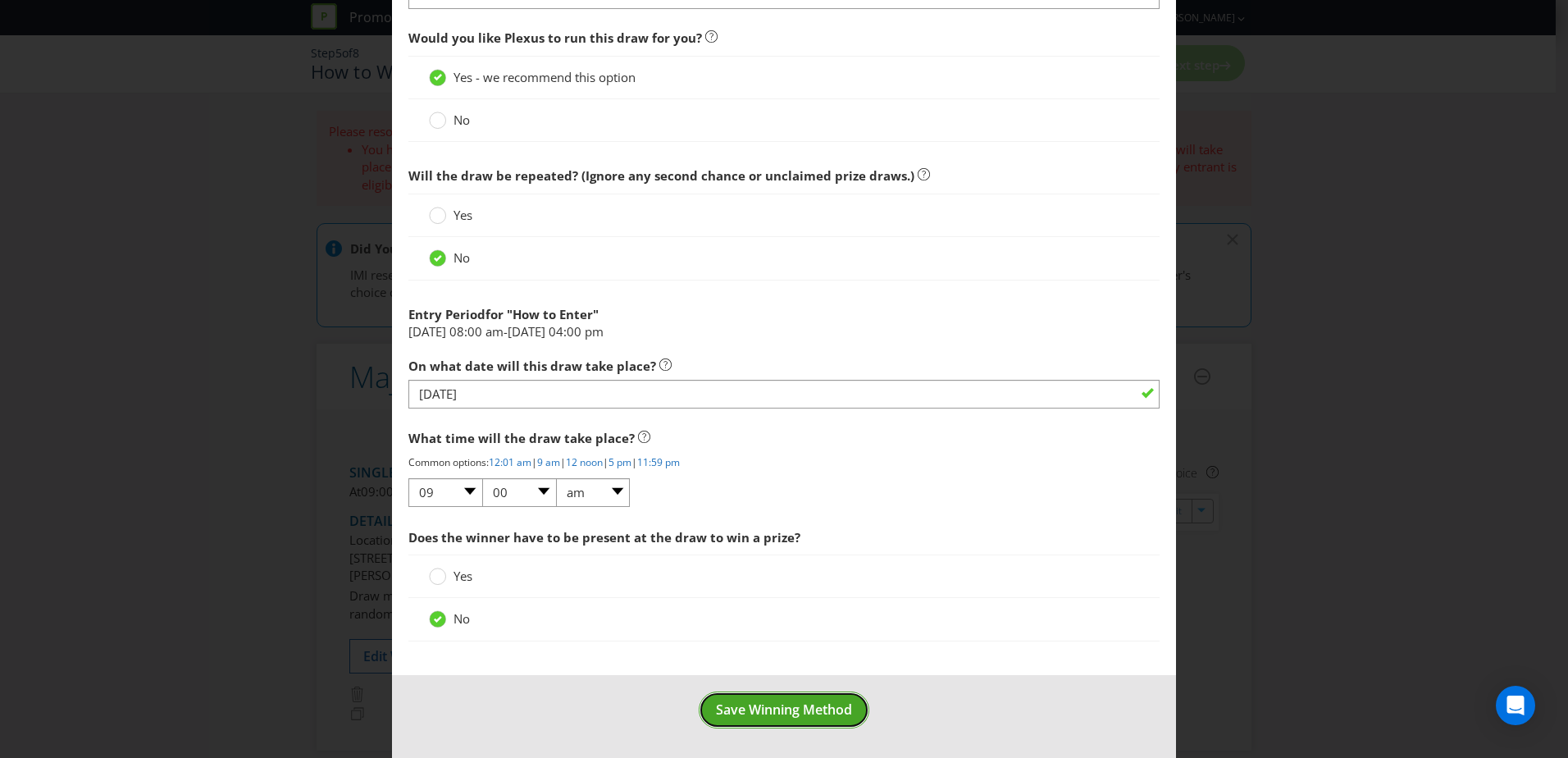
click at [749, 711] on span "Save Winning Method" at bounding box center [784, 710] width 136 height 18
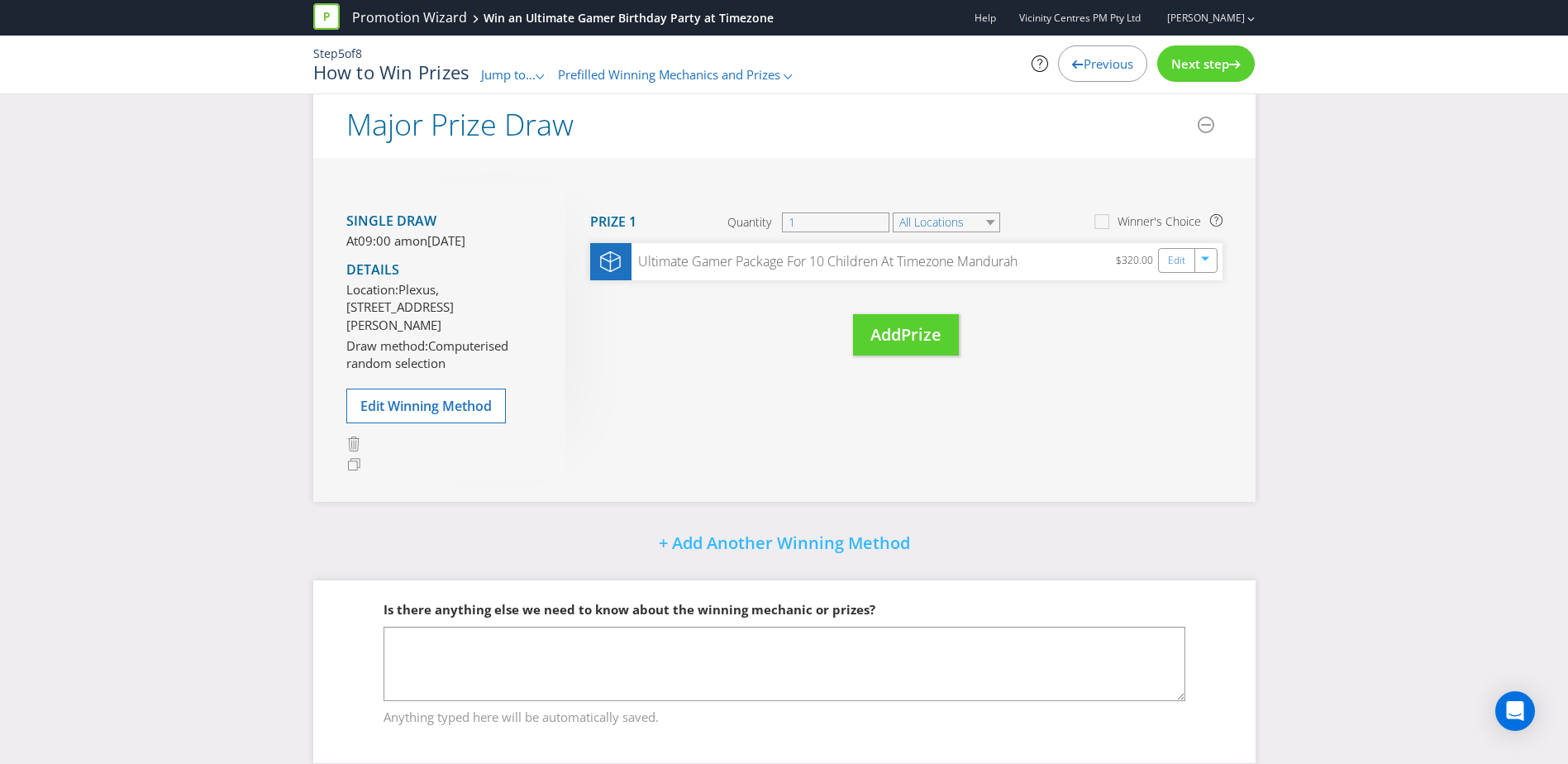
scroll to position [143, 0]
click at [1194, 73] on div "Next step" at bounding box center [1206, 63] width 98 height 36
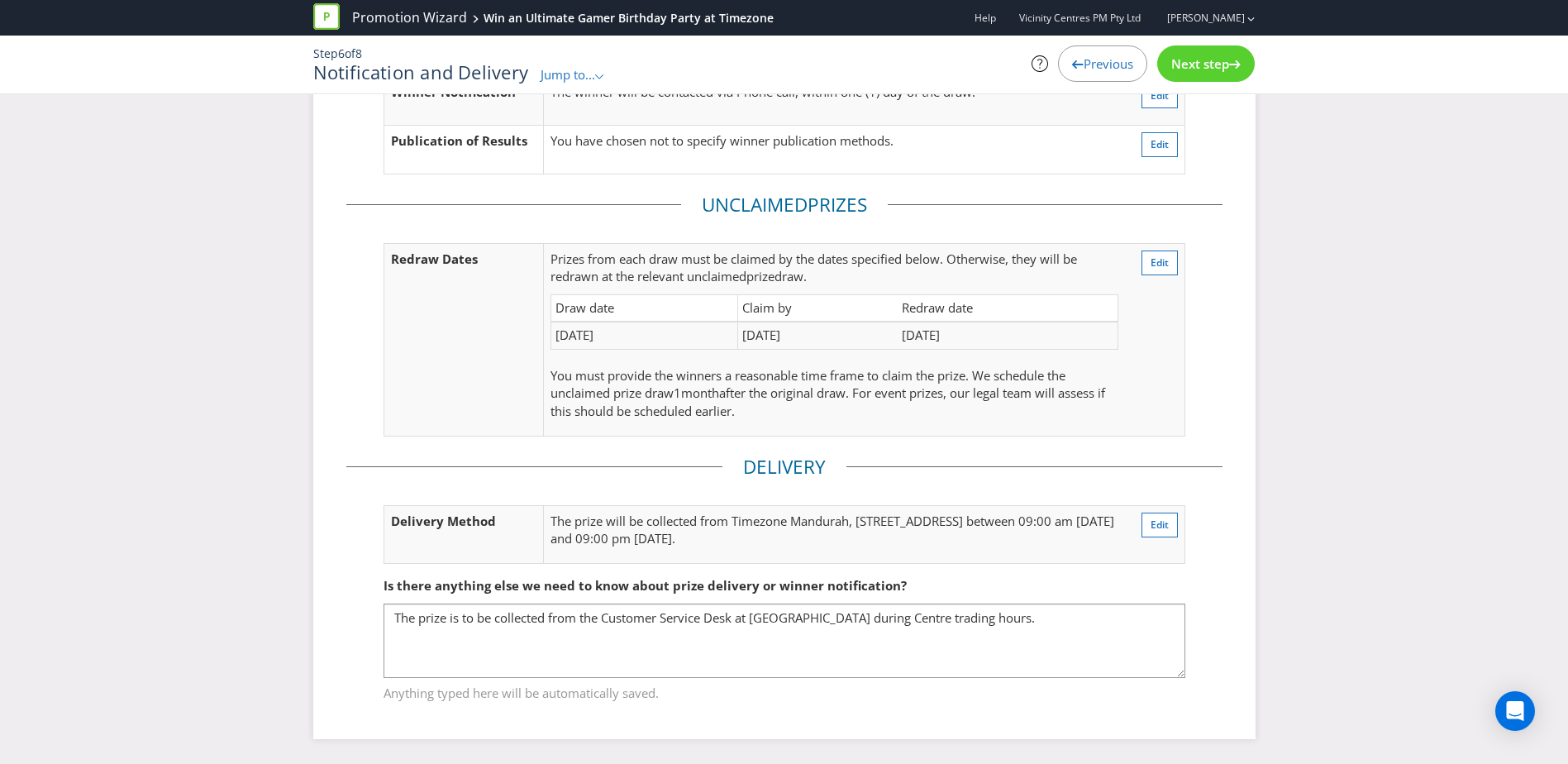
scroll to position [137, 0]
click at [1196, 69] on span "Next step" at bounding box center [1200, 63] width 58 height 17
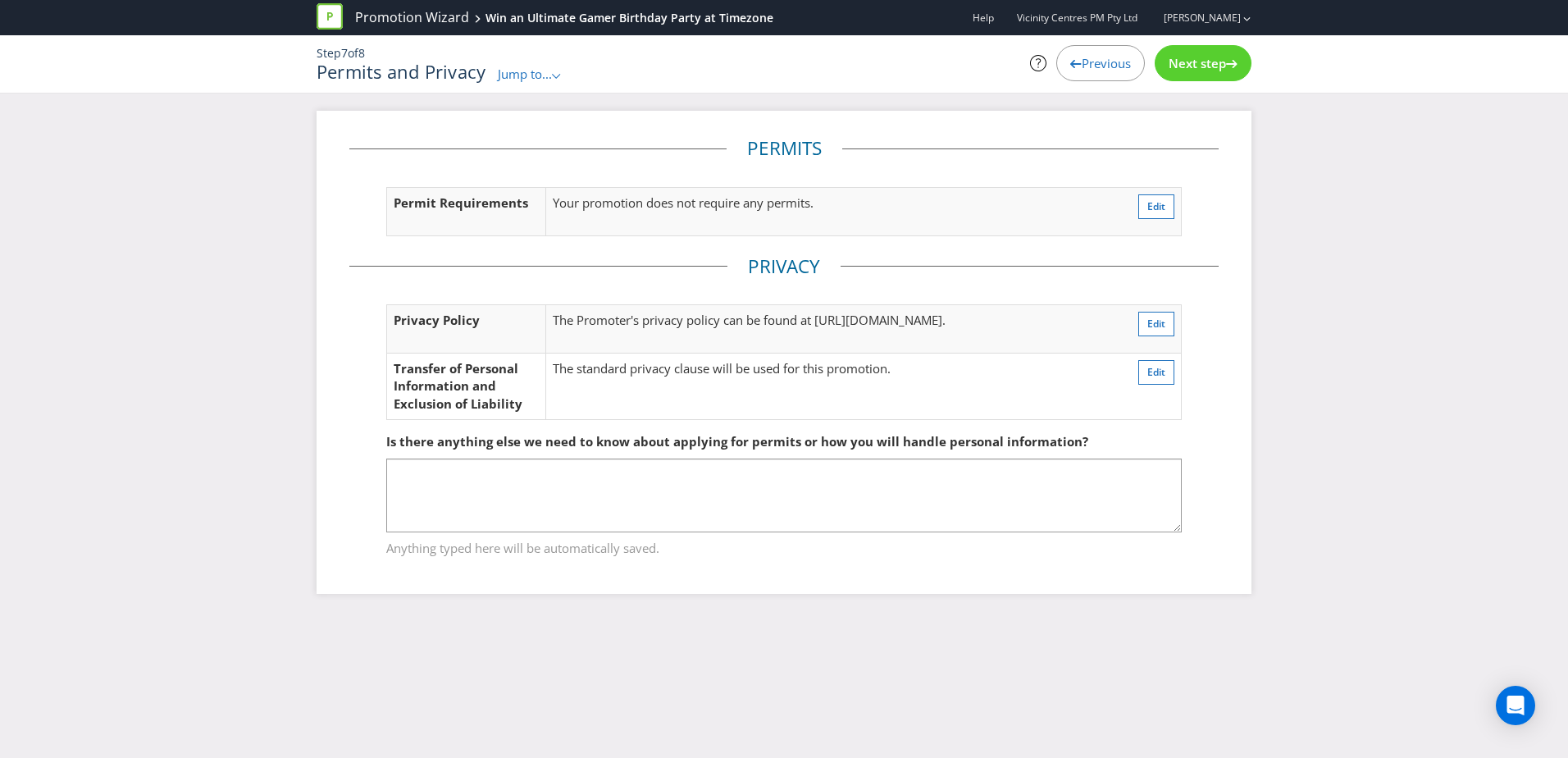
click at [1186, 68] on span "Next step" at bounding box center [1197, 63] width 57 height 17
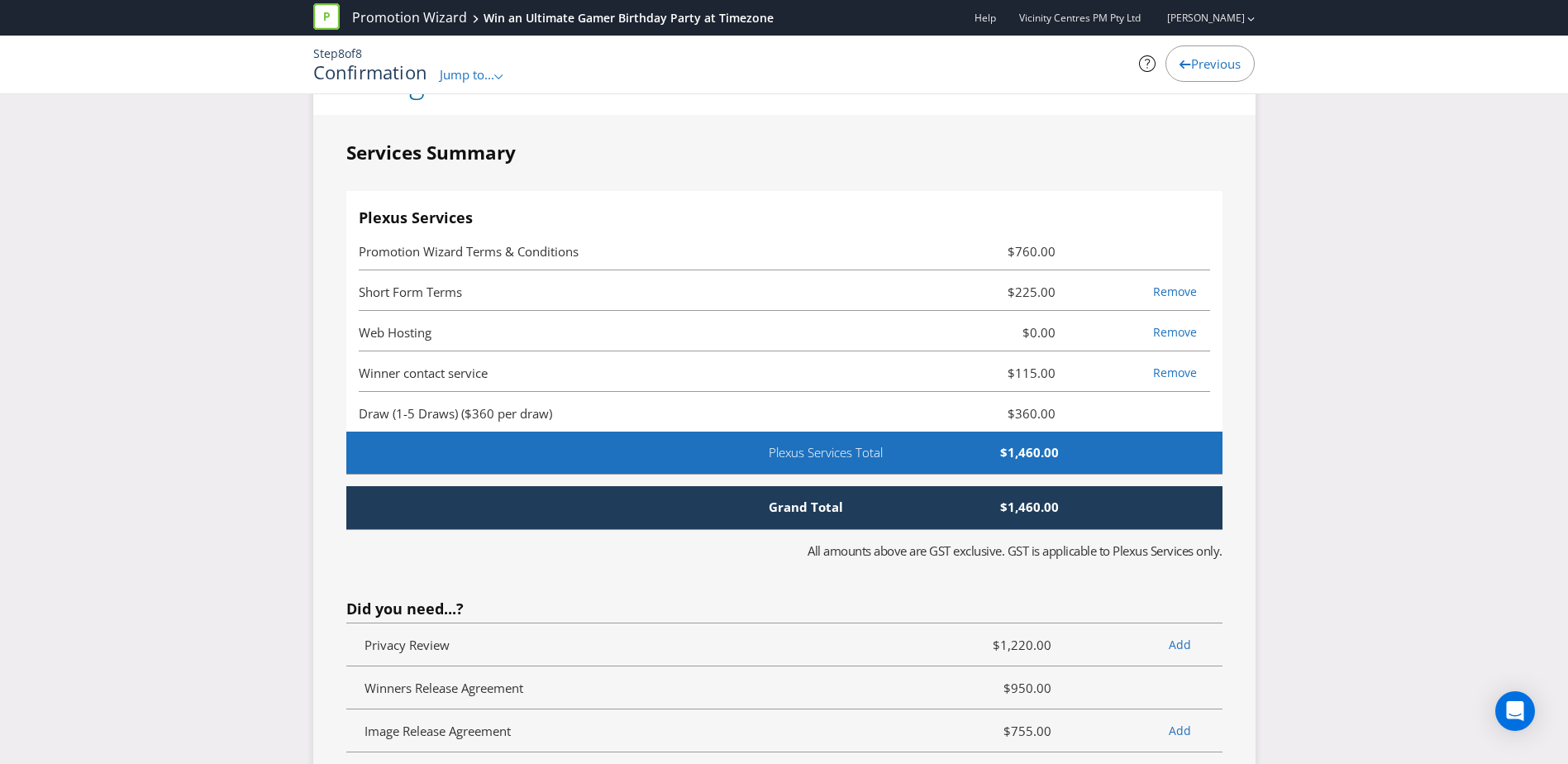
scroll to position [3826, 0]
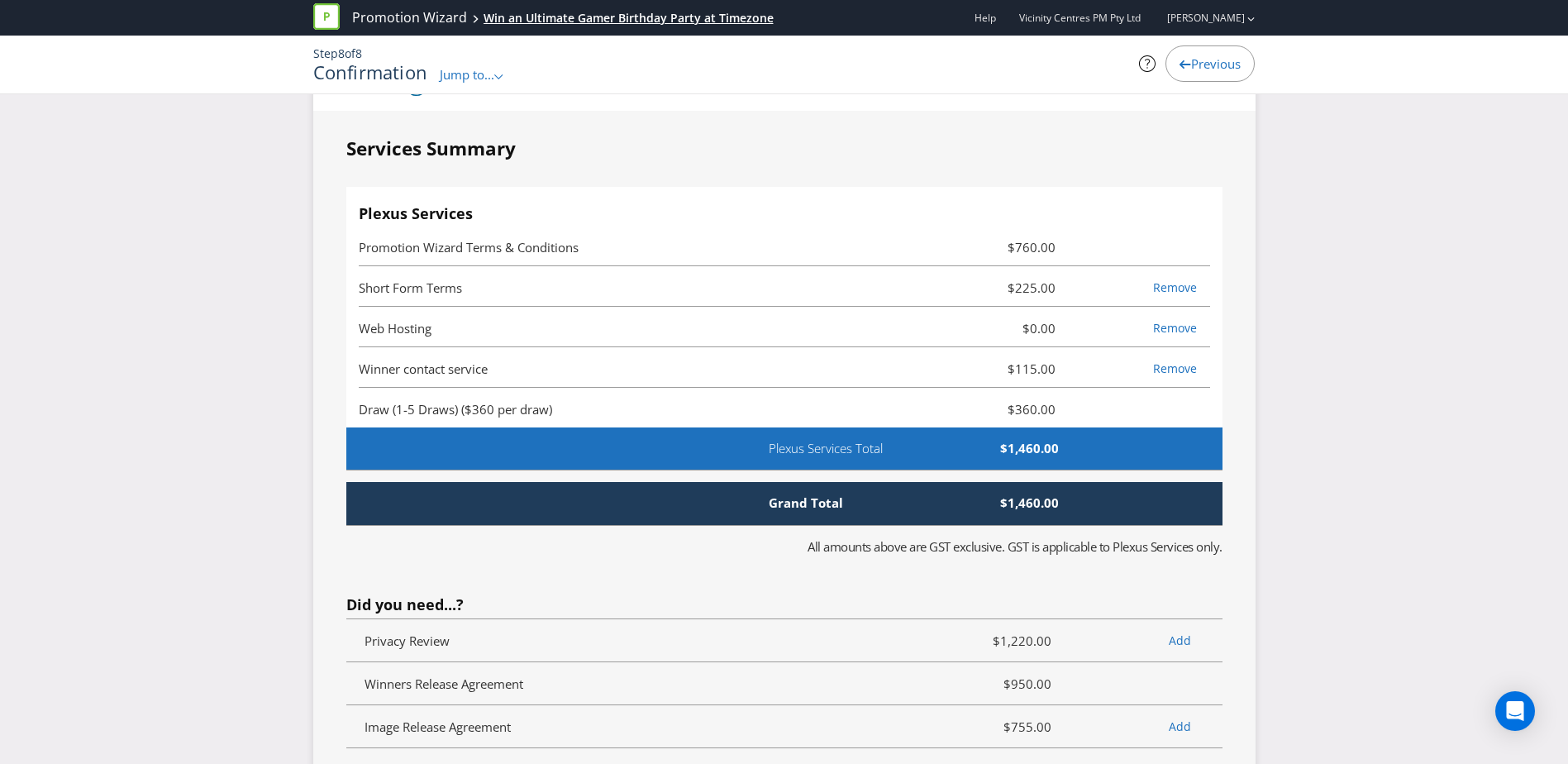
click at [629, 20] on div "Win an Ultimate Gamer Birthday Party at Timezone" at bounding box center [629, 19] width 291 height 17
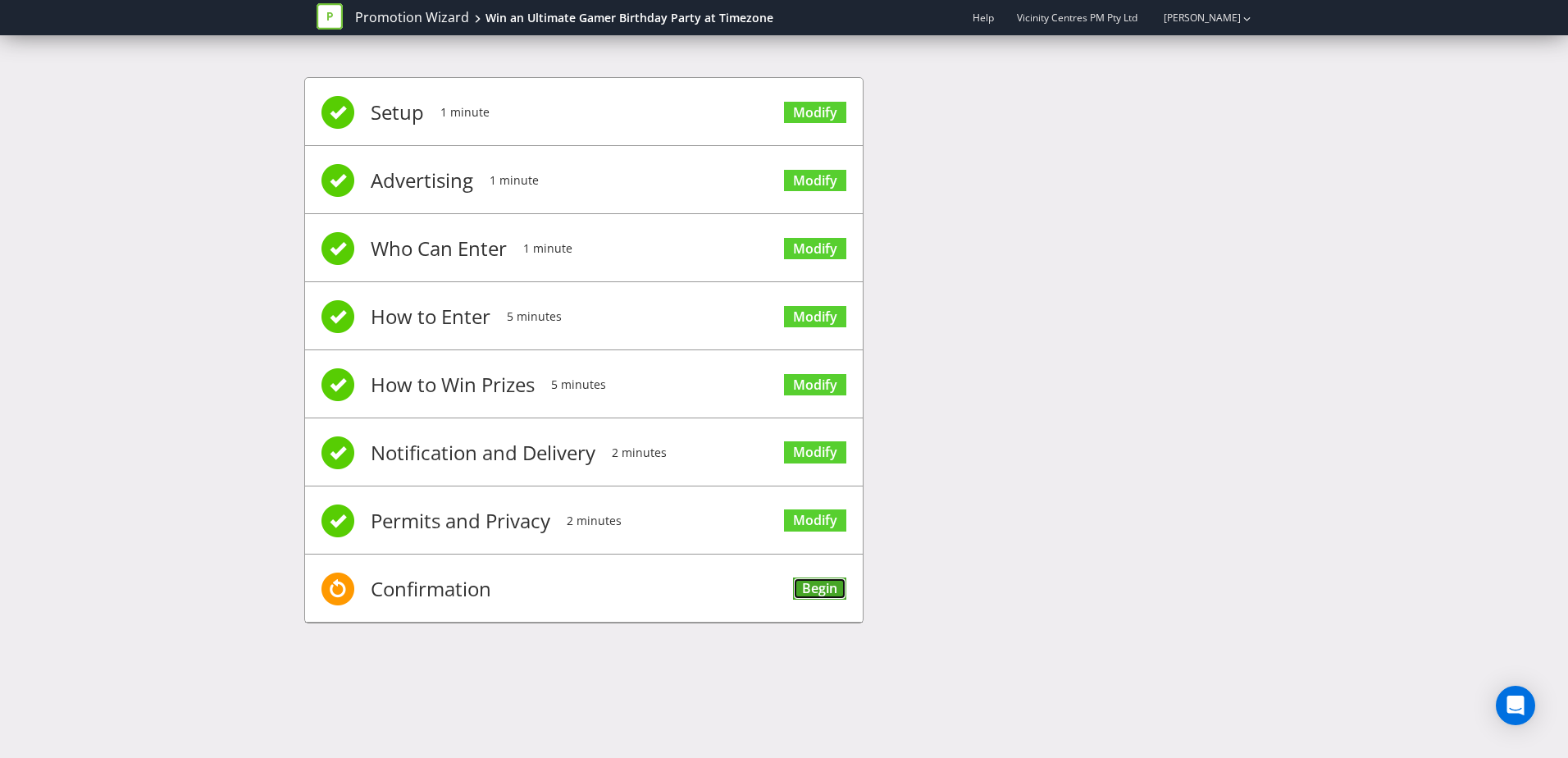
click at [817, 590] on link "Begin" at bounding box center [820, 589] width 54 height 22
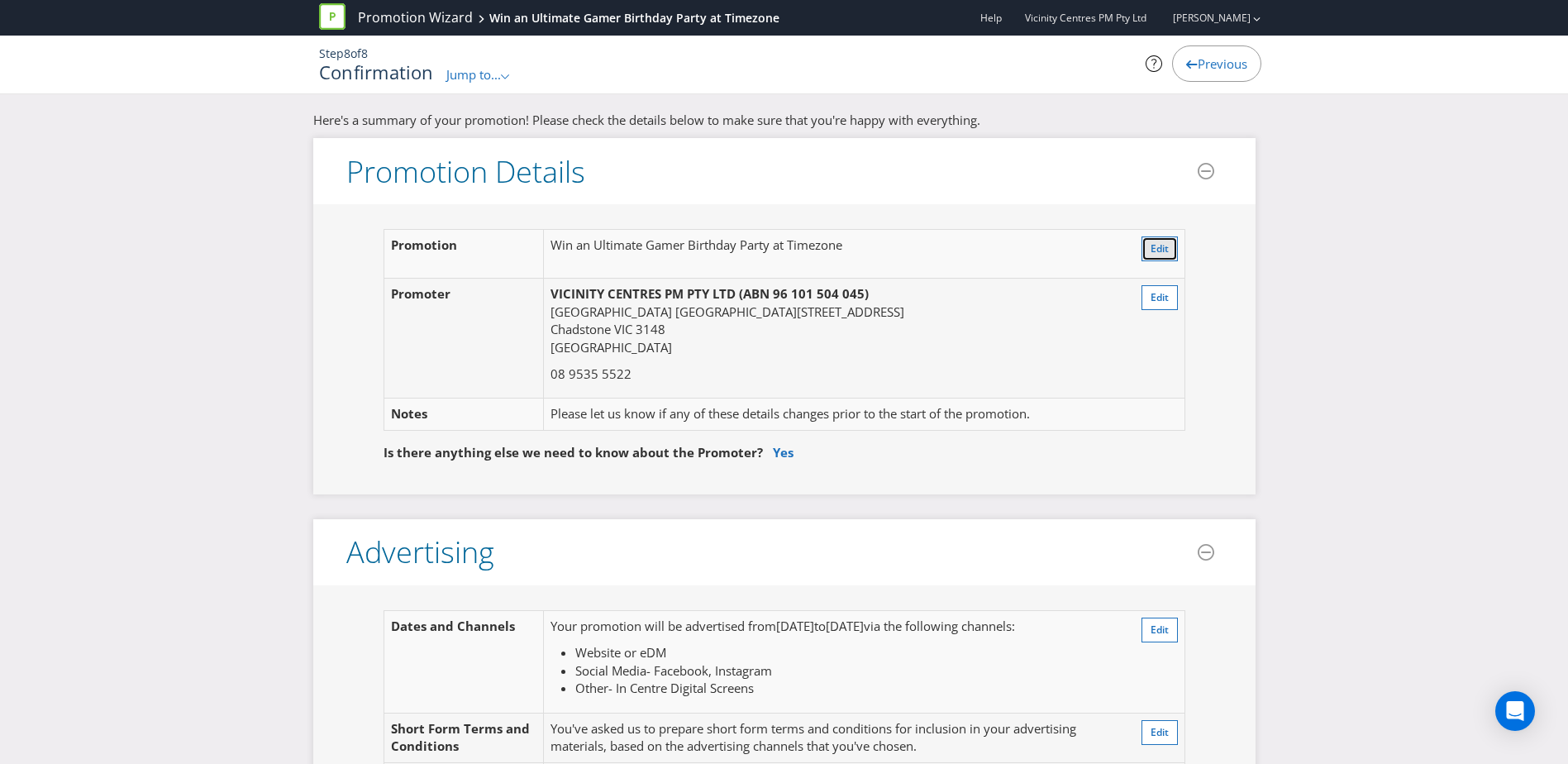
click at [1153, 254] on span "Edit" at bounding box center [1160, 248] width 19 height 14
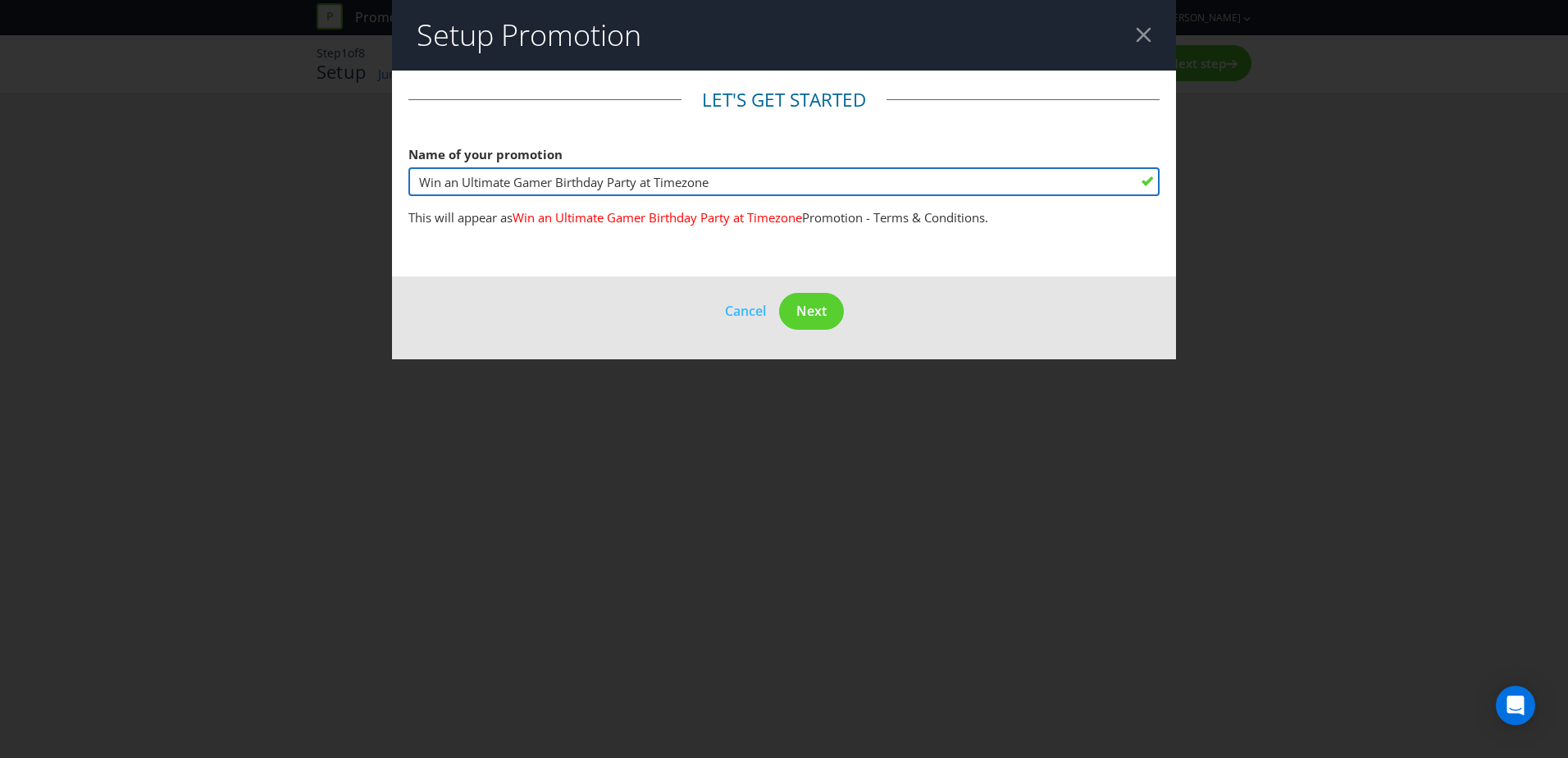
click at [652, 186] on input "Win an Ultimate Gamer Birthday Party at Timezone" at bounding box center [784, 181] width 751 height 29
type input "Win an Ultimate Gamer Birthday Party from Timezone"
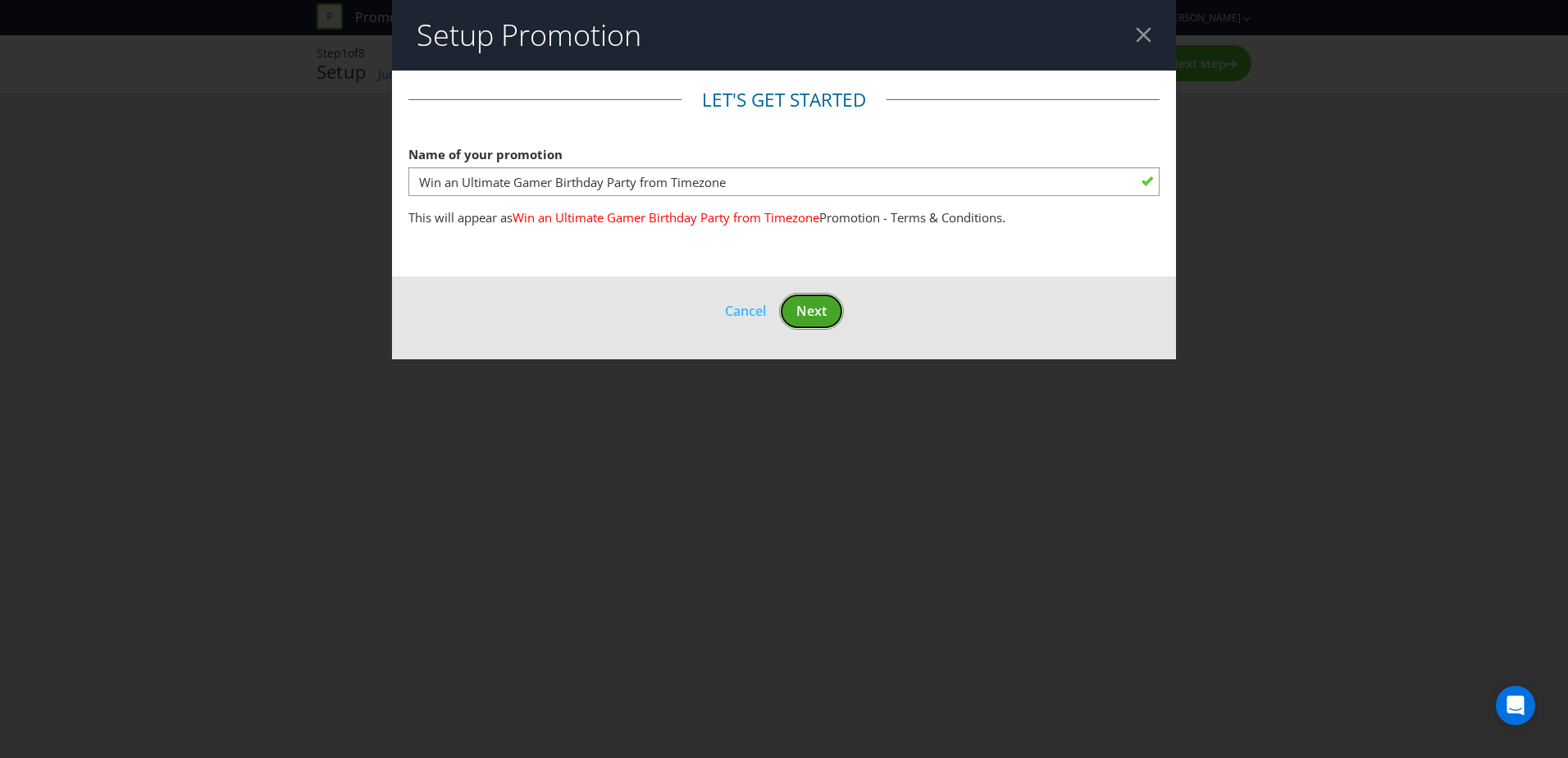
click at [813, 314] on span "Next" at bounding box center [811, 312] width 30 height 18
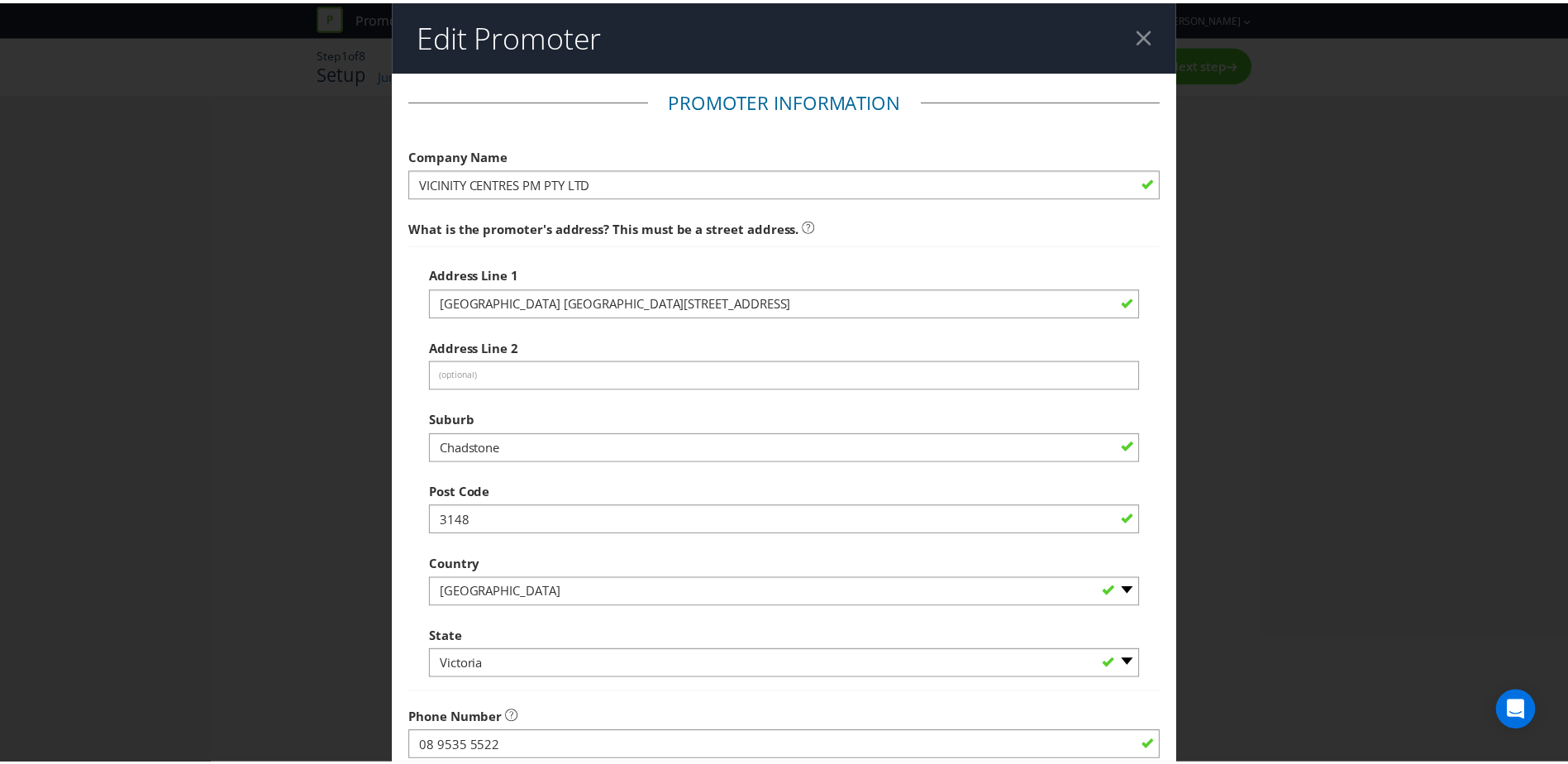
scroll to position [315, 0]
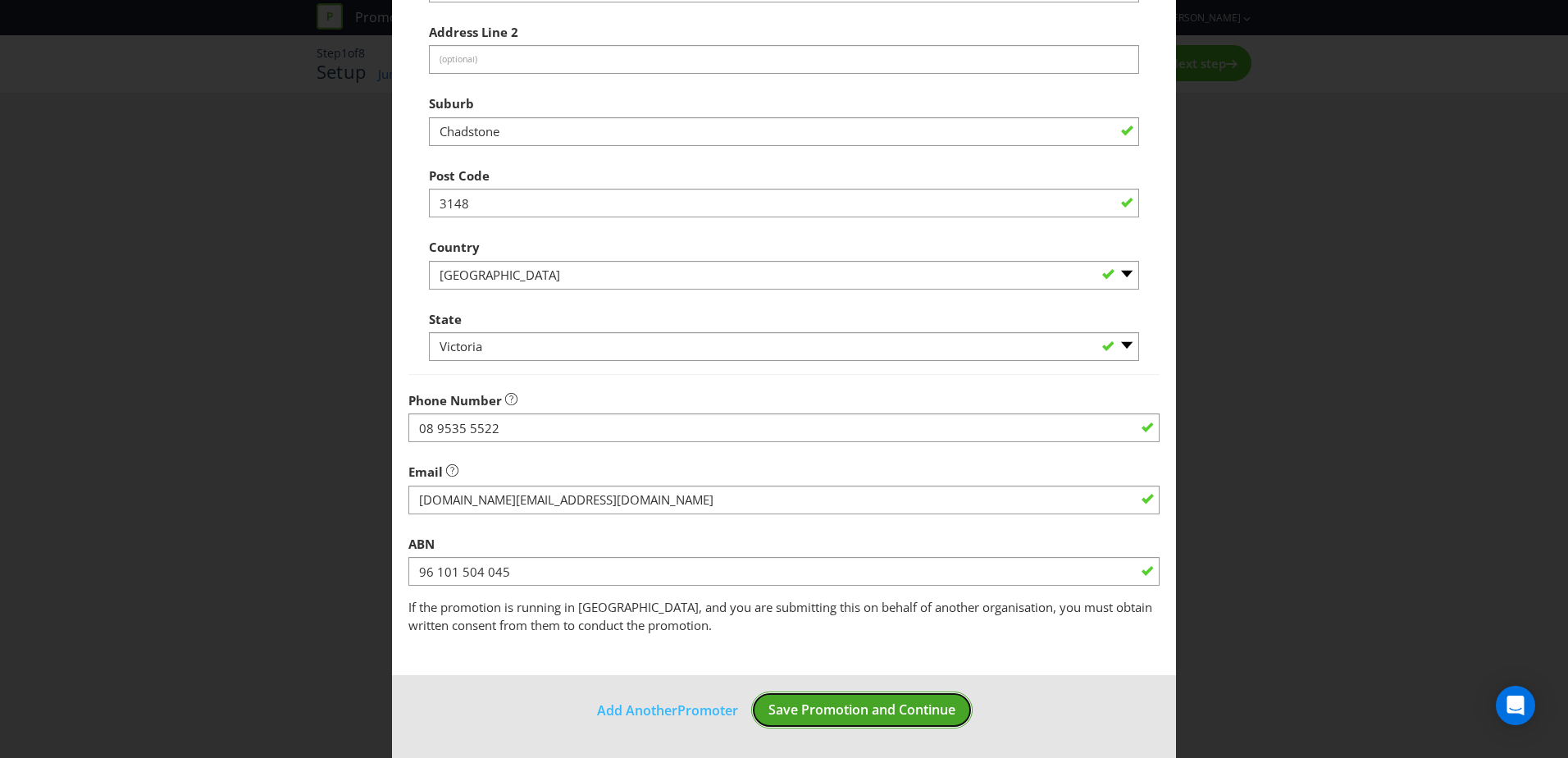
click at [855, 716] on span "Save Promotion and Continue" at bounding box center [862, 710] width 187 height 18
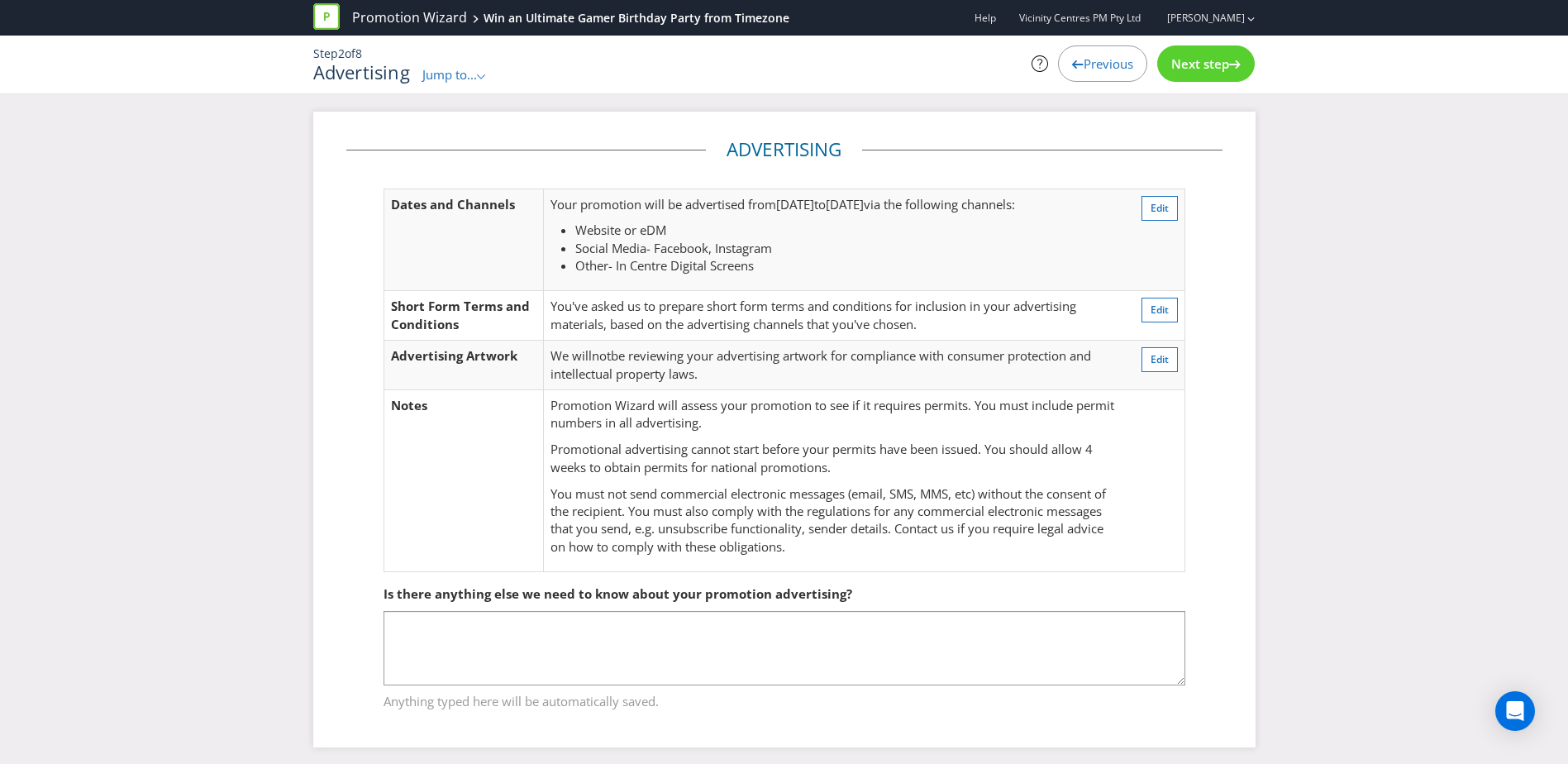
scroll to position [8, 0]
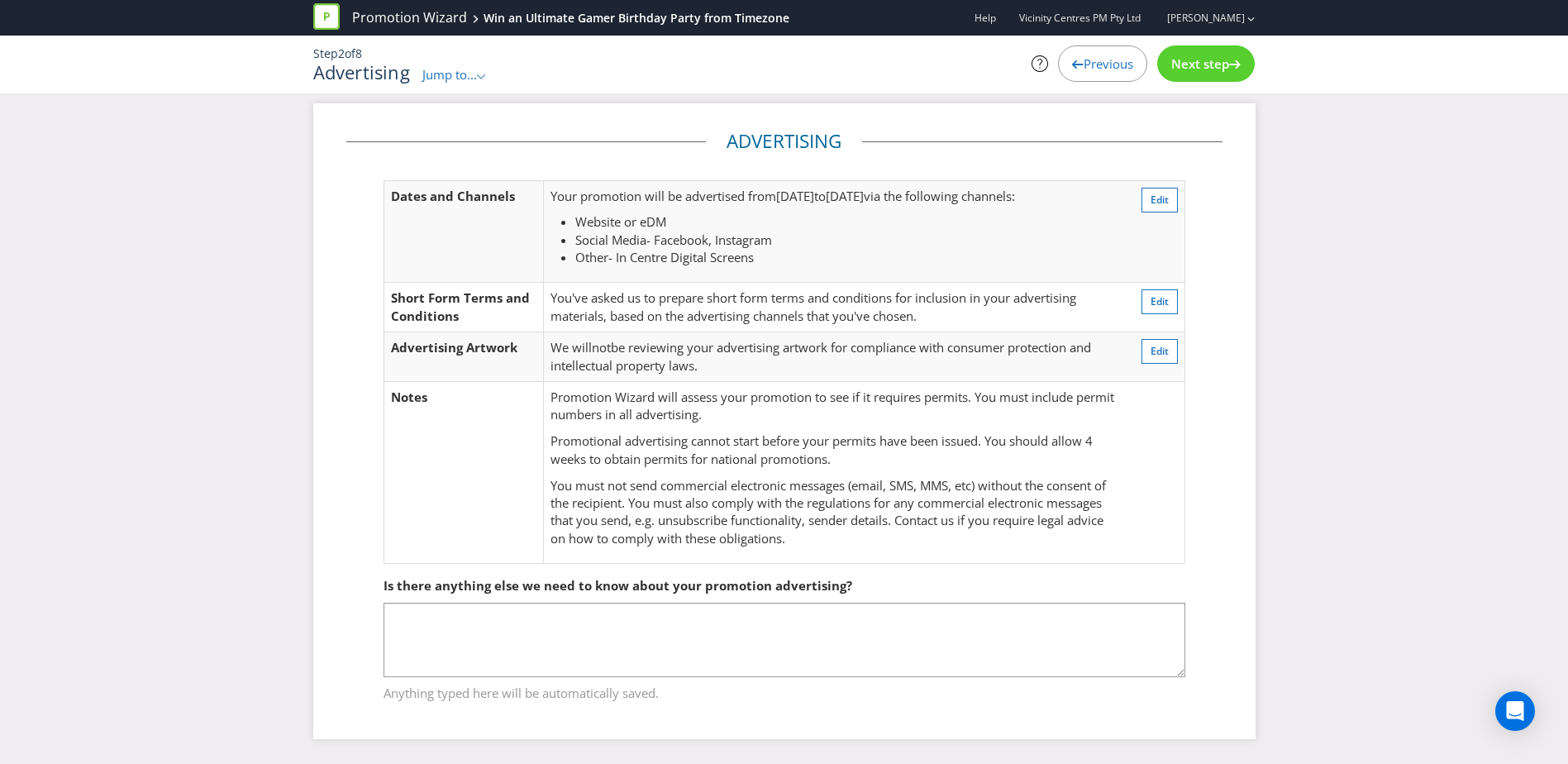
click at [1182, 73] on div "Next step" at bounding box center [1206, 63] width 98 height 36
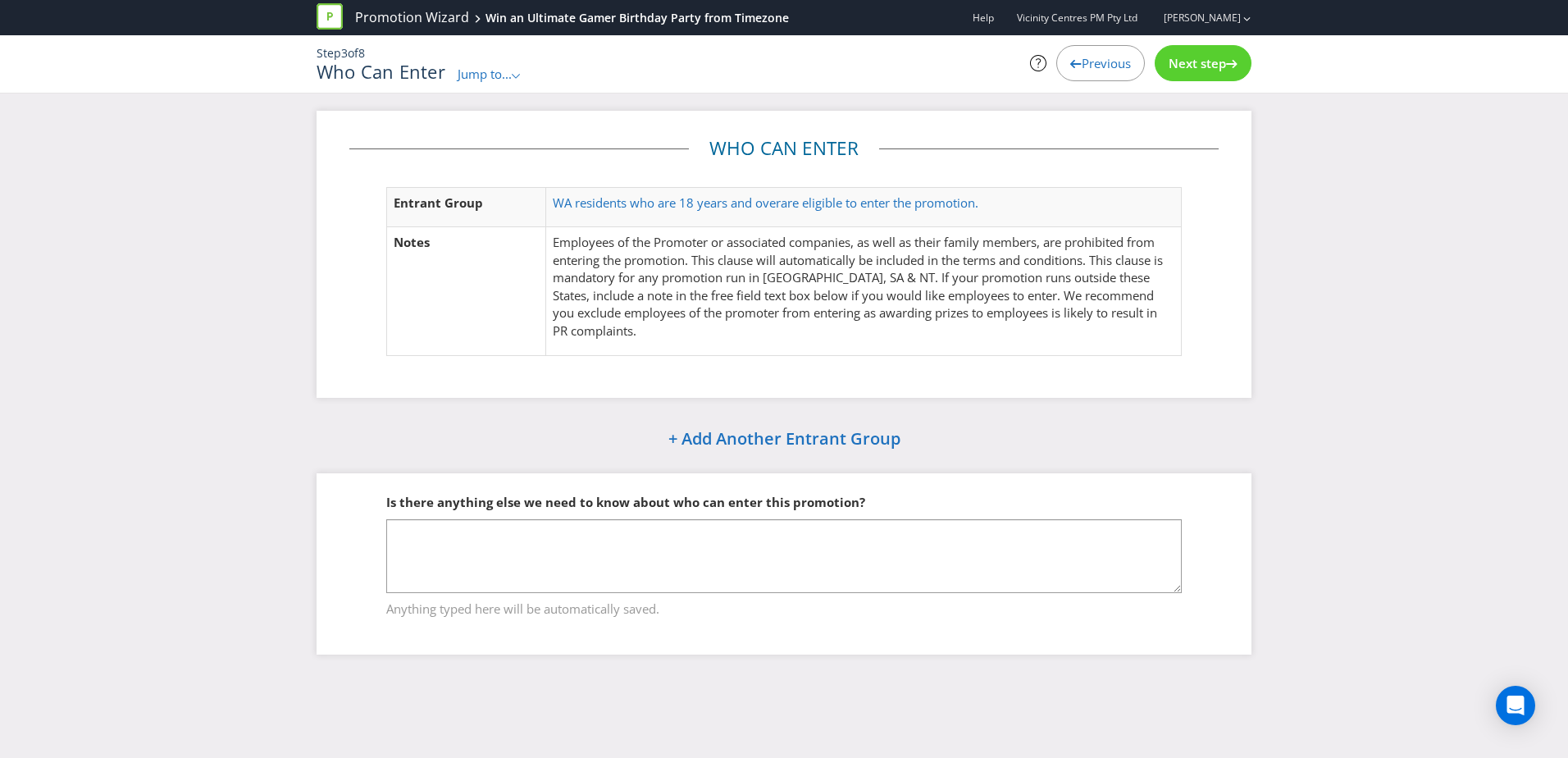
click at [1173, 72] on div "Next step" at bounding box center [1203, 63] width 97 height 36
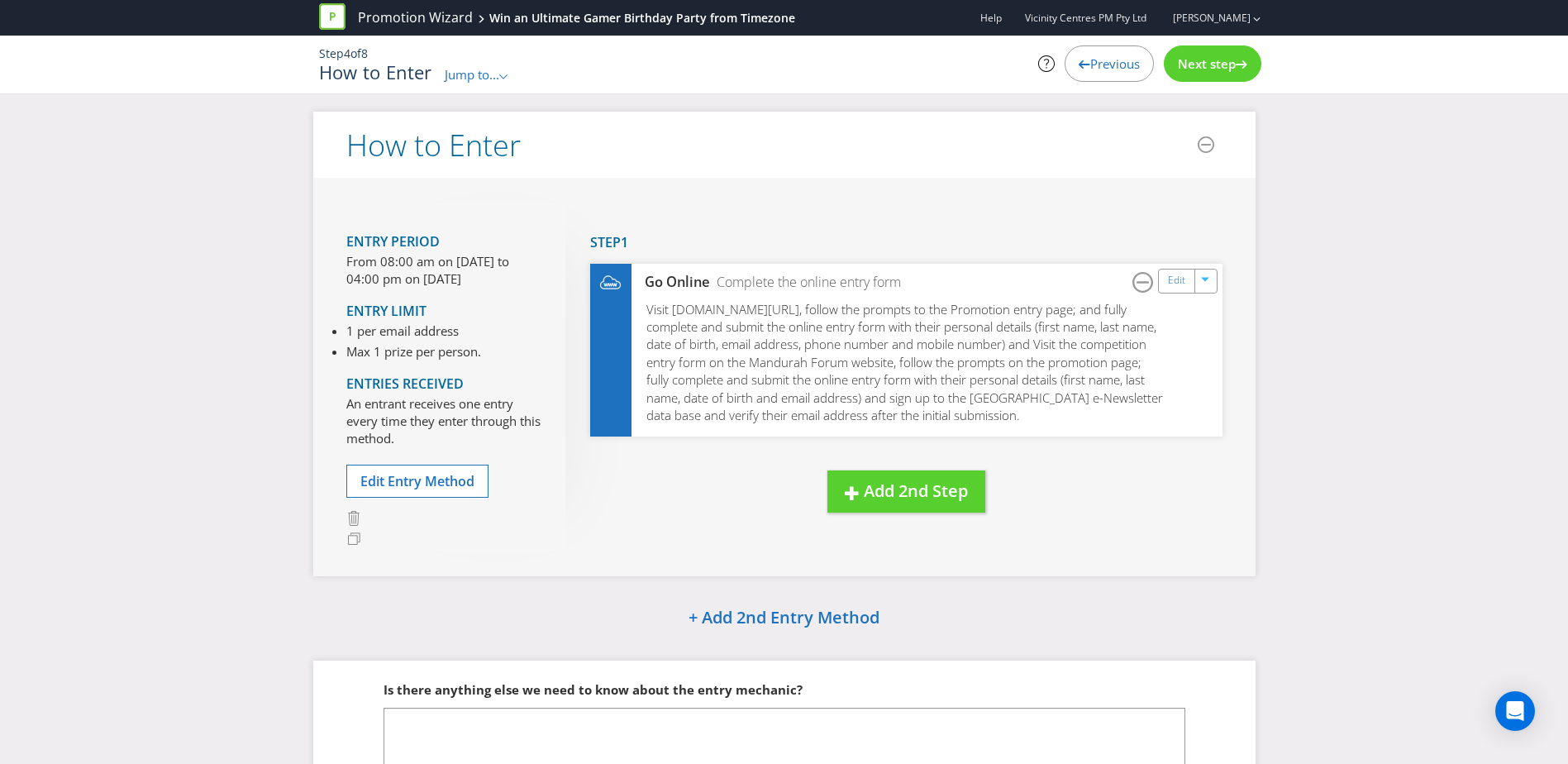
click at [1182, 73] on div "Next step" at bounding box center [1212, 63] width 98 height 36
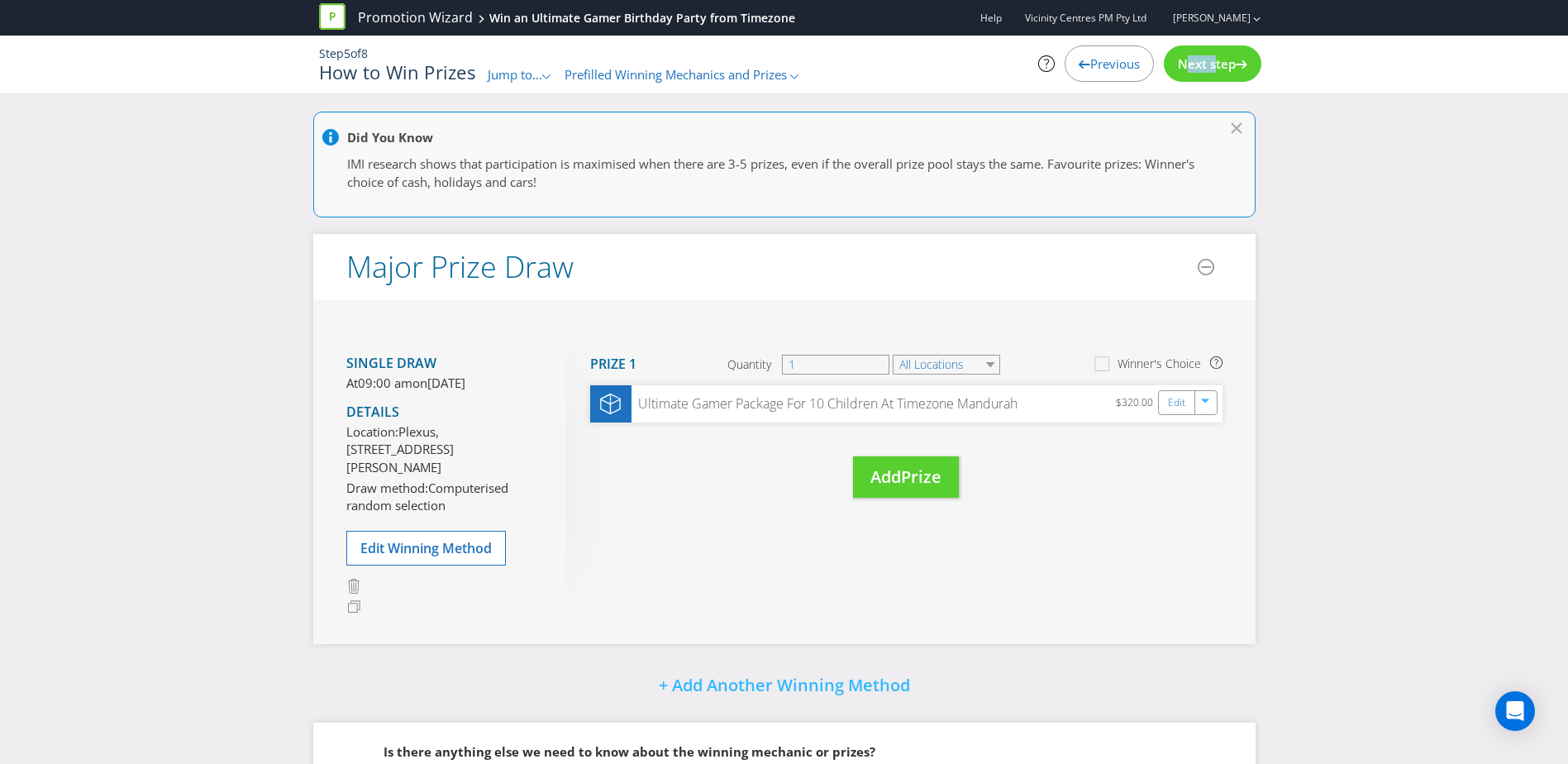
click at [1182, 73] on div "Next step" at bounding box center [1212, 63] width 98 height 36
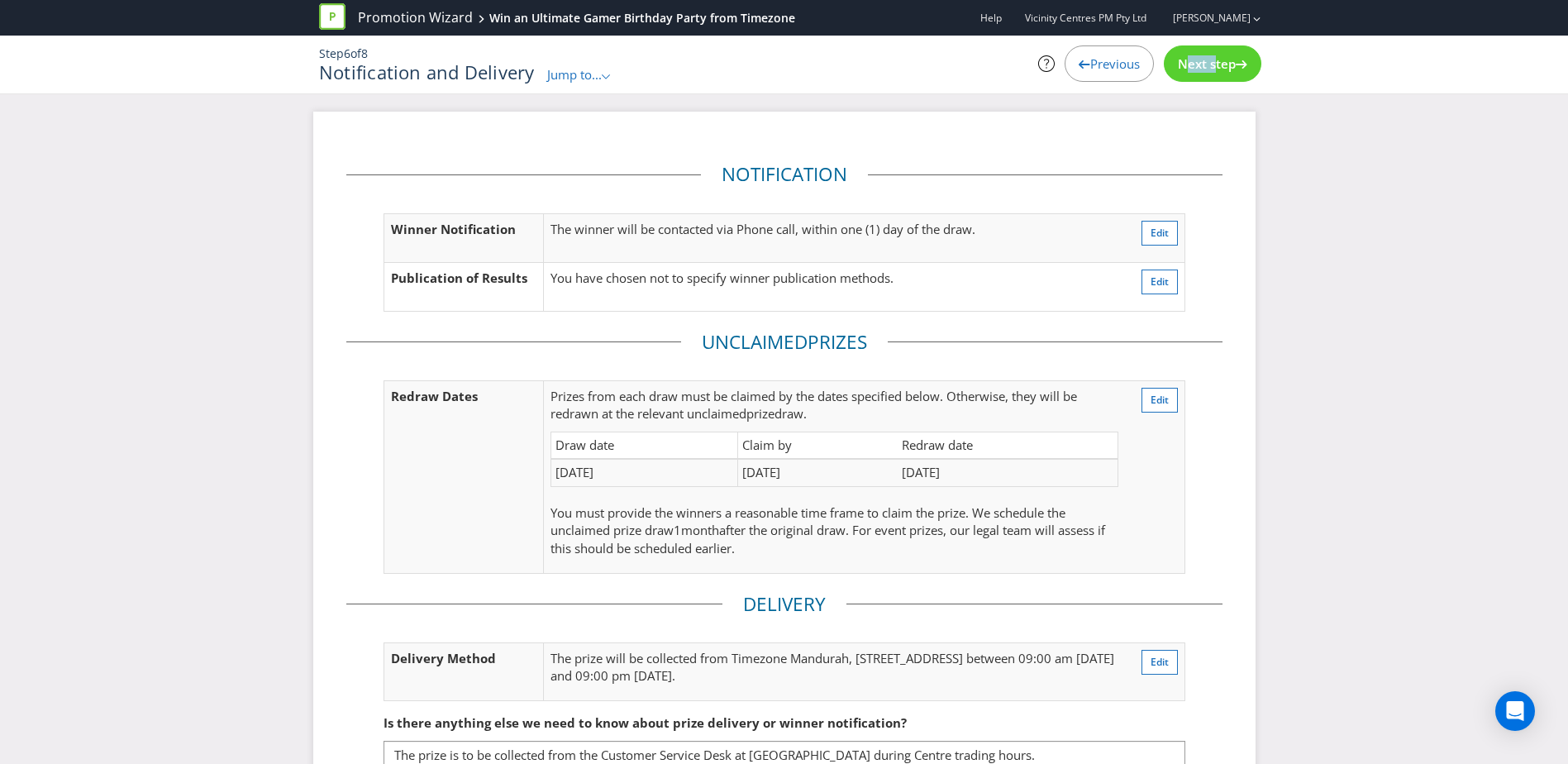
drag, startPoint x: 1182, startPoint y: 73, endPoint x: 1180, endPoint y: 64, distance: 9.2
click at [1180, 64] on span "Next step" at bounding box center [1207, 63] width 58 height 17
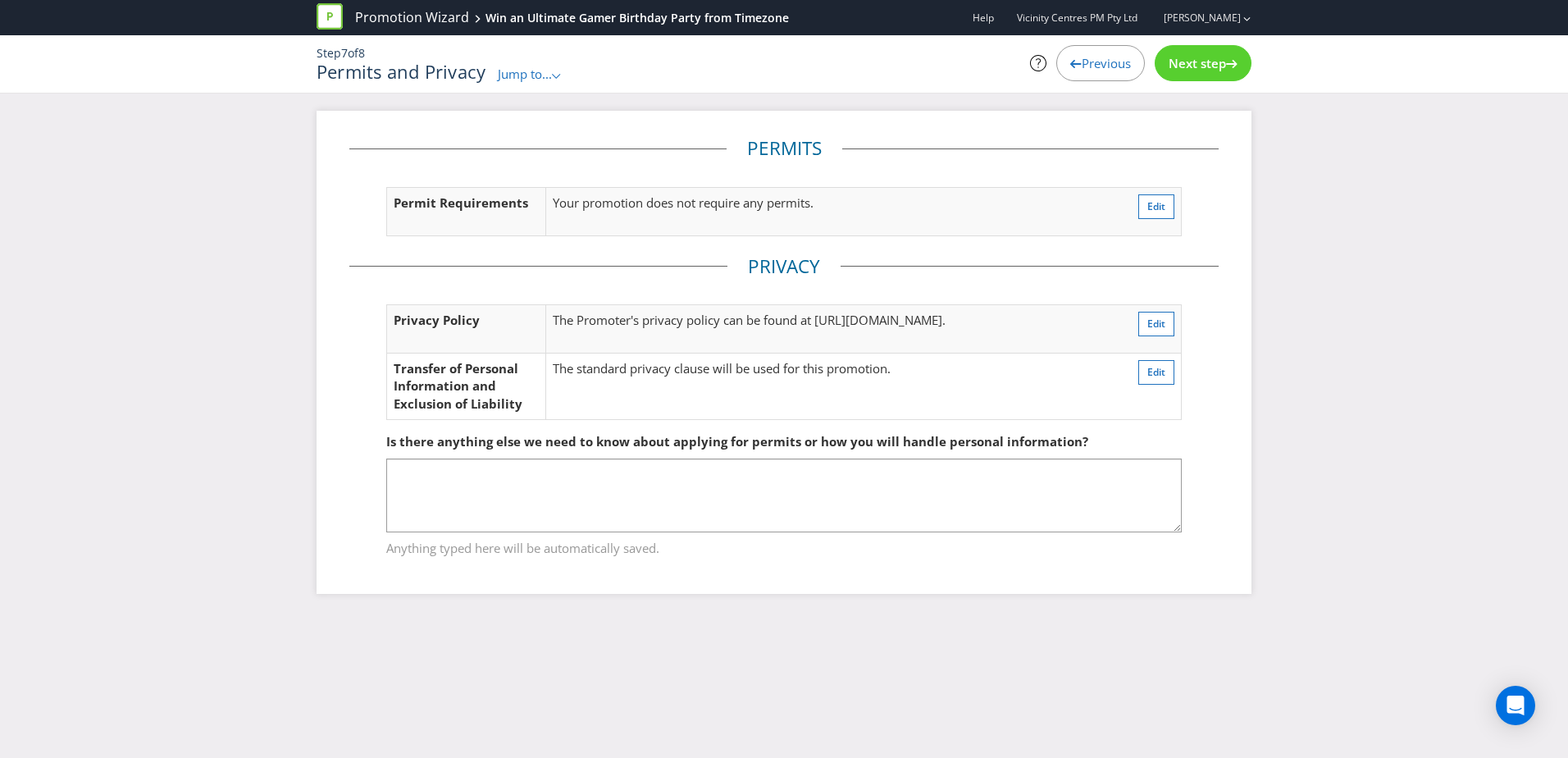
click at [1171, 64] on span "Next step" at bounding box center [1197, 63] width 57 height 17
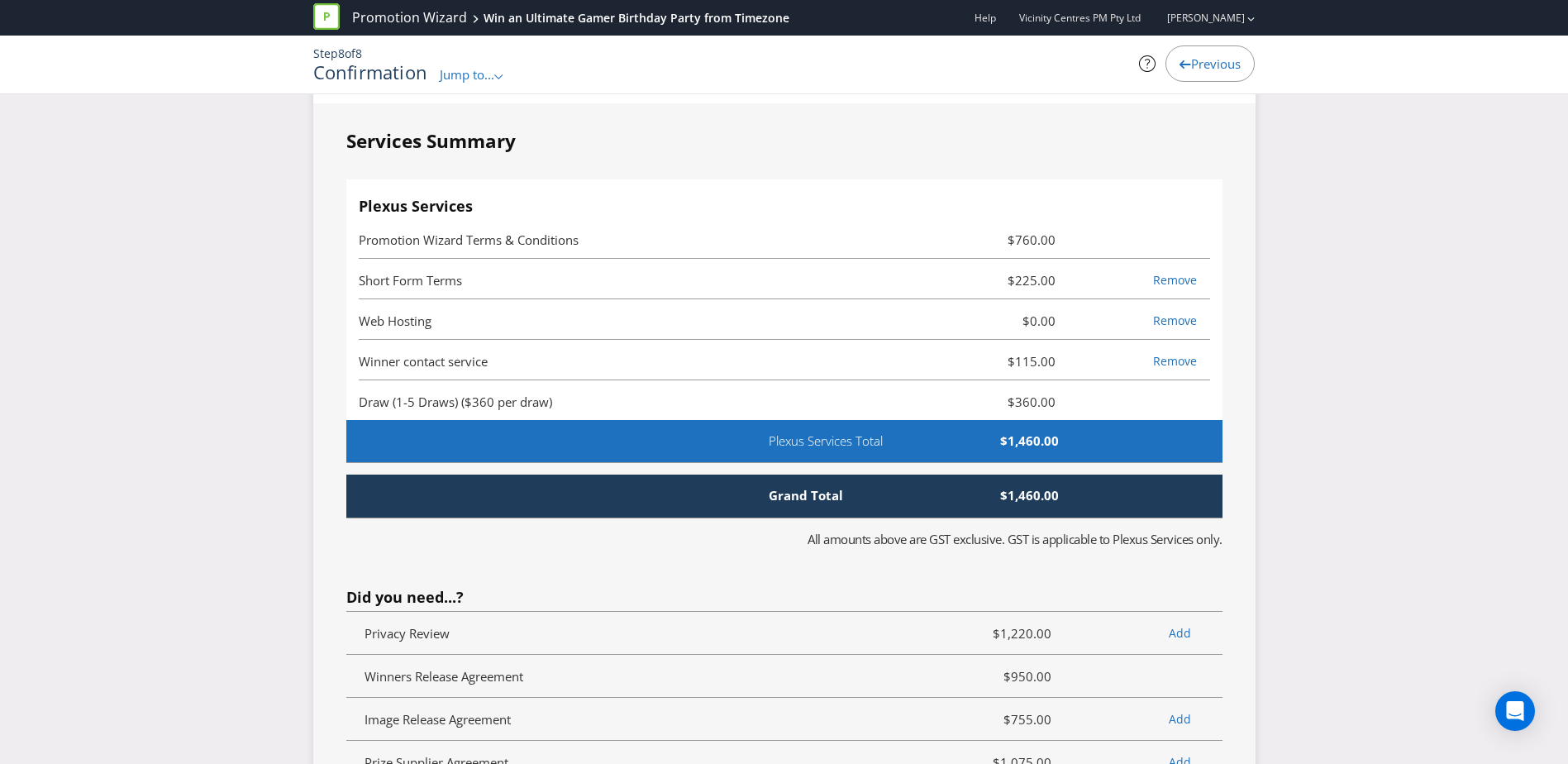
scroll to position [3832, 0]
click at [1176, 370] on link "Remove" at bounding box center [1174, 362] width 44 height 16
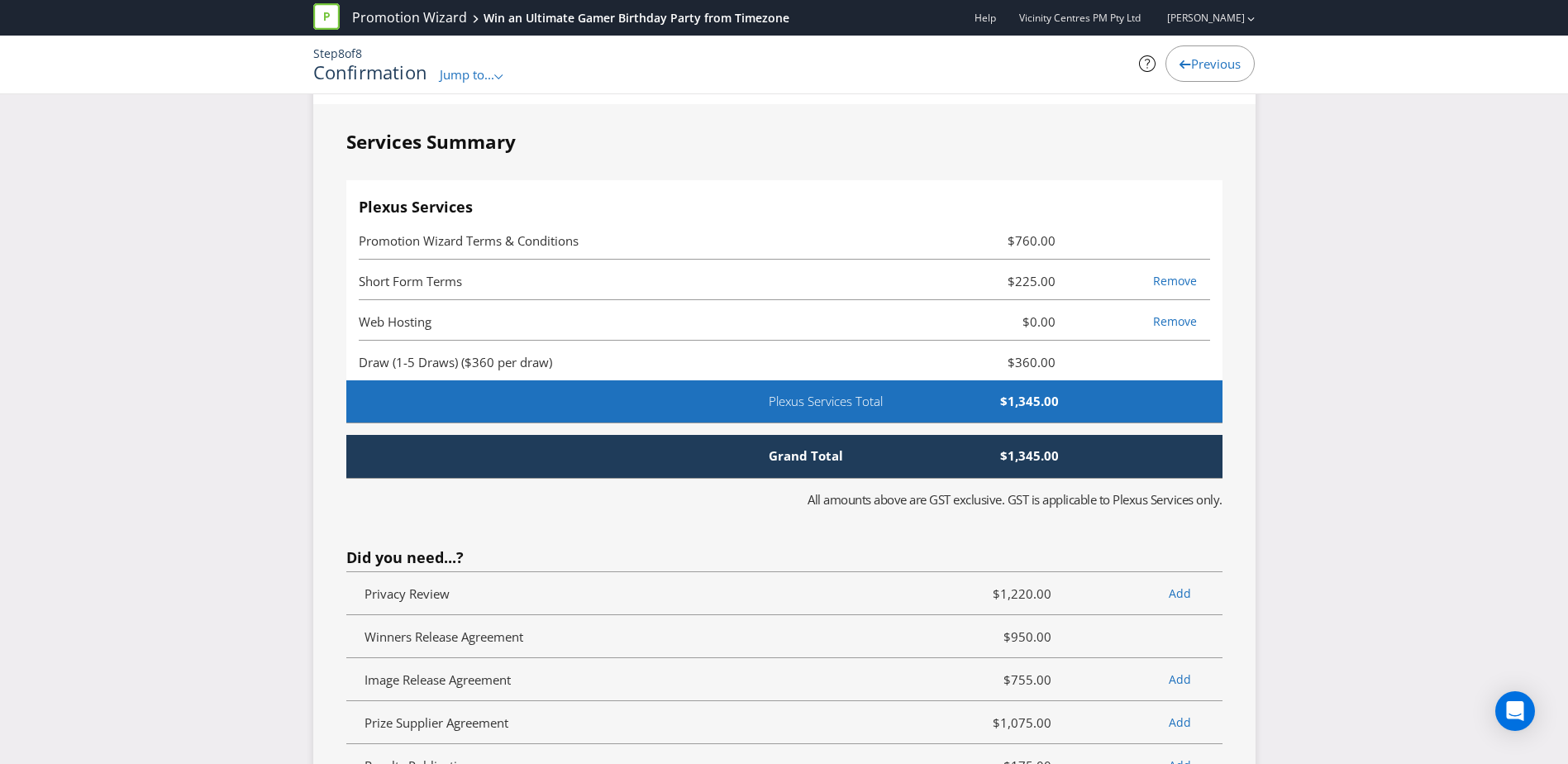
click at [431, 371] on span "Draw (1-5 Draws) ($360 per draw)" at bounding box center [455, 362] width 194 height 17
click at [1192, 381] on li "Draw (1-5 Draws) ($360 per draw) $360.00" at bounding box center [784, 362] width 851 height 41
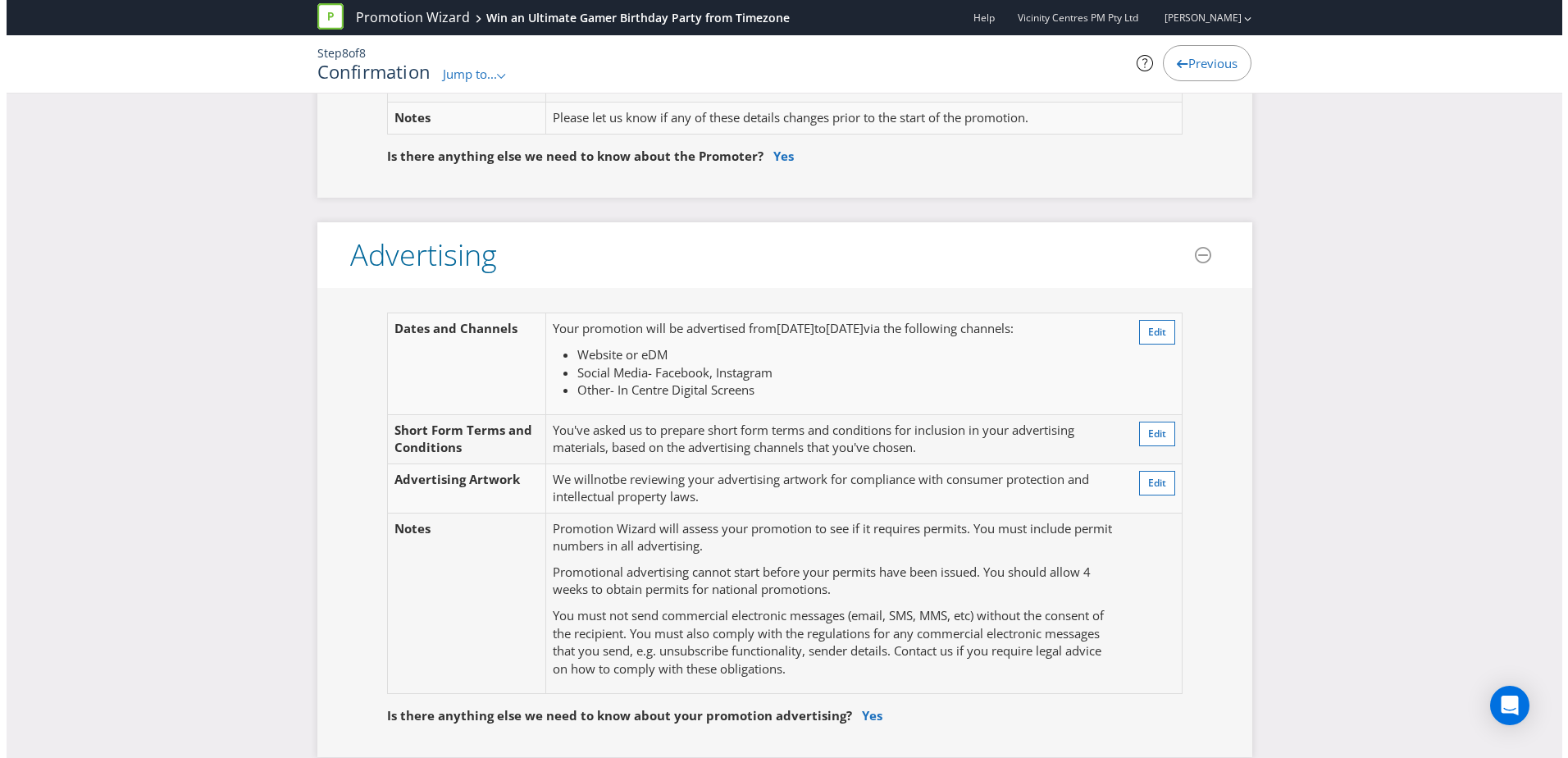
scroll to position [0, 0]
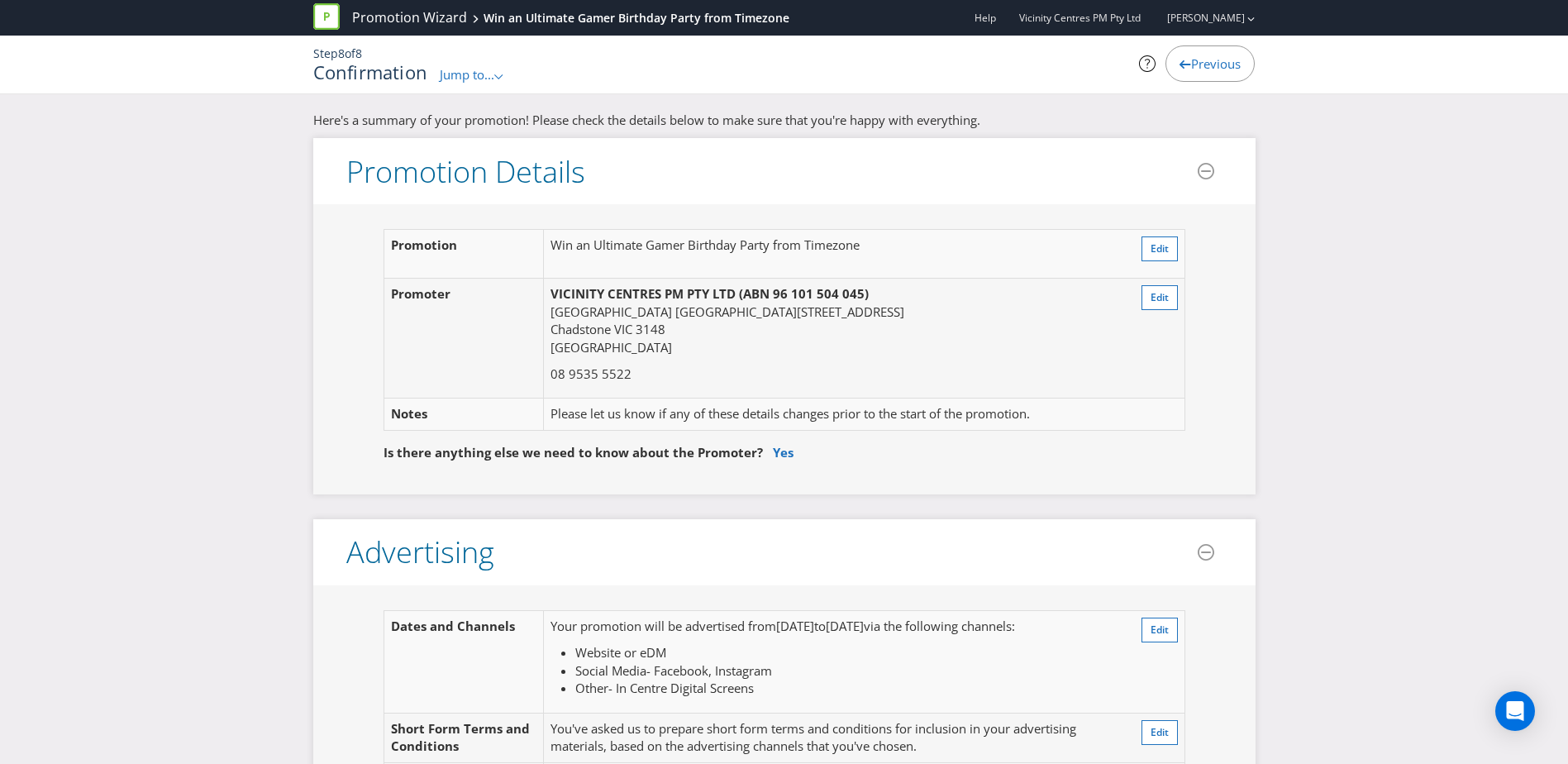
click at [1191, 66] on span "Previous" at bounding box center [1215, 63] width 49 height 17
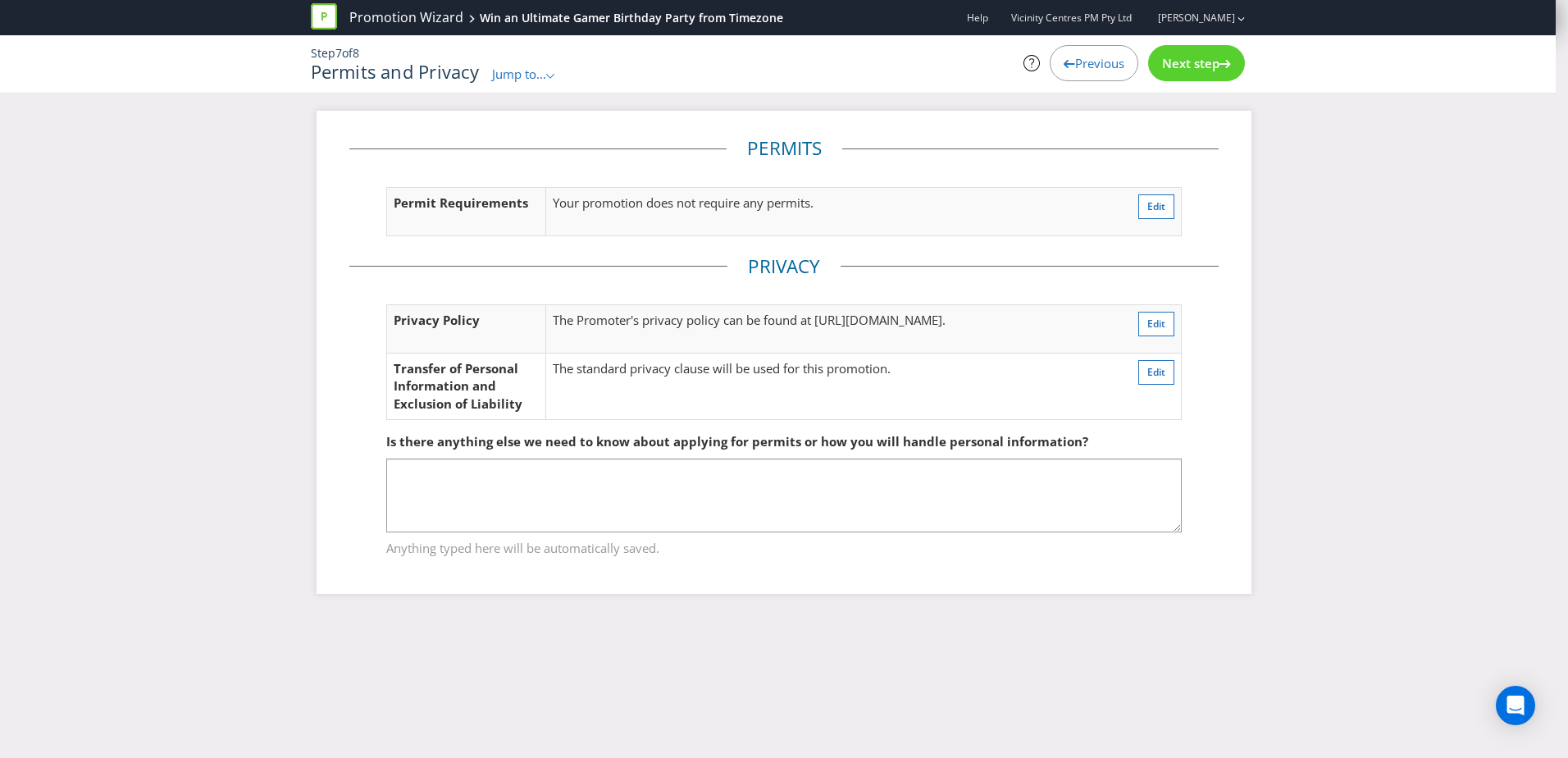
click at [1180, 66] on span "Next step" at bounding box center [1191, 63] width 57 height 17
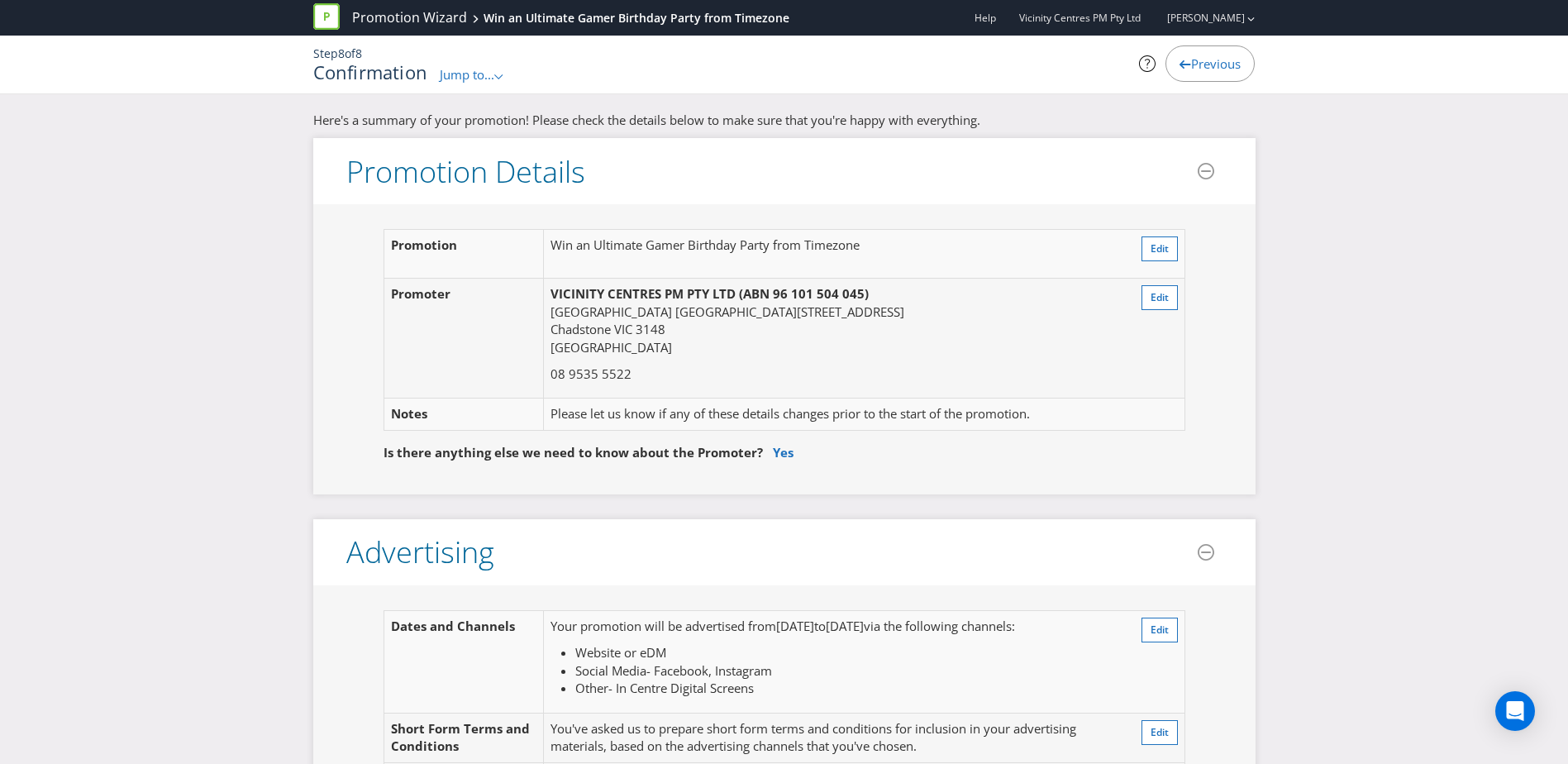
click at [1191, 66] on span "Previous" at bounding box center [1215, 63] width 49 height 17
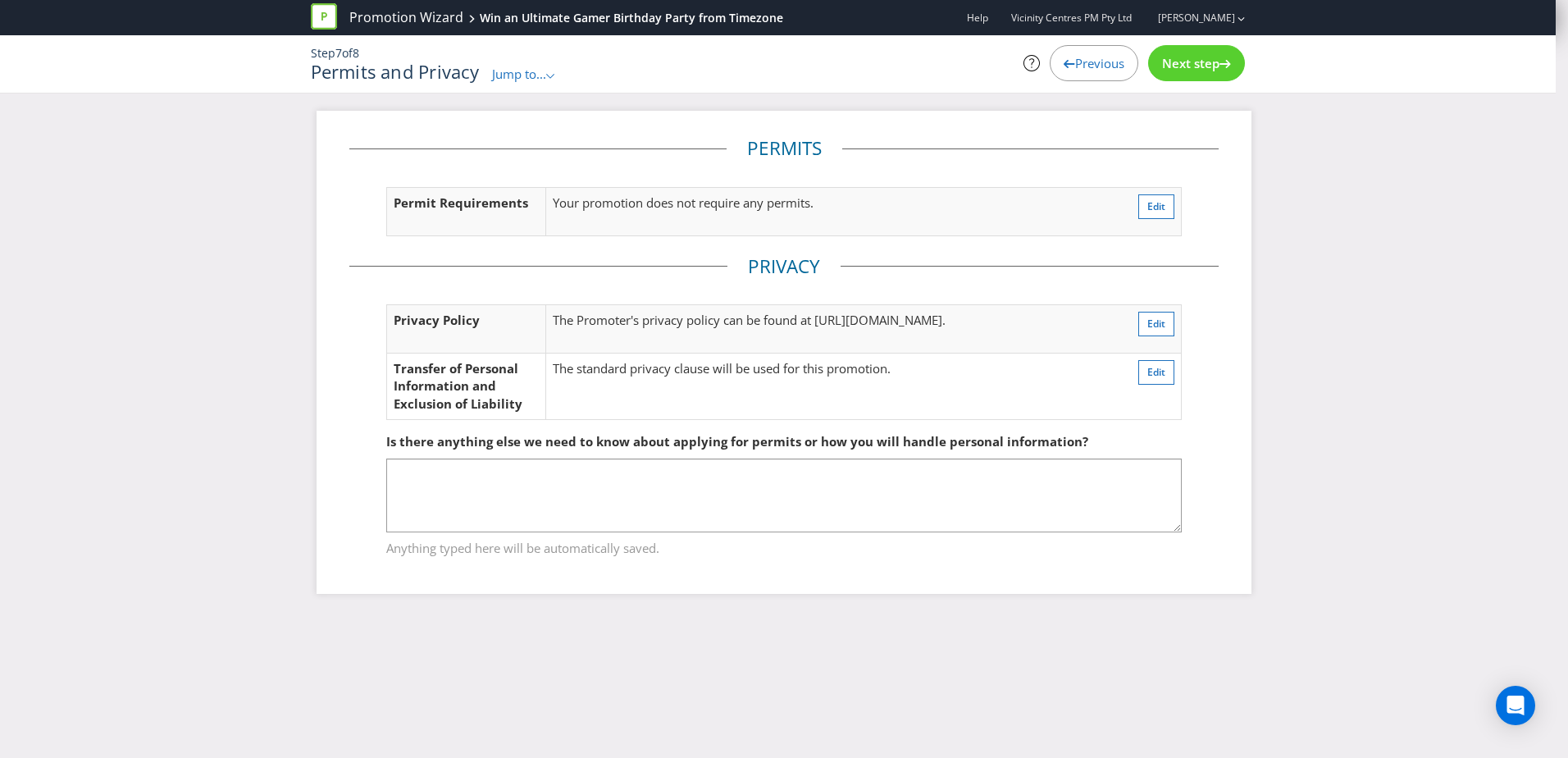
click at [546, 74] on span "Jump to..." at bounding box center [519, 74] width 55 height 17
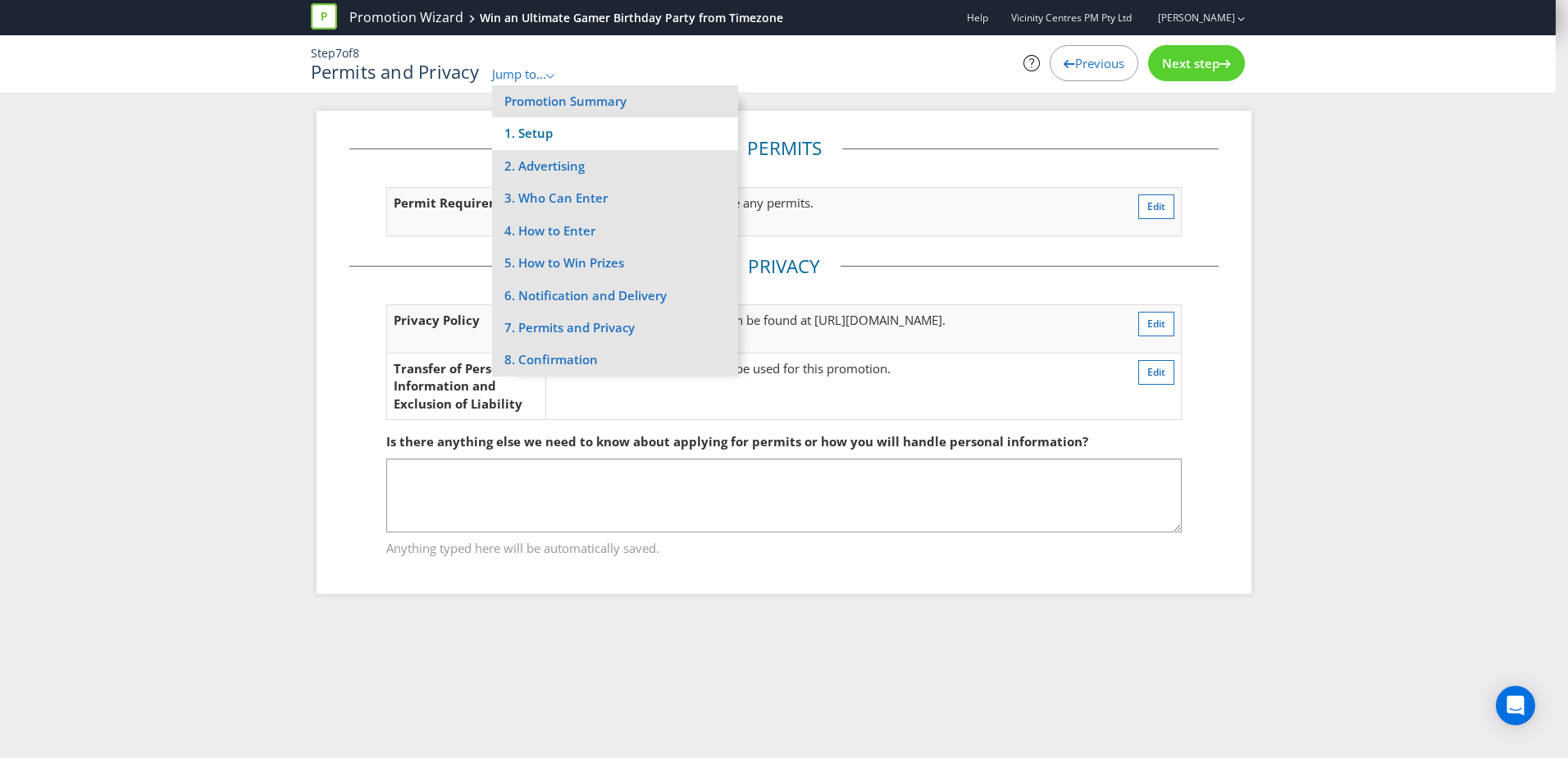
click at [538, 132] on li "1. Setup" at bounding box center [615, 133] width 246 height 32
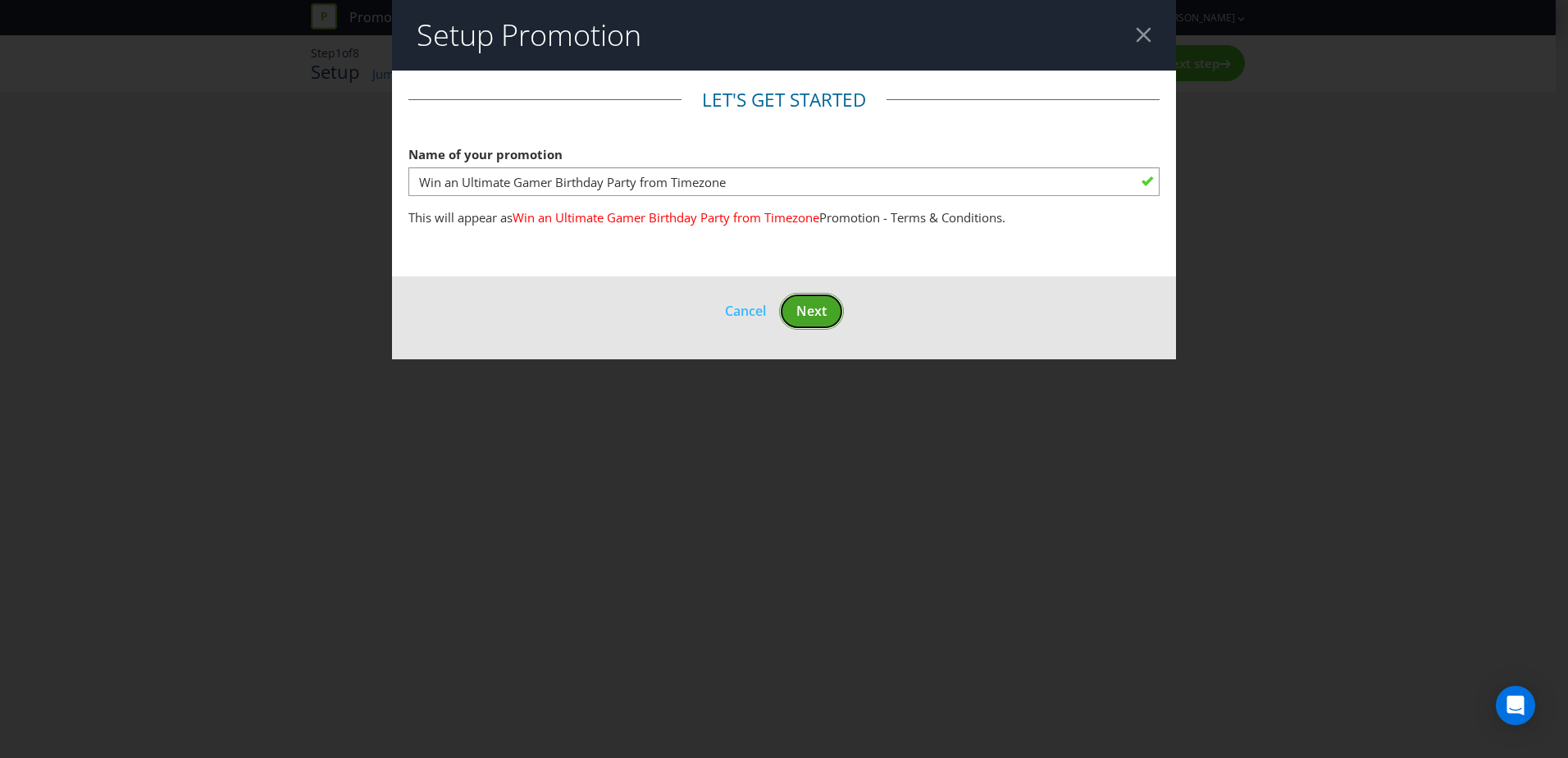
click at [818, 314] on span "Next" at bounding box center [811, 312] width 30 height 18
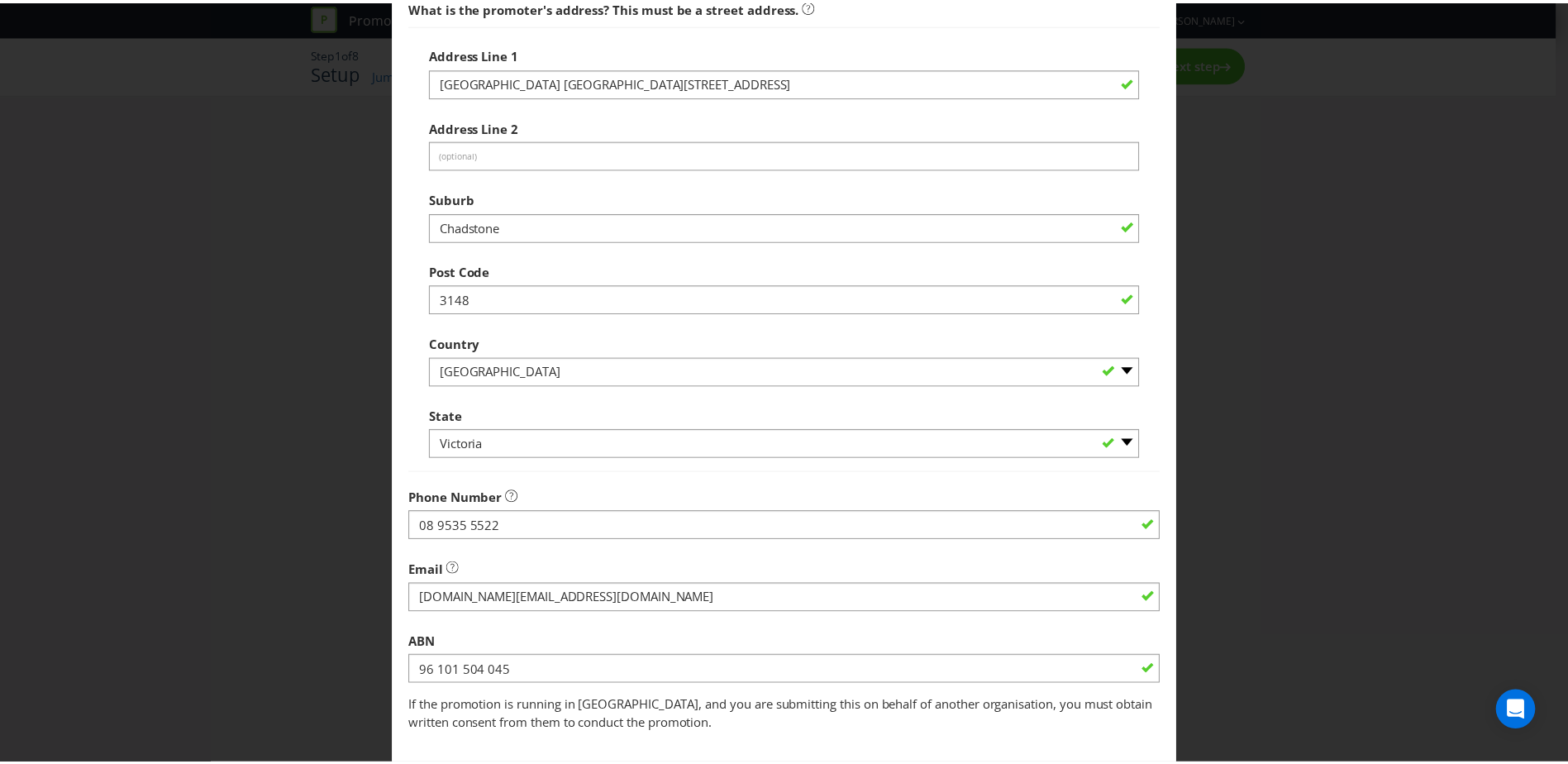
scroll to position [315, 0]
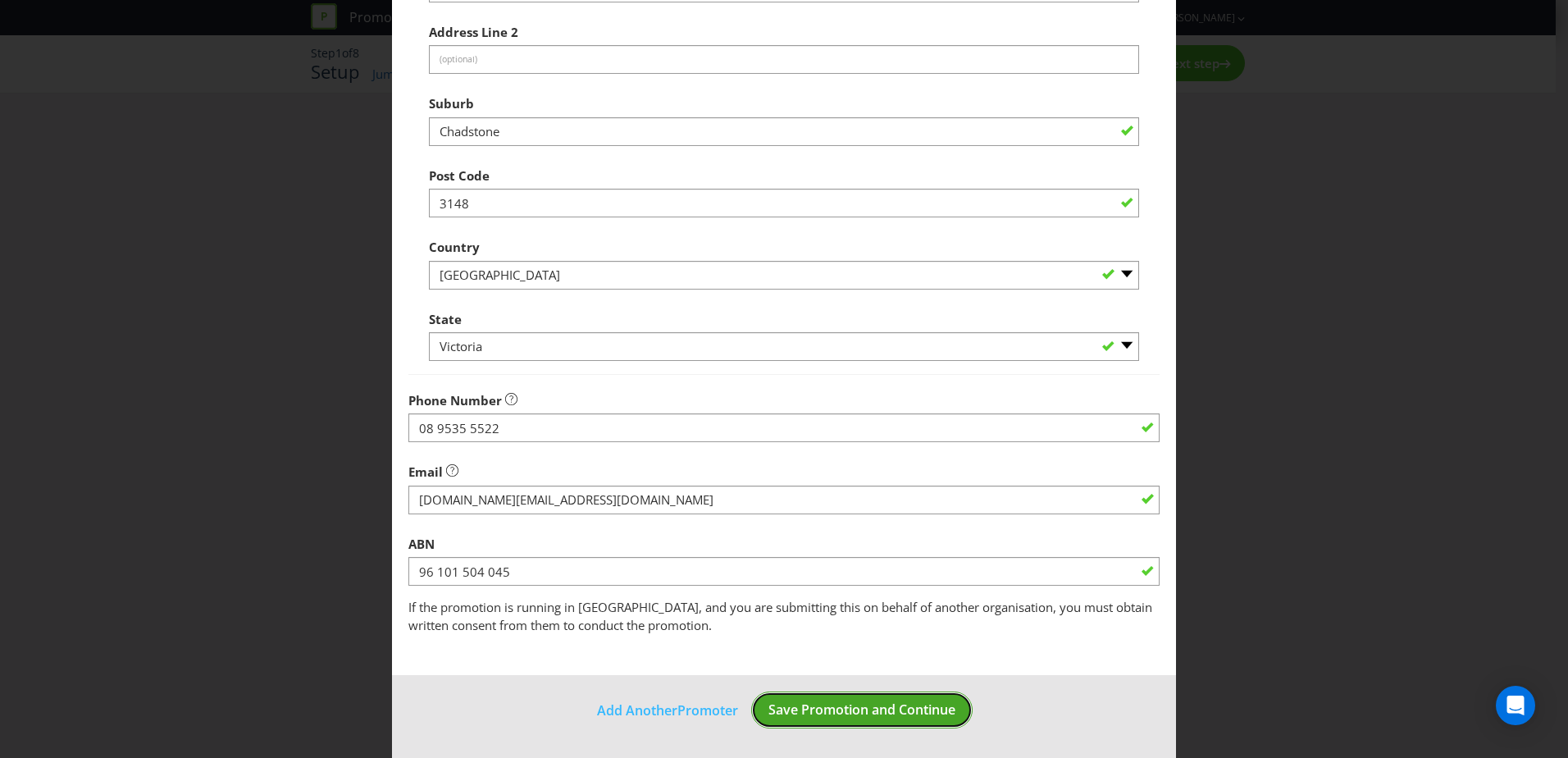
click at [861, 717] on span "Save Promotion and Continue" at bounding box center [862, 710] width 187 height 18
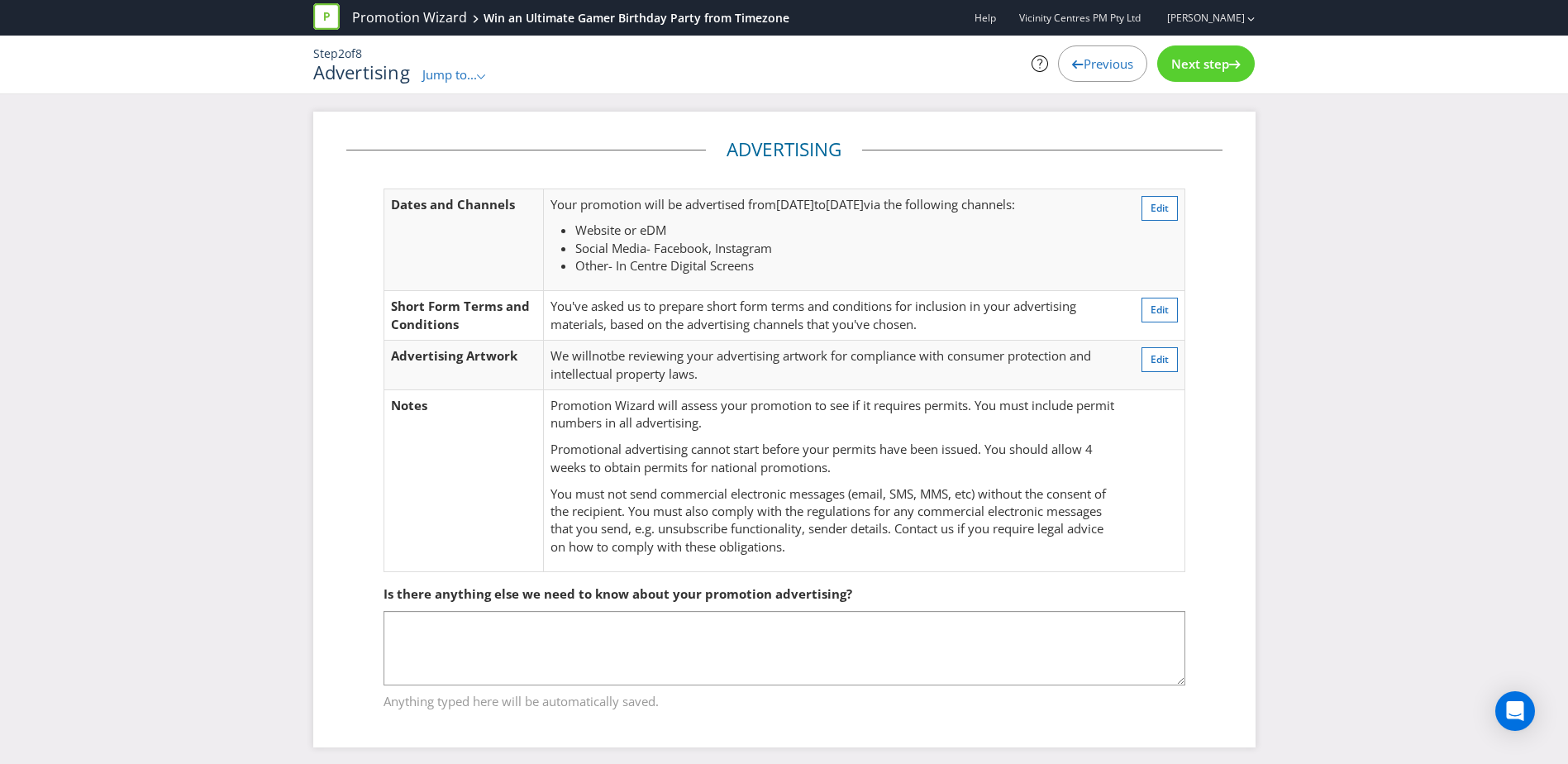
scroll to position [8, 0]
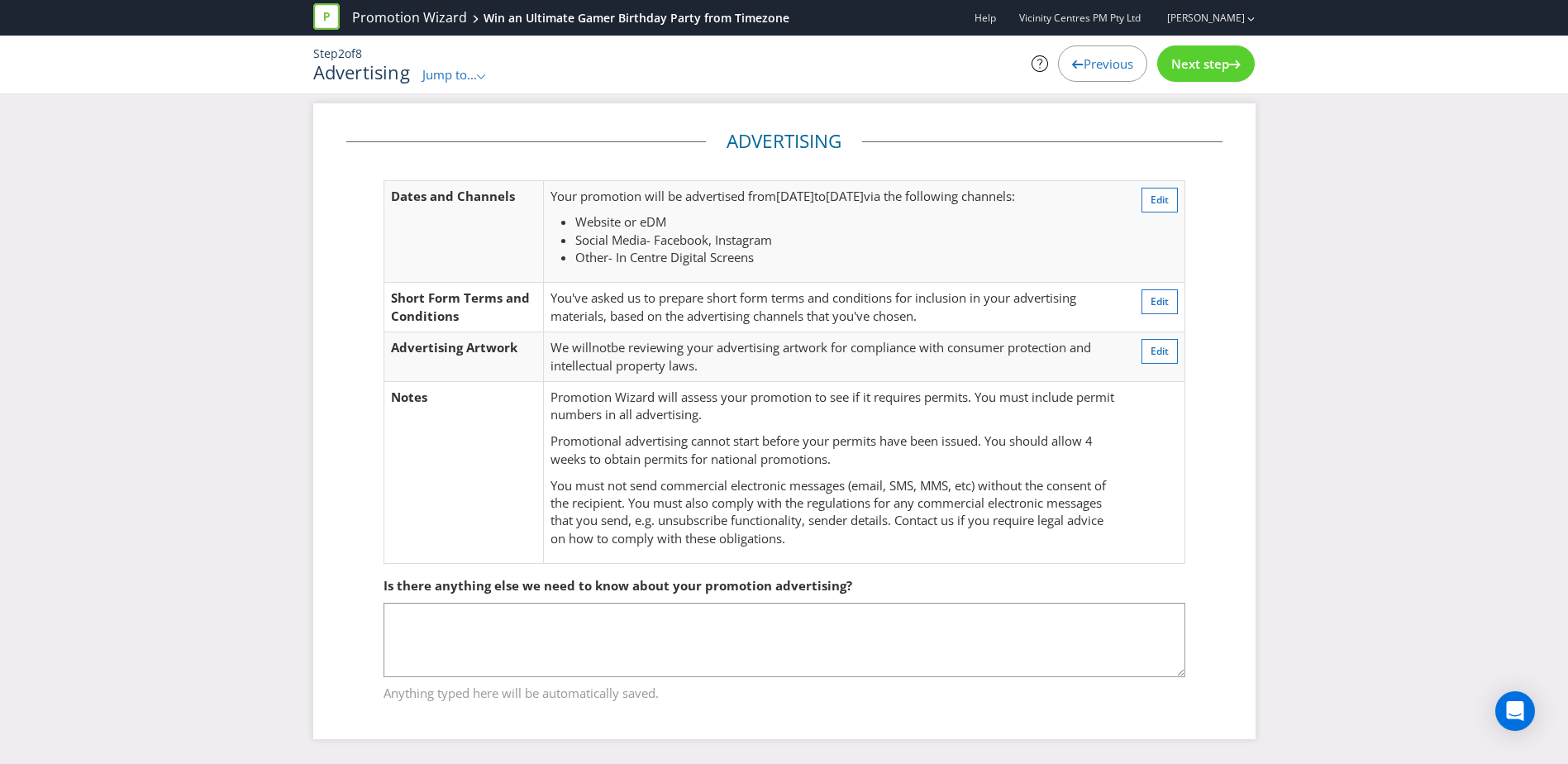
click at [1210, 61] on span "Next step" at bounding box center [1200, 63] width 58 height 17
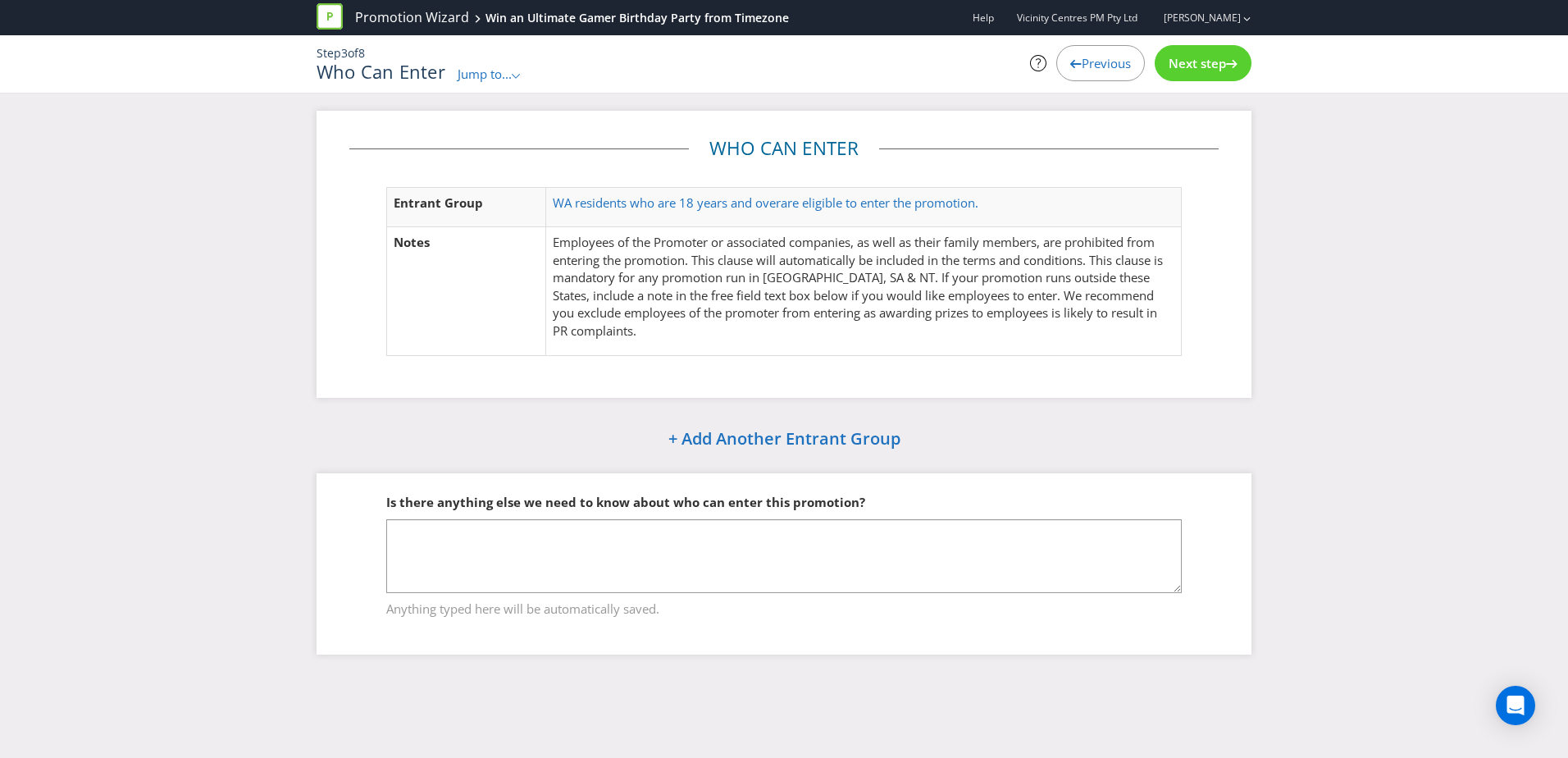
click at [1194, 72] on div "Next step" at bounding box center [1203, 63] width 97 height 36
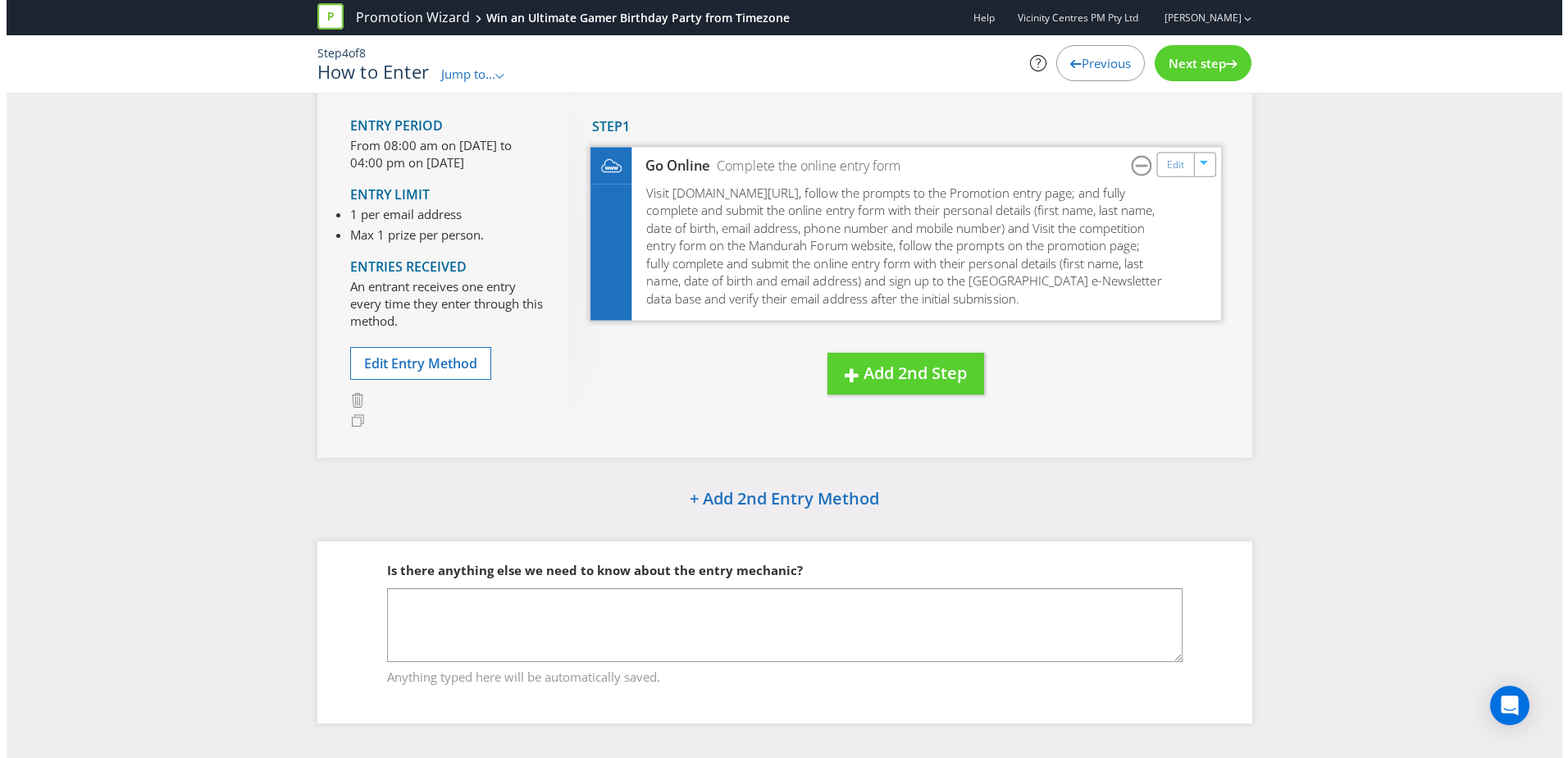
scroll to position [135, 0]
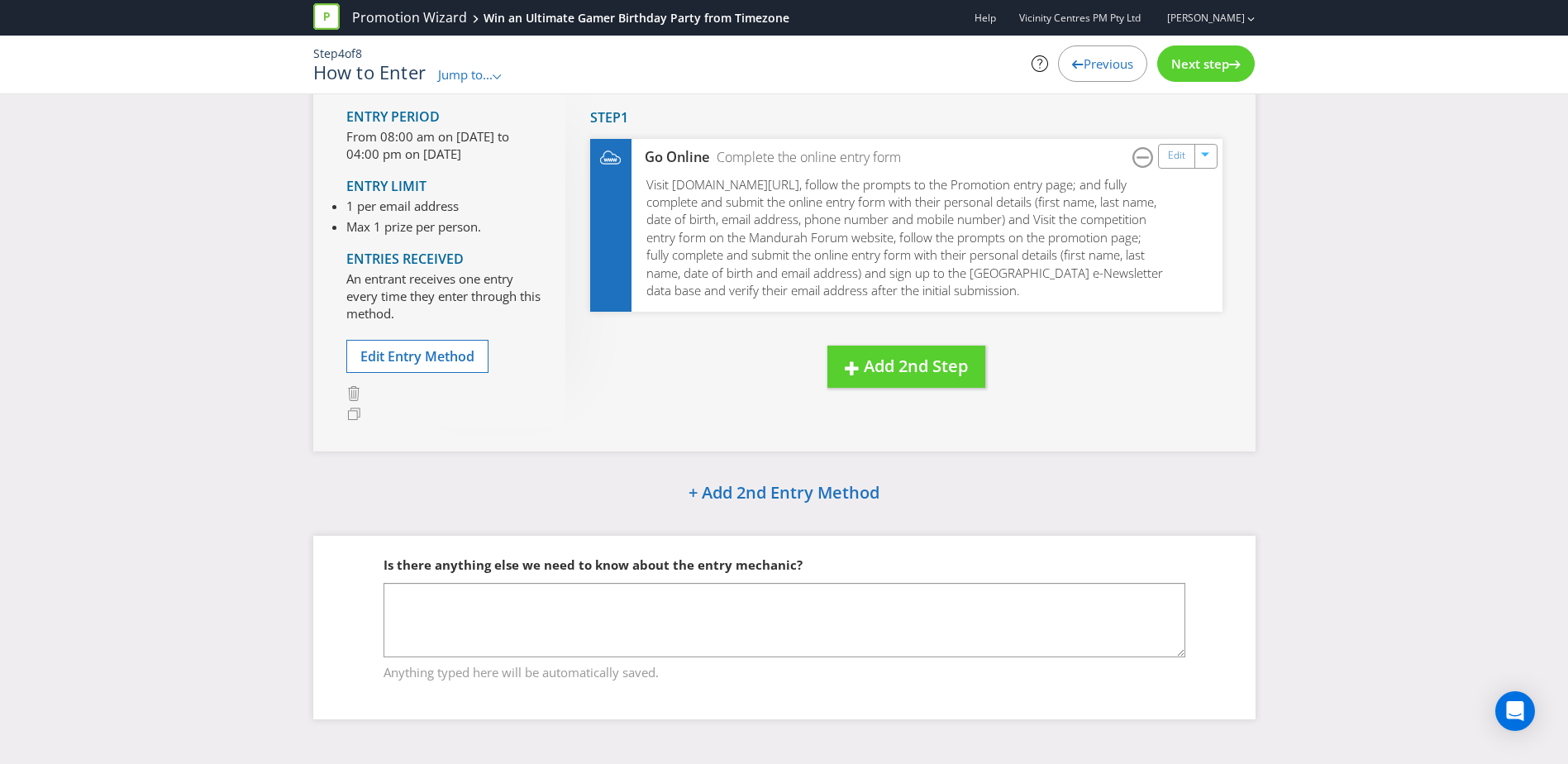
click at [1208, 64] on span "Next step" at bounding box center [1200, 63] width 58 height 17
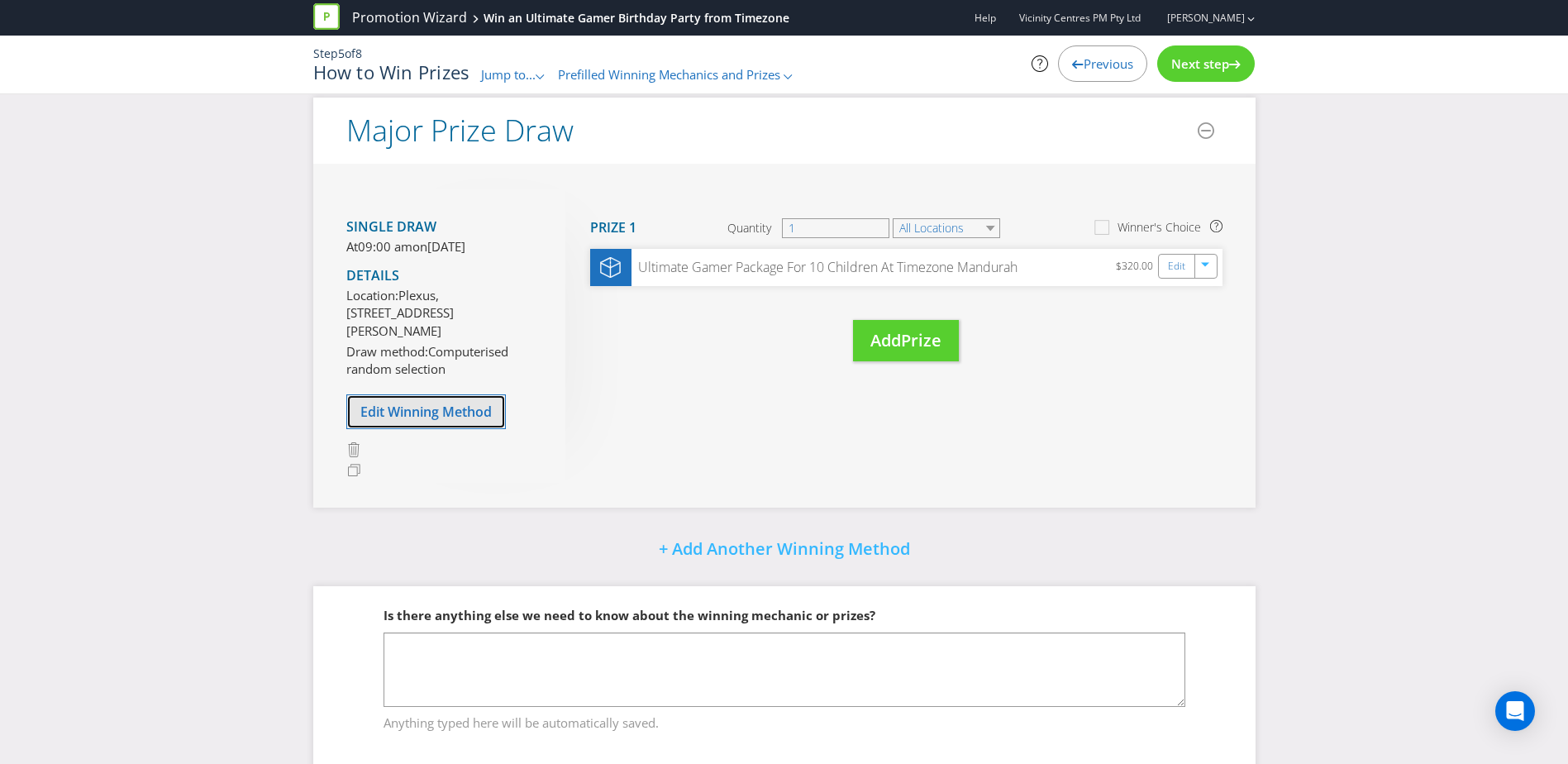
click at [431, 421] on span "Edit Winning Method" at bounding box center [426, 412] width 131 height 19
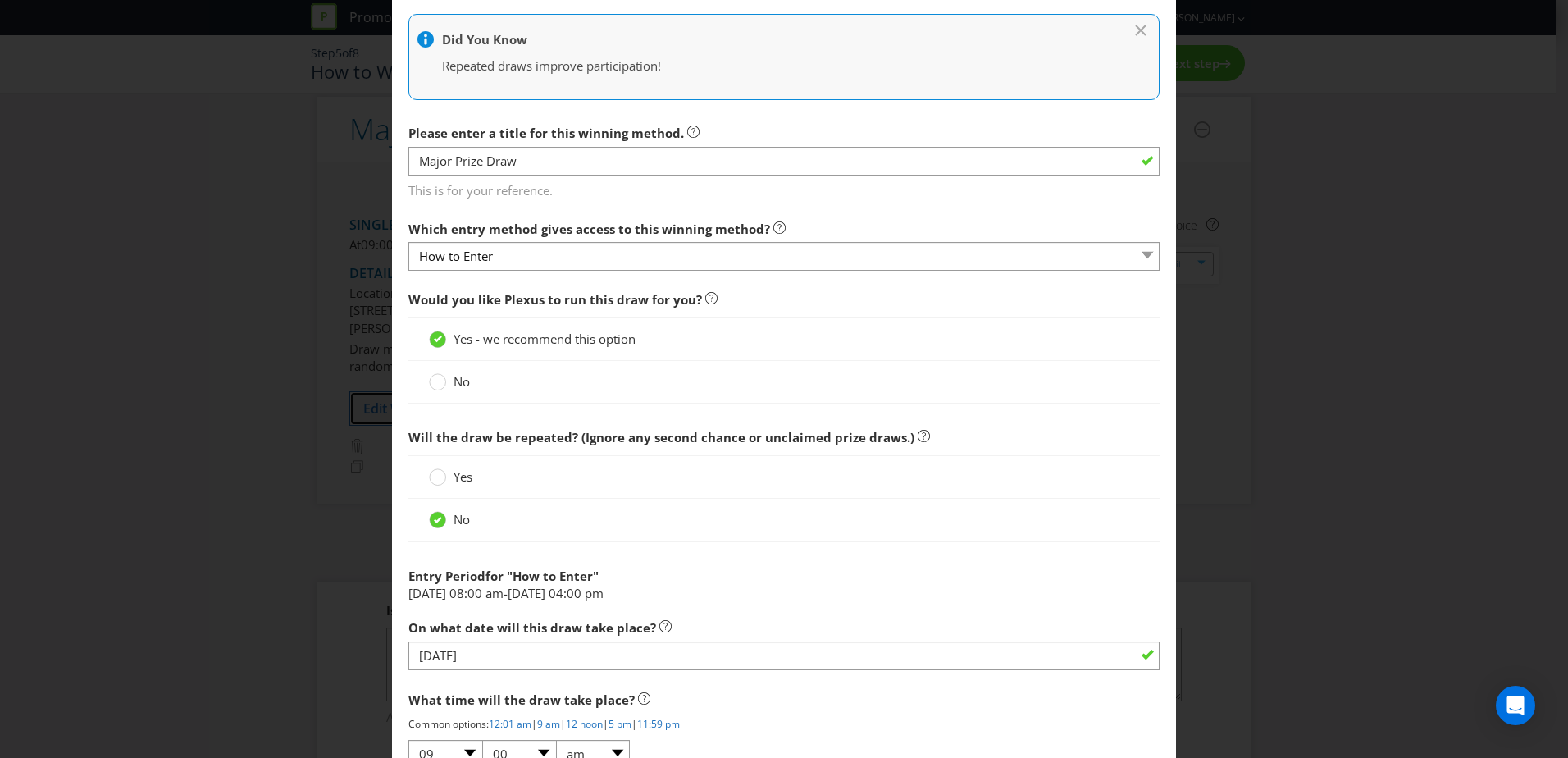
scroll to position [368, 0]
click at [434, 383] on circle at bounding box center [438, 382] width 17 height 17
click at [0, 0] on input "No" at bounding box center [0, 0] width 0 height 0
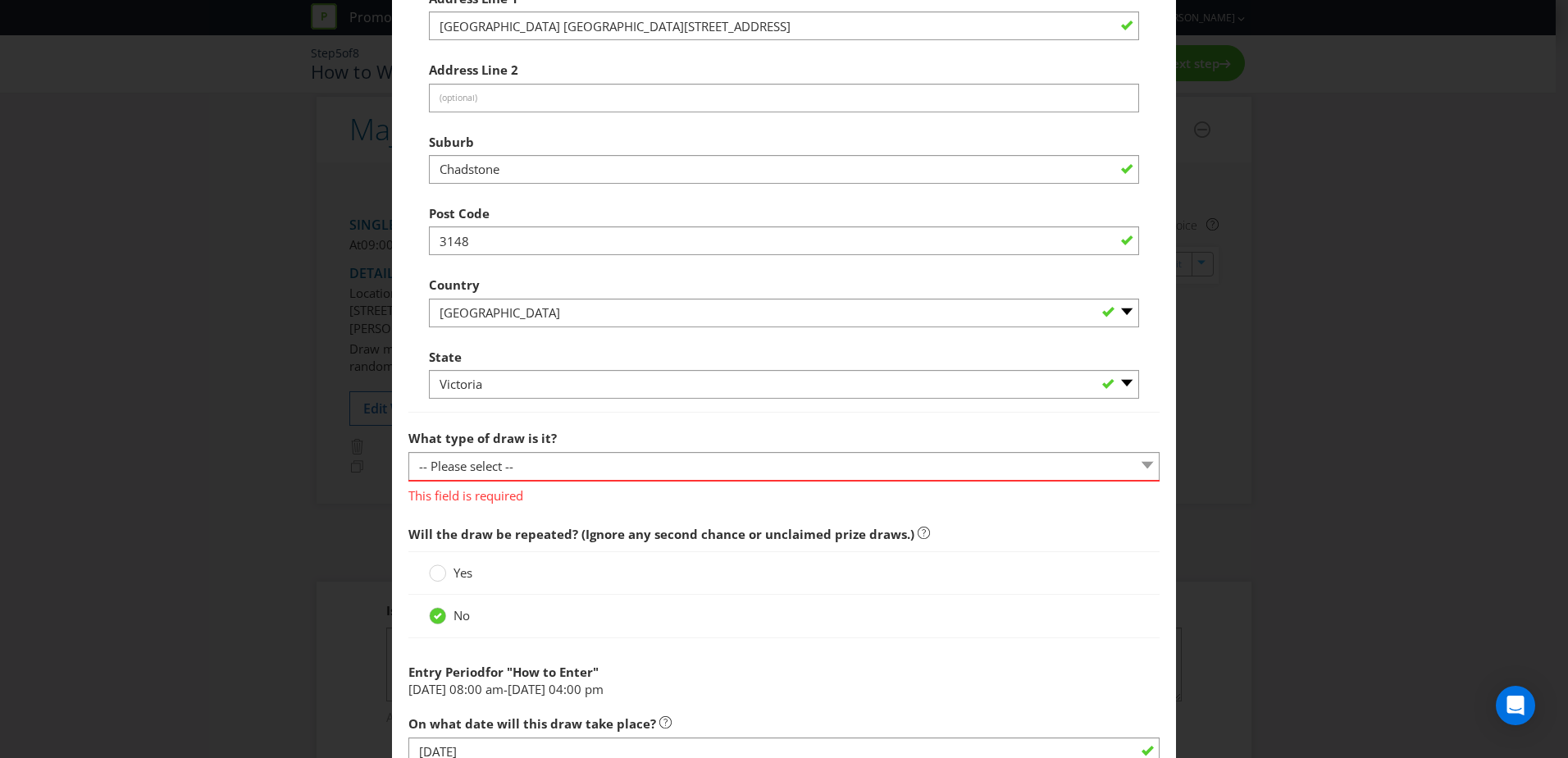
scroll to position [986, 0]
click at [652, 468] on select "-- Please select -- Computerised random selection Barrel draw Don't specify Oth…" at bounding box center [784, 465] width 751 height 29
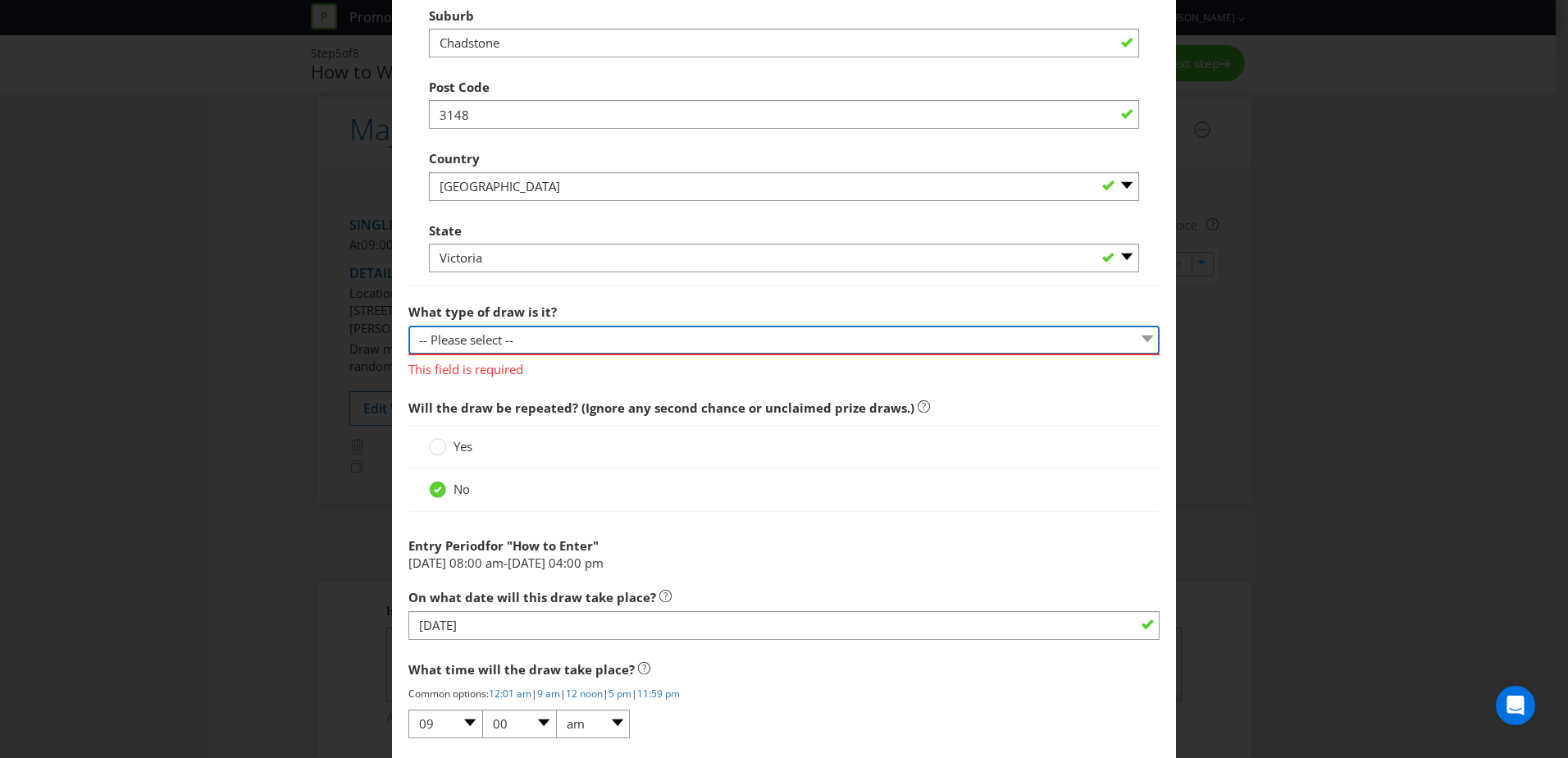
scroll to position [1114, 0]
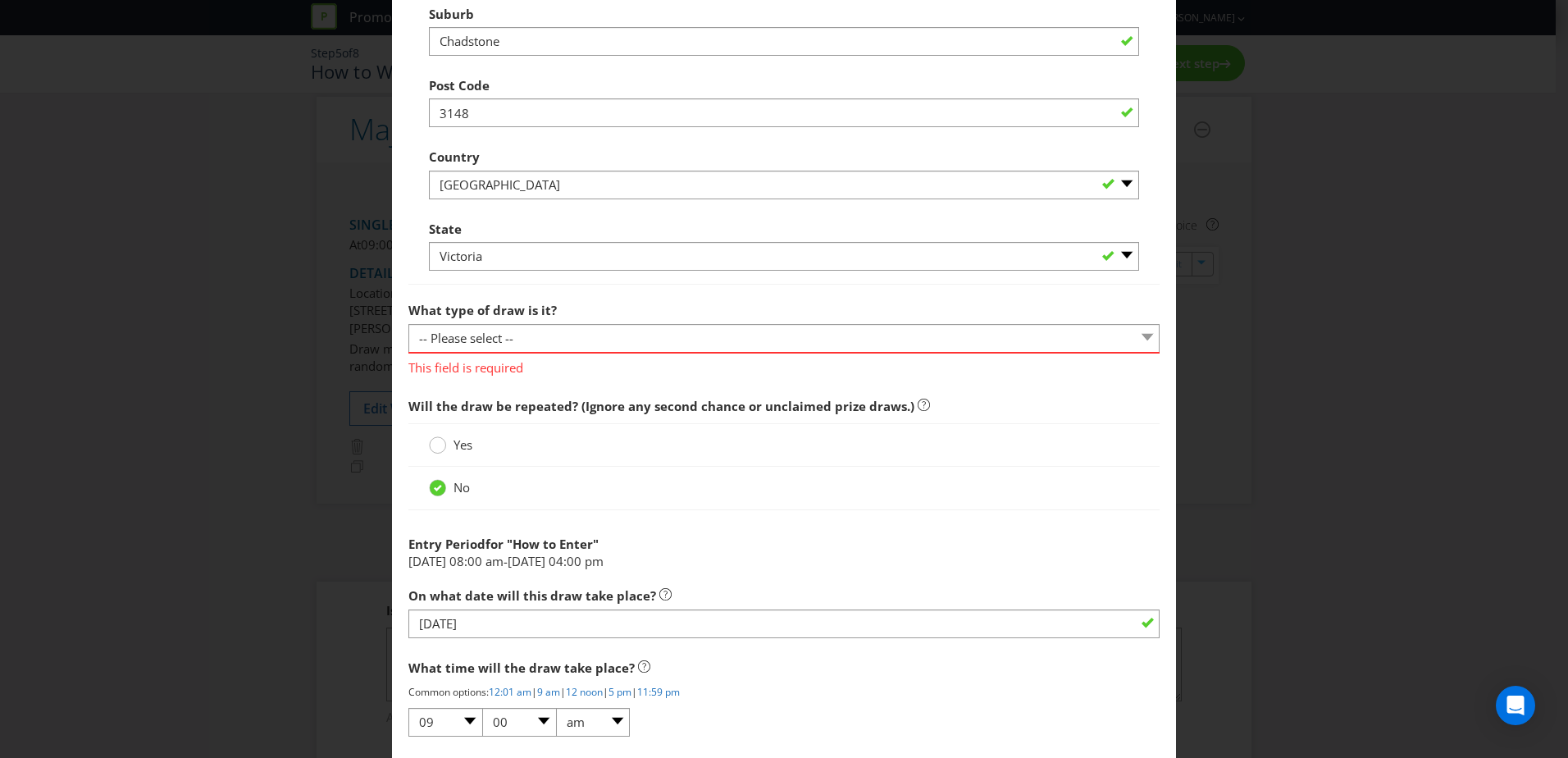
click at [435, 449] on circle at bounding box center [438, 446] width 17 height 17
click at [0, 0] on input "Yes" at bounding box center [0, 0] width 0 height 0
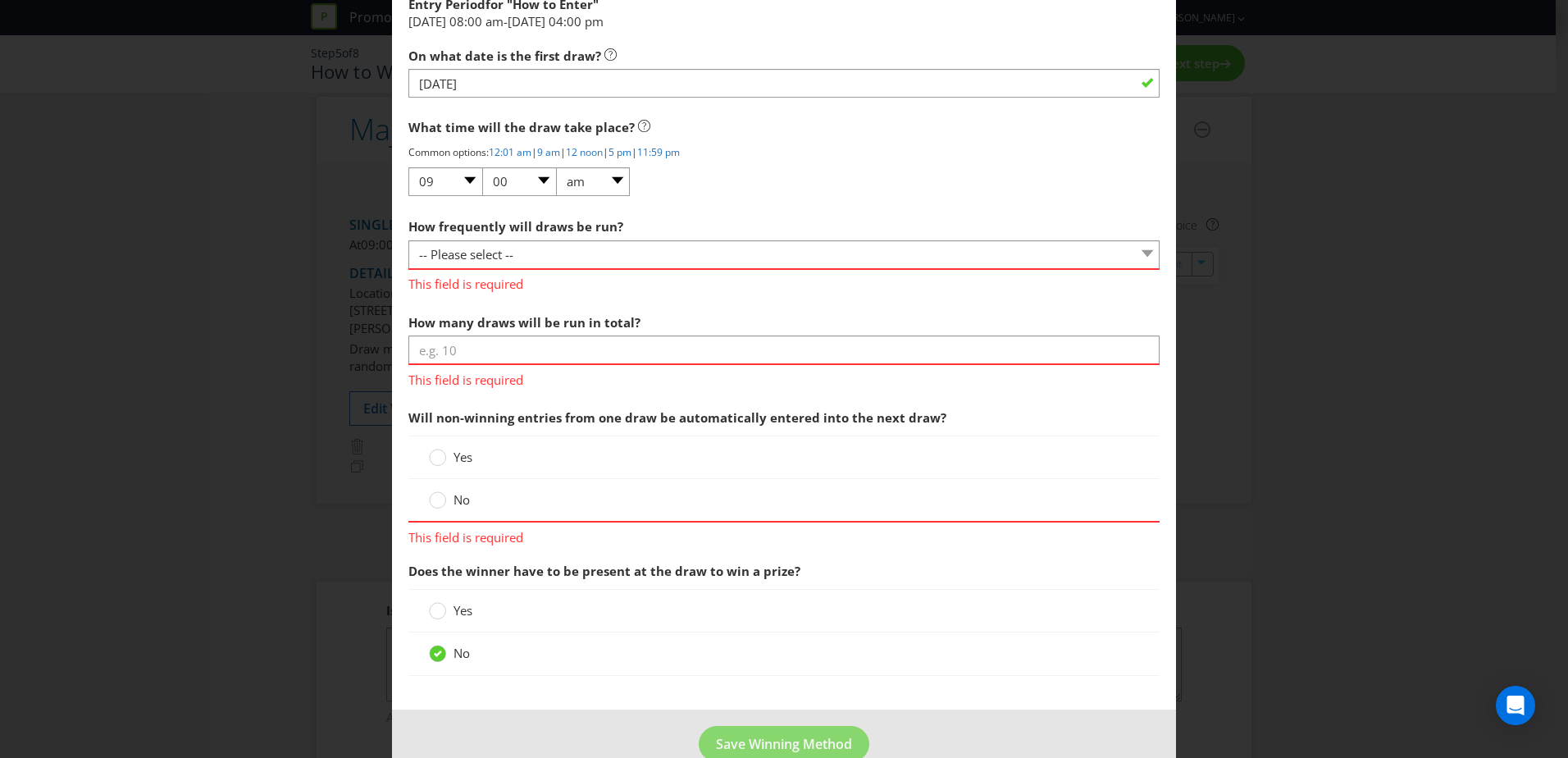
scroll to position [1715, 0]
click at [438, 459] on circle at bounding box center [438, 458] width 17 height 17
click at [0, 0] on input "Yes" at bounding box center [0, 0] width 0 height 0
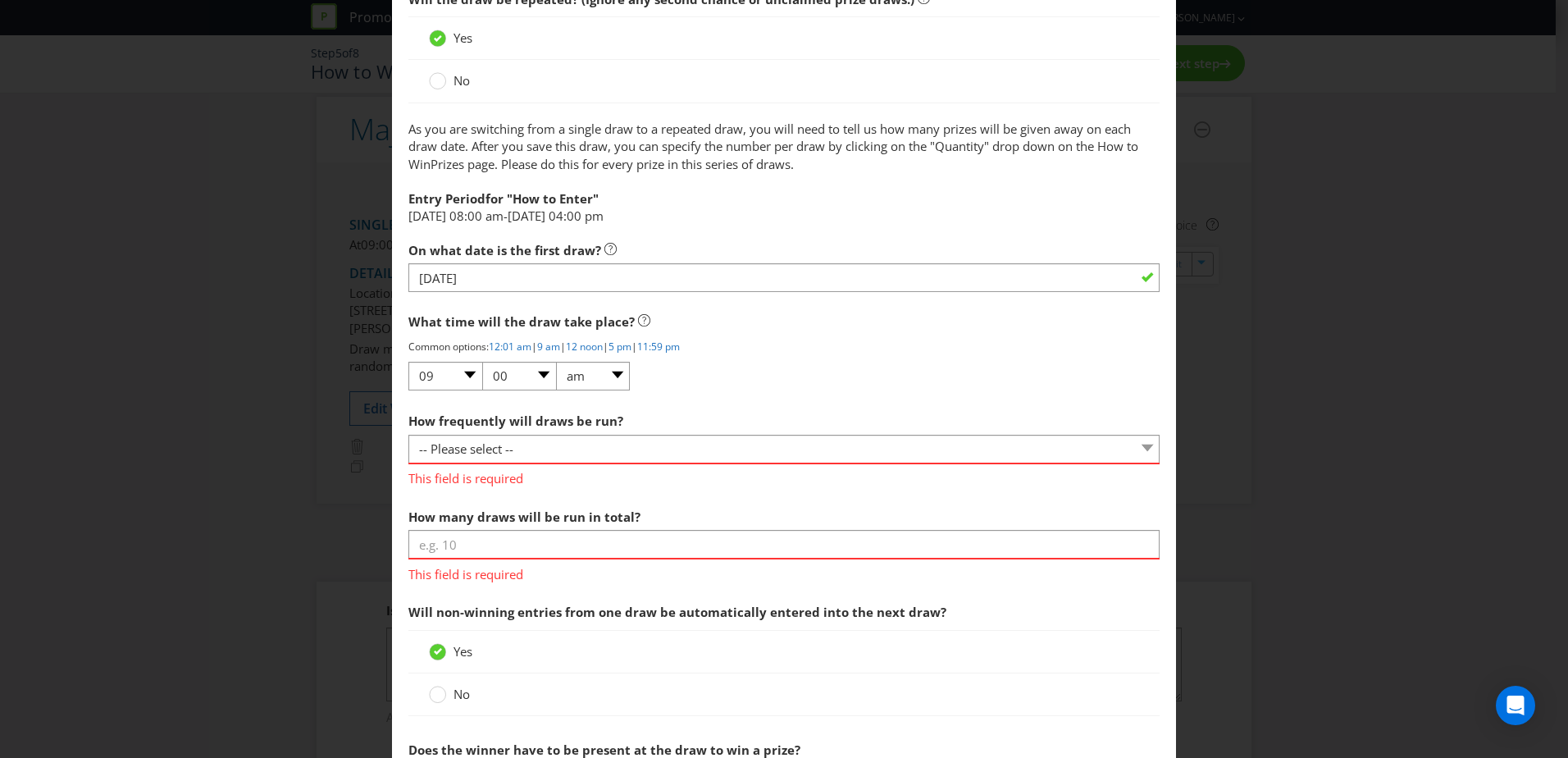
scroll to position [1532, 0]
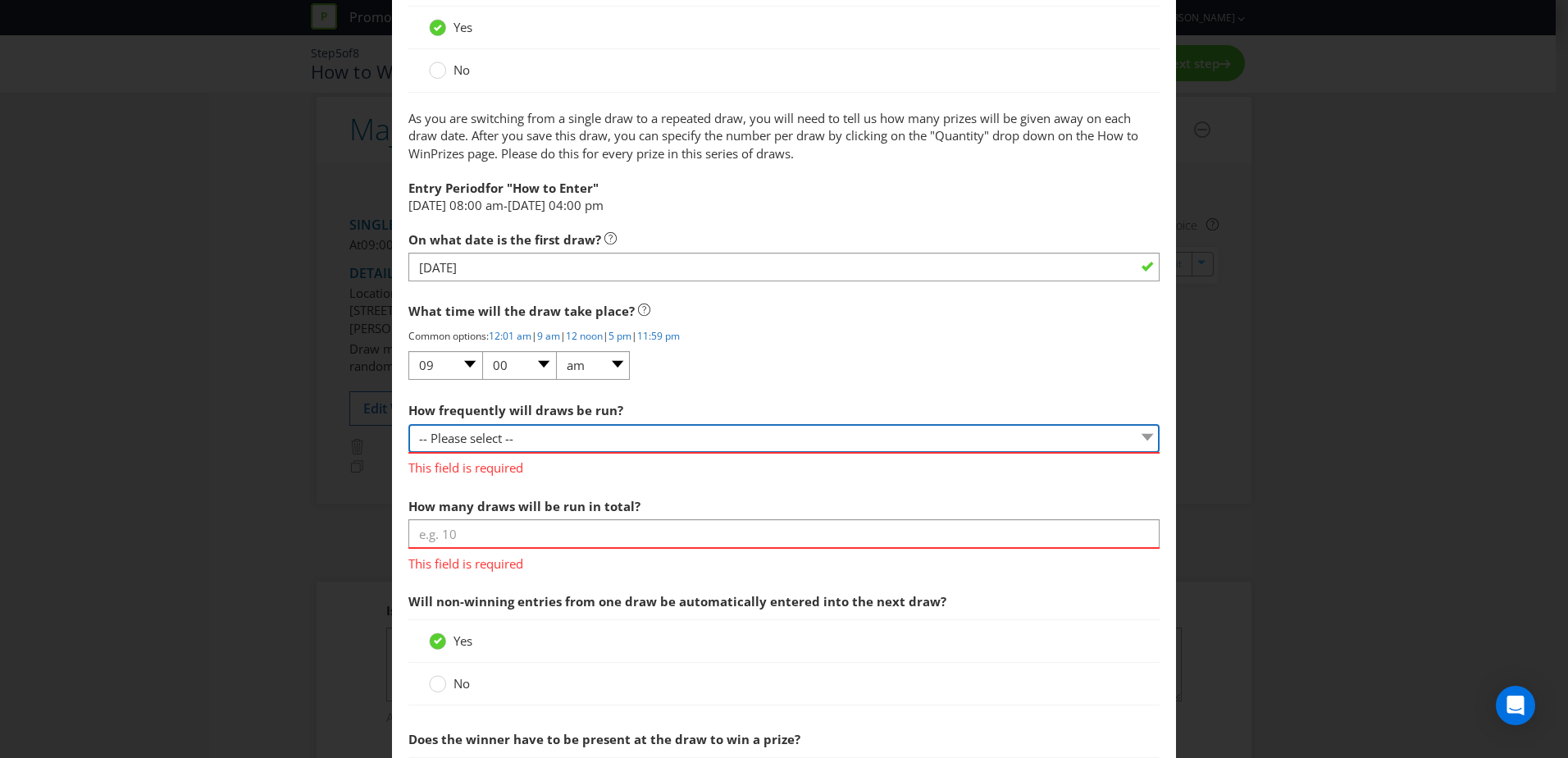
click at [705, 434] on select "-- Please select -- Hourly Daily Weekly Fortnightly Monthly Every 3 Months Irre…" at bounding box center [784, 438] width 751 height 29
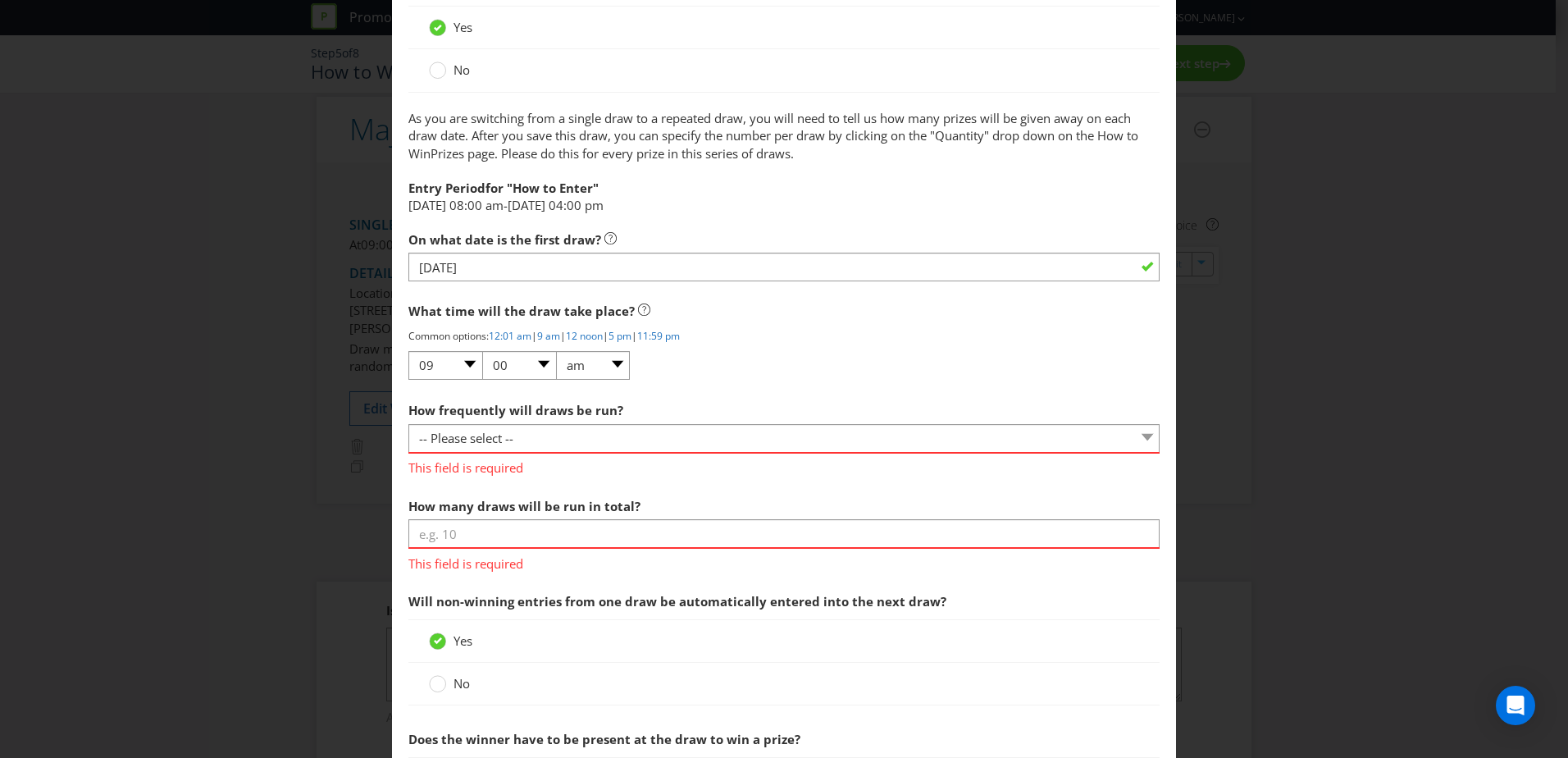
click at [776, 362] on div "What time will the draw take place? Common options: 12:01 am | 9 am | 12 noon |…" at bounding box center [784, 338] width 751 height 87
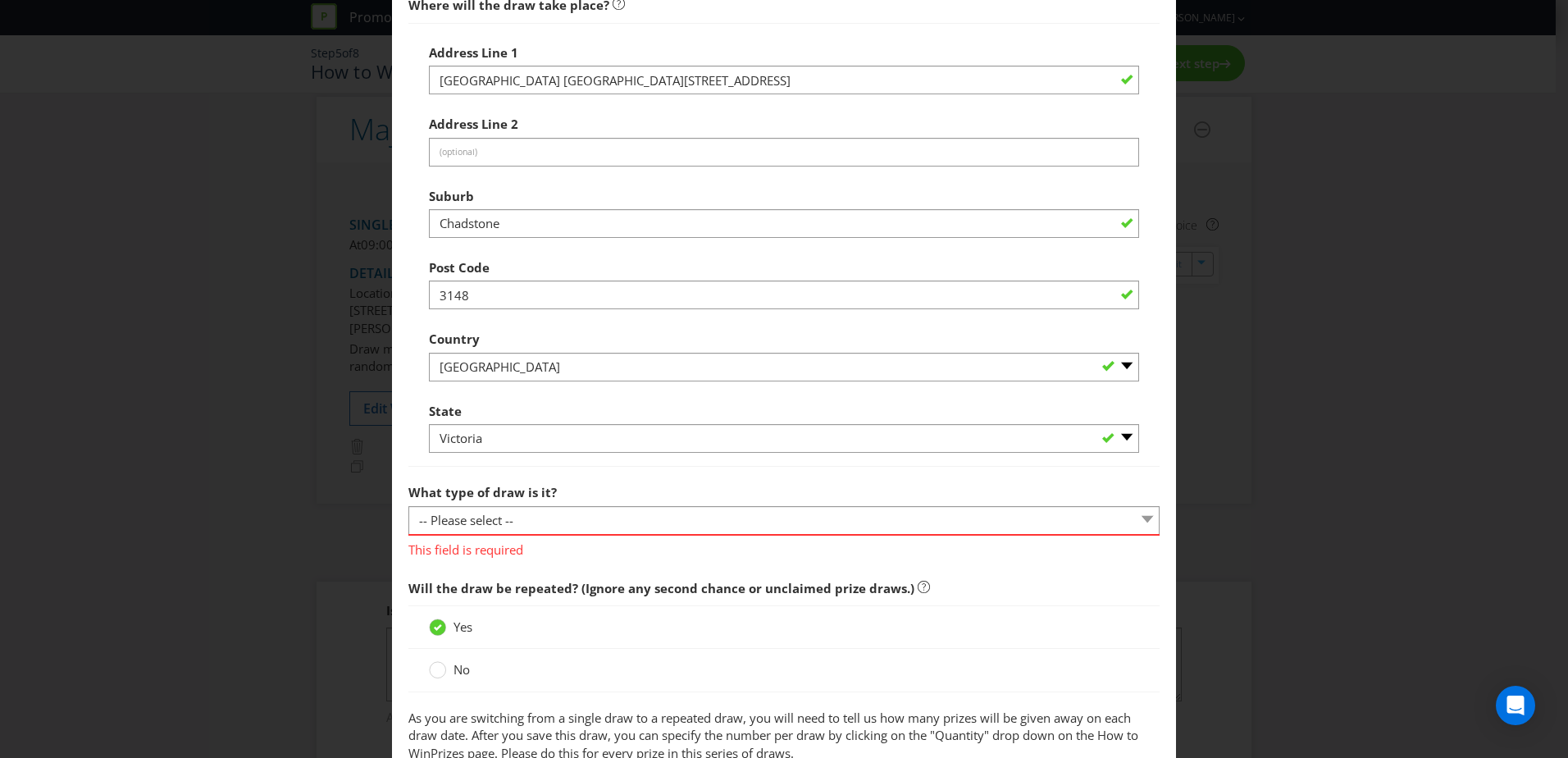
scroll to position [938, 0]
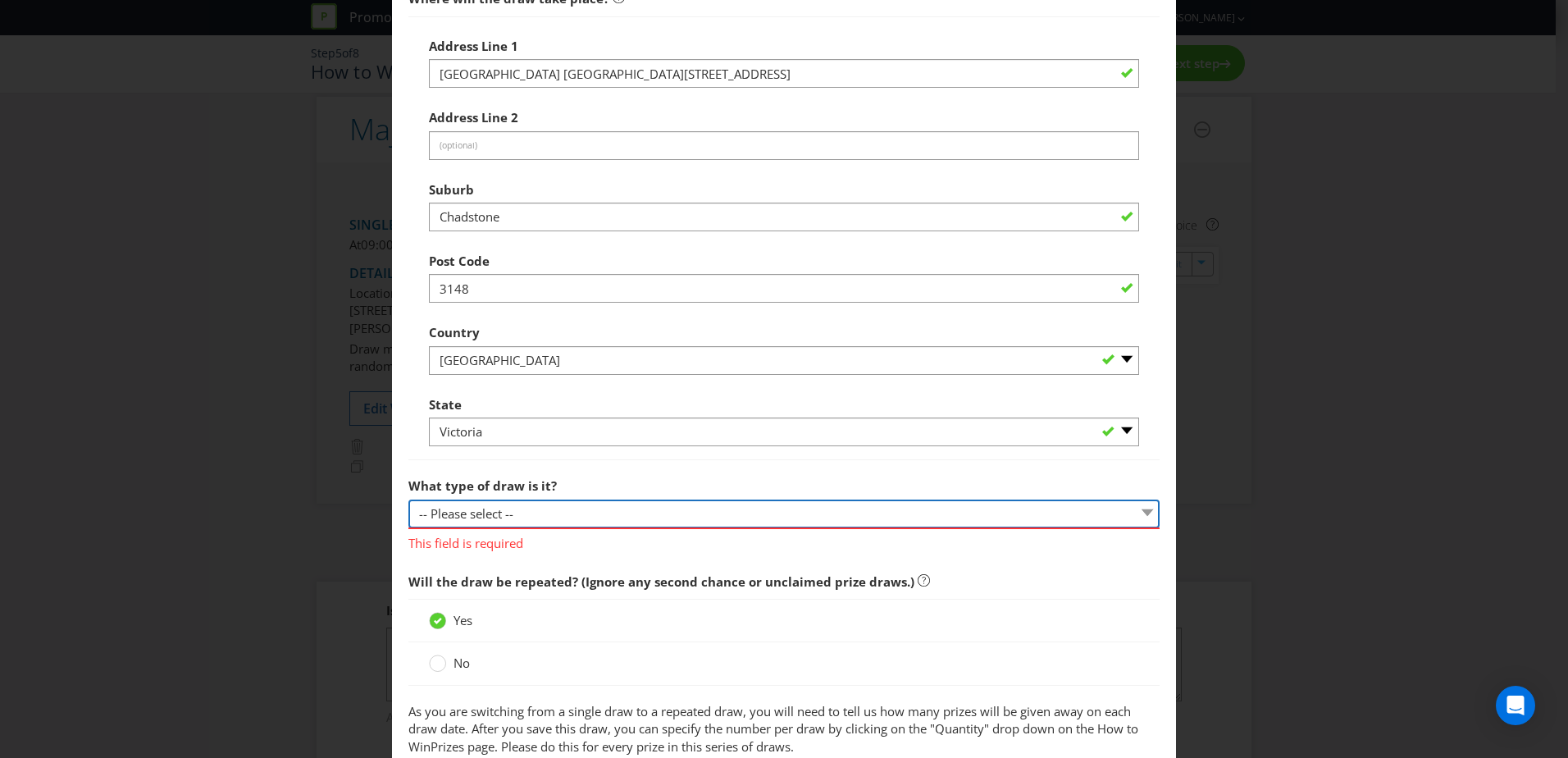
click at [1136, 515] on select "-- Please select -- Computerised random selection Barrel draw Don't specify Oth…" at bounding box center [784, 514] width 751 height 29
select select "COMPUTERISED"
click at [408, 500] on select "-- Please select -- Computerised random selection Barrel draw Don't specify Oth…" at bounding box center [784, 514] width 751 height 29
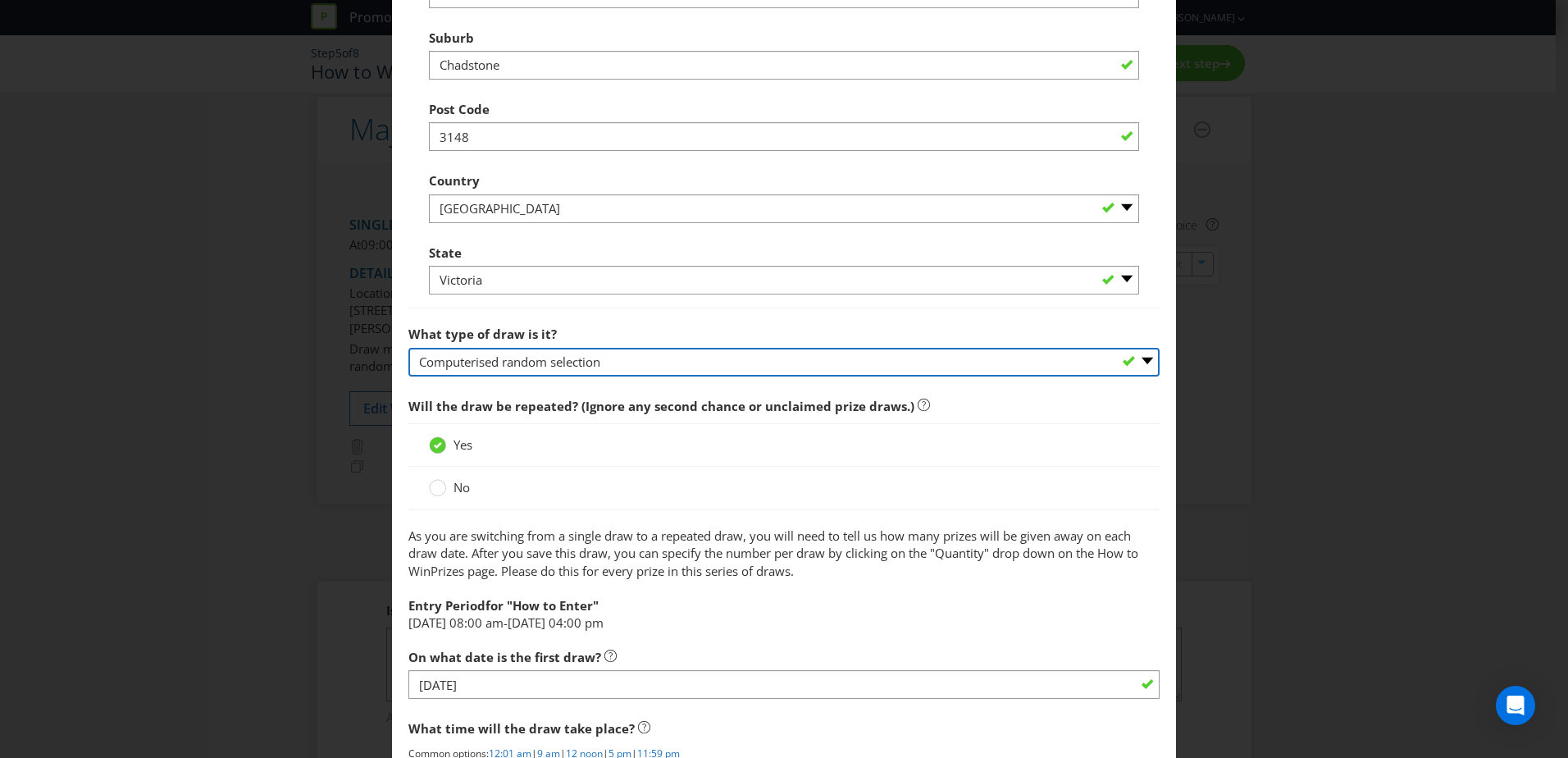
scroll to position [1126, 0]
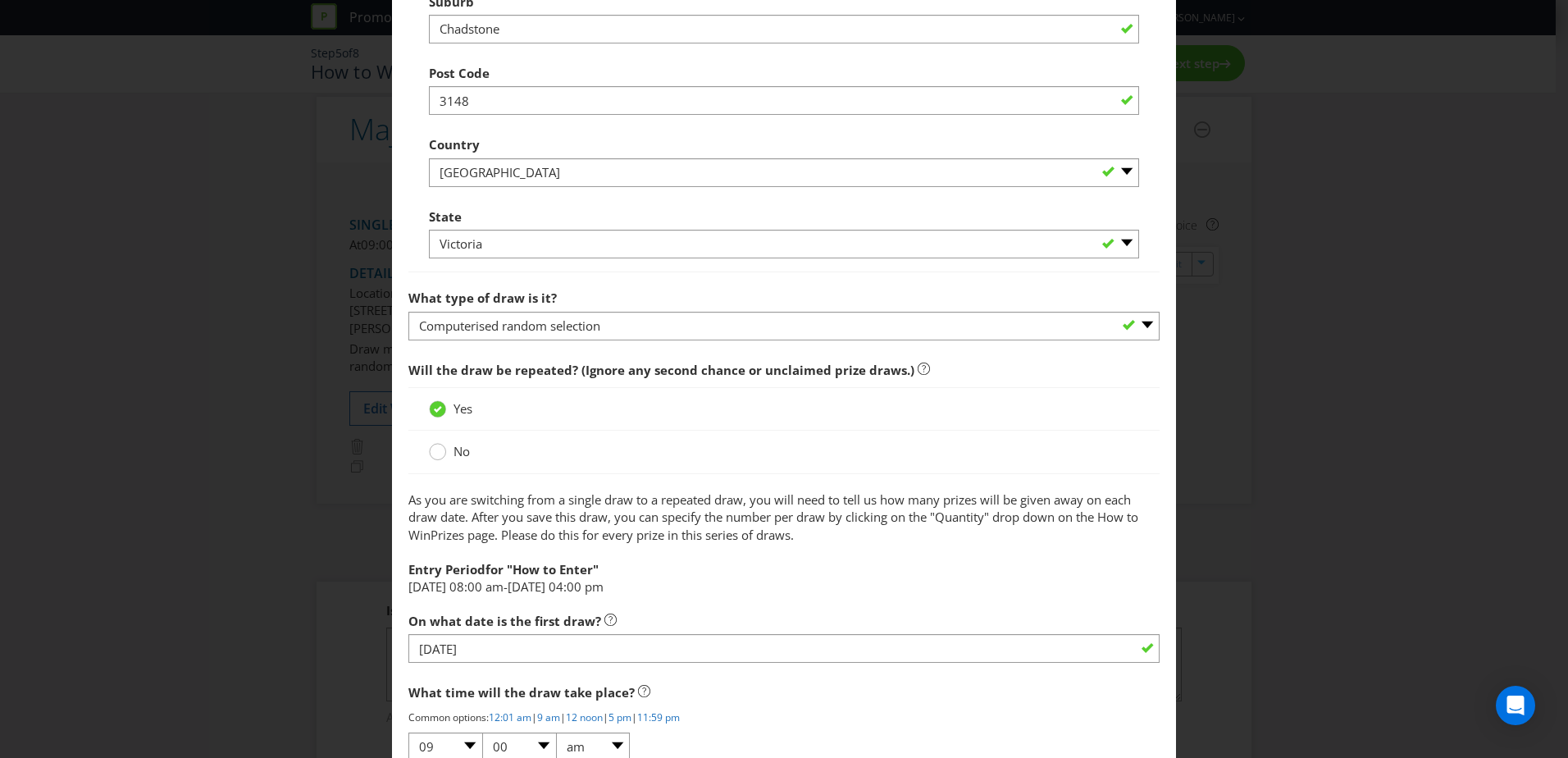
click at [433, 451] on circle at bounding box center [438, 452] width 17 height 17
click at [0, 0] on input "No" at bounding box center [0, 0] width 0 height 0
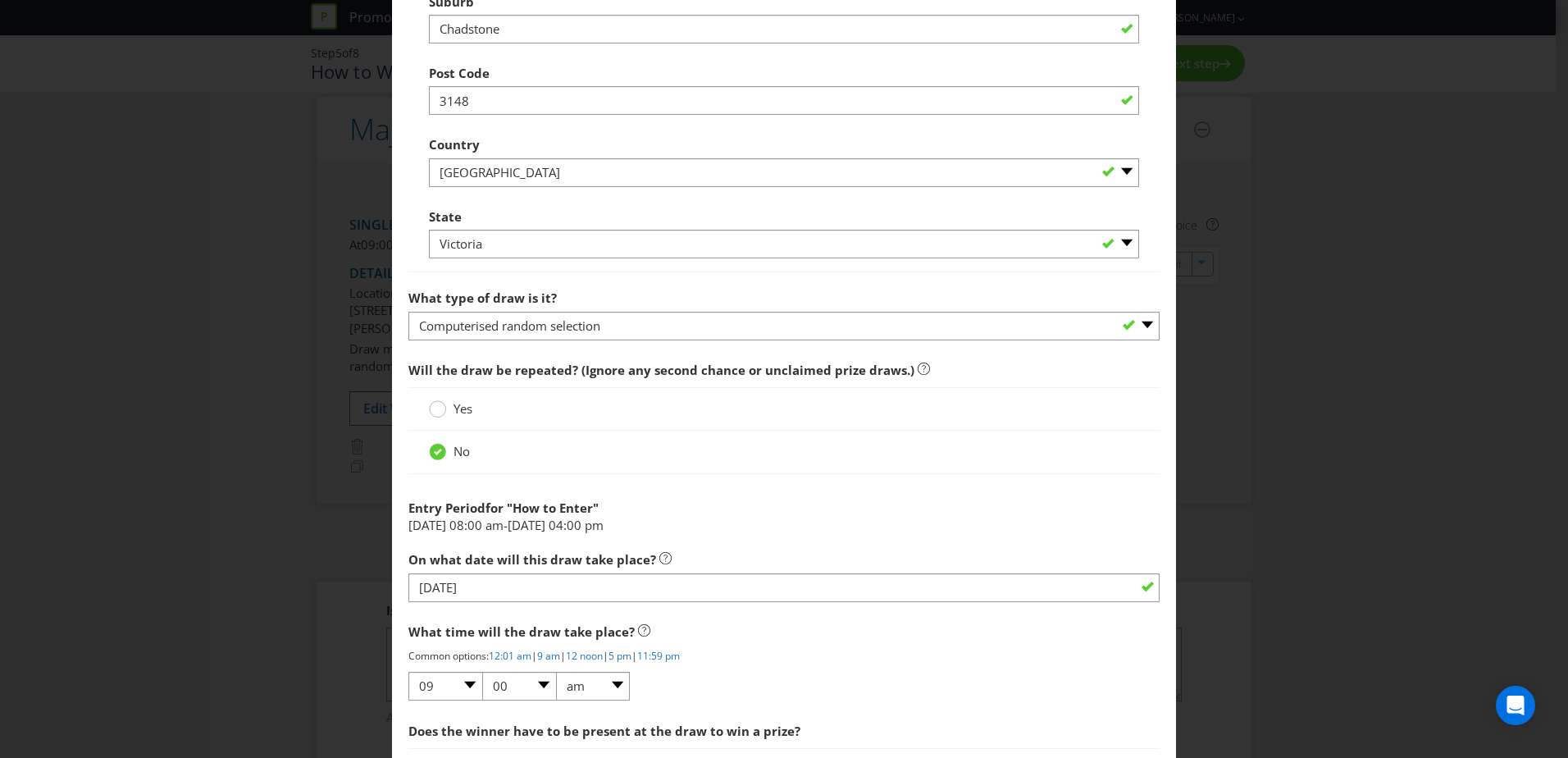
click at [435, 411] on circle at bounding box center [438, 410] width 17 height 17
click at [0, 0] on input "Yes" at bounding box center [0, 0] width 0 height 0
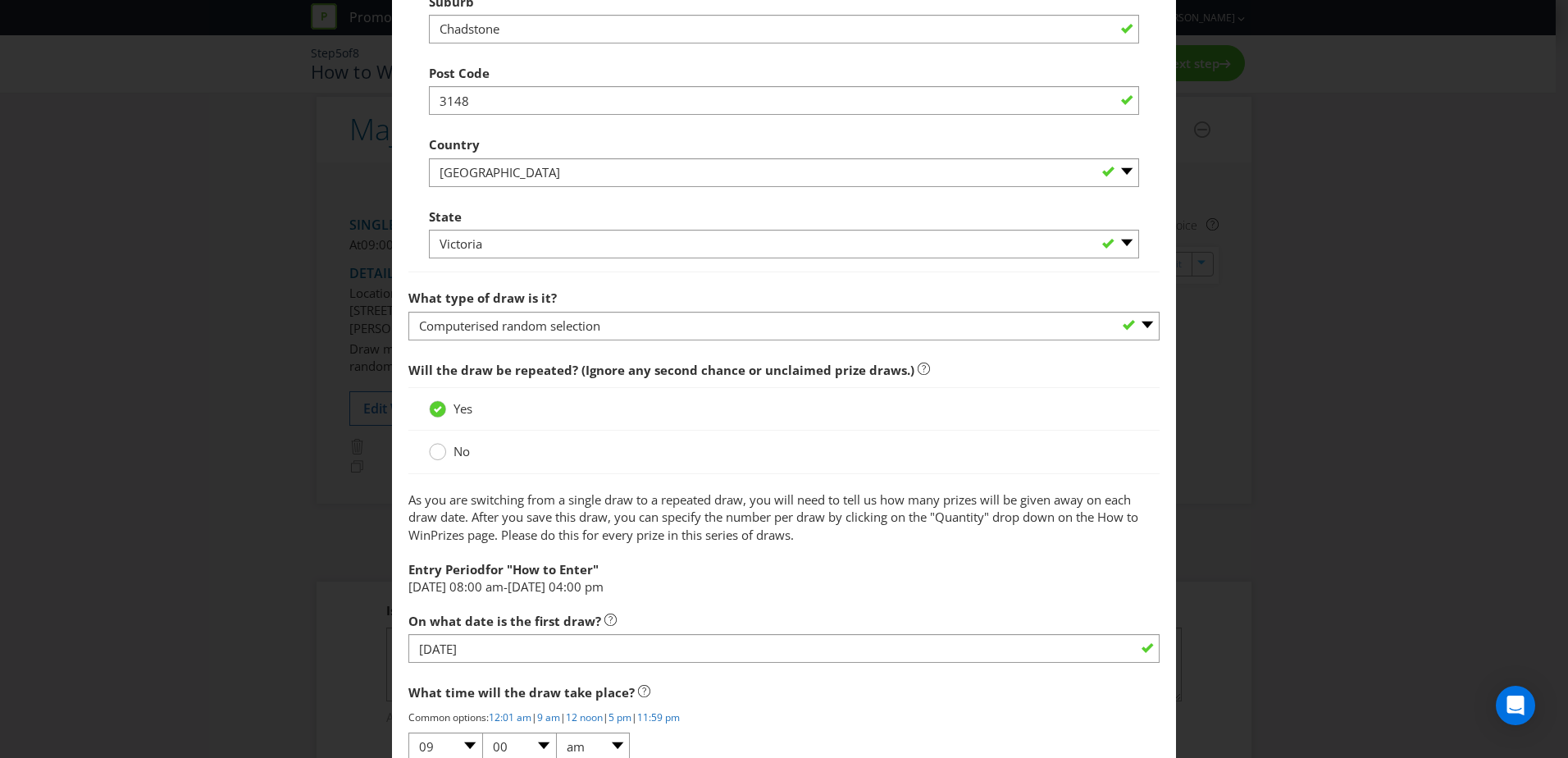
click at [435, 448] on div at bounding box center [438, 446] width 8 height 8
click at [0, 0] on input "No" at bounding box center [0, 0] width 0 height 0
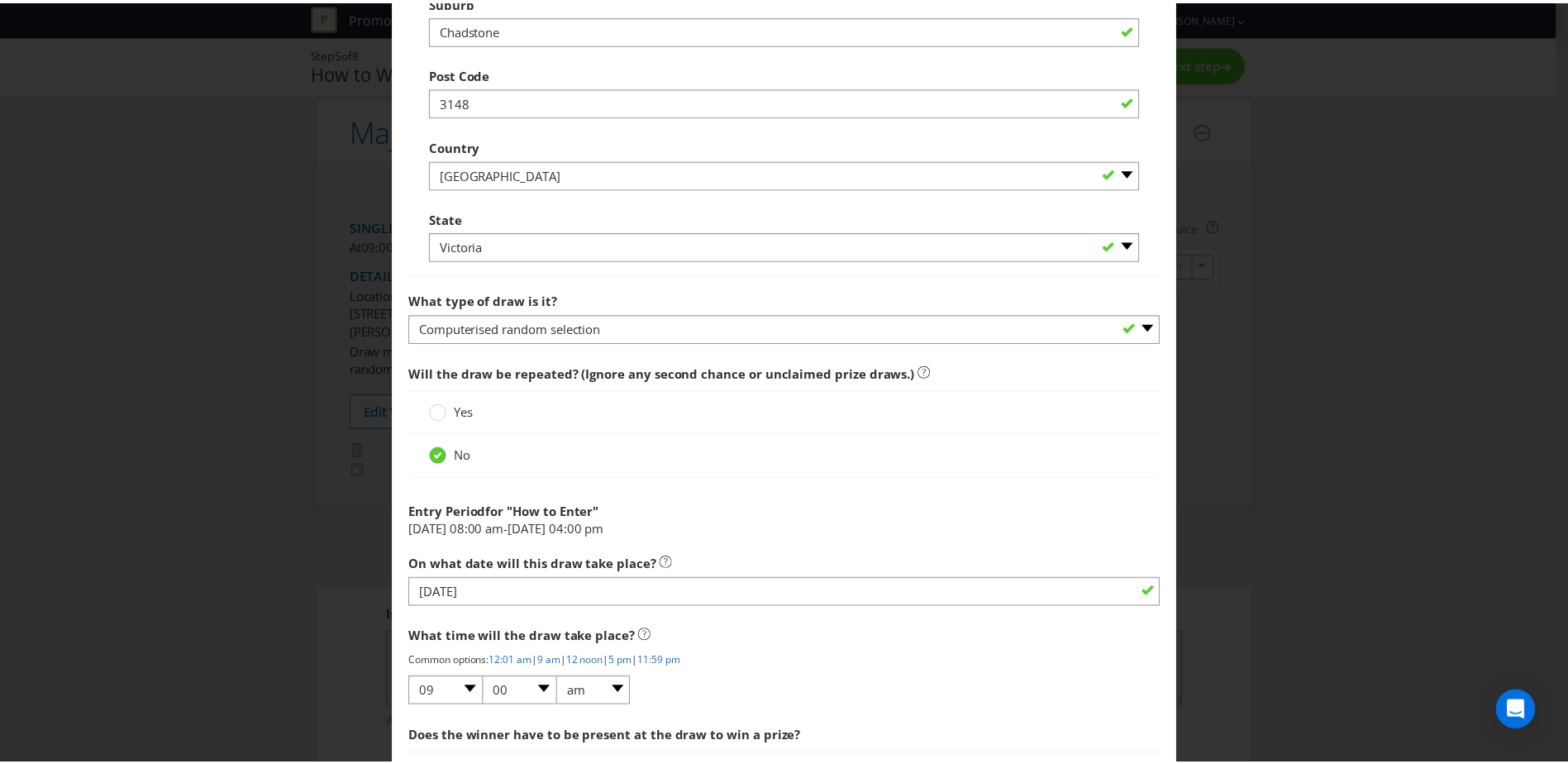
scroll to position [1330, 0]
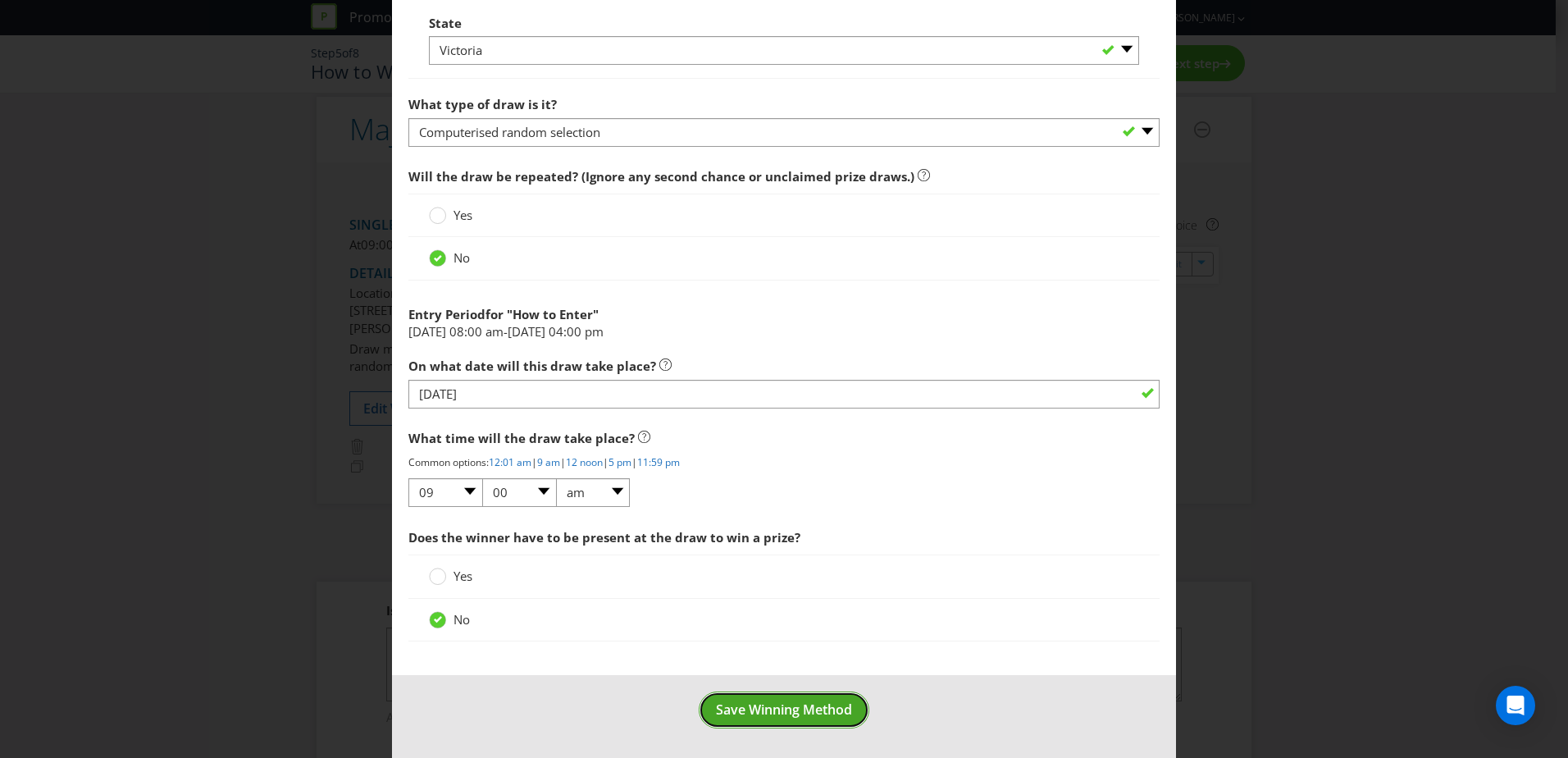
click at [755, 707] on span "Save Winning Method" at bounding box center [784, 710] width 136 height 18
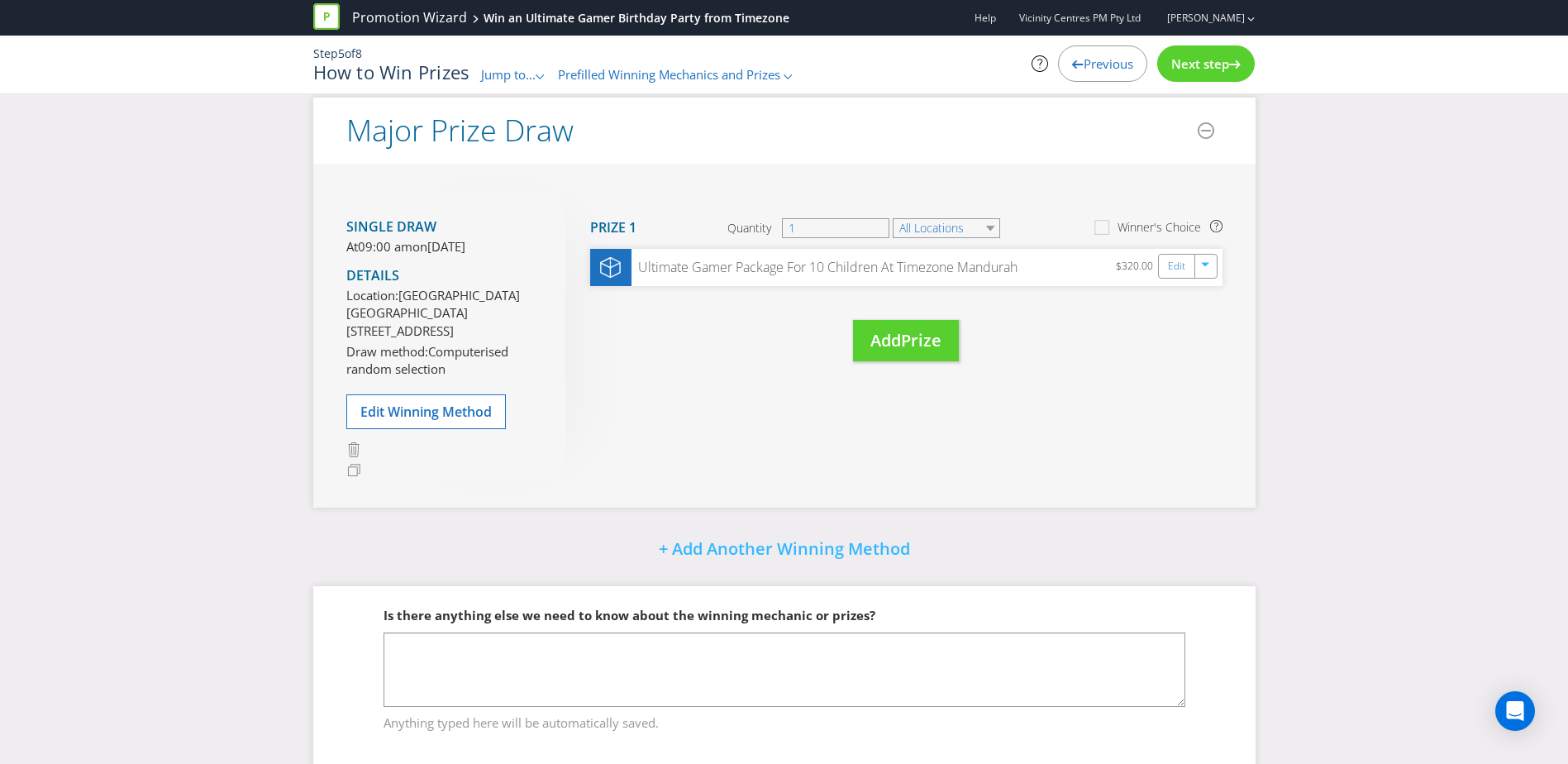
scroll to position [202, 0]
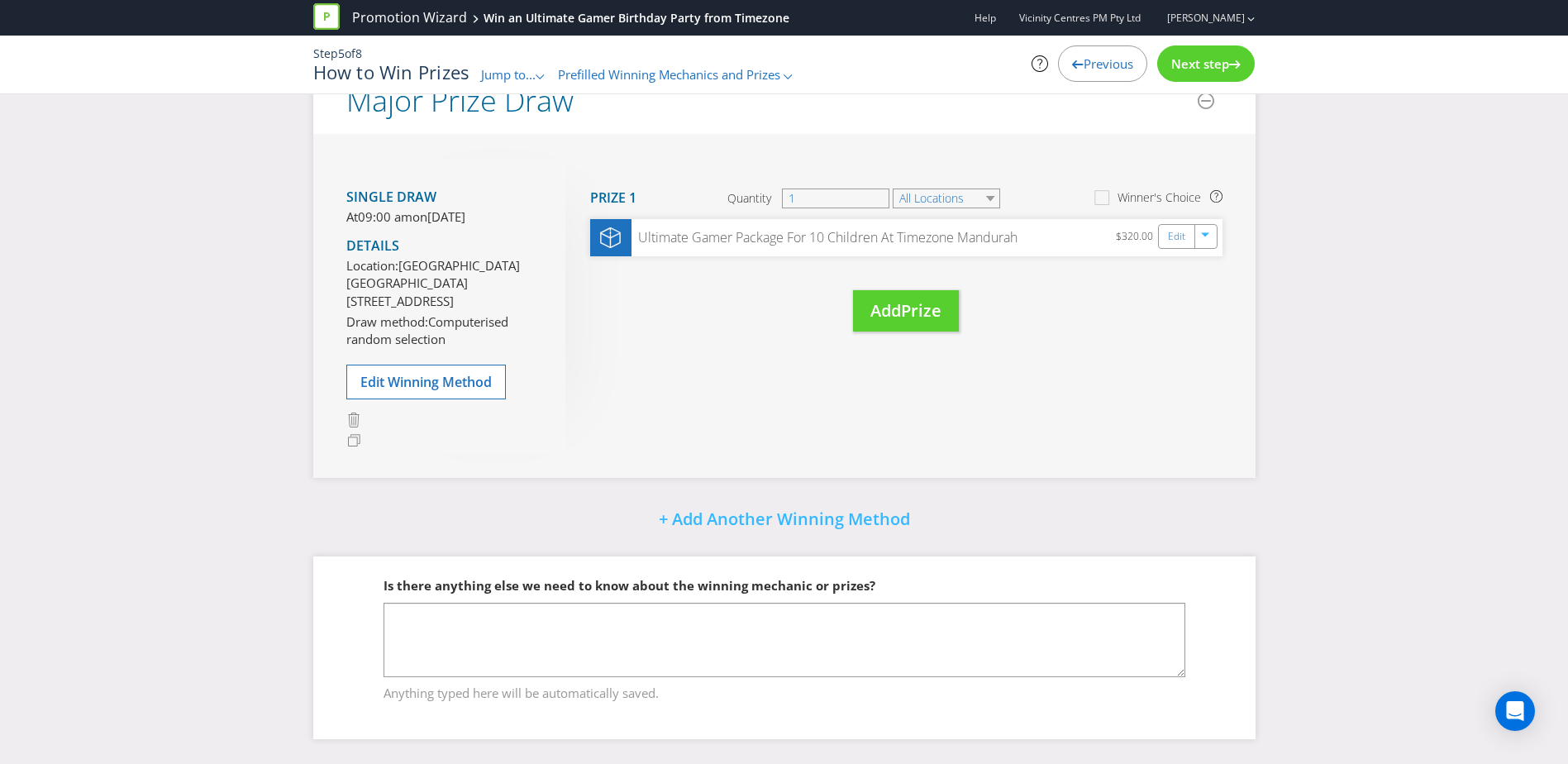
click at [1202, 70] on span "Next step" at bounding box center [1200, 63] width 58 height 17
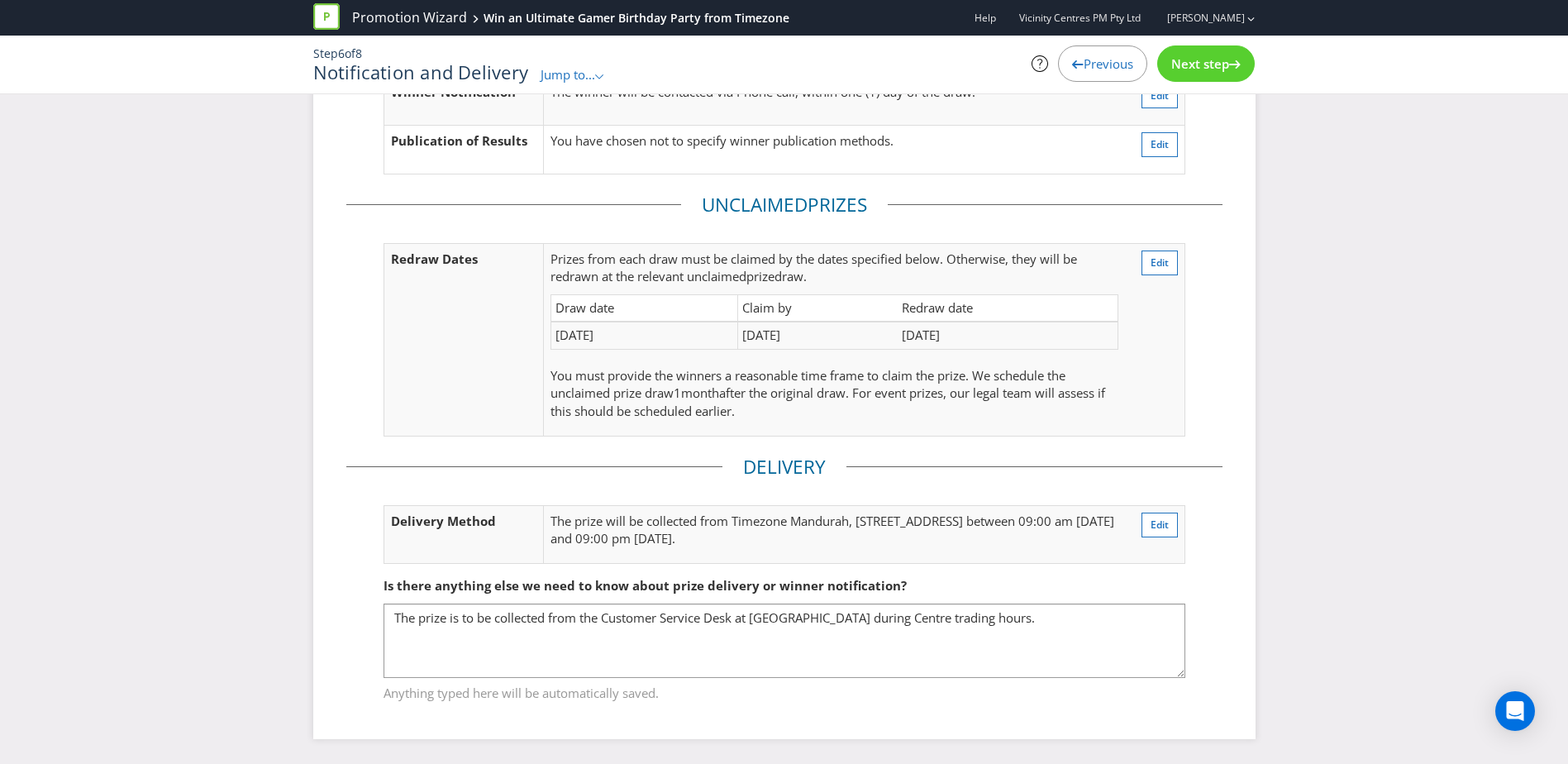
scroll to position [137, 0]
click at [1270, 354] on div "Notification Winner Notification The winner will be contacted via Phone call, w…" at bounding box center [784, 369] width 1568 height 790
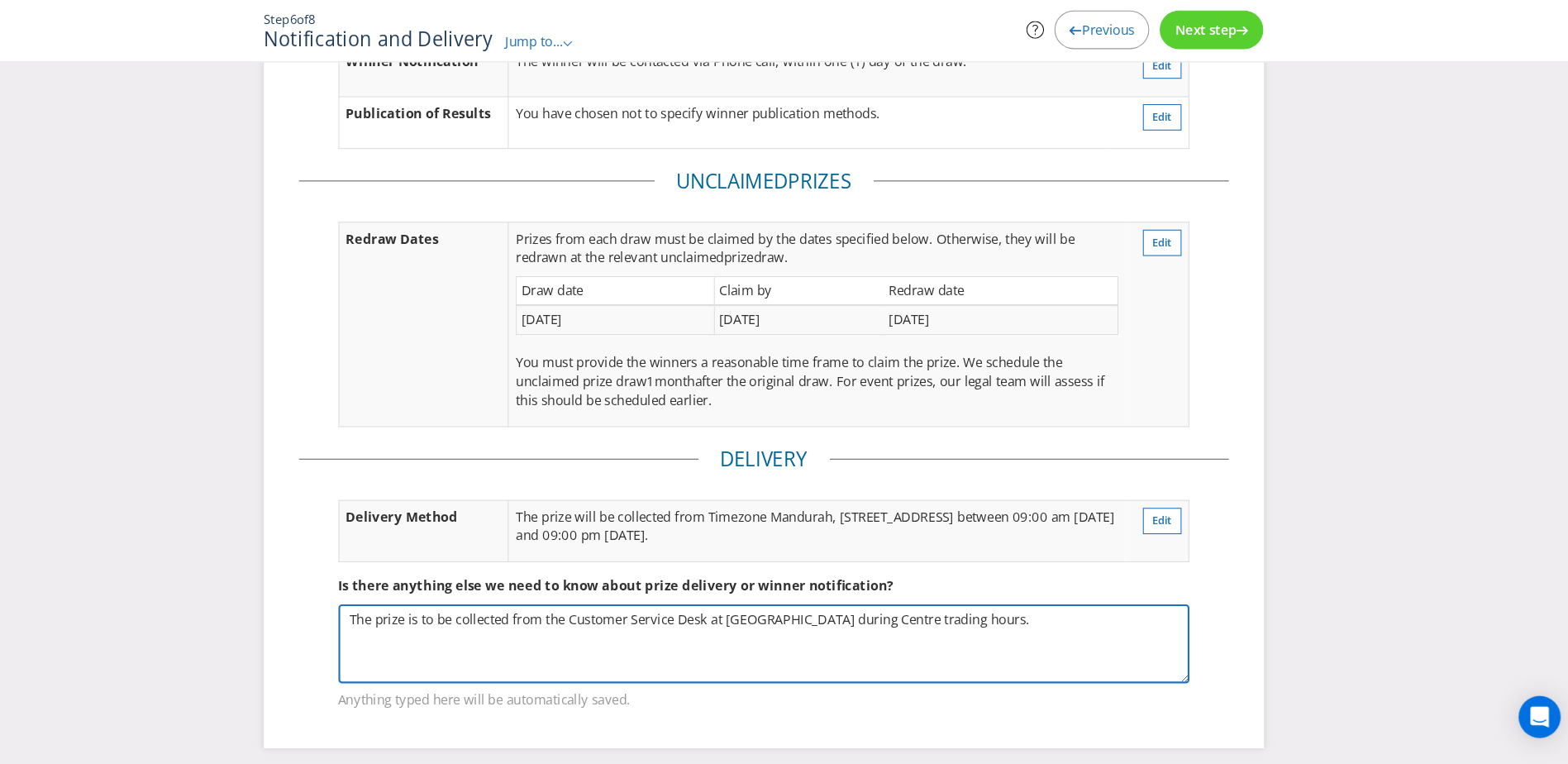
drag, startPoint x: 1131, startPoint y: 620, endPoint x: 357, endPoint y: 662, distance: 775.1
click at [357, 662] on fieldset "Is there anything else we need to know about prize delivery or winner notificat…" at bounding box center [784, 631] width 876 height 171
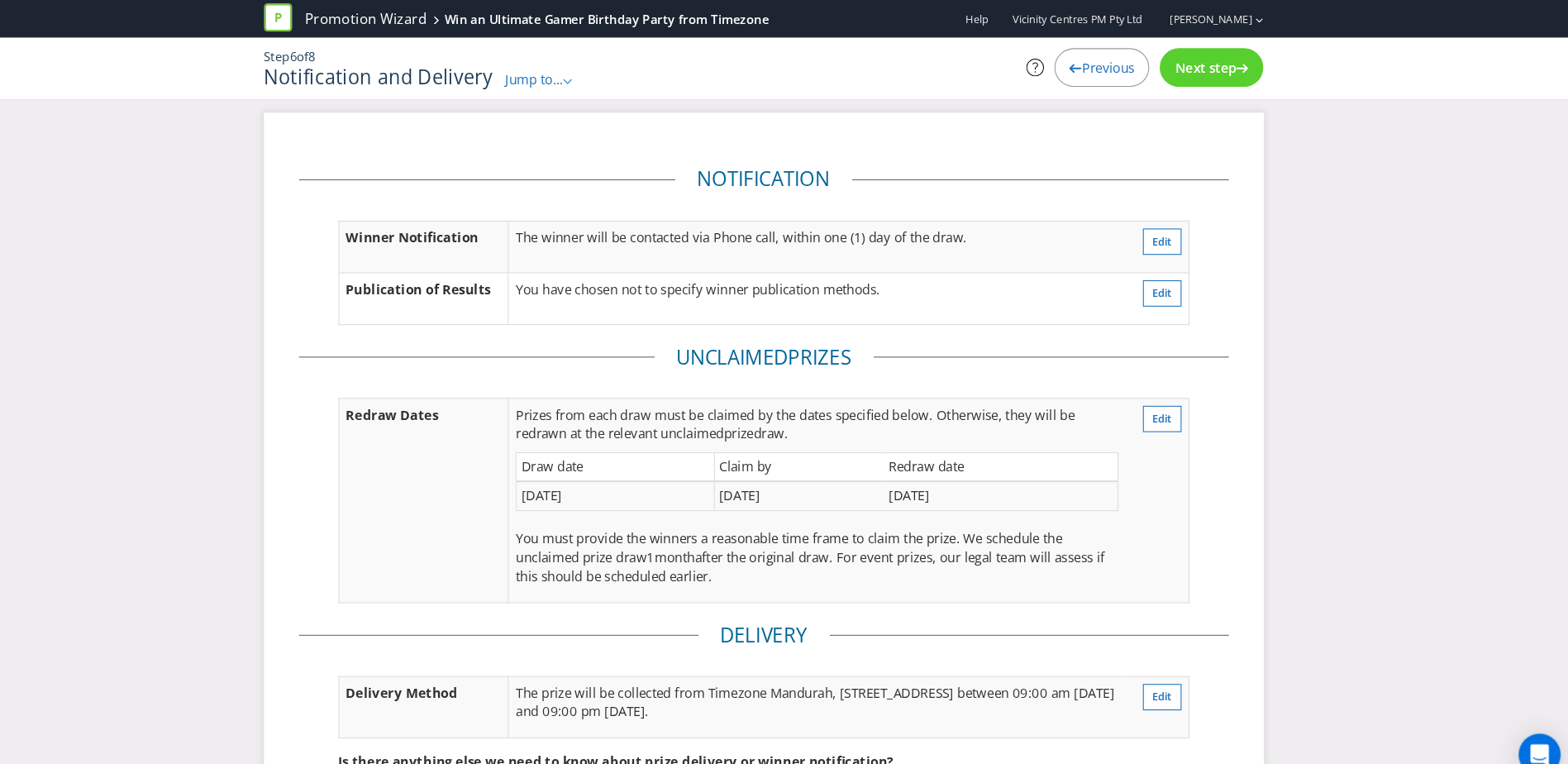
scroll to position [0, 0]
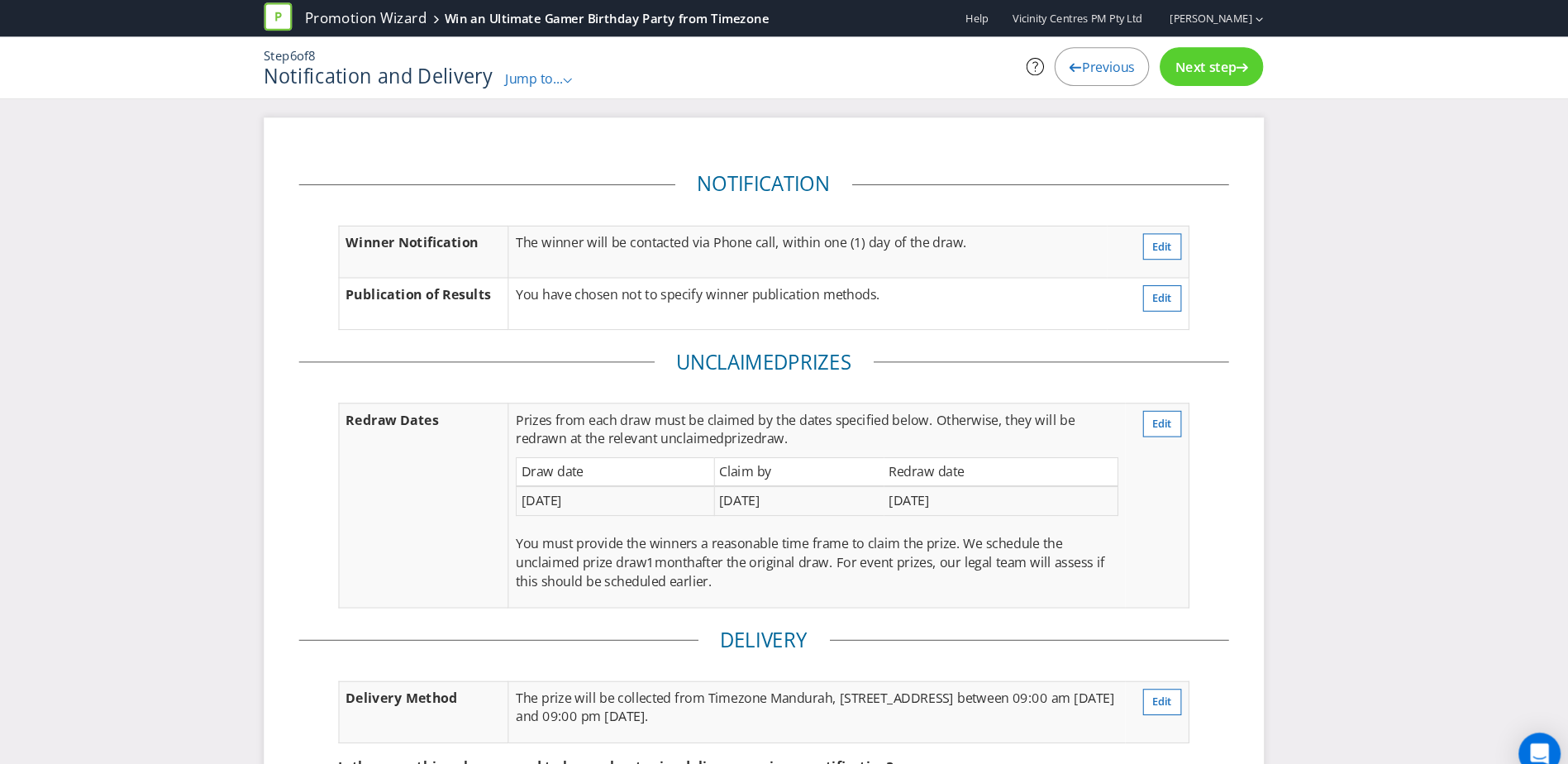
click at [1209, 75] on div "Next step" at bounding box center [1206, 63] width 98 height 36
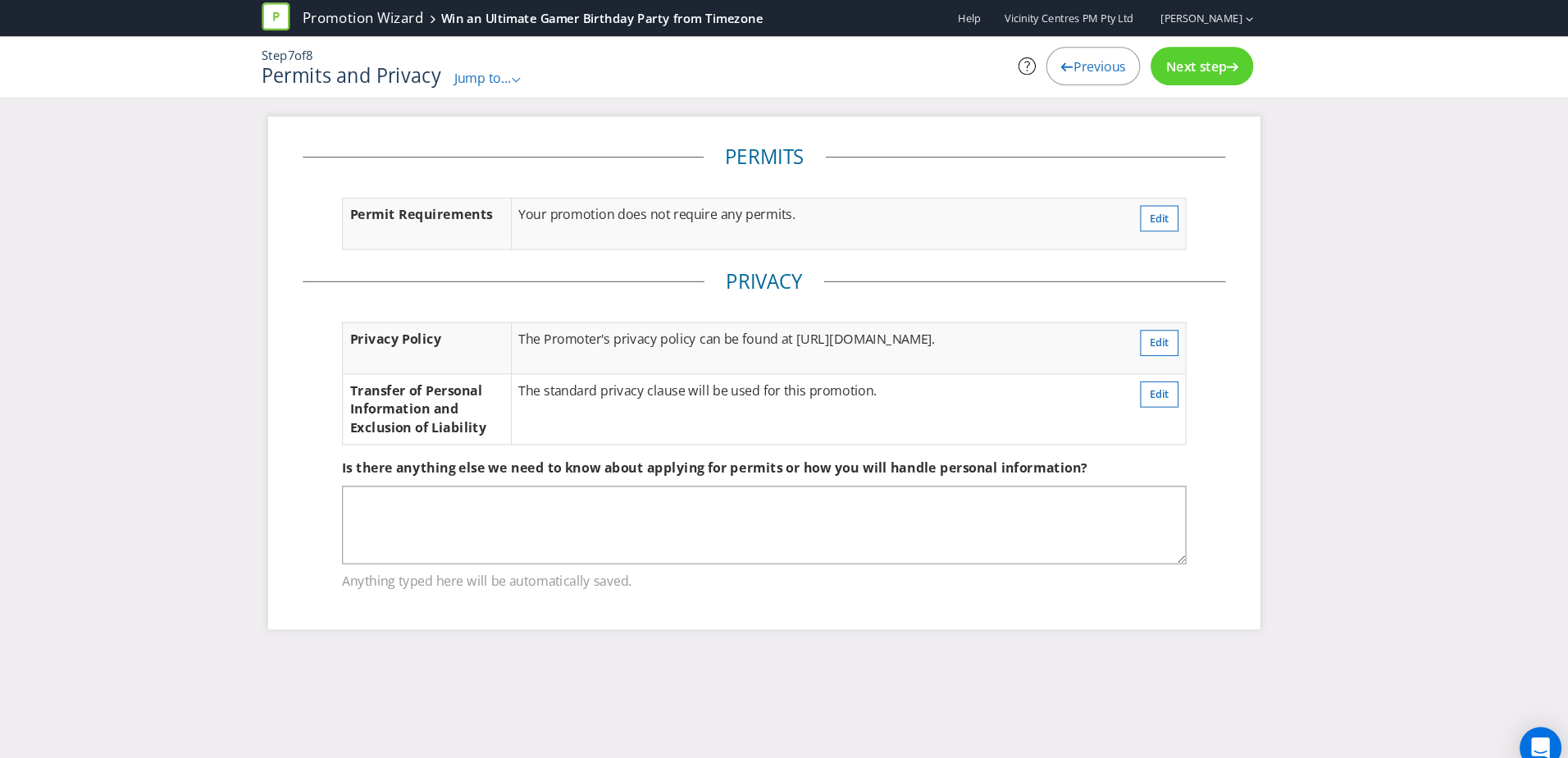
click at [1199, 74] on div "Next step" at bounding box center [1197, 63] width 97 height 36
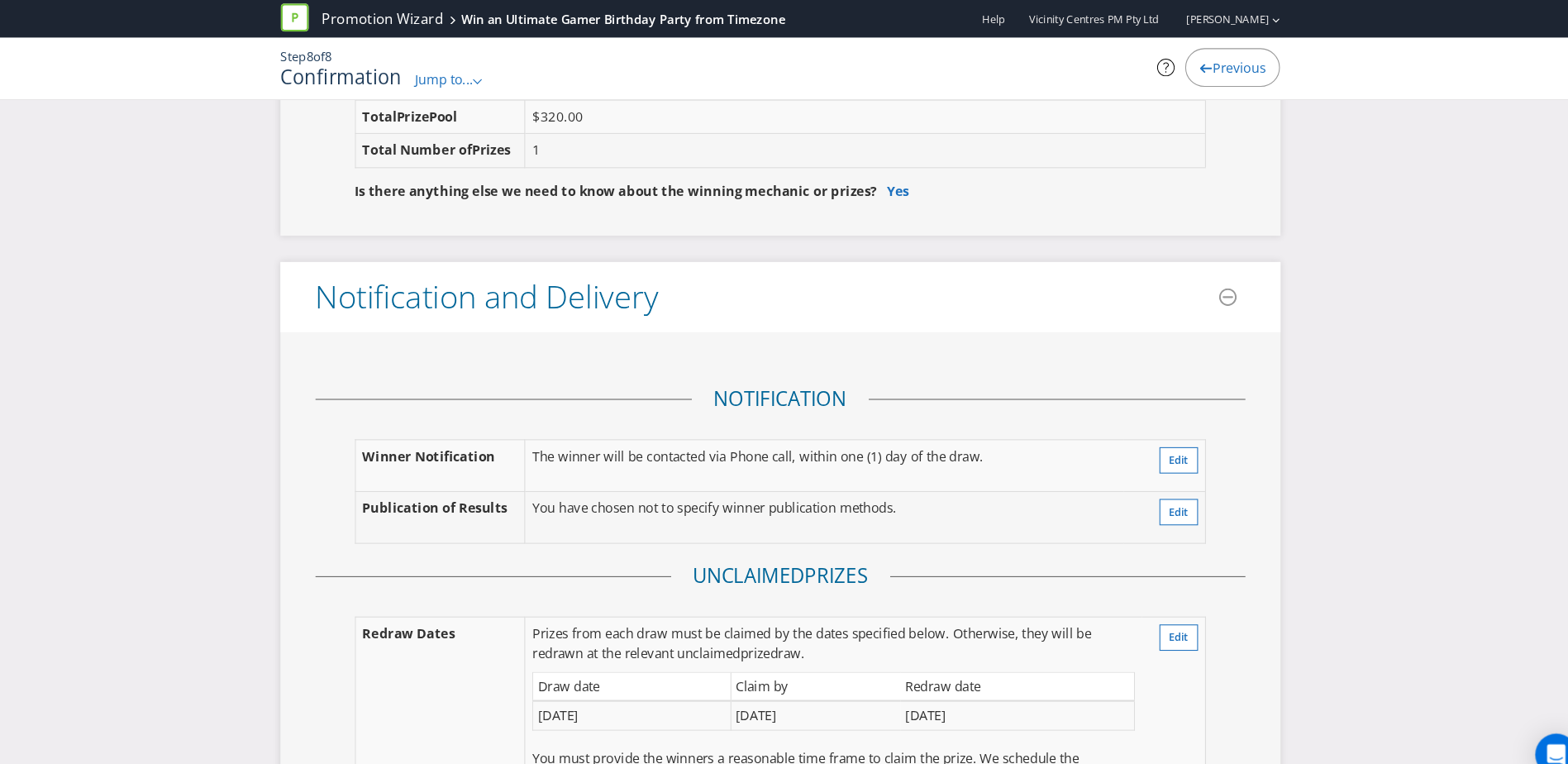
scroll to position [2295, 0]
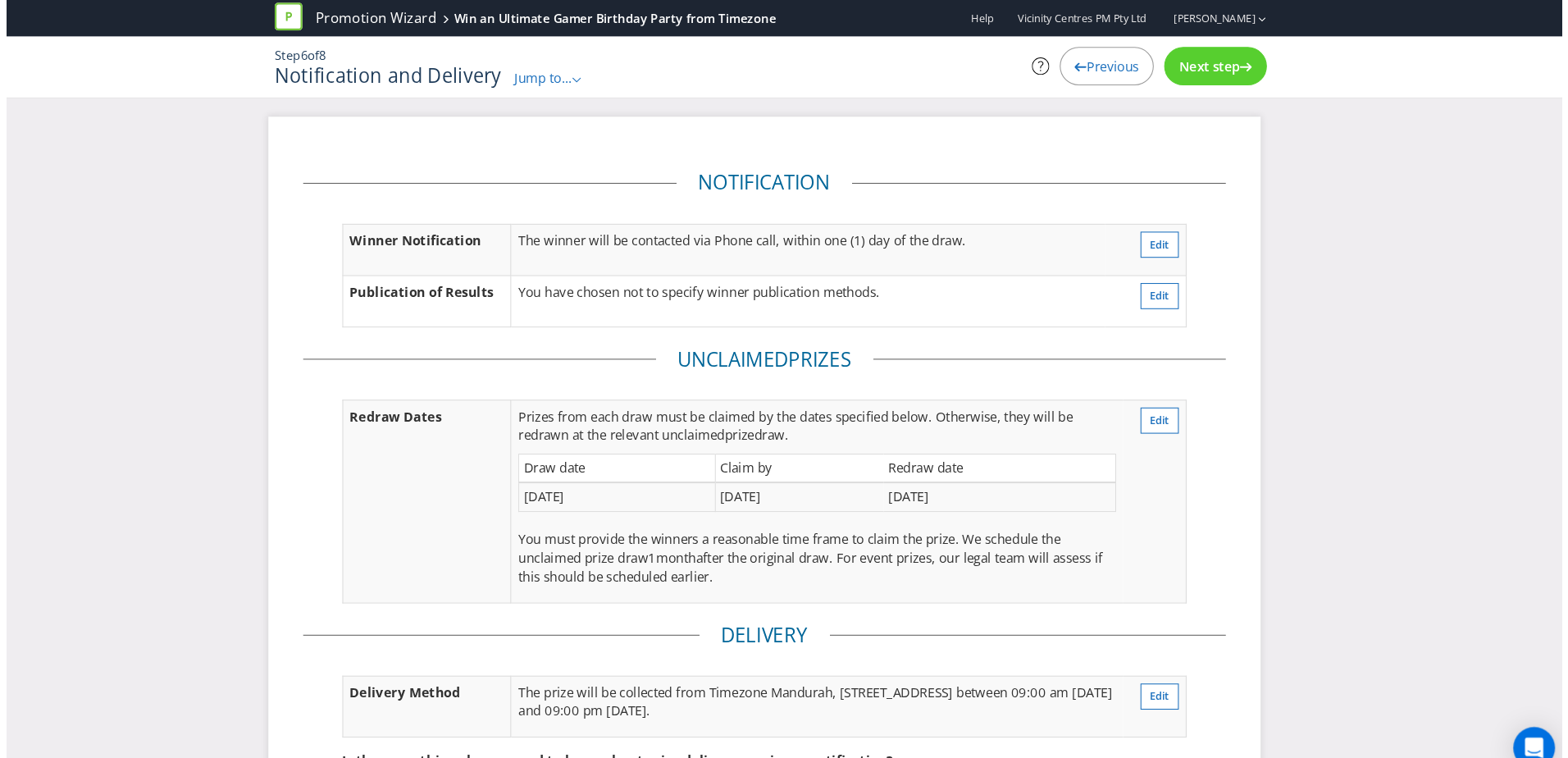
scroll to position [201, 0]
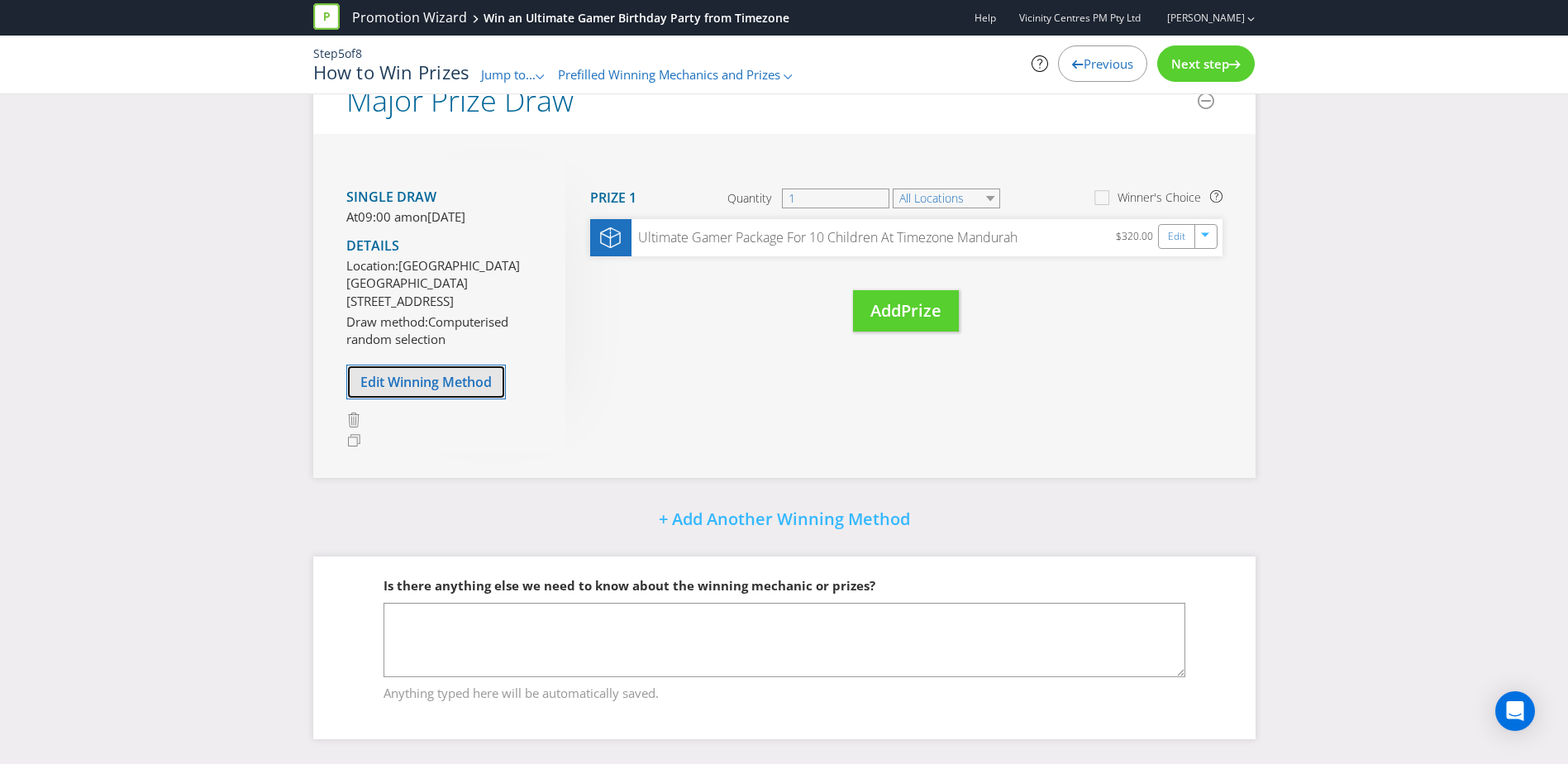
click at [415, 387] on span "Edit Winning Method" at bounding box center [426, 382] width 131 height 19
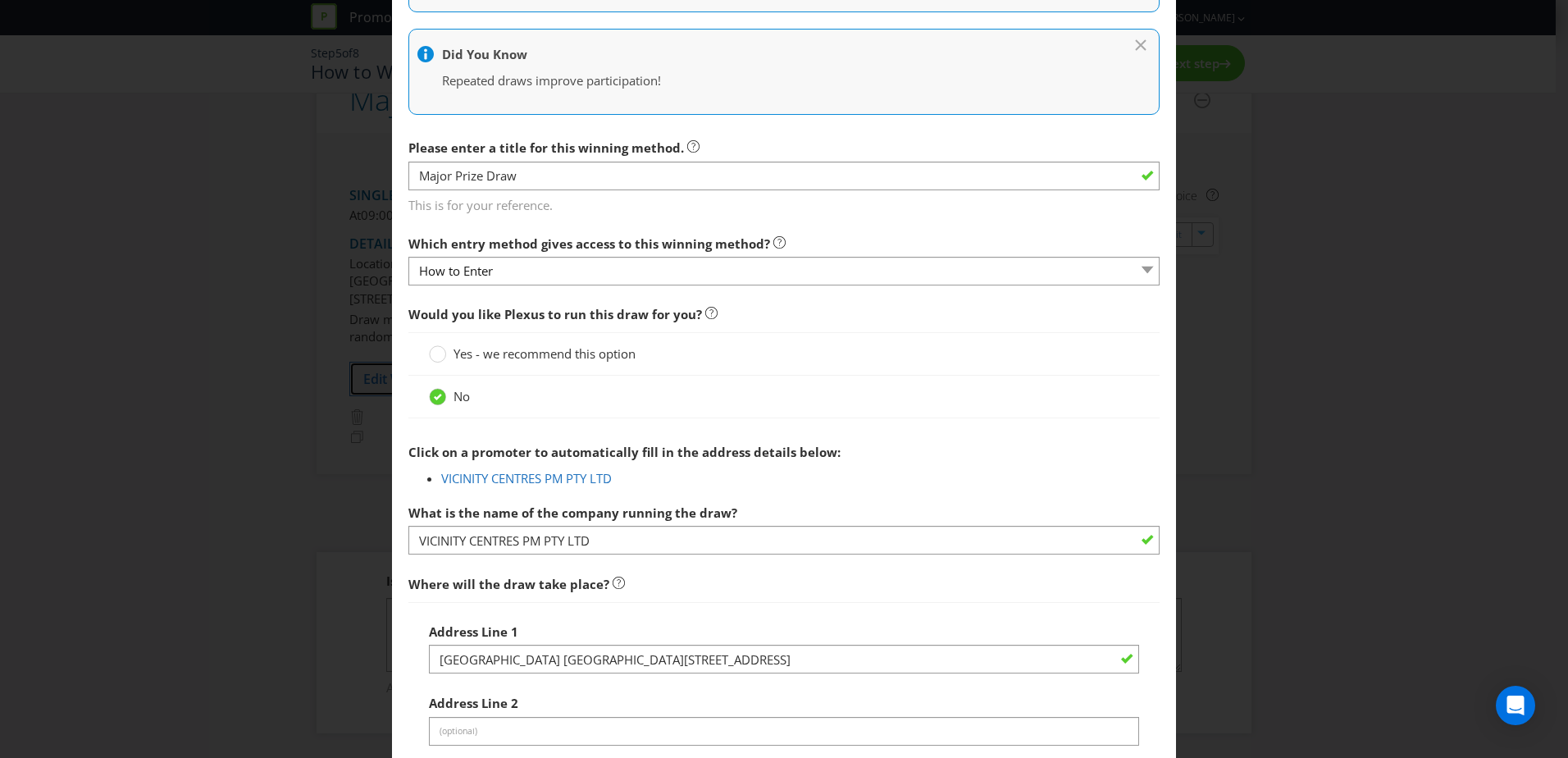
scroll to position [351, 0]
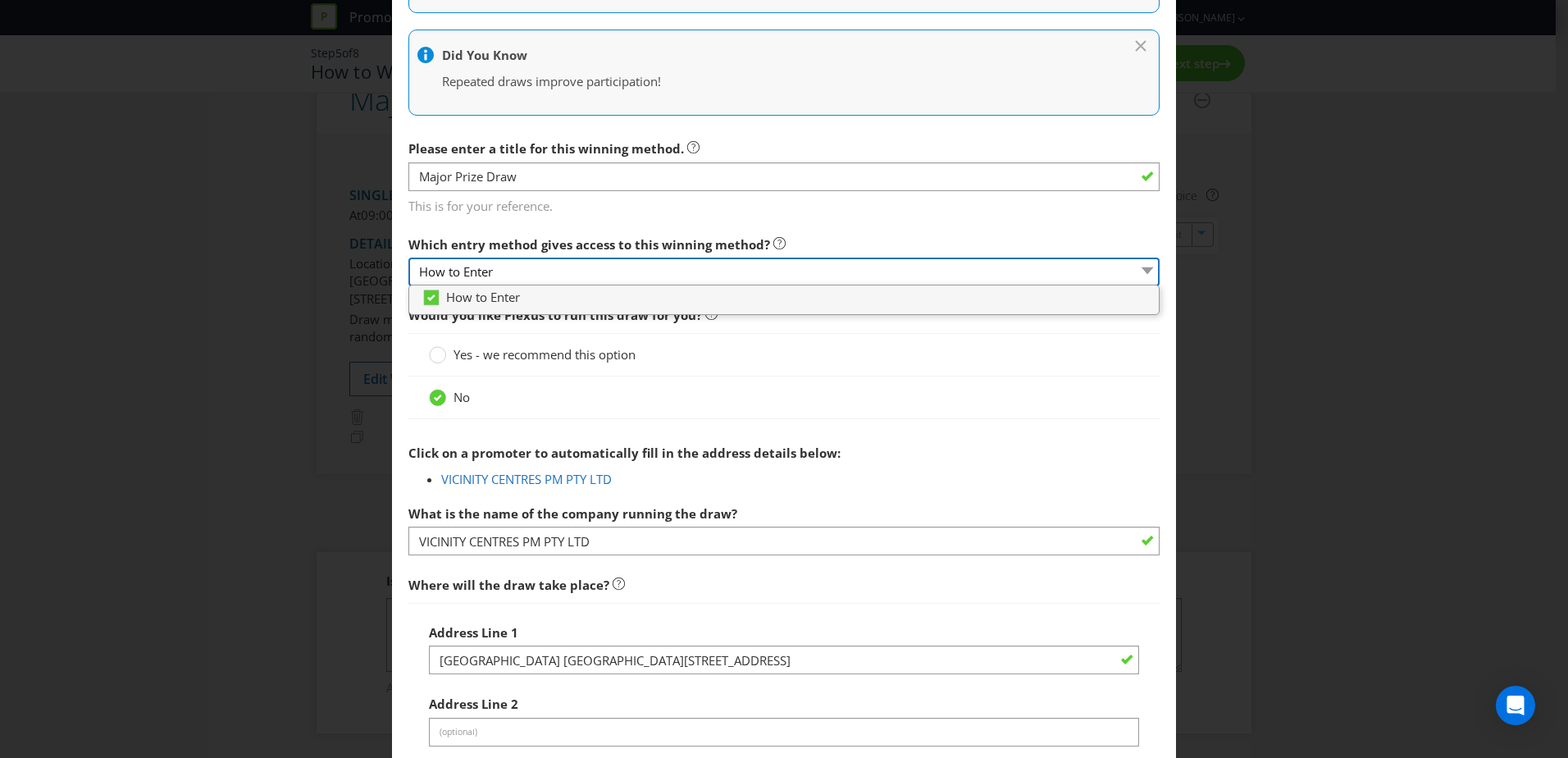
click at [593, 277] on select "How to Enter" at bounding box center [784, 272] width 751 height 29
click at [616, 223] on main "How to Enter How will the winners be selected? Draw Judging Gift with Purchase …" at bounding box center [784, 681] width 784 height 1925
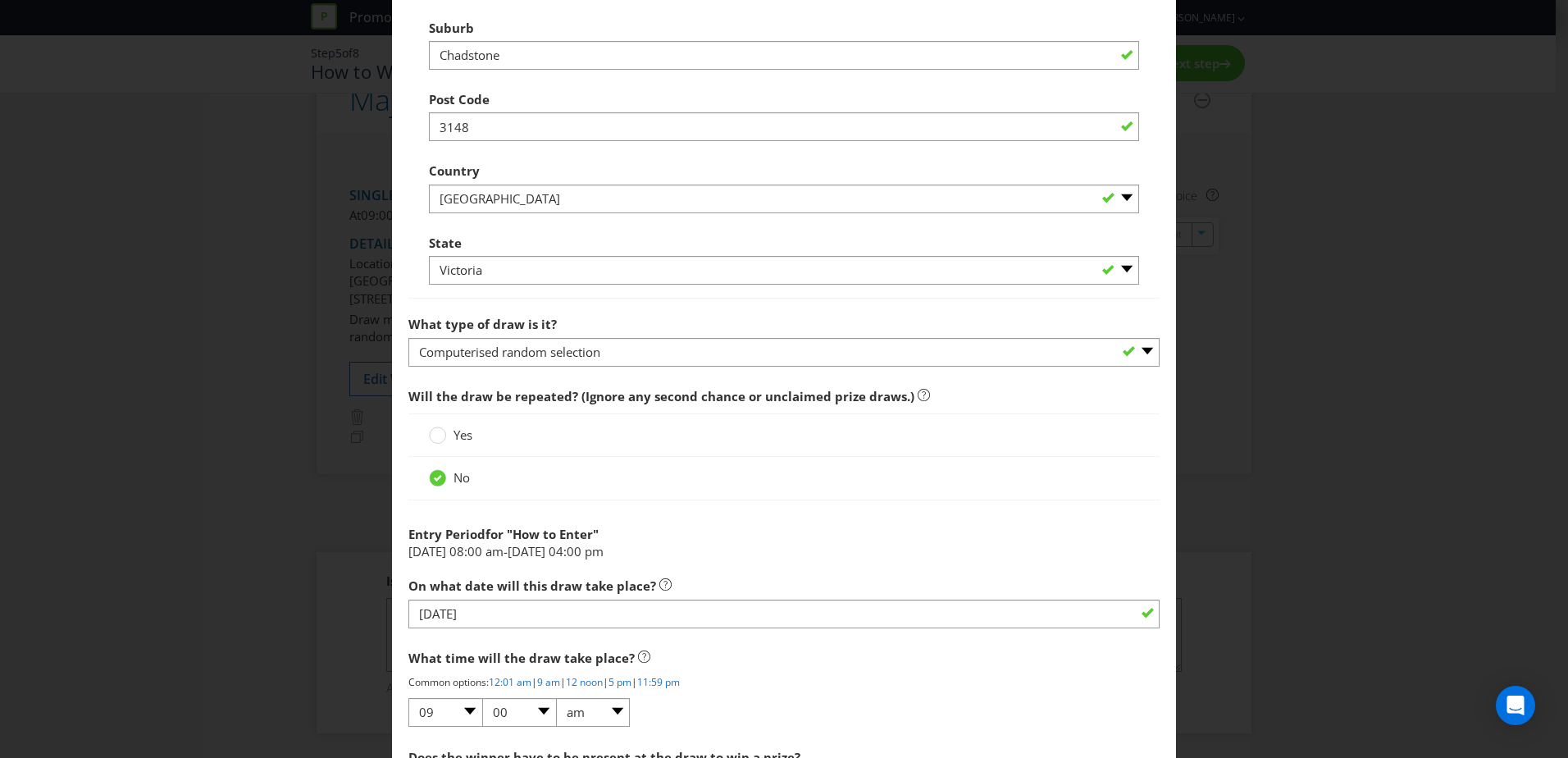
scroll to position [1100, 0]
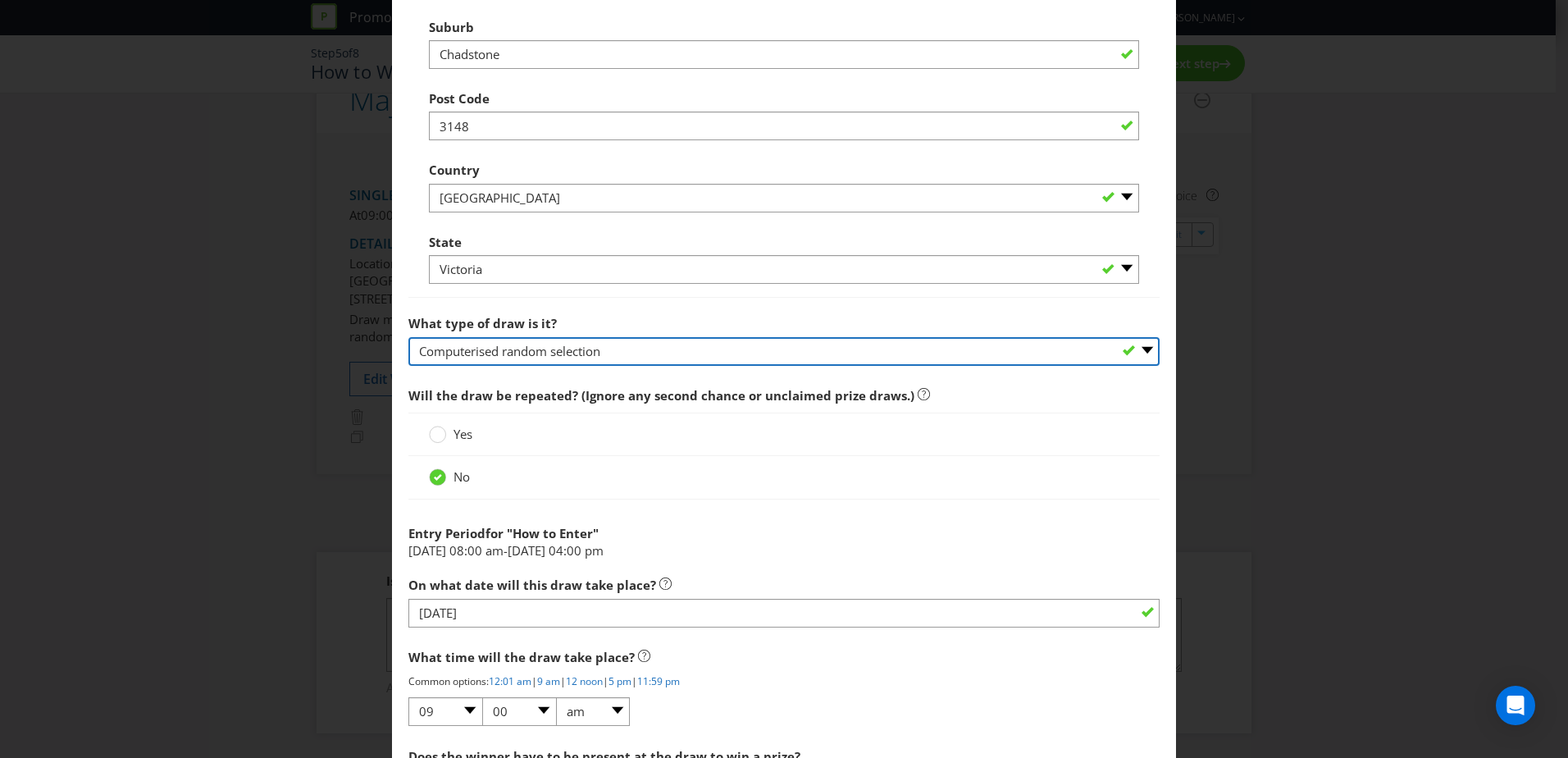
click at [754, 359] on select "-- Please select -- Computerised random selection Barrel draw Don't specify Oth…" at bounding box center [784, 351] width 751 height 29
click at [753, 360] on select "-- Please select -- Computerised random selection Barrel draw Don't specify Oth…" at bounding box center [784, 351] width 751 height 29
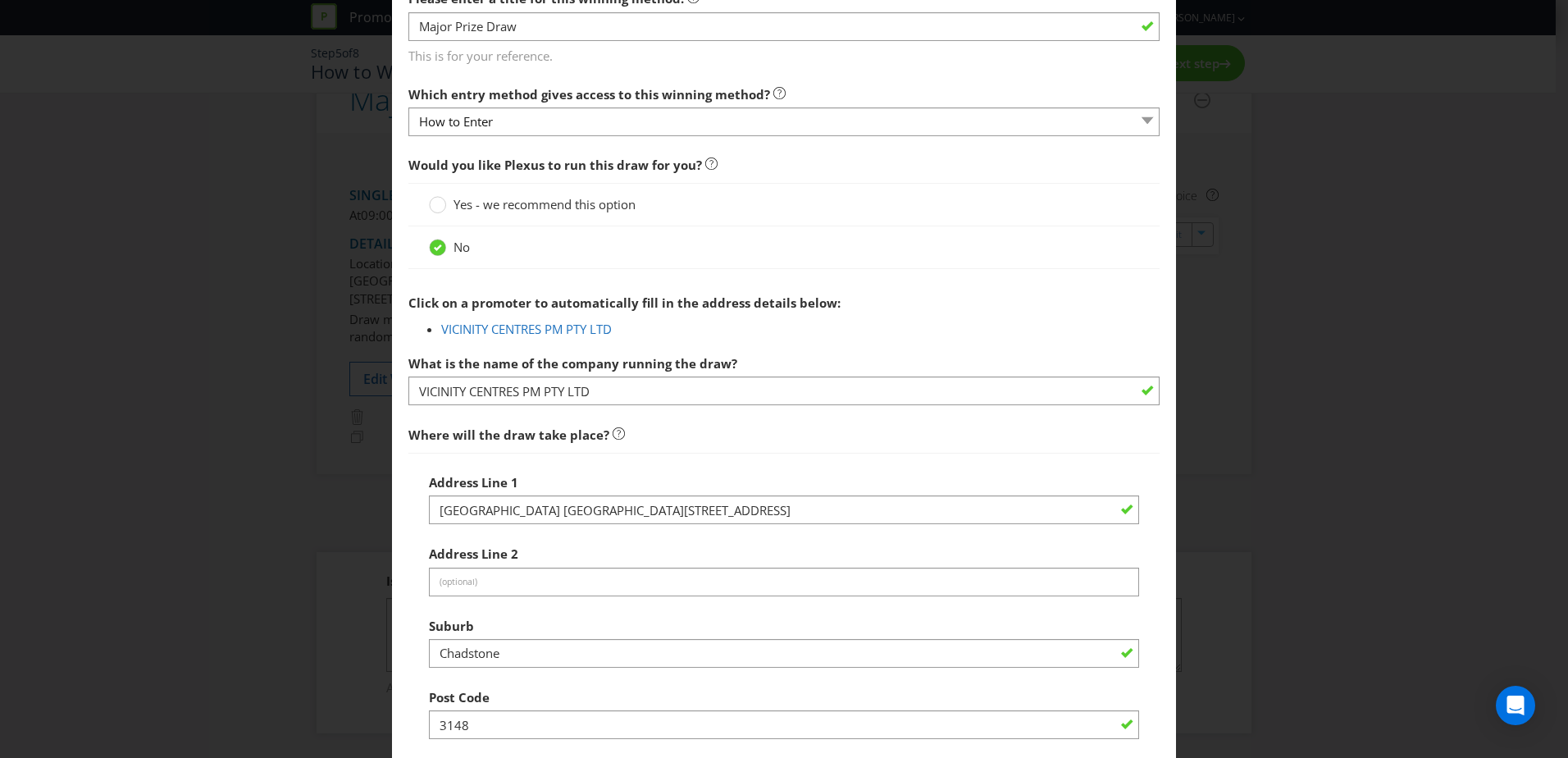
scroll to position [500, 0]
click at [430, 209] on circle at bounding box center [438, 207] width 17 height 17
click at [0, 0] on input "Yes - we recommend this option" at bounding box center [0, 0] width 0 height 0
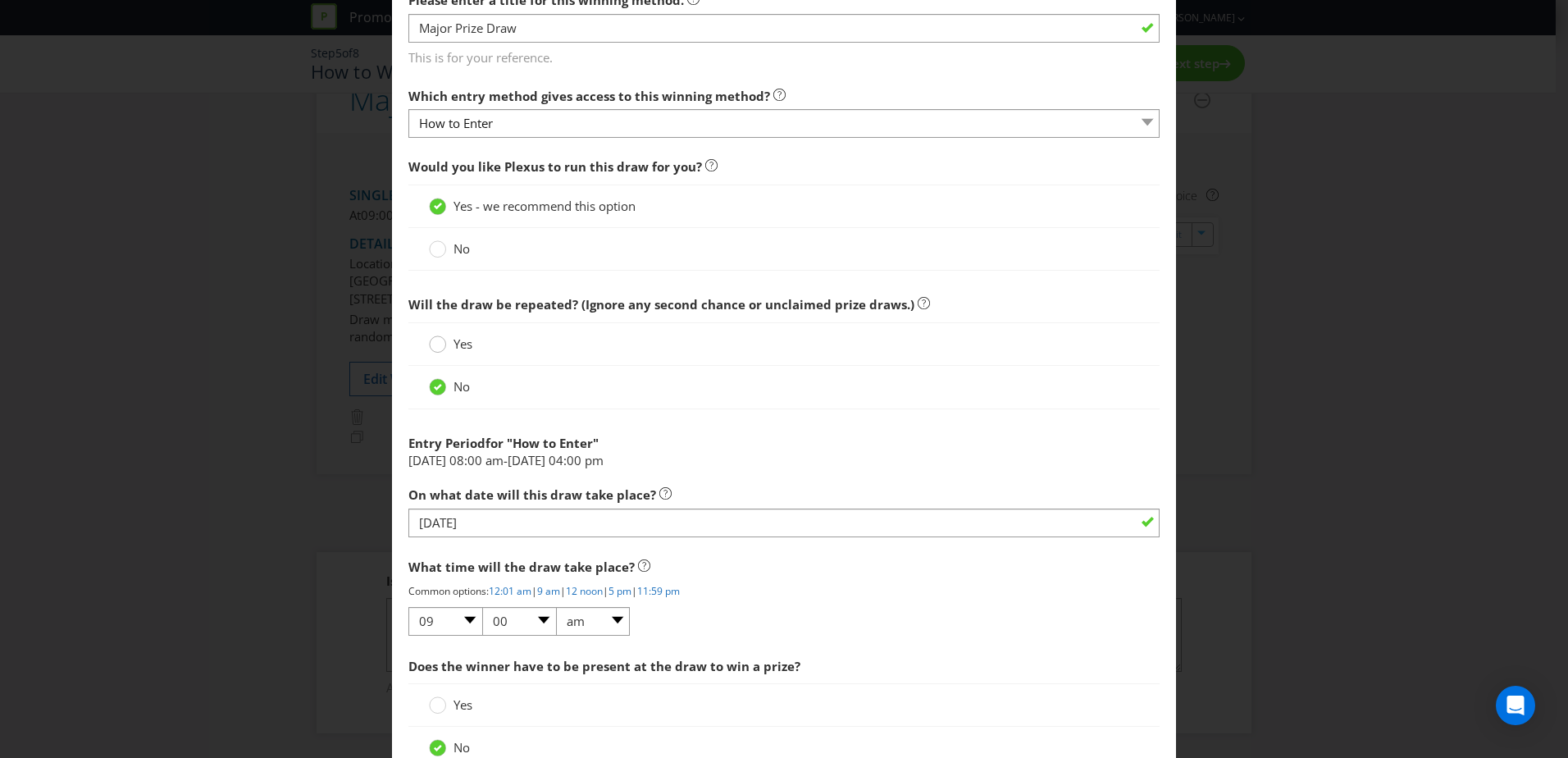
click at [435, 348] on circle at bounding box center [438, 345] width 17 height 17
click at [0, 0] on input "Yes" at bounding box center [0, 0] width 0 height 0
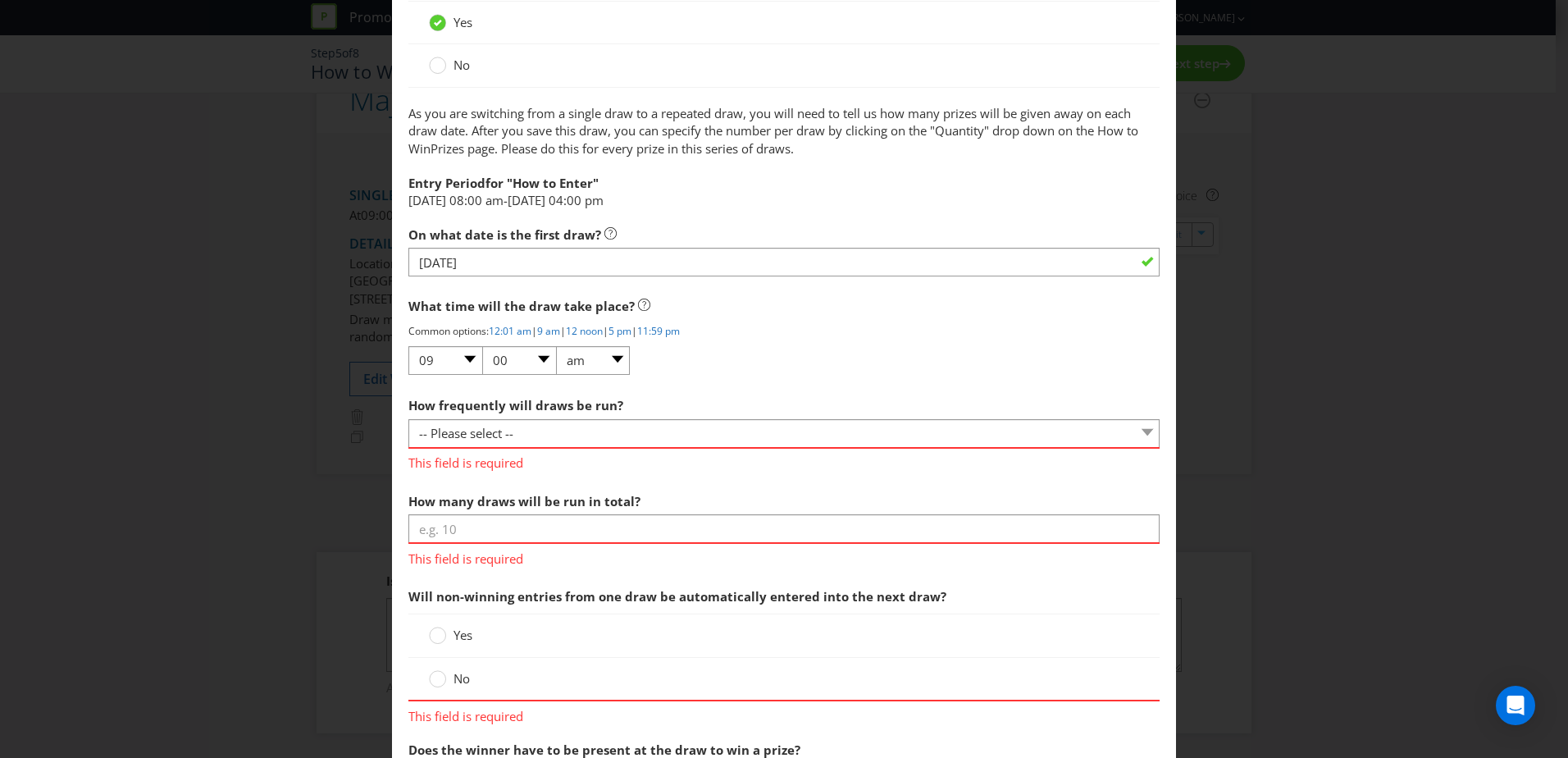
scroll to position [823, 0]
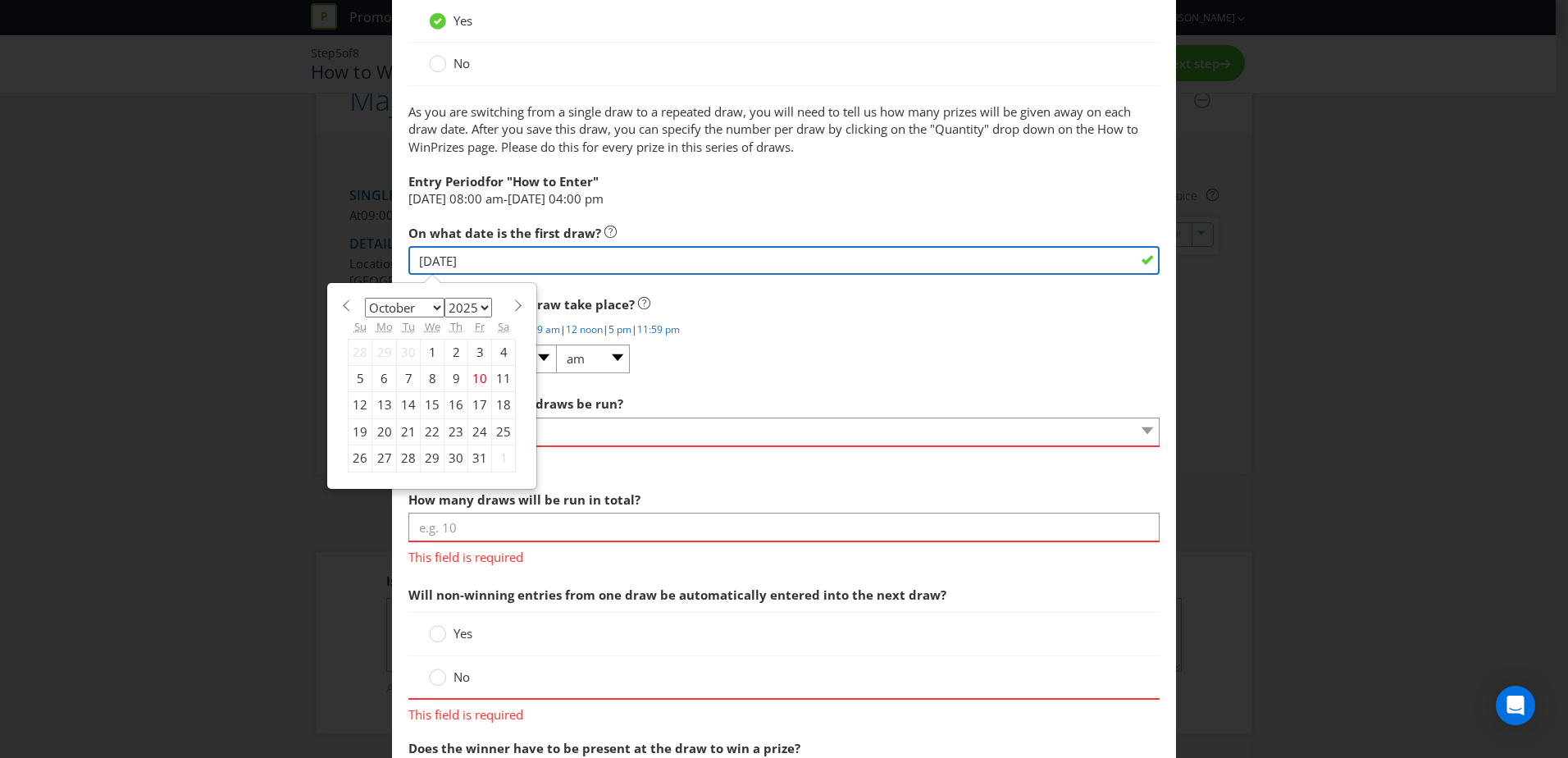
click at [445, 267] on input "27/10/25" at bounding box center [784, 260] width 751 height 29
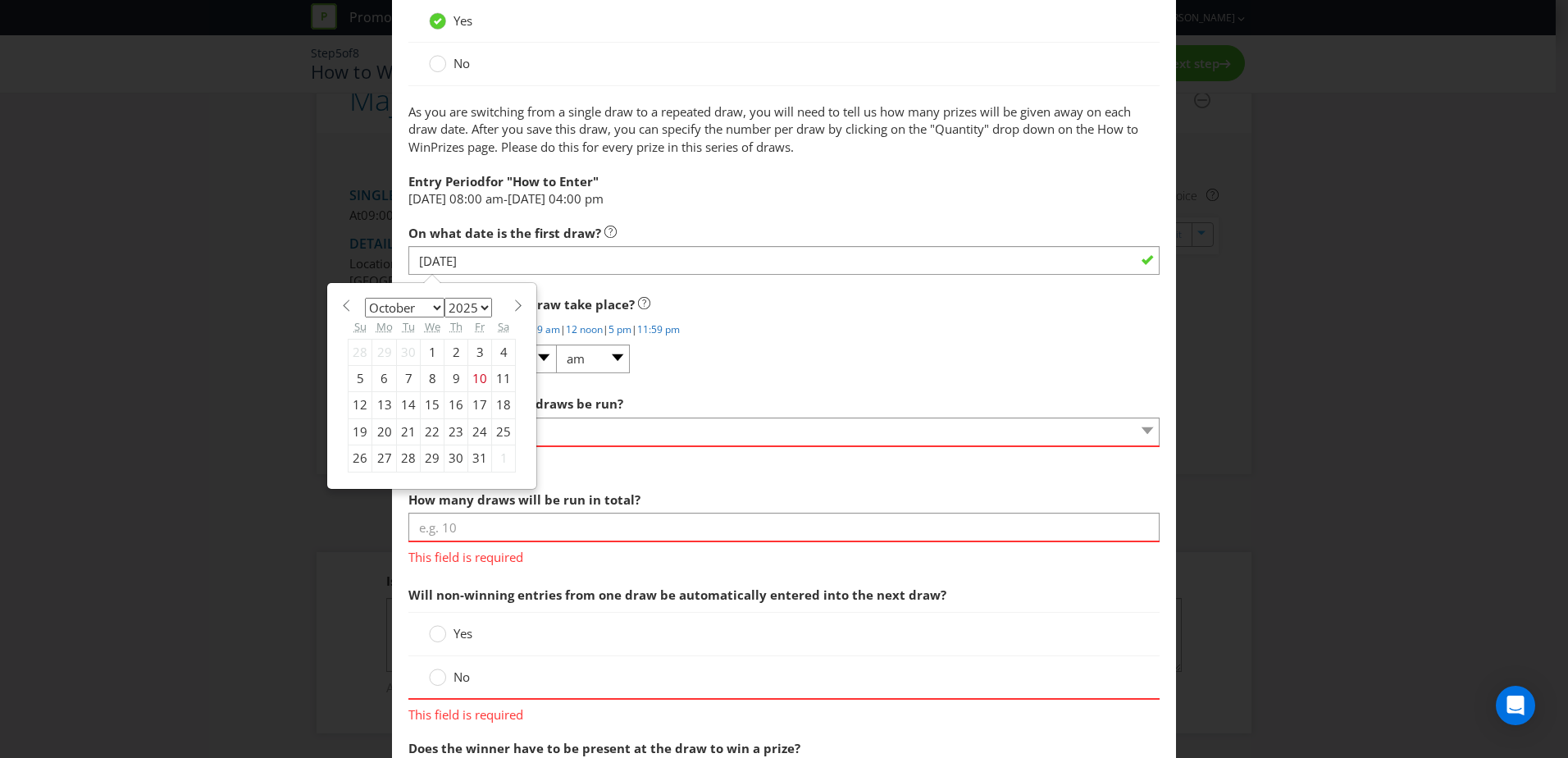
click at [404, 460] on div "28" at bounding box center [409, 458] width 24 height 26
type input "28/10/25"
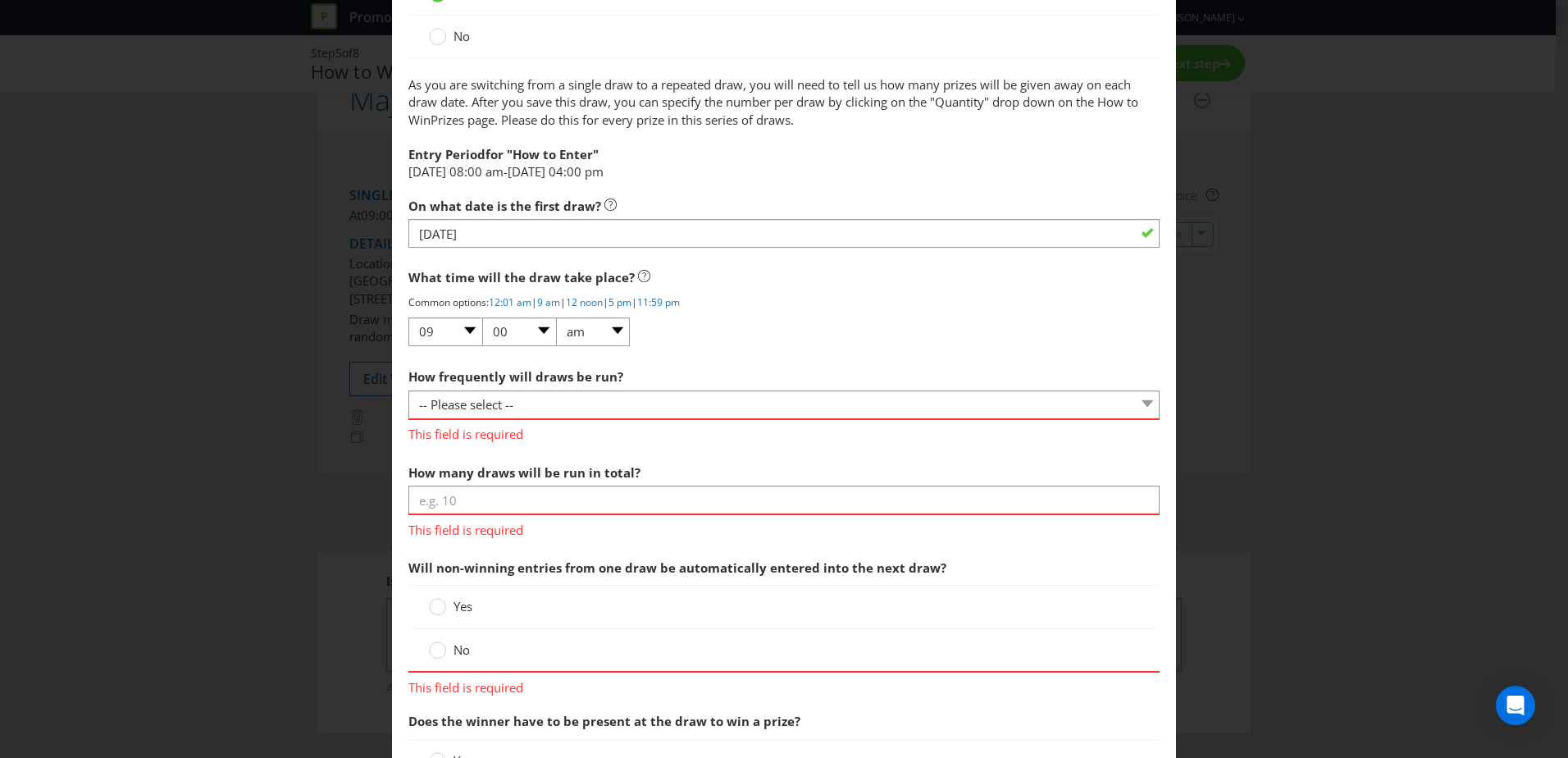
scroll to position [852, 0]
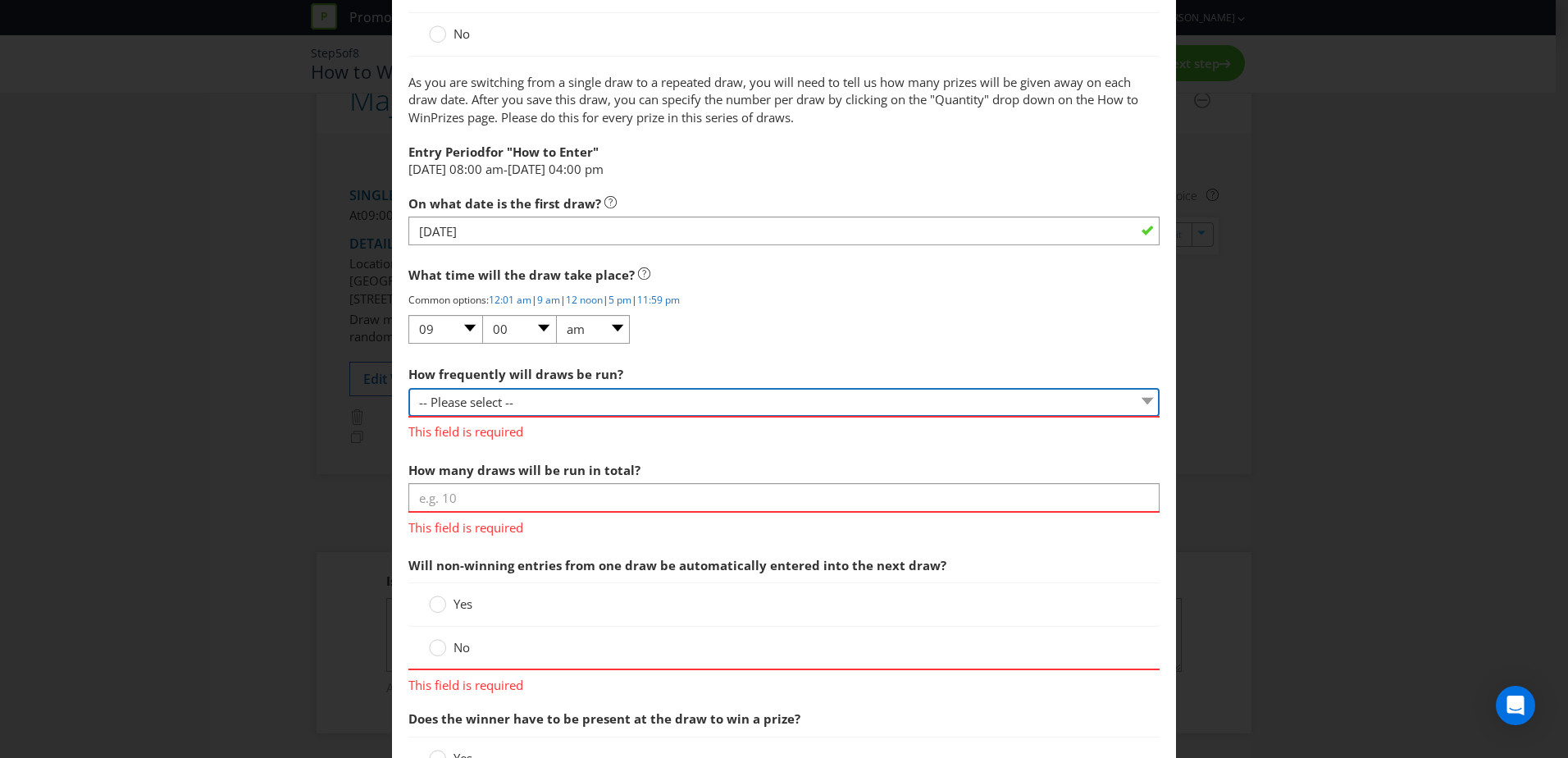
click at [535, 403] on select "-- Please select -- Hourly Daily Weekly Fortnightly Monthly Every 3 Months Irre…" at bounding box center [784, 402] width 751 height 29
click at [785, 340] on div "What time will the draw take place? Common options: 12:01 am | 9 am | 12 noon |…" at bounding box center [784, 302] width 751 height 87
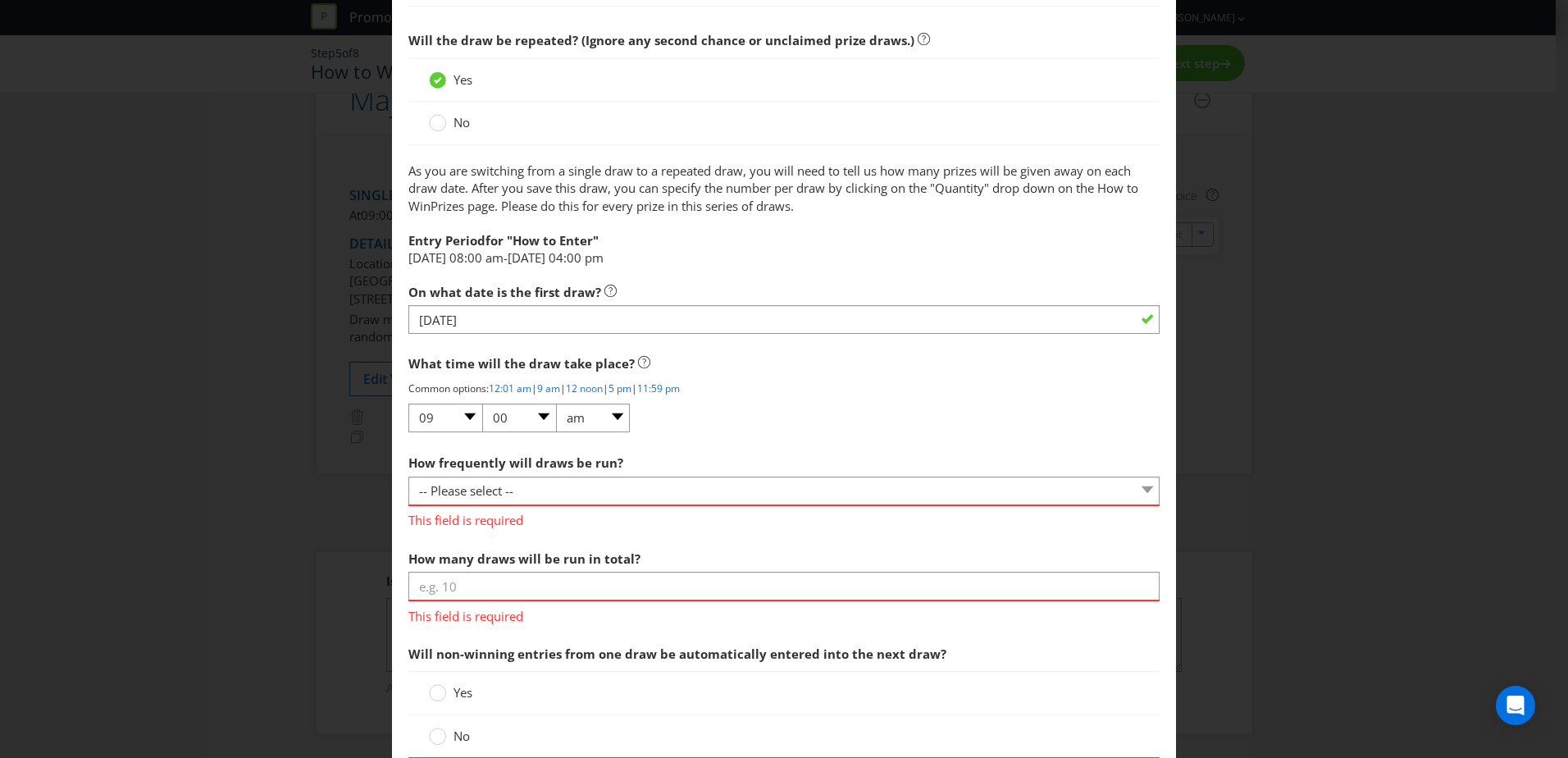
scroll to position [764, 0]
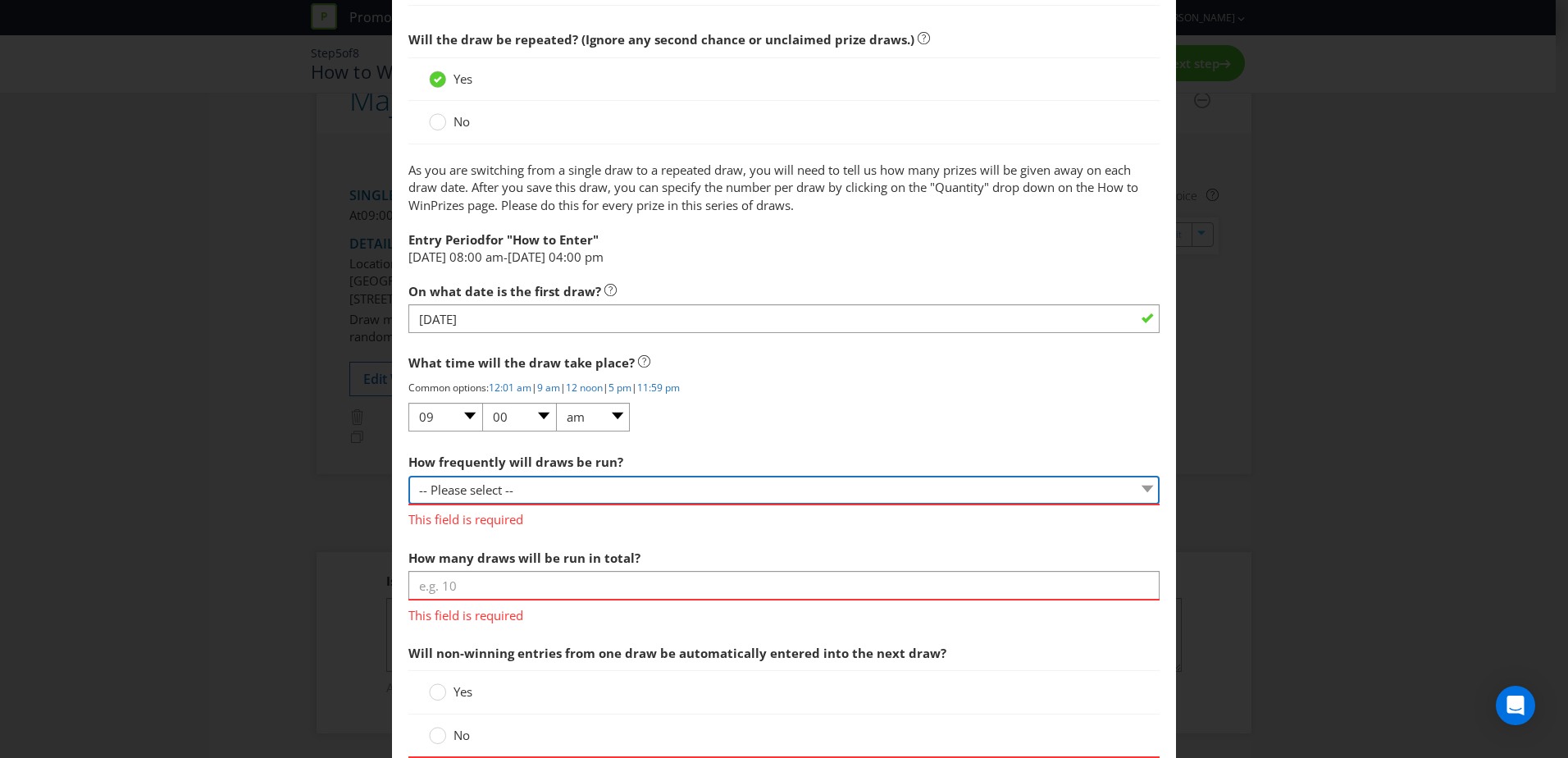
click at [587, 491] on select "-- Please select -- Hourly Daily Weekly Fortnightly Monthly Every 3 Months Irre…" at bounding box center [784, 490] width 751 height 29
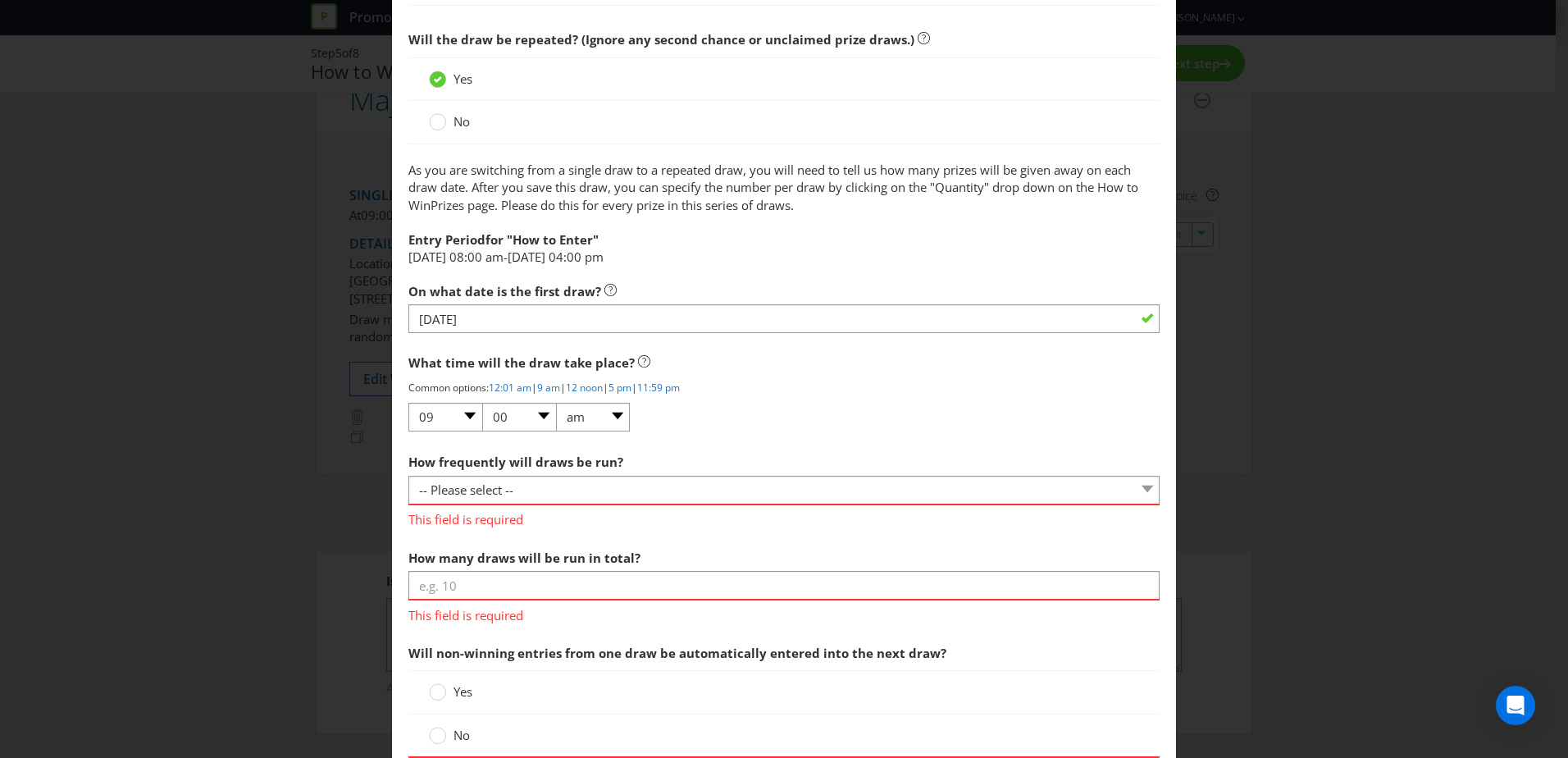
click at [746, 371] on span "What time will the draw take place?" at bounding box center [784, 363] width 751 height 33
click at [439, 688] on div at bounding box center [438, 687] width 8 height 8
click at [0, 0] on input "Yes" at bounding box center [0, 0] width 0 height 0
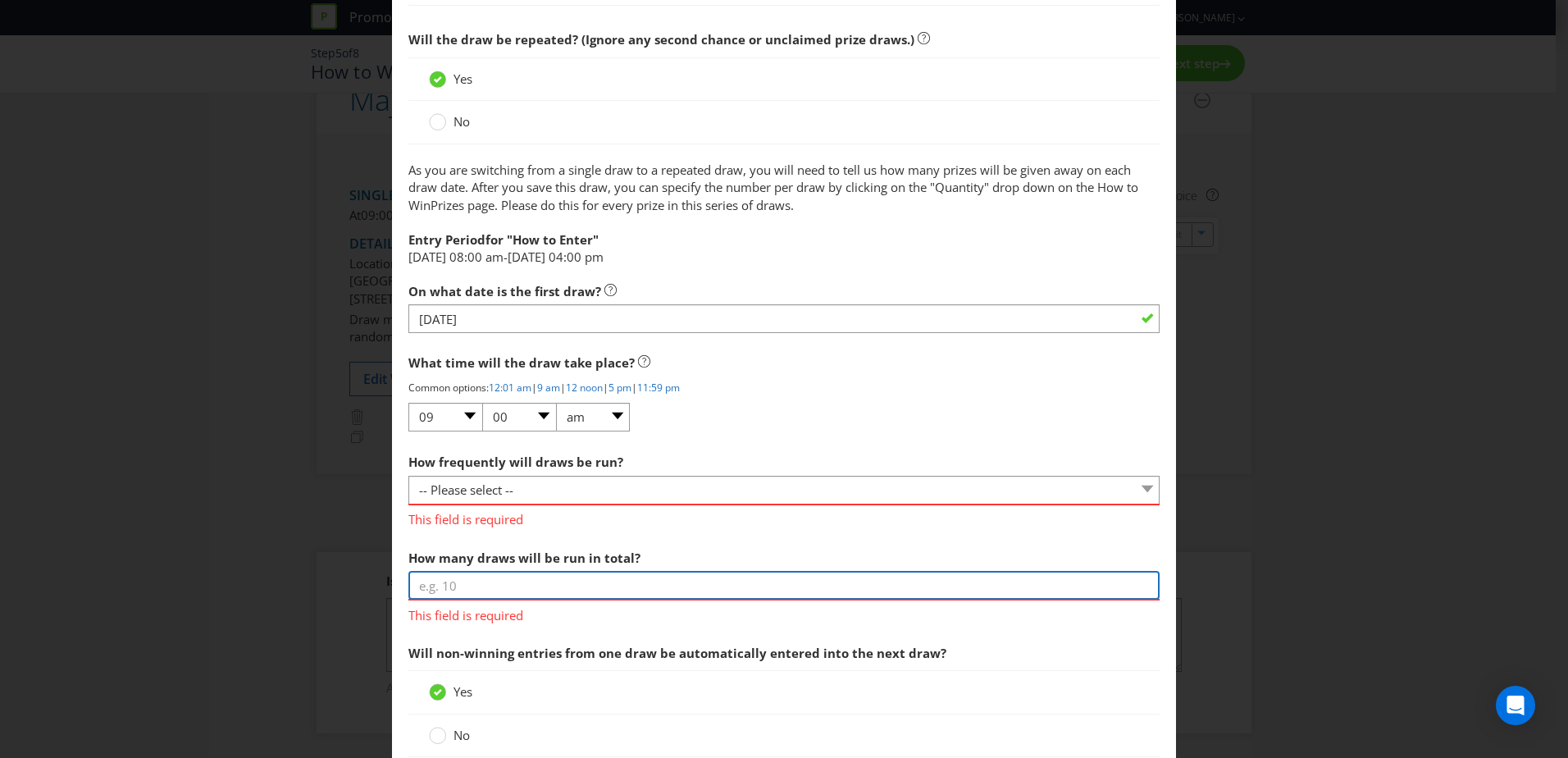
click at [456, 591] on input "number" at bounding box center [784, 585] width 751 height 29
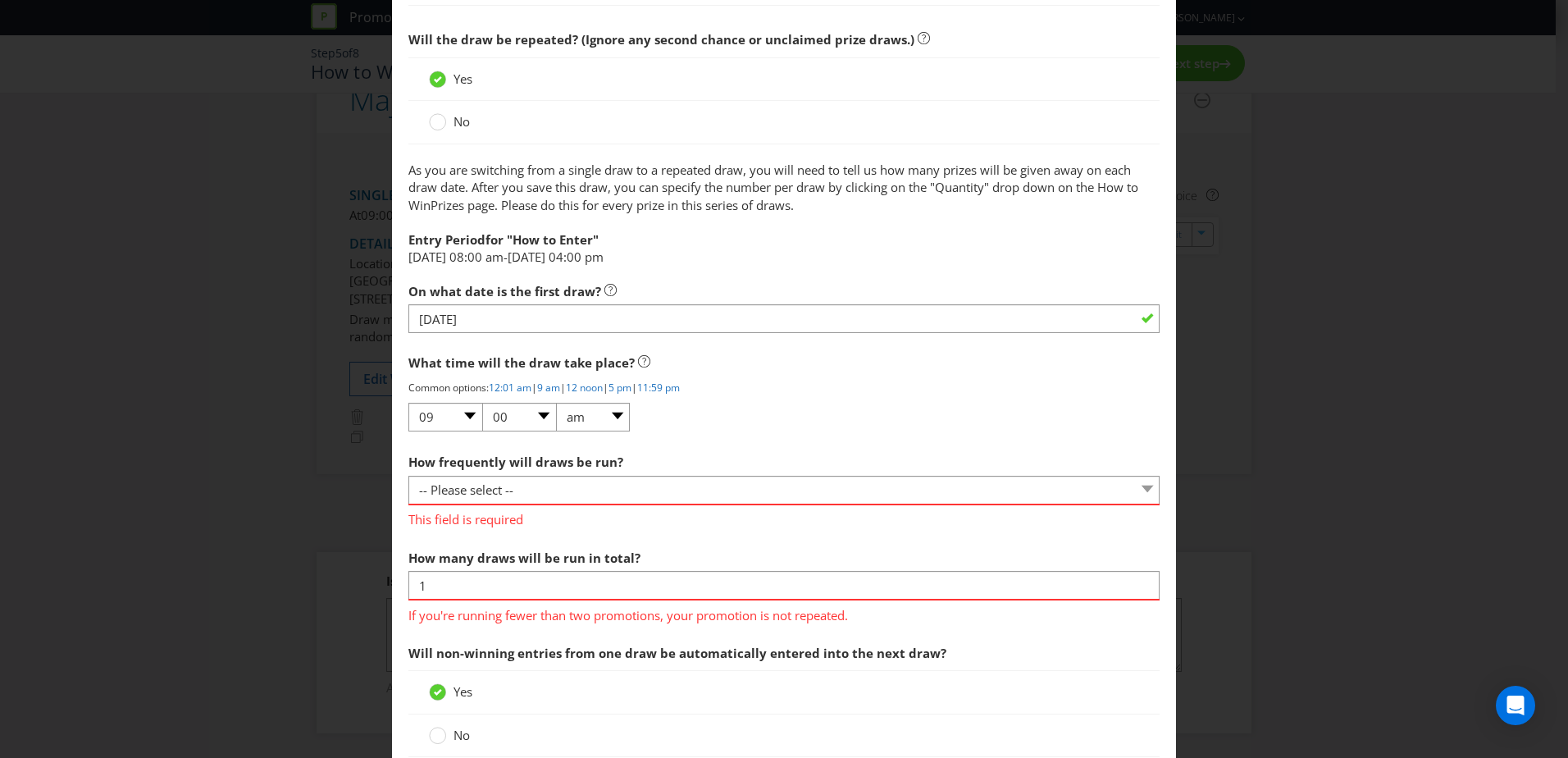
click at [578, 534] on div "How frequently will draws be run? -- Please select -- Hourly Daily Weekly Fortn…" at bounding box center [784, 605] width 751 height 321
click at [793, 587] on input "1" at bounding box center [784, 585] width 751 height 29
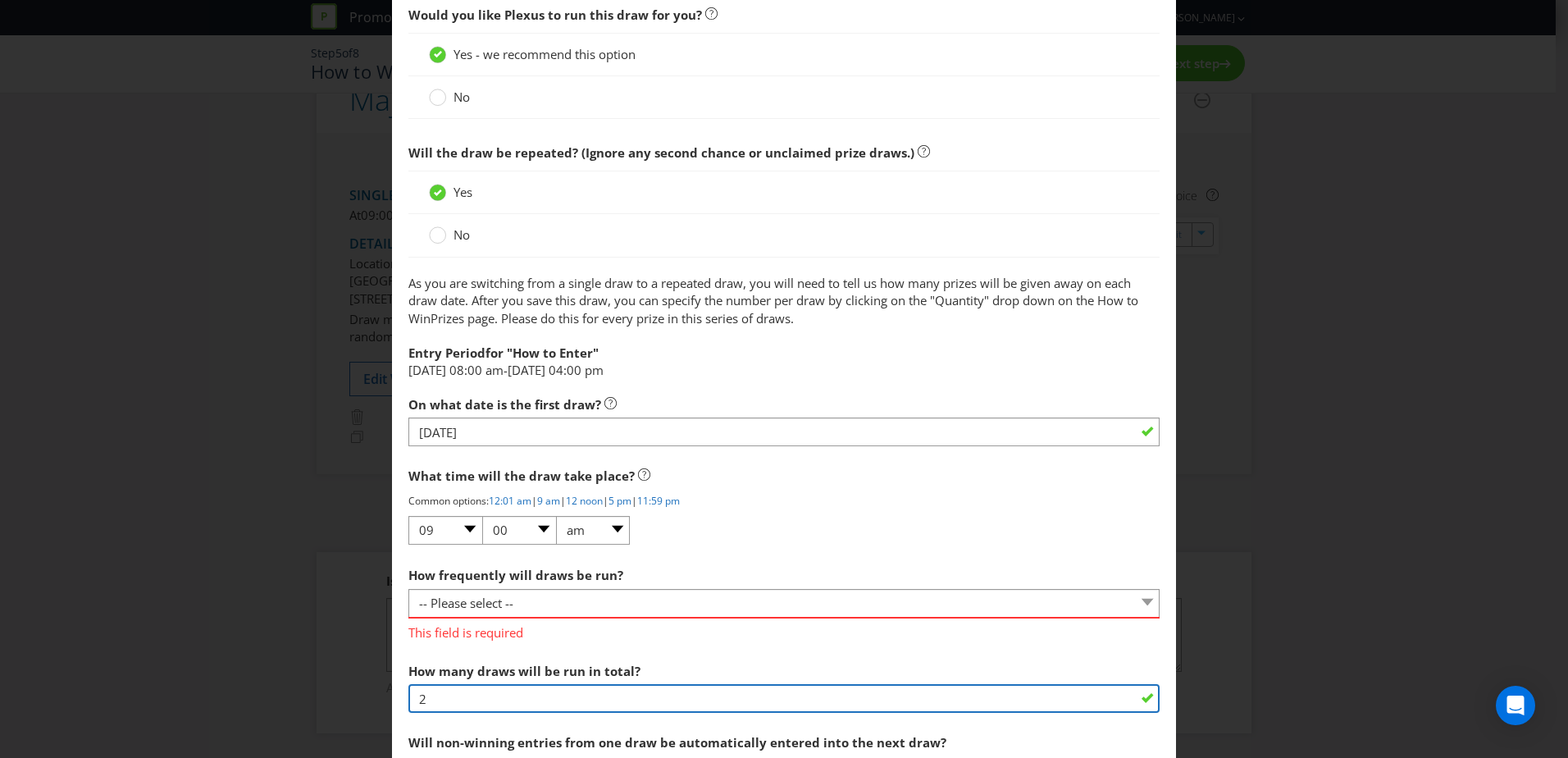
scroll to position [651, 0]
type input "2"
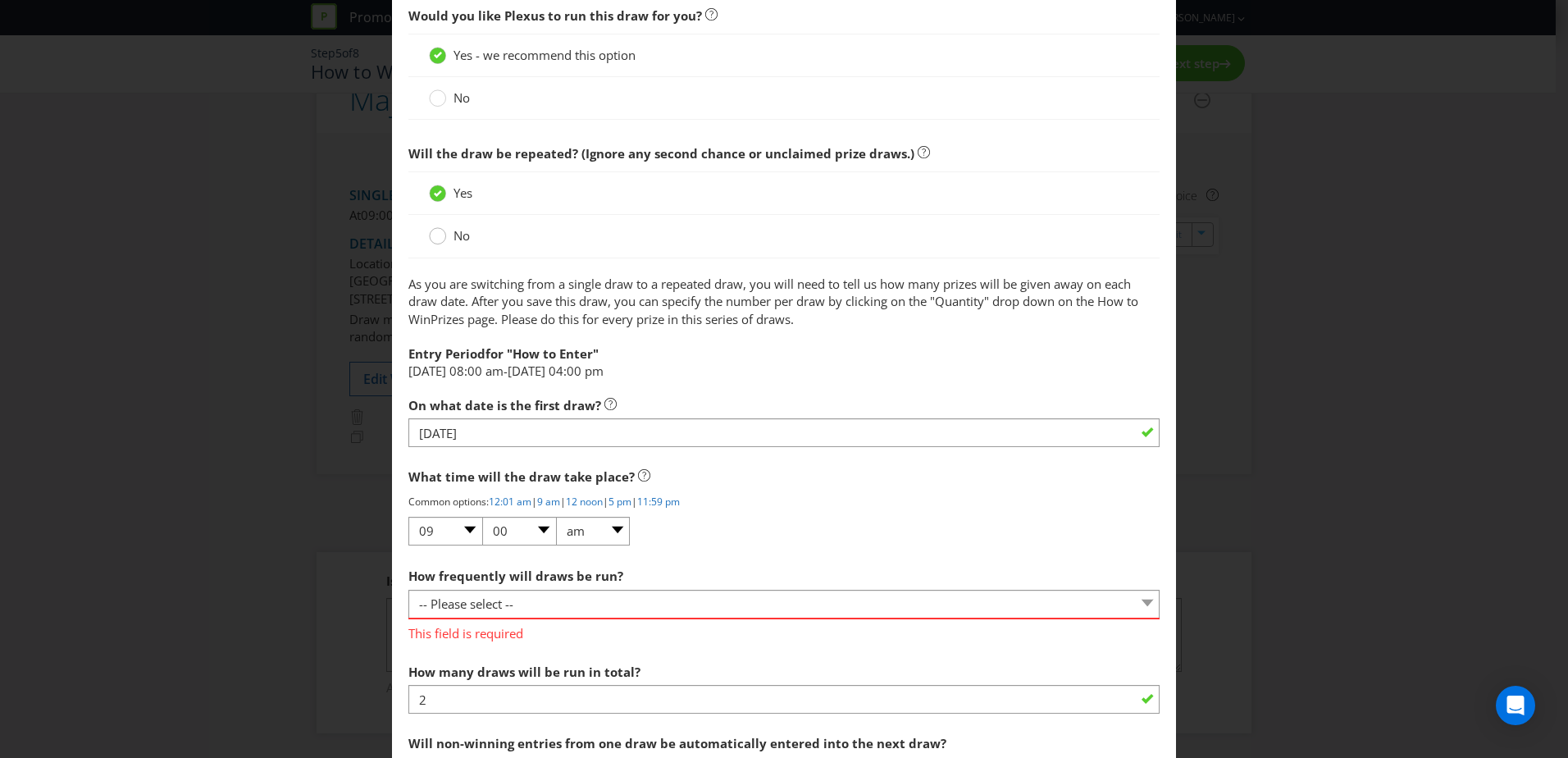
click at [433, 238] on circle at bounding box center [438, 237] width 17 height 17
click at [0, 0] on input "No" at bounding box center [0, 0] width 0 height 0
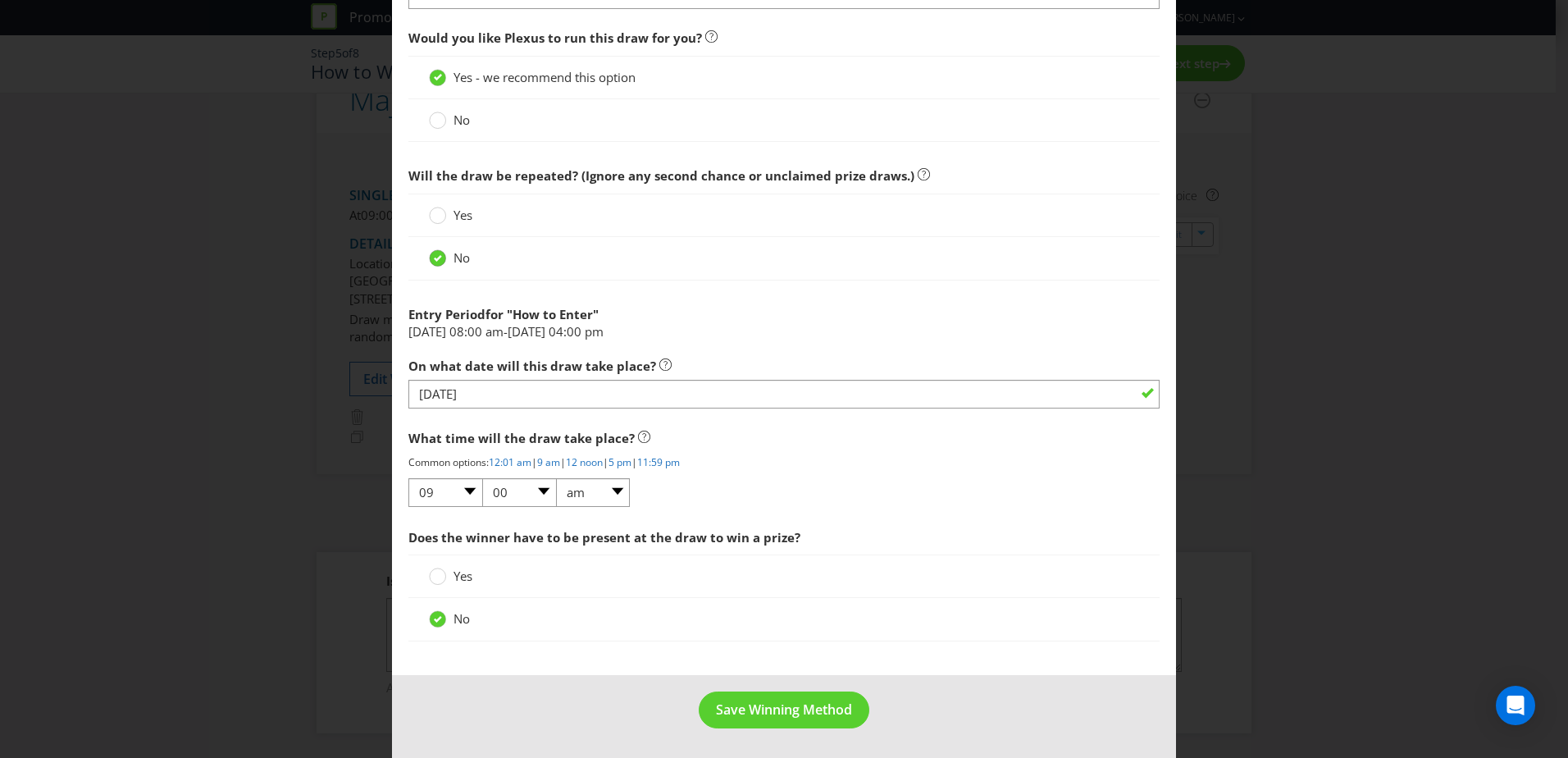
scroll to position [629, 0]
click at [804, 717] on span "Save Winning Method" at bounding box center [784, 710] width 136 height 18
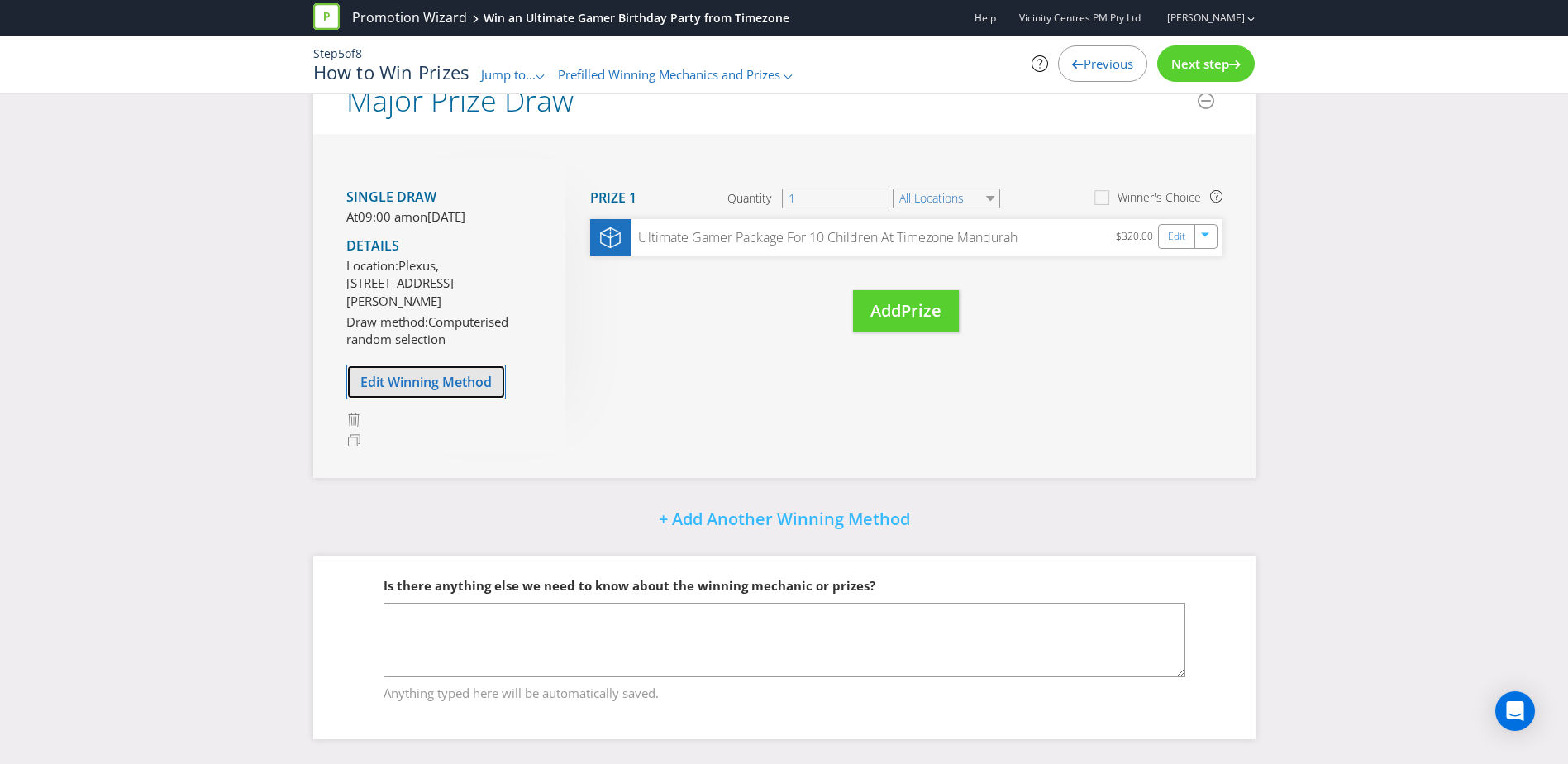
click at [414, 388] on span "Edit Winning Method" at bounding box center [426, 382] width 131 height 19
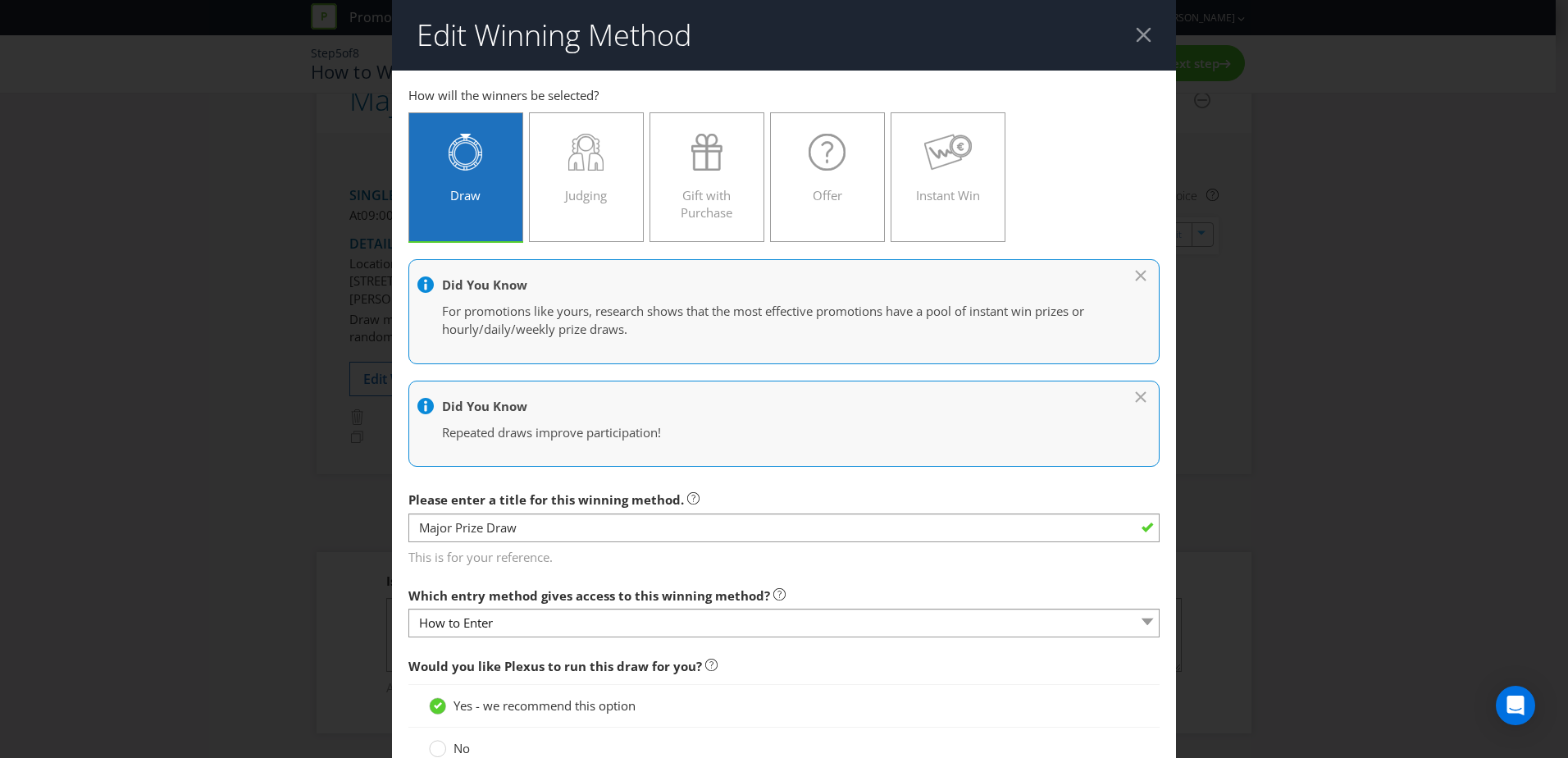
click at [1136, 28] on div at bounding box center [1144, 34] width 16 height 16
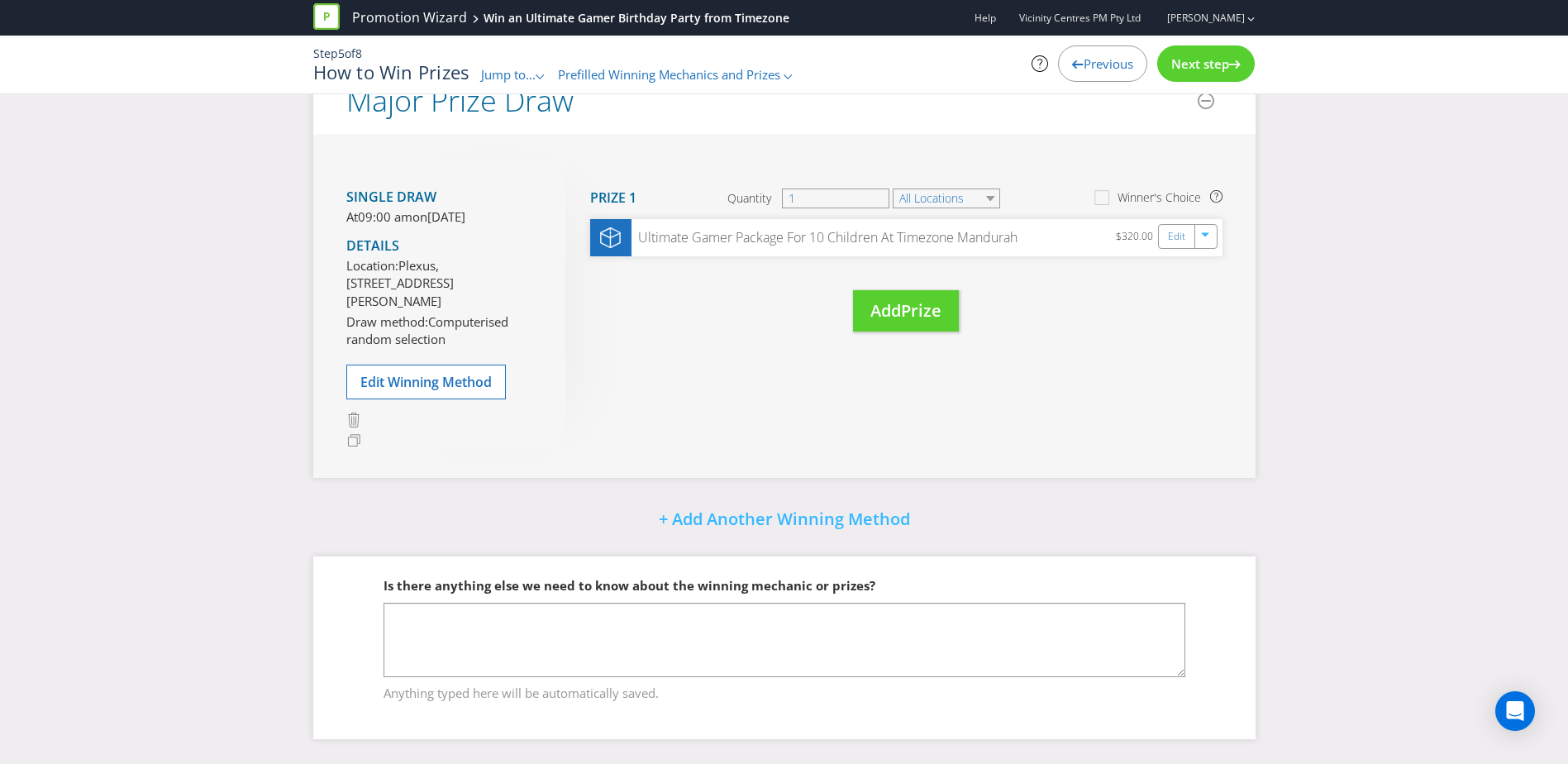
click at [1180, 74] on div "Next step" at bounding box center [1206, 63] width 98 height 36
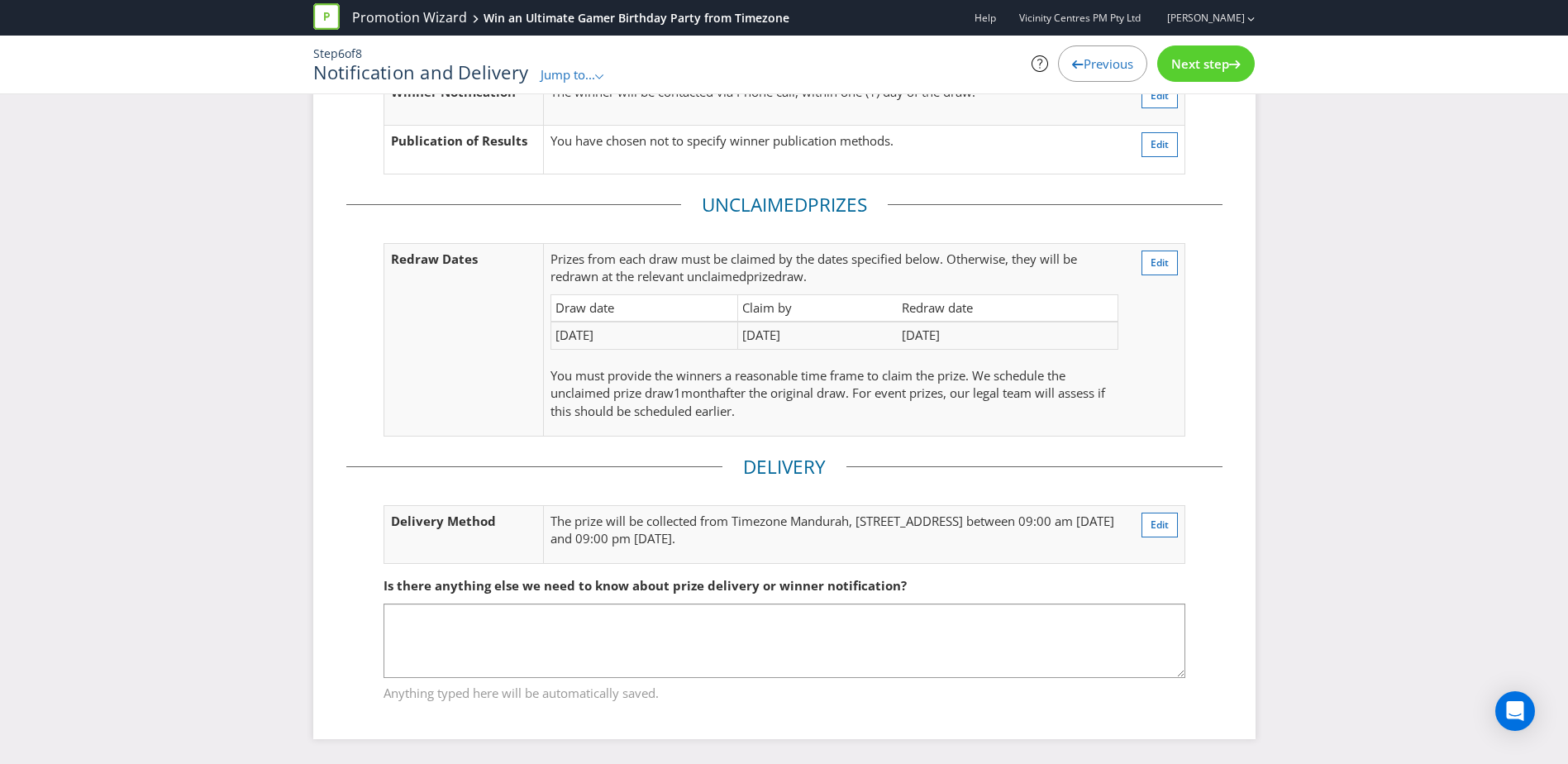
scroll to position [137, 0]
click at [1195, 70] on span "Next step" at bounding box center [1200, 63] width 58 height 17
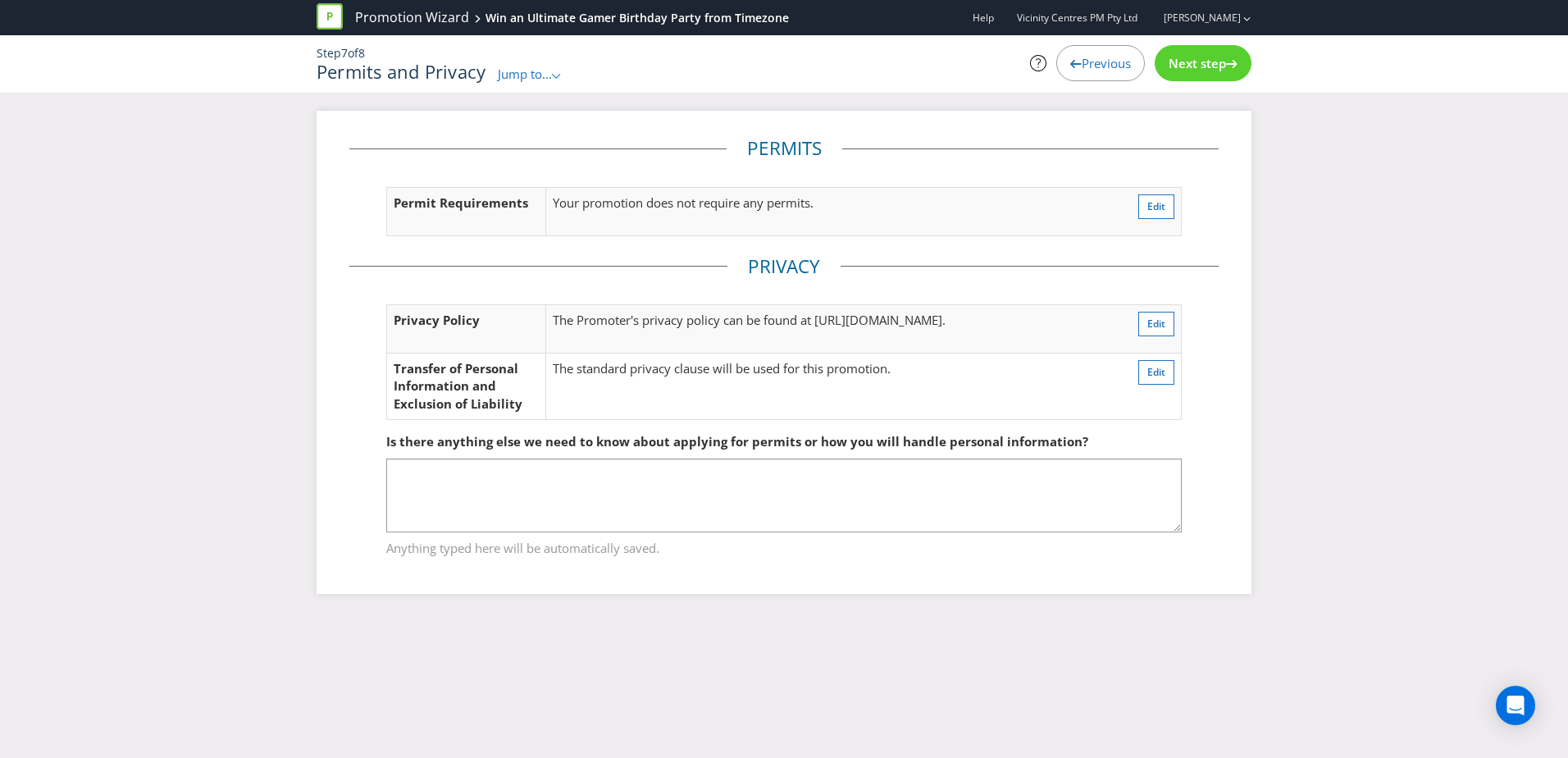
click at [1185, 69] on span "Next step" at bounding box center [1197, 63] width 57 height 17
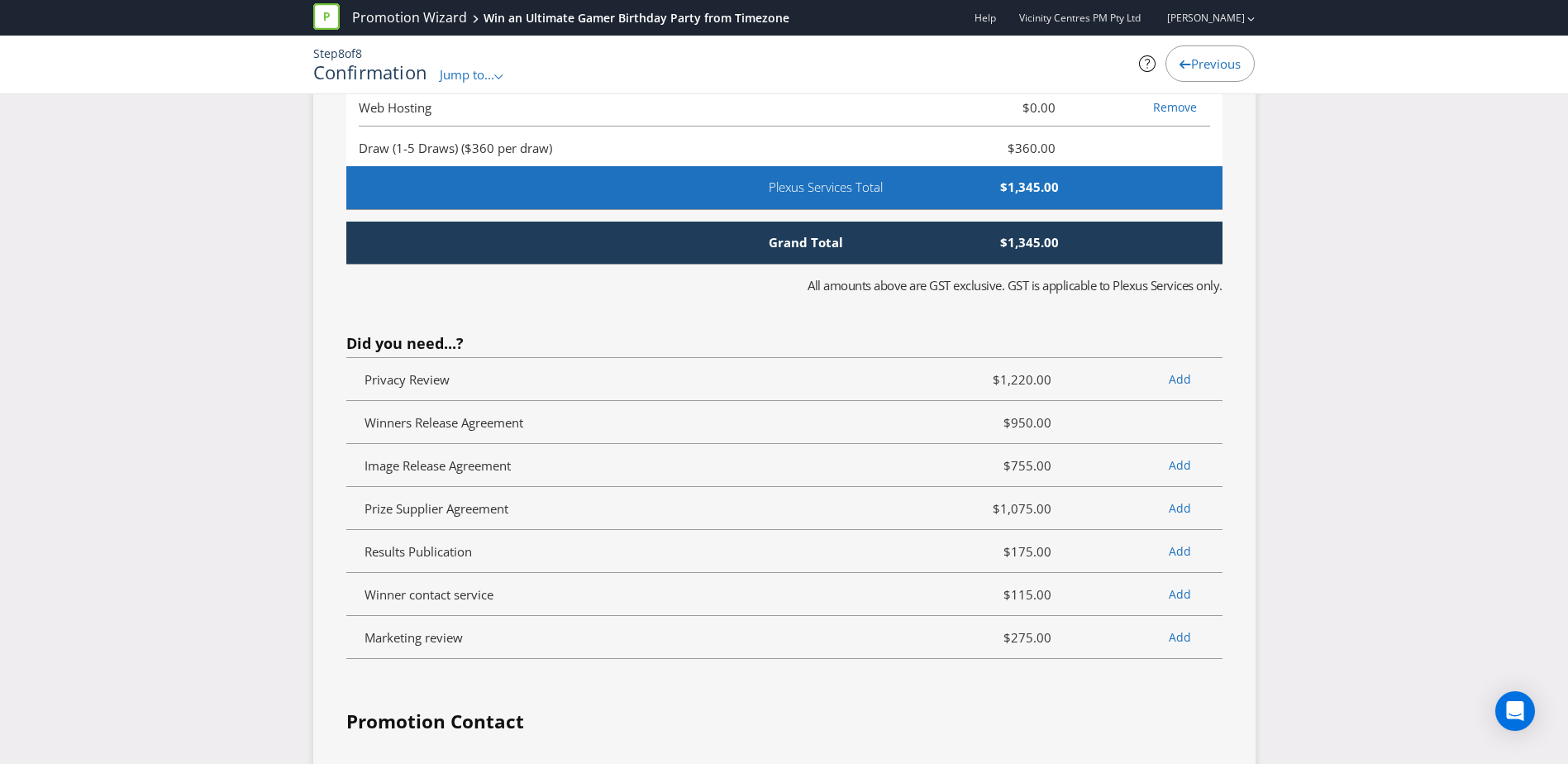
scroll to position [3936, 0]
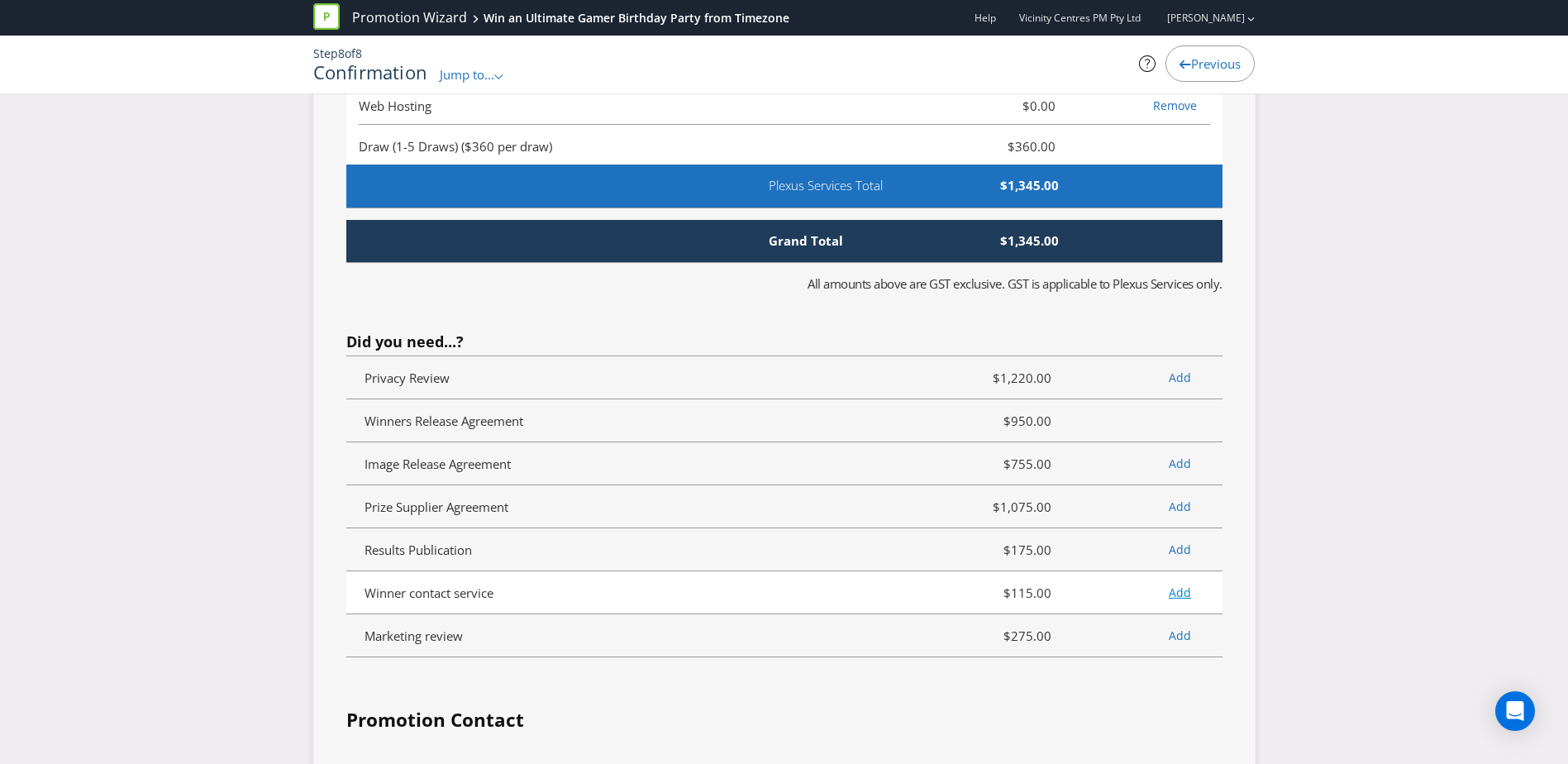
click at [1176, 601] on link "Add" at bounding box center [1180, 593] width 22 height 16
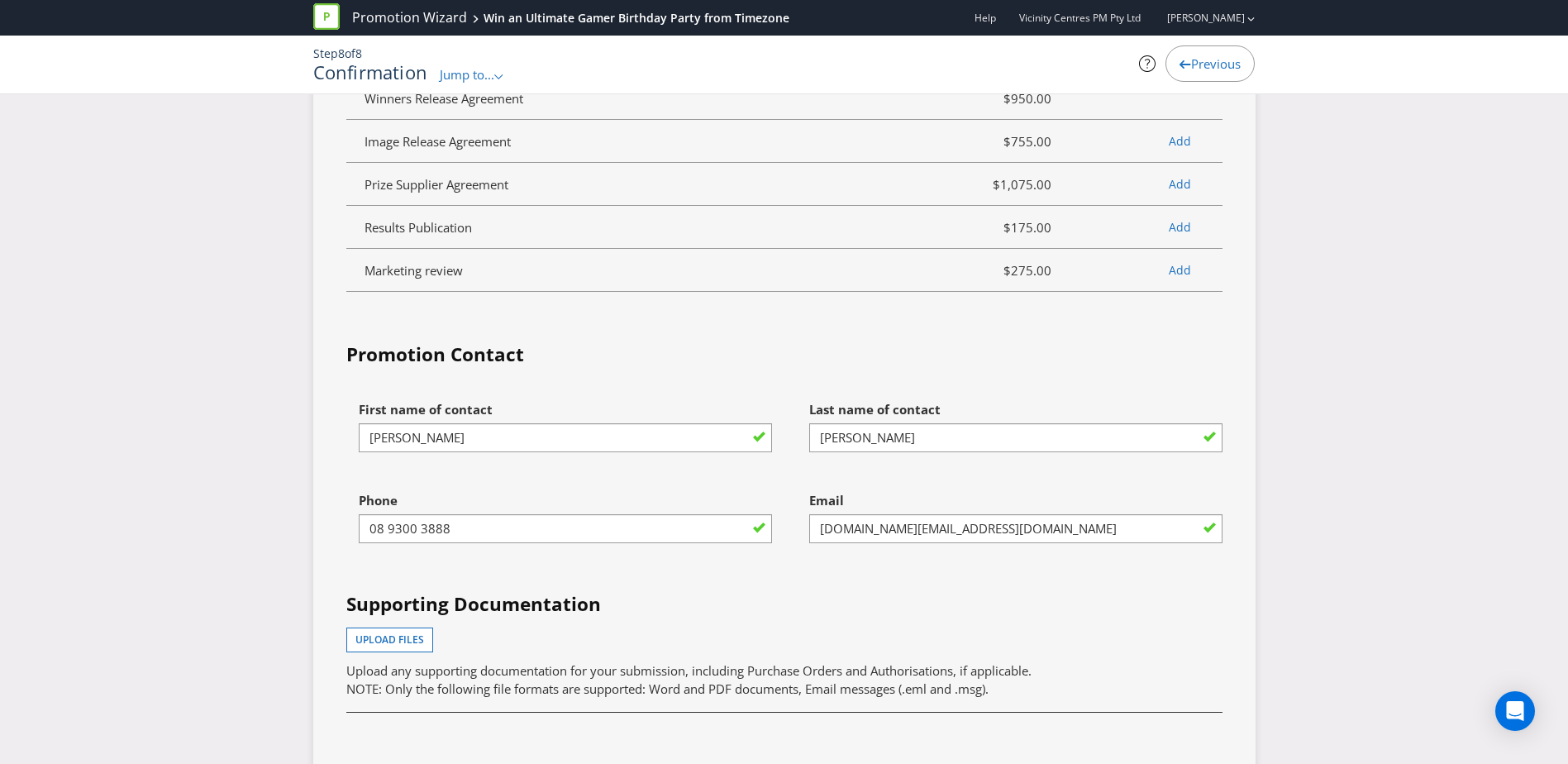
scroll to position [4301, 0]
drag, startPoint x: 416, startPoint y: 454, endPoint x: 255, endPoint y: 462, distance: 161.2
type input "Julia"
drag, startPoint x: 885, startPoint y: 454, endPoint x: 774, endPoint y: 454, distance: 111.0
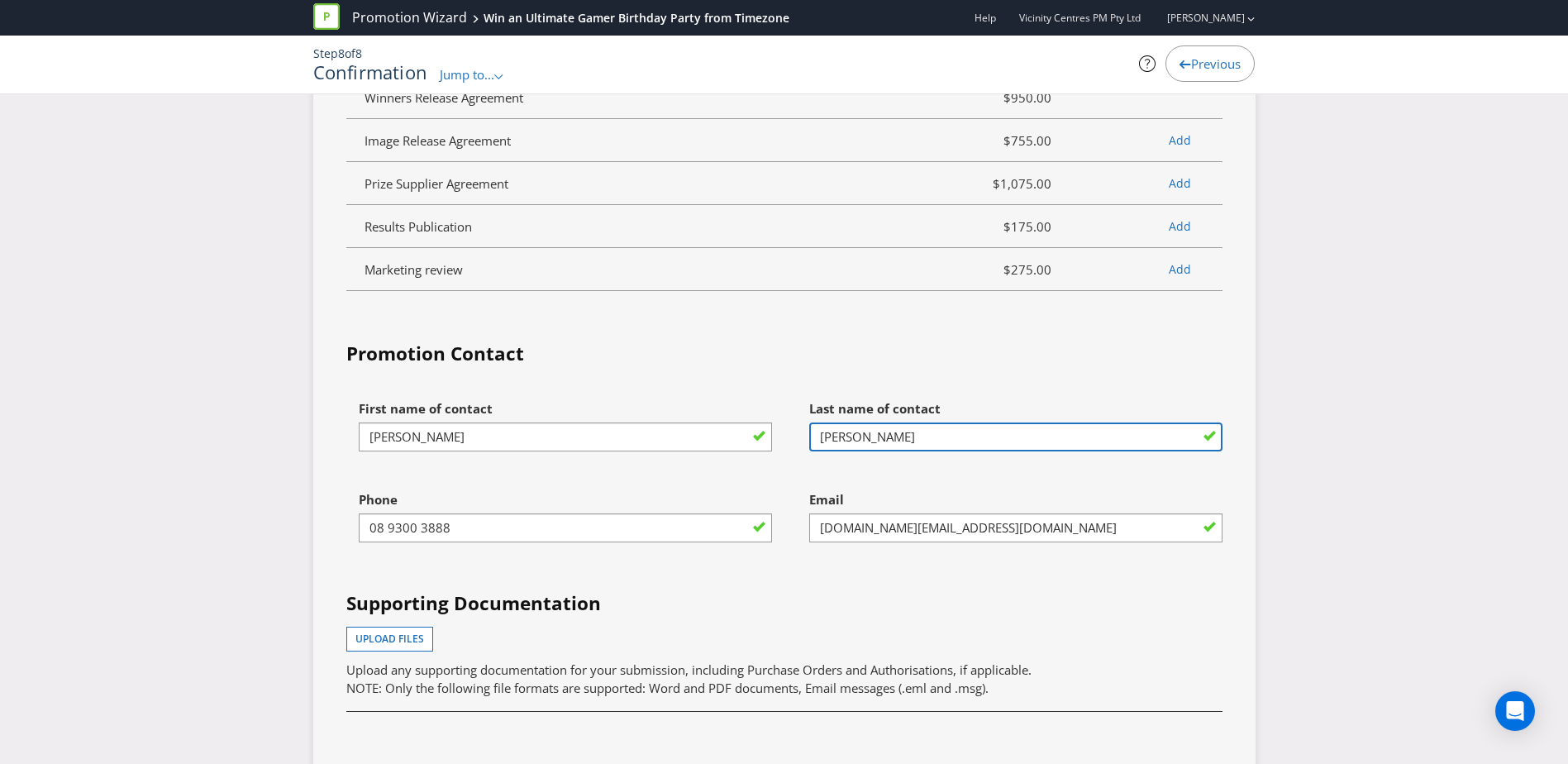
click at [774, 454] on div "First name of contact Julia Last name of contact Bozman Phone 08 9300 3888 Emai…" at bounding box center [785, 622] width 901 height 460
type input "Beaton"
click at [610, 375] on fieldset "Promotion Contact First name of contact Julia Last name of contact Beaton Phone…" at bounding box center [784, 634] width 876 height 586
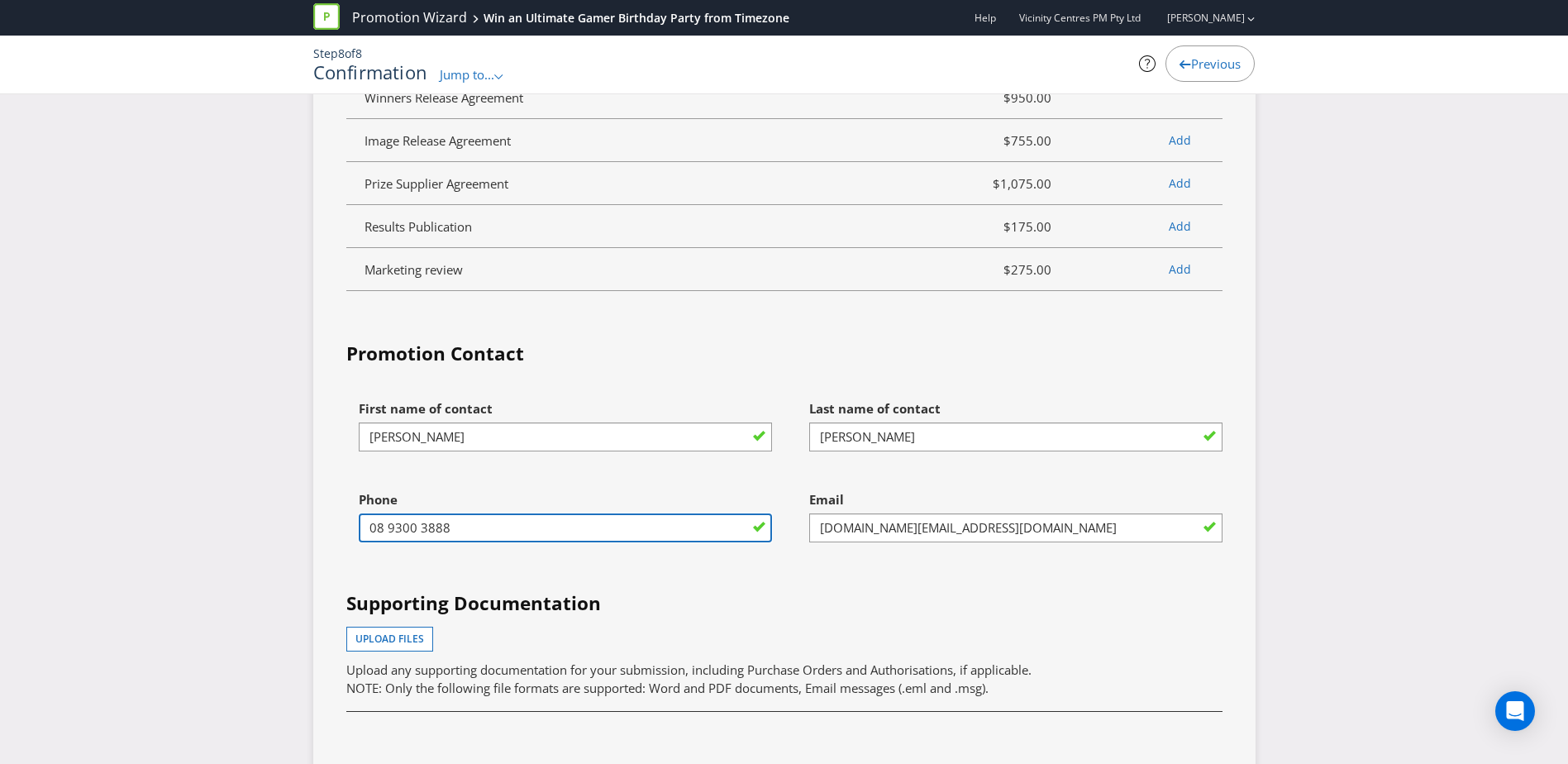
drag, startPoint x: 388, startPoint y: 547, endPoint x: 319, endPoint y: 549, distance: 69.0
click at [319, 549] on div "Services Summary Plexus Services Promotion Wizard Terms & Conditions $760.00 Sh…" at bounding box center [784, 251] width 942 height 1452
type input "0895355522"
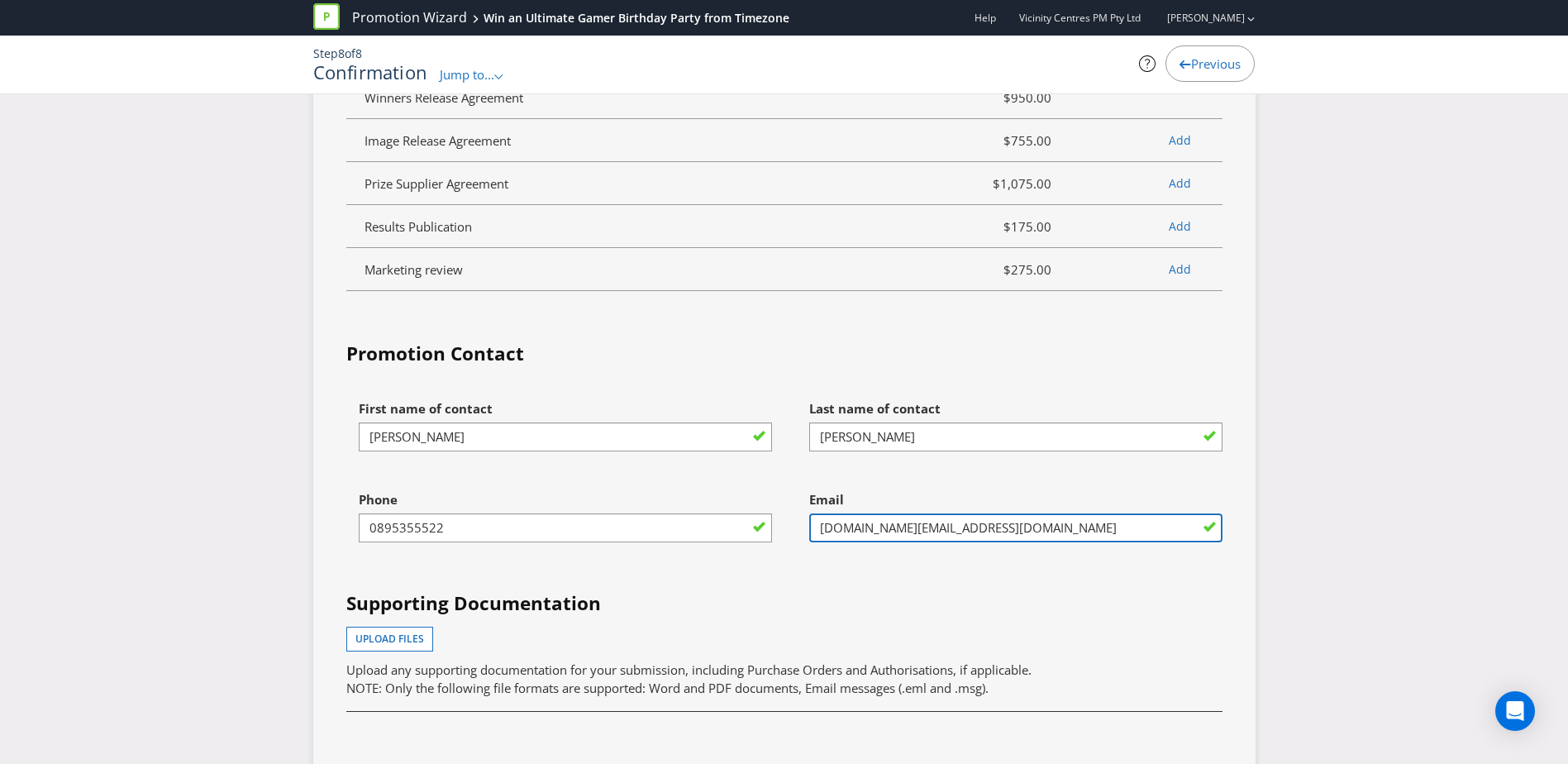
click at [1101, 542] on input "LakesideJoondalup.Marketing@vicinity.com.au" at bounding box center [1016, 527] width 413 height 29
drag, startPoint x: 1098, startPoint y: 550, endPoint x: 764, endPoint y: 568, distance: 334.5
click at [764, 568] on div "First name of contact Julia Last name of contact Beaton Phone 0895355522 Email …" at bounding box center [785, 622] width 901 height 460
type input "julia.beaton@vicinity.com.au"
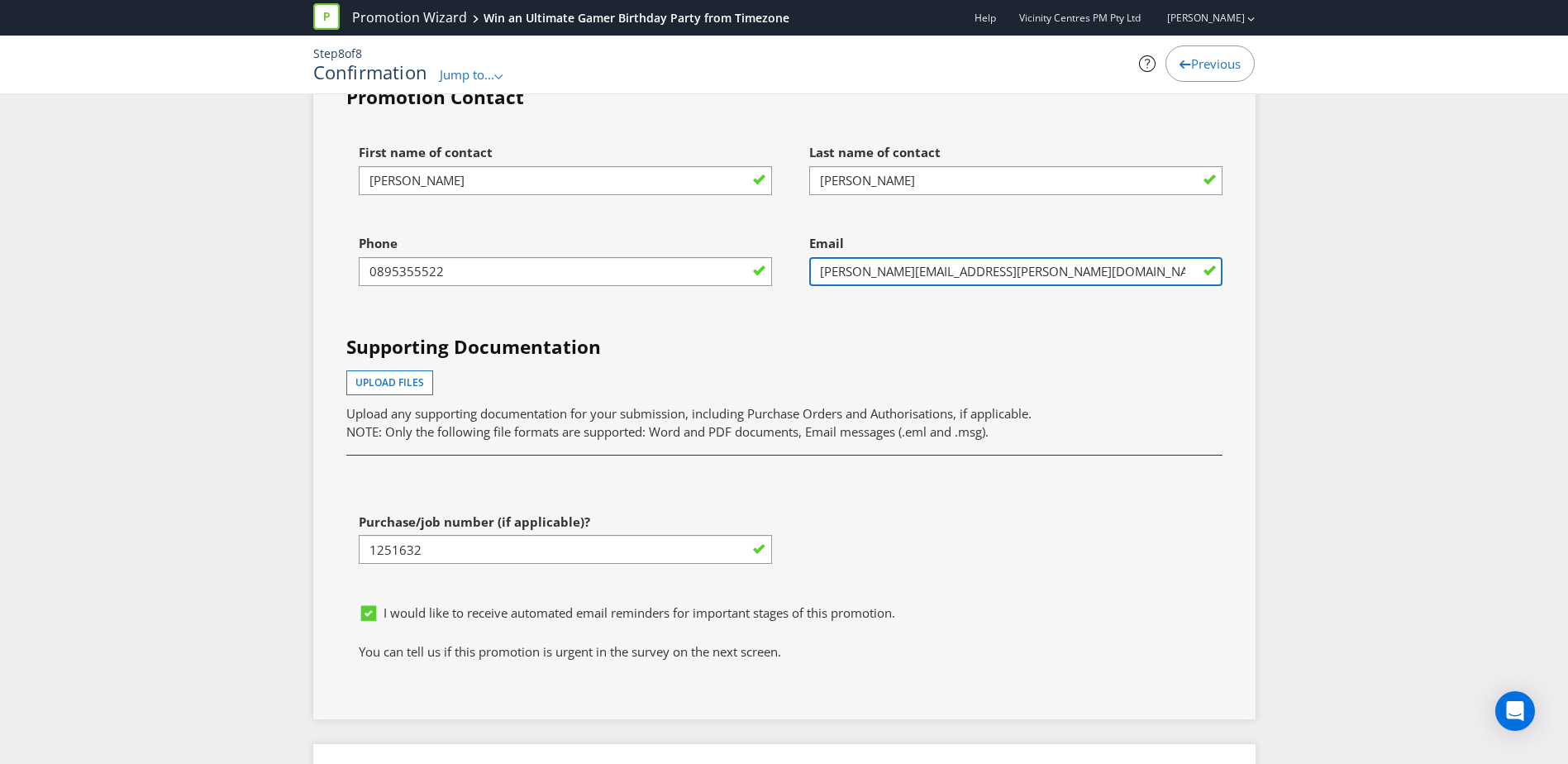
scroll to position [4563, 0]
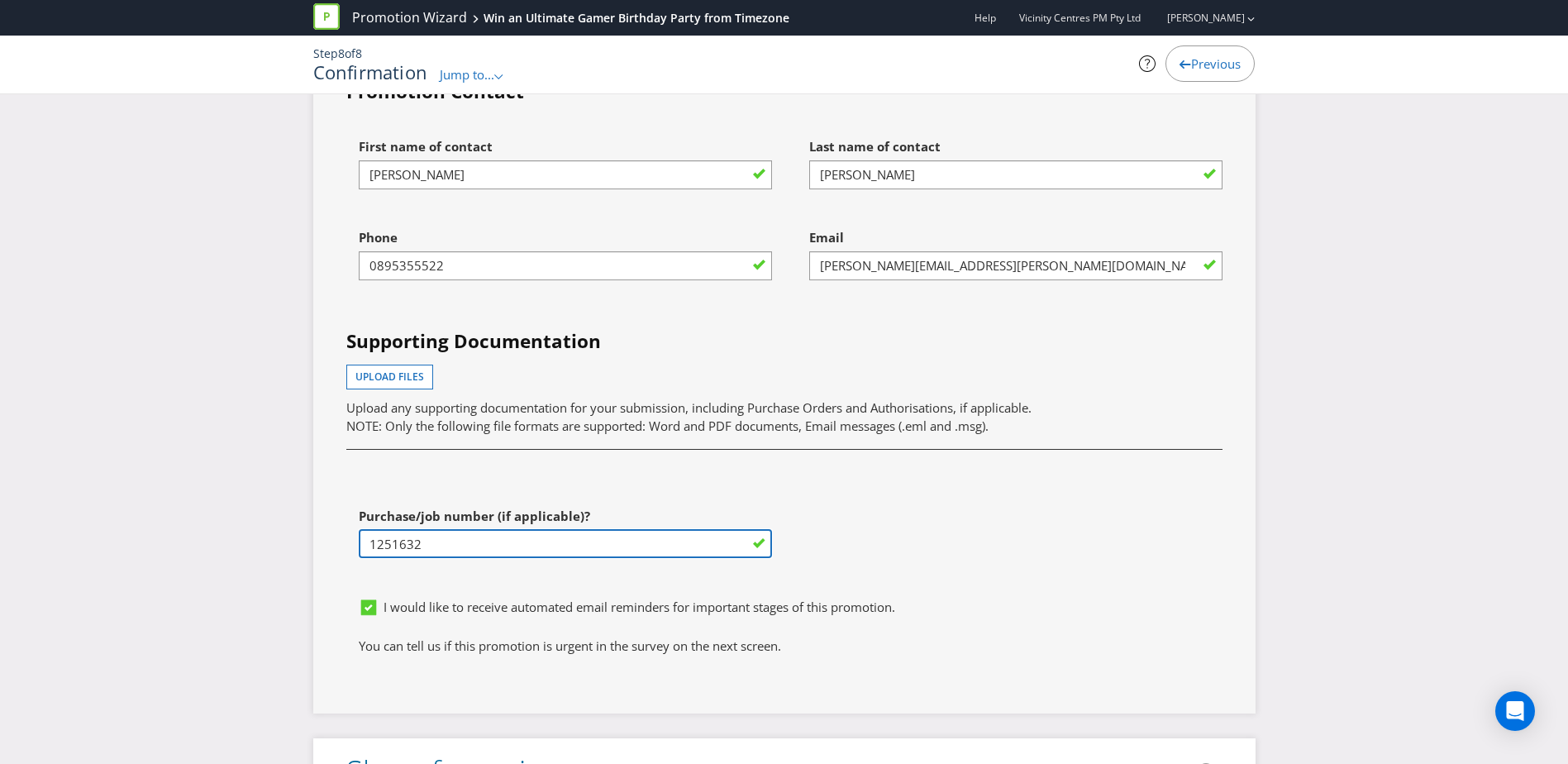
drag, startPoint x: 436, startPoint y: 562, endPoint x: 298, endPoint y: 573, distance: 138.4
click at [426, 558] on input "1251632" at bounding box center [565, 543] width 413 height 29
drag, startPoint x: 426, startPoint y: 562, endPoint x: 343, endPoint y: 561, distance: 83.0
click at [343, 561] on div "Purchase/job number (if applicable)? 1251632" at bounding box center [560, 545] width 451 height 91
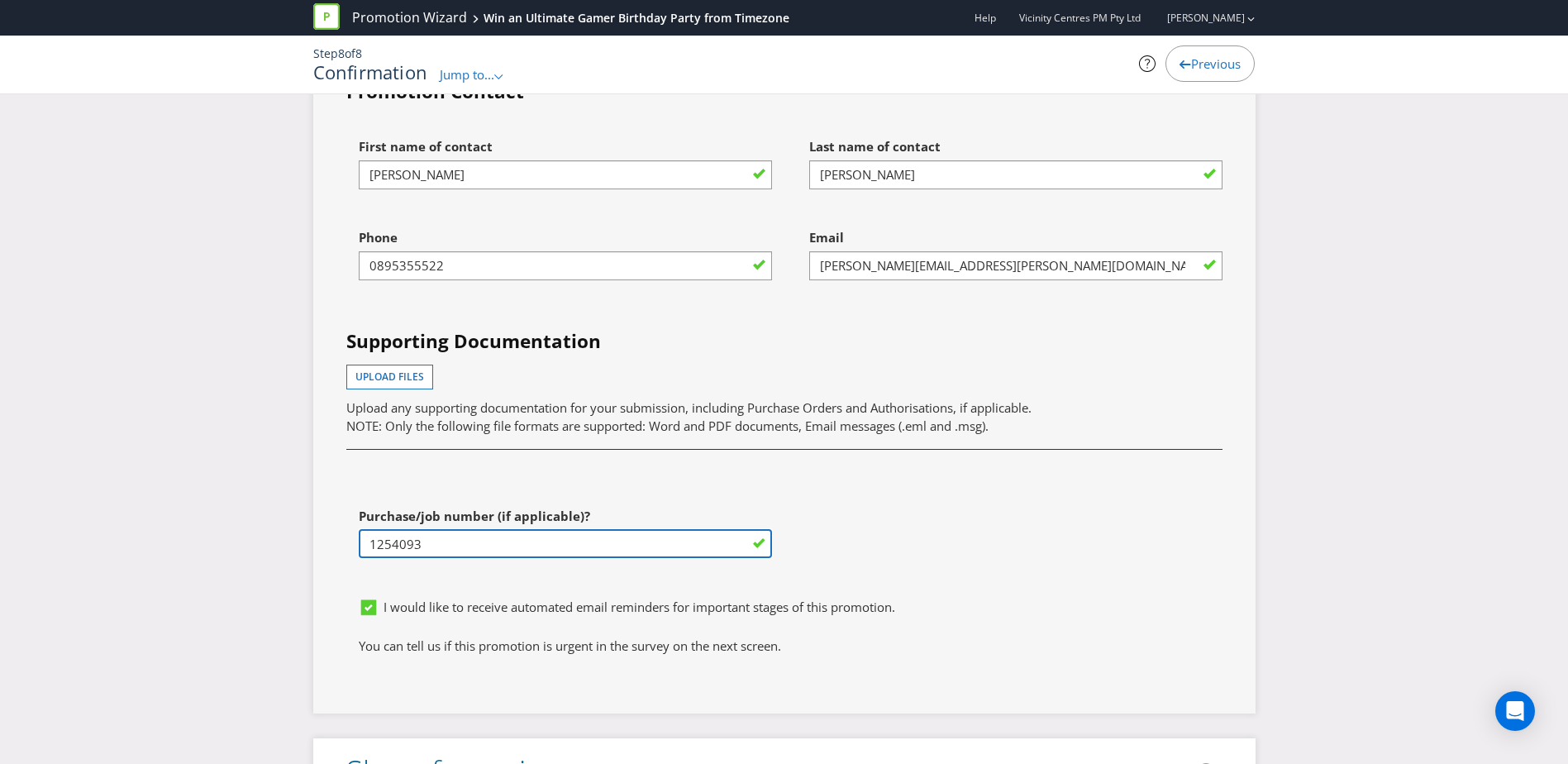
type input "1254093"
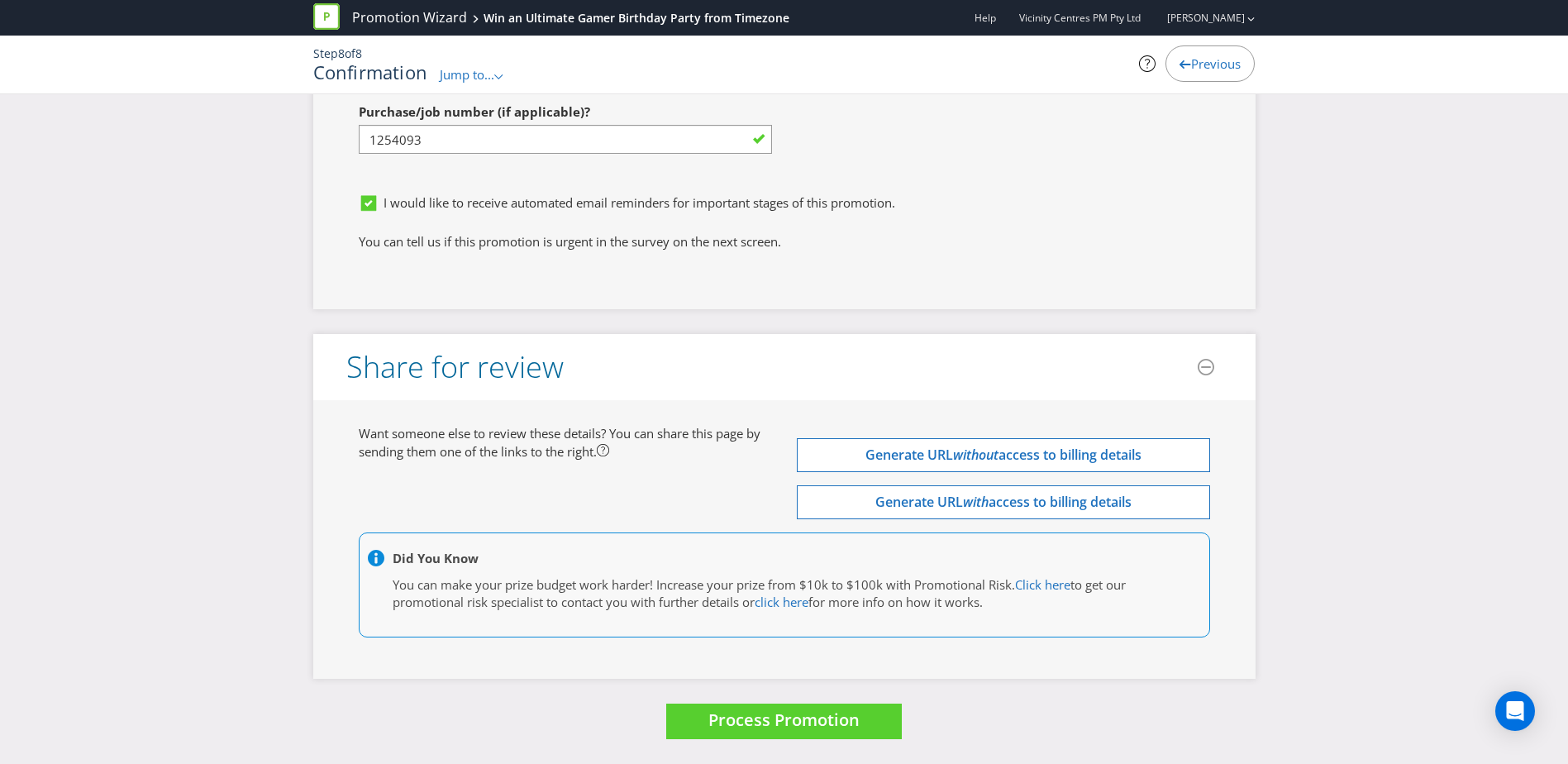
scroll to position [4981, 0]
drag, startPoint x: 1115, startPoint y: 498, endPoint x: 861, endPoint y: 262, distance: 346.7
click at [861, 260] on div "You can tell us if this promotion is urgent in the survey on the next screen." at bounding box center [784, 246] width 876 height 26
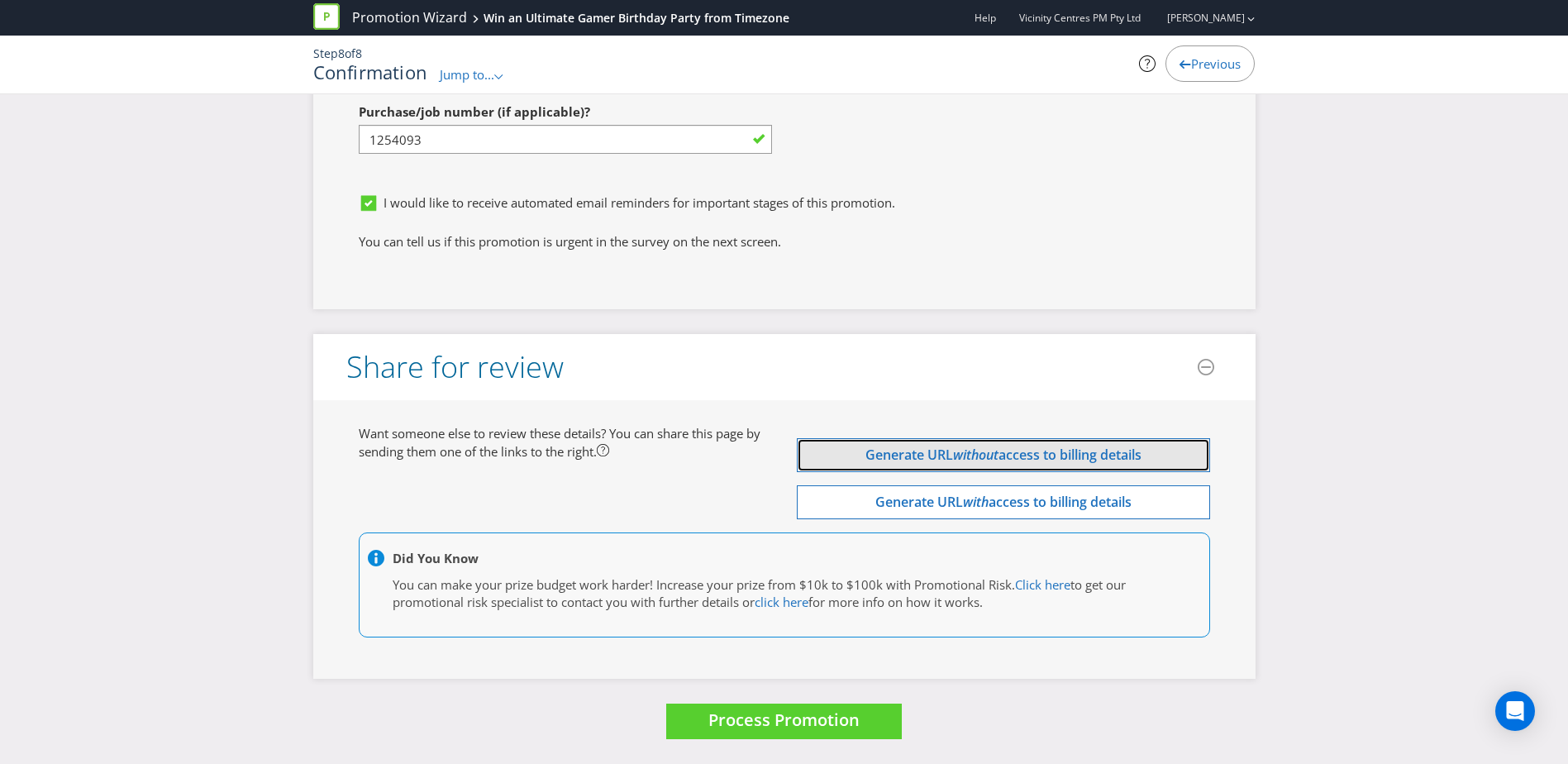
click at [877, 457] on span "Generate URL" at bounding box center [909, 456] width 88 height 19
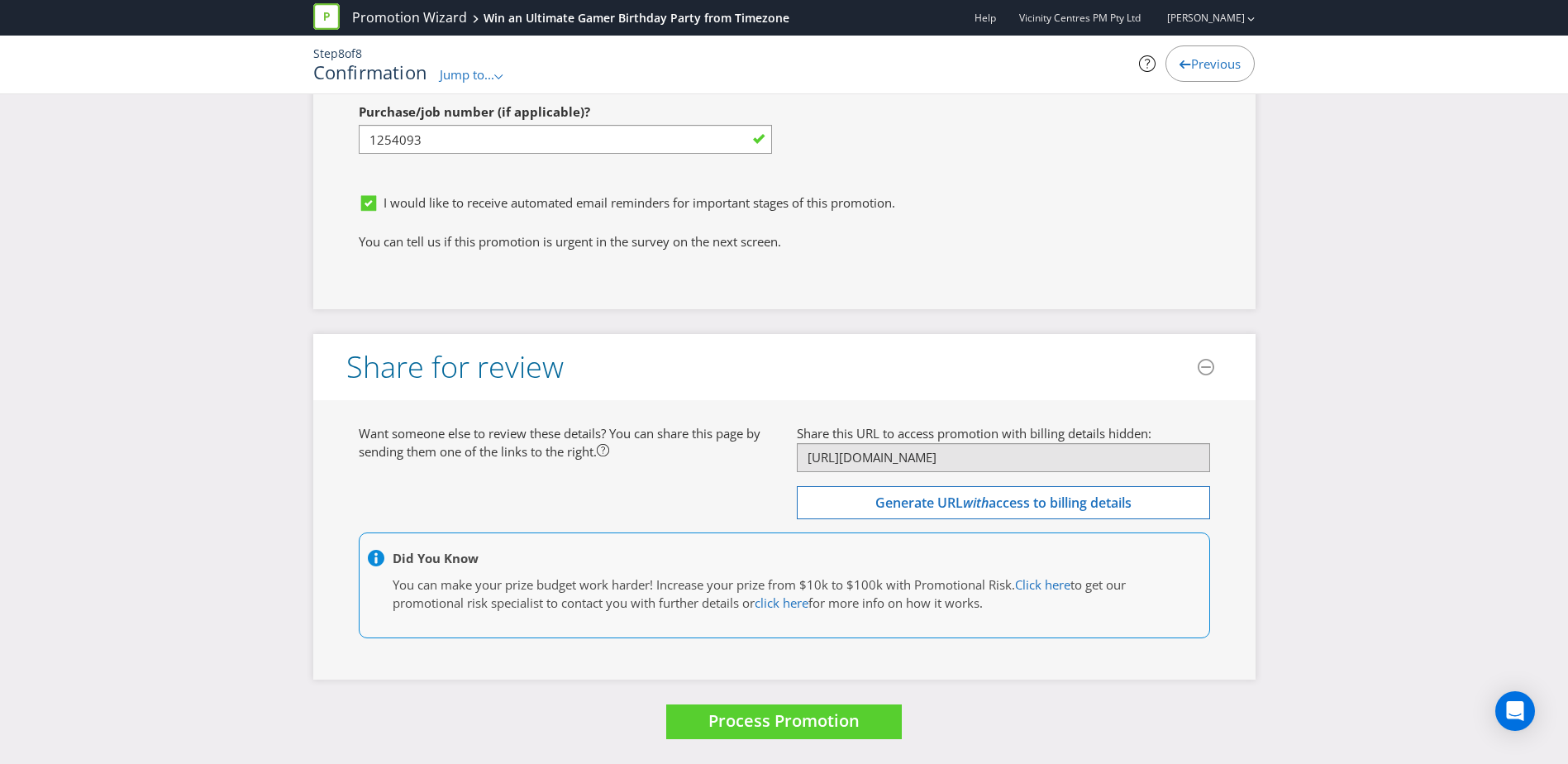
click at [688, 474] on div "Want someone else to review these details? You can share this page by sending t…" at bounding box center [784, 539] width 876 height 230
click at [778, 727] on span "Process Promotion" at bounding box center [784, 721] width 151 height 22
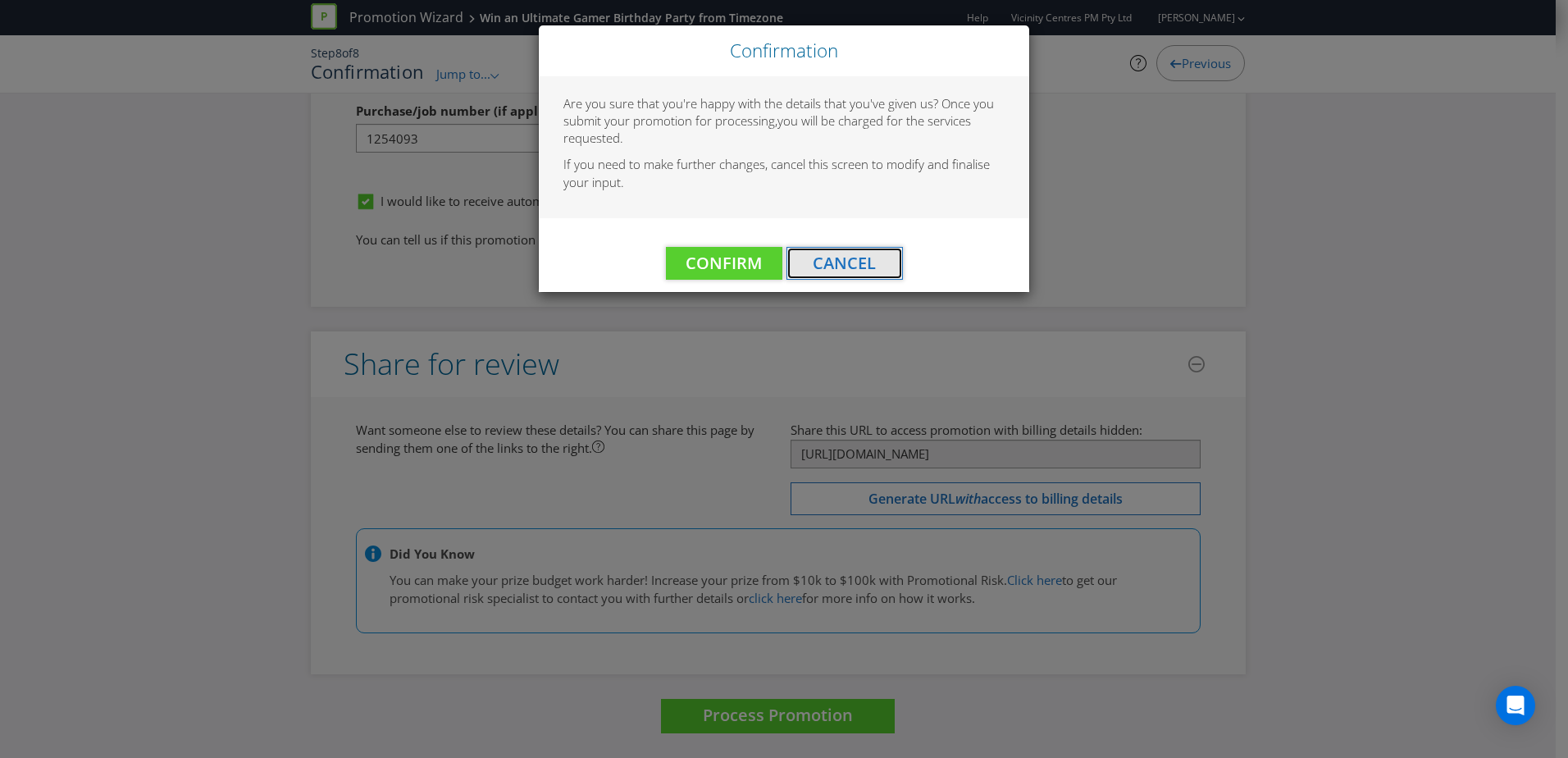
click at [881, 259] on button "Cancel" at bounding box center [845, 263] width 116 height 33
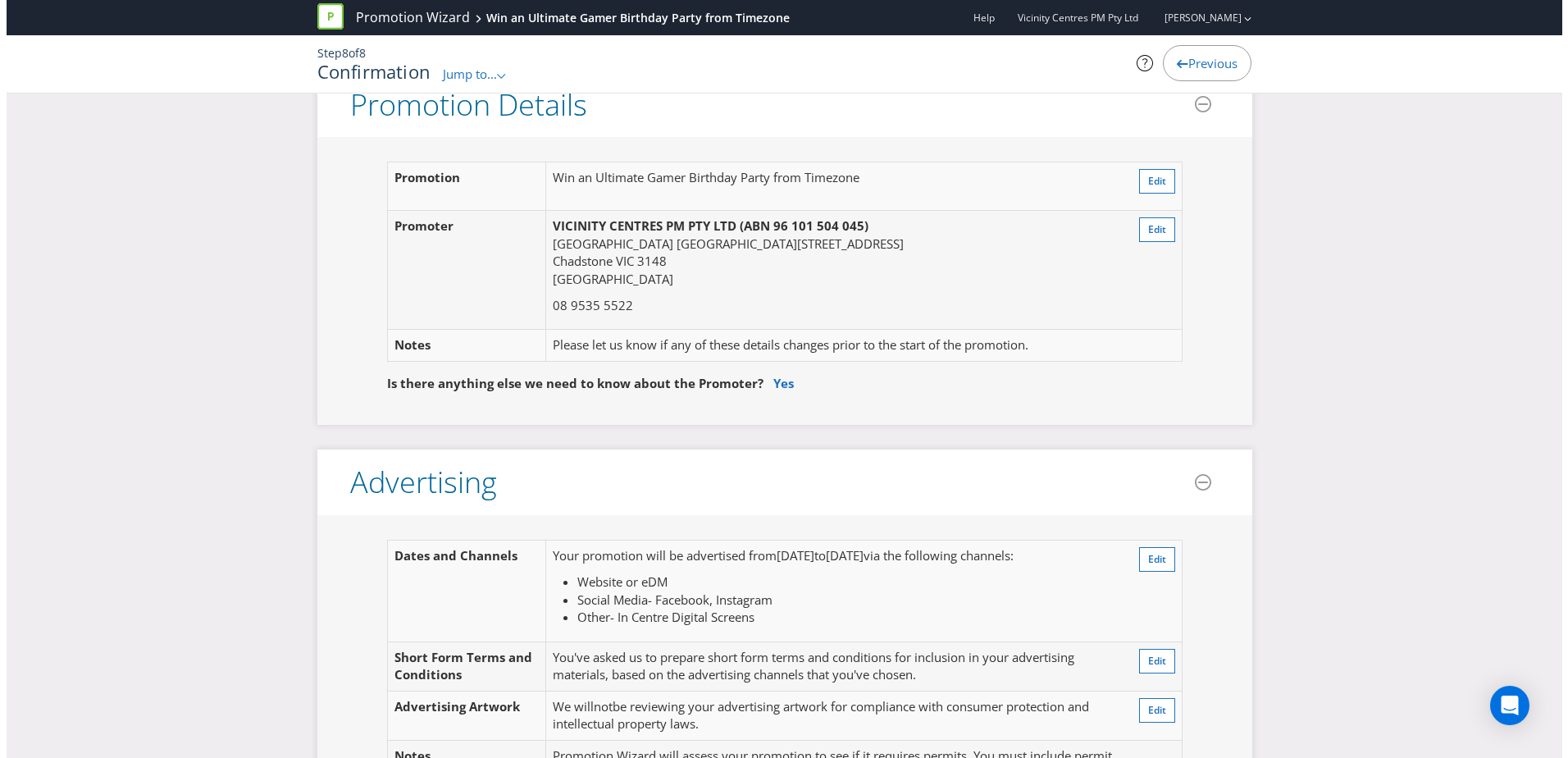
scroll to position [71, 0]
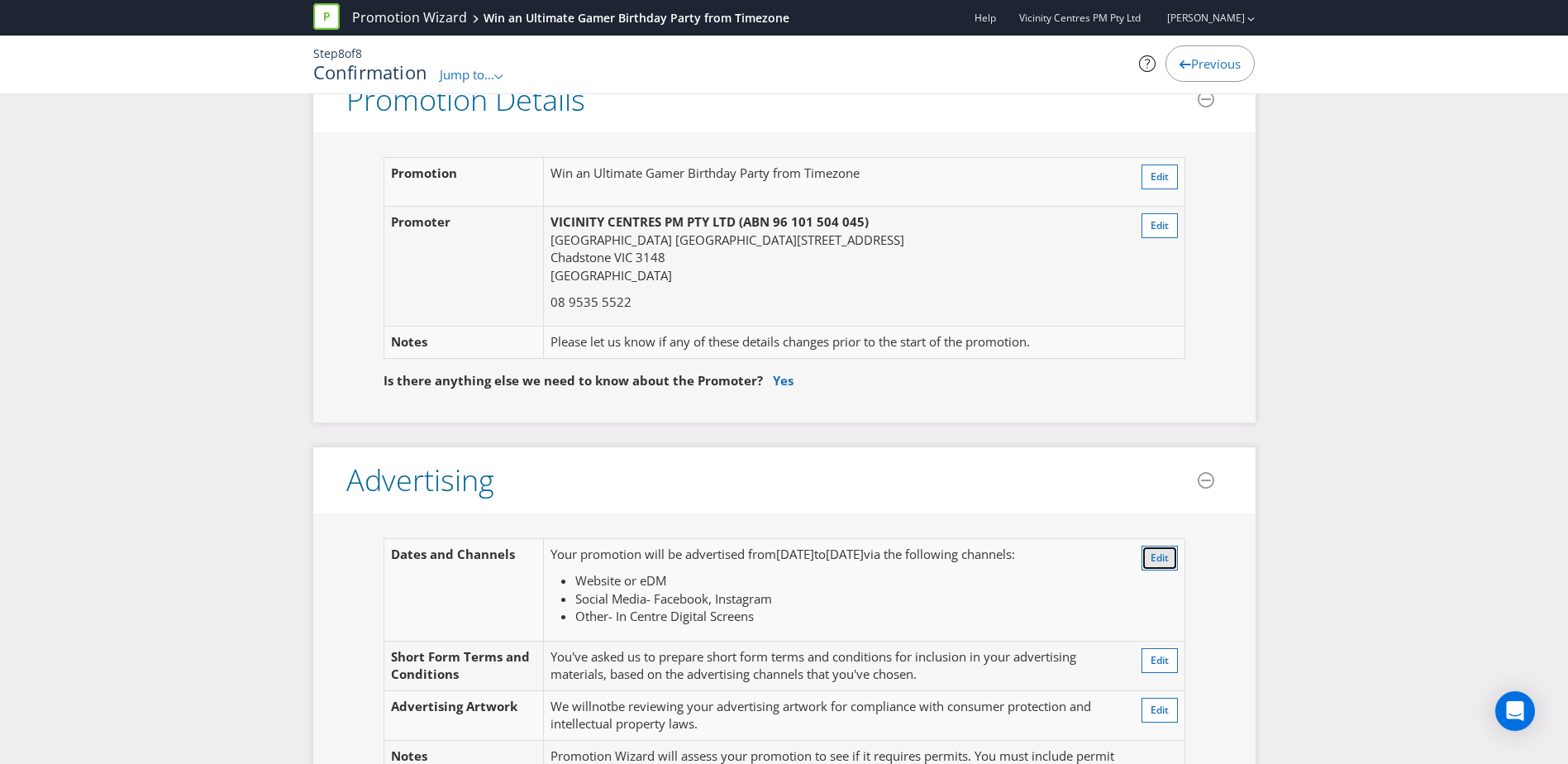
click at [1151, 557] on span "Edit" at bounding box center [1160, 557] width 19 height 14
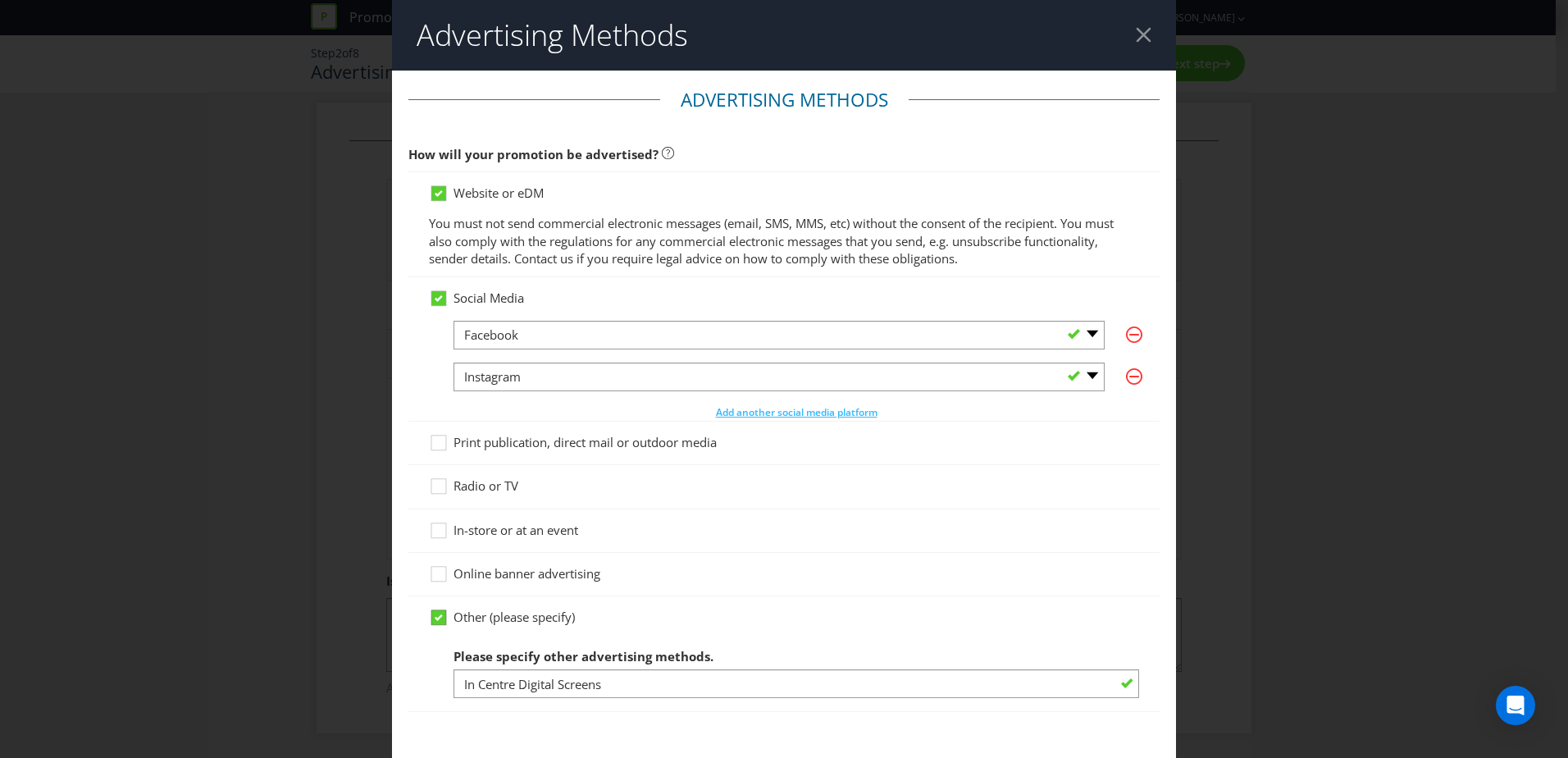
click at [435, 619] on icon at bounding box center [439, 617] width 8 height 6
click at [0, 0] on input "Other (please specify)" at bounding box center [0, 0] width 0 height 0
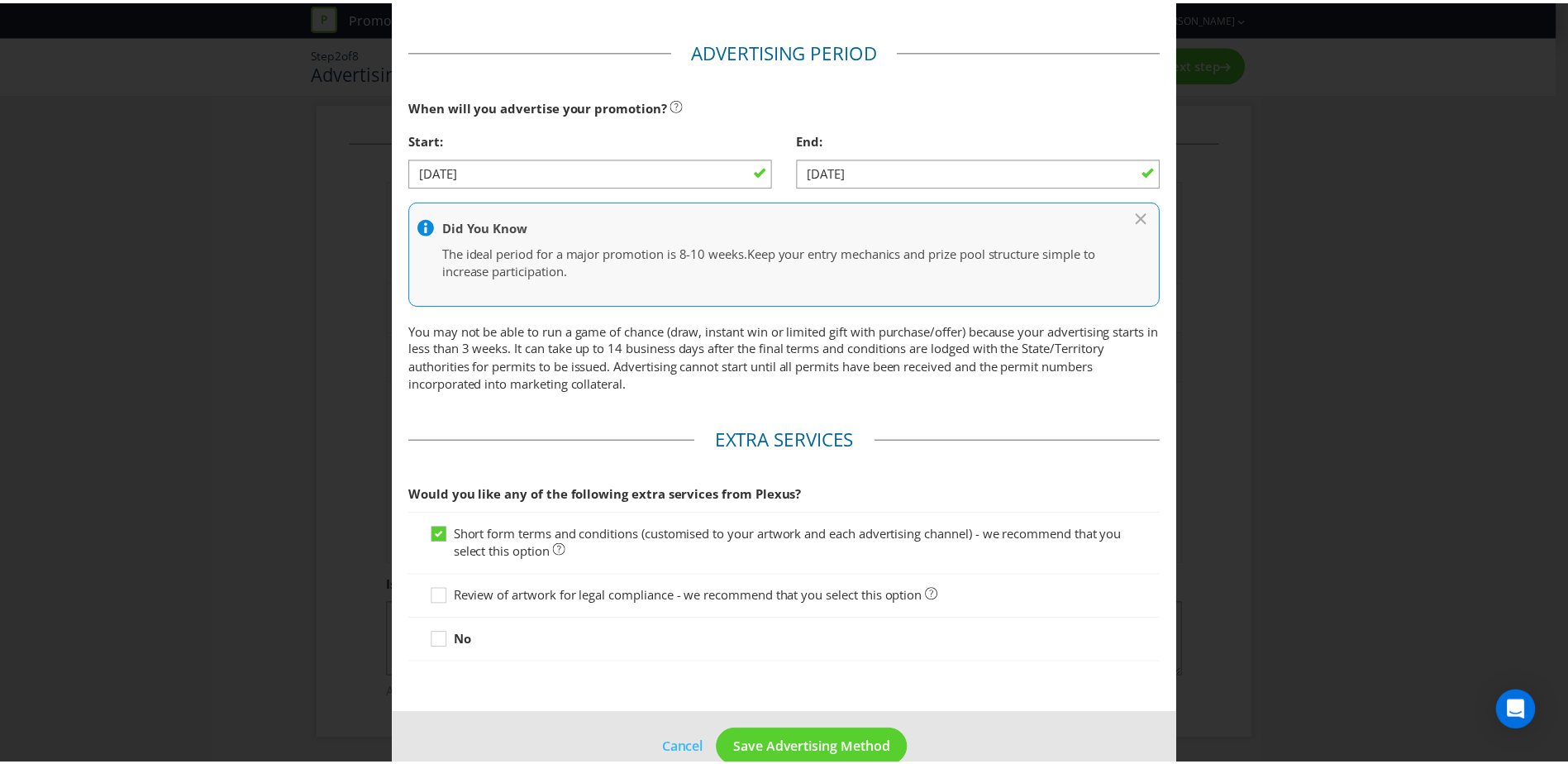
scroll to position [683, 0]
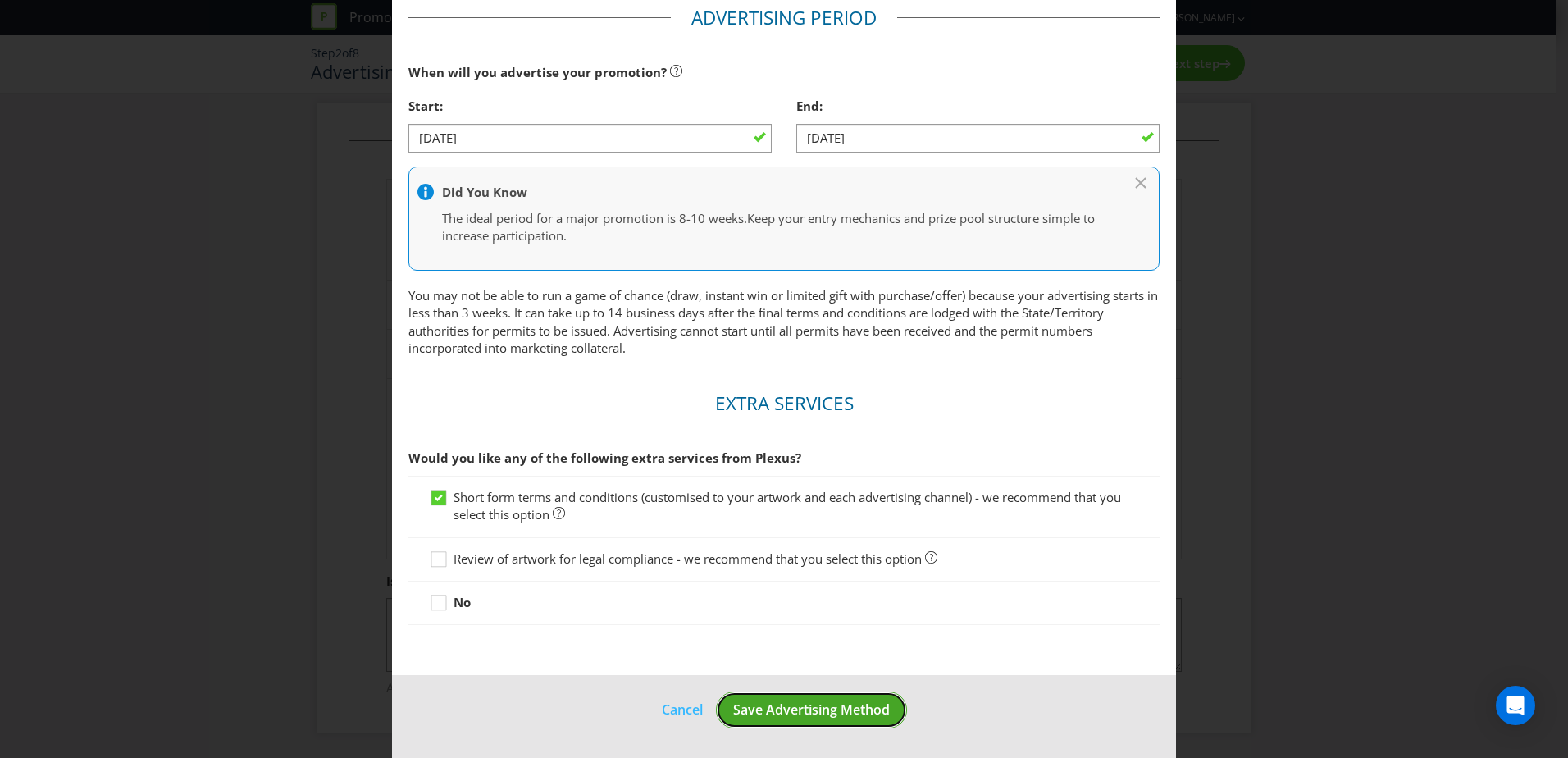
click at [818, 713] on span "Save Advertising Method" at bounding box center [812, 710] width 157 height 18
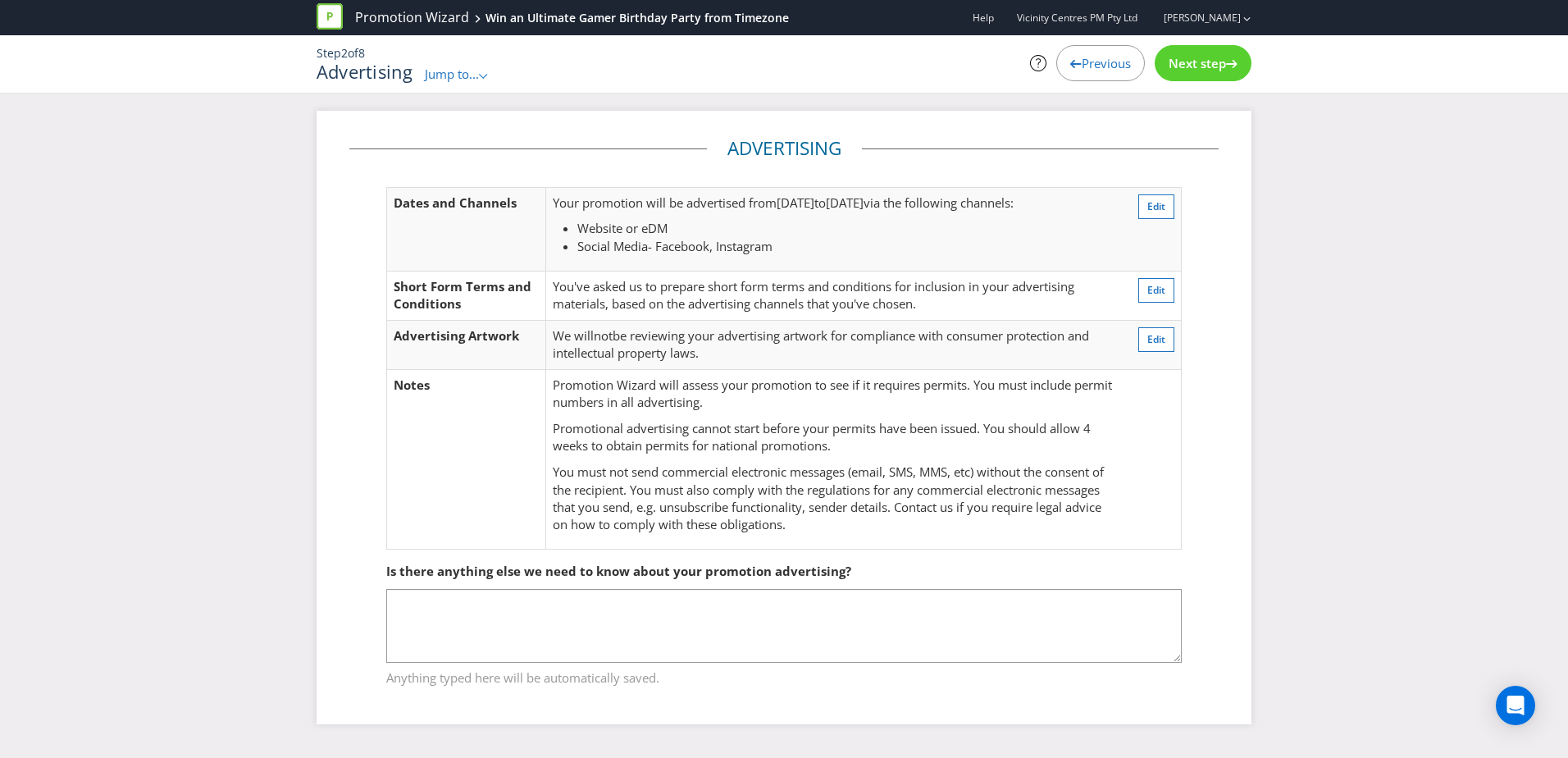
click at [1202, 68] on span "Next step" at bounding box center [1197, 63] width 57 height 17
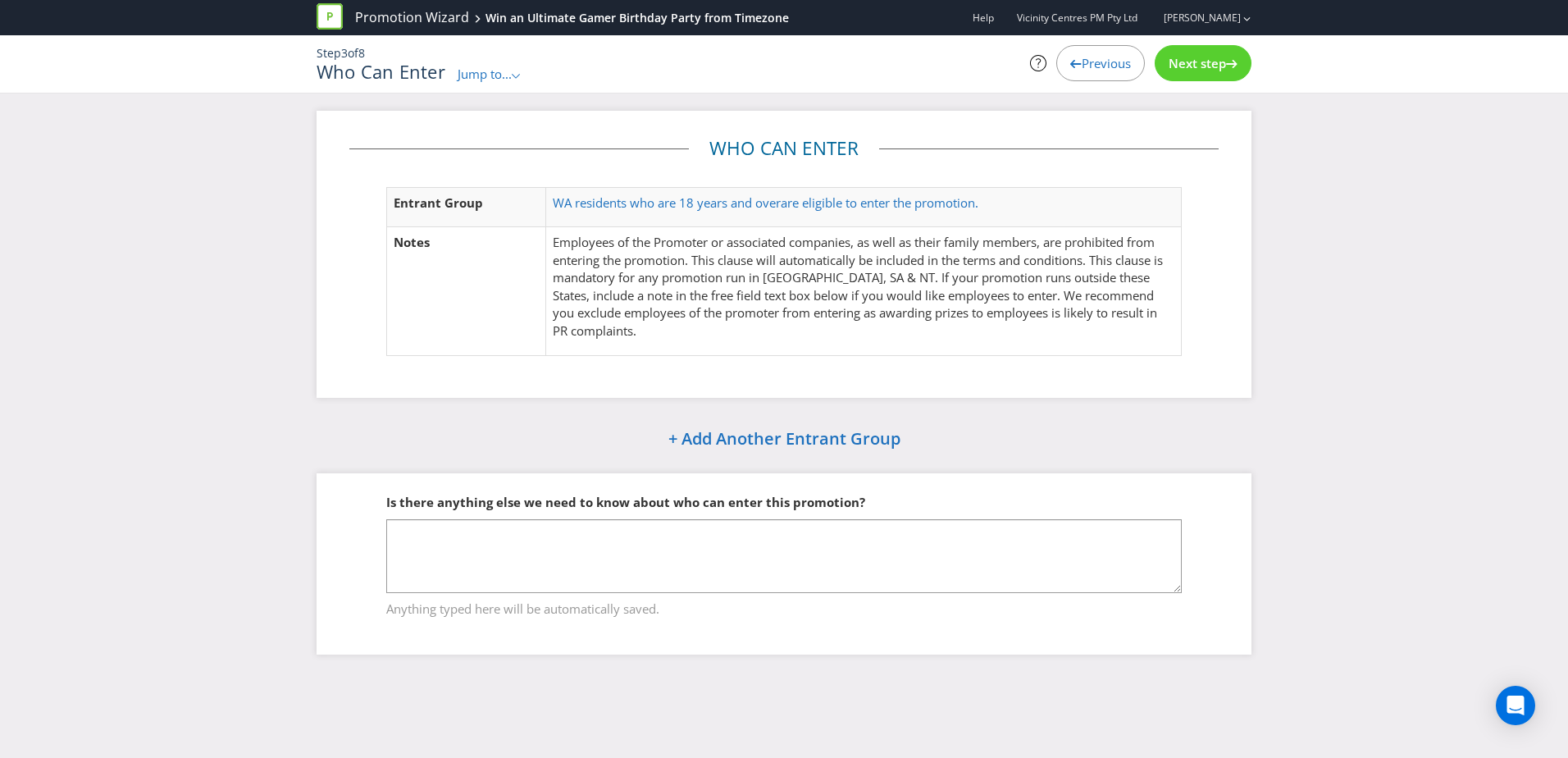
click at [1217, 75] on div "Next step" at bounding box center [1203, 63] width 97 height 36
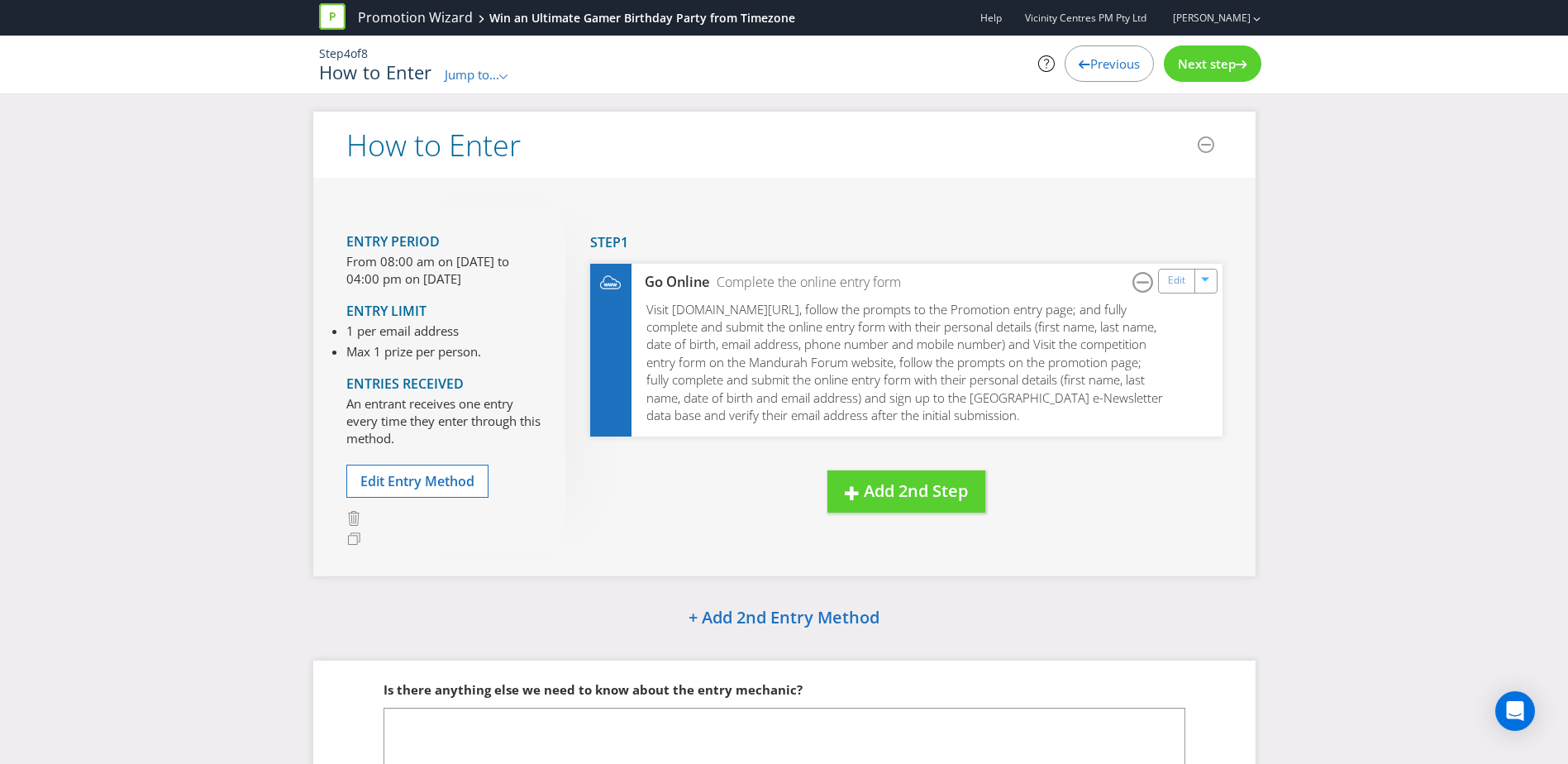
click at [1226, 75] on div "Next step" at bounding box center [1212, 63] width 98 height 36
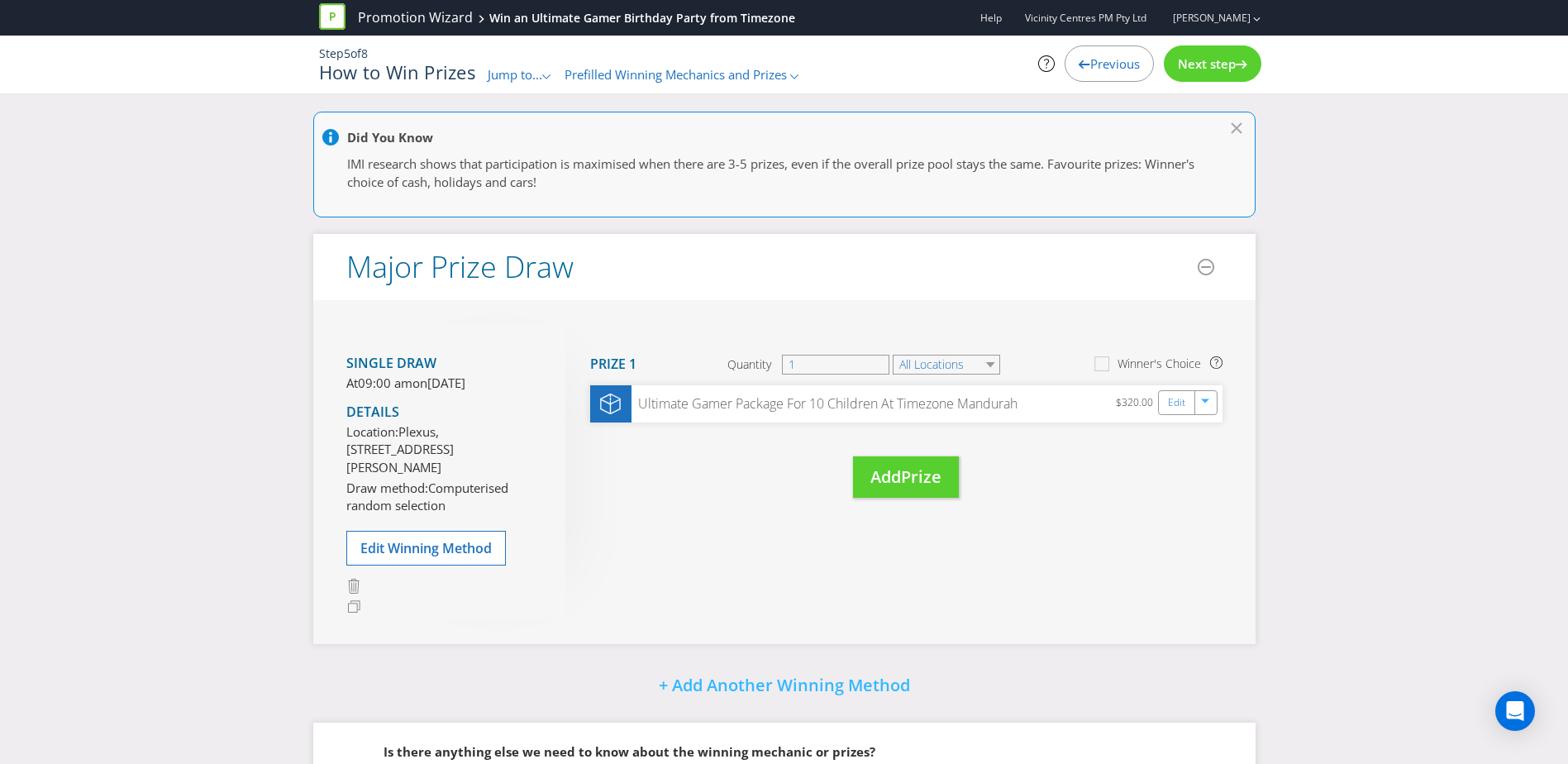
click at [1226, 75] on div "Next step" at bounding box center [1212, 63] width 98 height 36
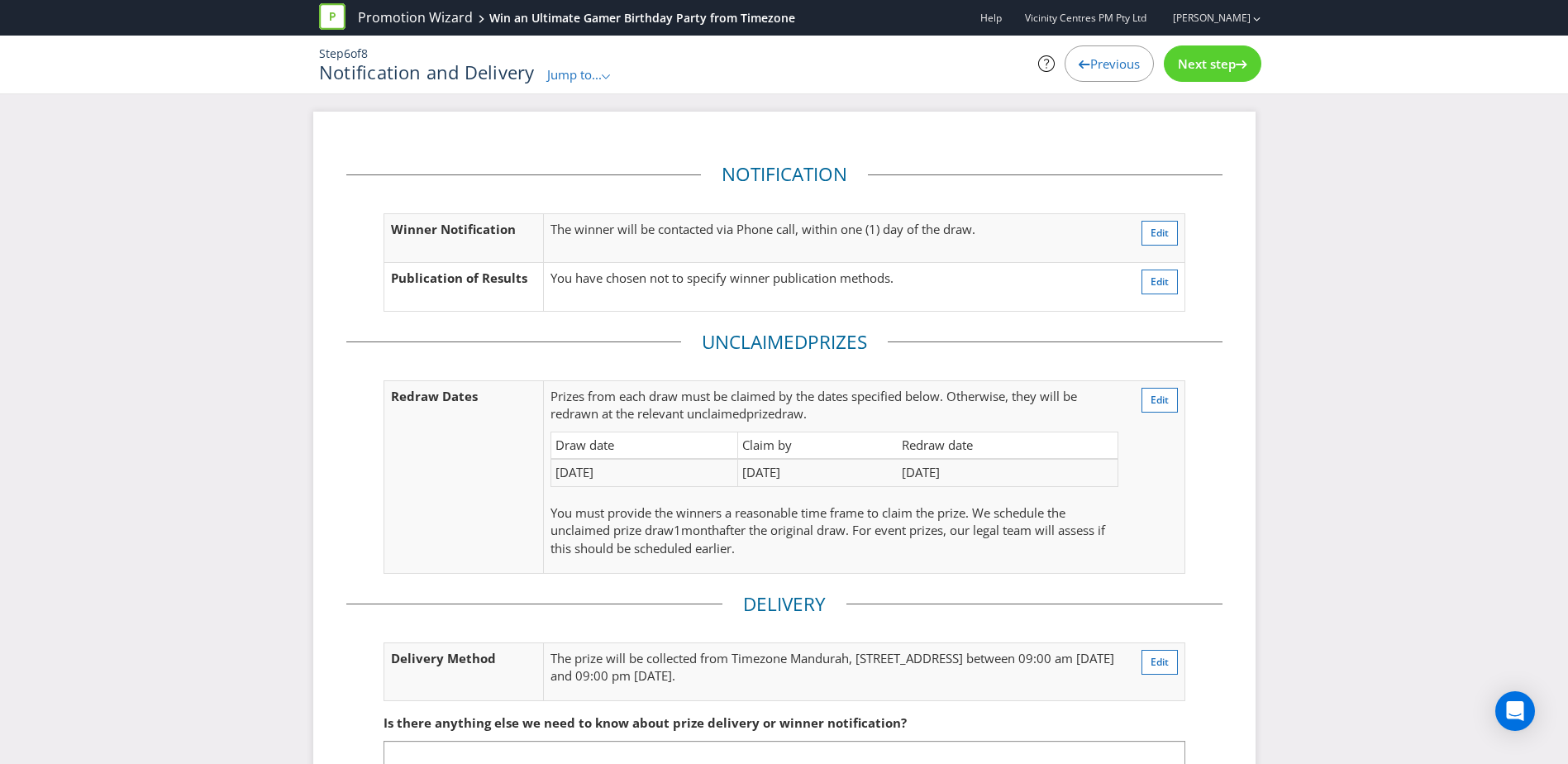
drag, startPoint x: 1226, startPoint y: 75, endPoint x: 1189, endPoint y: 66, distance: 38.1
click at [1189, 66] on span "Next step" at bounding box center [1207, 63] width 58 height 17
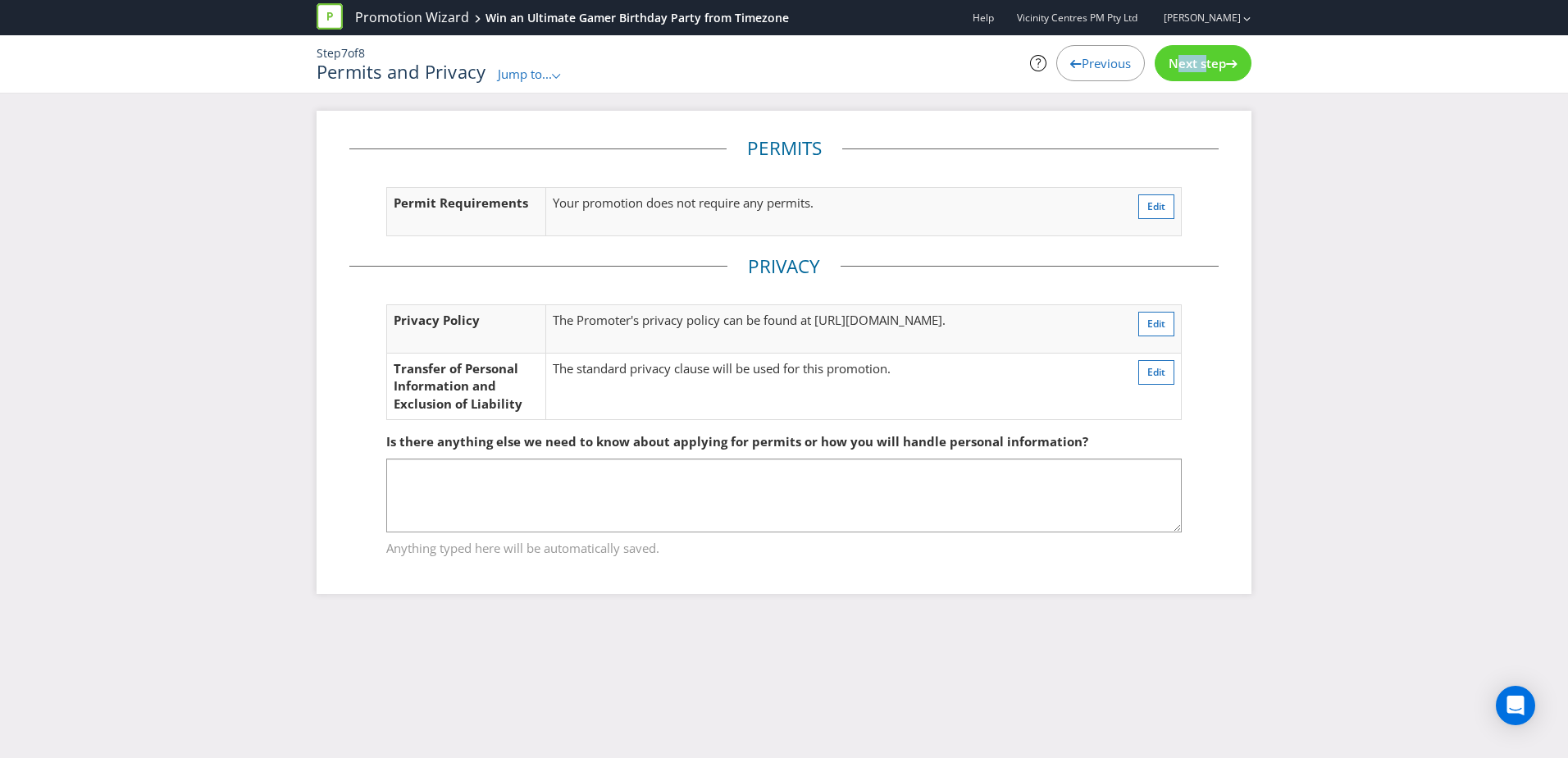
click at [1180, 66] on span "Next step" at bounding box center [1197, 63] width 57 height 17
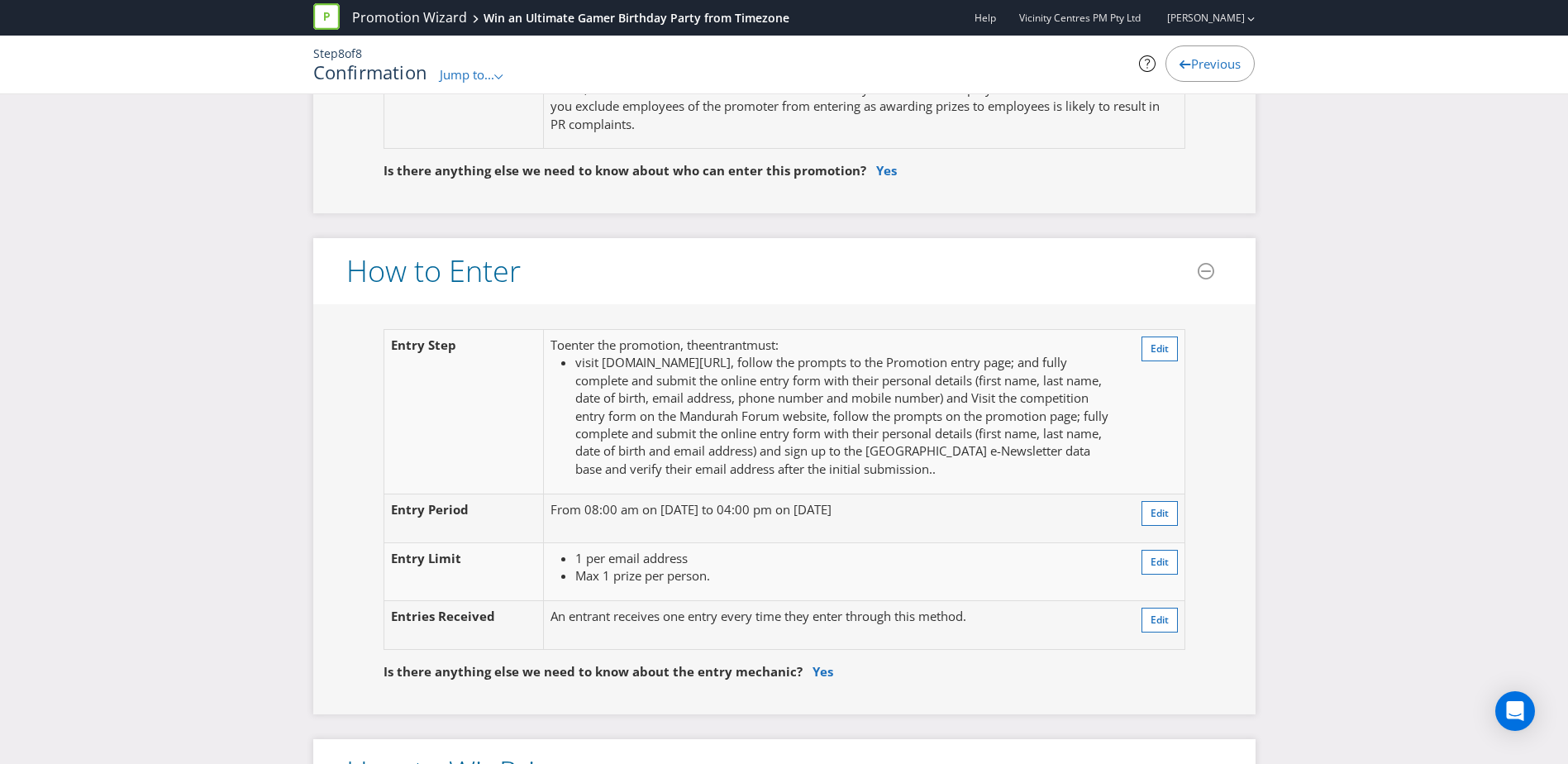
scroll to position [1179, 0]
click at [1164, 354] on span "Edit" at bounding box center [1160, 348] width 19 height 14
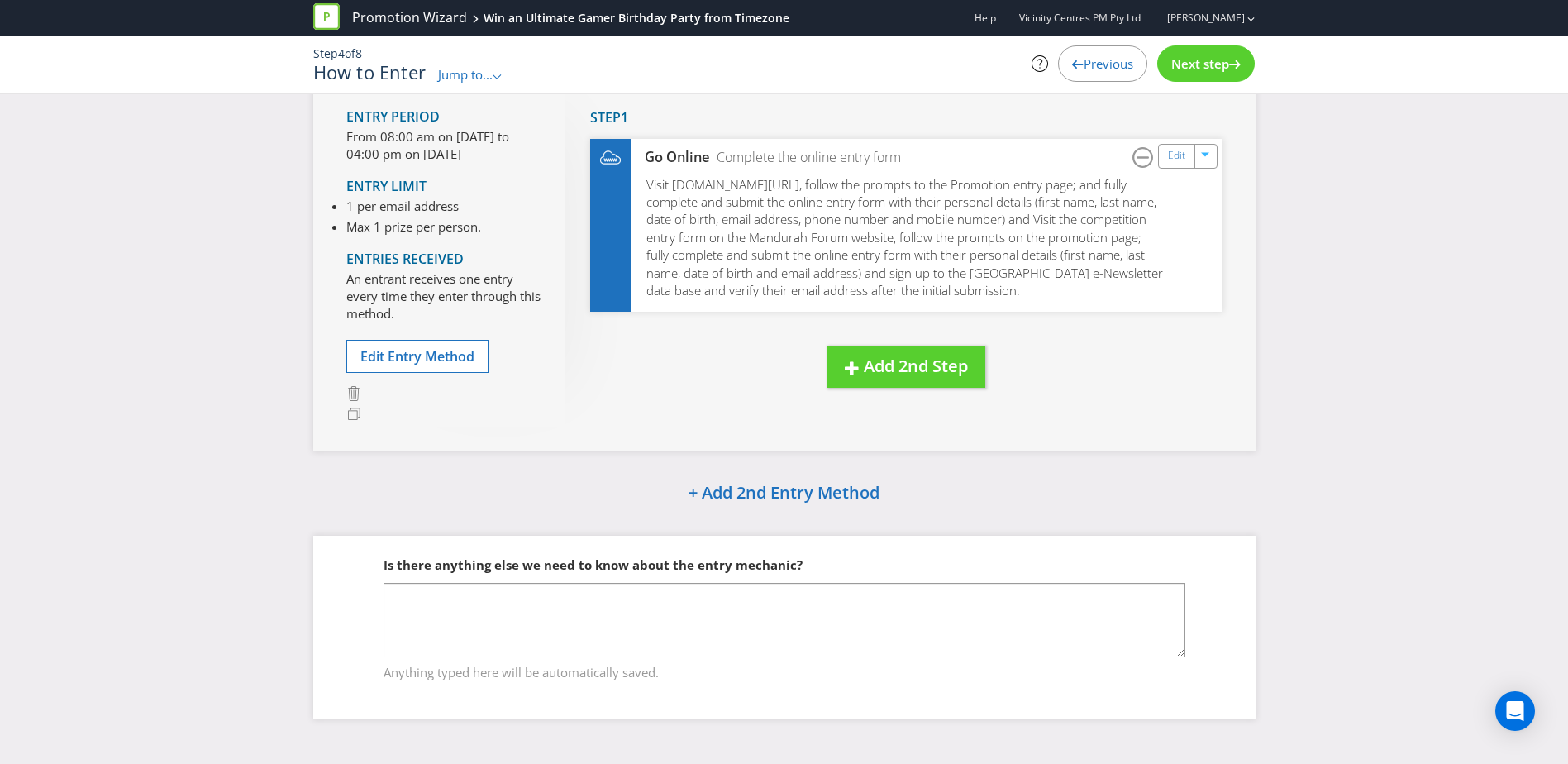
scroll to position [136, 0]
click at [1098, 69] on span "Previous" at bounding box center [1108, 63] width 49 height 17
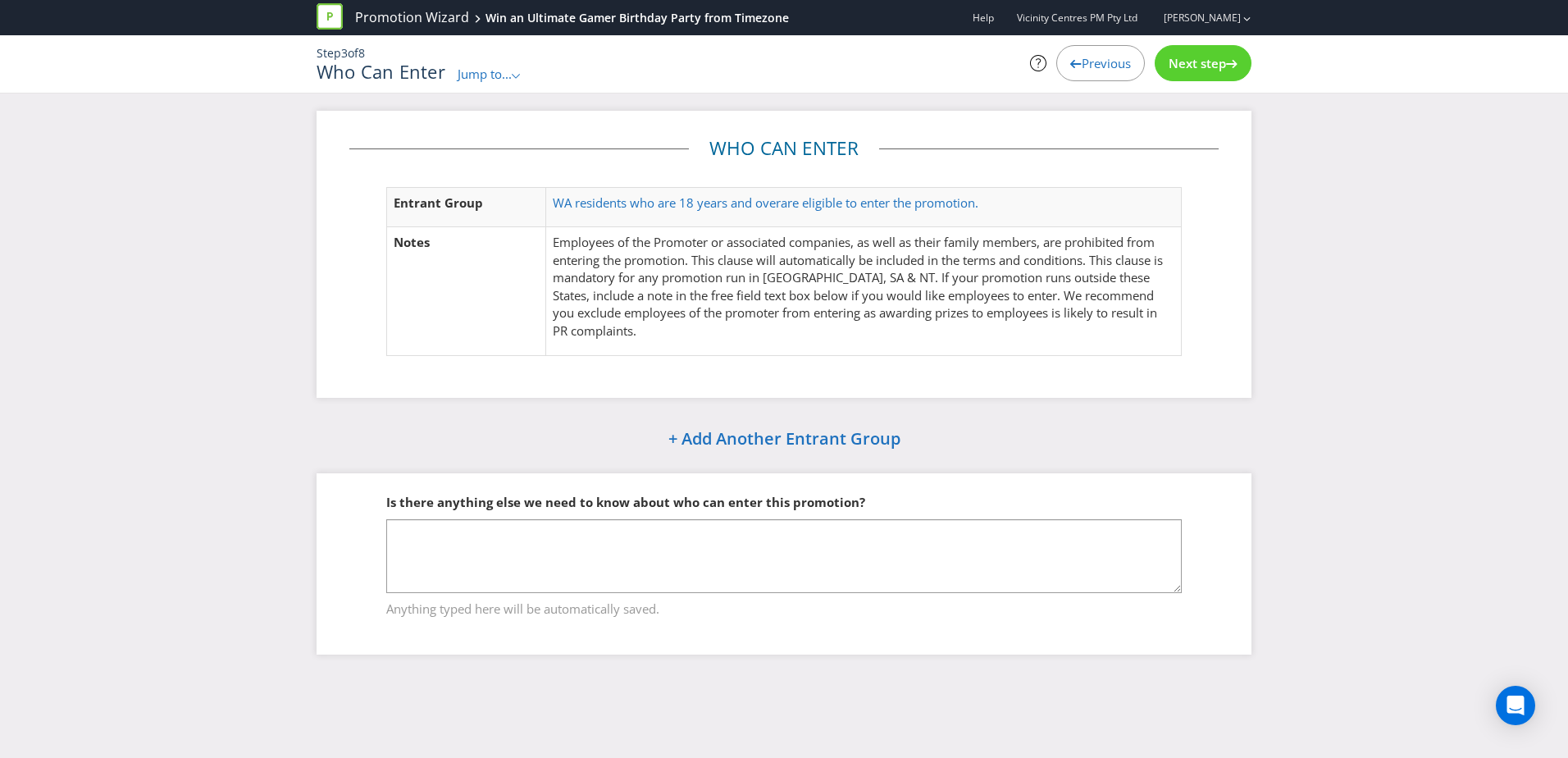
click at [1209, 61] on span "Next step" at bounding box center [1197, 63] width 57 height 17
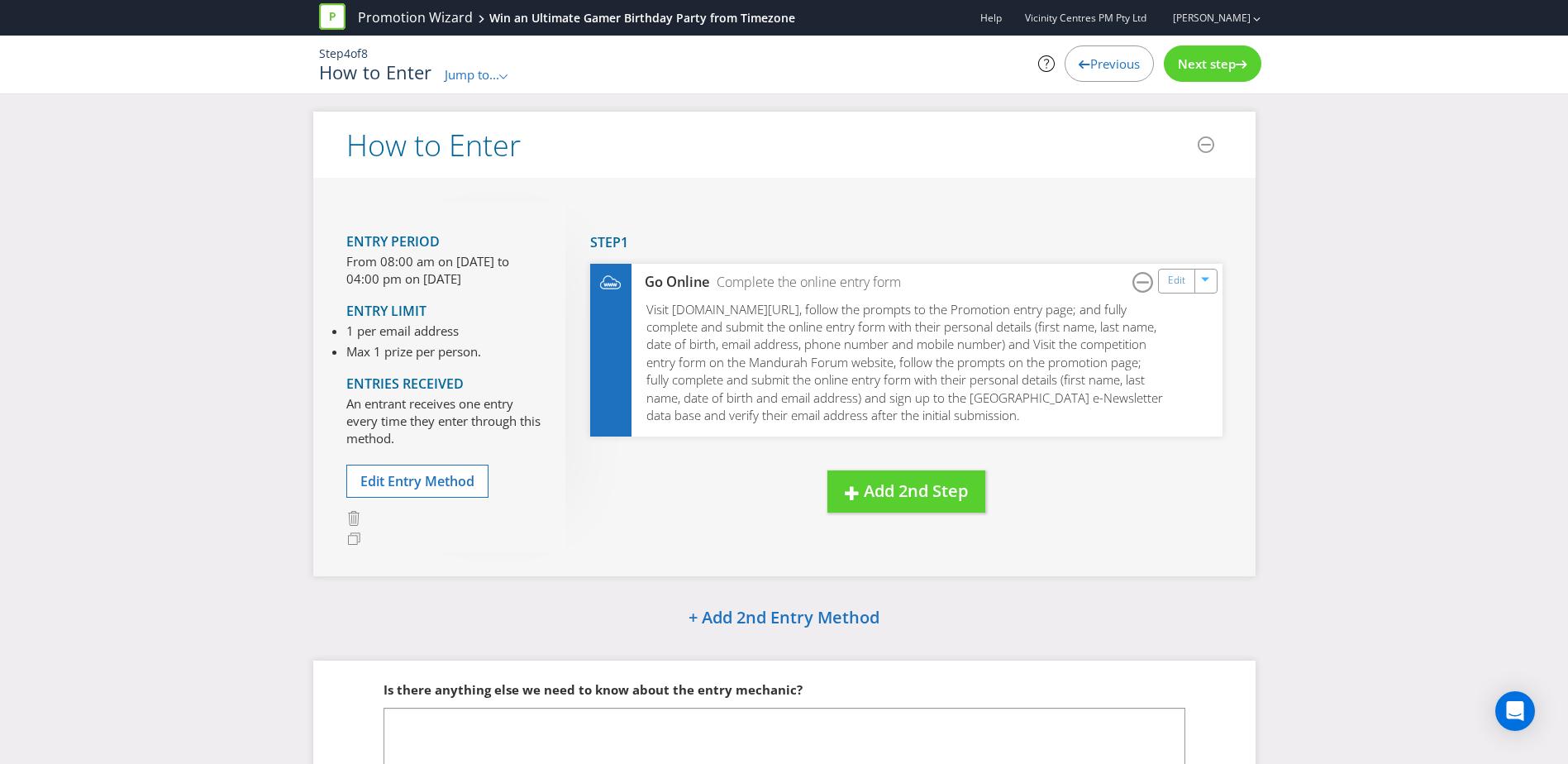
click at [1219, 61] on span "Next step" at bounding box center [1207, 63] width 58 height 17
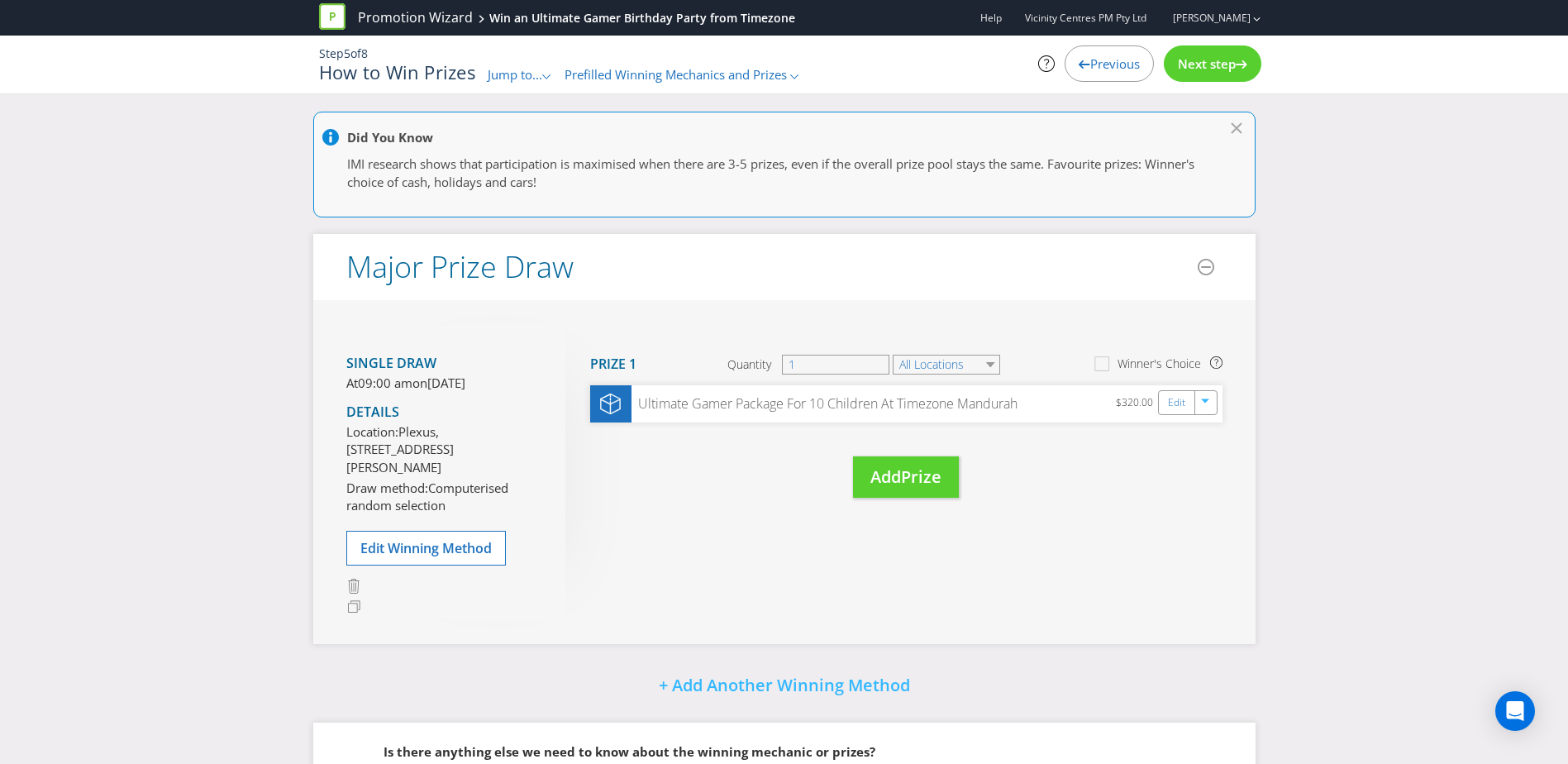
drag, startPoint x: 1219, startPoint y: 61, endPoint x: 1173, endPoint y: 69, distance: 46.7
click at [1173, 69] on div "Next step" at bounding box center [1212, 63] width 98 height 36
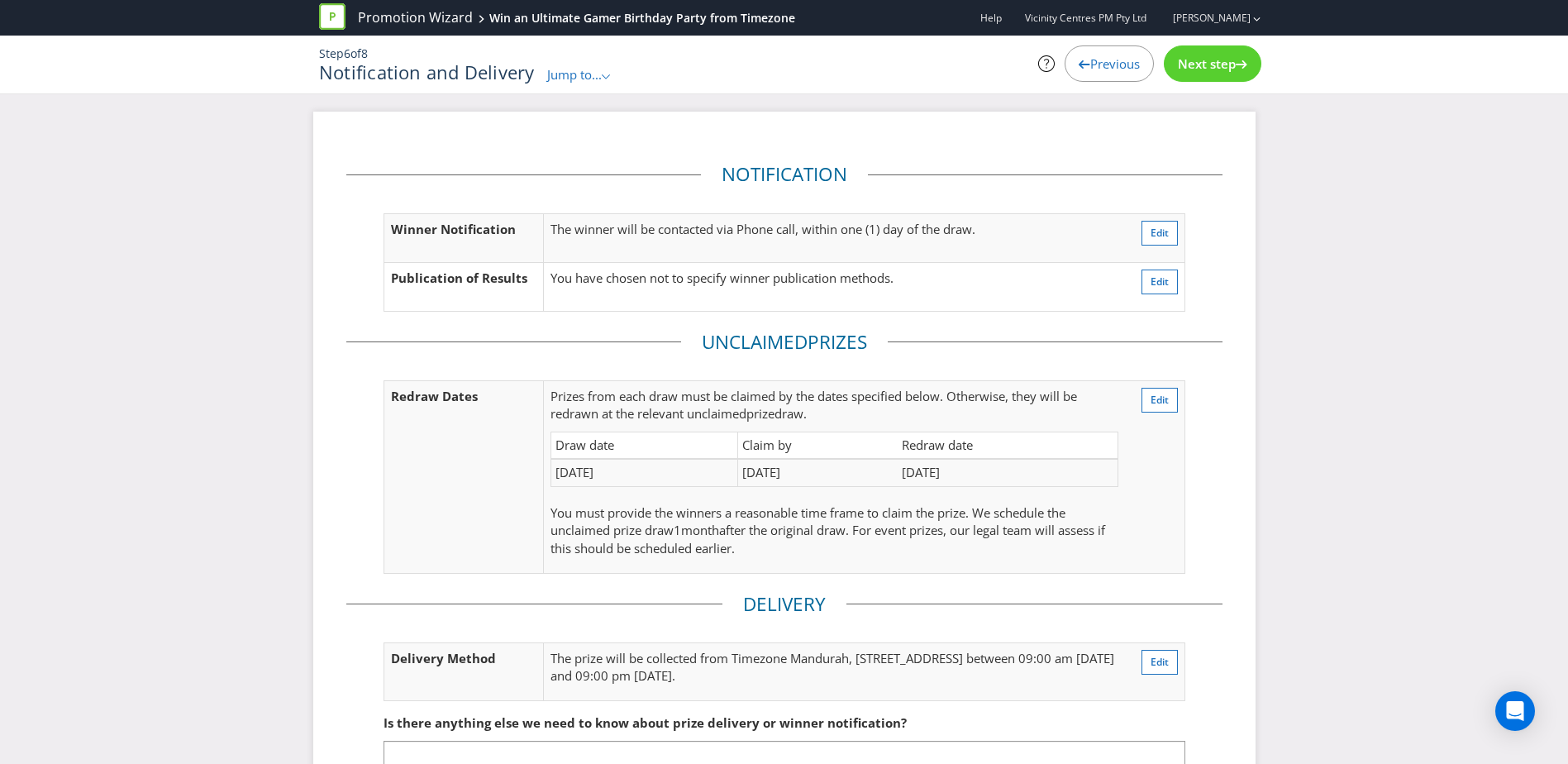
click at [1226, 72] on div "Next step" at bounding box center [1212, 63] width 98 height 36
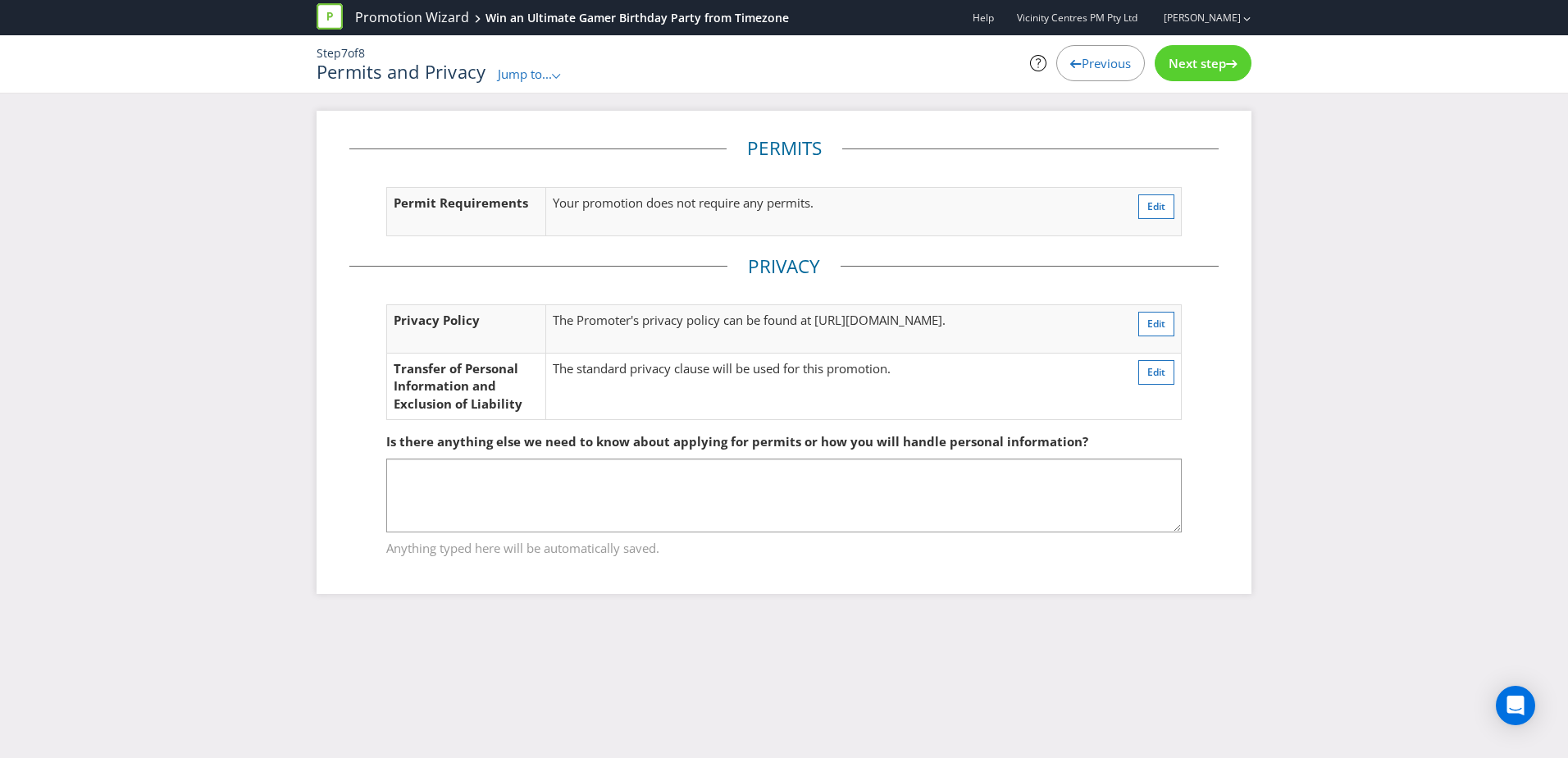
click at [1217, 71] on div "Next step" at bounding box center [1203, 63] width 97 height 36
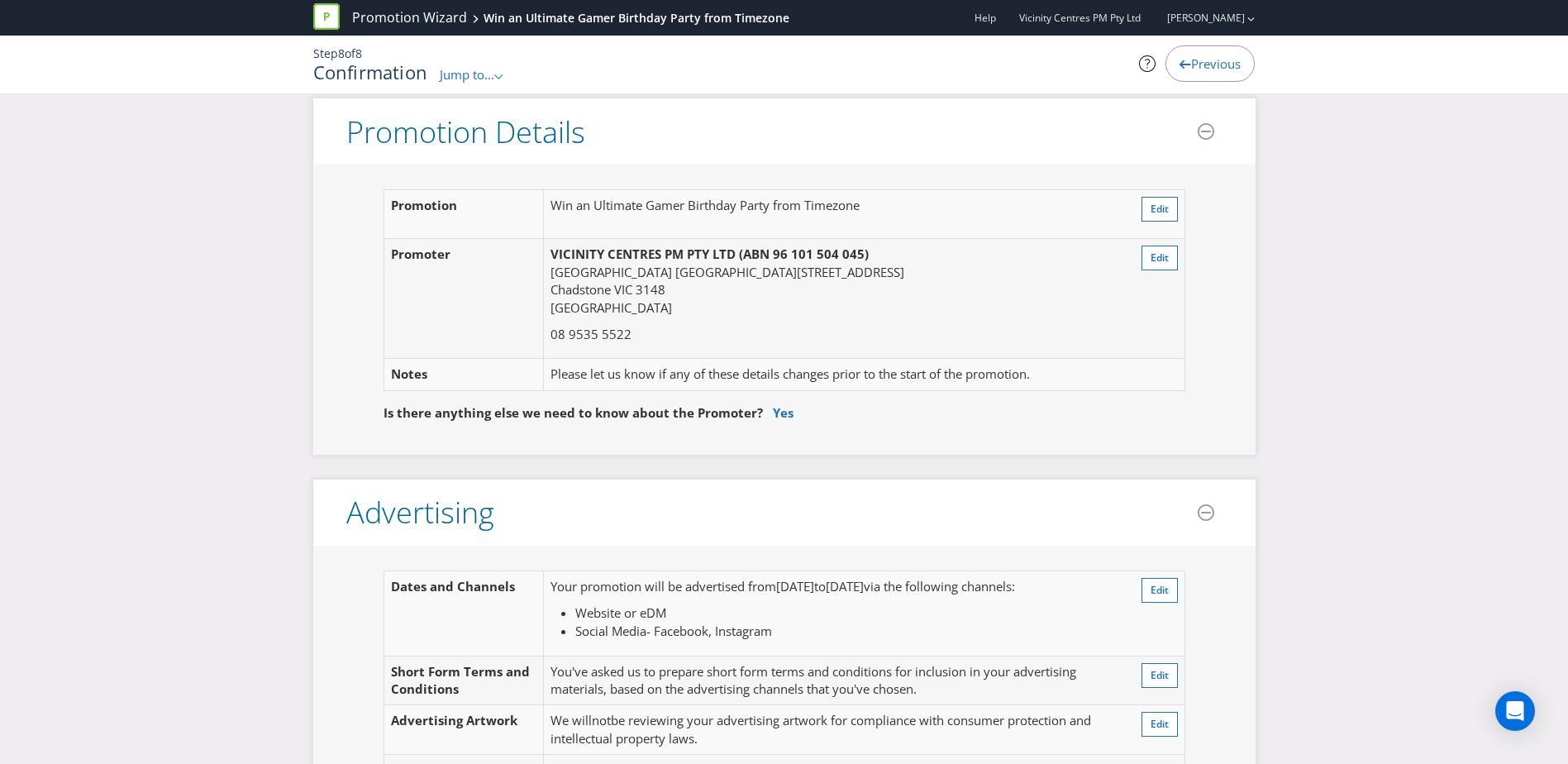
scroll to position [41, 0]
click at [1148, 215] on button "Edit" at bounding box center [1159, 208] width 36 height 25
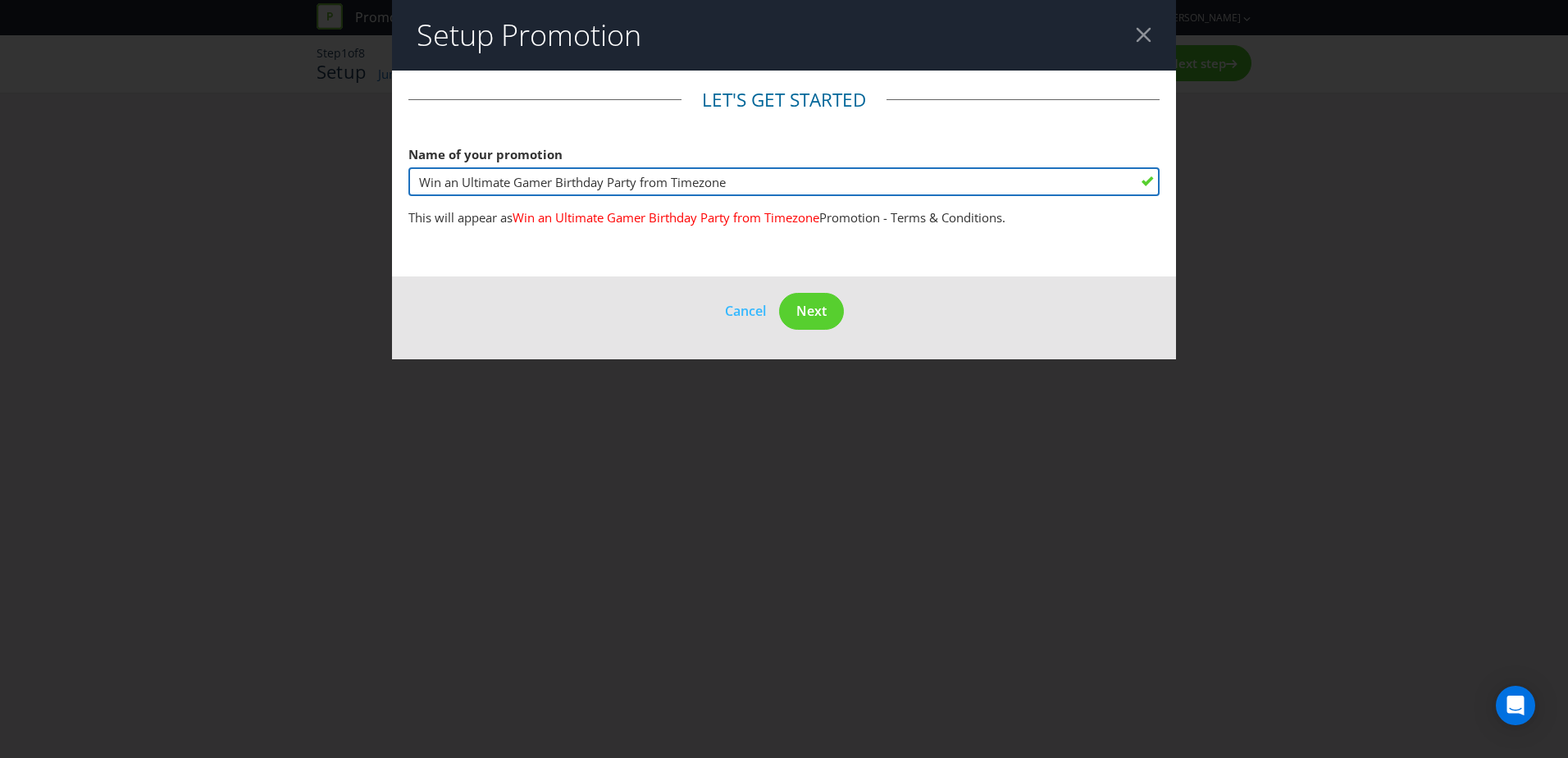
click at [738, 181] on input "Win an Ultimate Gamer Birthday Party from Timezone" at bounding box center [784, 181] width 751 height 29
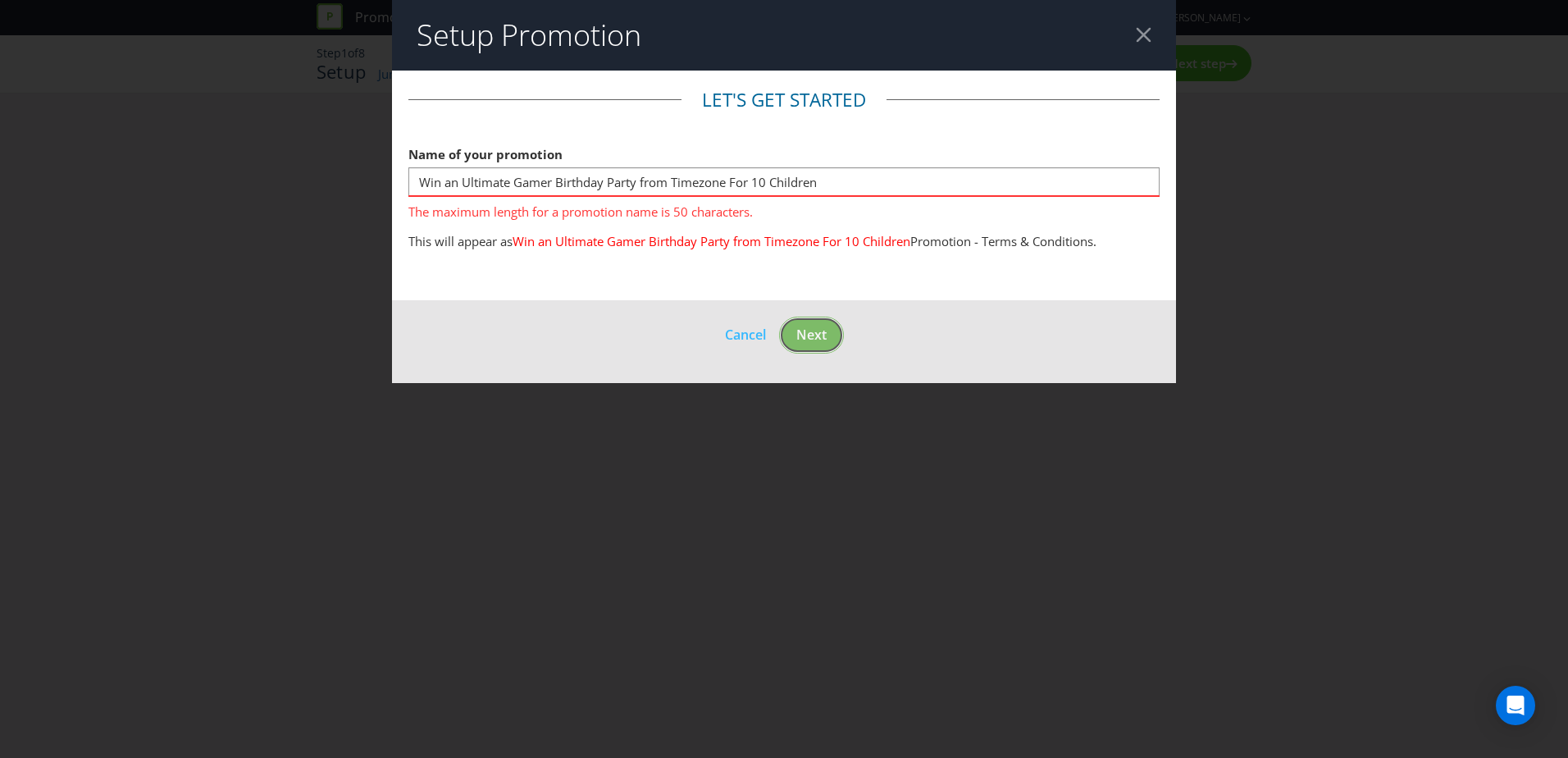
click at [813, 317] on button "Next" at bounding box center [811, 336] width 65 height 37
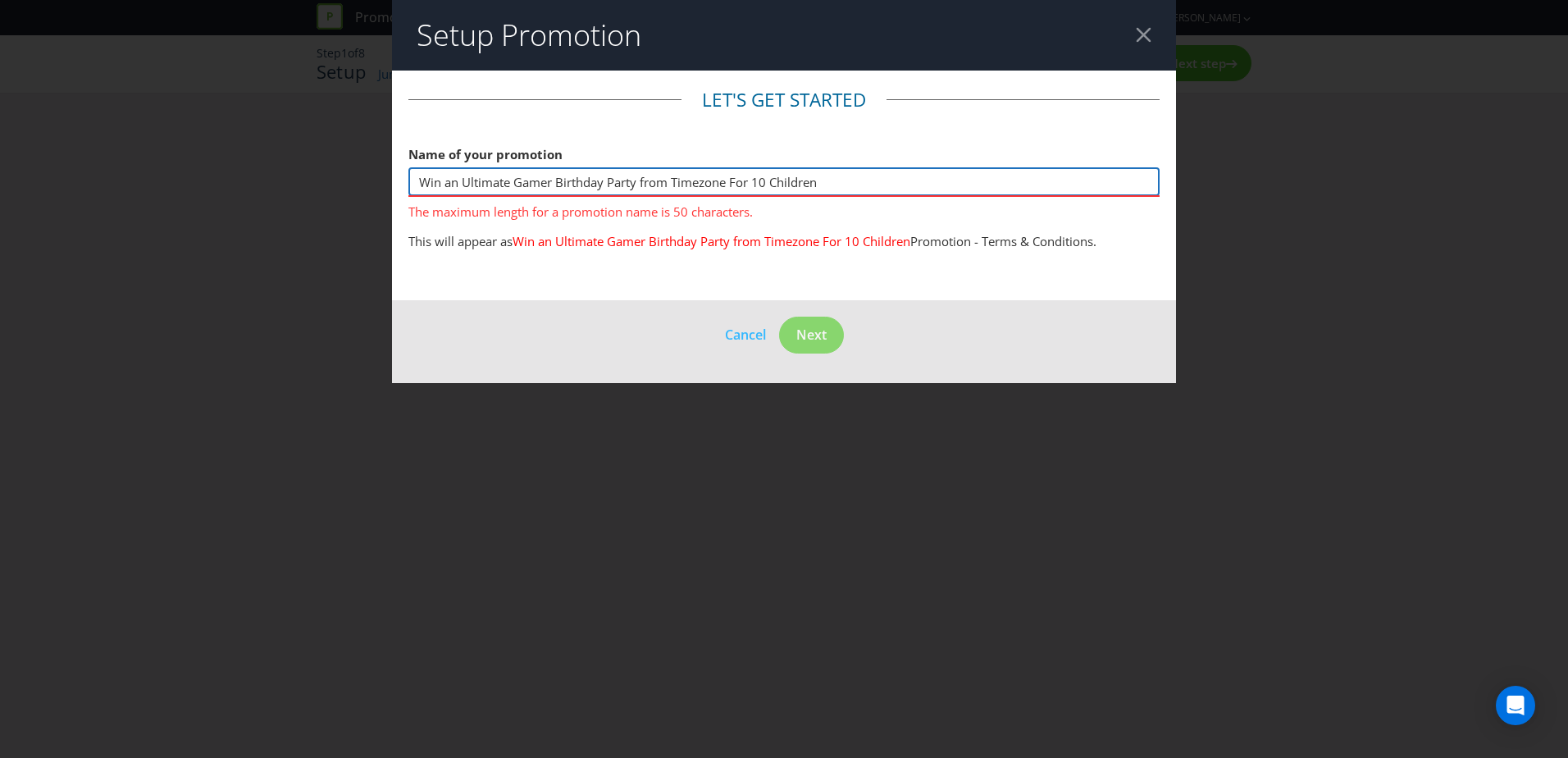
drag, startPoint x: 833, startPoint y: 181, endPoint x: 728, endPoint y: 179, distance: 105.0
click at [728, 179] on input "Win an Ultimate Gamer Birthday Party from Timezone For 10 Children" at bounding box center [784, 181] width 751 height 29
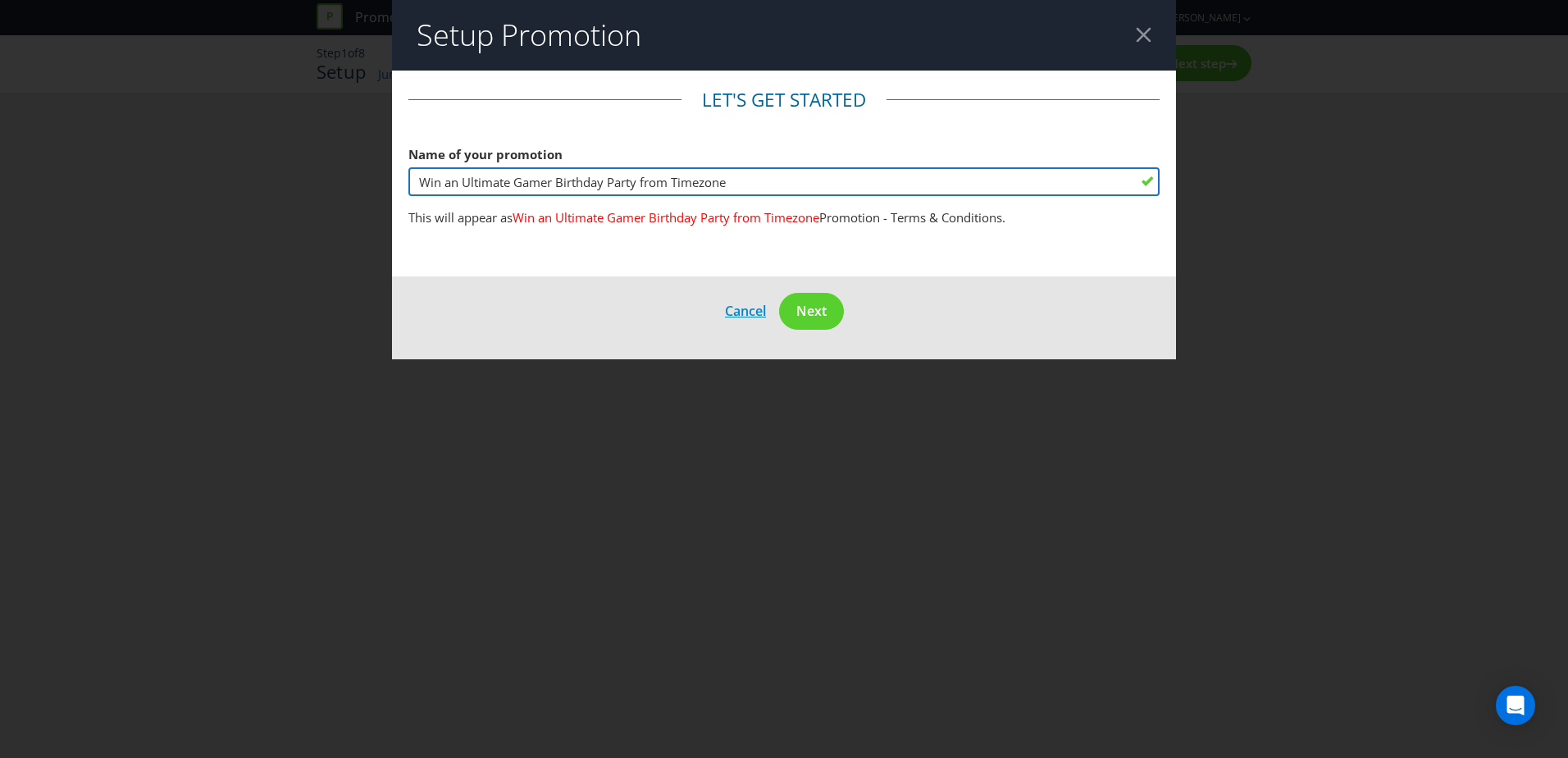
type input "Win an Ultimate Gamer Birthday Party from Timezone"
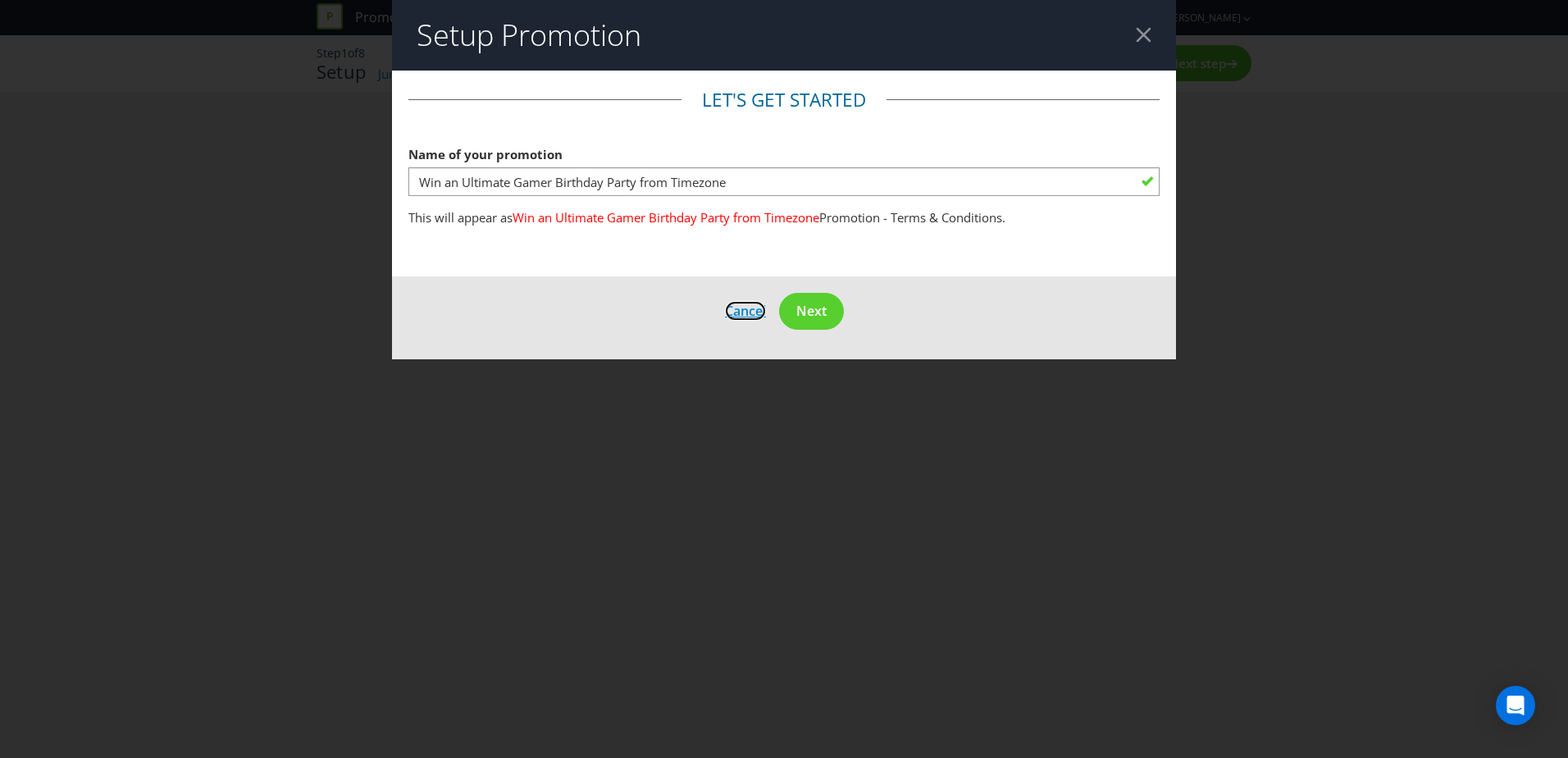
click at [734, 303] on span "Cancel" at bounding box center [746, 312] width 41 height 18
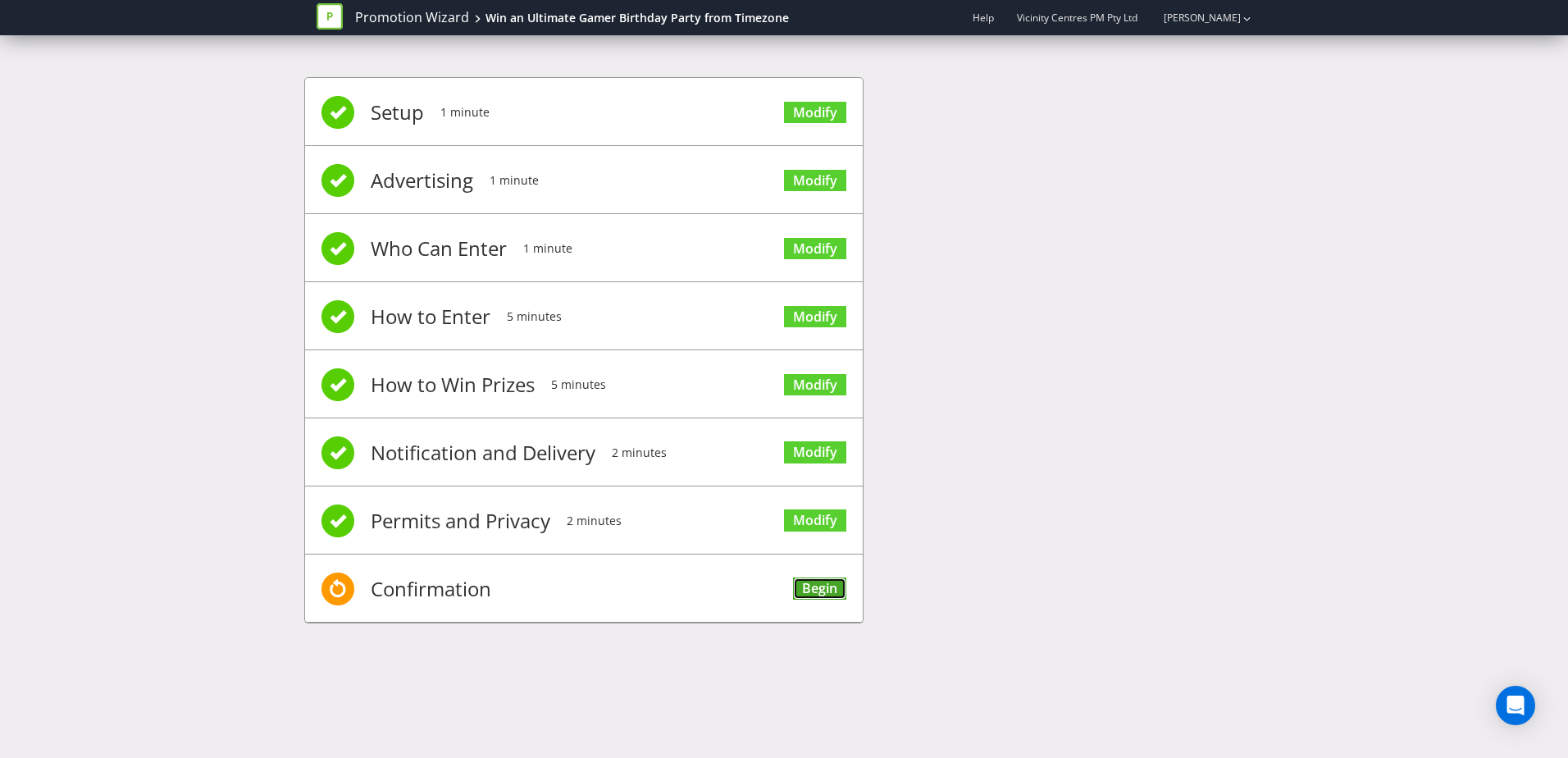
click at [808, 595] on link "Begin" at bounding box center [820, 589] width 54 height 22
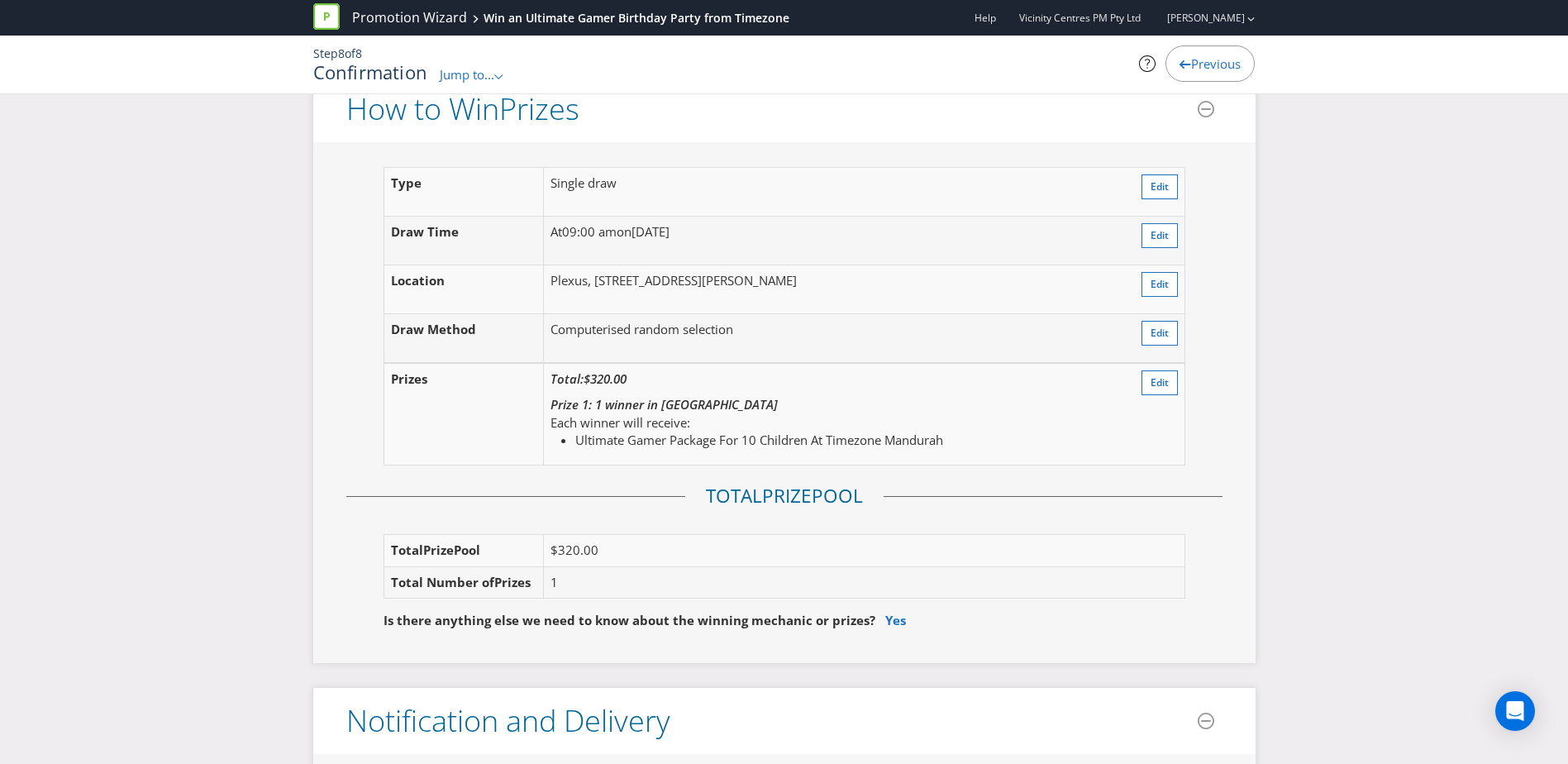
scroll to position [1840, 0]
click at [1166, 390] on span "Edit" at bounding box center [1160, 383] width 19 height 14
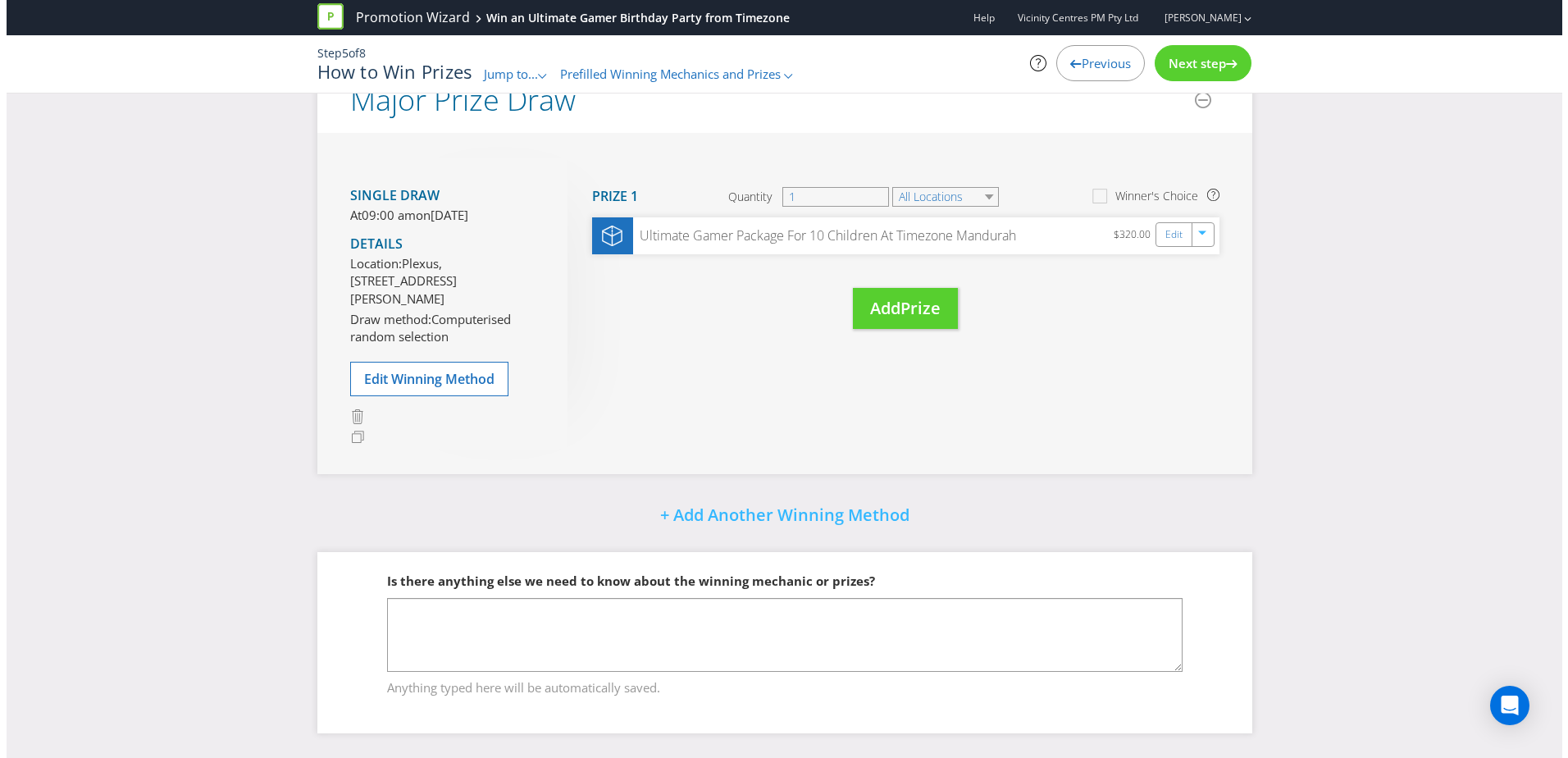
scroll to position [183, 0]
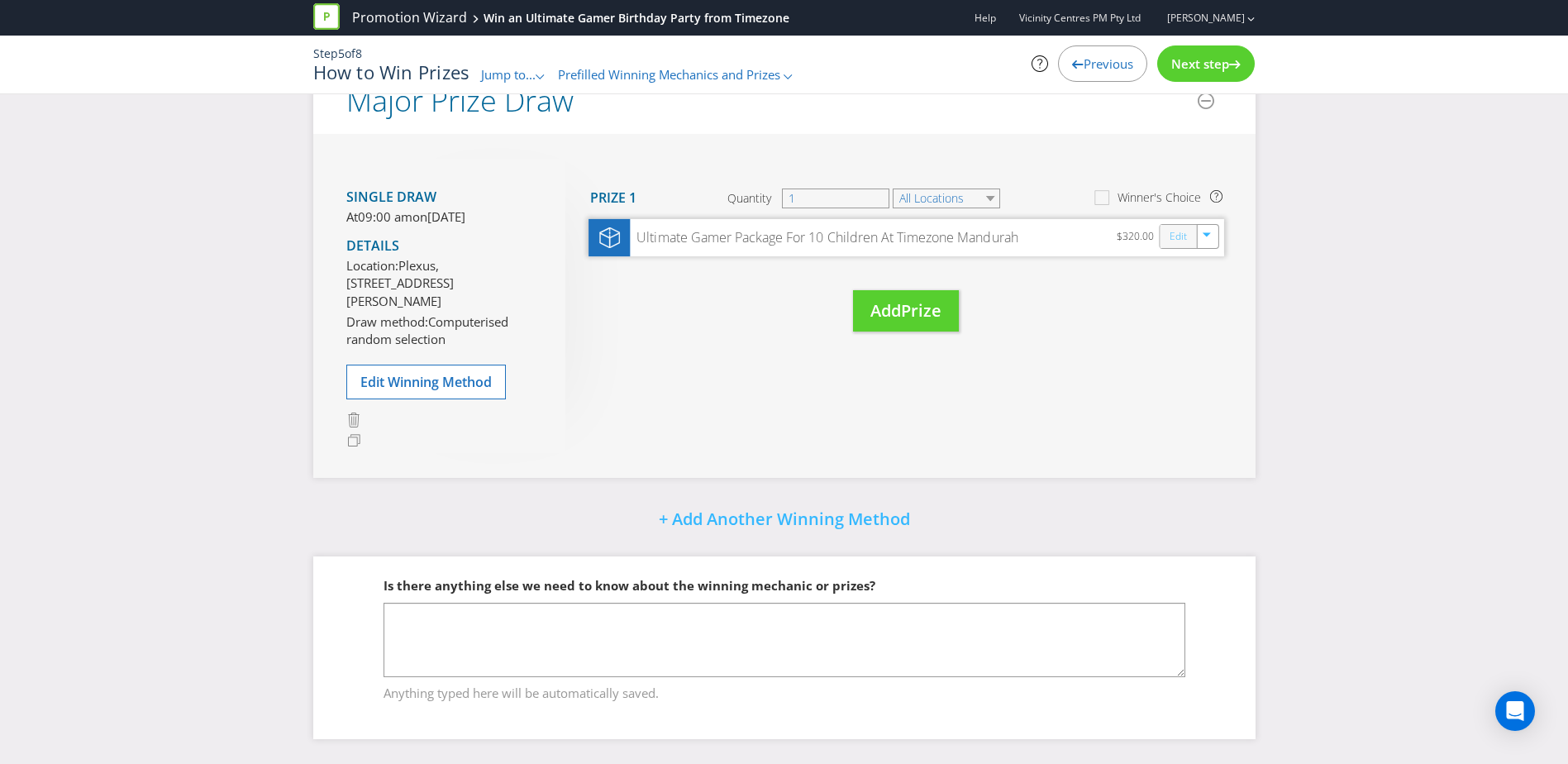
click at [1170, 226] on link "Edit" at bounding box center [1177, 236] width 18 height 19
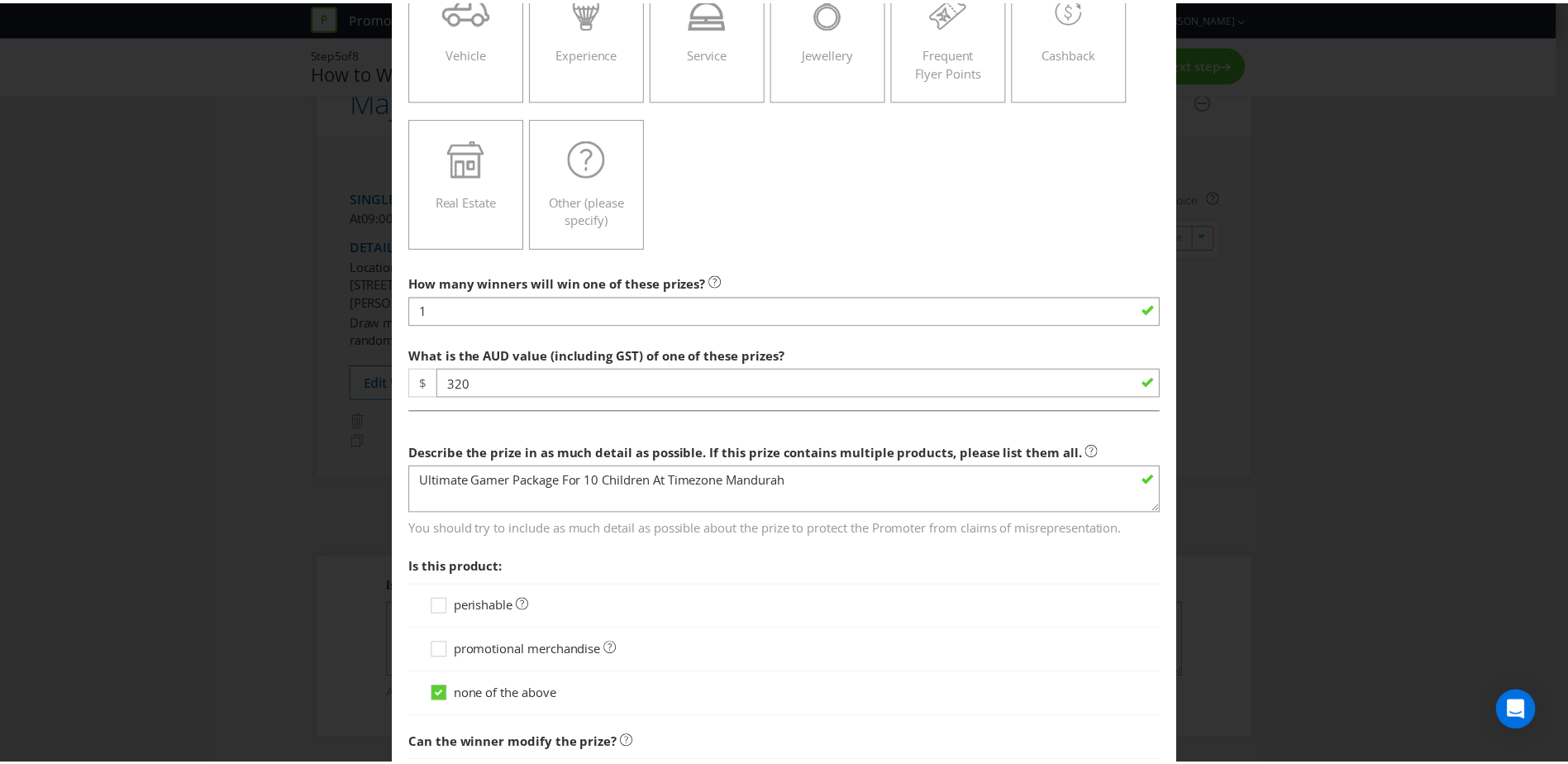
scroll to position [518, 0]
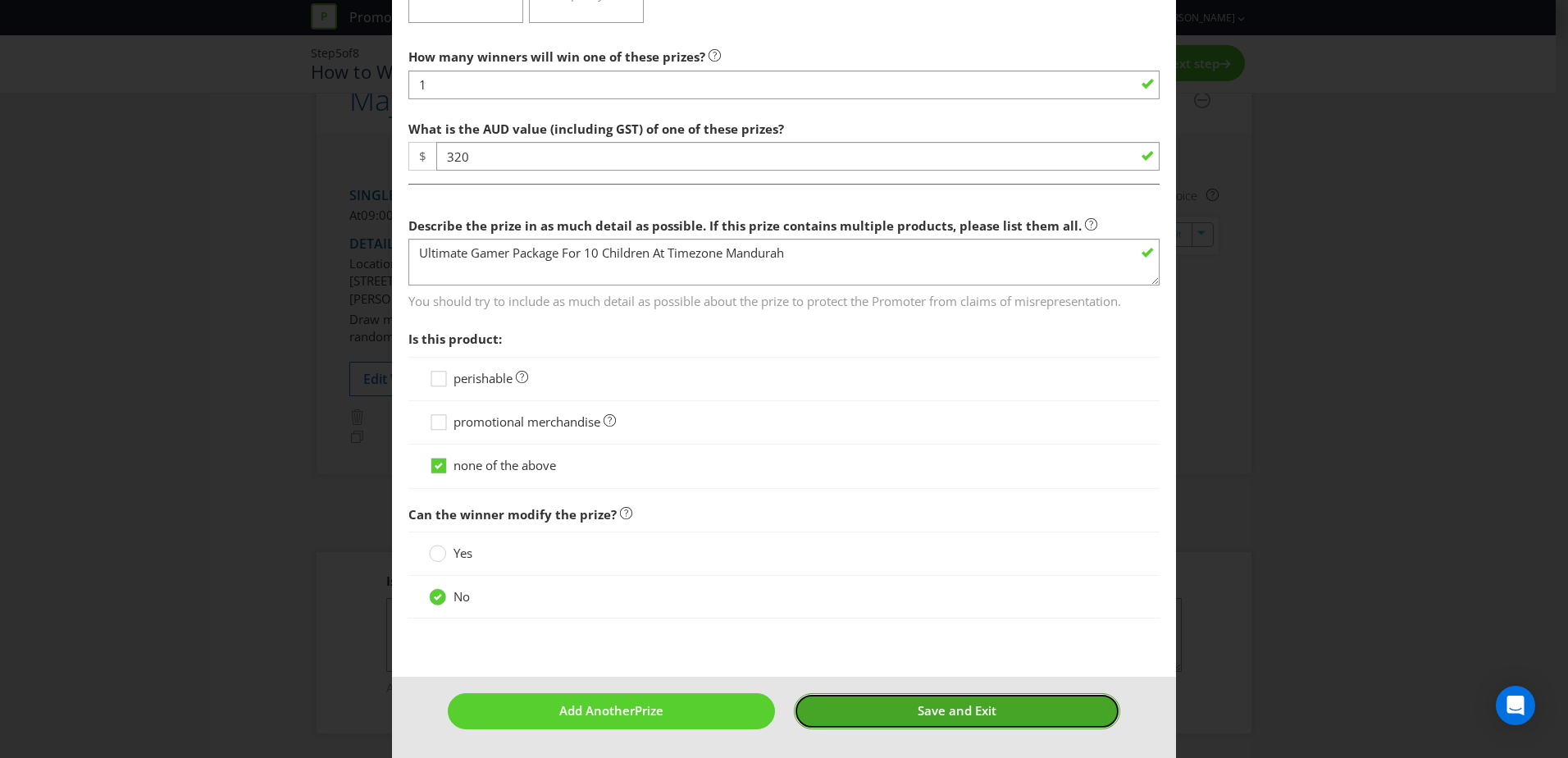
drag, startPoint x: 895, startPoint y: 713, endPoint x: 862, endPoint y: 715, distance: 33.1
click at [862, 715] on button "Save and Exit" at bounding box center [957, 711] width 327 height 35
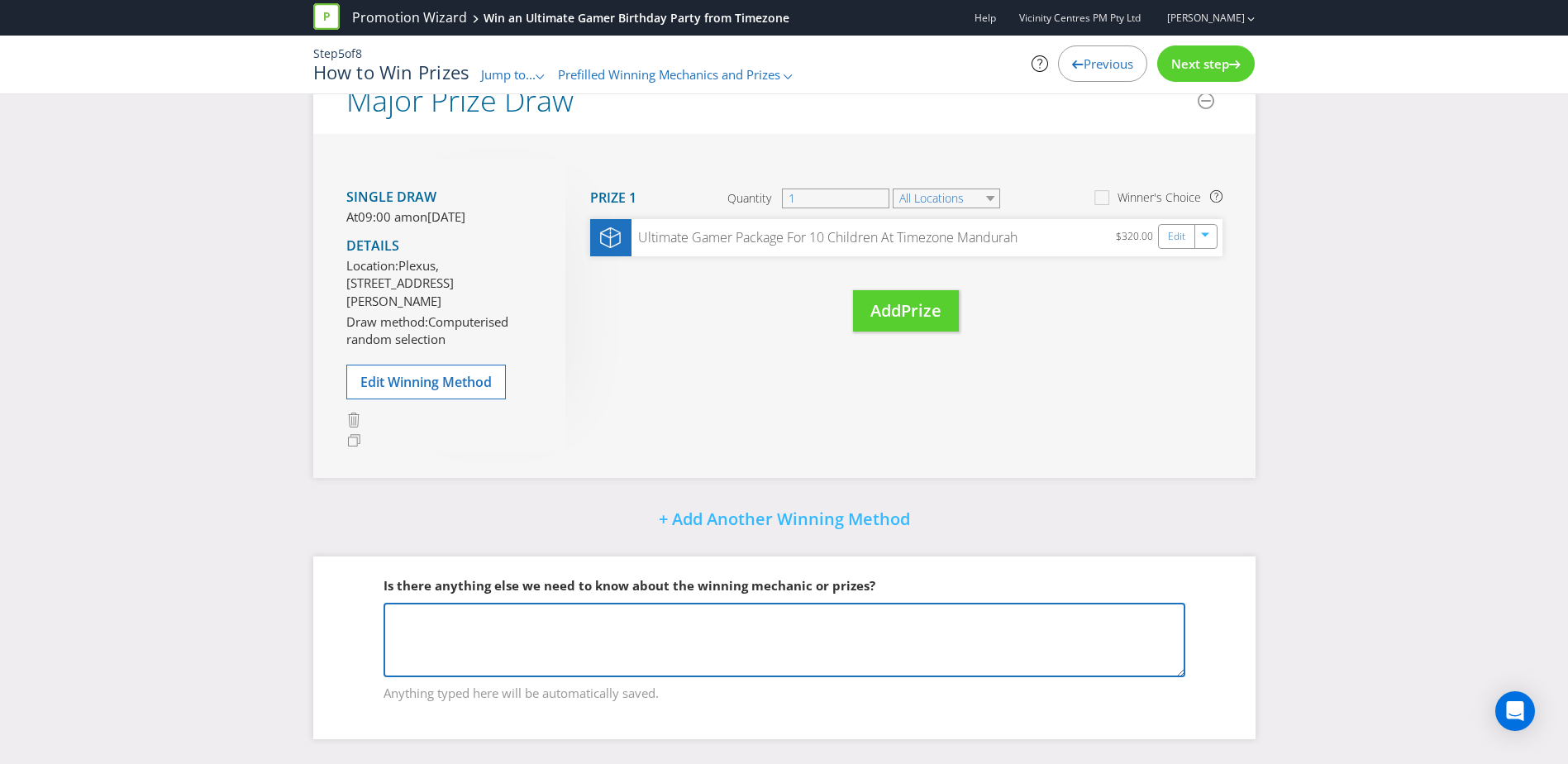
click at [466, 622] on textarea at bounding box center [784, 640] width 802 height 75
type textarea "Must be used by 31st October 2026"
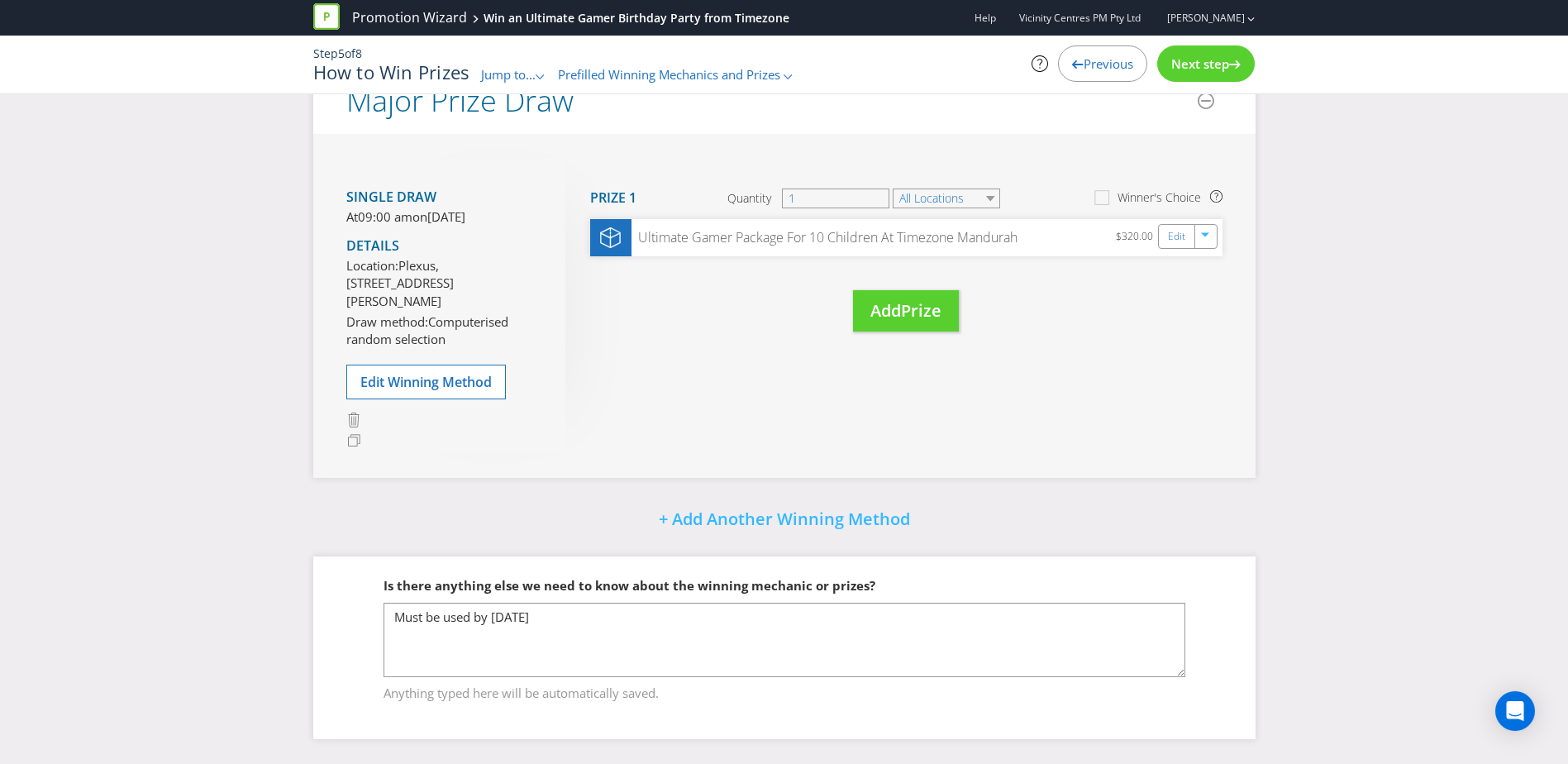
click at [1206, 62] on span "Next step" at bounding box center [1200, 63] width 58 height 17
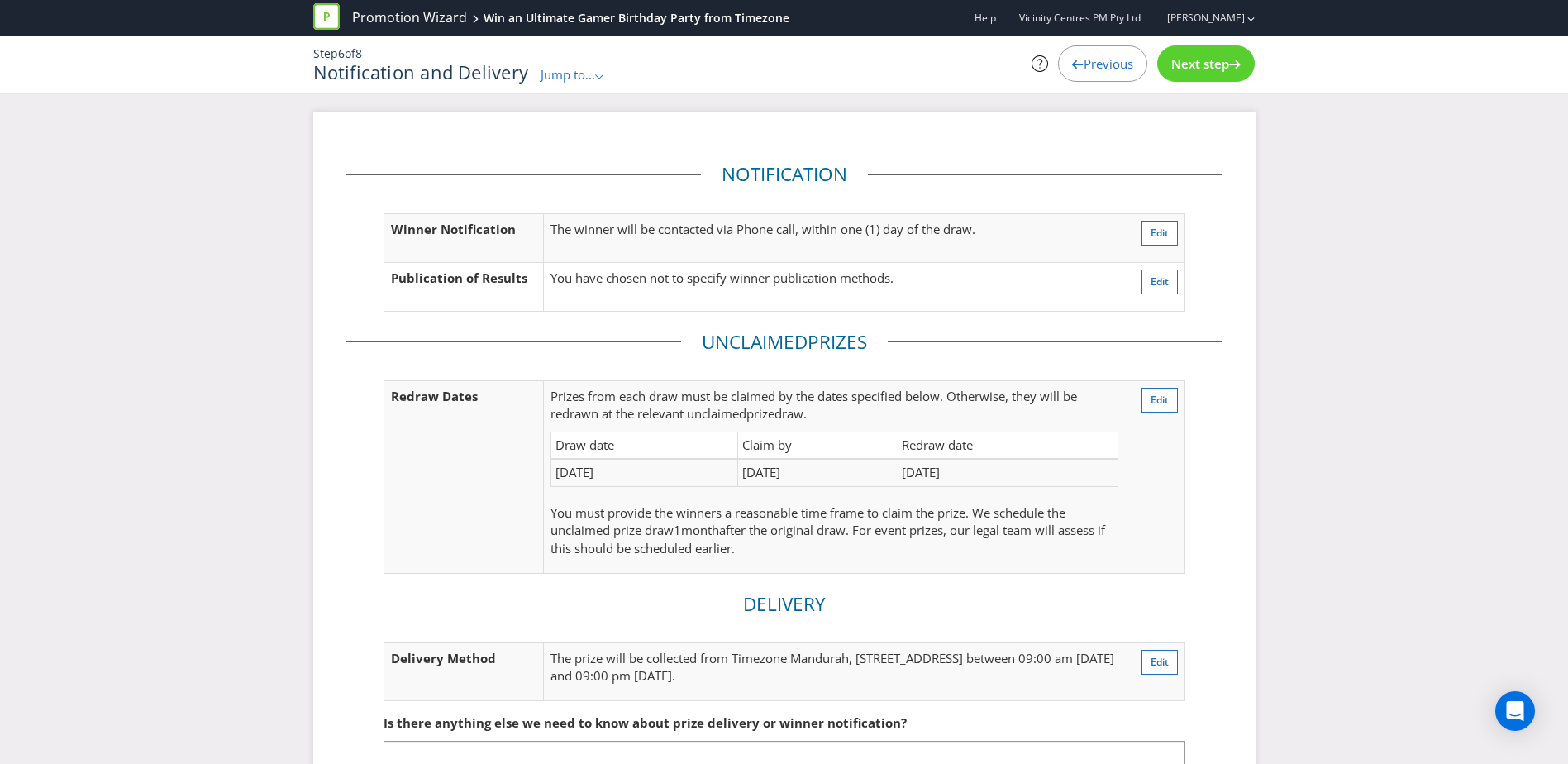
scroll to position [137, 0]
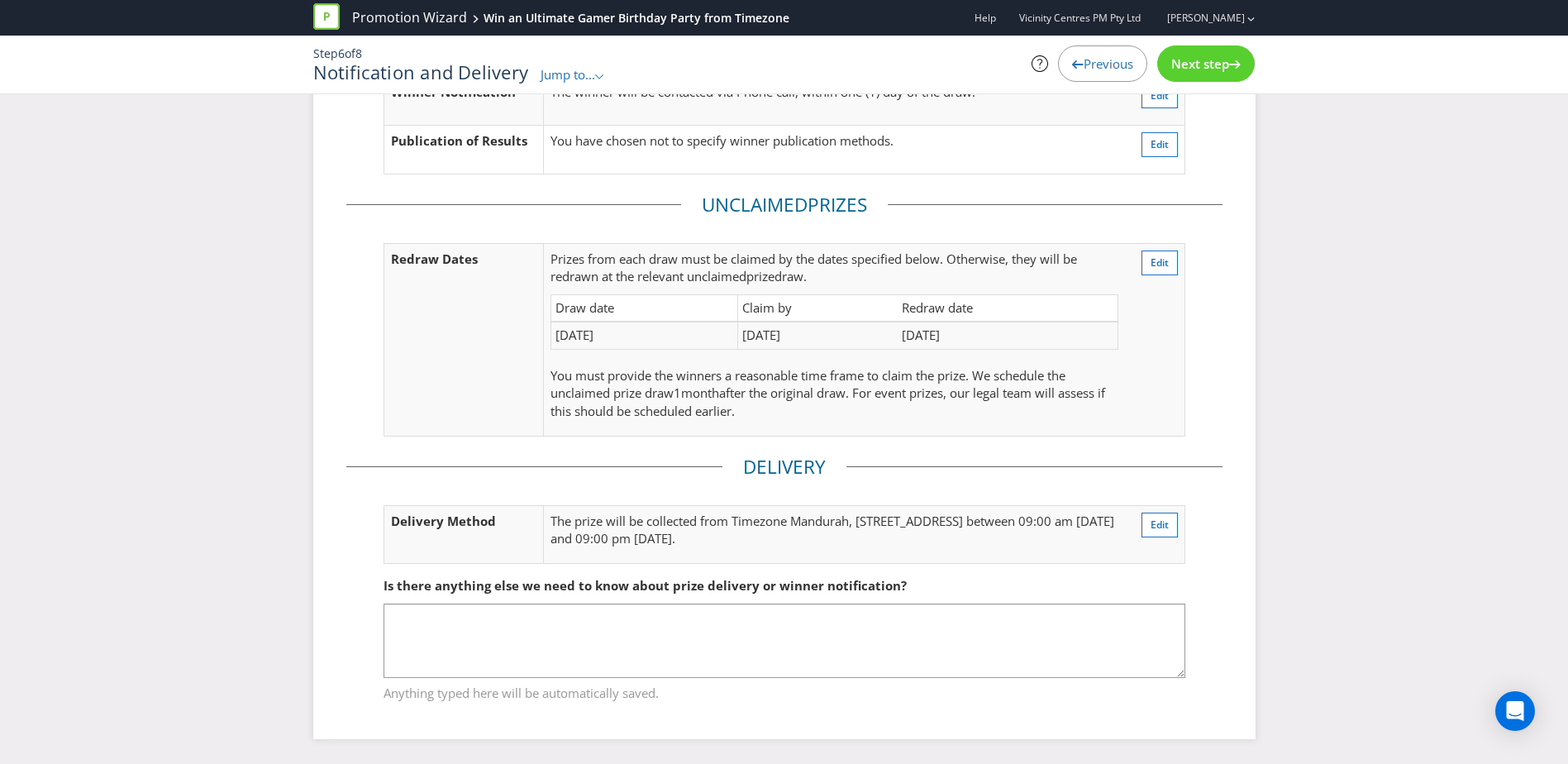
click at [1179, 62] on span "Next step" at bounding box center [1200, 63] width 58 height 17
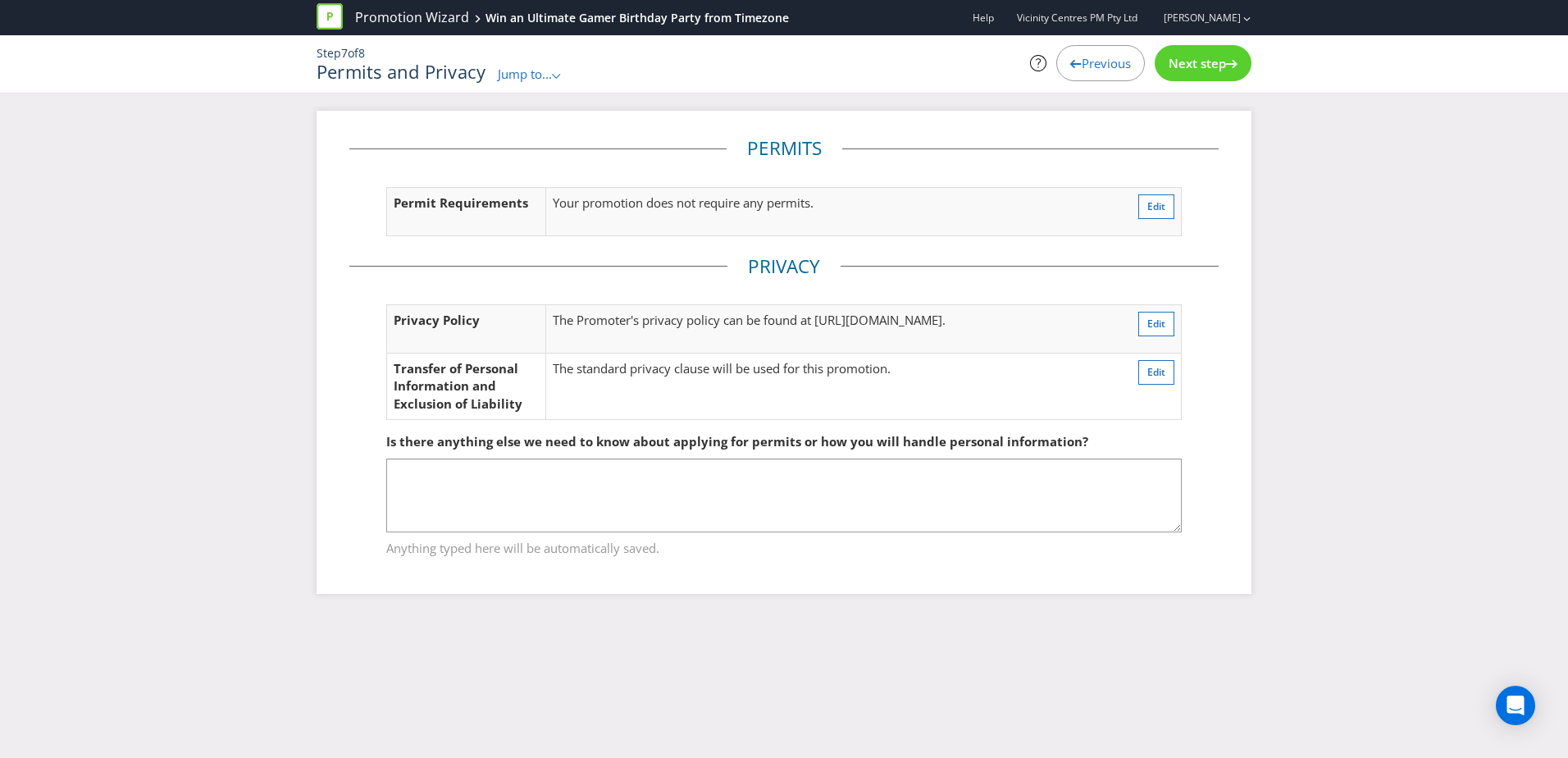
click at [1169, 63] on span "Next step" at bounding box center [1197, 63] width 57 height 17
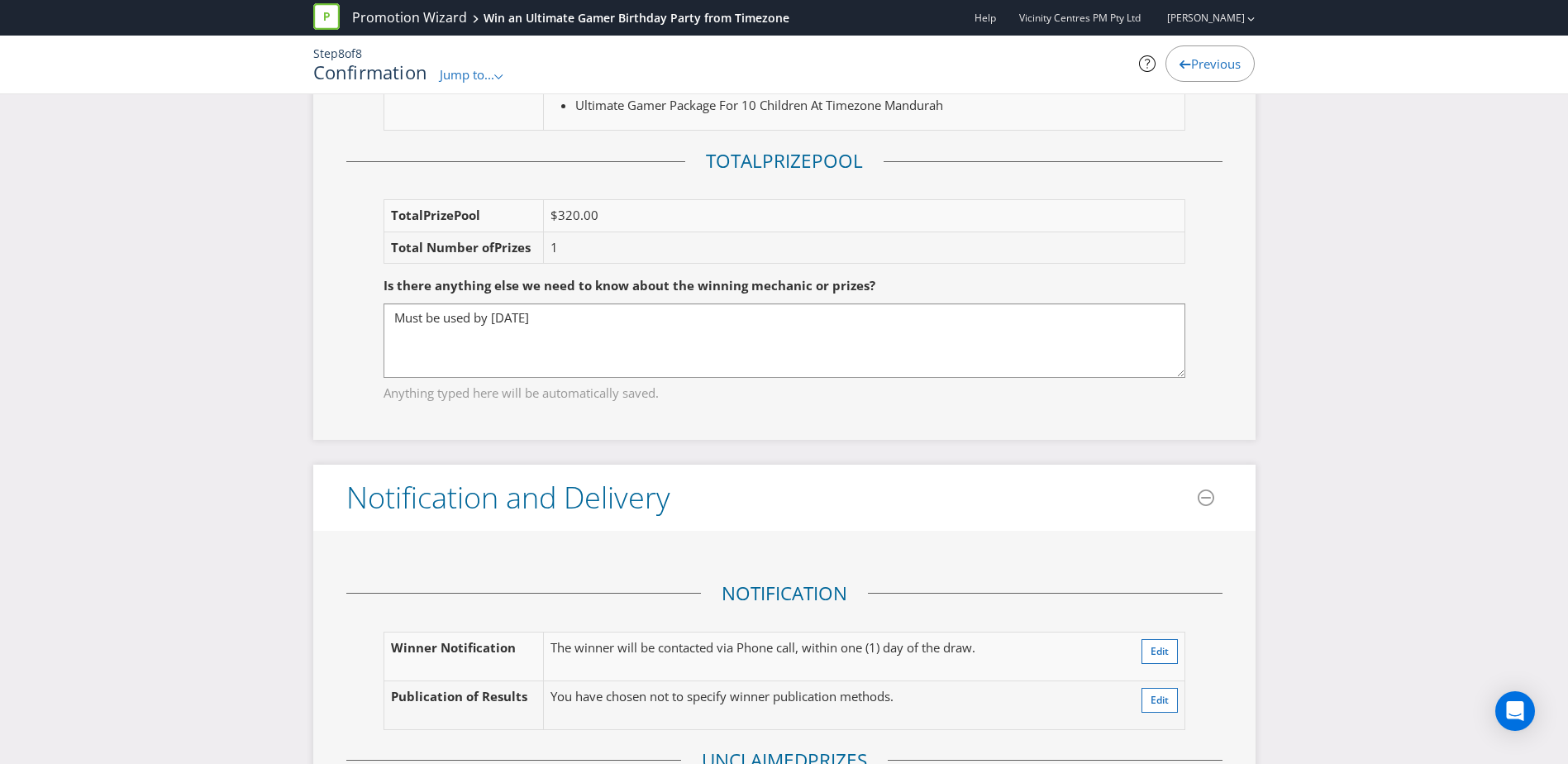
scroll to position [2166, 0]
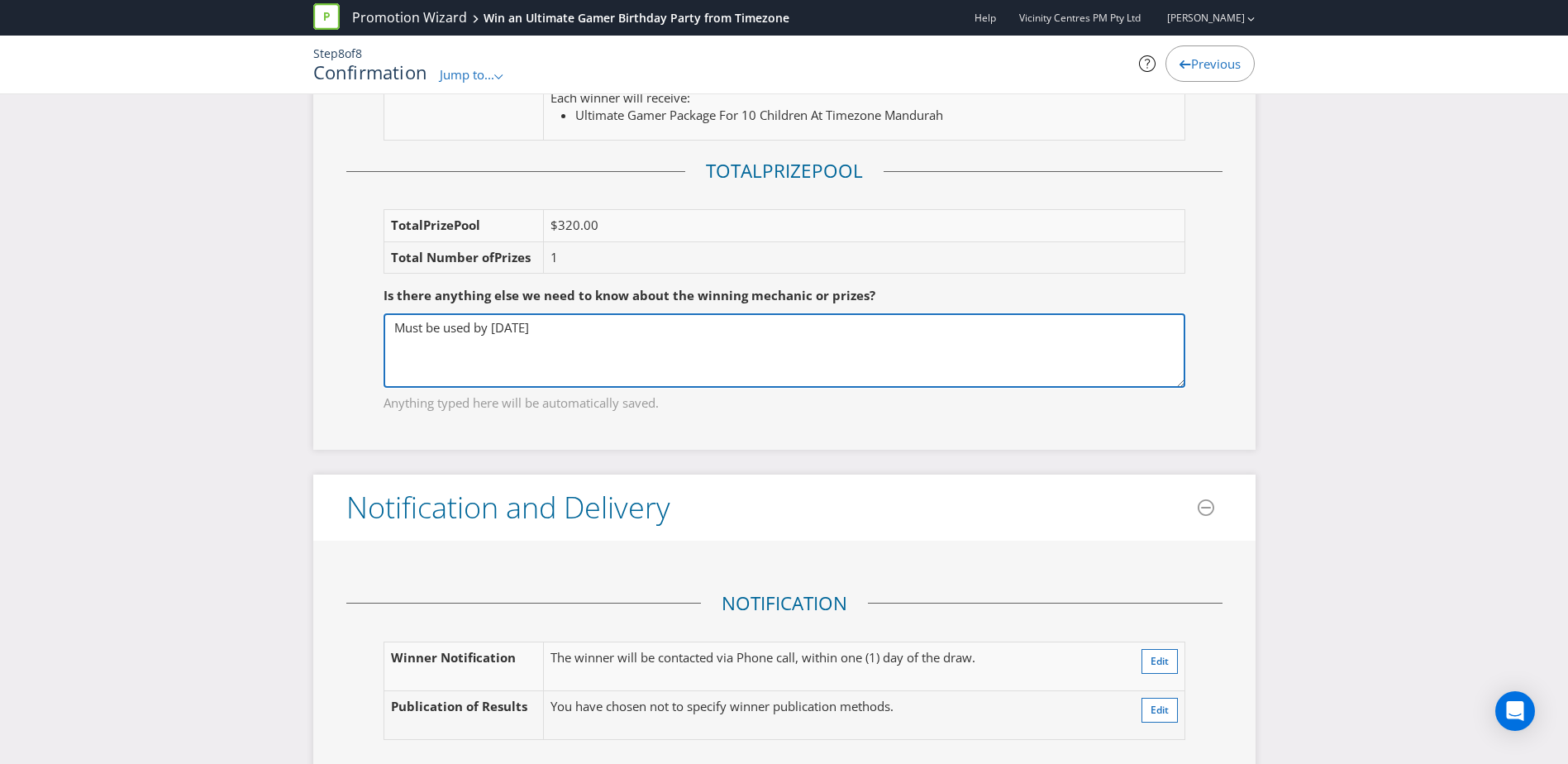
click at [757, 347] on textarea "Must be used by 31st October 2026" at bounding box center [784, 350] width 802 height 75
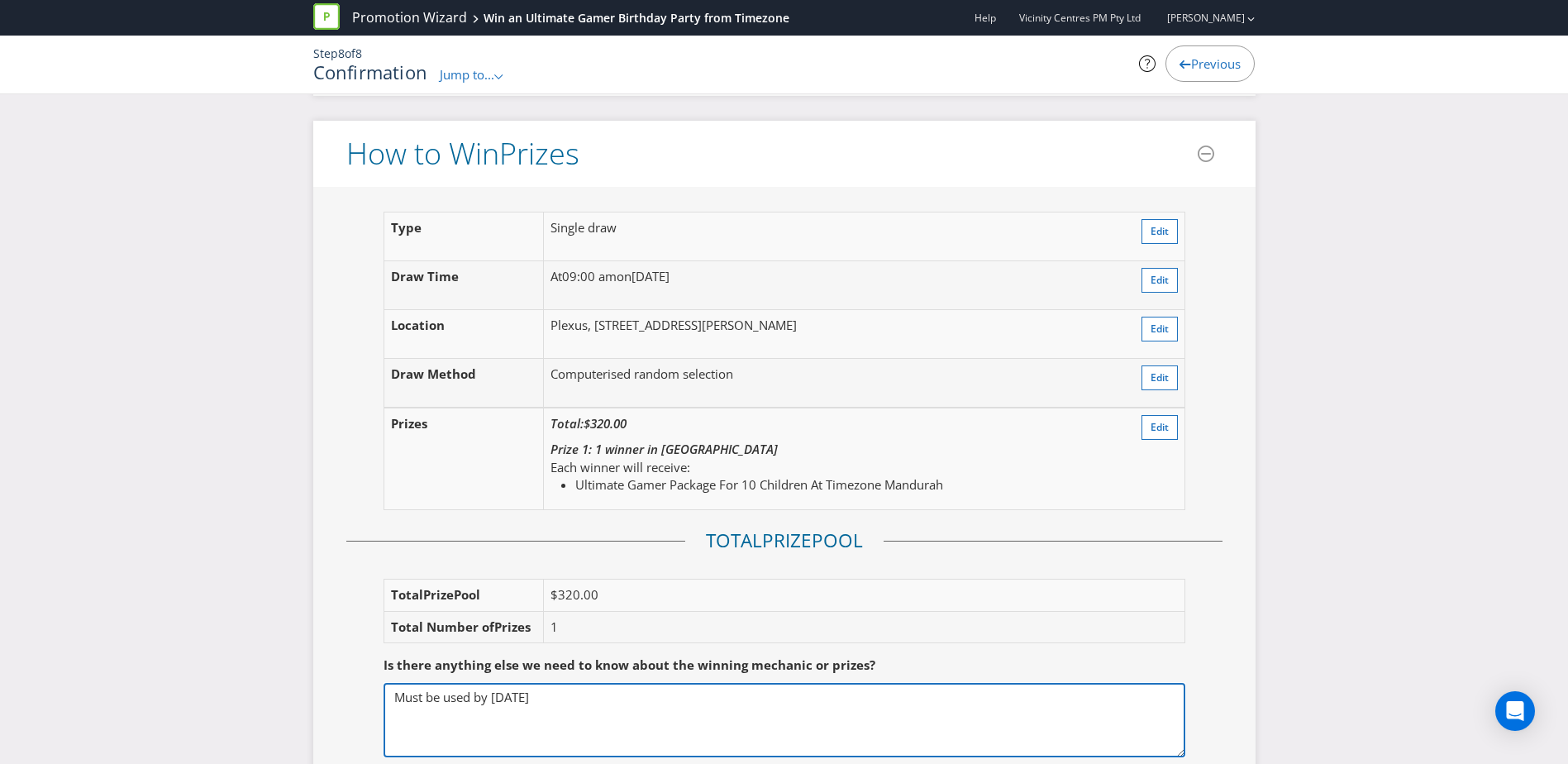
scroll to position [1795, 0]
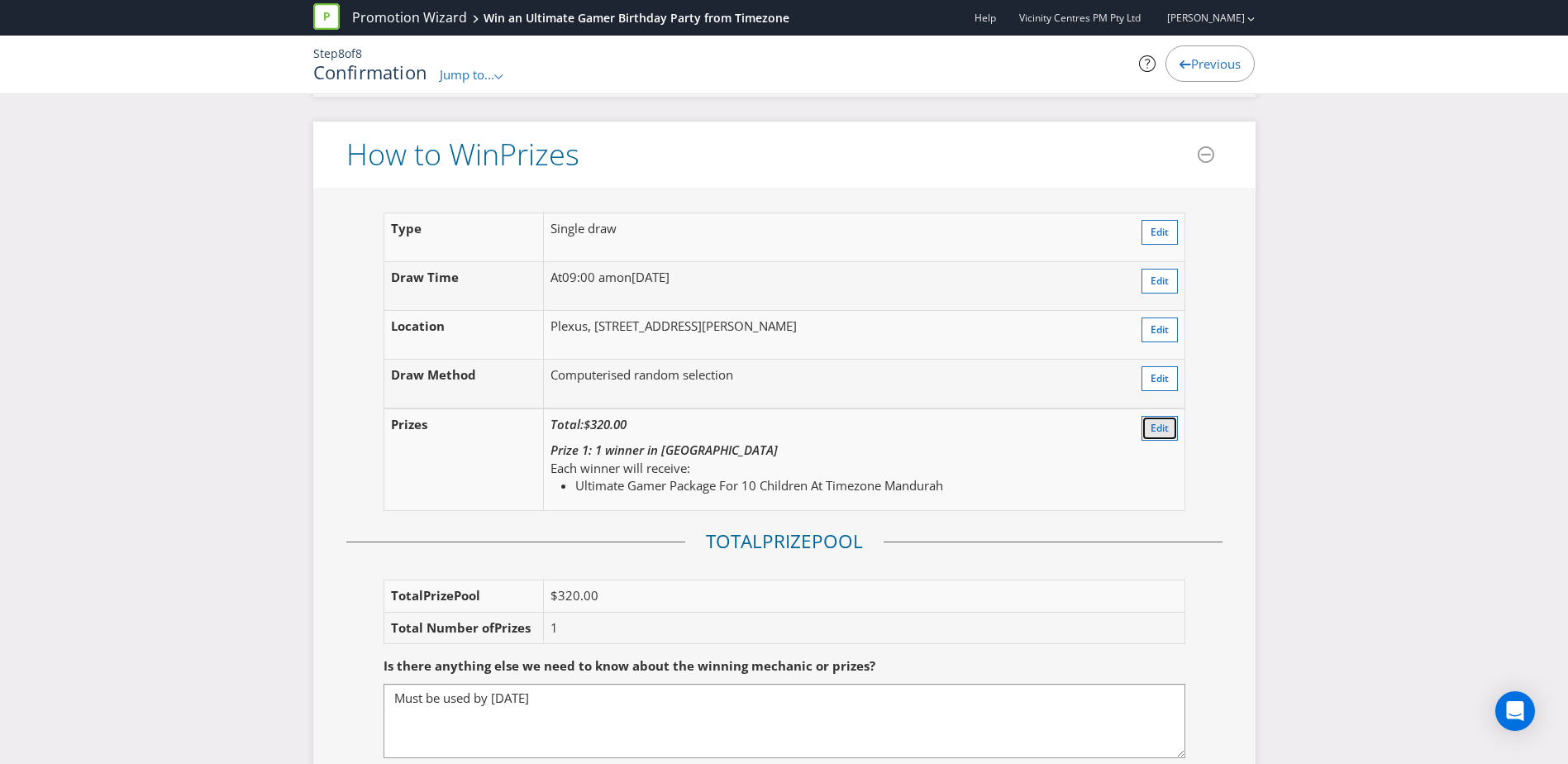
click at [1153, 435] on span "Edit" at bounding box center [1160, 428] width 19 height 14
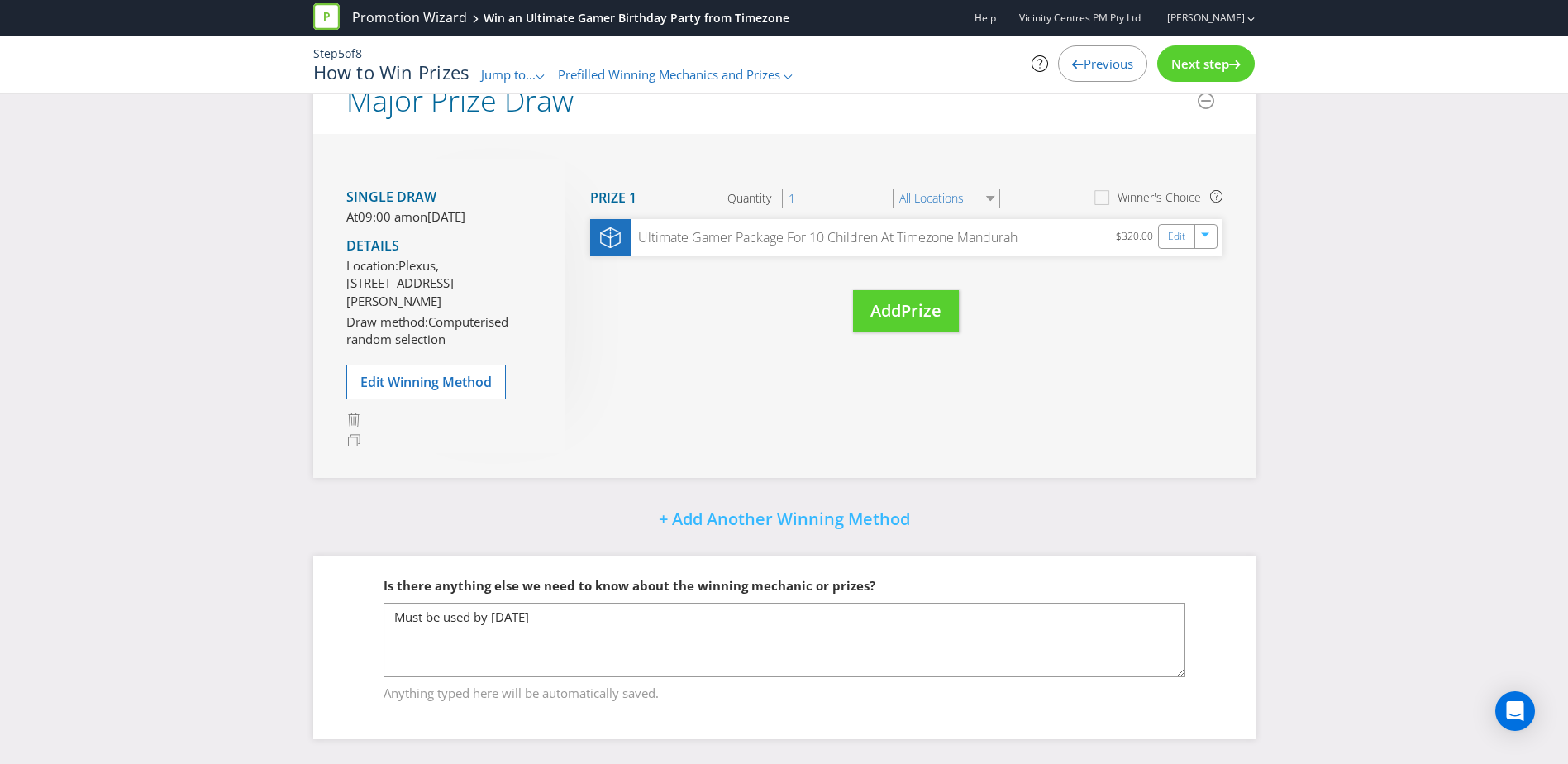
scroll to position [184, 0]
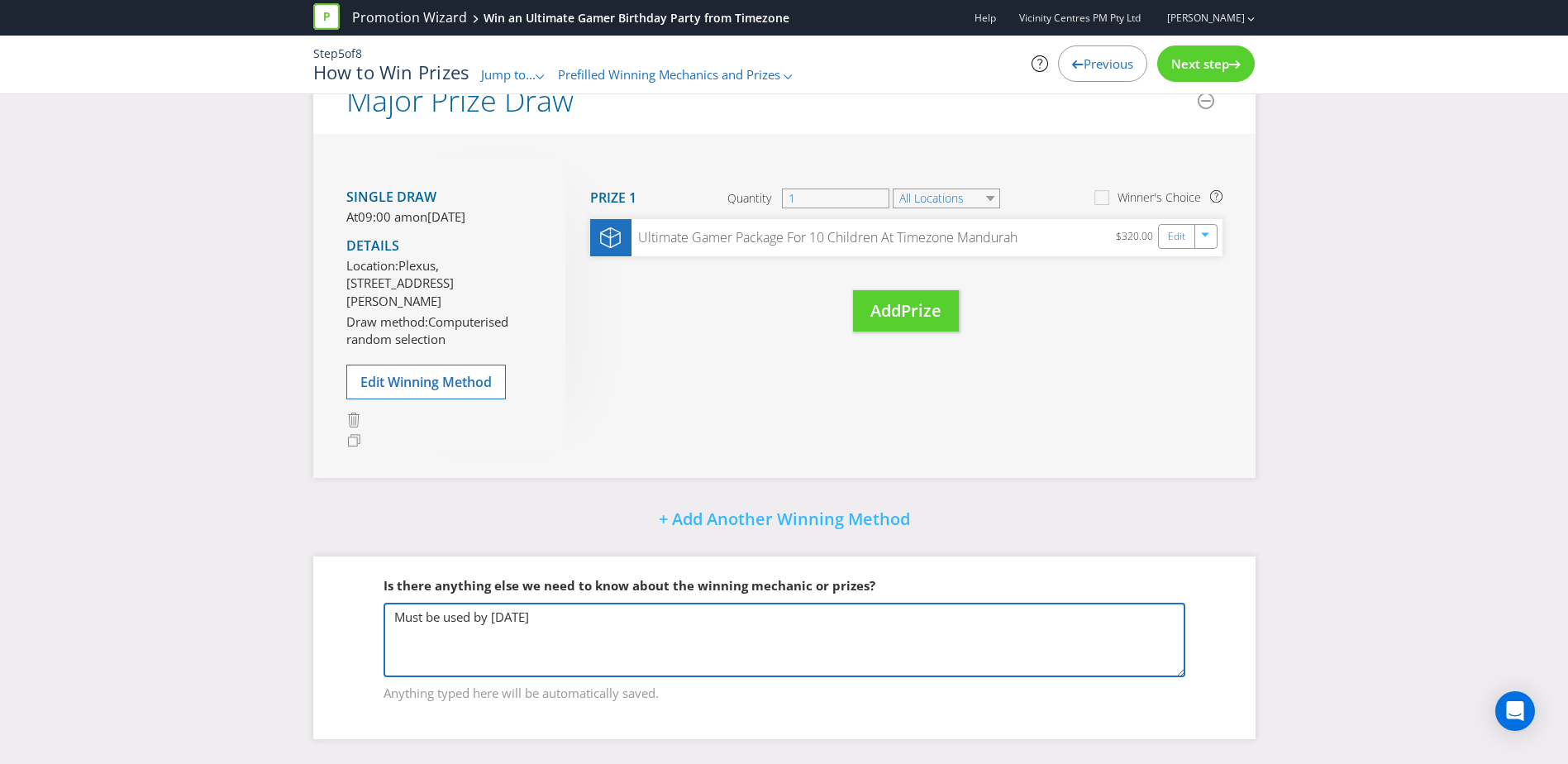
click at [614, 618] on textarea "Must be used by 31st October 2026" at bounding box center [784, 640] width 802 height 75
type textarea "Must be used by 31st October 2026 Valid at Timezone Mandurah only"
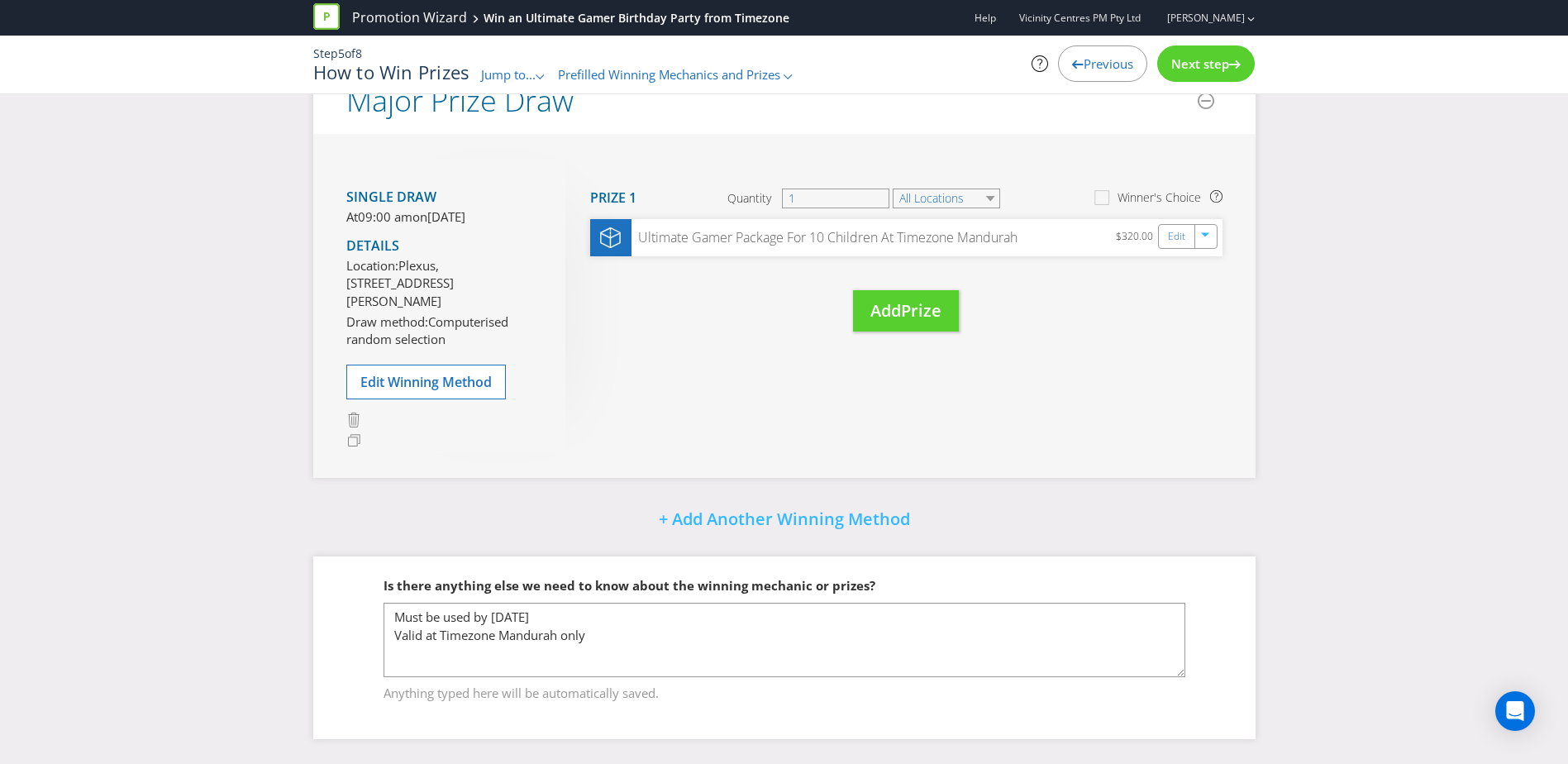
click at [1188, 61] on span "Next step" at bounding box center [1200, 63] width 58 height 17
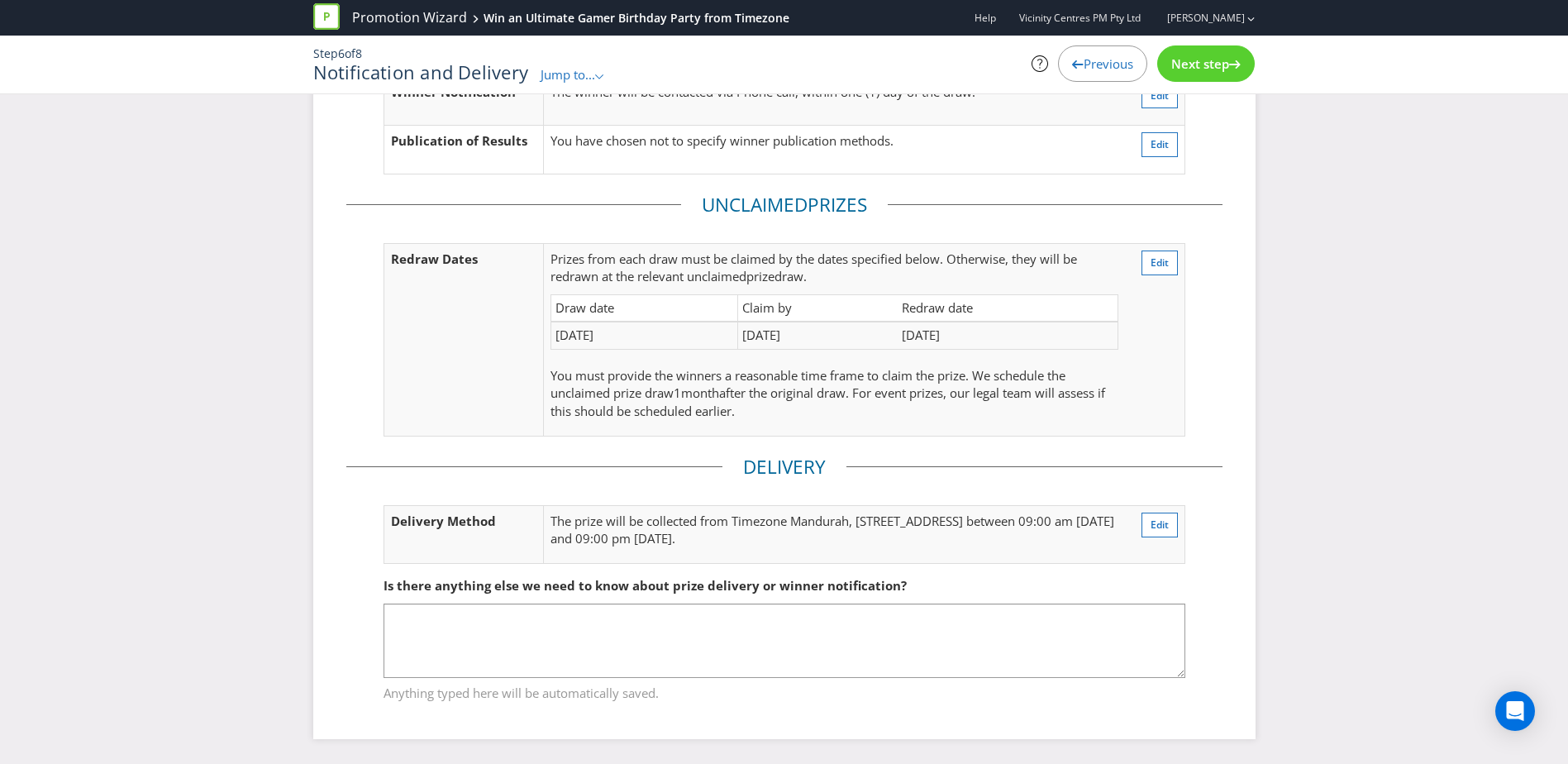
click at [1188, 61] on span "Next step" at bounding box center [1200, 63] width 58 height 17
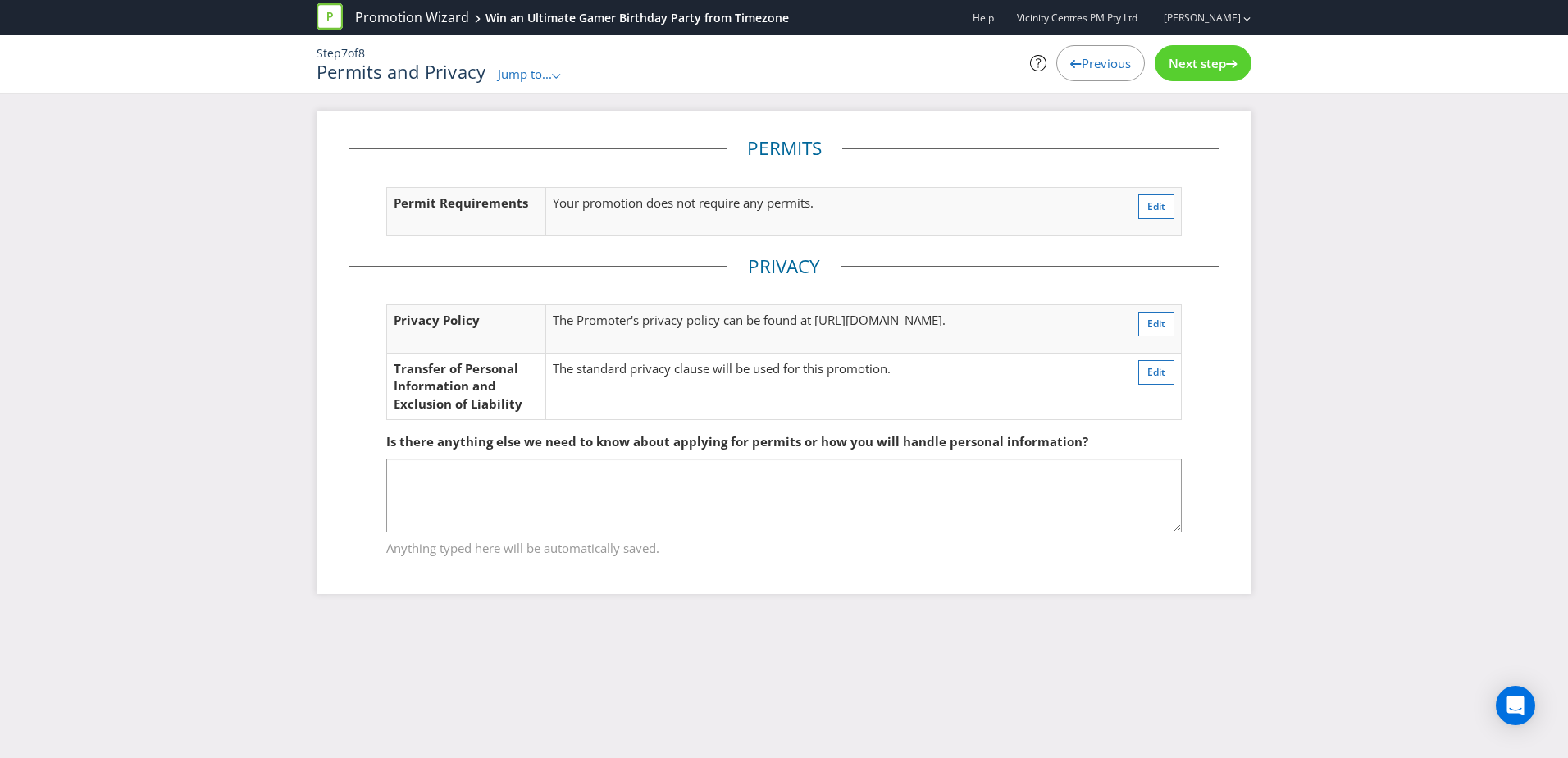
click at [1179, 61] on span "Next step" at bounding box center [1197, 63] width 57 height 17
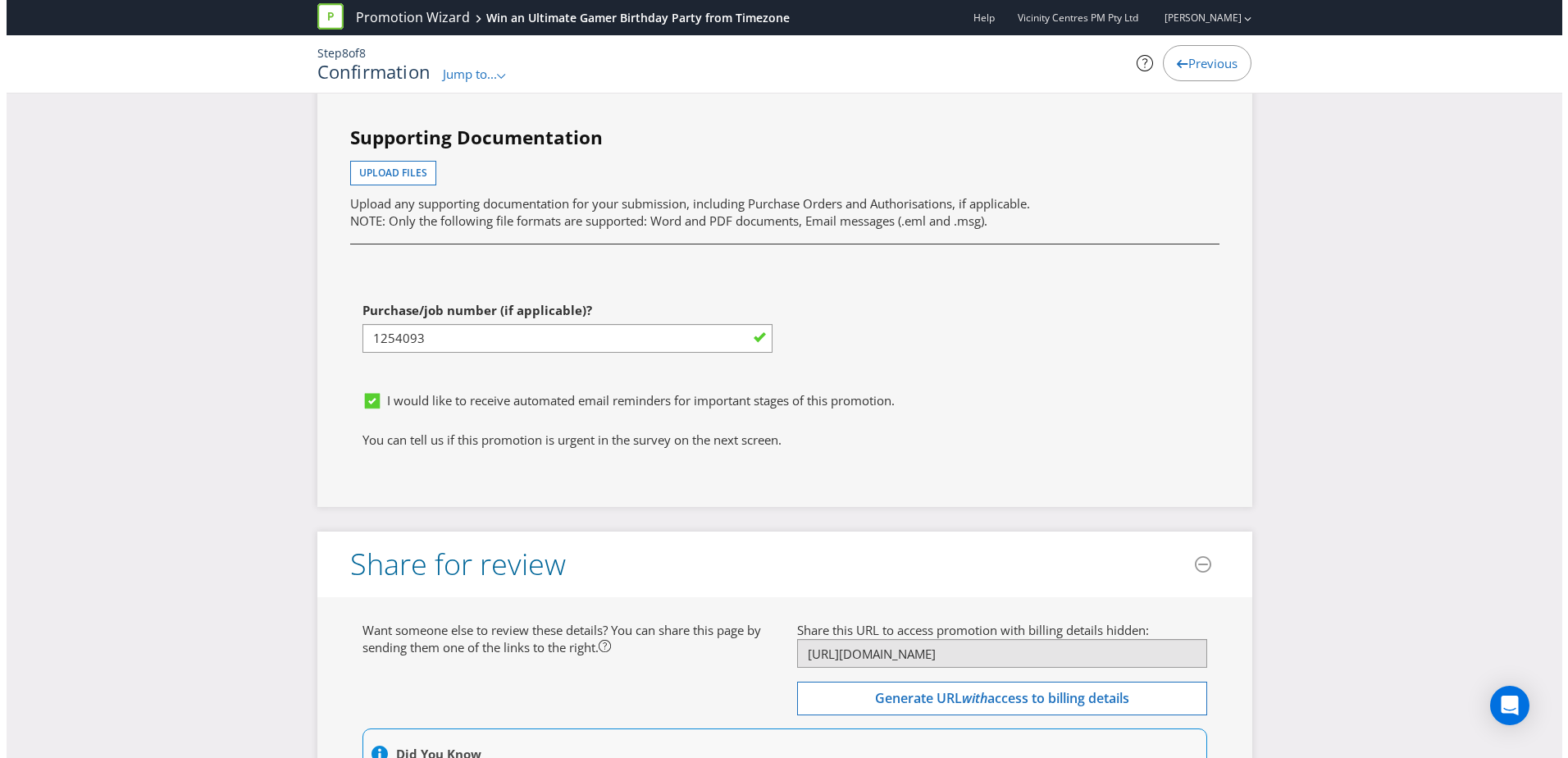
scroll to position [5039, 0]
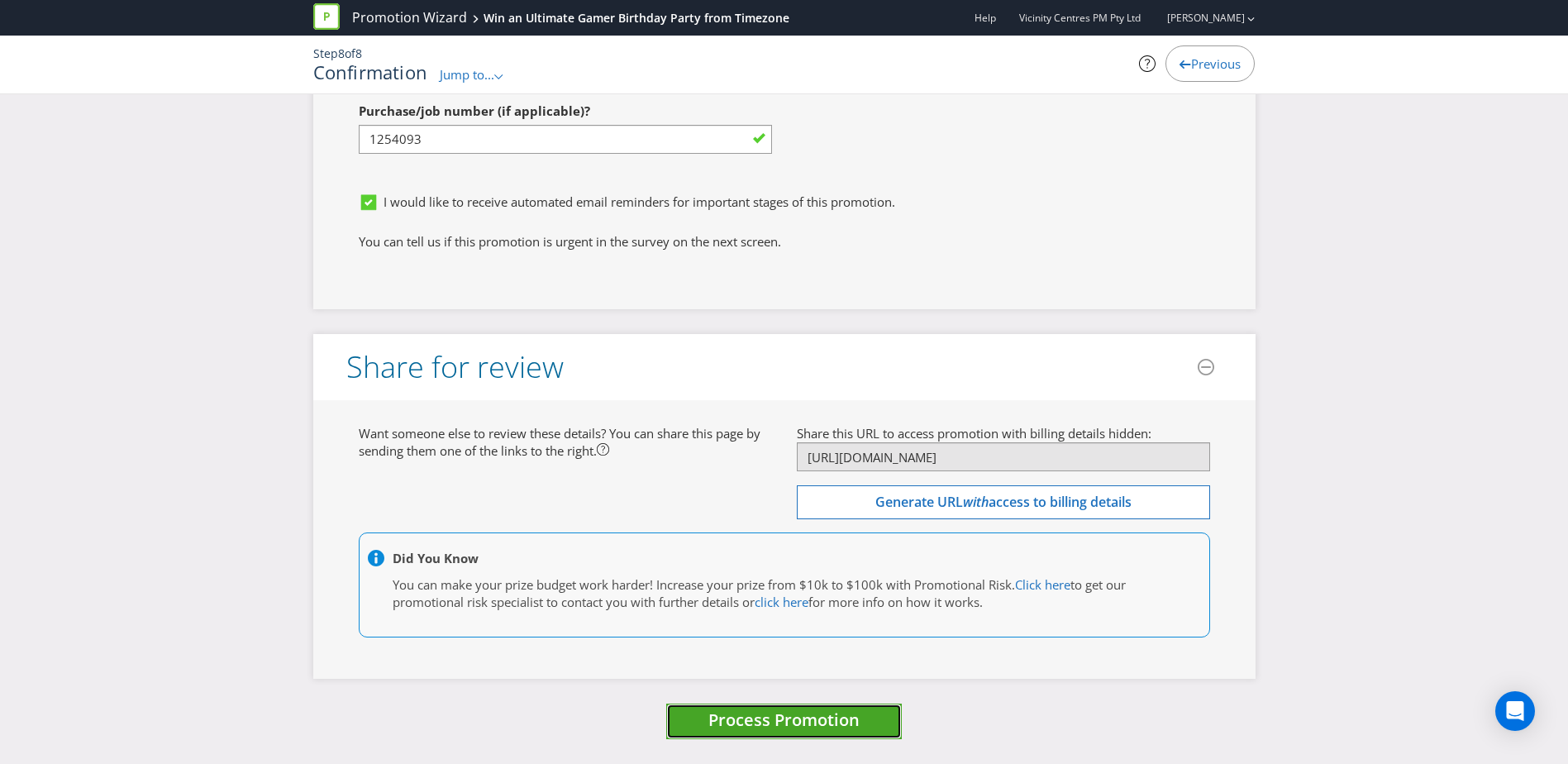
click at [789, 726] on span "Process Promotion" at bounding box center [784, 720] width 151 height 22
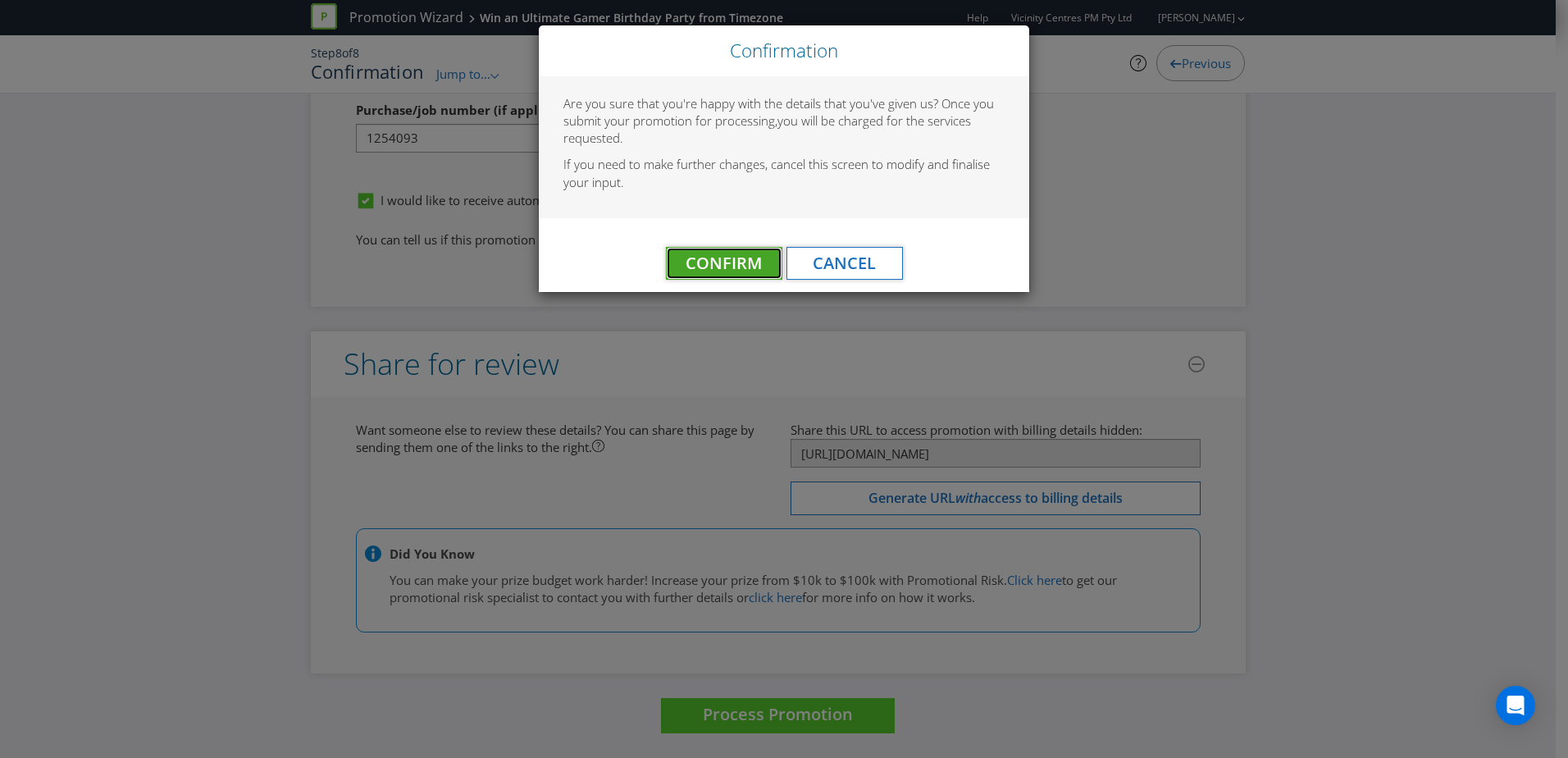
click at [723, 264] on span "Confirm" at bounding box center [723, 263] width 77 height 22
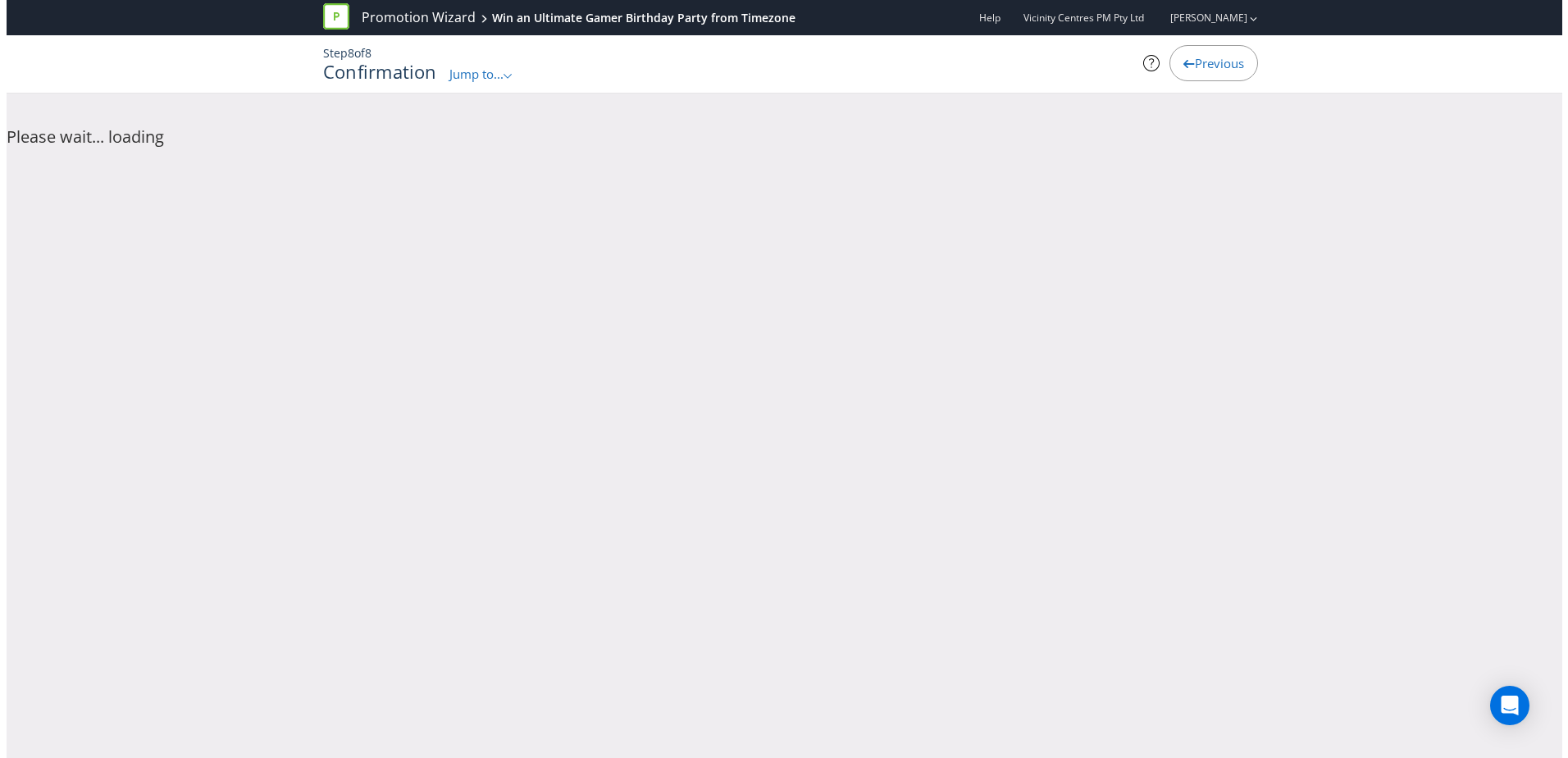
scroll to position [0, 0]
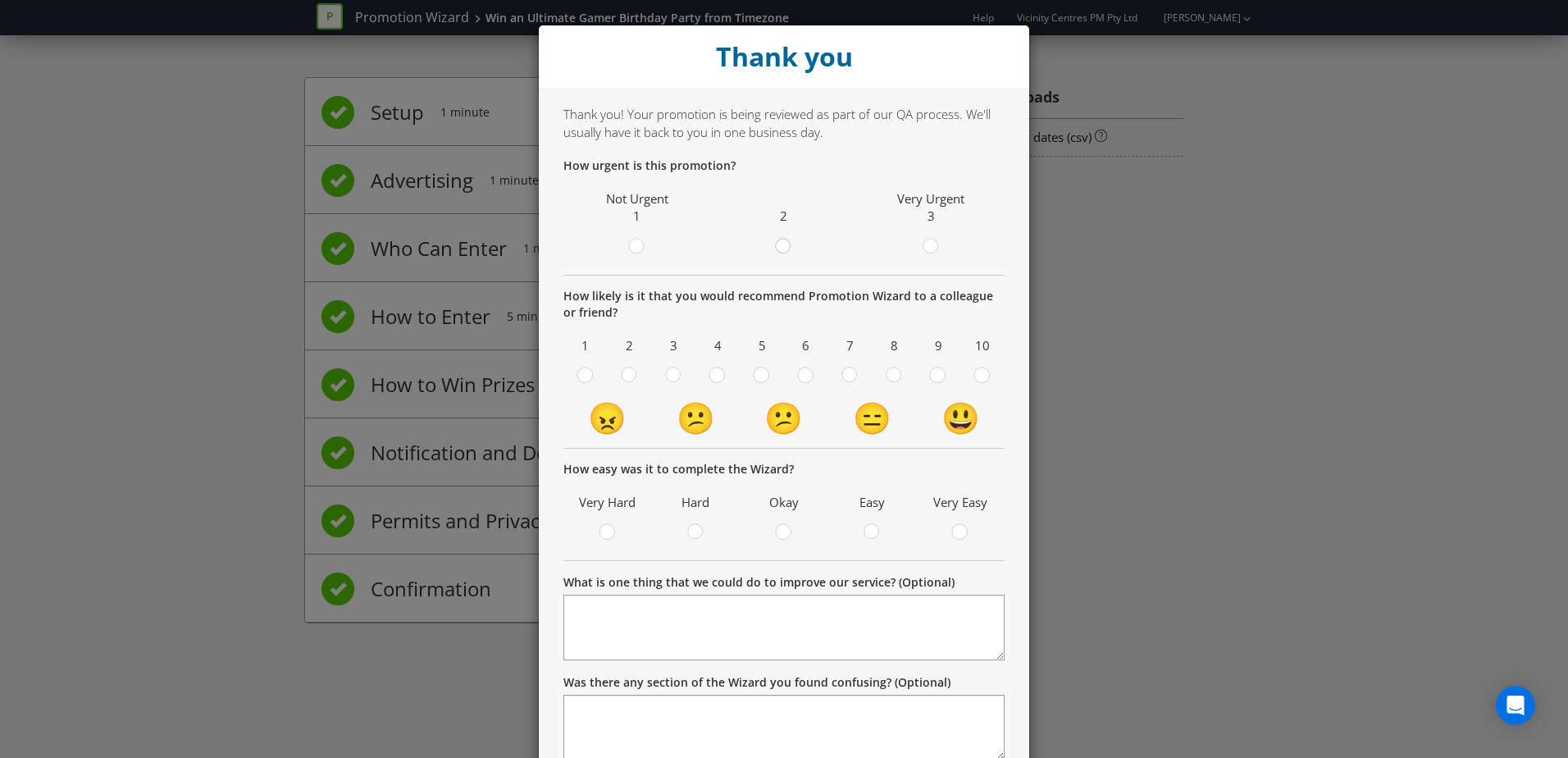
click at [780, 242] on div at bounding box center [784, 241] width 8 height 8
click at [0, 0] on input "radio" at bounding box center [0, 0] width 0 height 0
click at [754, 373] on circle at bounding box center [761, 375] width 15 height 15
click at [0, 0] on input "radio" at bounding box center [0, 0] width 0 height 0
click at [890, 372] on div at bounding box center [893, 370] width 8 height 8
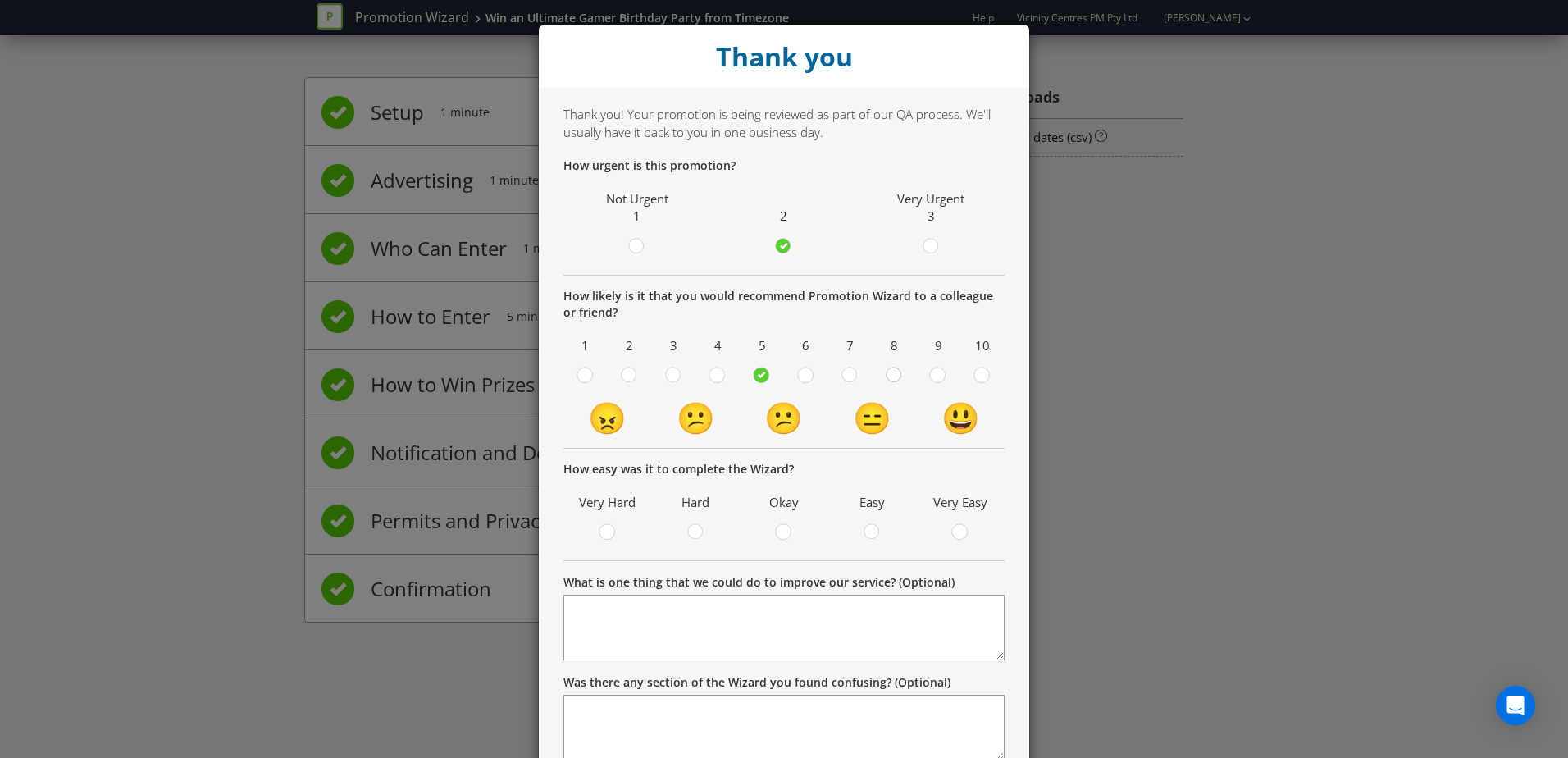
click at [0, 0] on input "radio" at bounding box center [0, 0] width 0 height 0
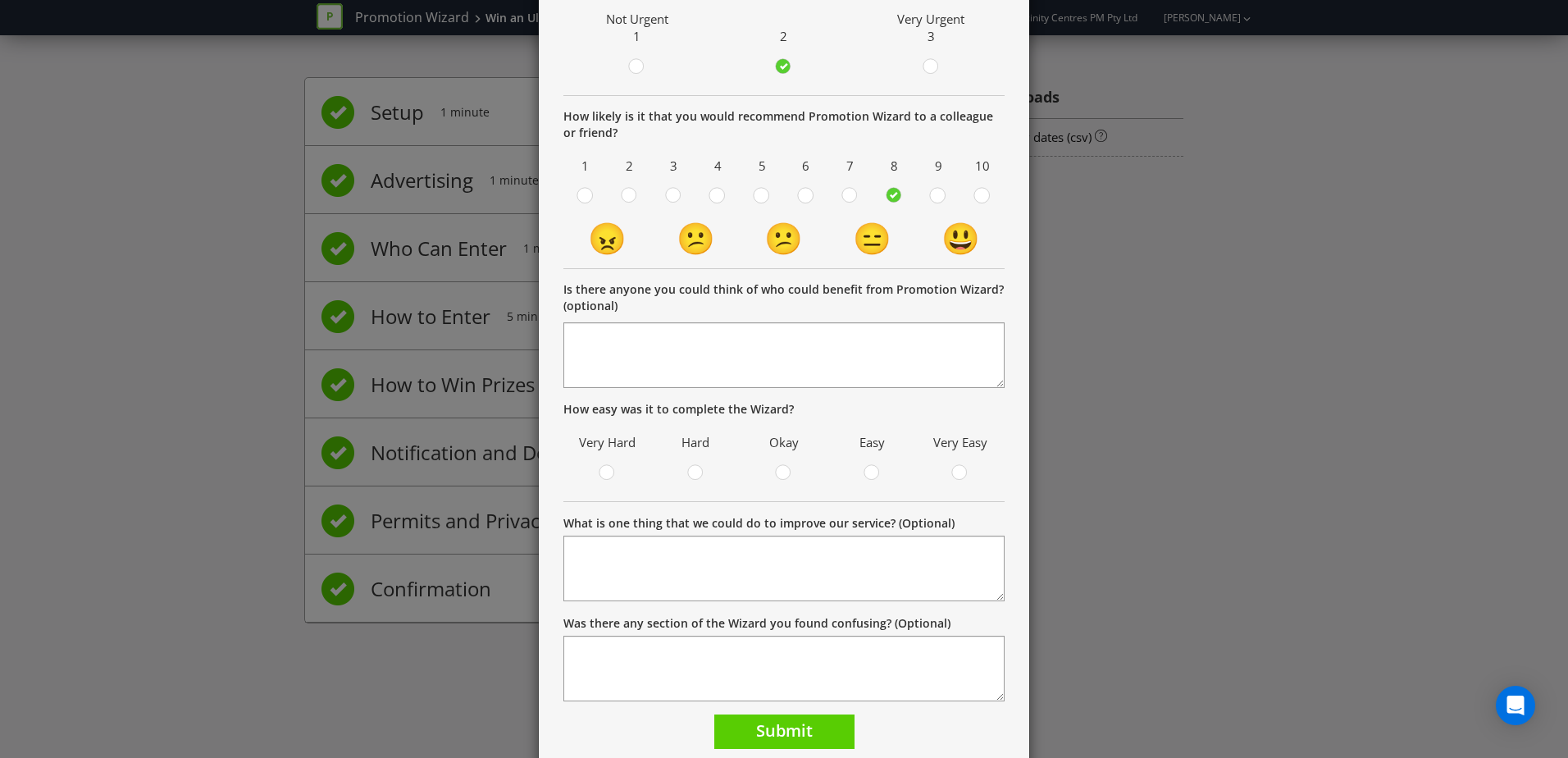
scroll to position [181, 0]
click at [779, 472] on circle at bounding box center [784, 471] width 15 height 15
click at [0, 0] on input "radio" at bounding box center [0, 0] width 0 height 0
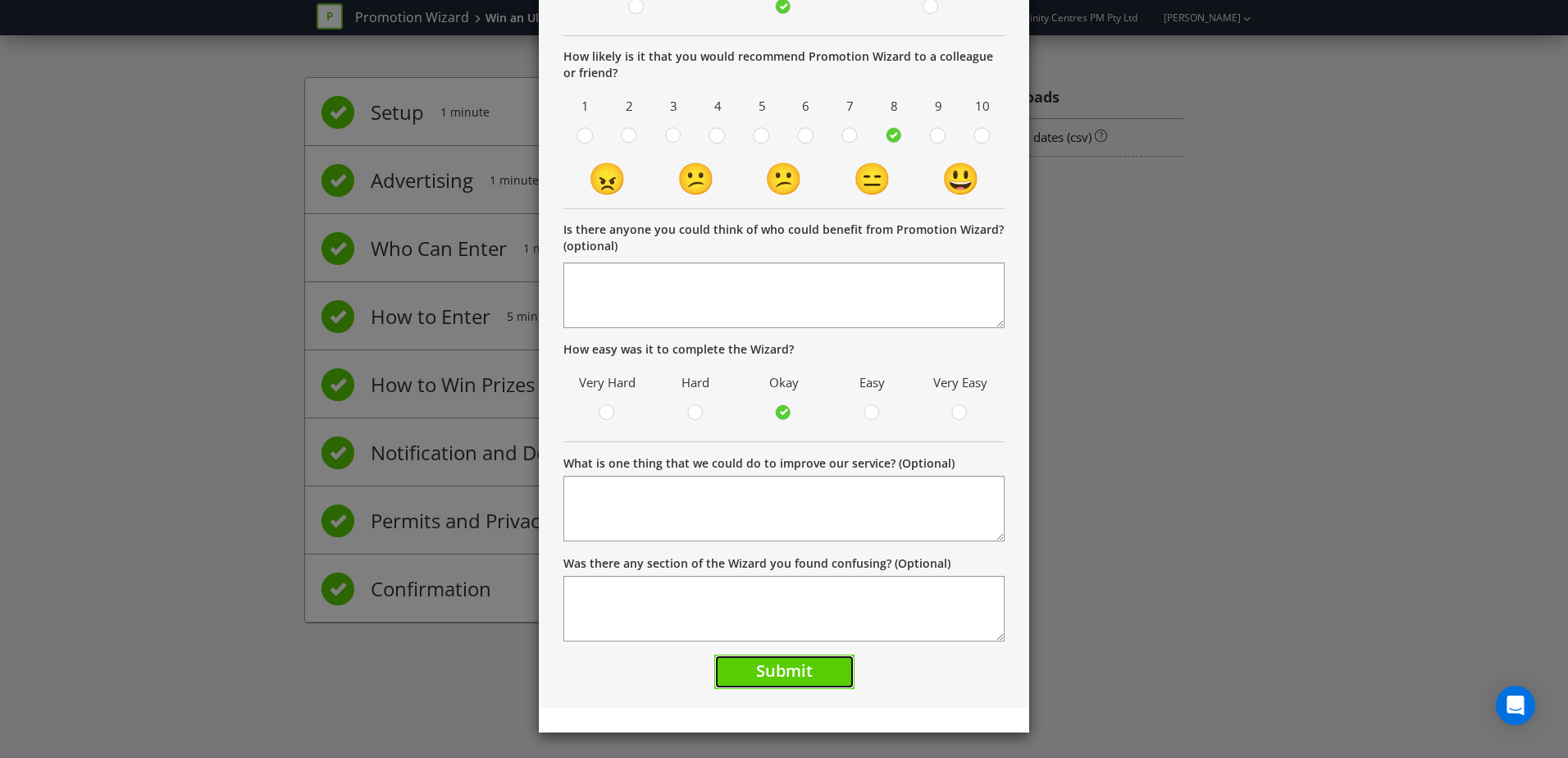
click at [763, 662] on span "Submit" at bounding box center [784, 671] width 56 height 22
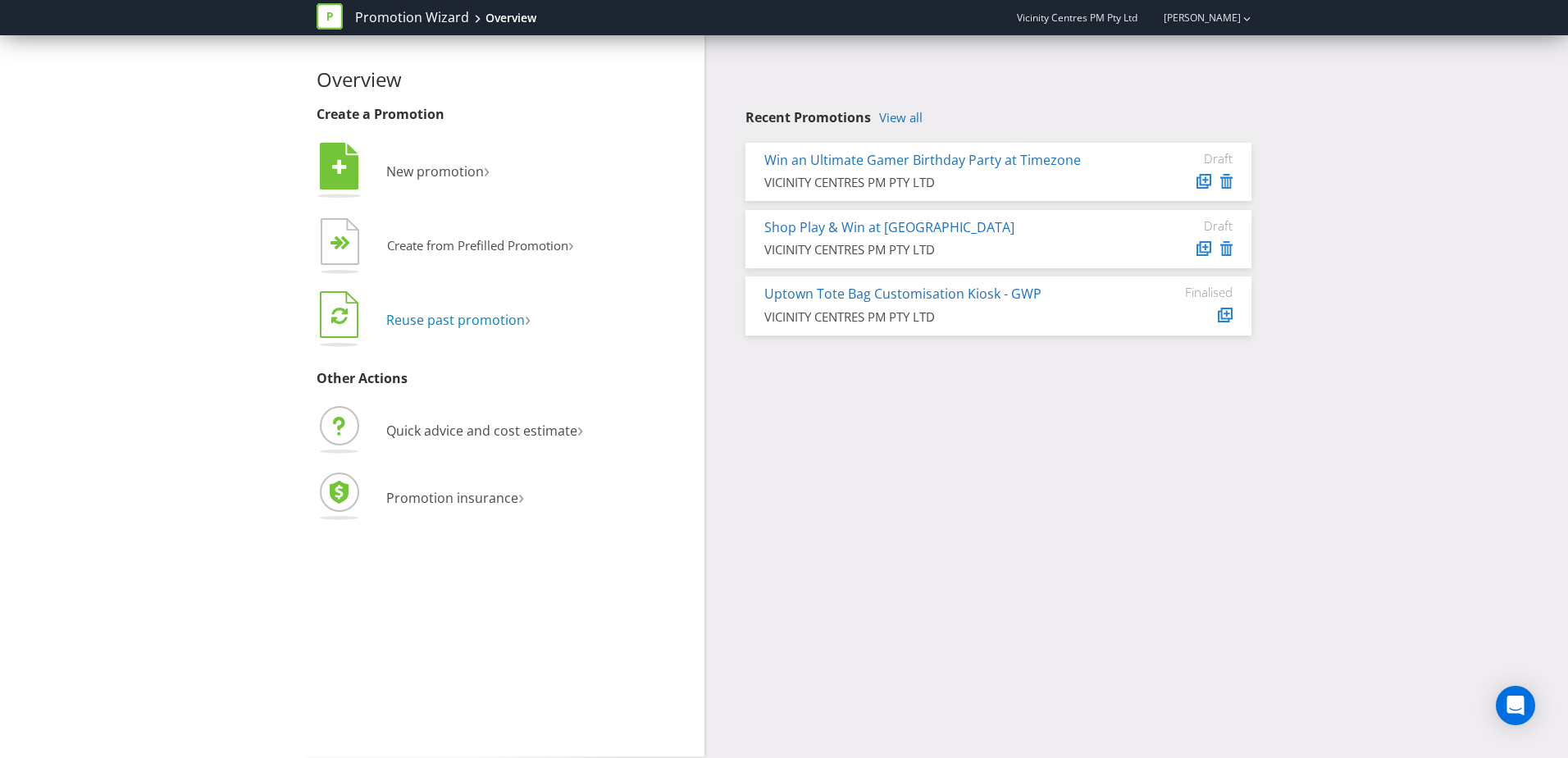
click at [460, 322] on span "Reuse past promotion" at bounding box center [456, 320] width 139 height 18
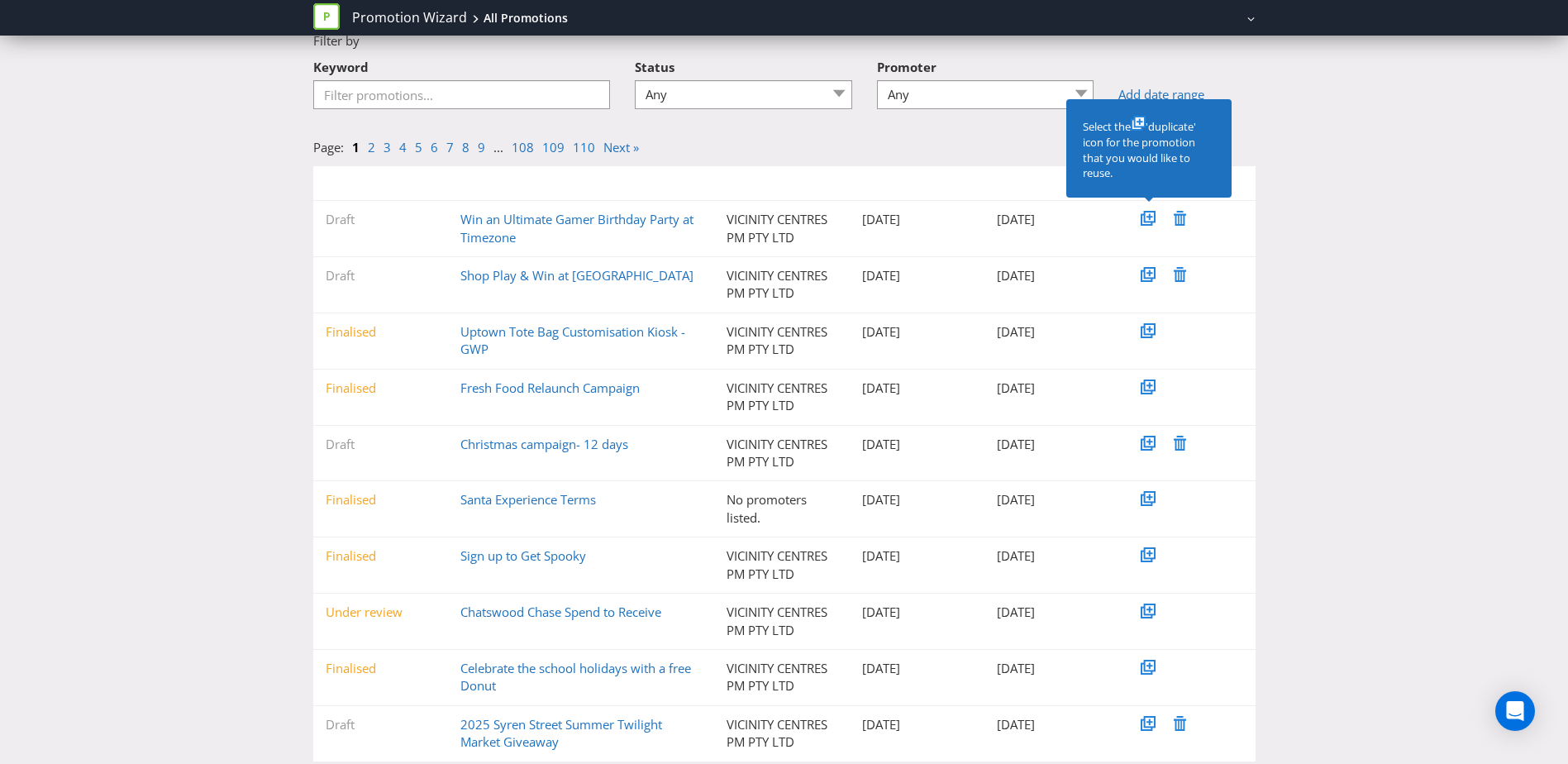
scroll to position [128, 0]
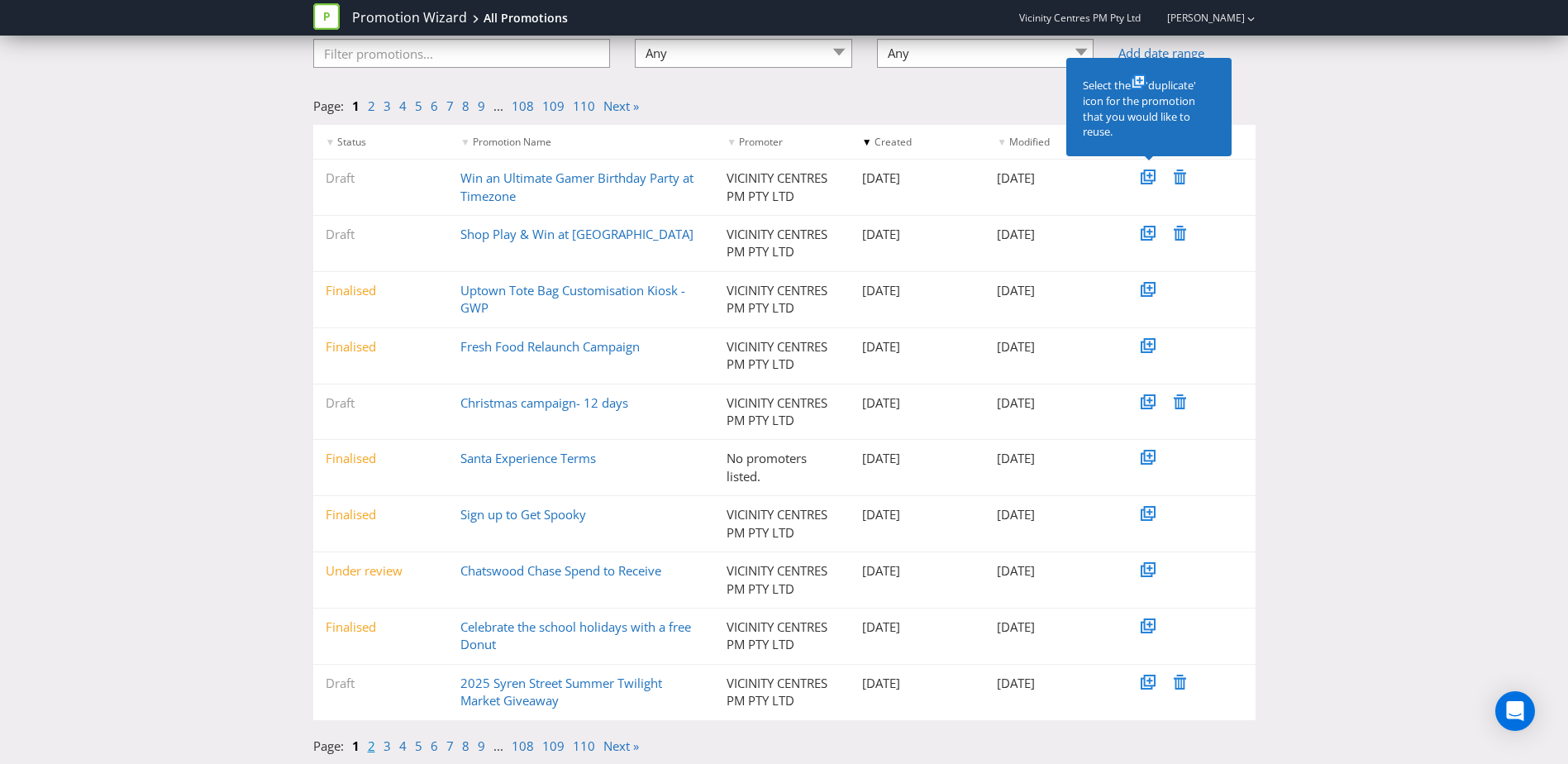
click at [371, 747] on link "2" at bounding box center [372, 746] width 7 height 17
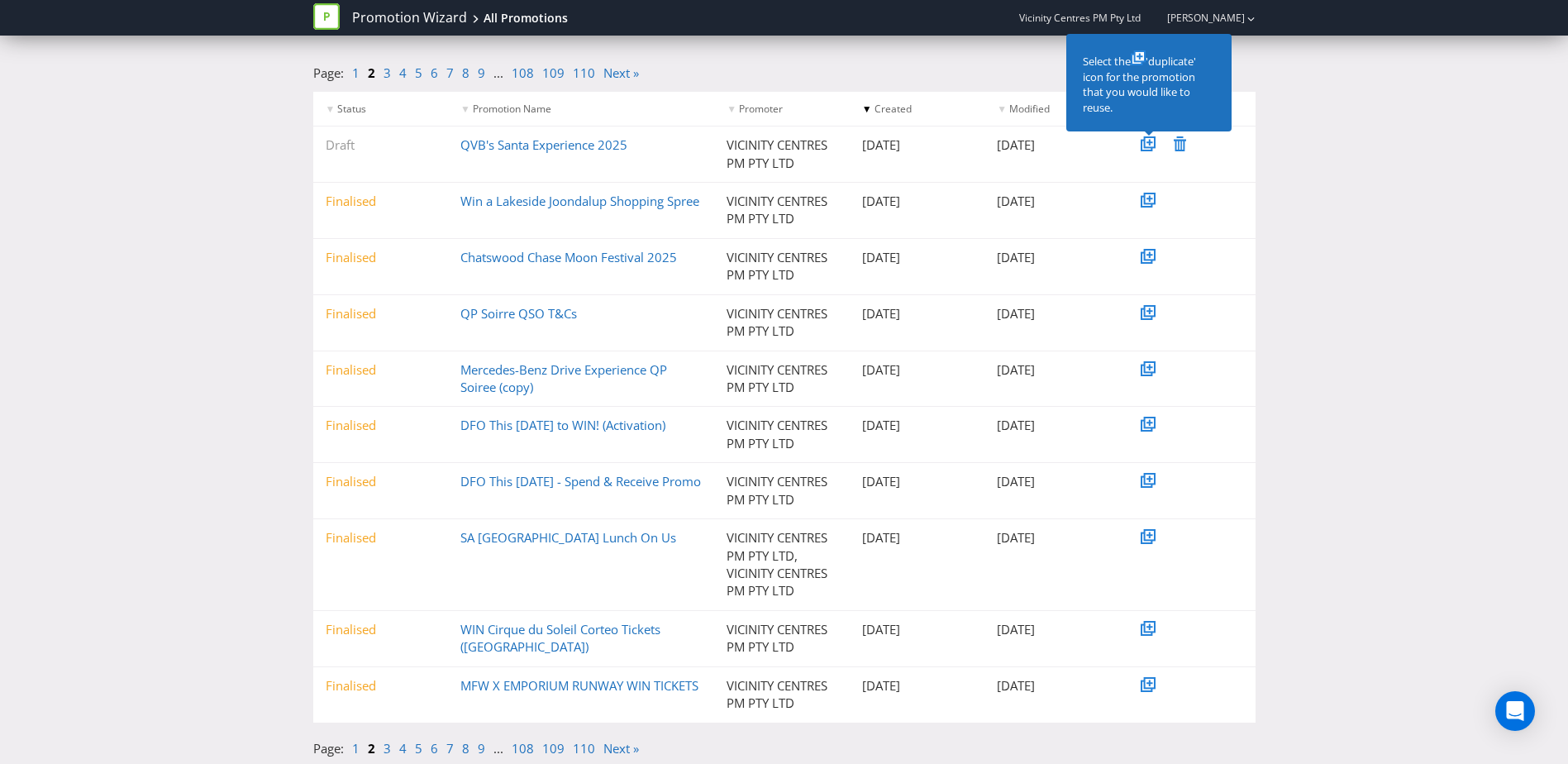
scroll to position [162, 0]
click at [386, 749] on link "3" at bounding box center [387, 747] width 7 height 17
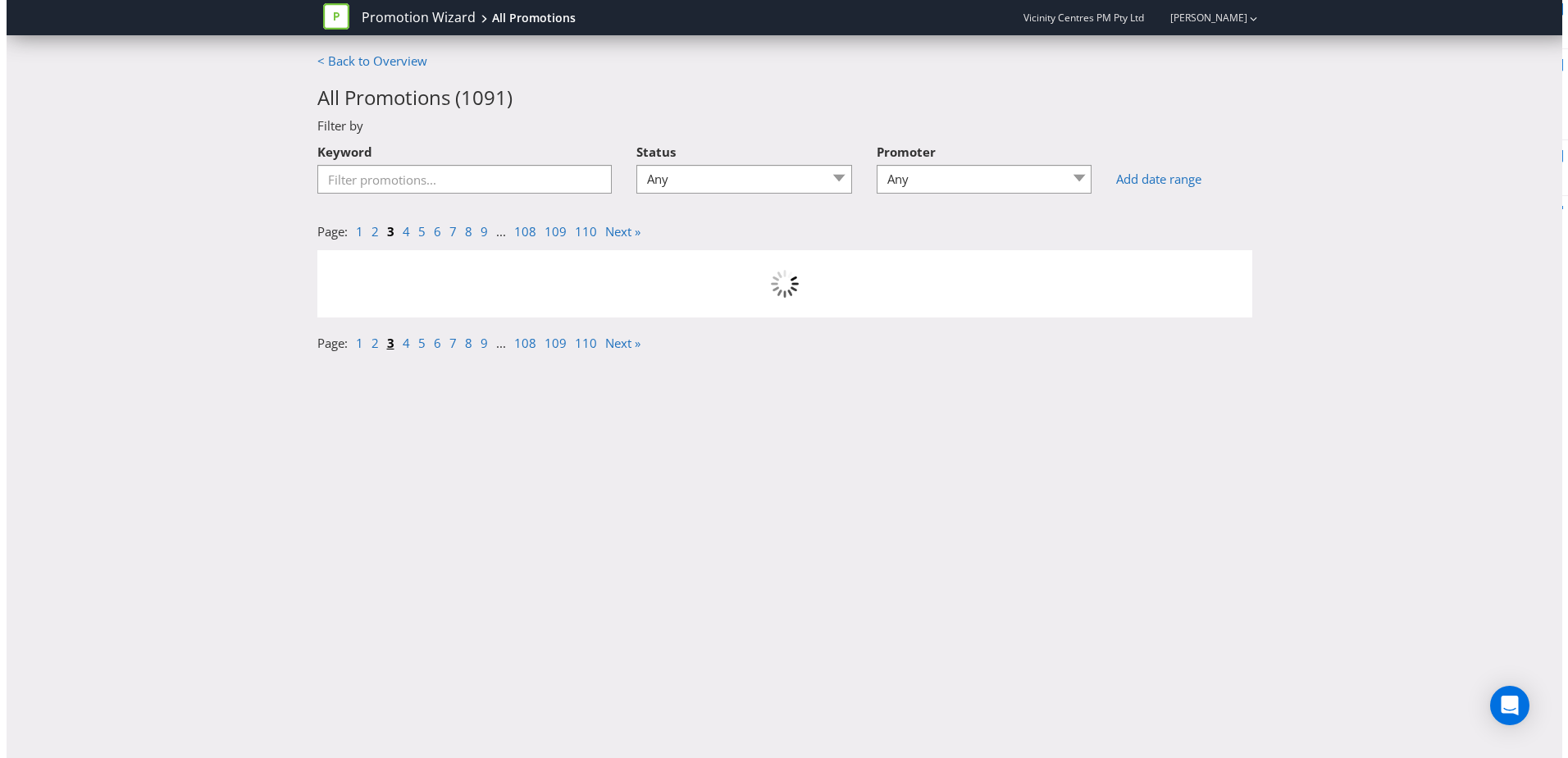
scroll to position [0, 0]
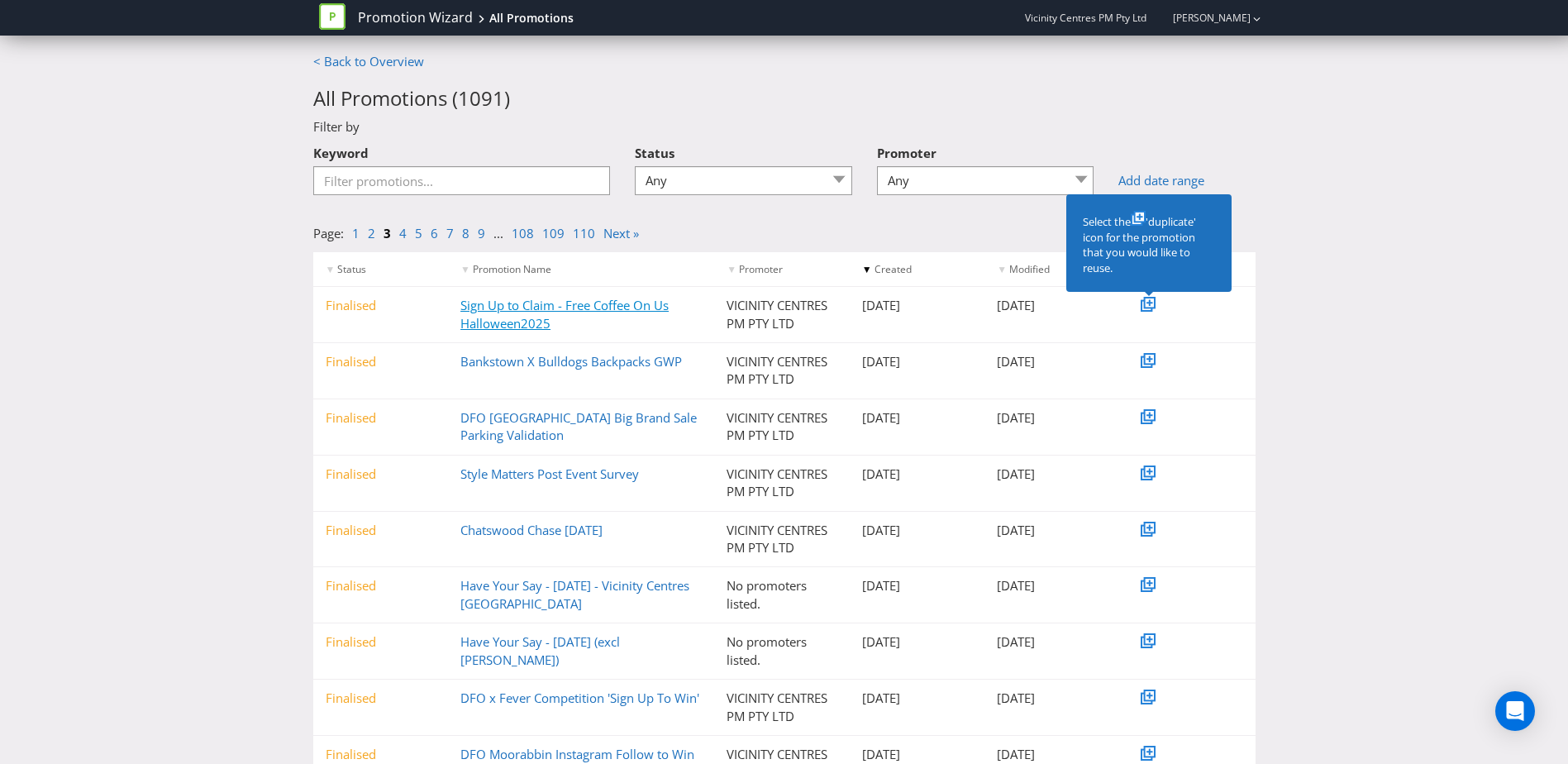
click at [495, 321] on link "Sign Up to Claim - Free Coffee On Us Halloween2025" at bounding box center [564, 314] width 209 height 34
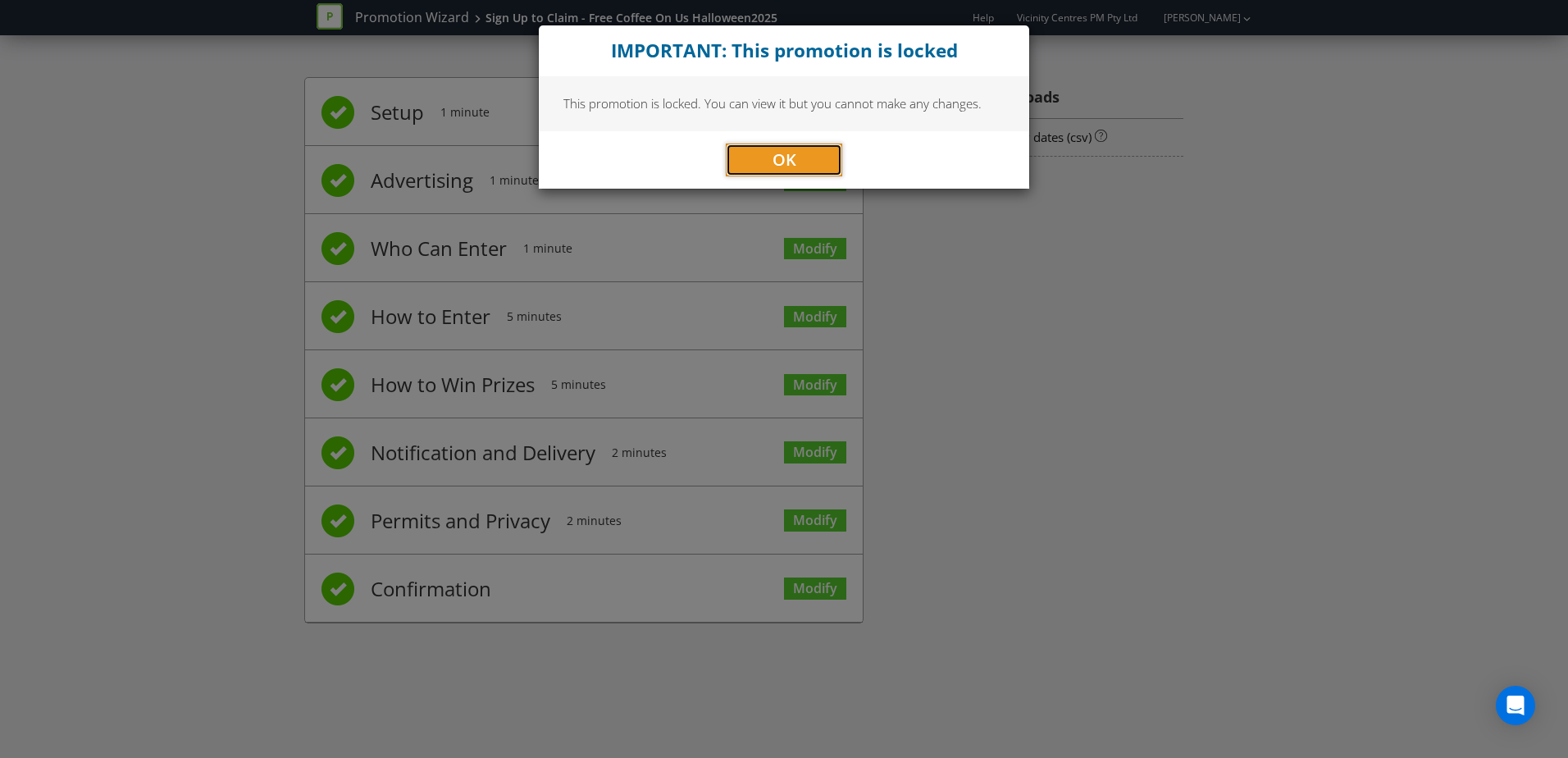
click at [774, 157] on span "OK" at bounding box center [784, 160] width 24 height 22
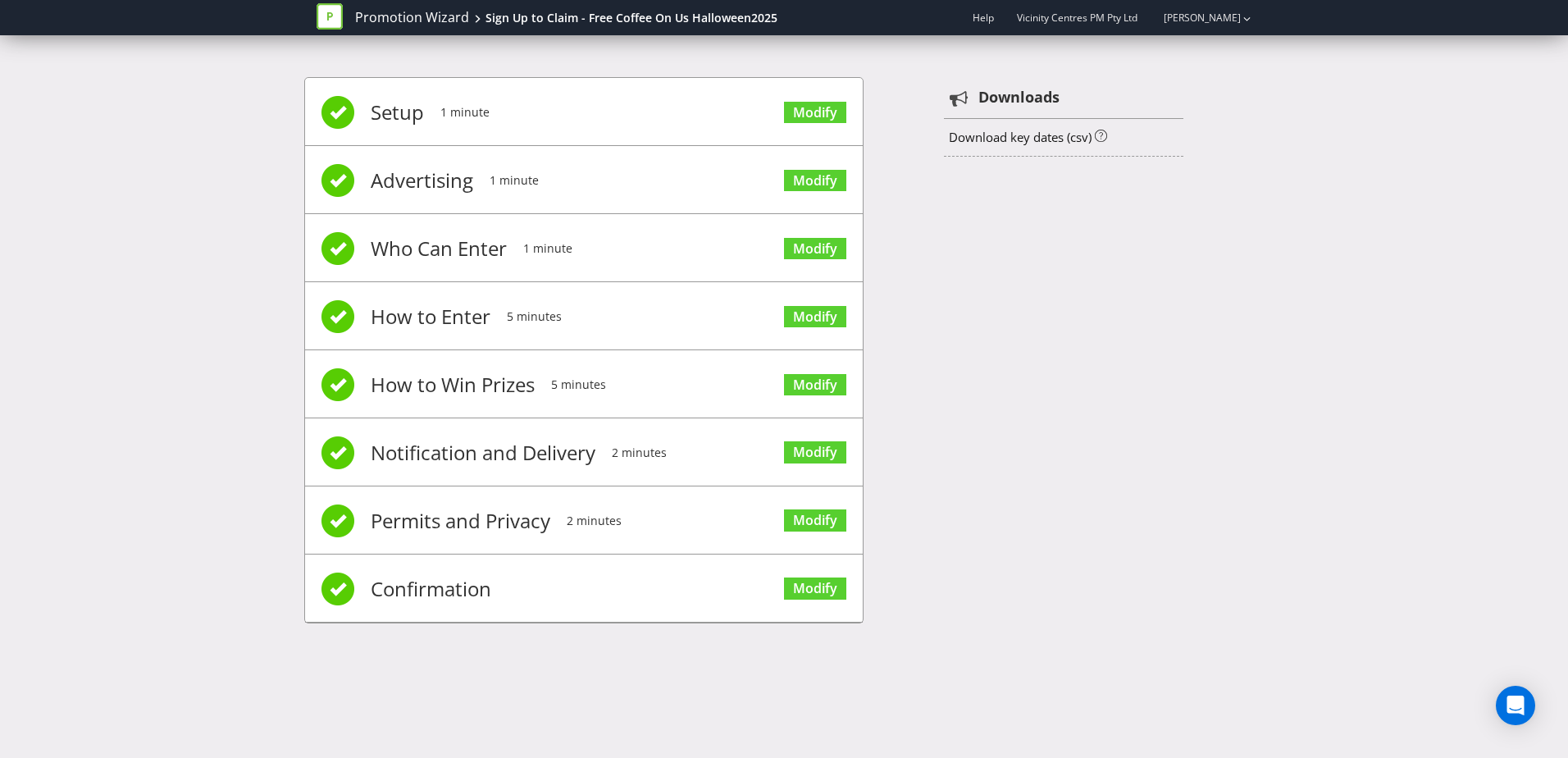
click at [344, 249] on span at bounding box center [338, 249] width 33 height 33
click at [800, 251] on link "Modify" at bounding box center [815, 249] width 62 height 22
click at [820, 313] on link "Modify" at bounding box center [815, 317] width 62 height 22
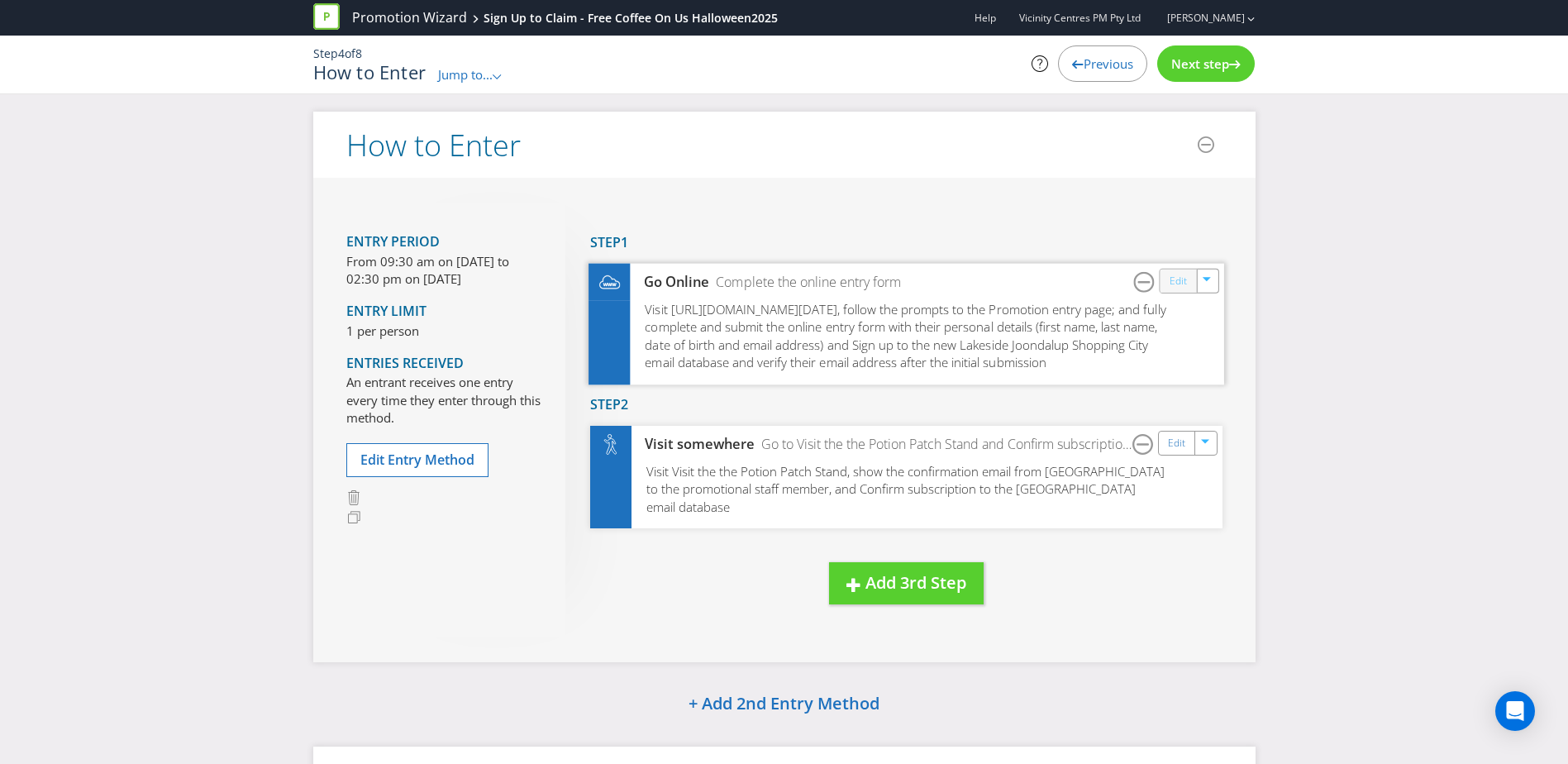
click at [1180, 283] on link "Edit" at bounding box center [1177, 280] width 18 height 19
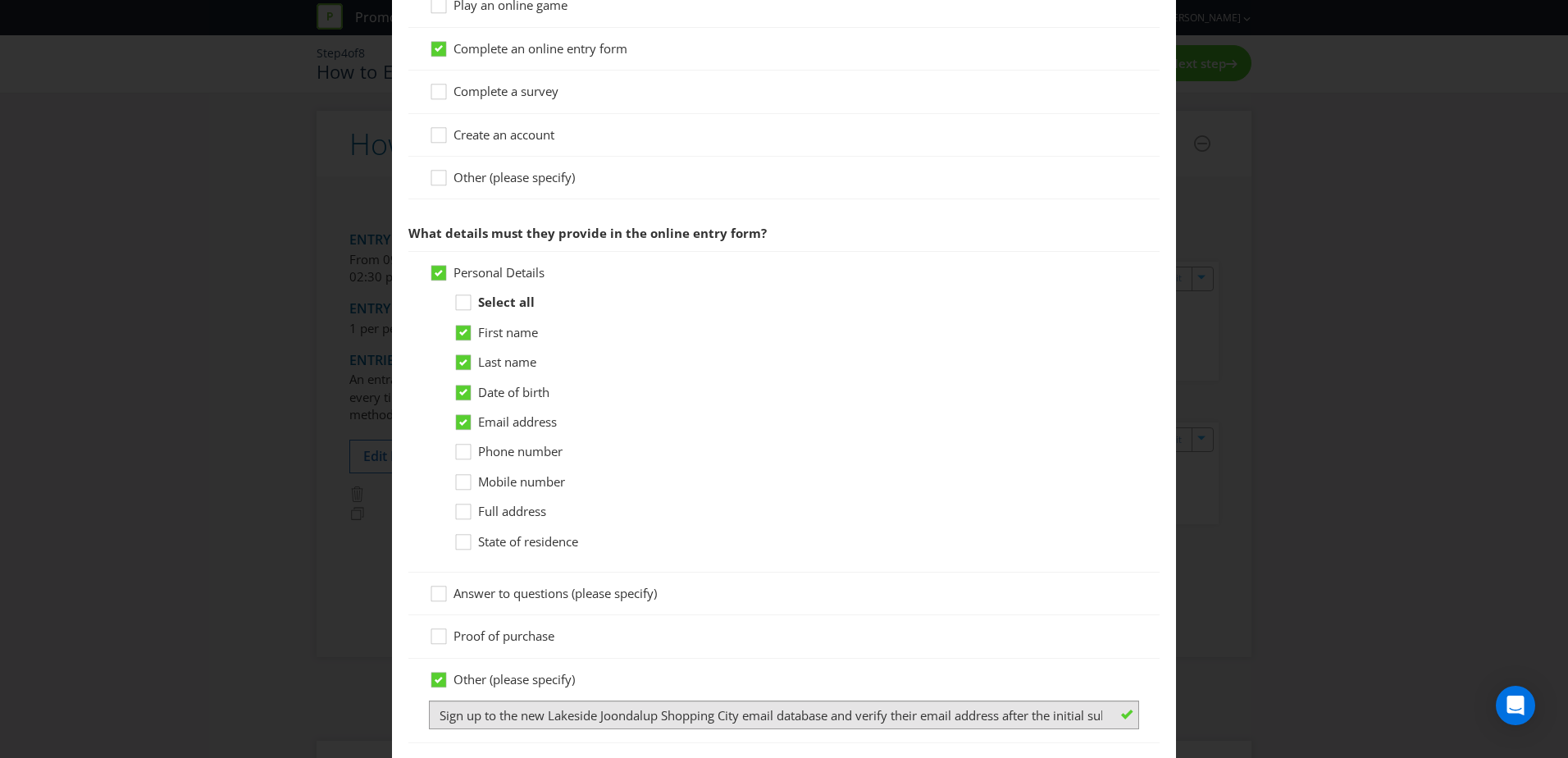
scroll to position [984, 0]
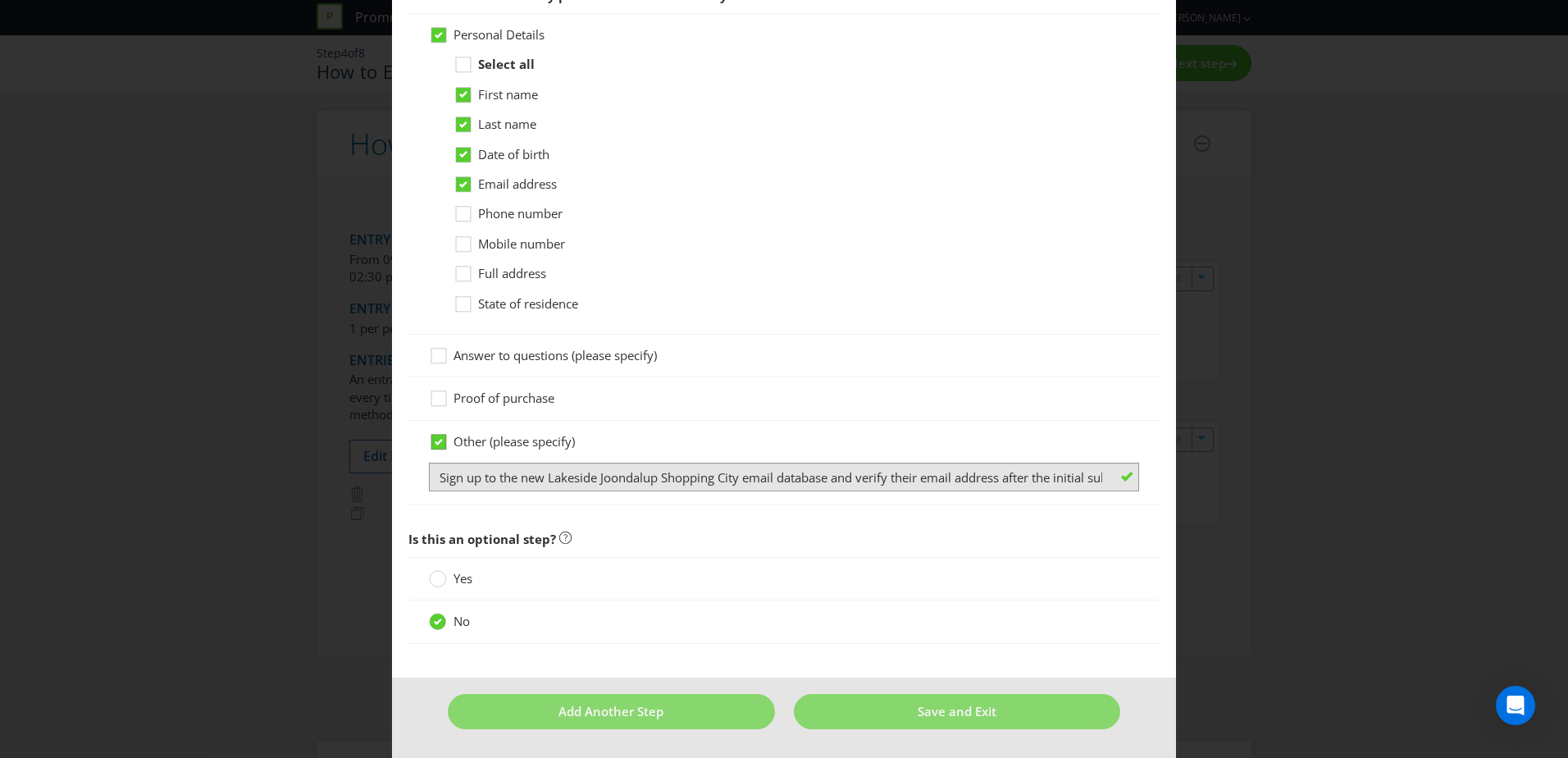
click at [432, 449] on div "Other (please specify) Sign up to the new Lakeside Joondalup Shopping City emai…" at bounding box center [784, 463] width 711 height 59
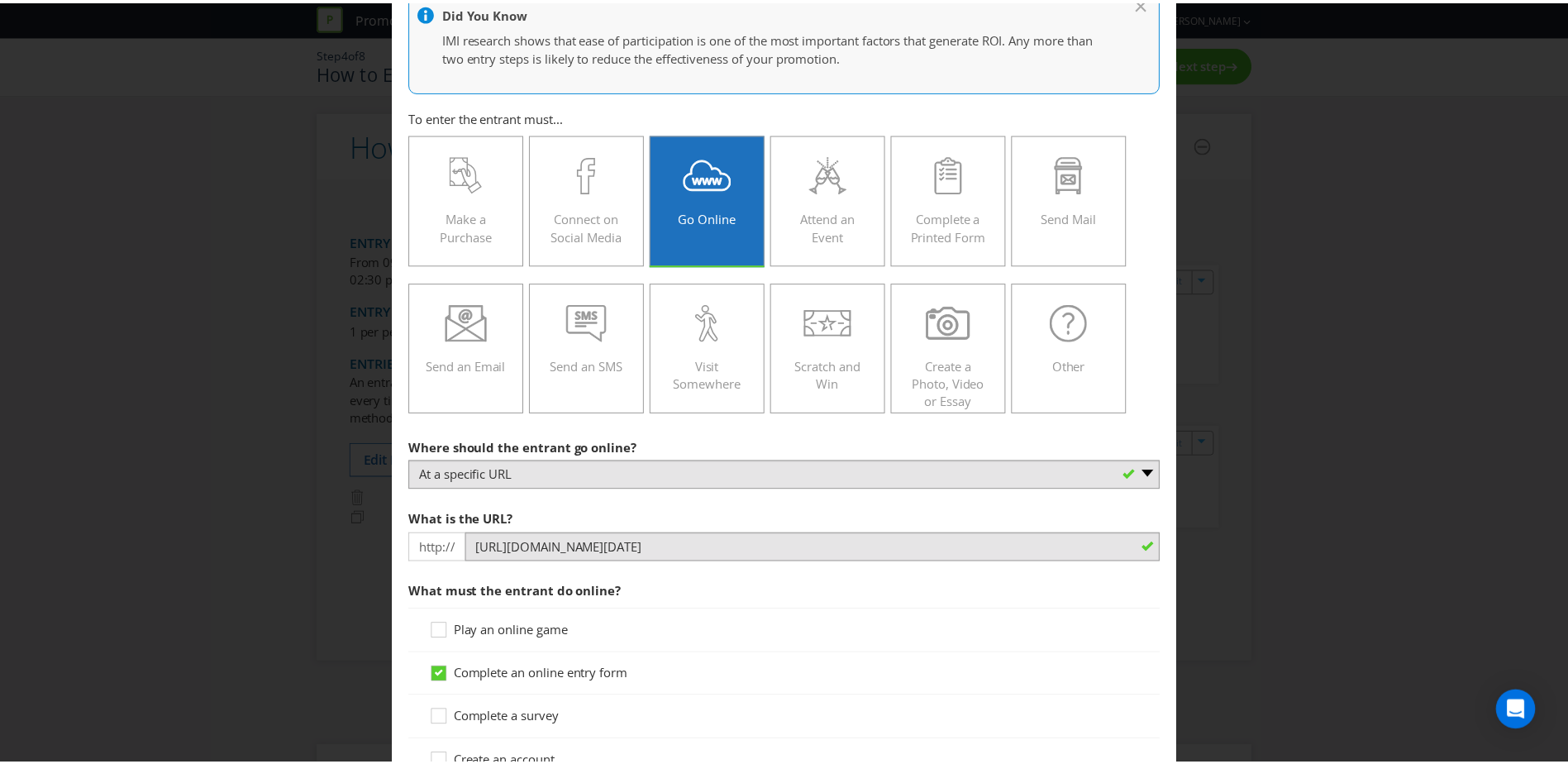
scroll to position [126, 0]
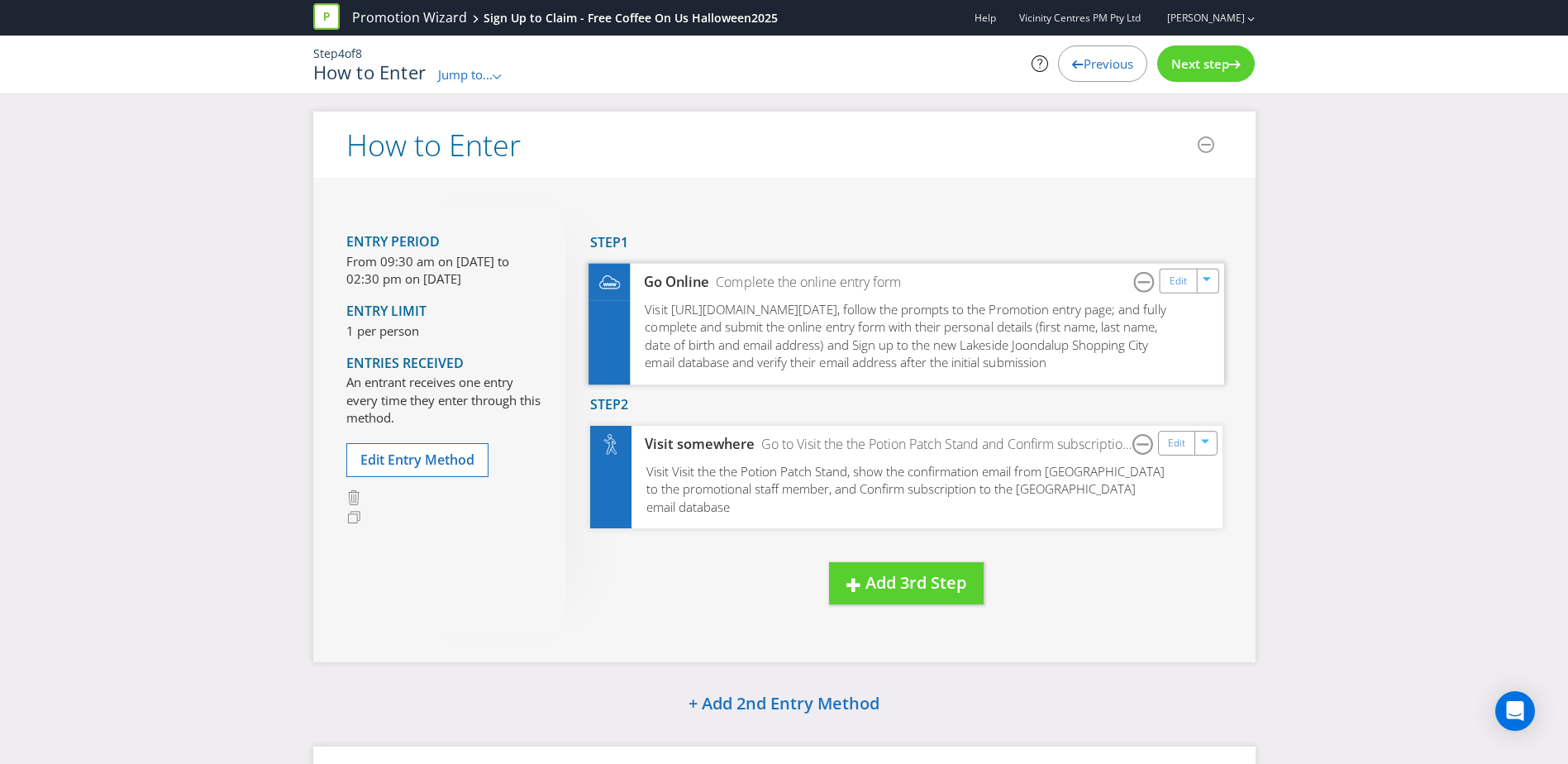
click at [887, 377] on div "Visit [URL][DOMAIN_NAME][DATE], follow the prompts to the Promotion entry page;…" at bounding box center [906, 342] width 636 height 84
click at [1209, 291] on div at bounding box center [1208, 280] width 19 height 25
click at [939, 372] on div "Visit [URL][DOMAIN_NAME][DATE], follow the prompts to the Promotion entry page;…" at bounding box center [906, 342] width 636 height 84
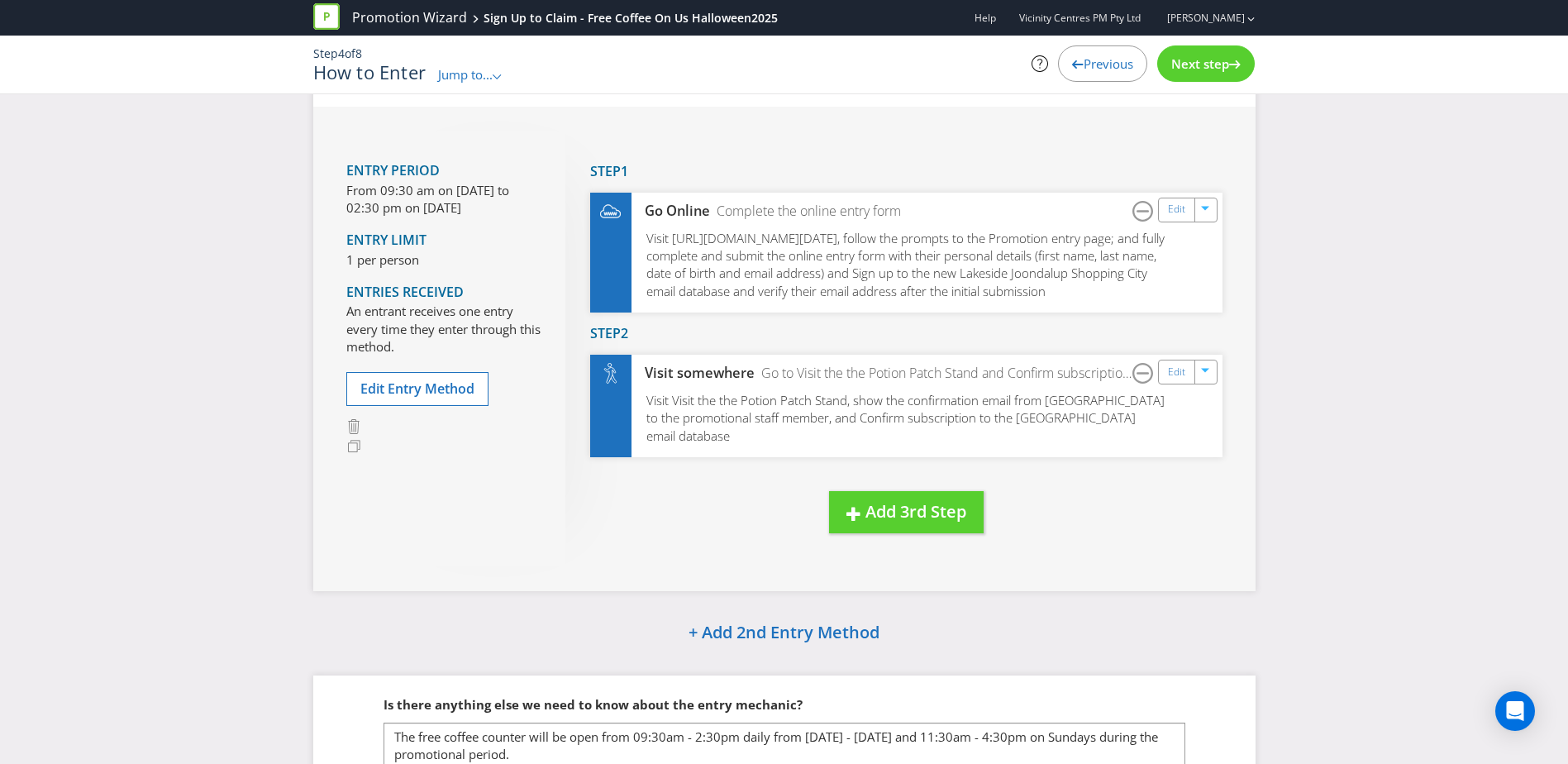
scroll to position [85, 0]
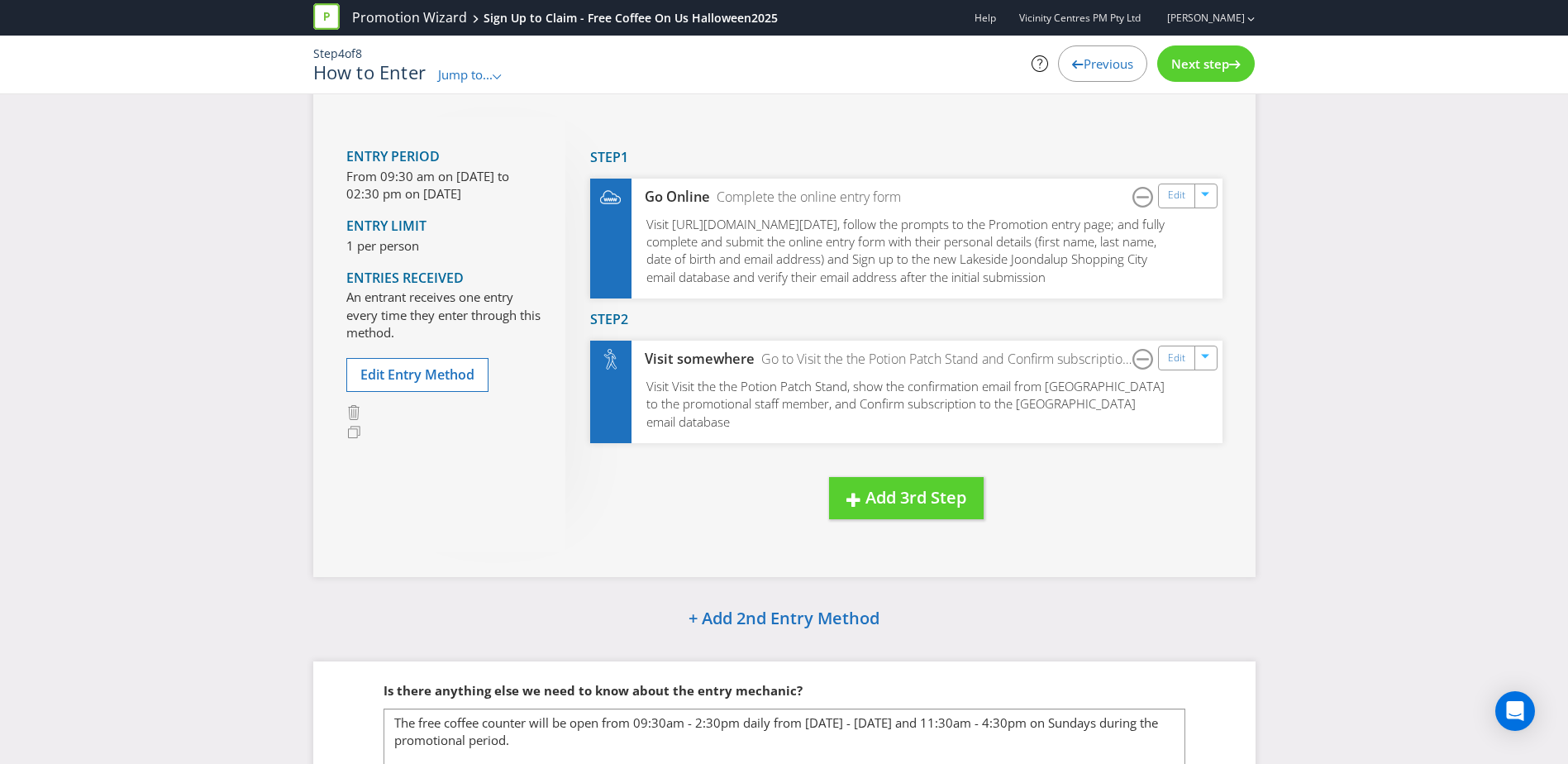
click at [1199, 61] on span "Next step" at bounding box center [1200, 63] width 58 height 17
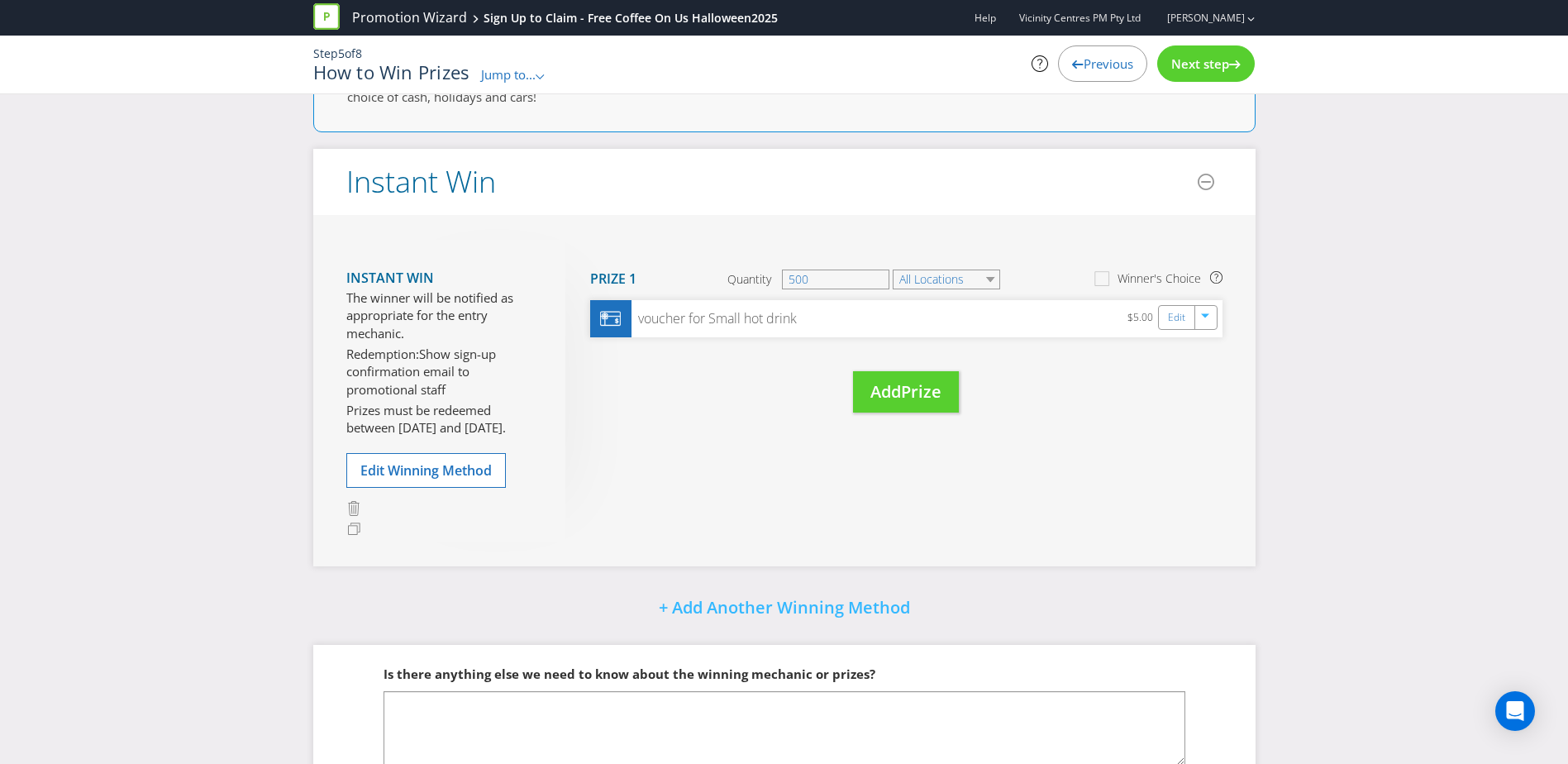
click at [1199, 61] on span "Next step" at bounding box center [1200, 63] width 58 height 17
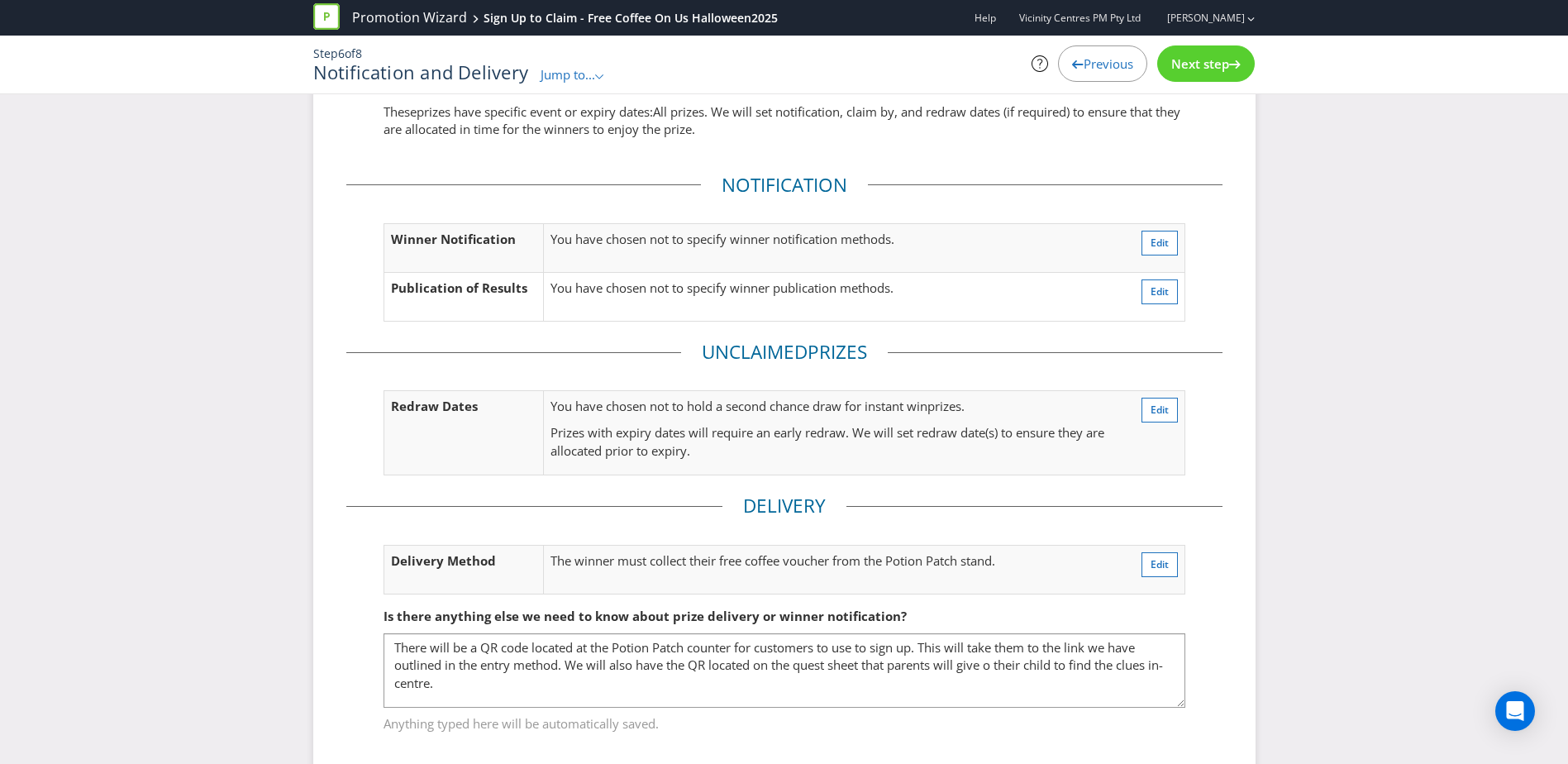
click at [1199, 61] on span "Next step" at bounding box center [1200, 63] width 58 height 17
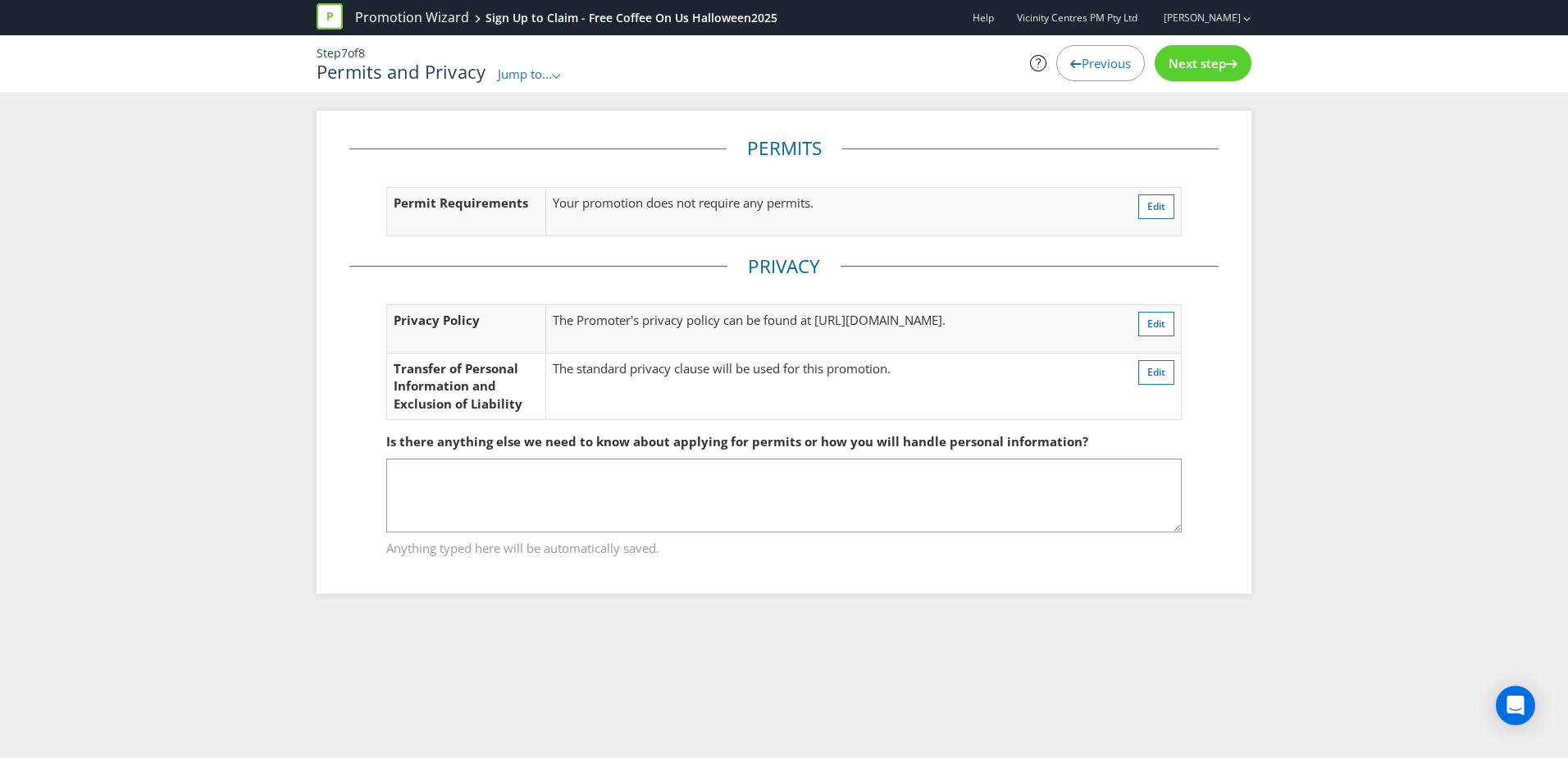
click at [1190, 61] on span "Next step" at bounding box center [1197, 63] width 57 height 17
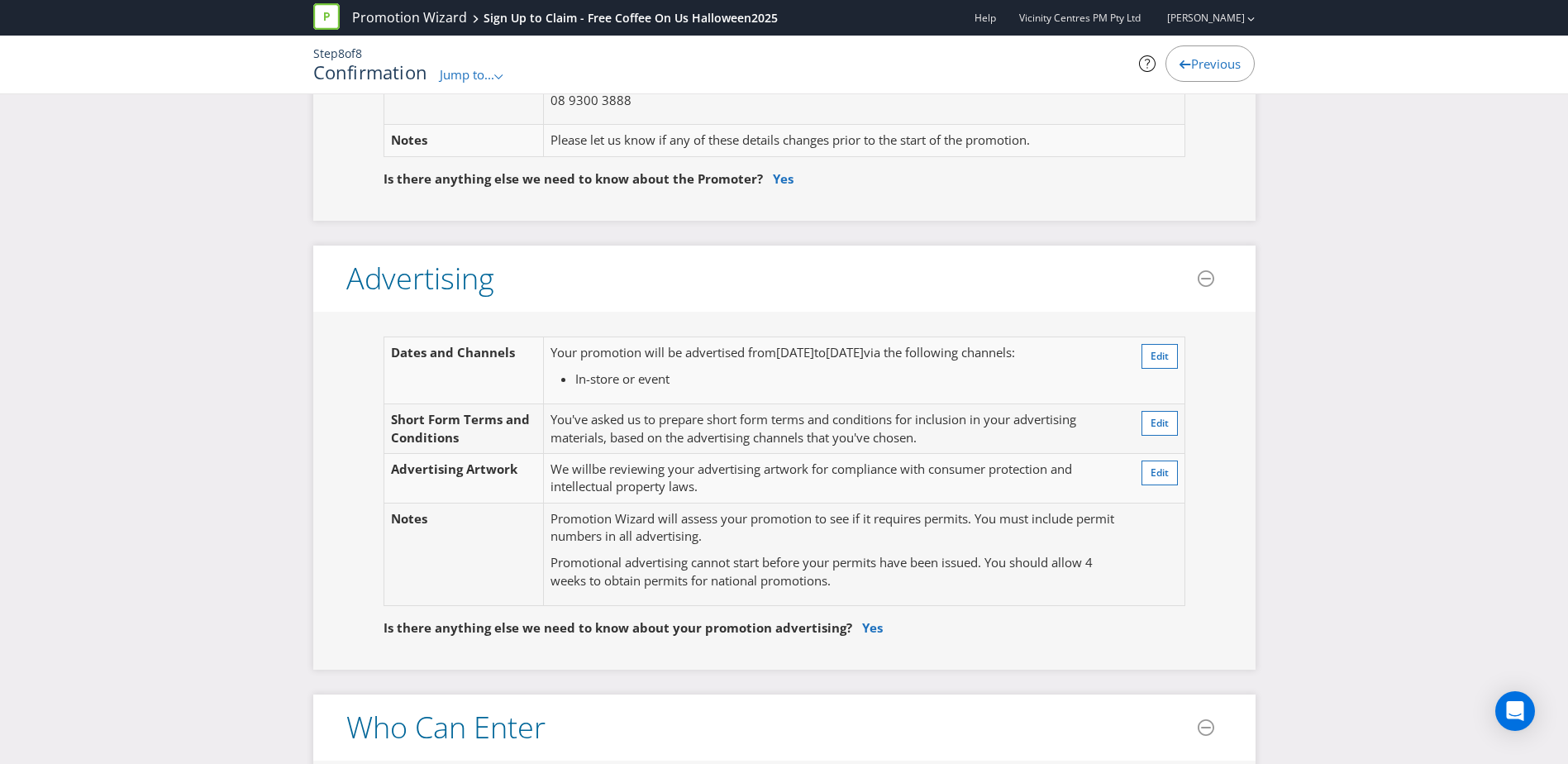
scroll to position [275, 0]
